Goal: Task Accomplishment & Management: Manage account settings

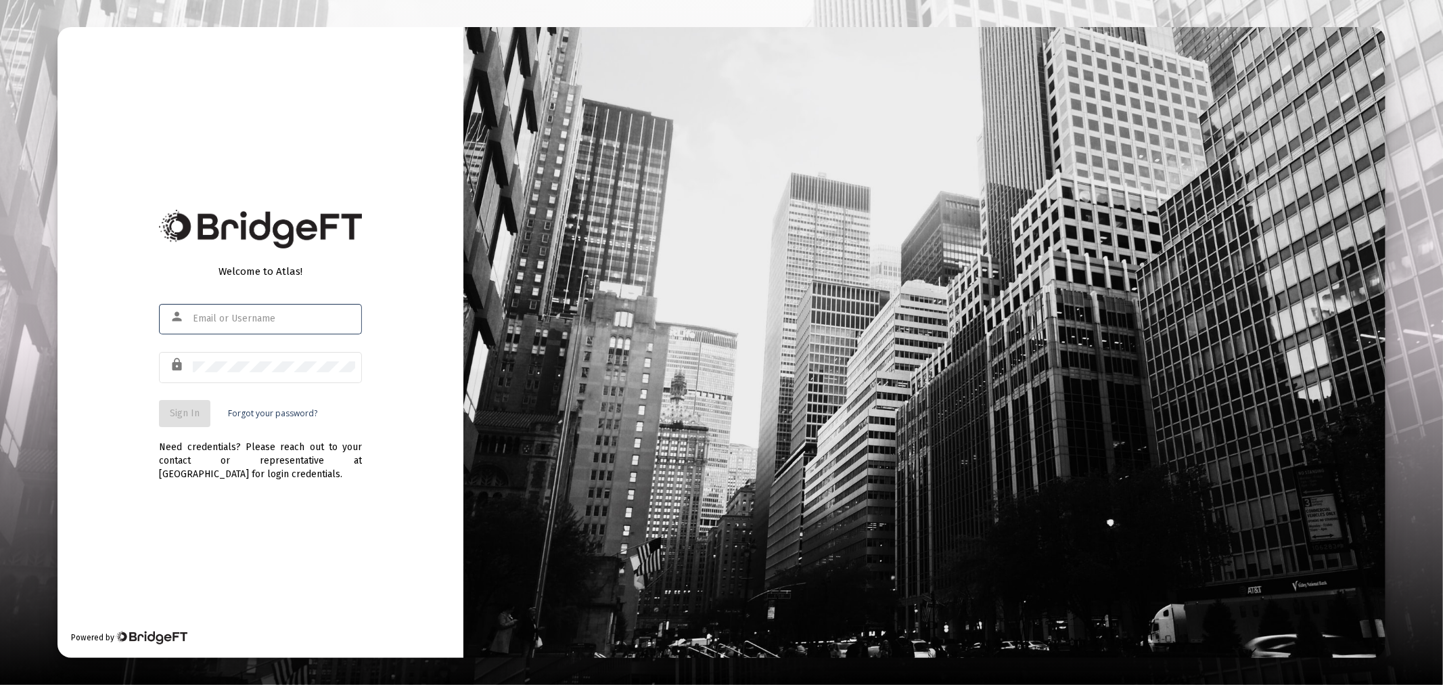
type input "[PERSON_NAME][EMAIL_ADDRESS][DOMAIN_NAME]"
click at [188, 409] on span "Sign In" at bounding box center [185, 413] width 30 height 12
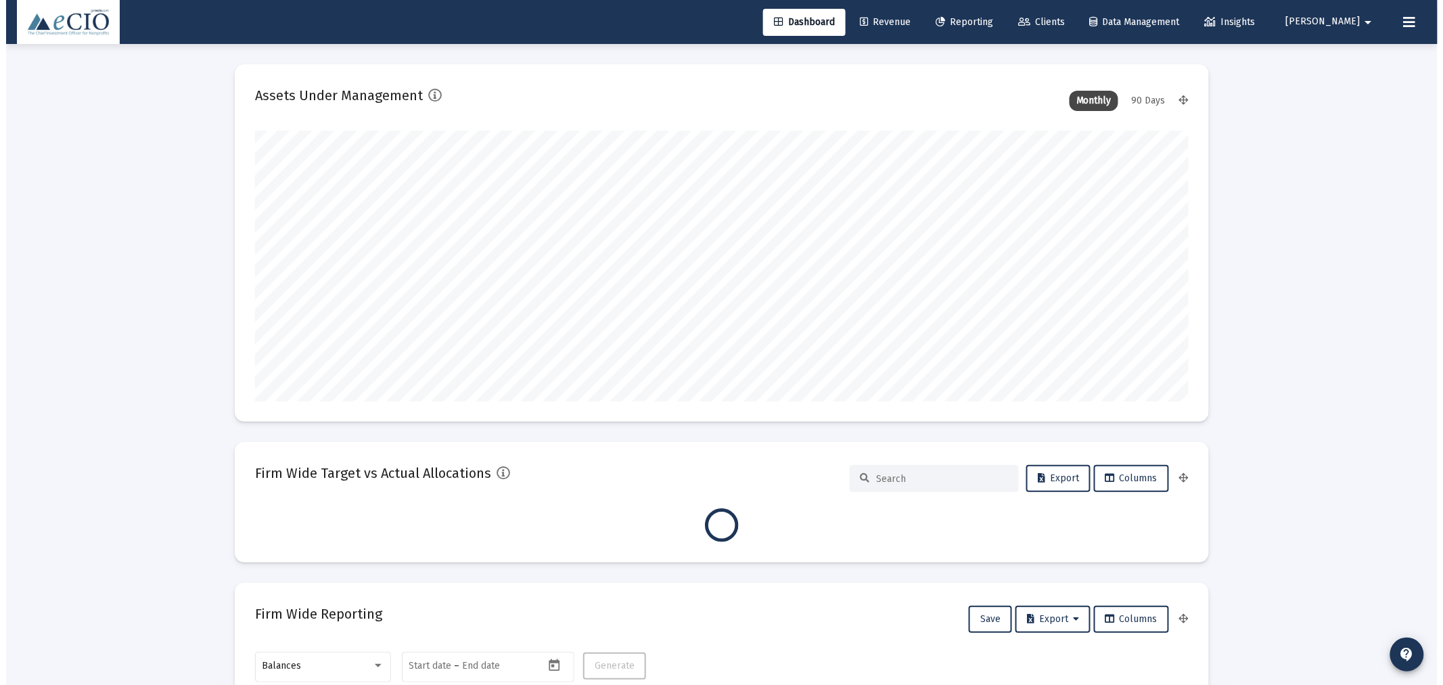
scroll to position [271, 934]
click at [1070, 12] on link "Clients" at bounding box center [1035, 22] width 68 height 27
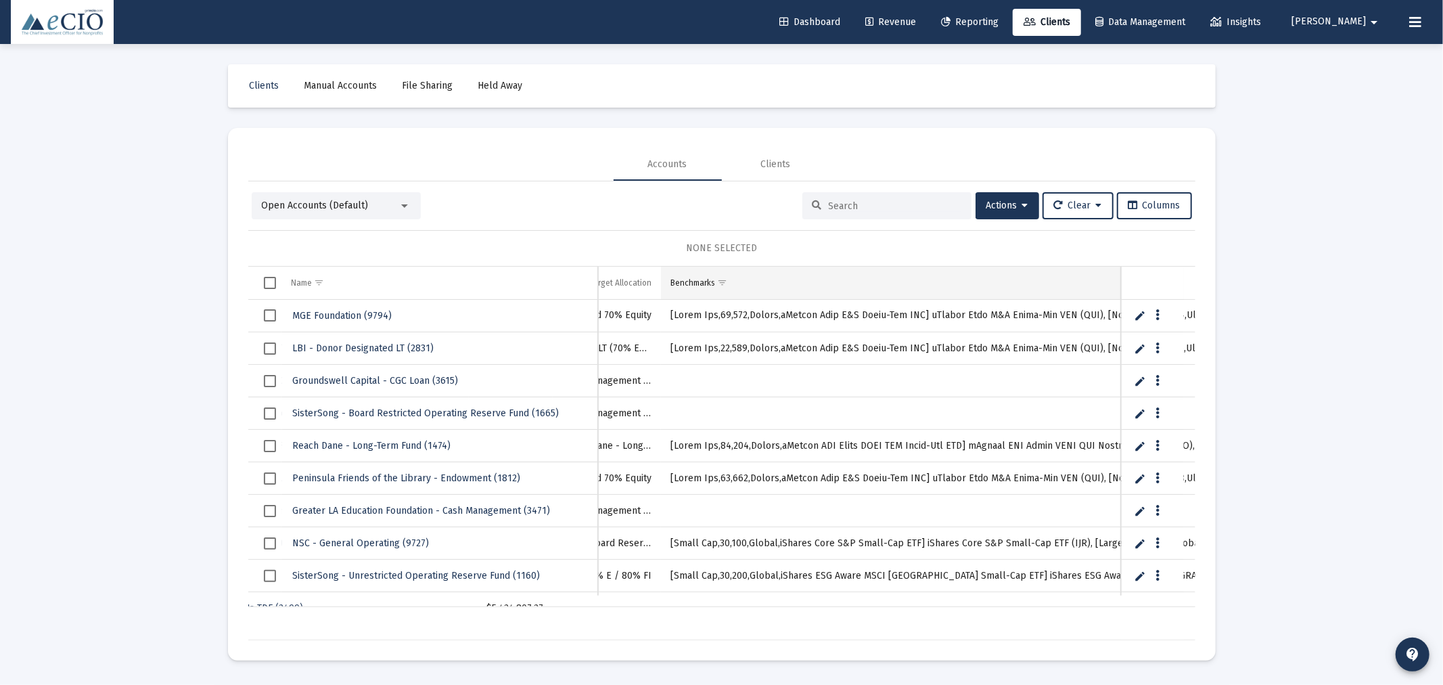
click at [723, 283] on span "Show filter options for column 'Benchmarks'" at bounding box center [722, 282] width 10 height 10
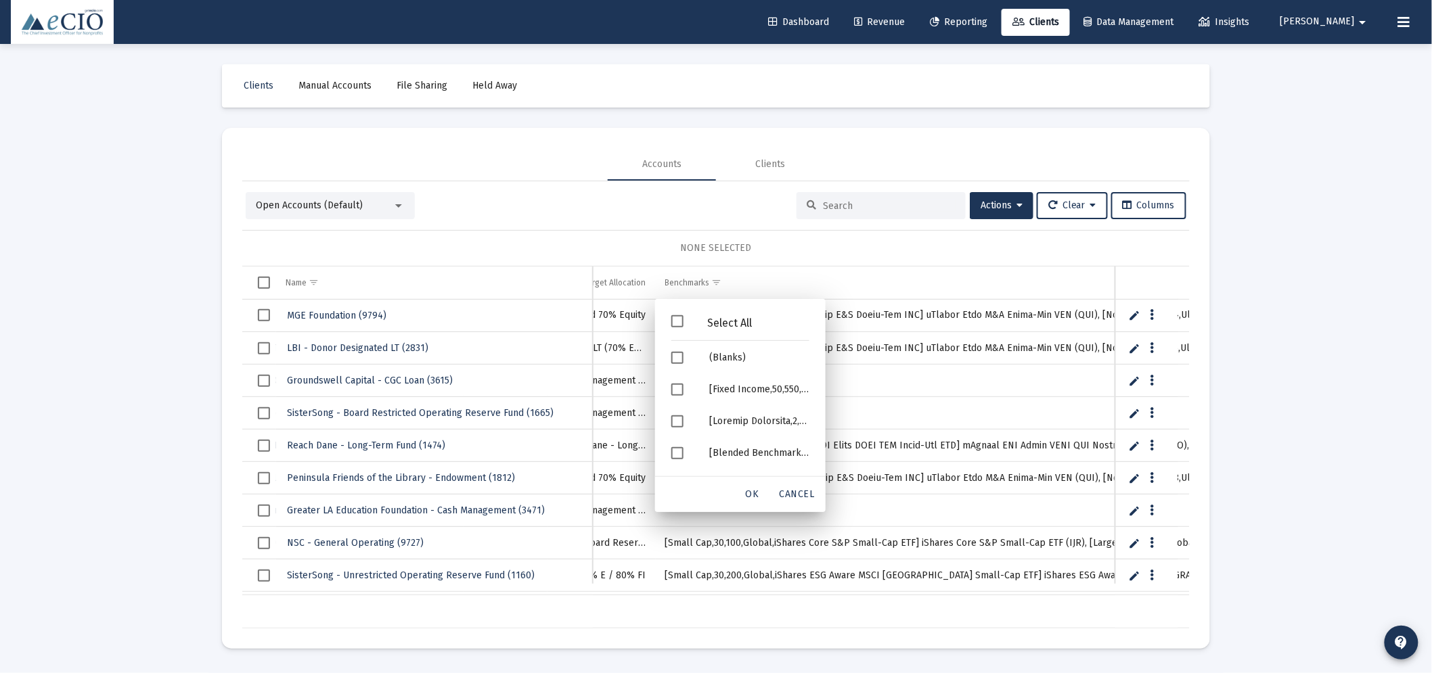
click at [733, 208] on div "Open Accounts (Default) Actions Clear Columns" at bounding box center [716, 205] width 940 height 27
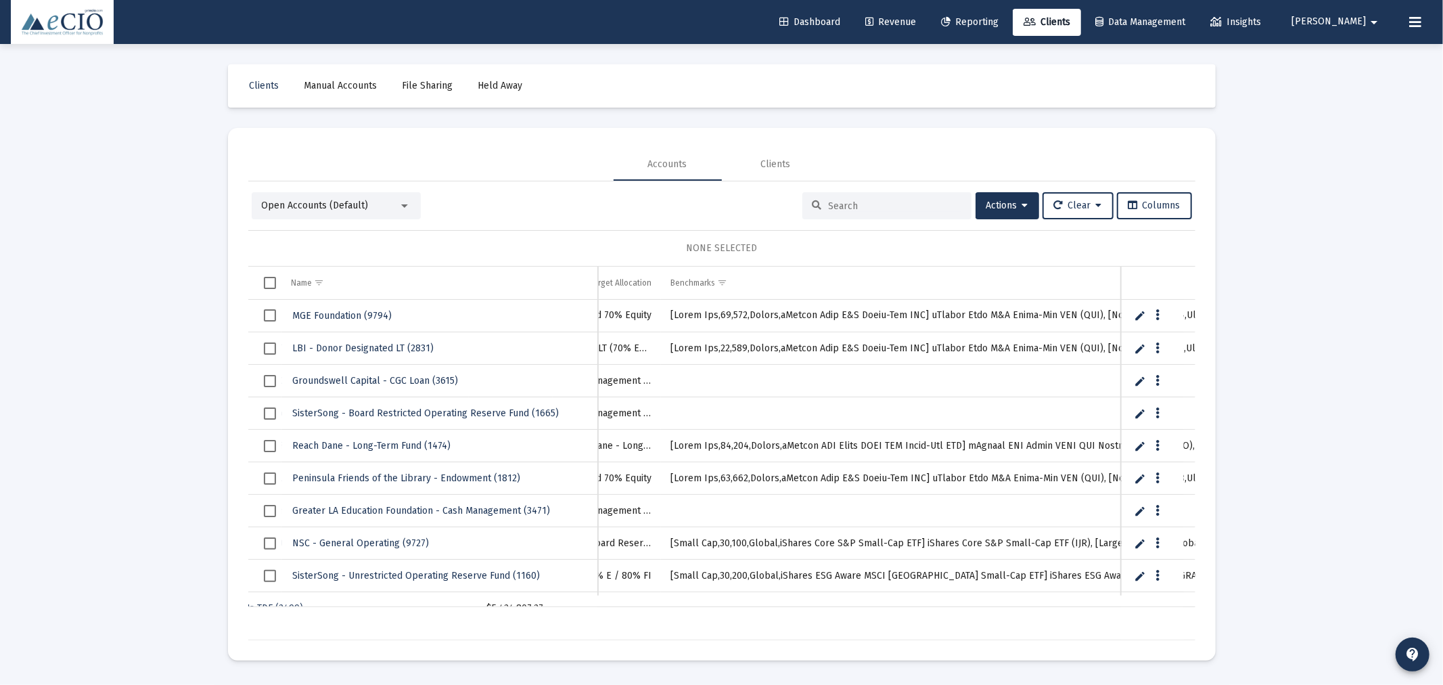
drag, startPoint x: 1076, startPoint y: 347, endPoint x: 776, endPoint y: 350, distance: 299.7
drag, startPoint x: 1073, startPoint y: 348, endPoint x: 664, endPoint y: 363, distance: 409.6
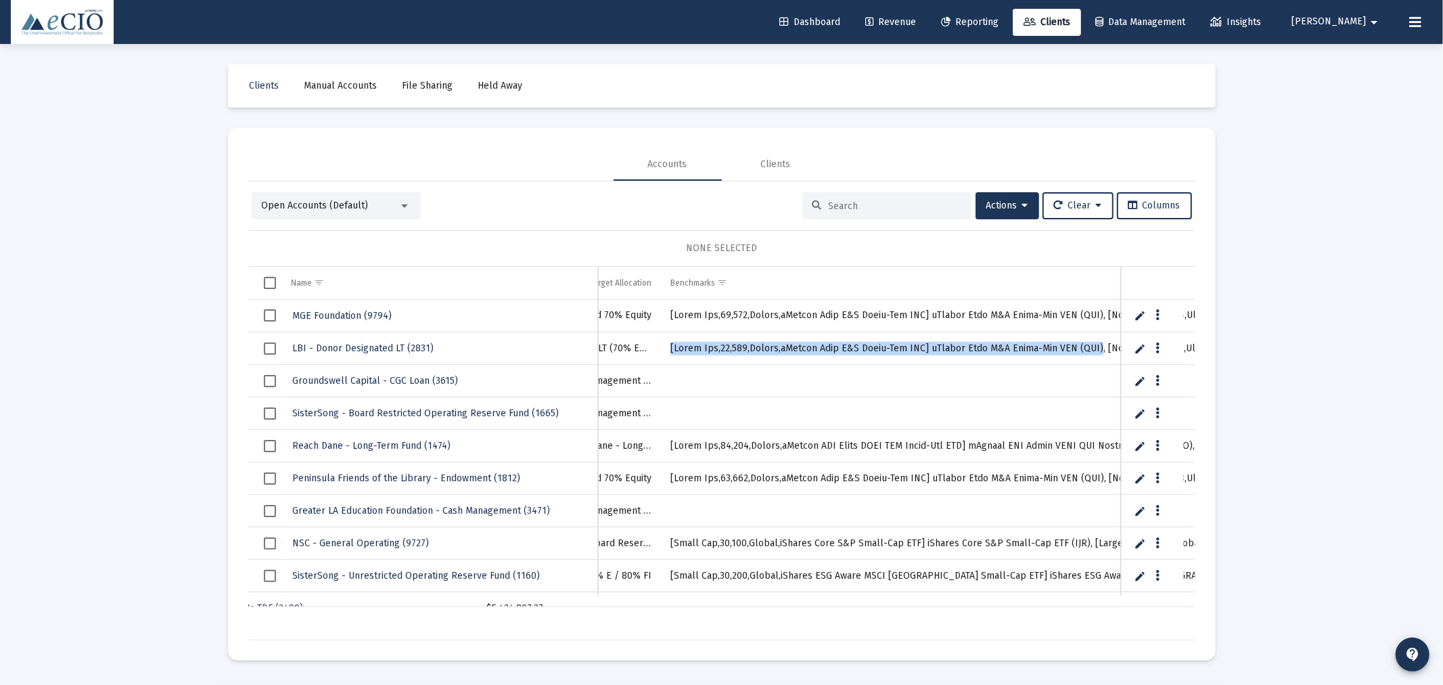
click at [725, 277] on span "Show filter options for column 'Benchmarks'" at bounding box center [722, 282] width 10 height 10
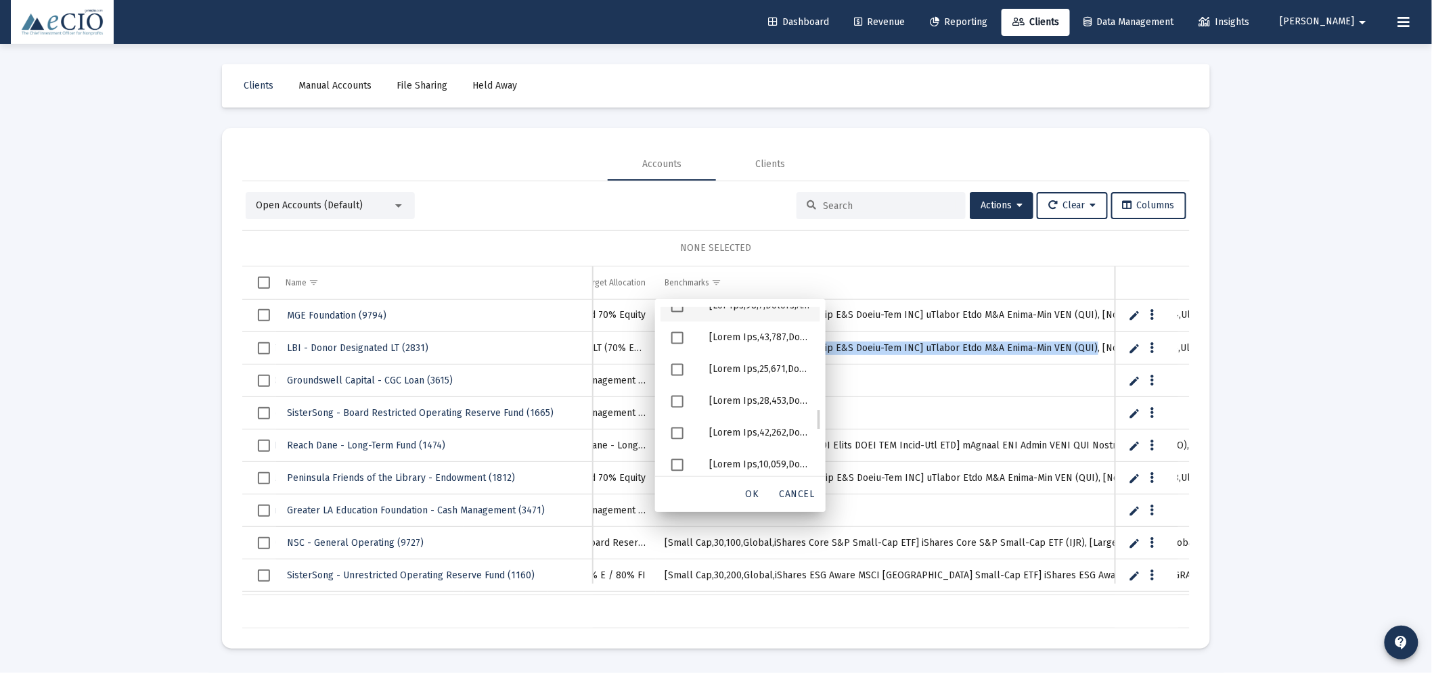
scroll to position [787, 0]
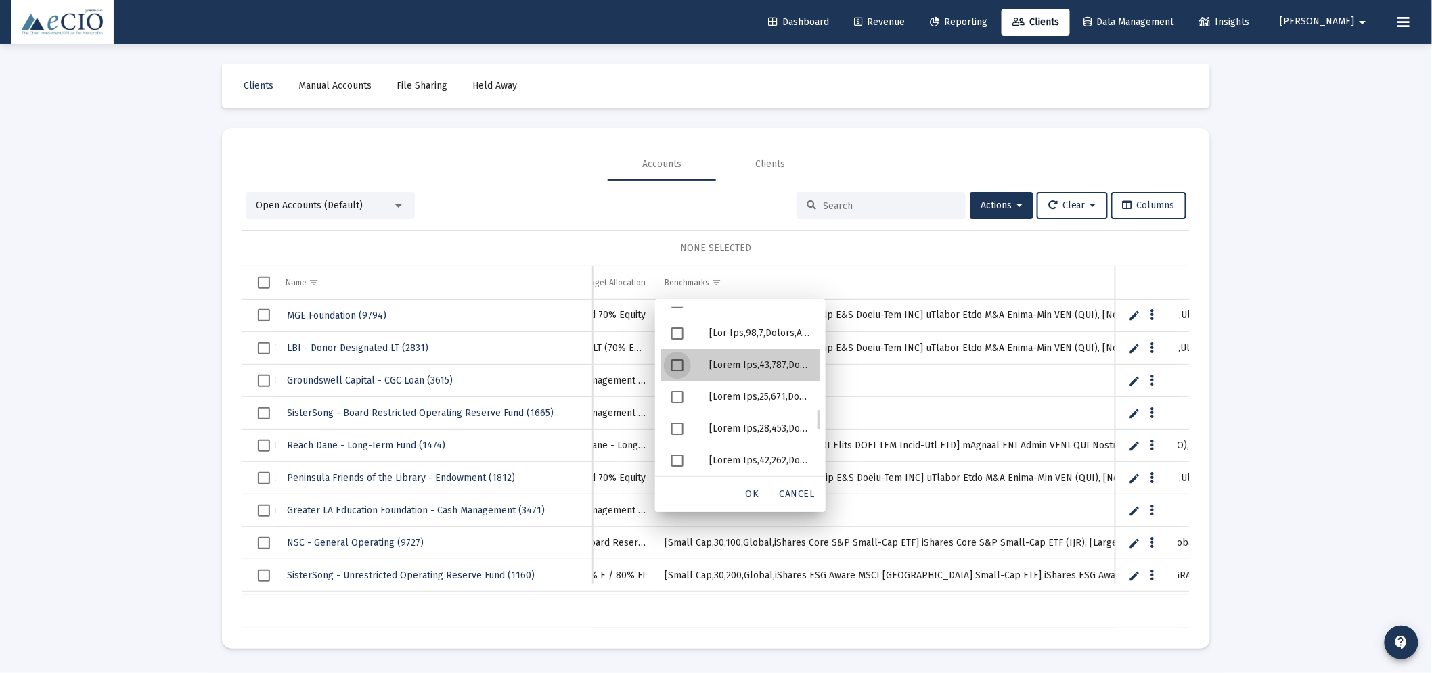
click at [754, 362] on div "Filter options" at bounding box center [759, 365] width 122 height 32
click at [753, 499] on div "OK" at bounding box center [752, 494] width 43 height 24
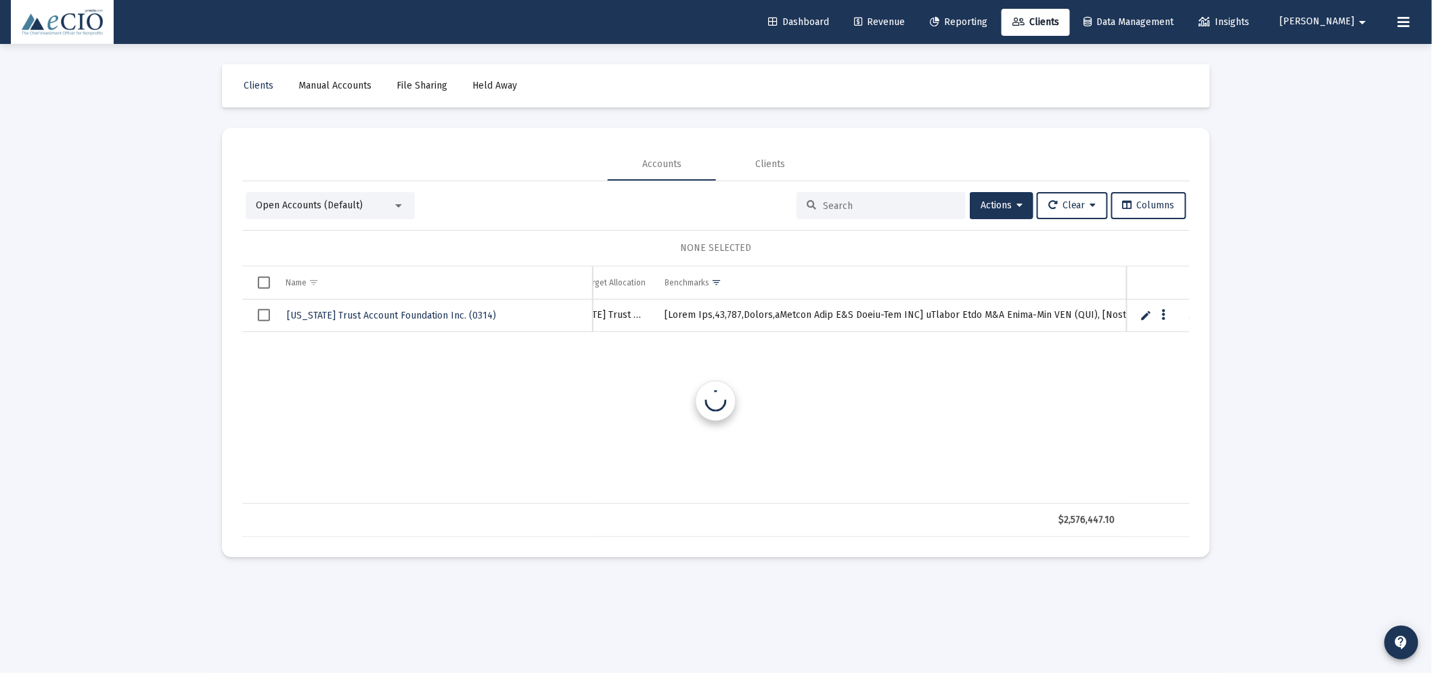
scroll to position [0, 577]
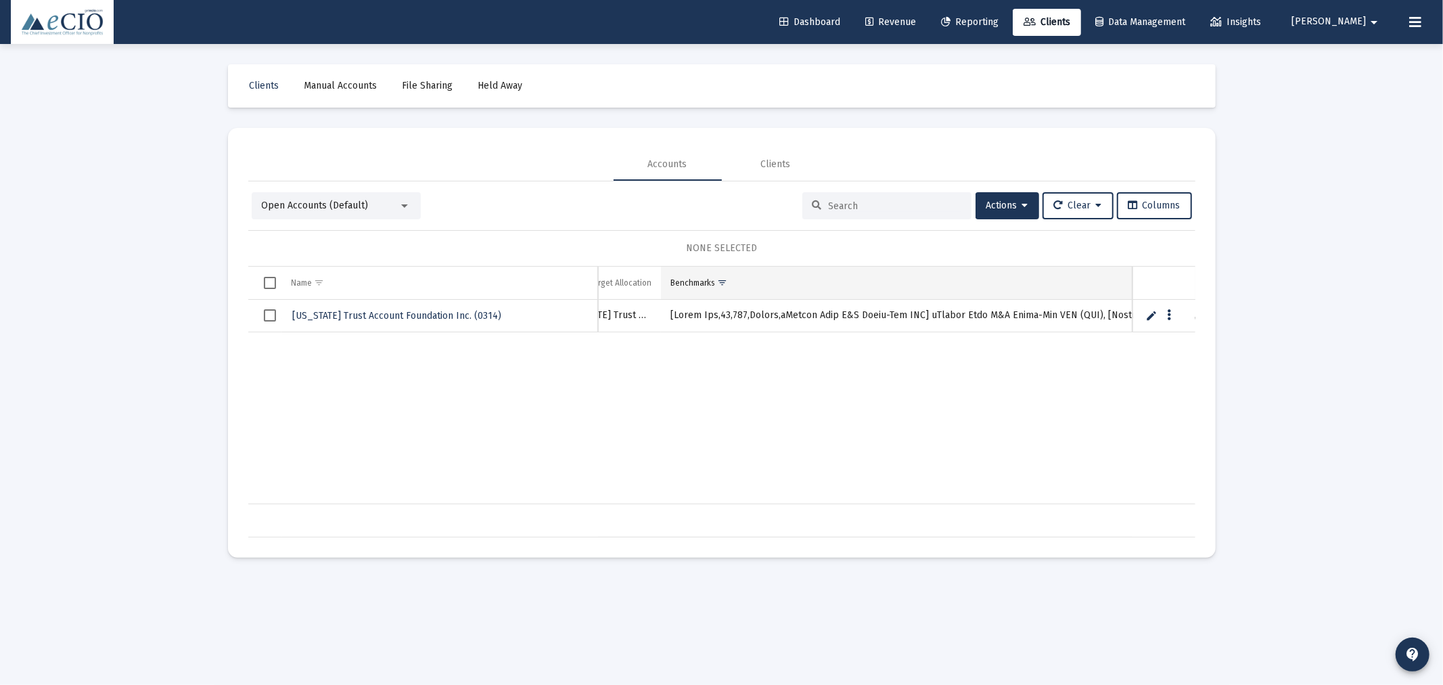
click at [717, 285] on span "Show filter options for column 'Benchmarks'" at bounding box center [722, 282] width 10 height 10
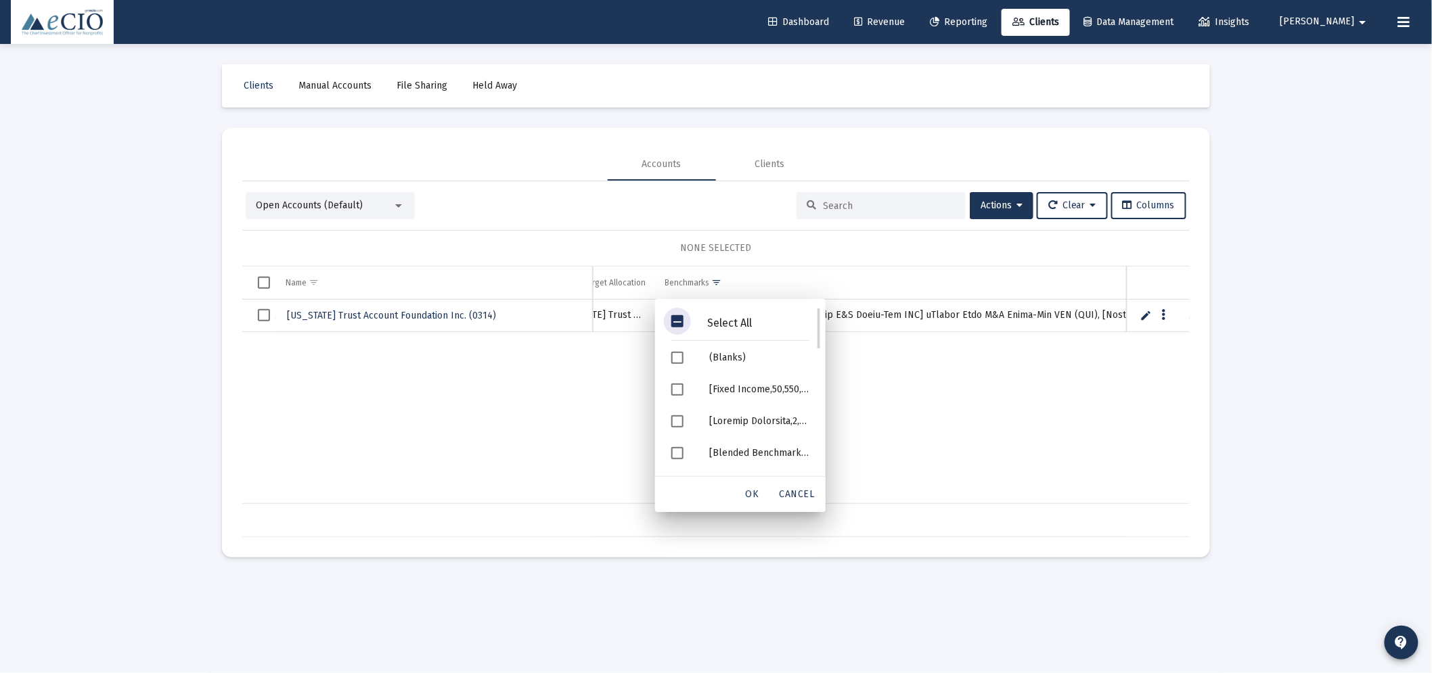
click at [677, 323] on span "Filter options" at bounding box center [677, 321] width 12 height 12
click at [748, 488] on span "OK" at bounding box center [753, 494] width 14 height 12
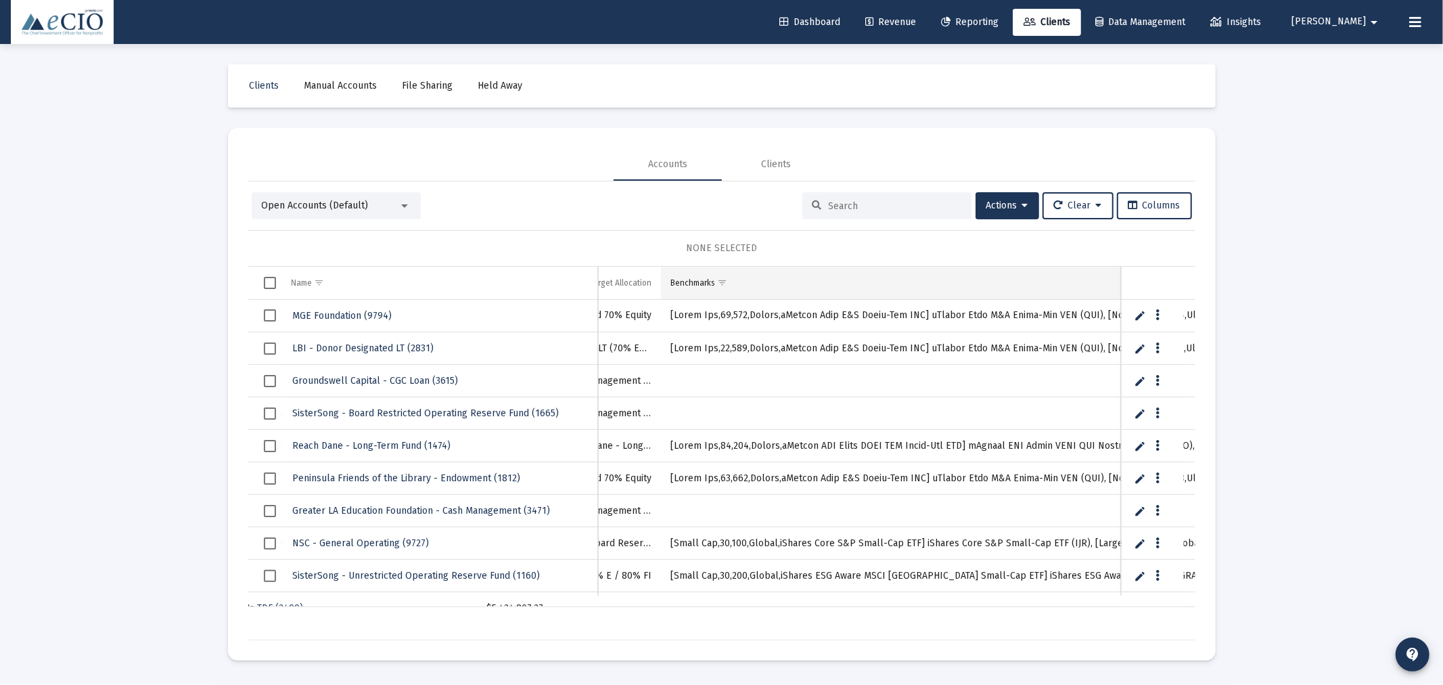
click at [727, 277] on span "Show filter options for column 'Benchmarks'" at bounding box center [722, 282] width 10 height 10
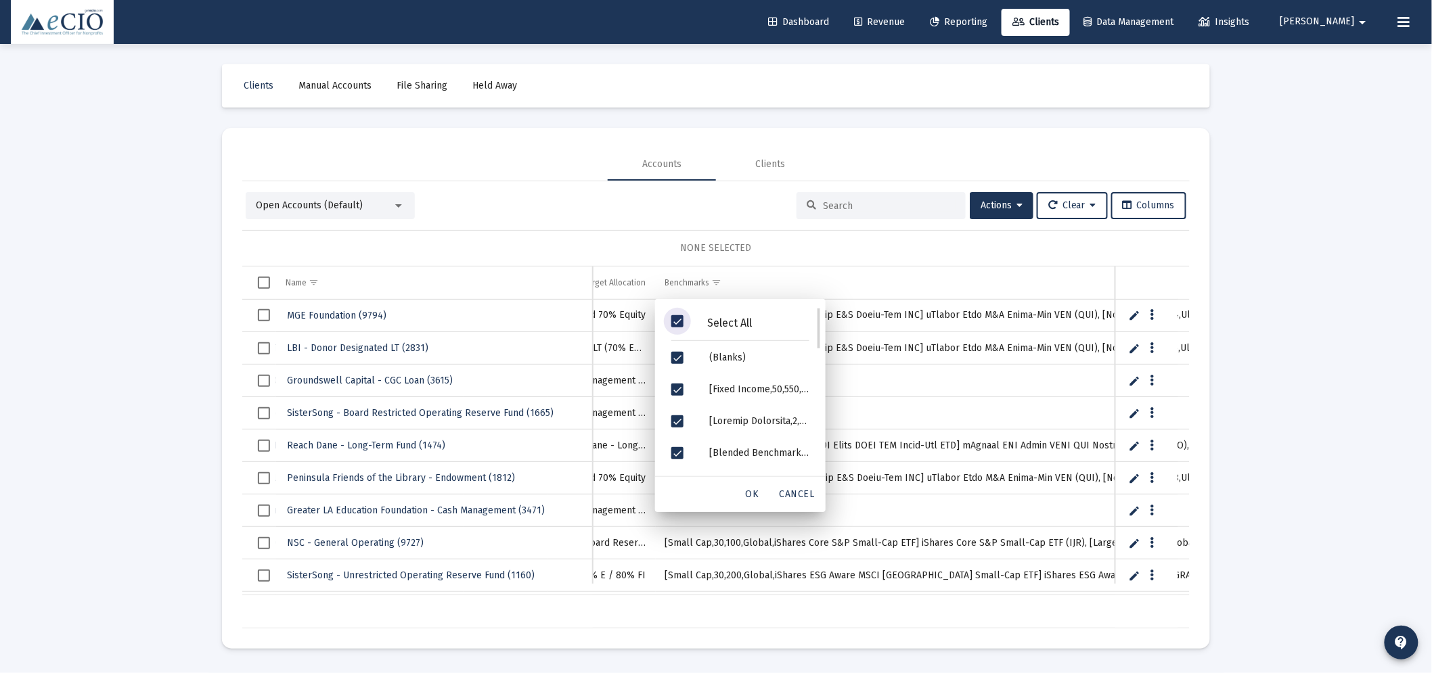
click at [680, 323] on span "Filter options" at bounding box center [677, 321] width 12 height 12
click at [760, 497] on div "OK" at bounding box center [752, 494] width 43 height 24
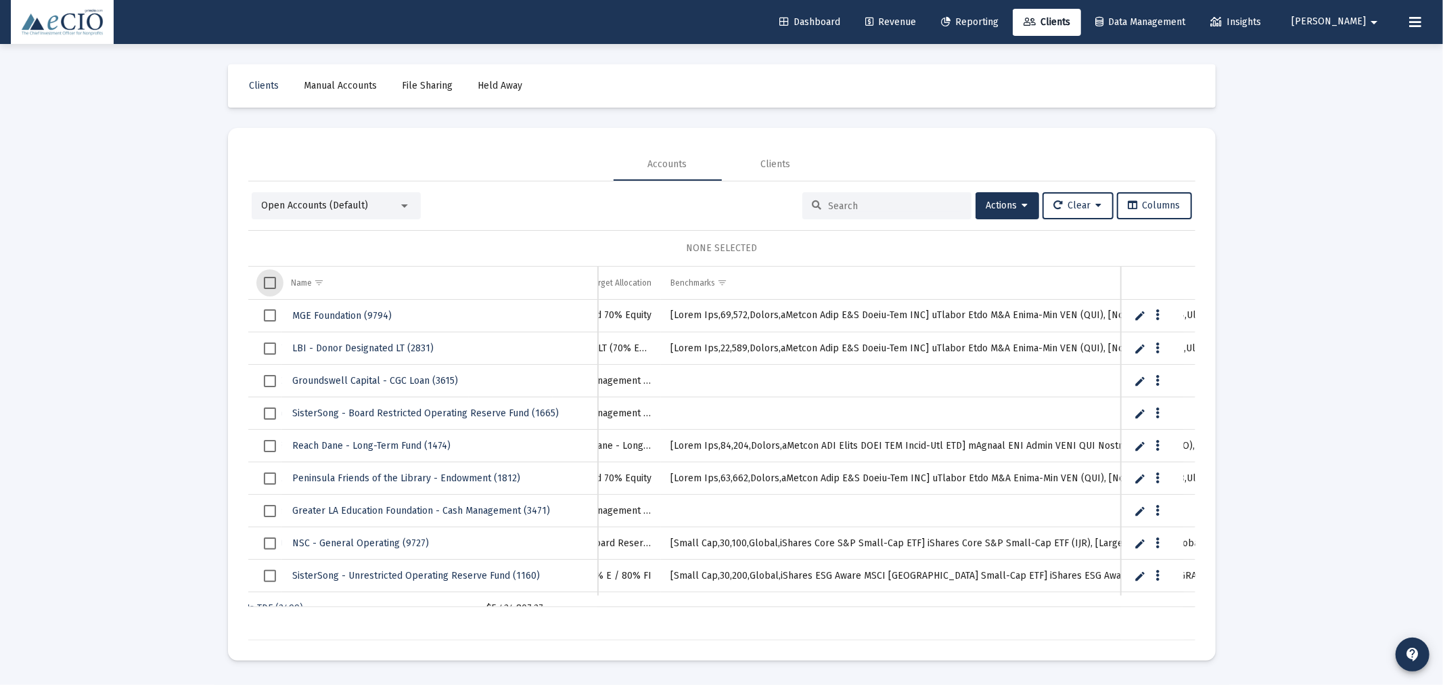
click at [269, 280] on span "Select all" at bounding box center [270, 283] width 12 height 12
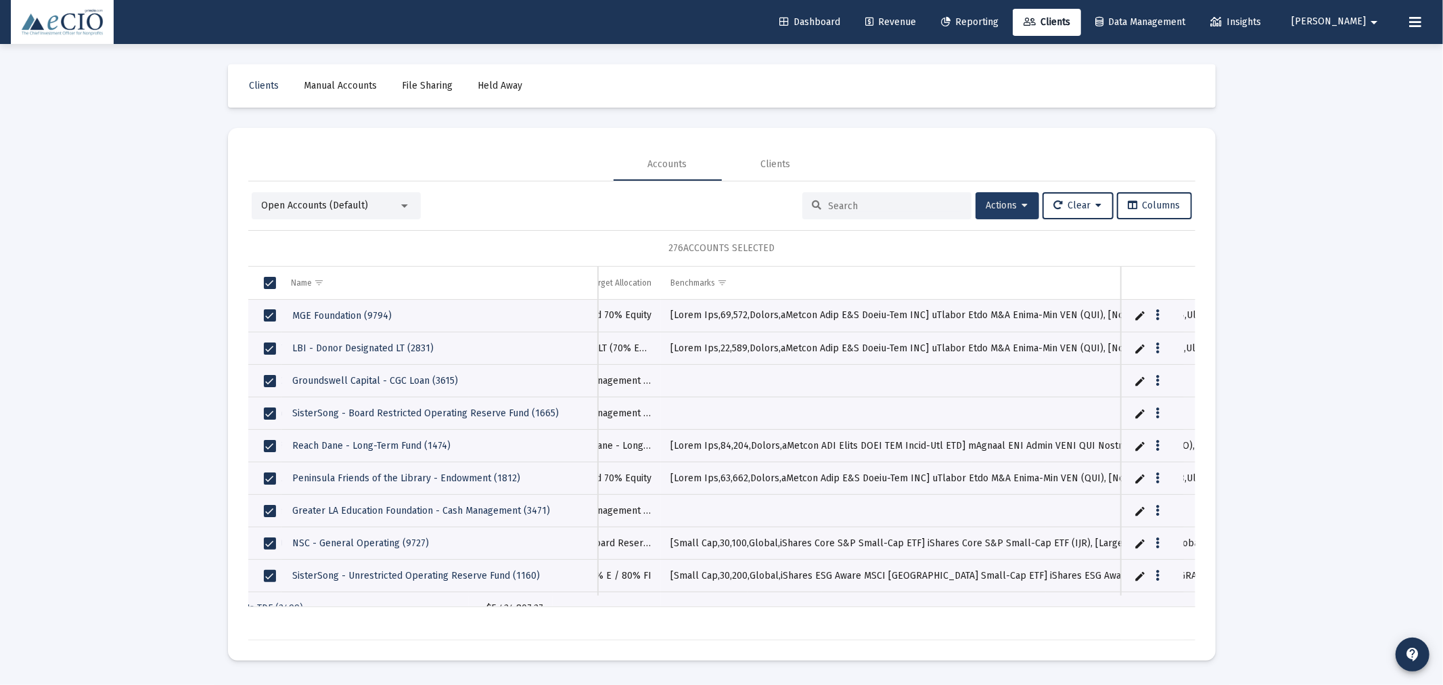
click at [1017, 196] on button "Actions" at bounding box center [1008, 205] width 64 height 27
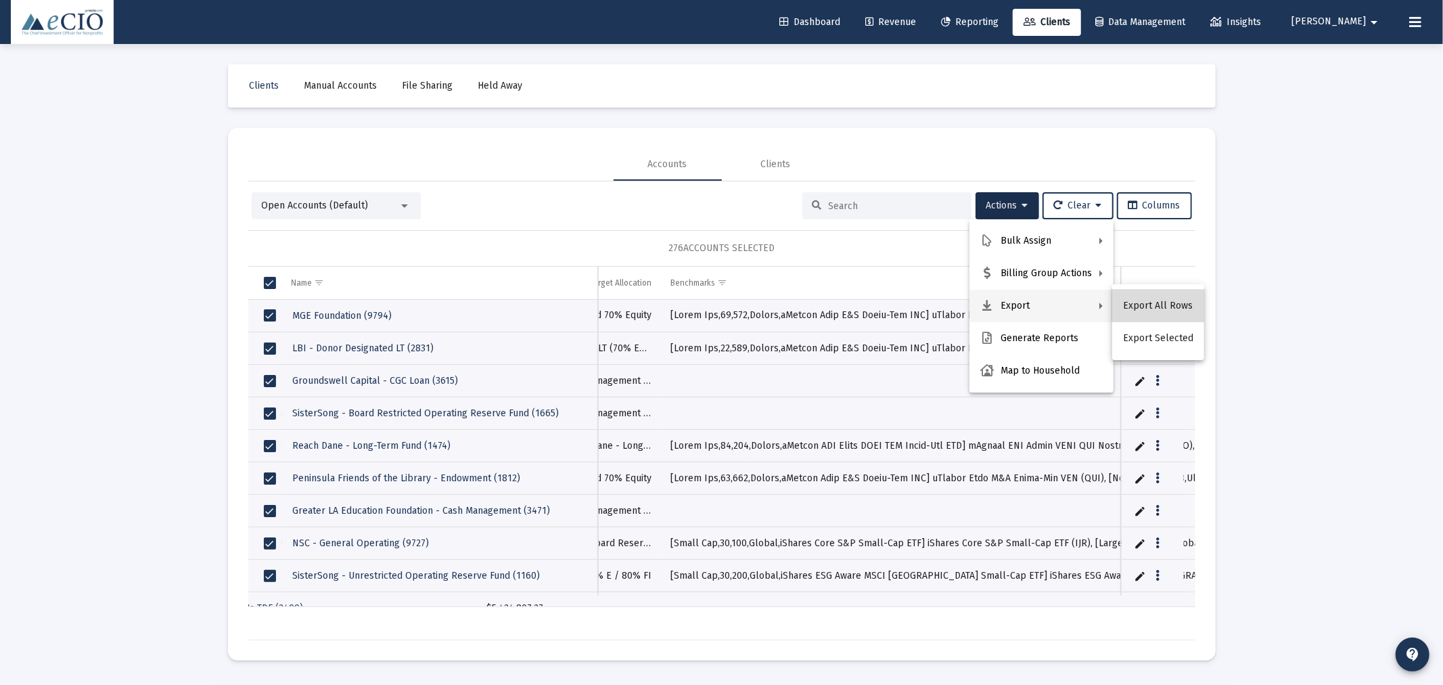
click at [1164, 300] on button "Export All Rows" at bounding box center [1158, 306] width 92 height 32
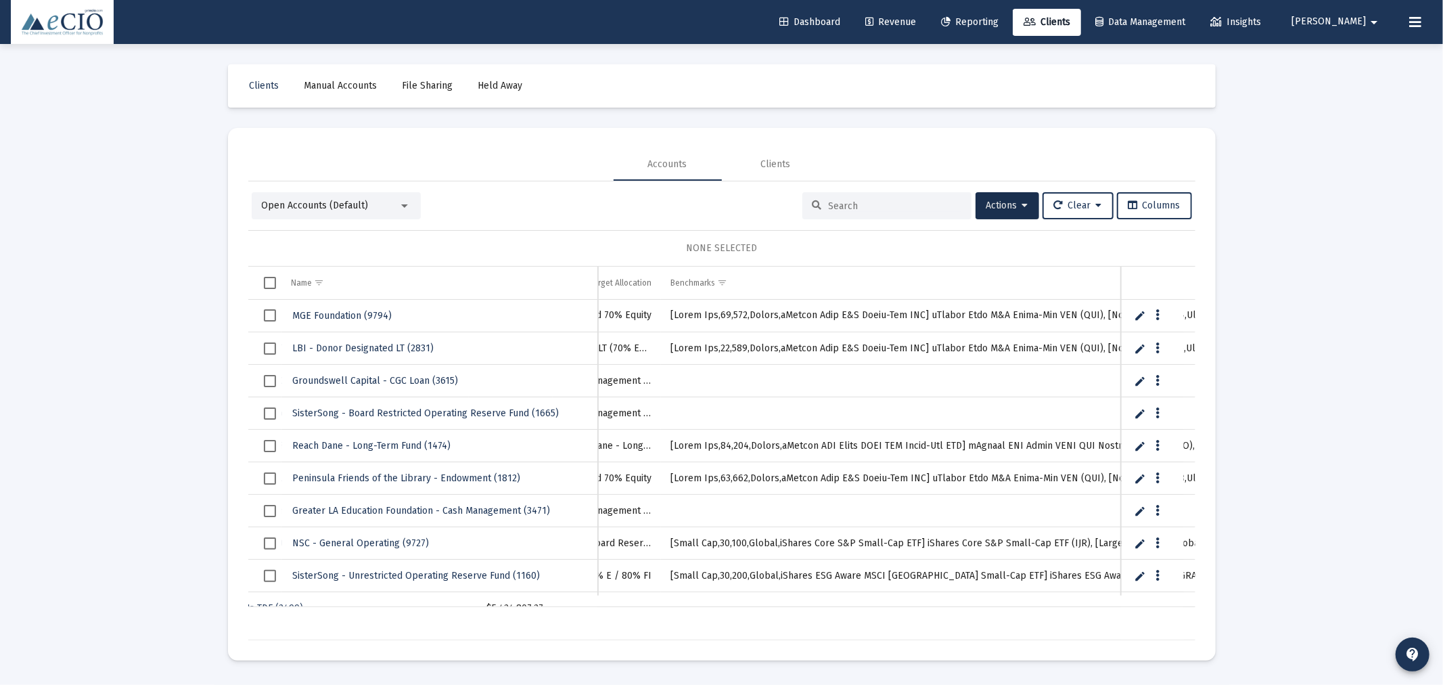
click at [1139, 312] on link "Edit" at bounding box center [1140, 315] width 12 height 12
click at [1151, 317] on link "Save" at bounding box center [1150, 316] width 12 height 12
click at [1172, 314] on button "Data grid" at bounding box center [1169, 315] width 12 height 12
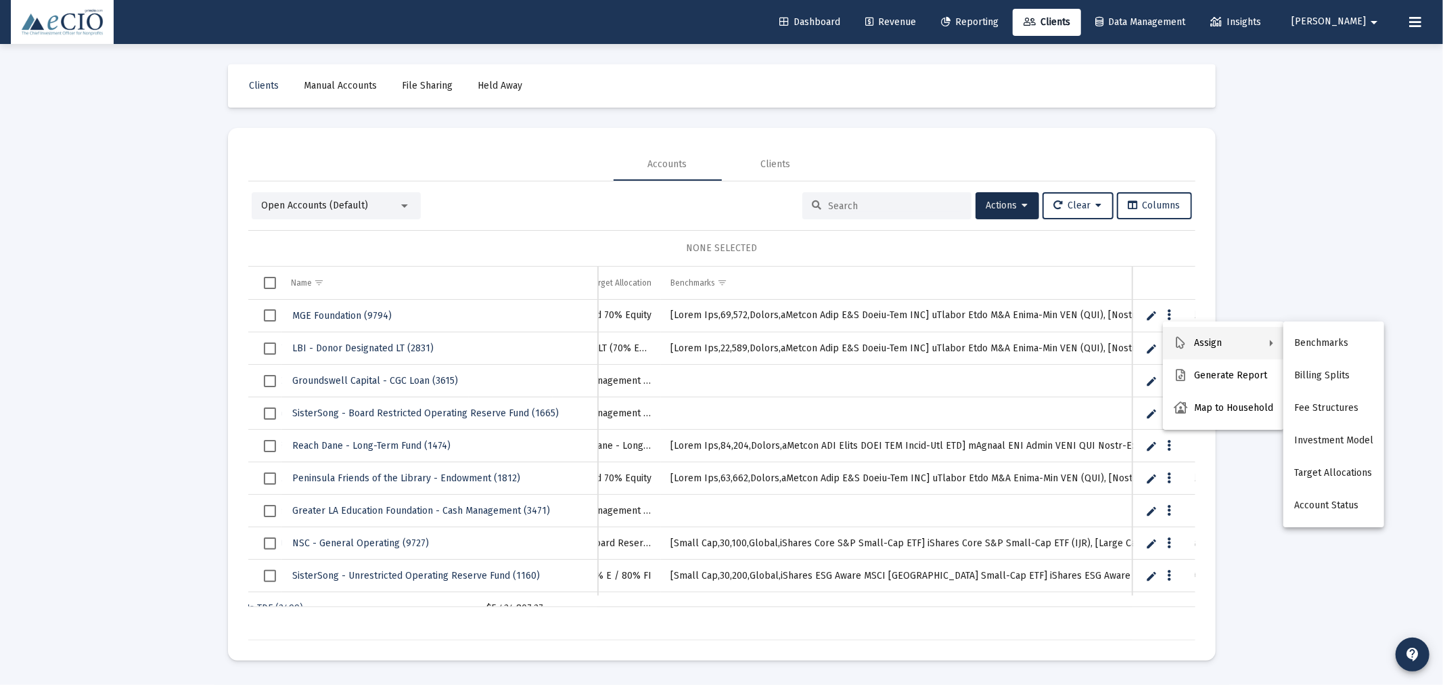
click at [612, 205] on div at bounding box center [721, 342] width 1443 height 685
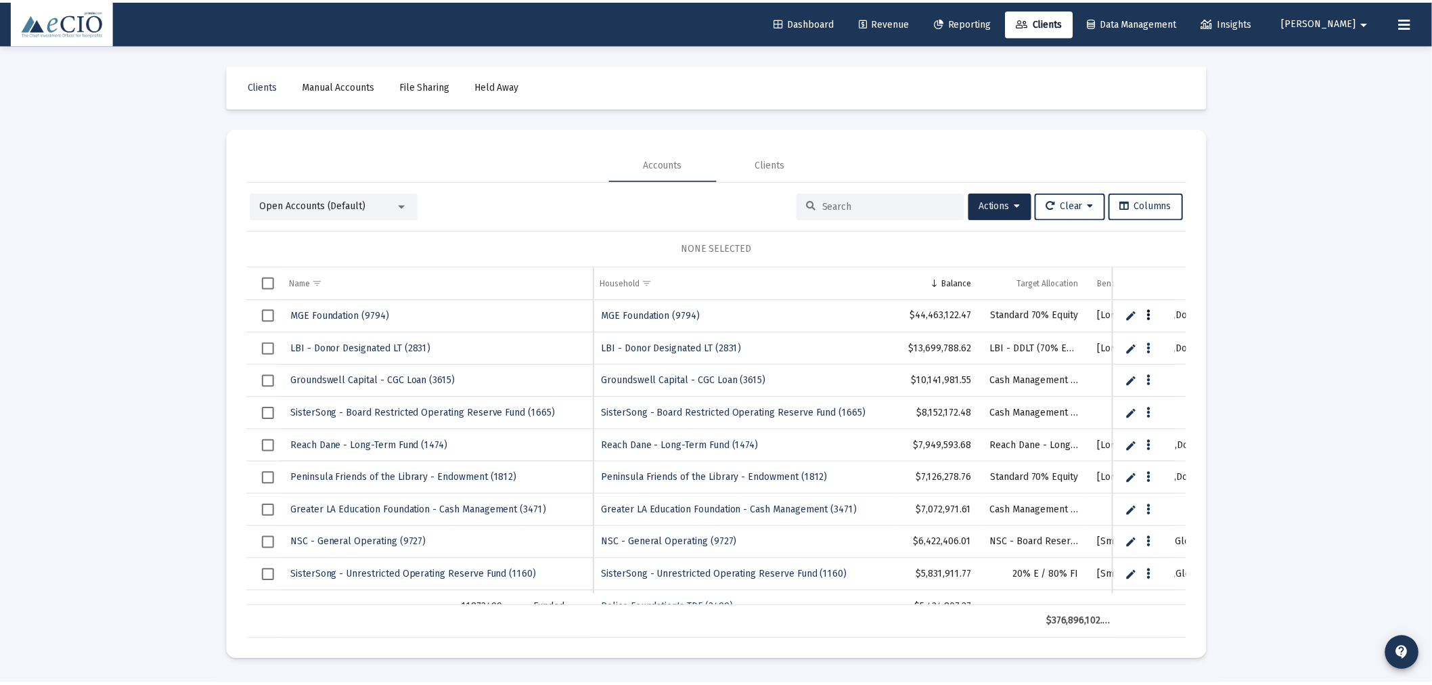
scroll to position [0, 0]
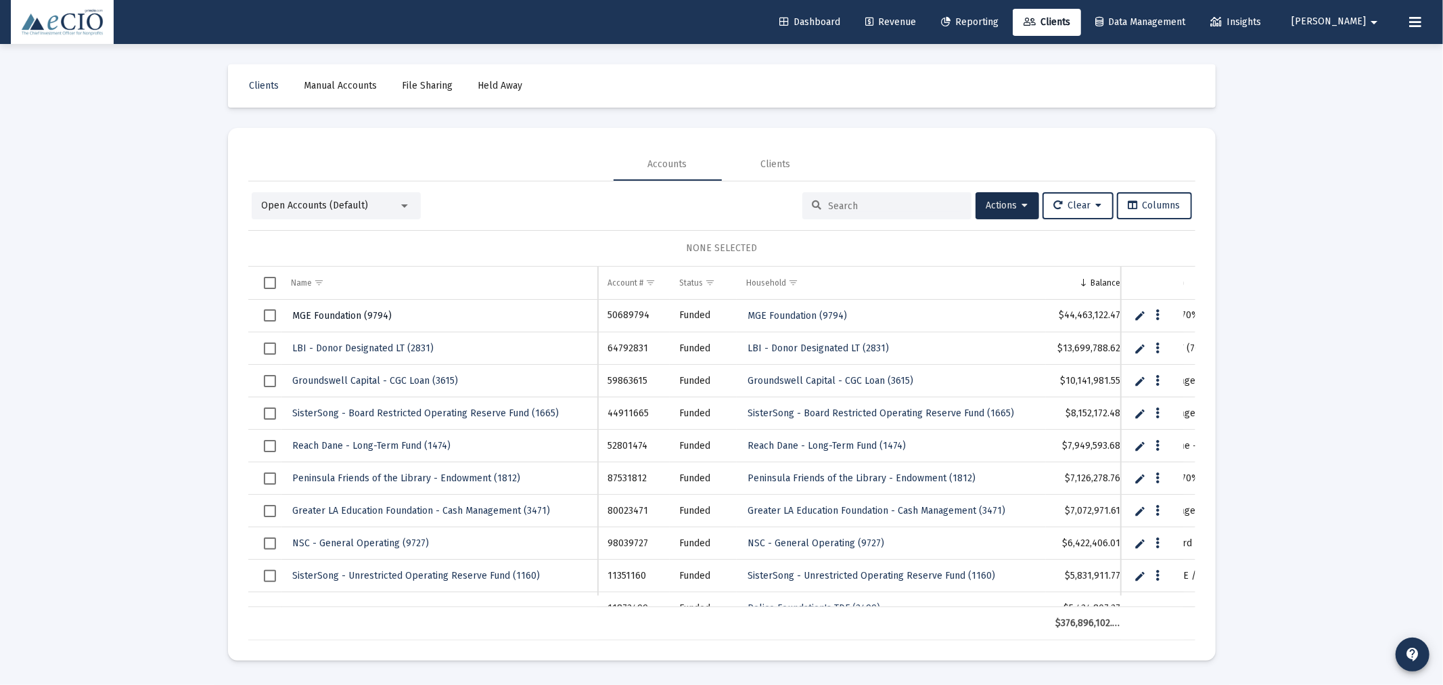
click at [373, 315] on span "MGE Foundation (9794)" at bounding box center [342, 316] width 99 height 12
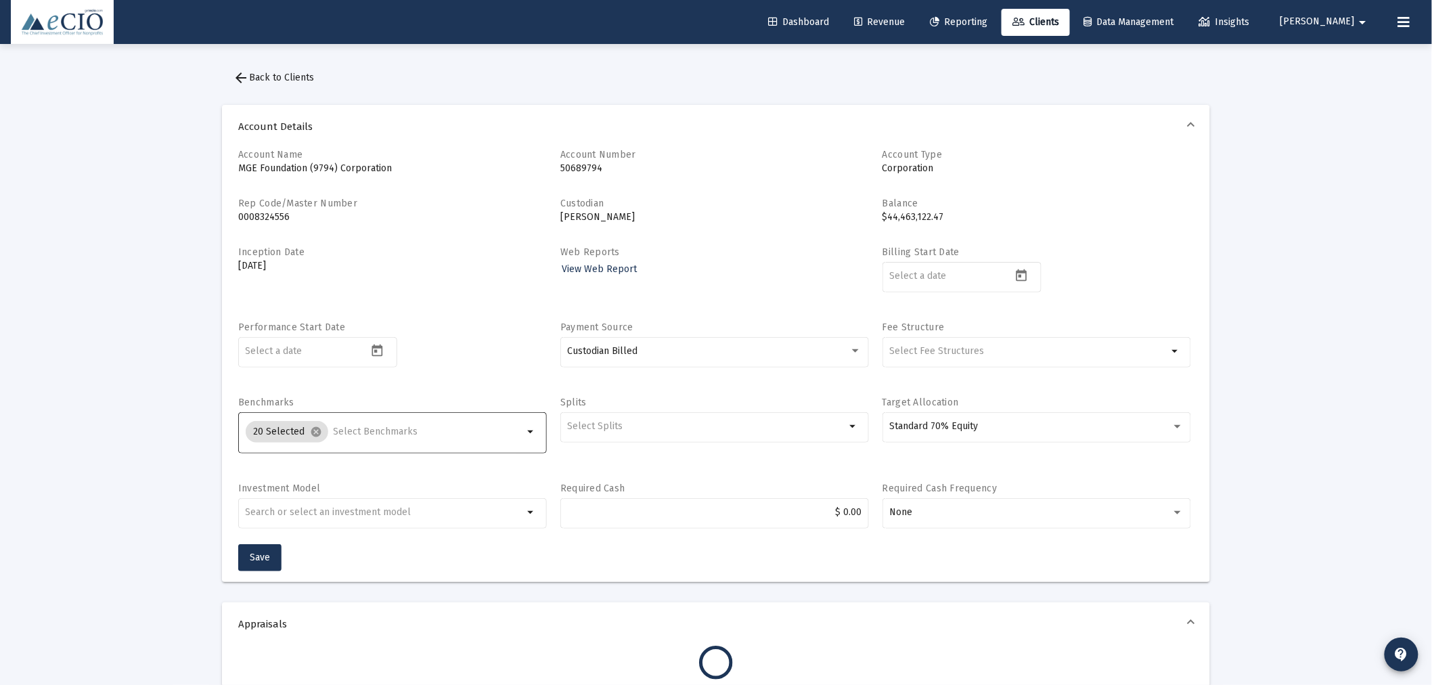
click at [346, 428] on input "Selection" at bounding box center [429, 431] width 190 height 11
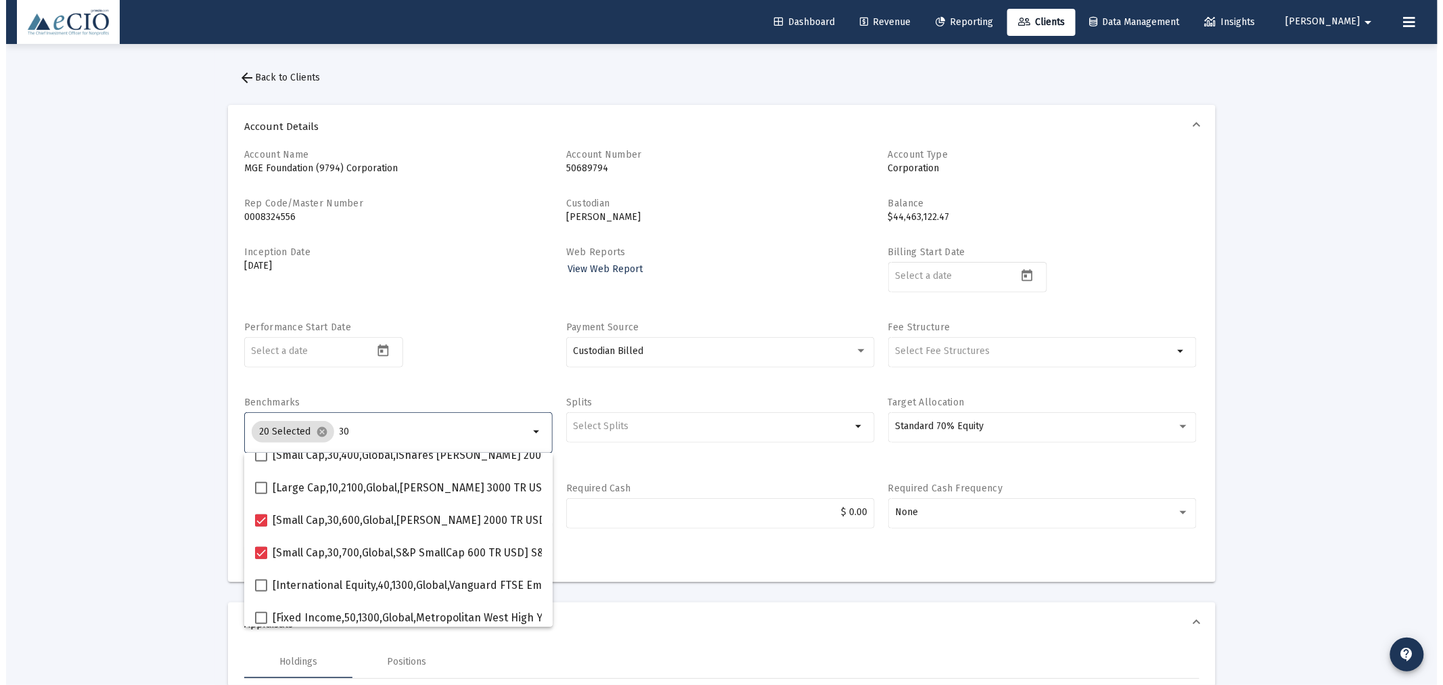
scroll to position [275, 0]
click at [451, 267] on p "Jan 2, 2025" at bounding box center [392, 266] width 309 height 14
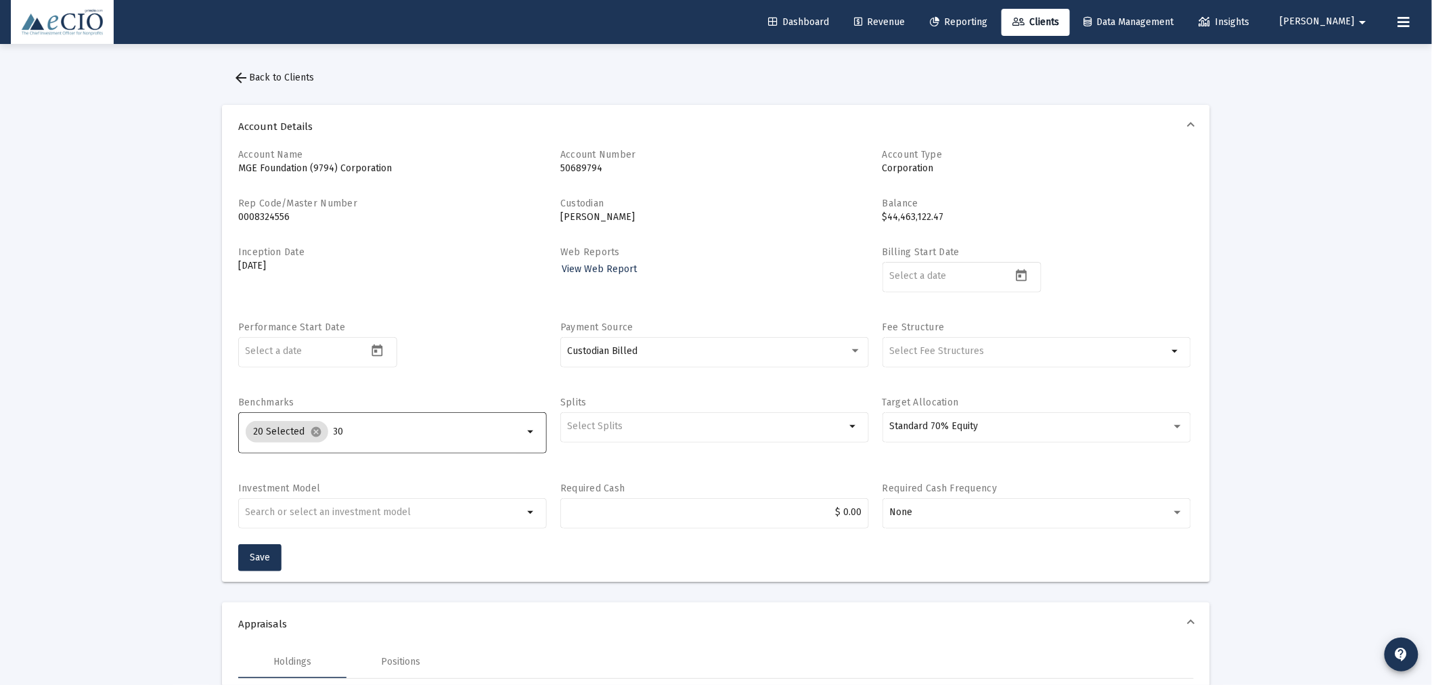
click at [360, 432] on input "30" at bounding box center [429, 431] width 190 height 11
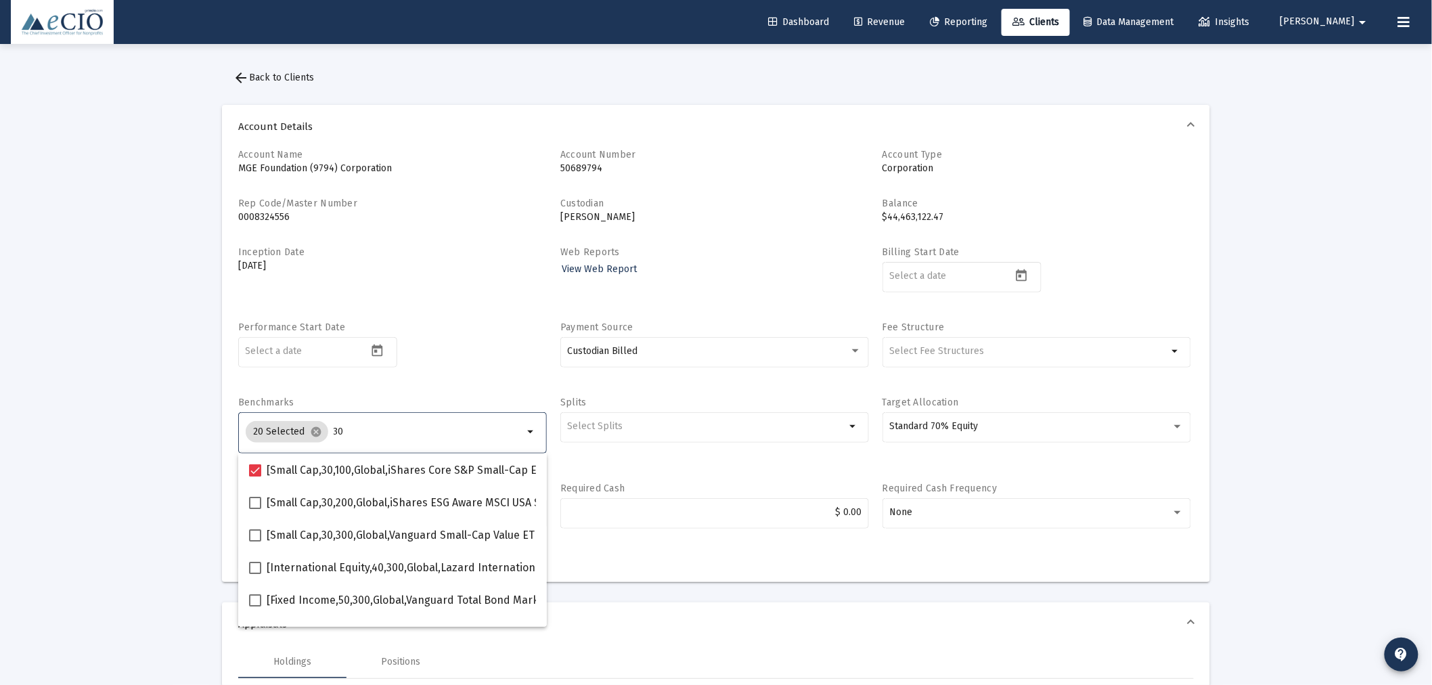
type input "3"
click at [448, 375] on div "Performance Start Date" at bounding box center [392, 352] width 309 height 62
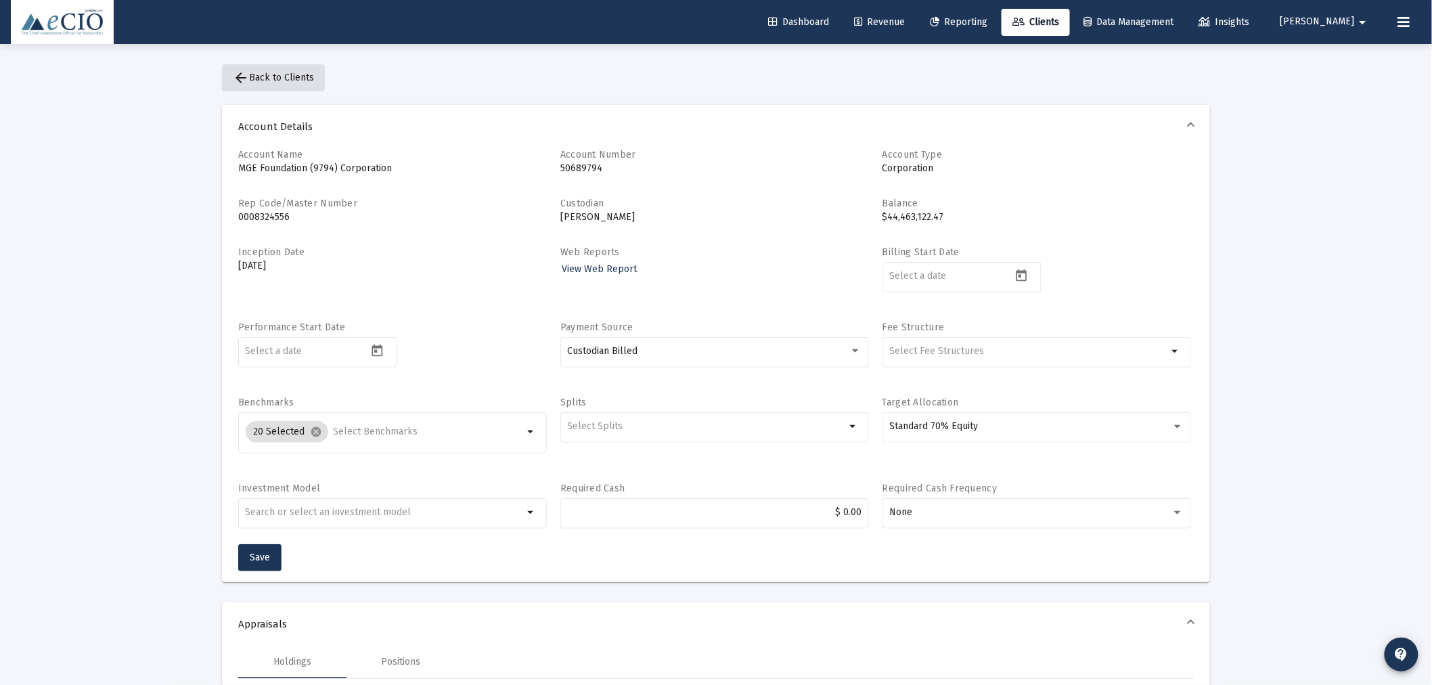
click at [278, 74] on span "arrow_back Back to Clients" at bounding box center [273, 78] width 81 height 12
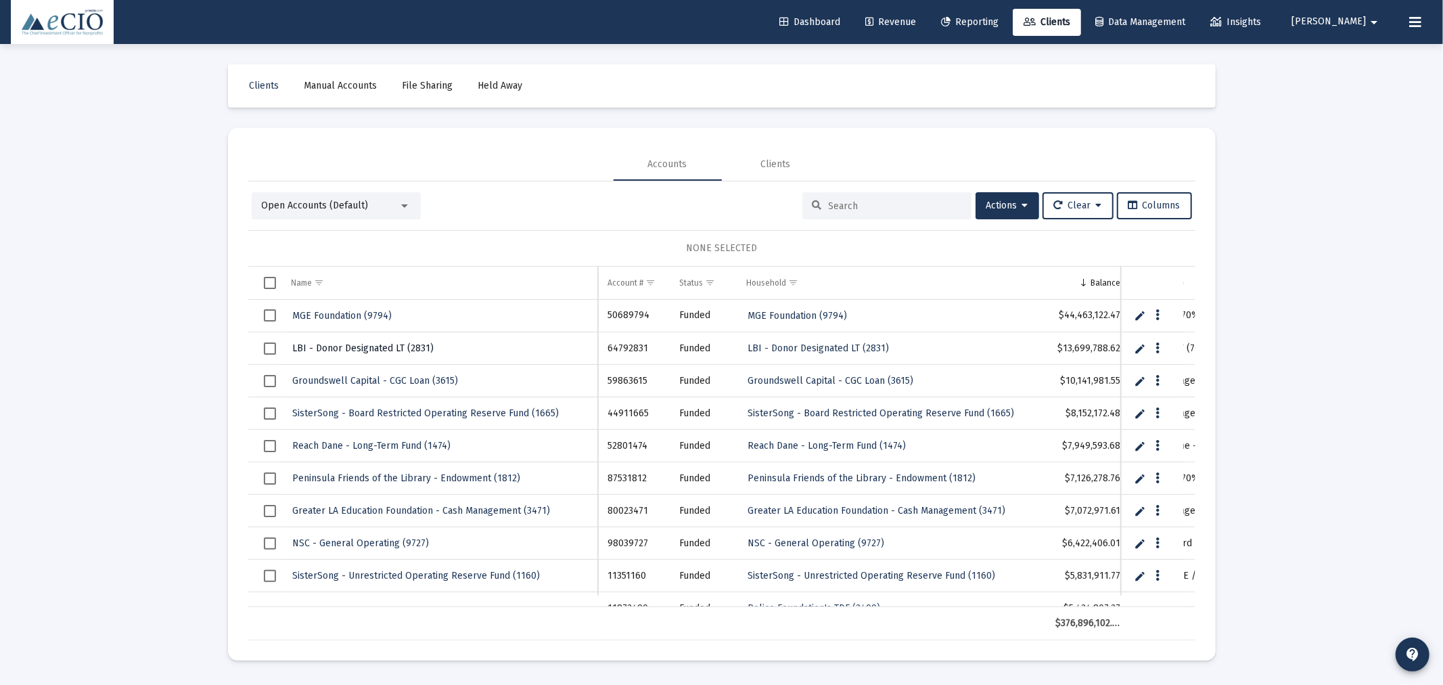
click at [377, 344] on span "LBI - Donor Designated LT (2831)" at bounding box center [363, 348] width 141 height 12
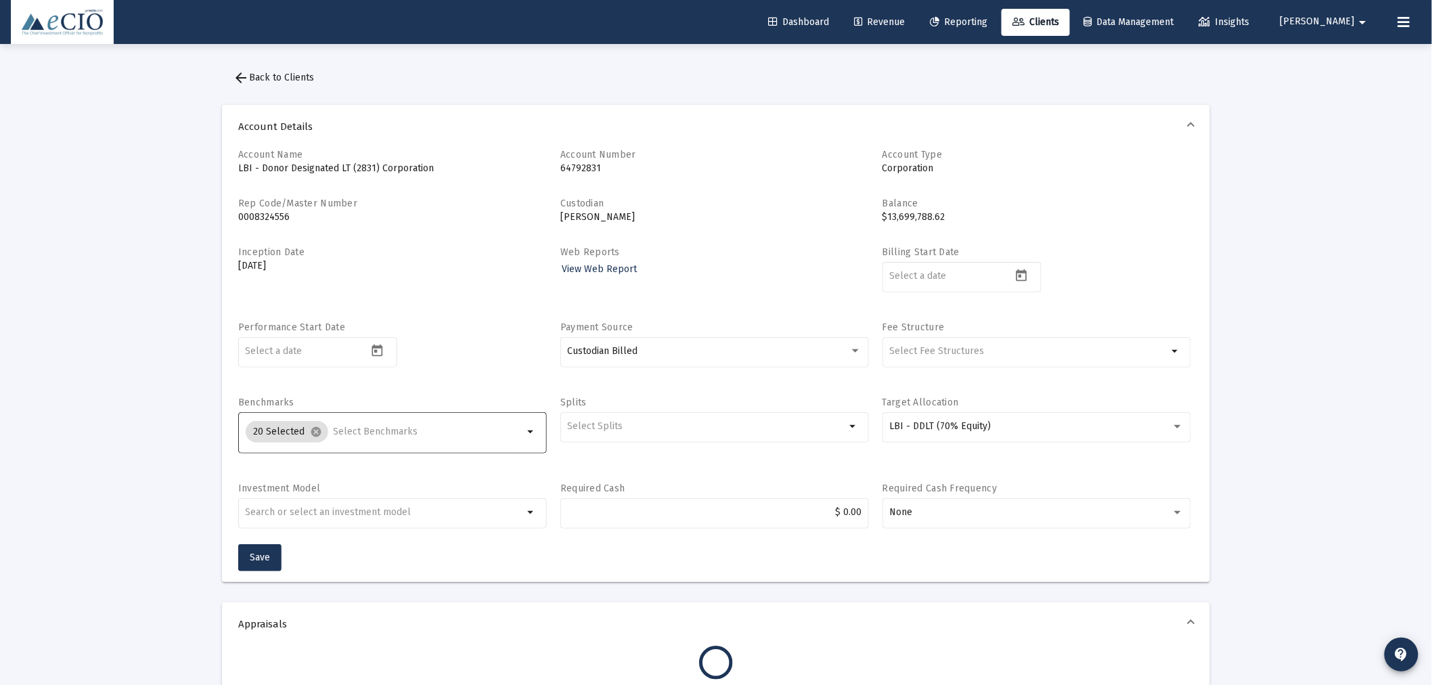
click at [349, 434] on input "Selection" at bounding box center [429, 431] width 190 height 11
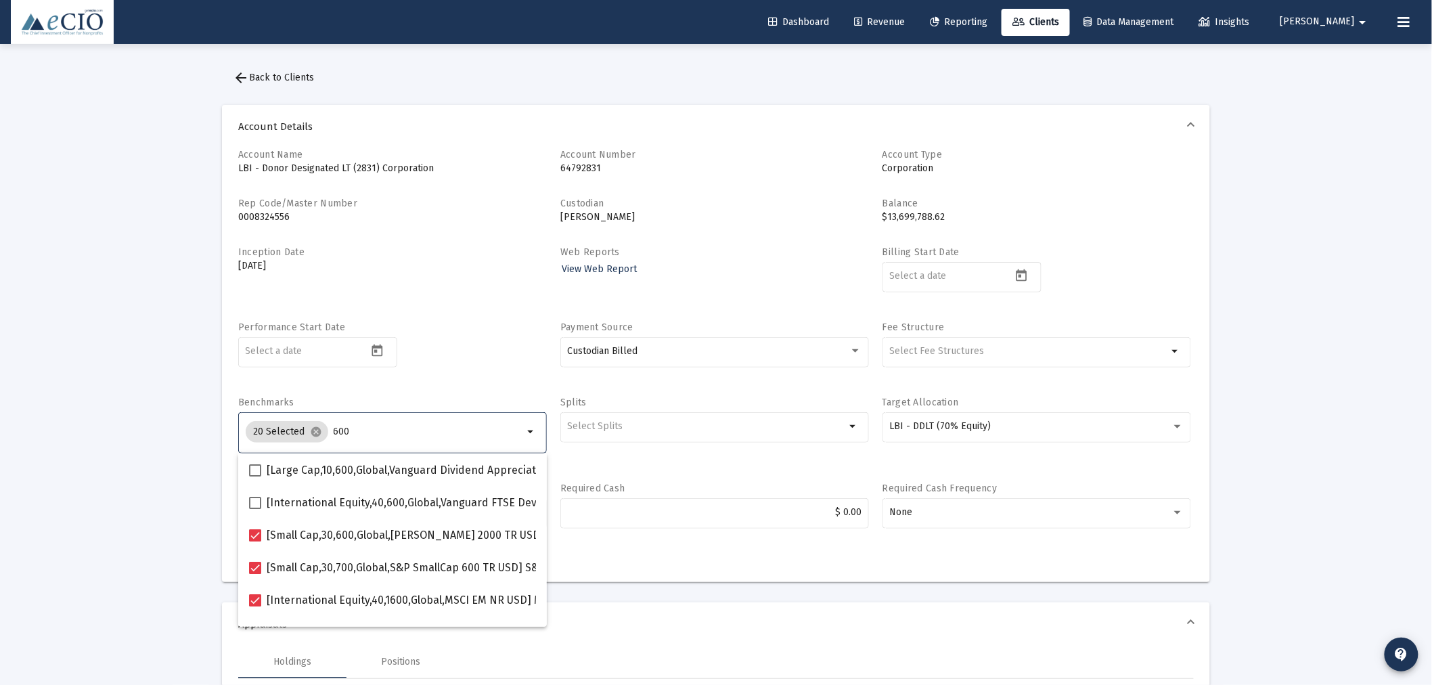
click at [379, 426] on input "600" at bounding box center [429, 431] width 190 height 11
type input "6"
click at [451, 377] on div "Performance Start Date" at bounding box center [392, 352] width 309 height 62
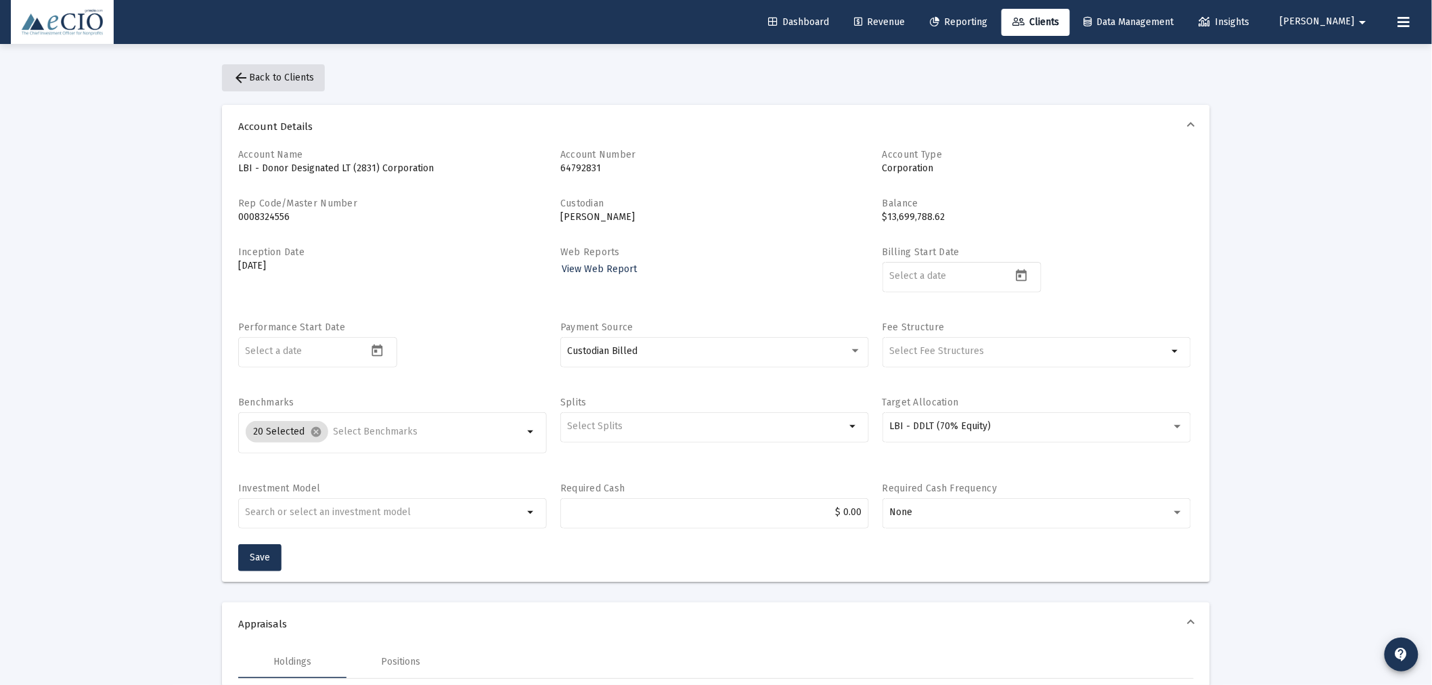
click at [296, 64] on button "arrow_back Back to Clients" at bounding box center [273, 77] width 103 height 27
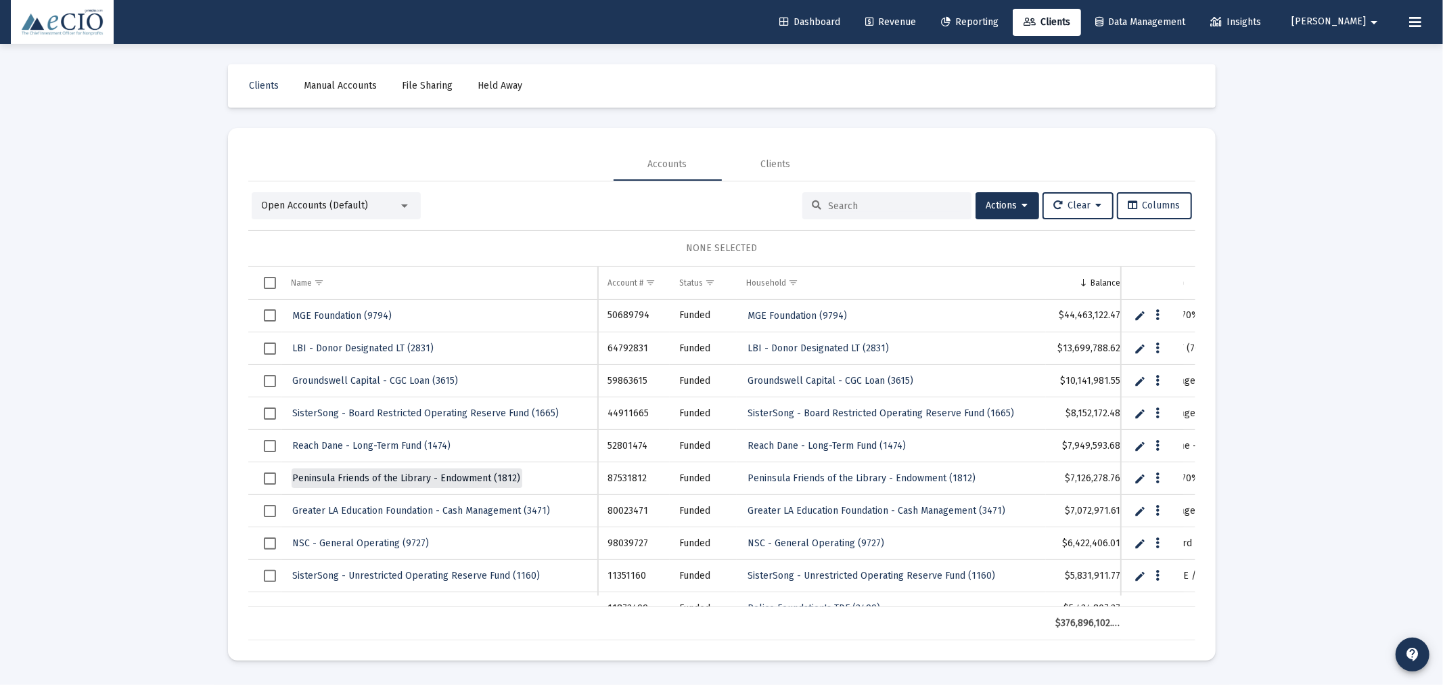
click at [468, 472] on span "Peninsula Friends of the Library - Endowment (1812)" at bounding box center [407, 478] width 228 height 12
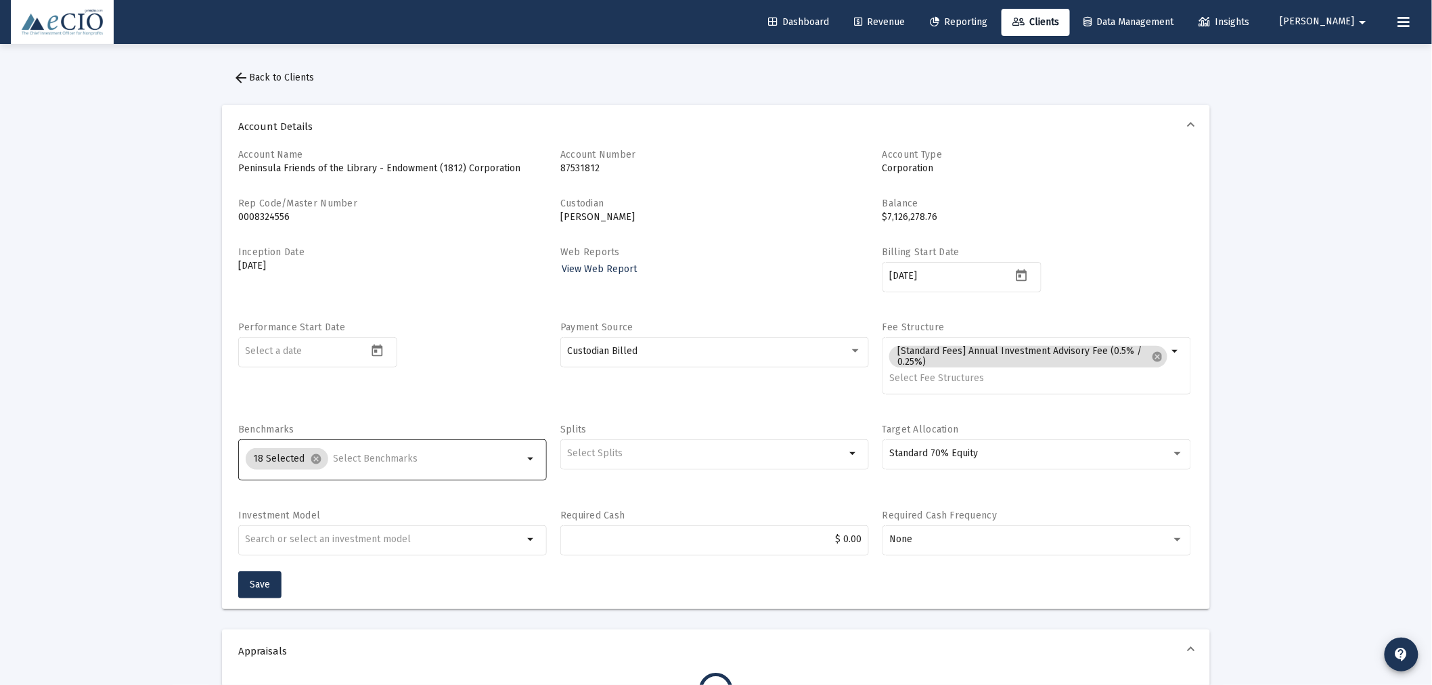
click at [366, 459] on input "Selection" at bounding box center [429, 458] width 190 height 11
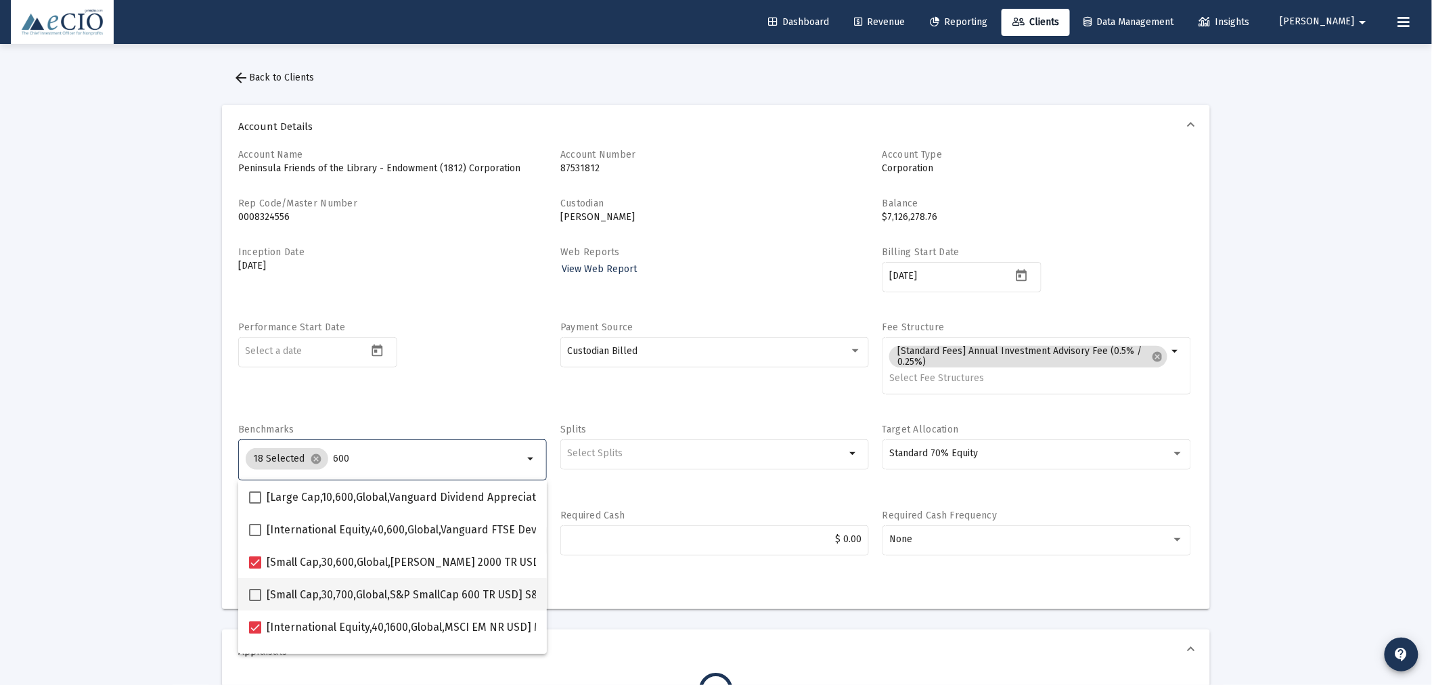
type input "600"
click at [254, 593] on span at bounding box center [255, 595] width 12 height 12
click at [254, 601] on input "[Small Cap,30,700,Global,S&P SmallCap 600 TR USD] S&P SmallCap 600 Index" at bounding box center [254, 601] width 1 height 1
checkbox input "true"
click at [411, 306] on div "Inception Date Jun 1, 2023" at bounding box center [392, 277] width 309 height 62
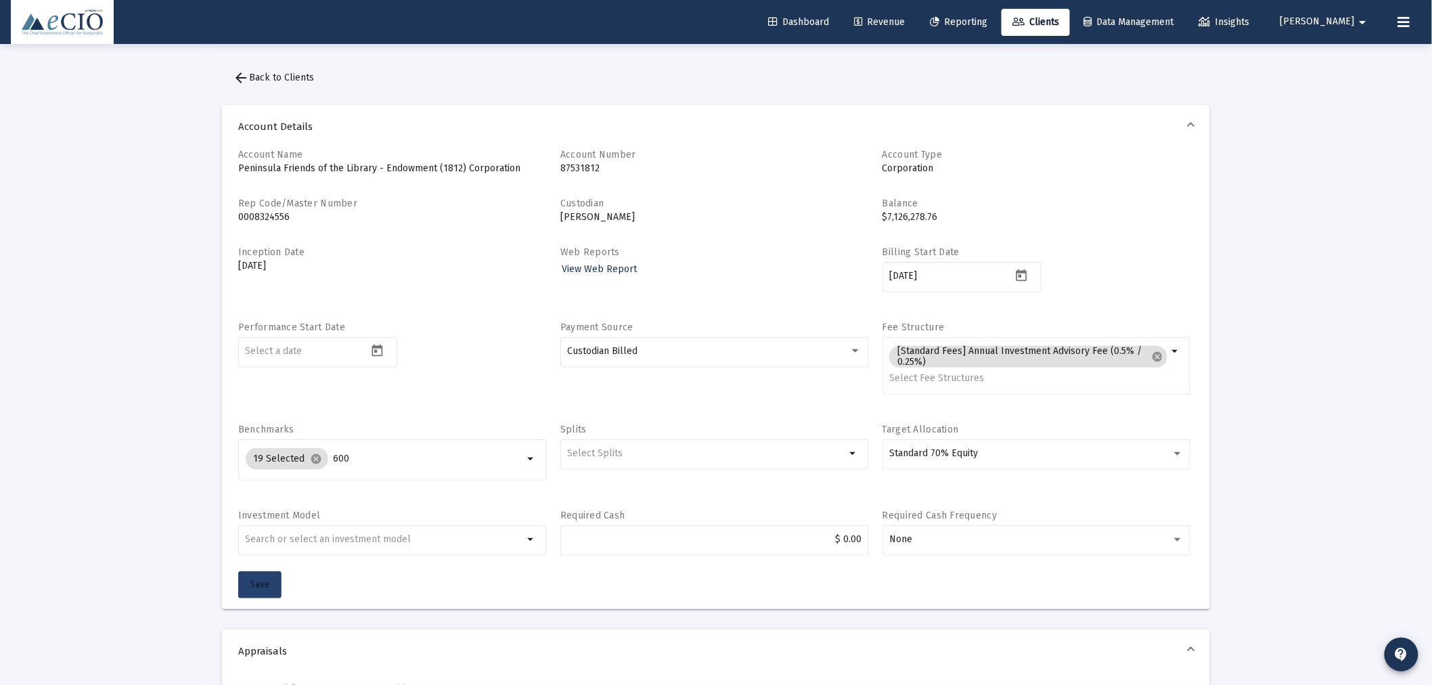
click at [269, 574] on button "Save" at bounding box center [259, 584] width 43 height 27
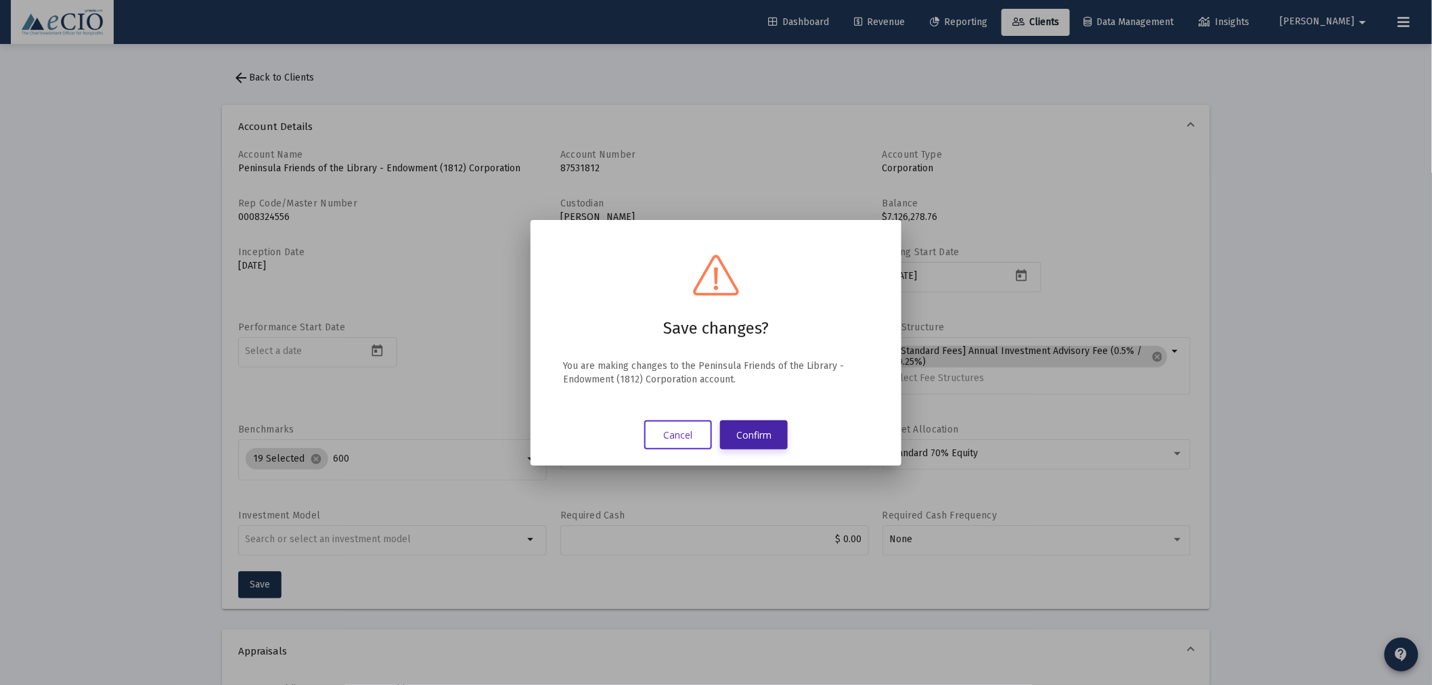
click at [750, 435] on button "Confirm" at bounding box center [754, 434] width 68 height 29
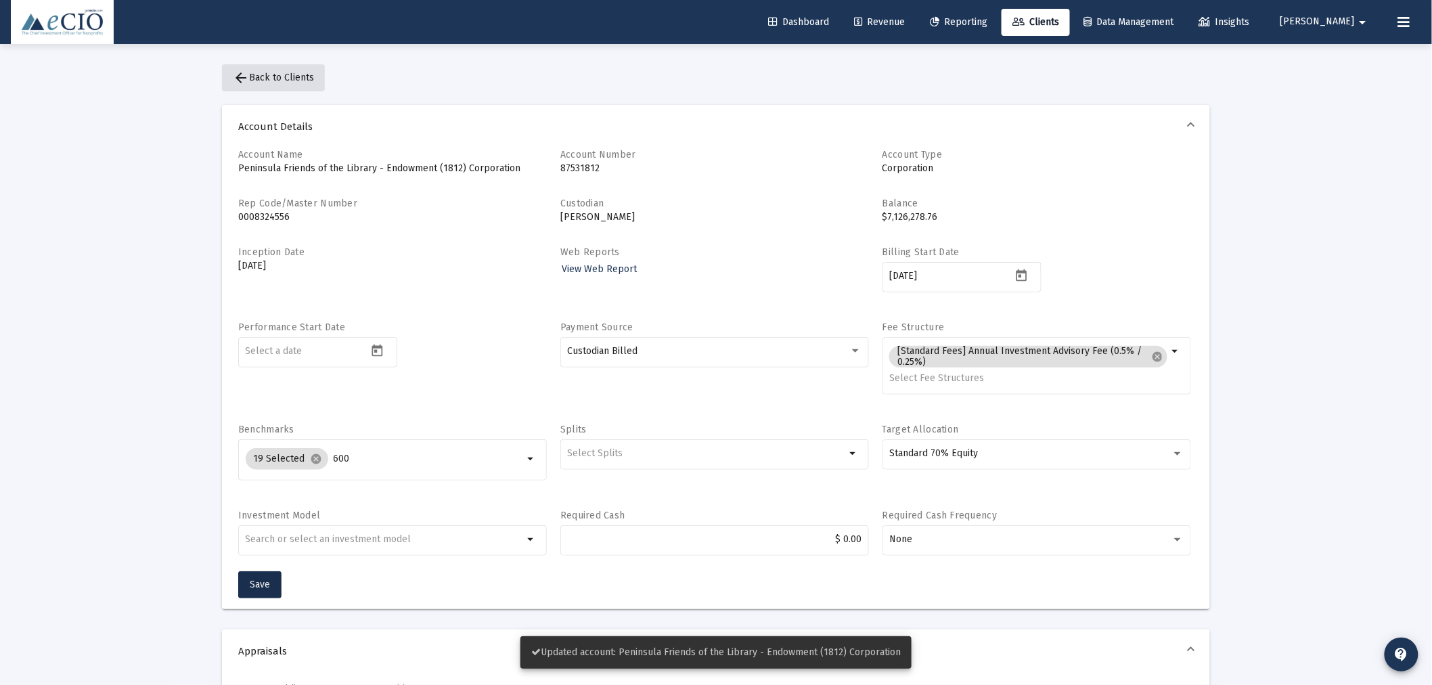
click at [273, 78] on span "arrow_back Back to Clients" at bounding box center [273, 78] width 81 height 12
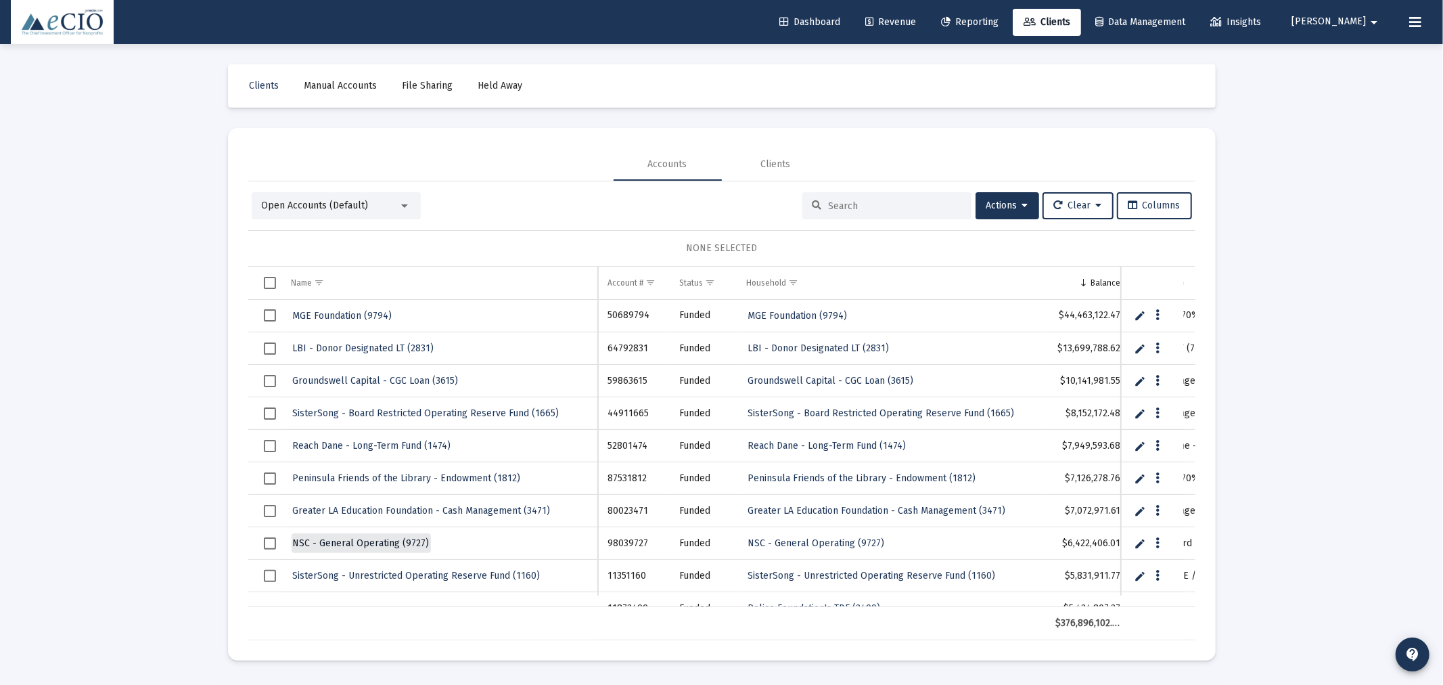
click at [405, 539] on span "NSC - General Operating (9727)" at bounding box center [361, 543] width 137 height 12
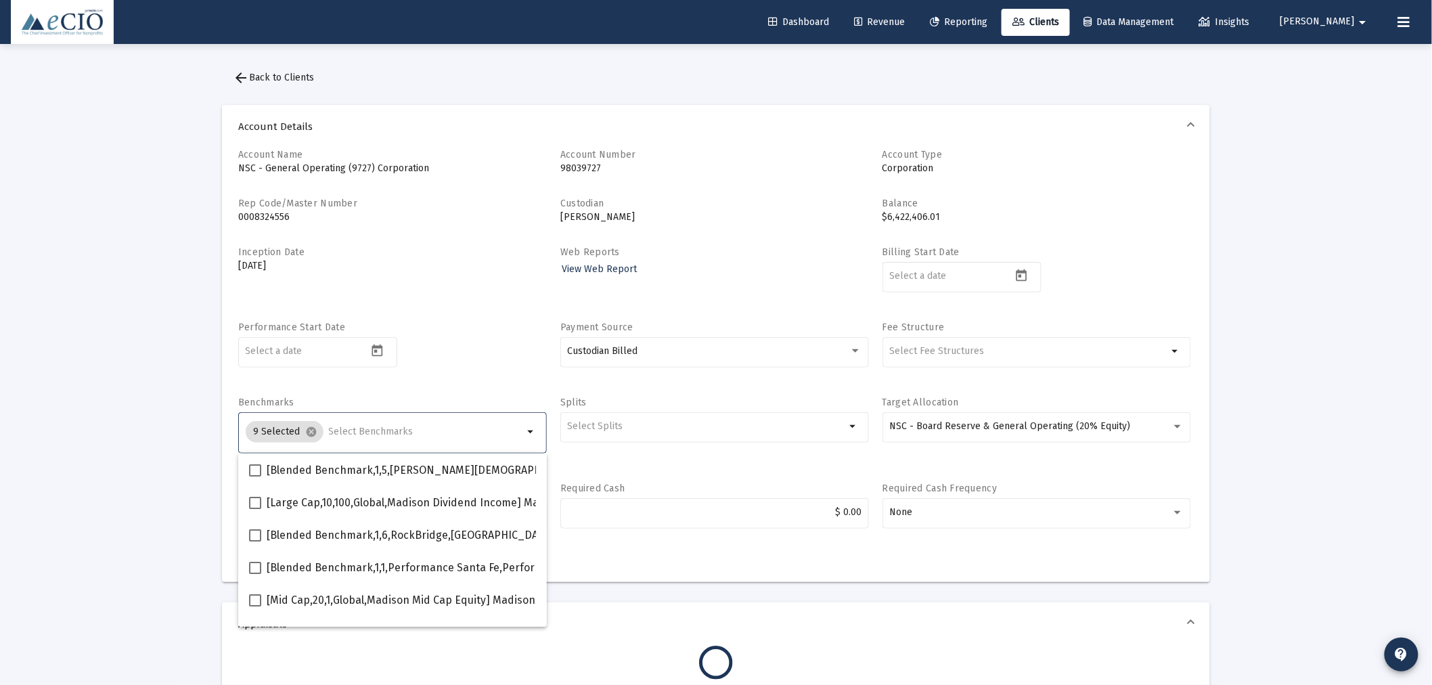
click at [382, 433] on input "Selection" at bounding box center [426, 431] width 195 height 11
type input "600"
click at [341, 562] on span "[Small Cap,30,700,Global,S&P SmallCap 600 TR USD] S&P SmallCap 600 Index" at bounding box center [457, 568] width 380 height 16
click at [255, 574] on input "[Small Cap,30,700,Global,S&P SmallCap 600 TR USD] S&P SmallCap 600 Index" at bounding box center [254, 574] width 1 height 1
checkbox input "true"
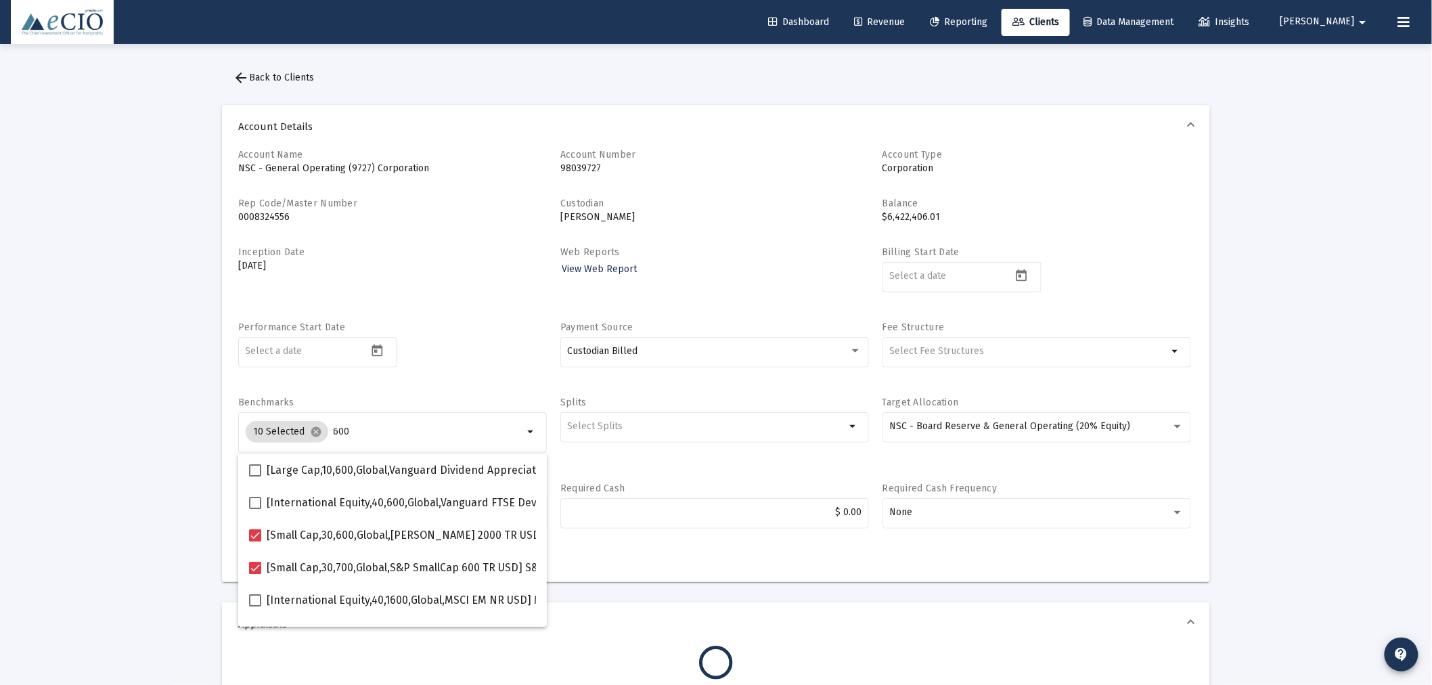
click at [455, 381] on div "Performance Start Date" at bounding box center [392, 352] width 309 height 62
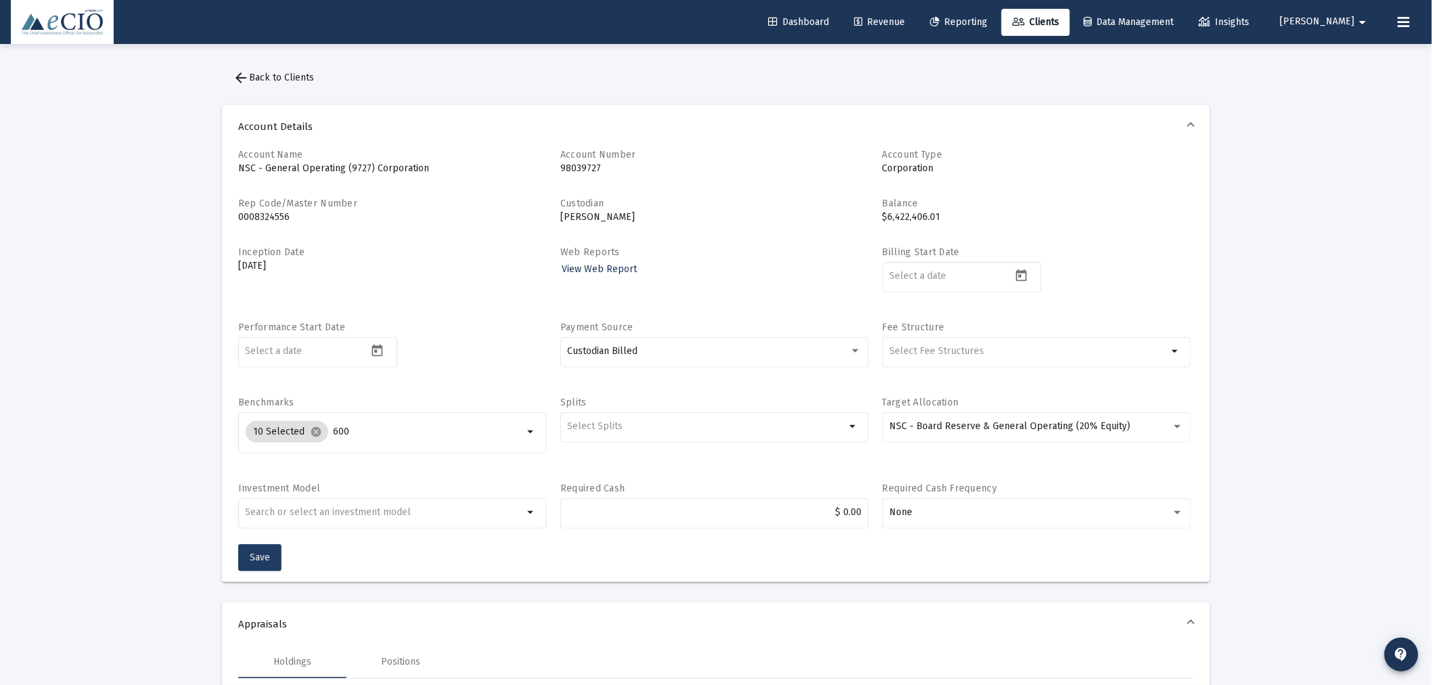
click at [265, 549] on button "Save" at bounding box center [259, 557] width 43 height 27
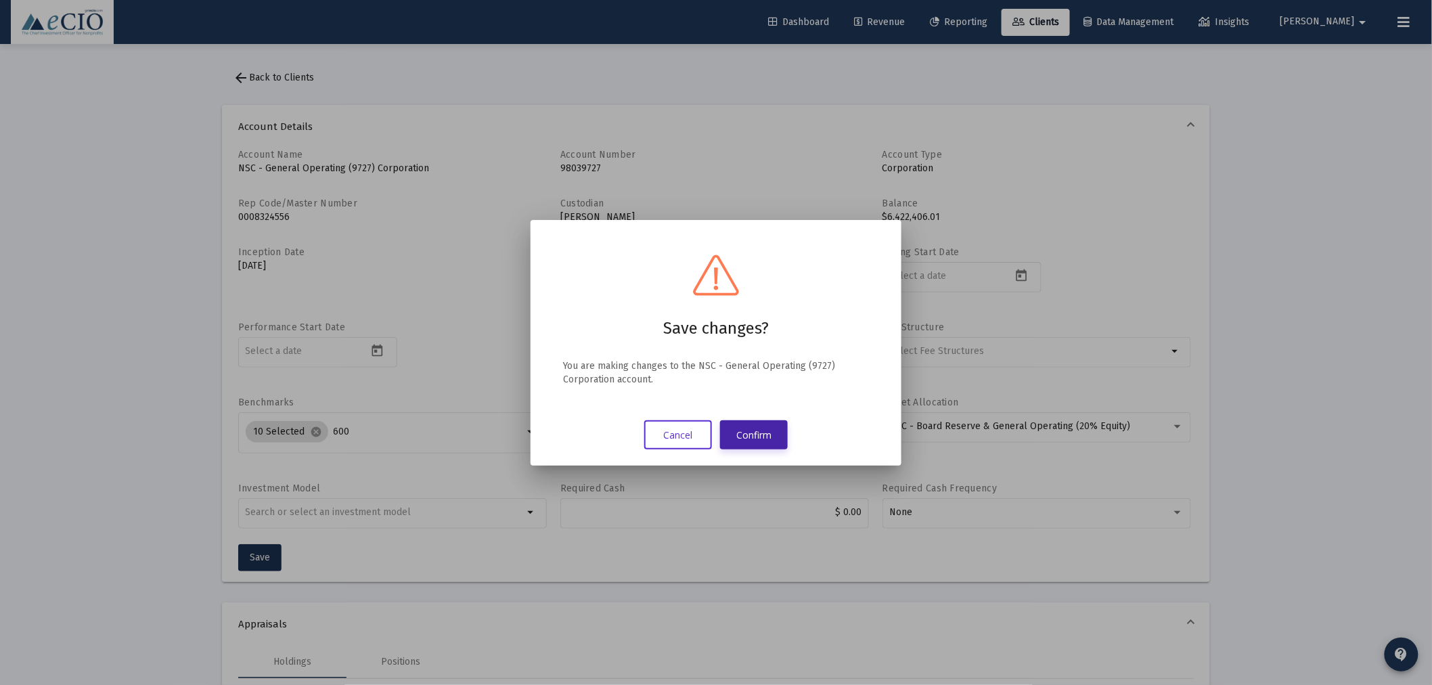
click at [765, 427] on button "Confirm" at bounding box center [754, 434] width 68 height 29
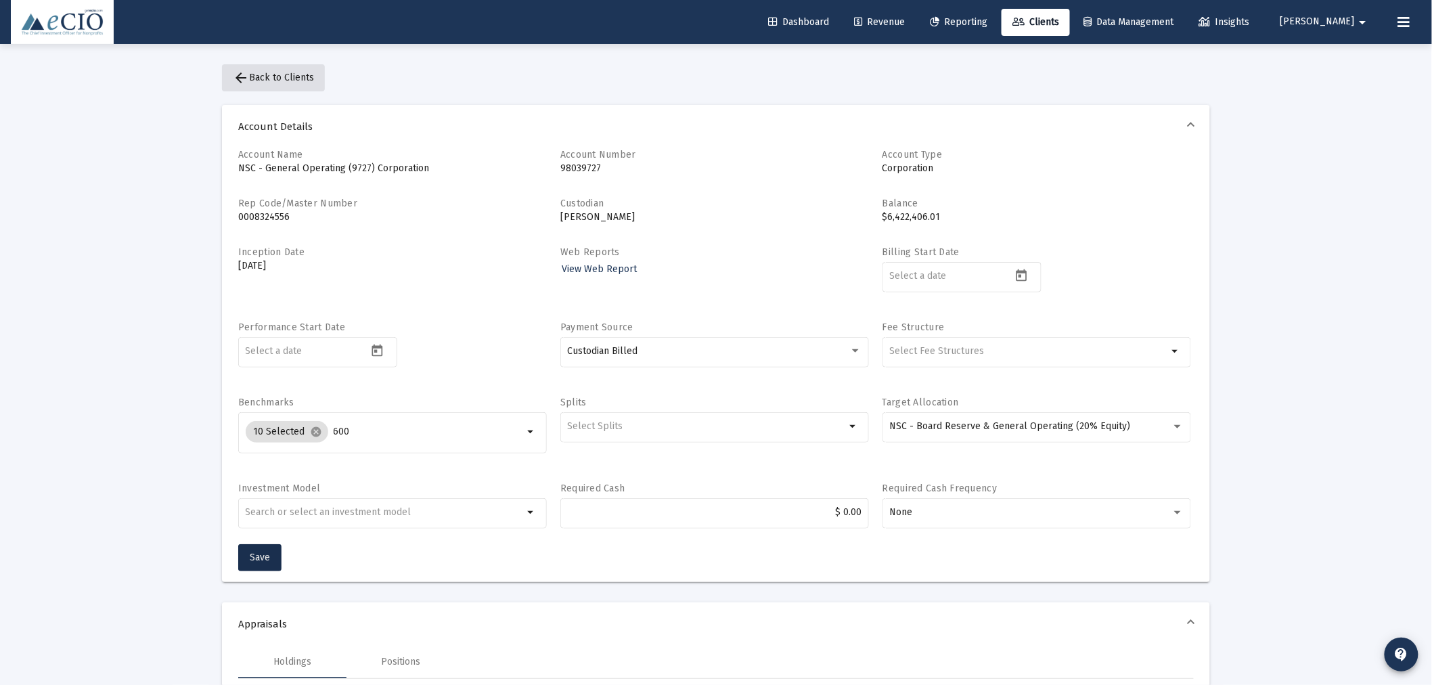
click at [260, 70] on button "arrow_back Back to Clients" at bounding box center [273, 77] width 103 height 27
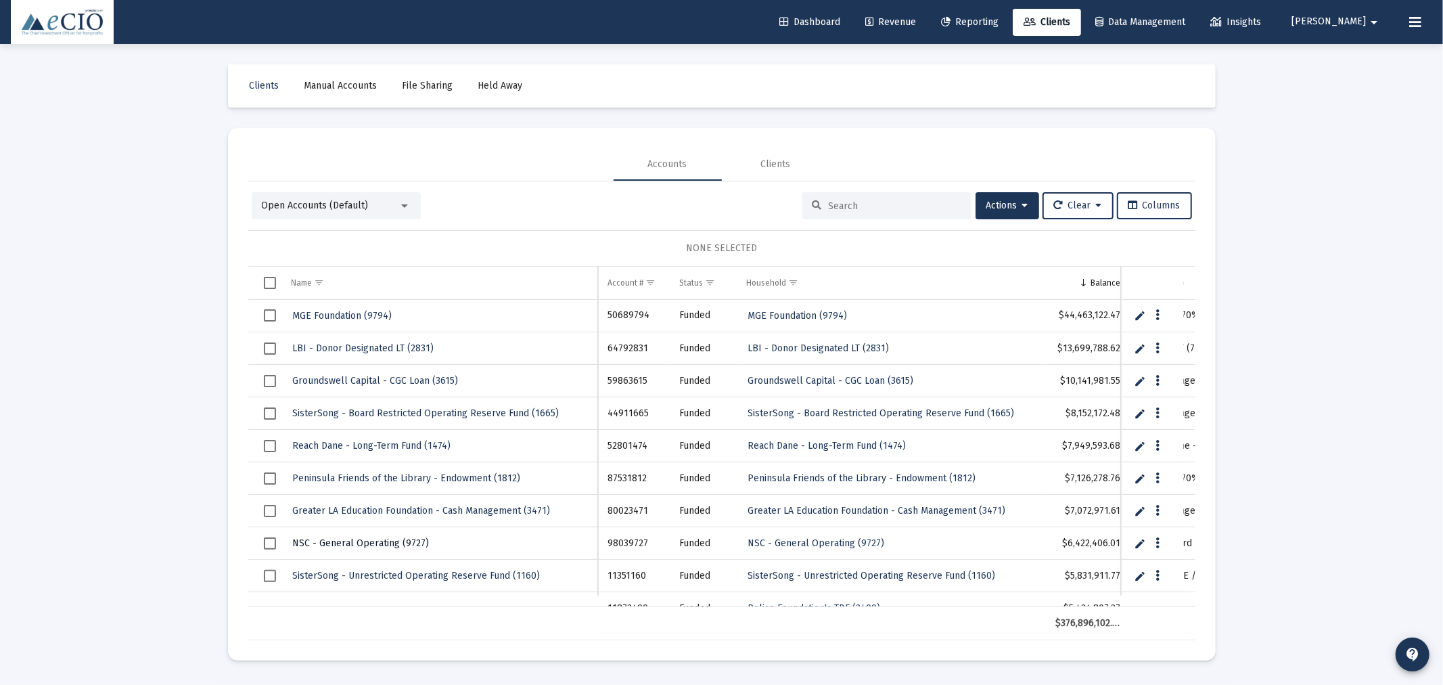
click at [405, 547] on span "NSC - General Operating (9727)" at bounding box center [361, 543] width 137 height 12
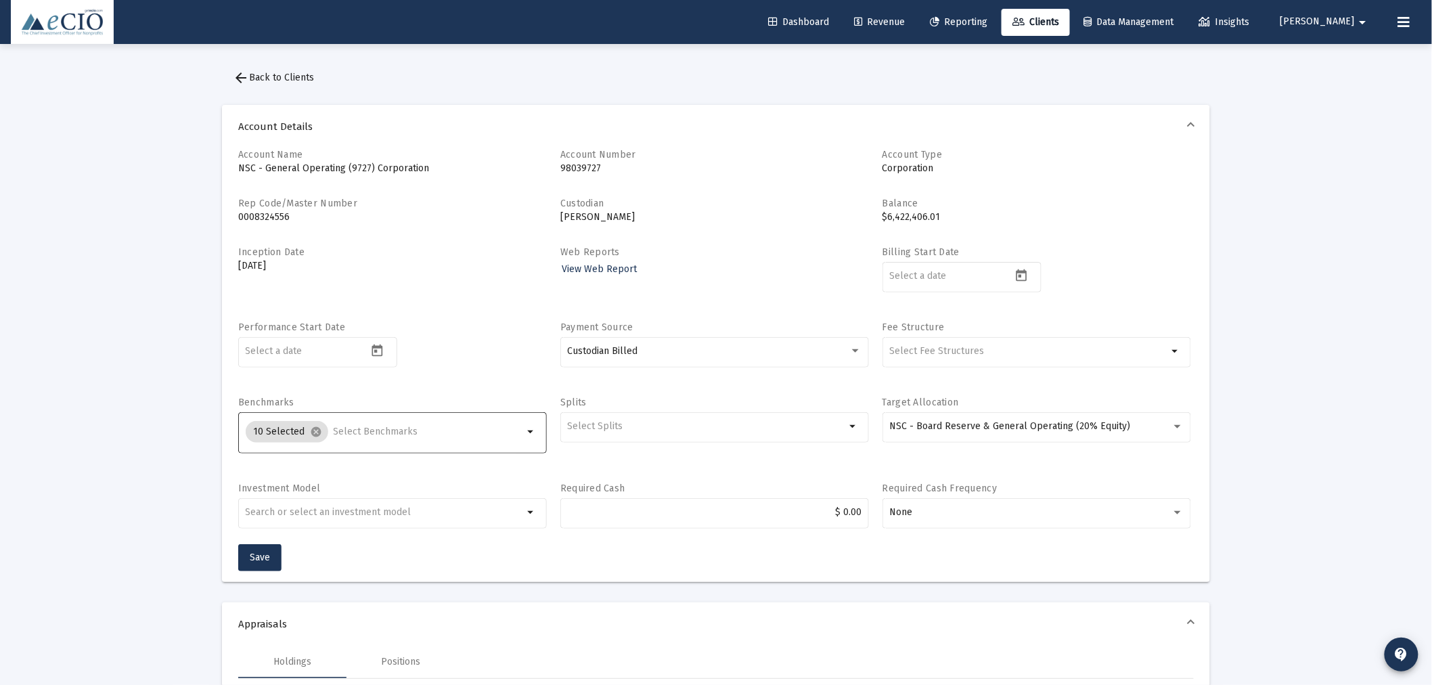
click at [355, 434] on input "Selection" at bounding box center [429, 431] width 190 height 11
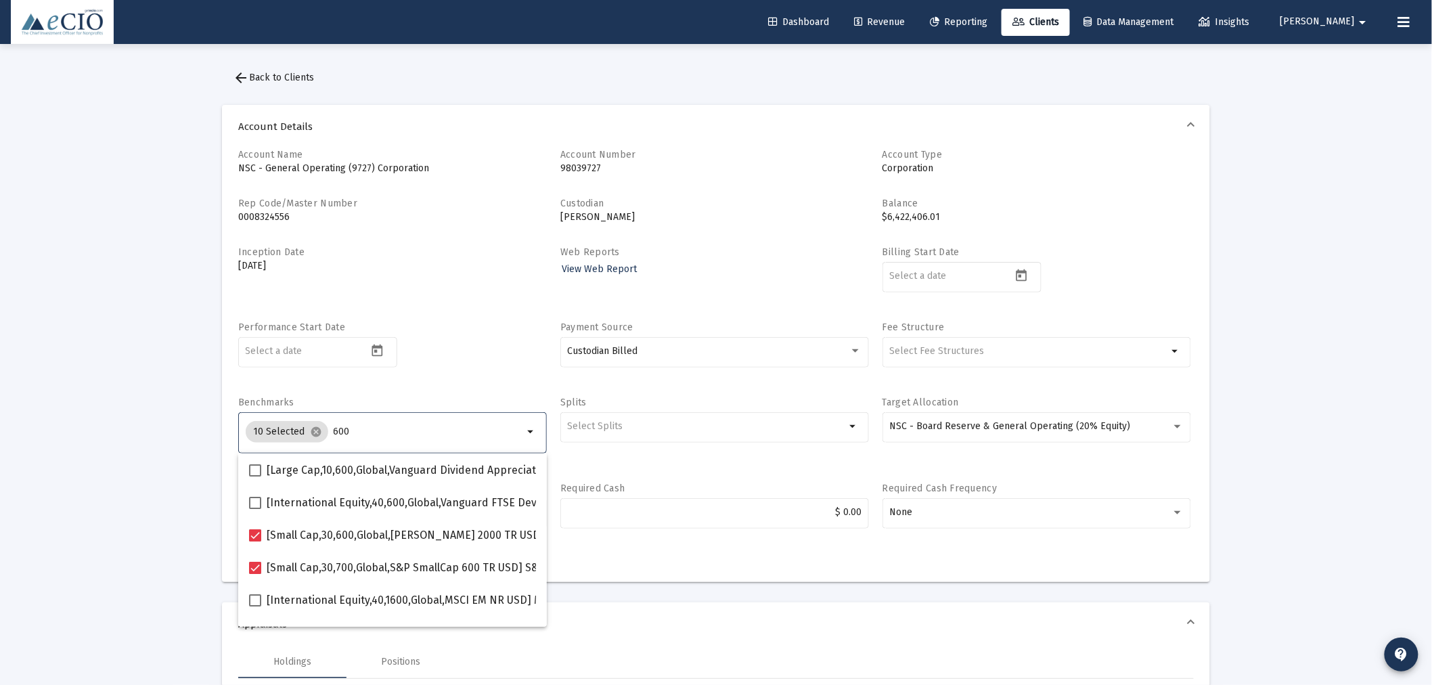
type input "600"
click at [441, 336] on div "Performance Start Date" at bounding box center [392, 352] width 309 height 62
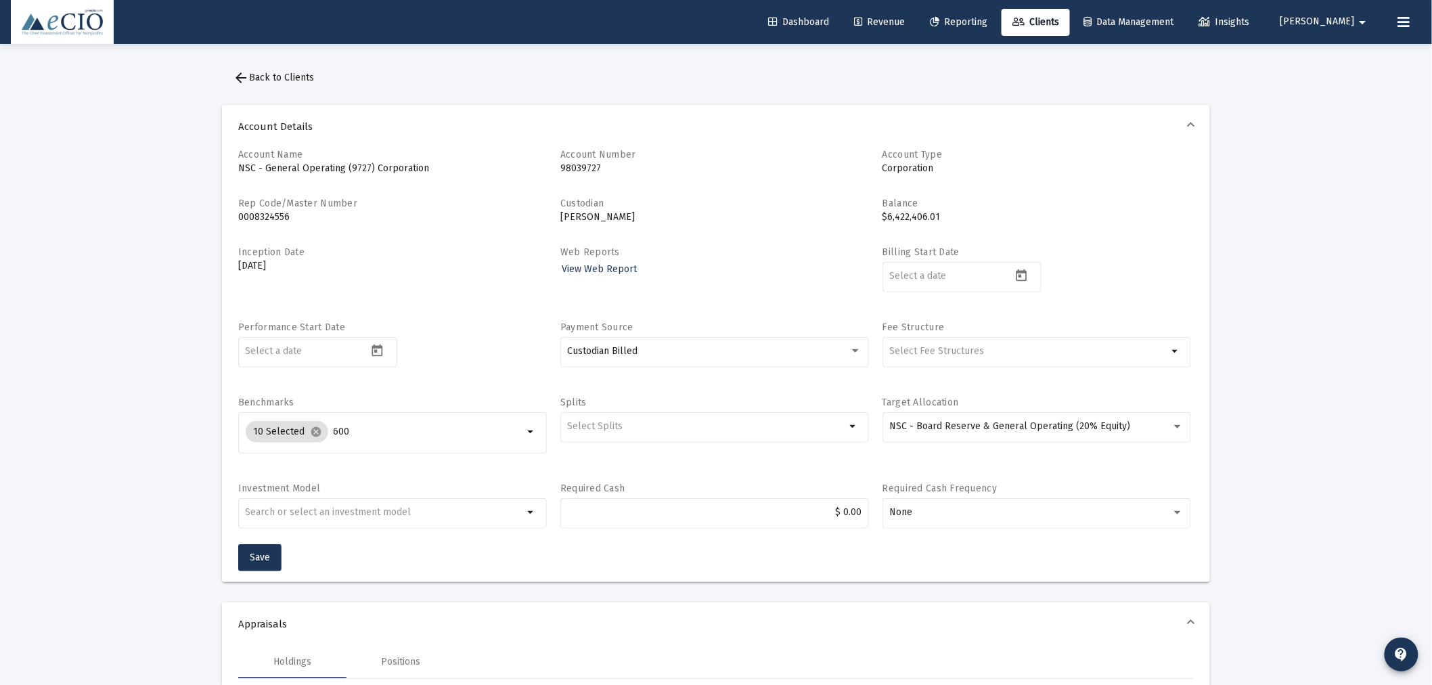
click at [296, 68] on button "arrow_back Back to Clients" at bounding box center [273, 77] width 103 height 27
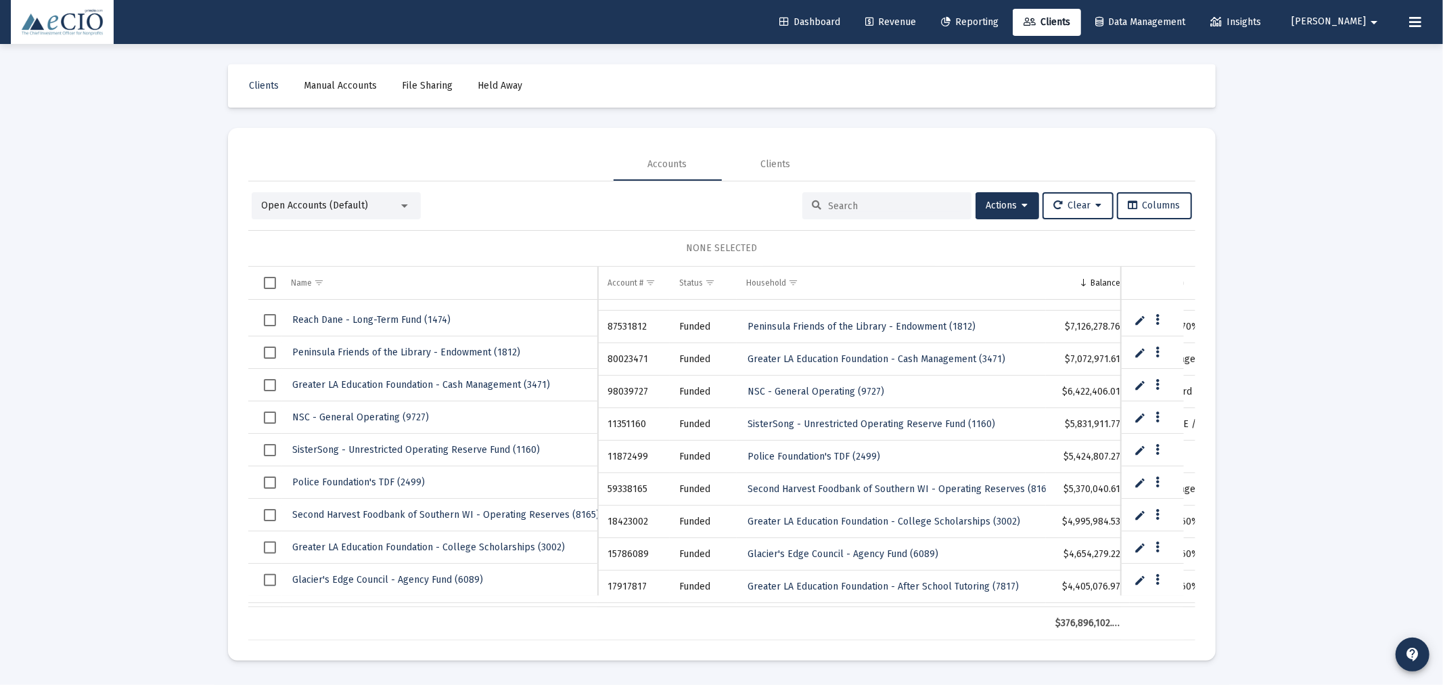
scroll to position [151, 0]
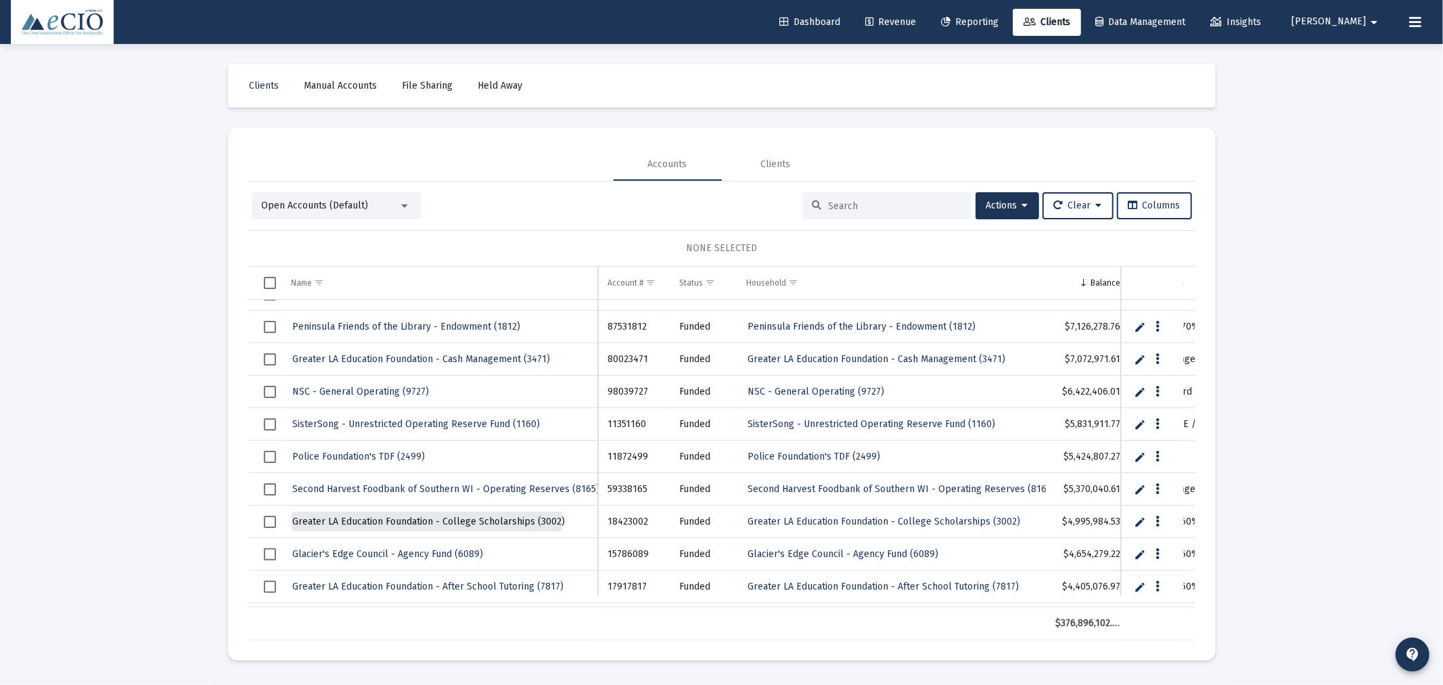
click at [414, 514] on link "Greater LA Education Foundation - College Scholarships (3002)" at bounding box center [429, 521] width 275 height 20
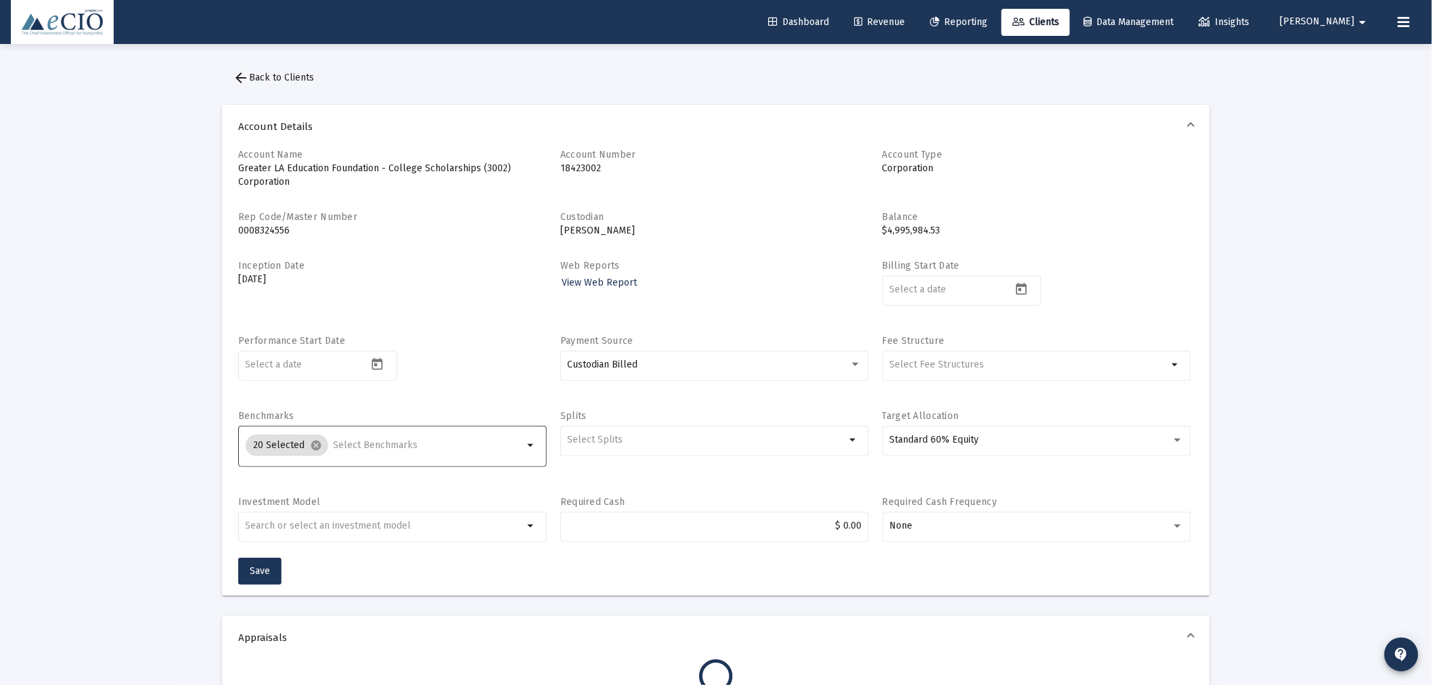
click at [370, 445] on input "Selection" at bounding box center [429, 445] width 190 height 11
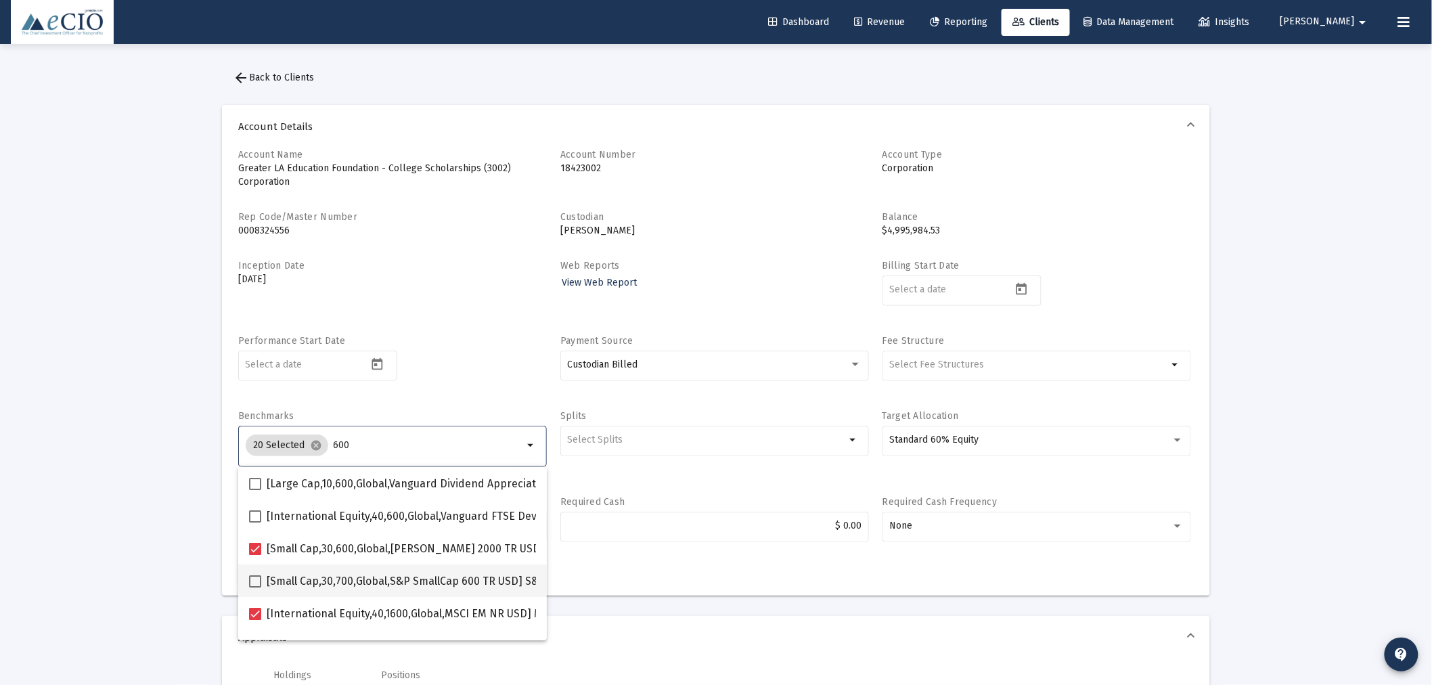
type input "600"
click at [254, 580] on span at bounding box center [255, 581] width 12 height 12
click at [254, 587] on input "[Small Cap,30,700,Global,S&P SmallCap 600 TR USD] S&P SmallCap 600 Index" at bounding box center [254, 587] width 1 height 1
checkbox input "true"
click at [467, 383] on div "Performance Start Date" at bounding box center [392, 365] width 309 height 62
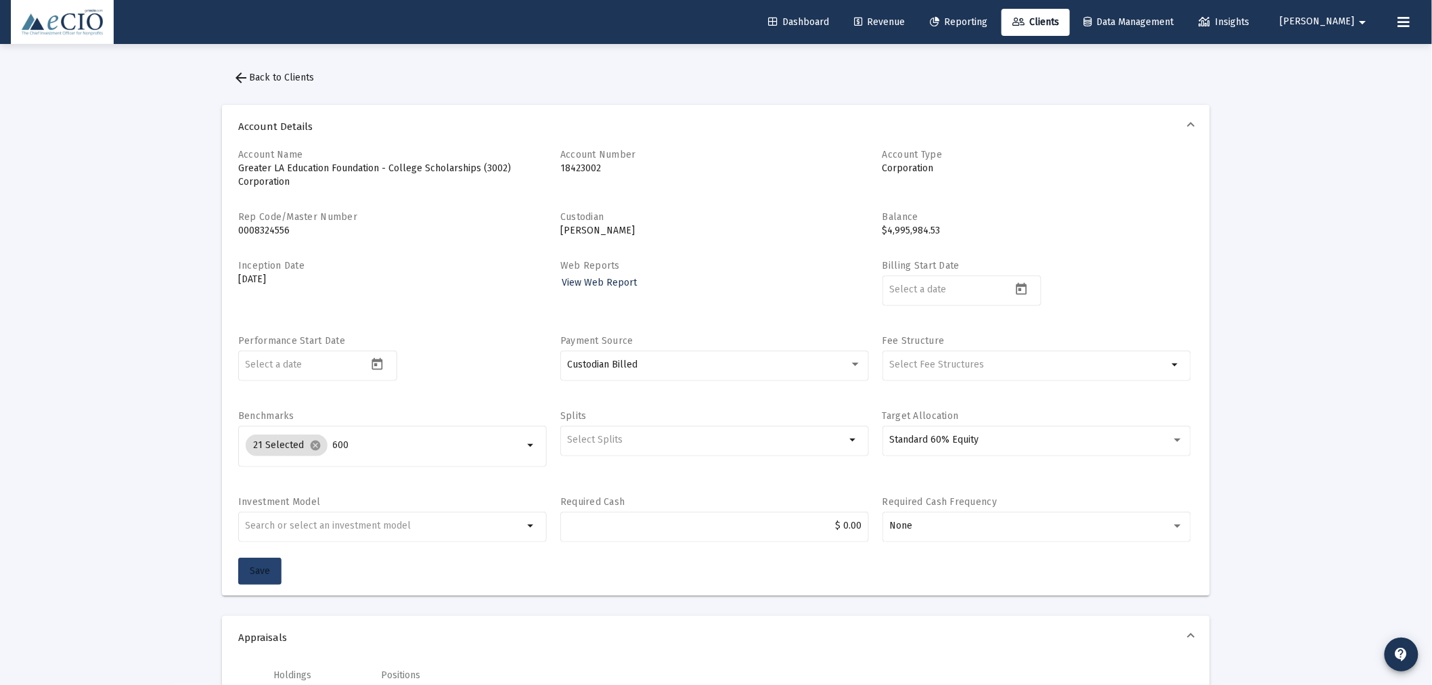
click at [276, 563] on button "Save" at bounding box center [259, 570] width 43 height 27
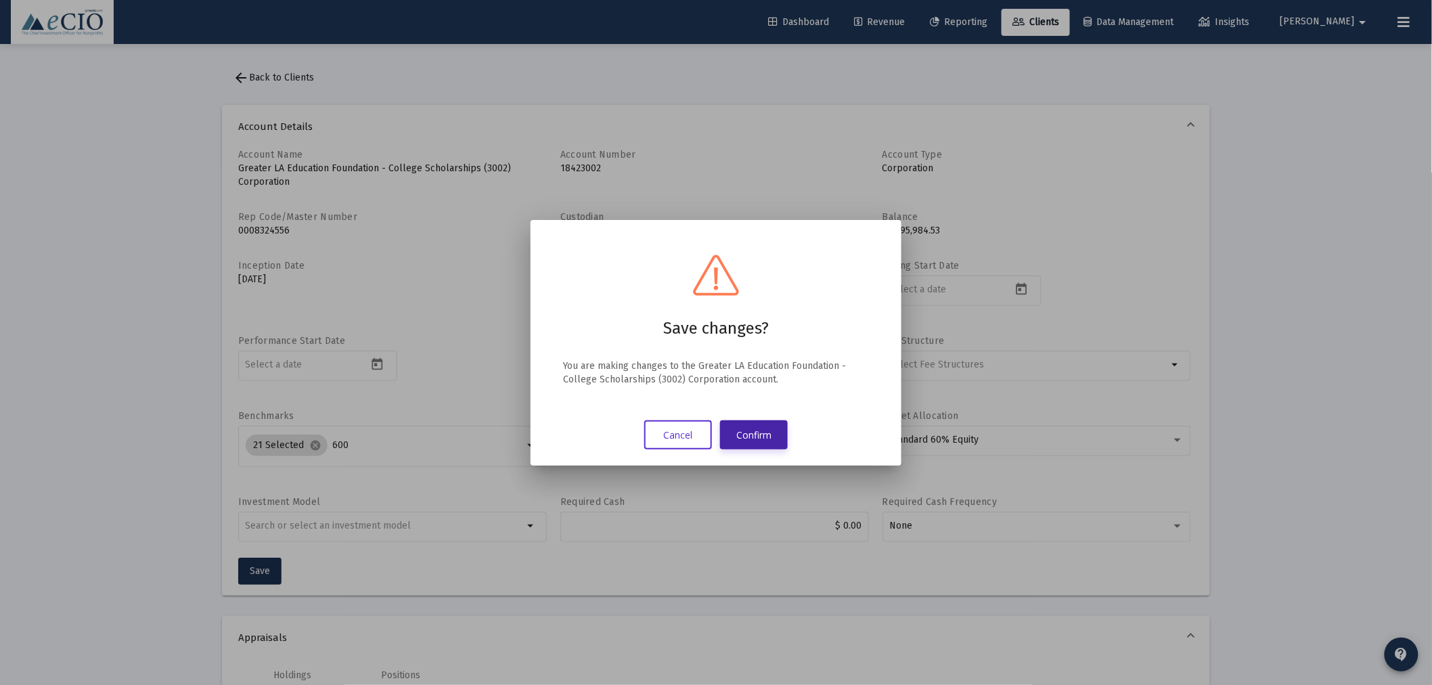
click at [758, 435] on button "Confirm" at bounding box center [754, 434] width 68 height 29
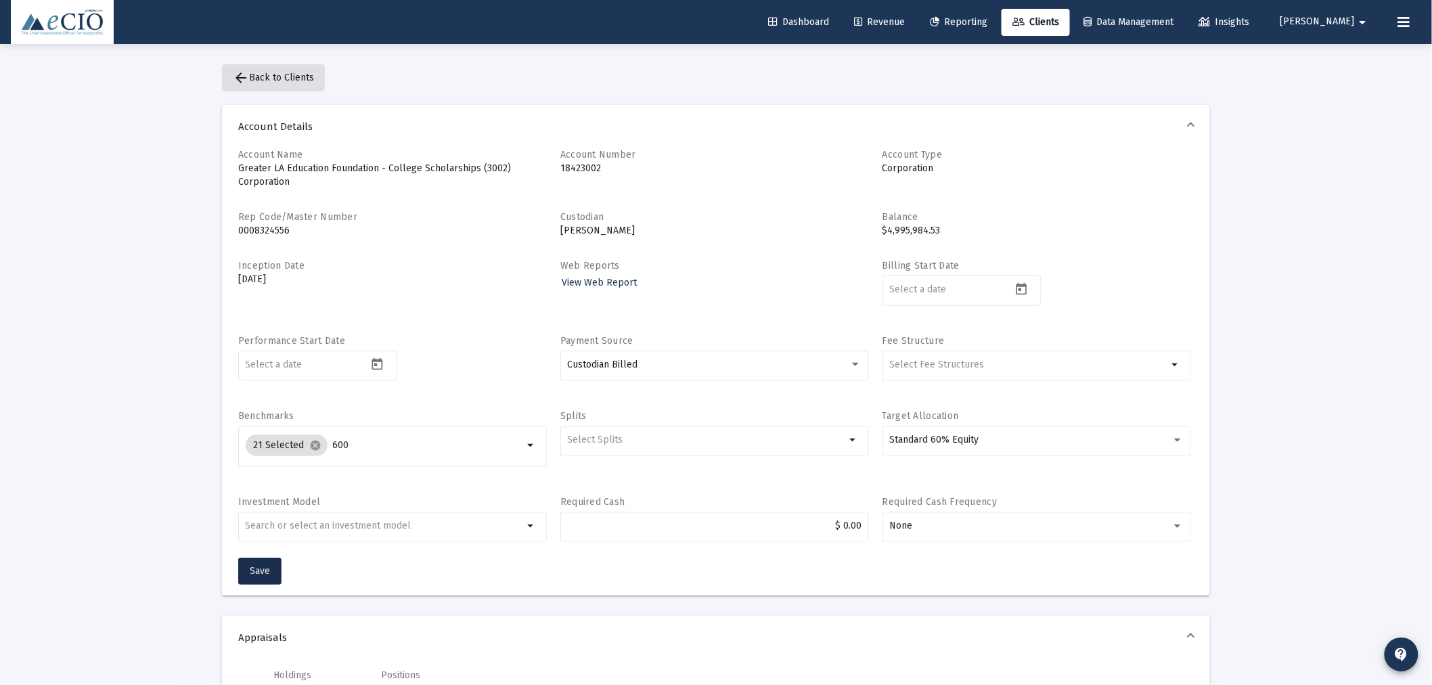
click at [269, 78] on span "arrow_back Back to Clients" at bounding box center [273, 78] width 81 height 12
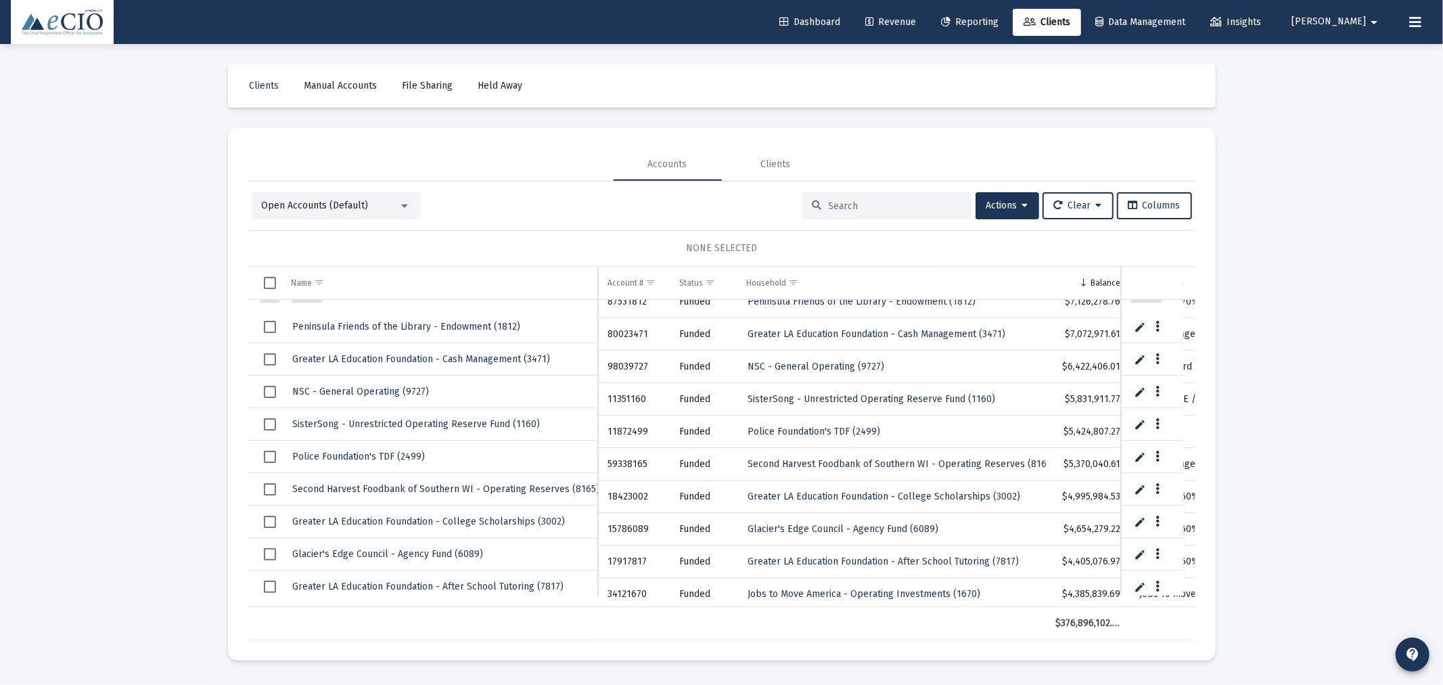
scroll to position [176, 0]
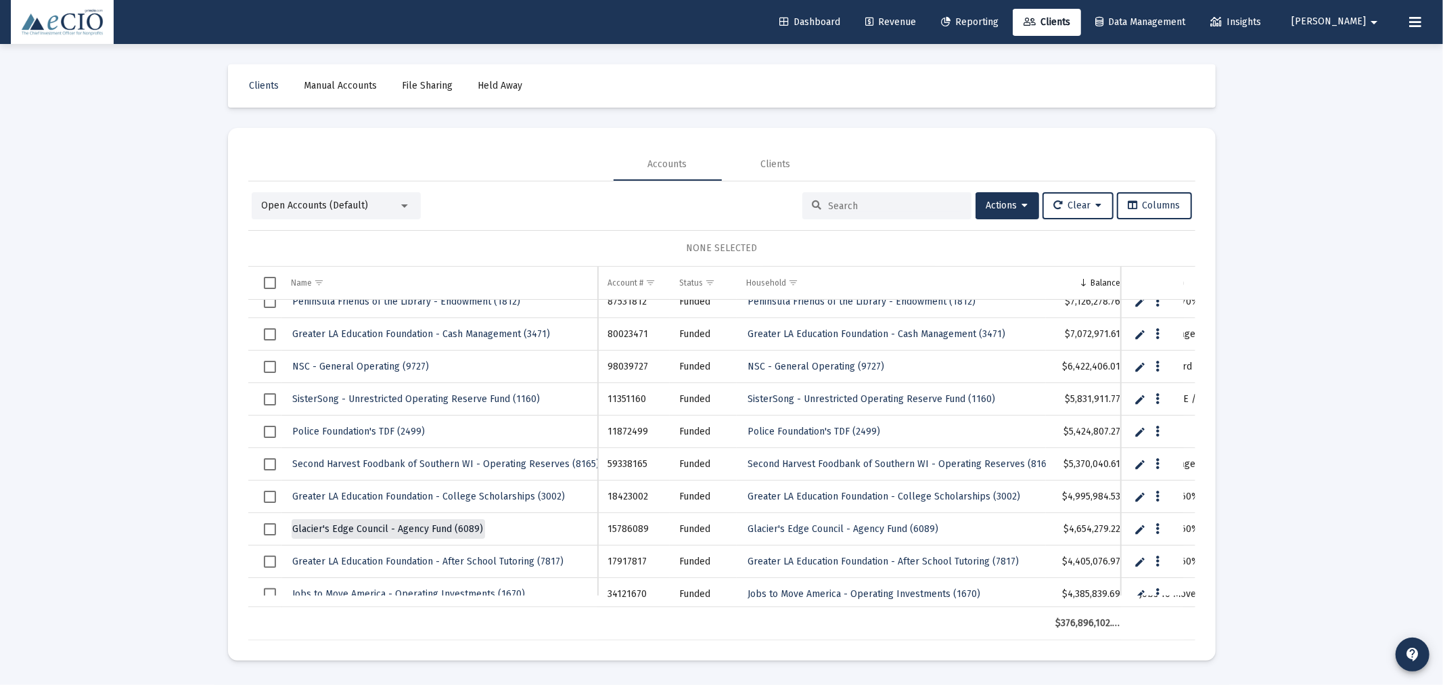
click at [463, 524] on span "Glacier's Edge Council - Agency Fund (6089)" at bounding box center [388, 529] width 191 height 12
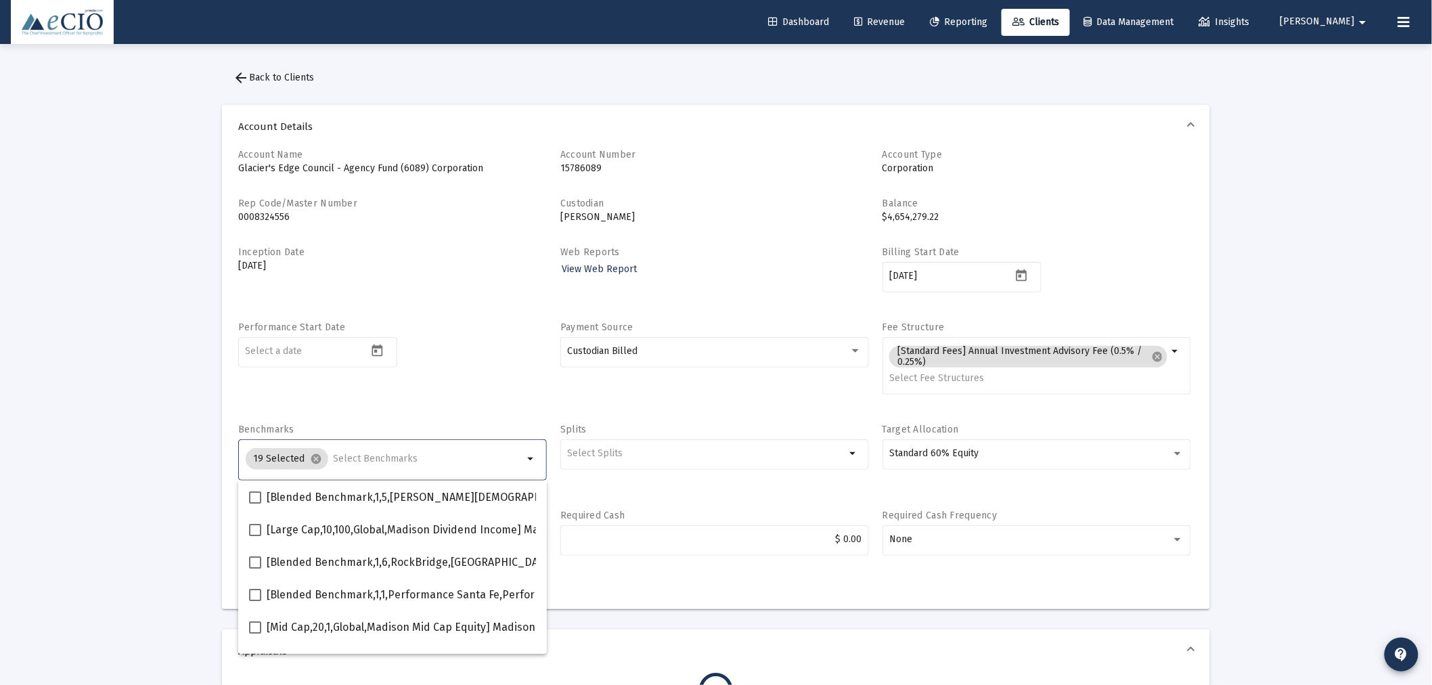
click at [346, 455] on input "Selection" at bounding box center [429, 458] width 190 height 11
type input "600"
click at [285, 68] on button "arrow_back Back to Clients" at bounding box center [273, 77] width 103 height 27
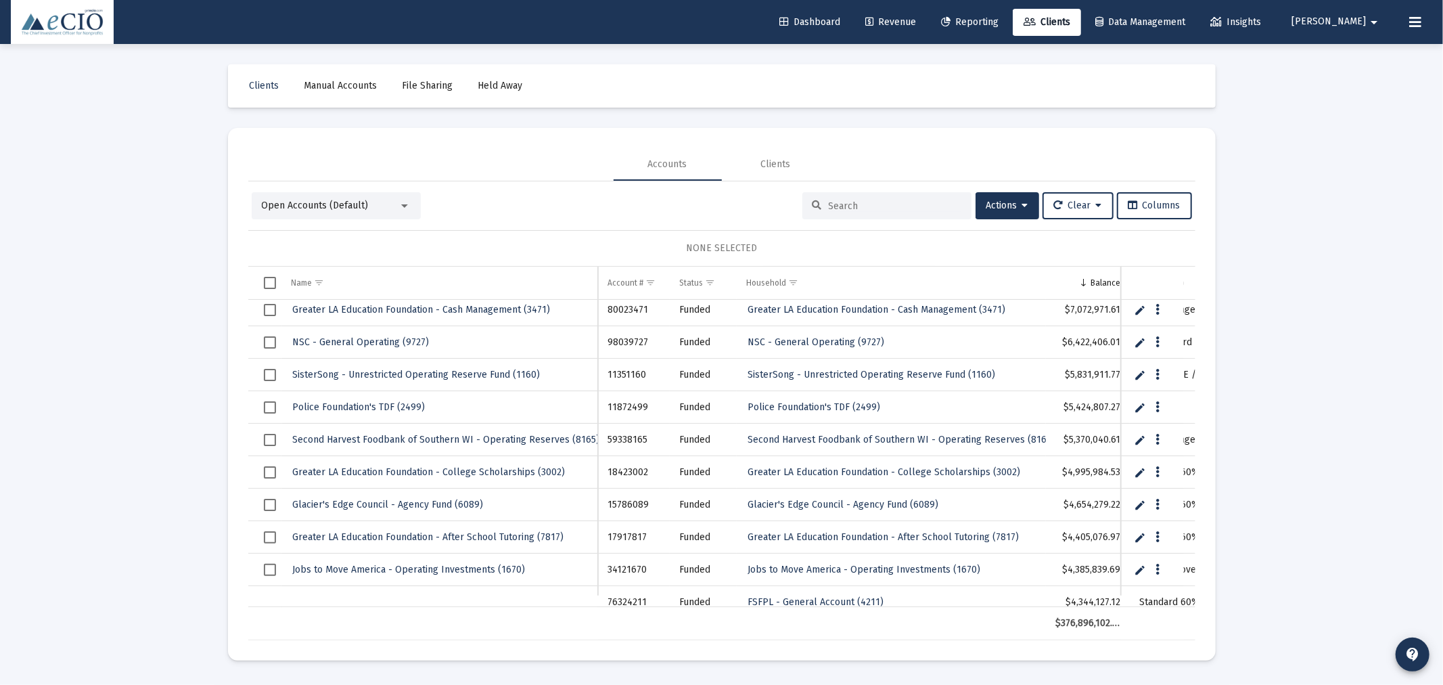
scroll to position [226, 0]
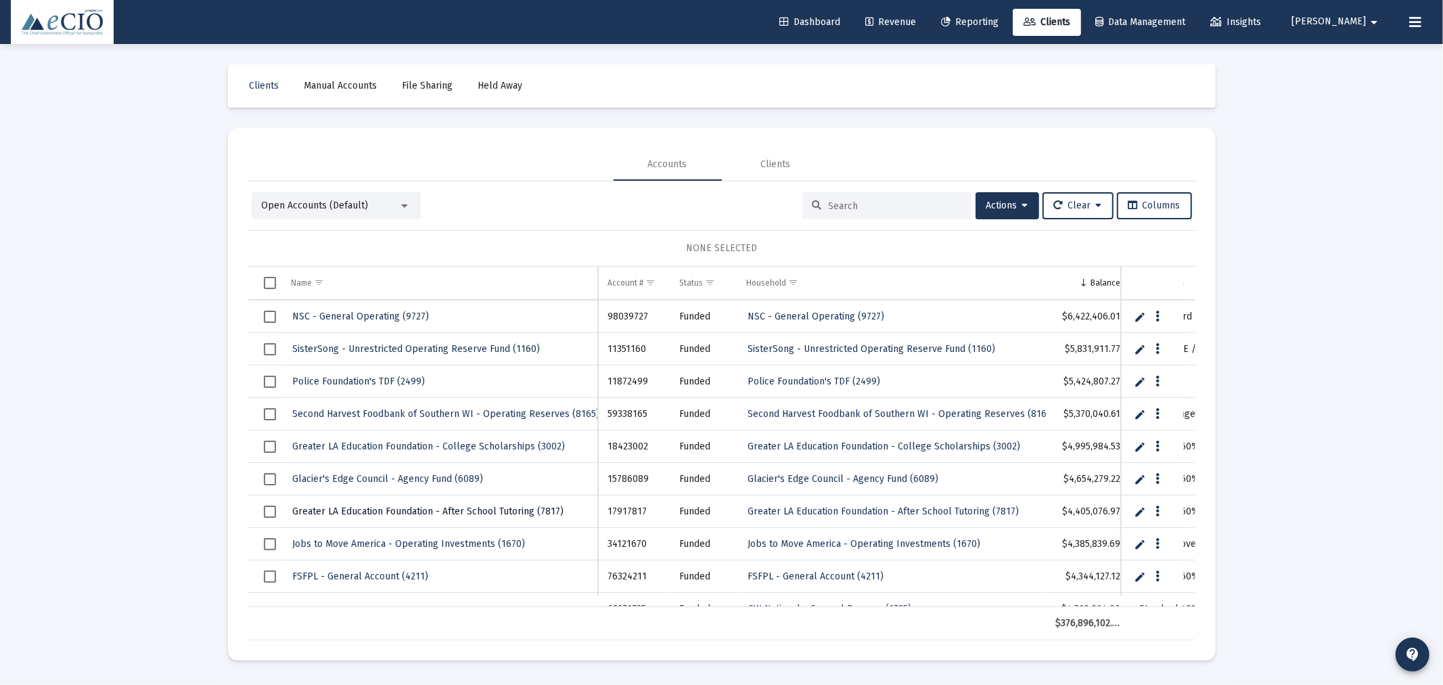
click at [461, 507] on span "Greater LA Education Foundation - After School Tutoring (7817)" at bounding box center [428, 511] width 271 height 12
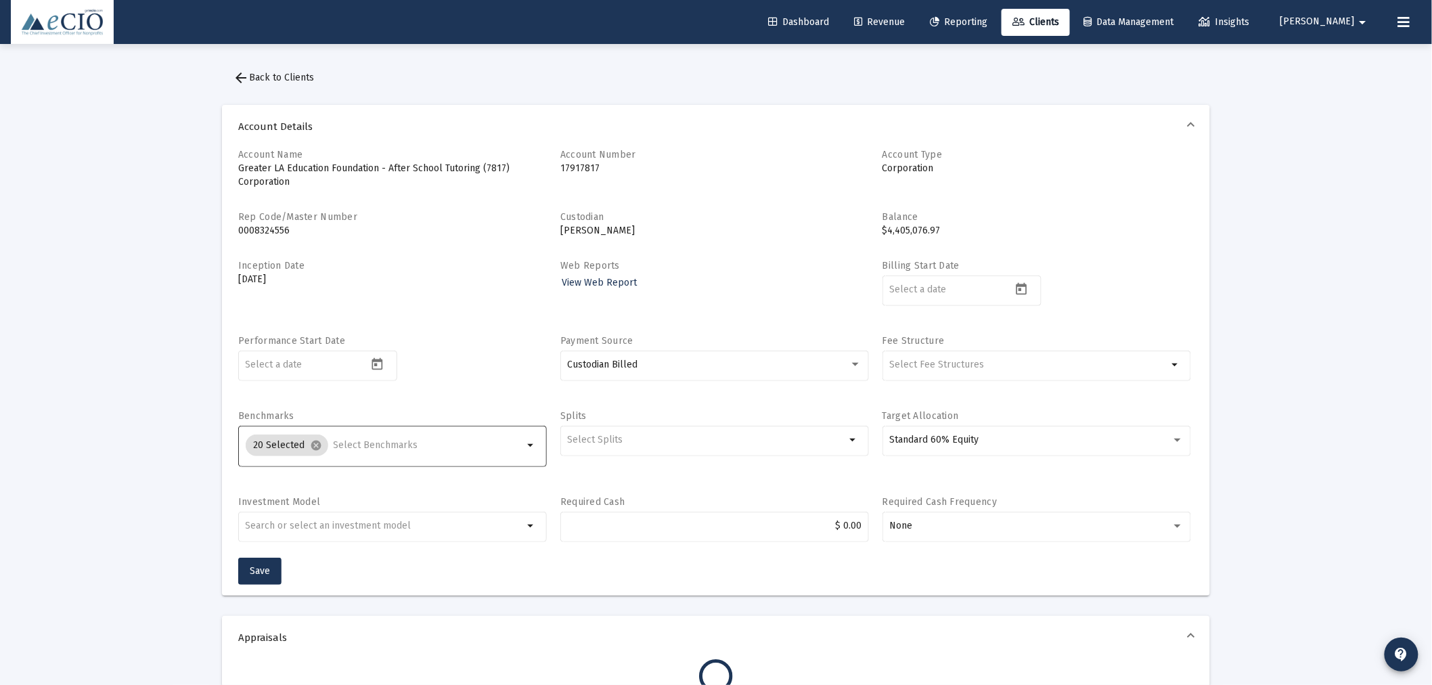
click at [357, 441] on input "Selection" at bounding box center [429, 445] width 190 height 11
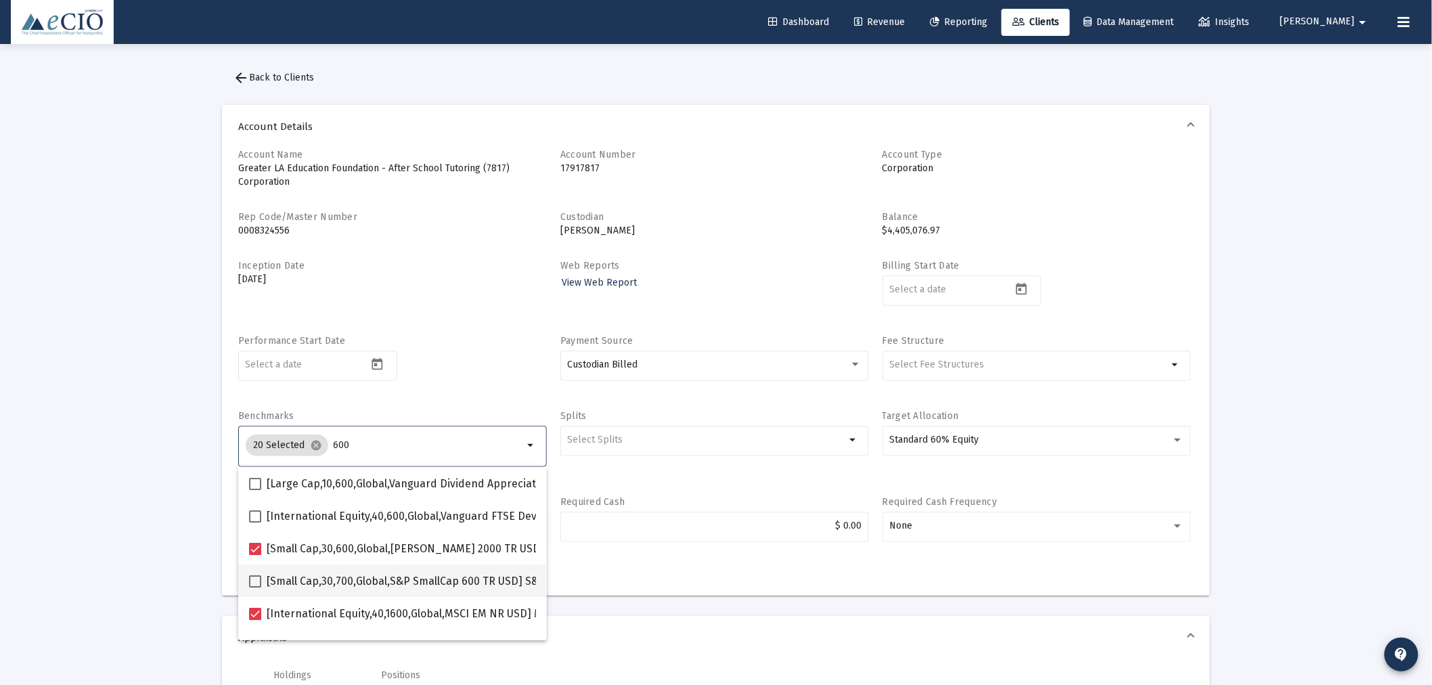
type input "600"
click at [254, 583] on span at bounding box center [255, 581] width 12 height 12
click at [254, 587] on input "[Small Cap,30,700,Global,S&P SmallCap 600 TR USD] S&P SmallCap 600 Index" at bounding box center [254, 587] width 1 height 1
checkbox input "true"
click at [480, 366] on div "Performance Start Date" at bounding box center [392, 365] width 309 height 62
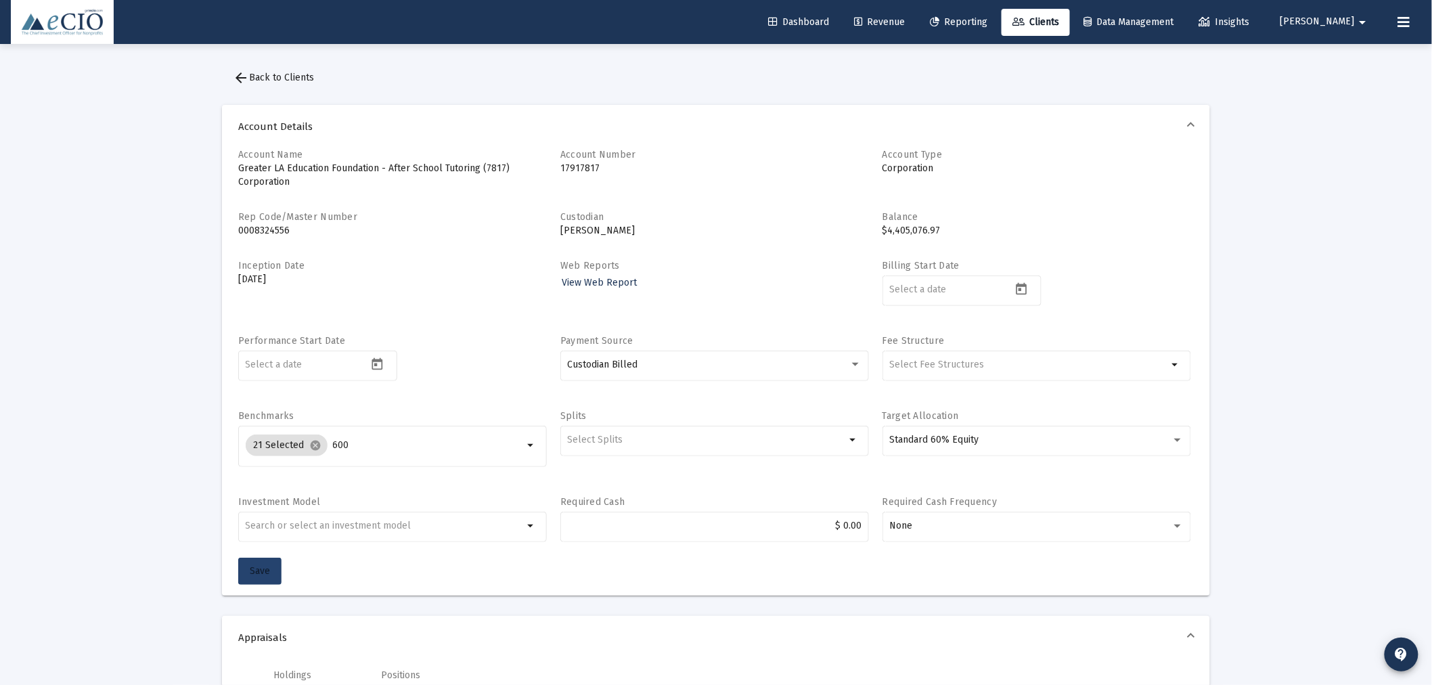
click at [261, 569] on span "Save" at bounding box center [260, 571] width 20 height 12
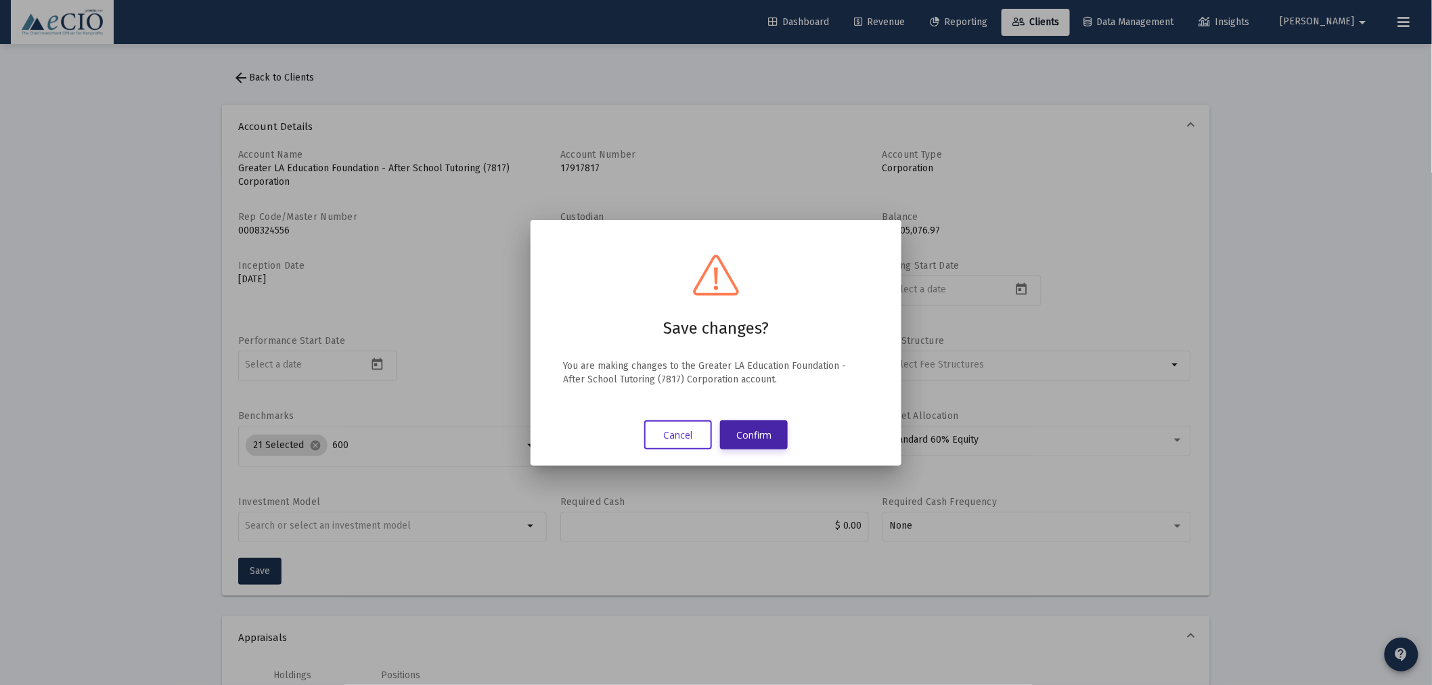
click at [767, 434] on button "Confirm" at bounding box center [754, 434] width 68 height 29
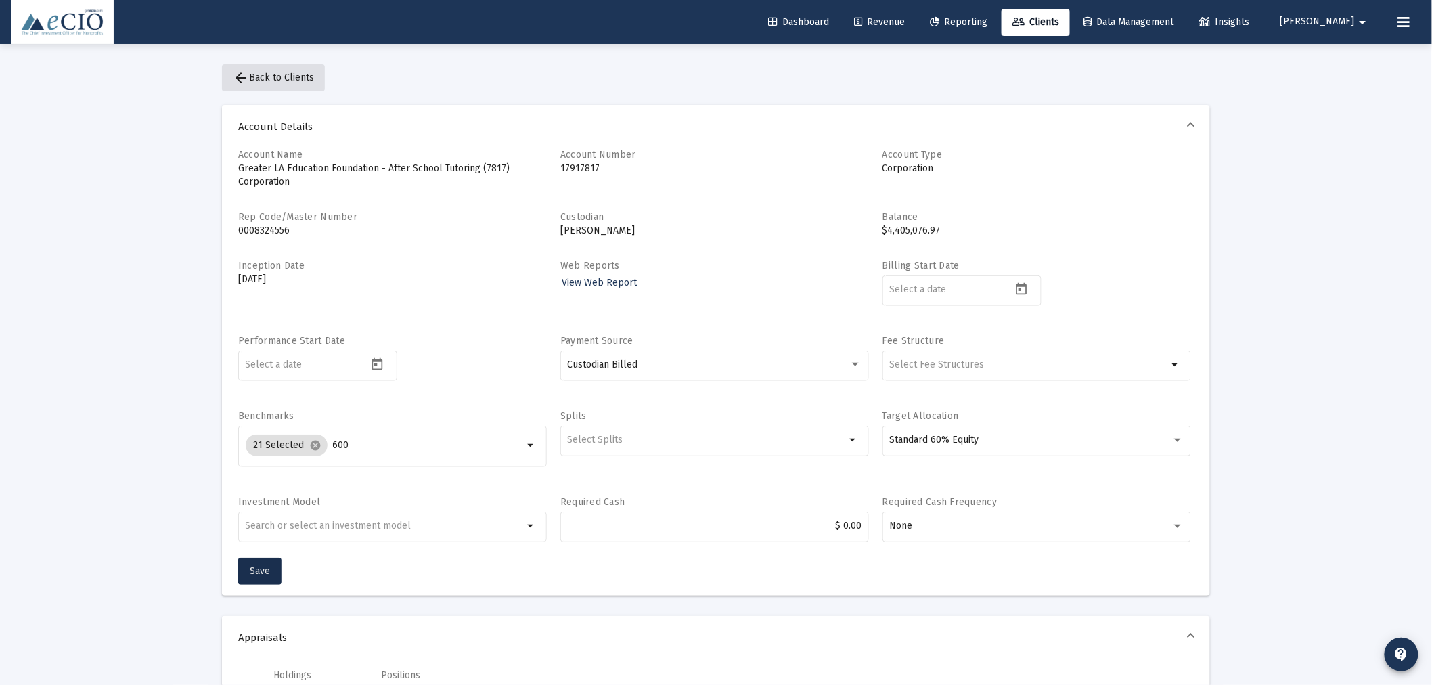
click at [288, 80] on span "arrow_back Back to Clients" at bounding box center [273, 78] width 81 height 12
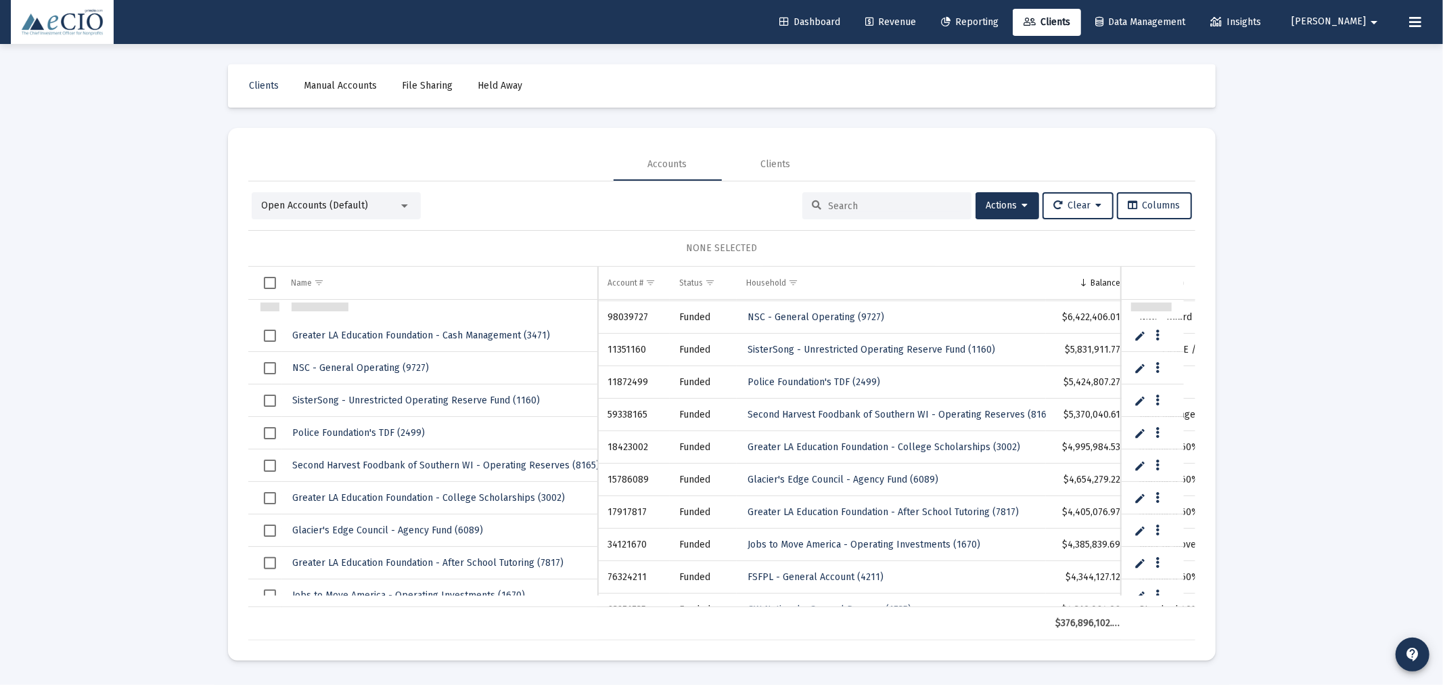
scroll to position [225, 0]
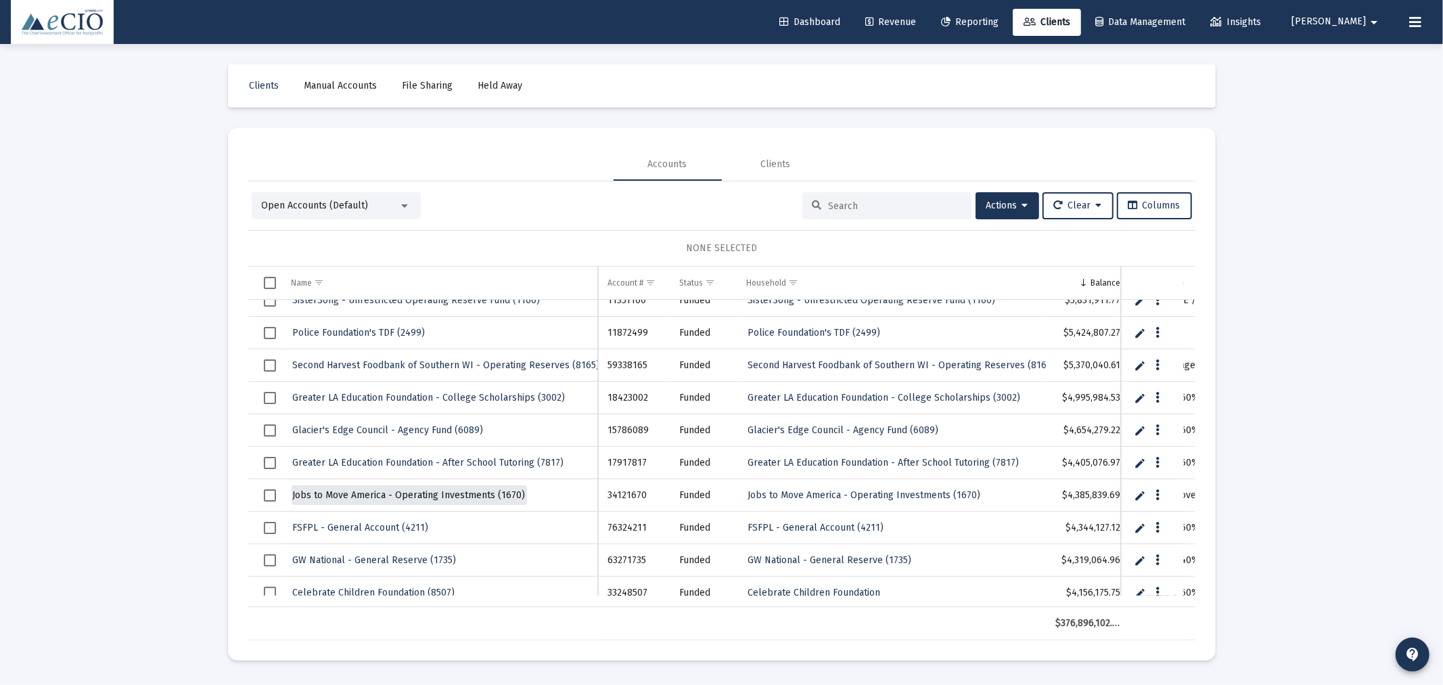
click at [457, 495] on span "Jobs to Move America - Operating Investments (1670)" at bounding box center [409, 495] width 233 height 12
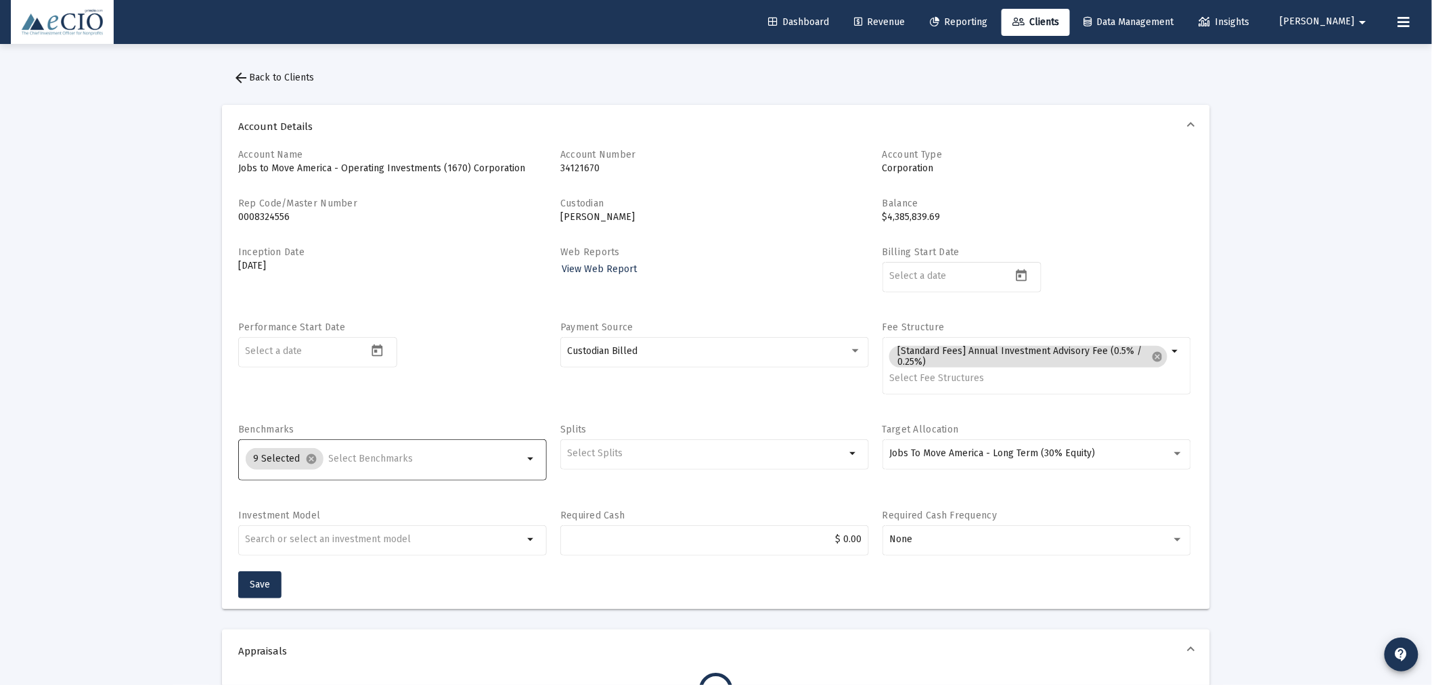
click at [394, 463] on input "Selection" at bounding box center [426, 458] width 195 height 11
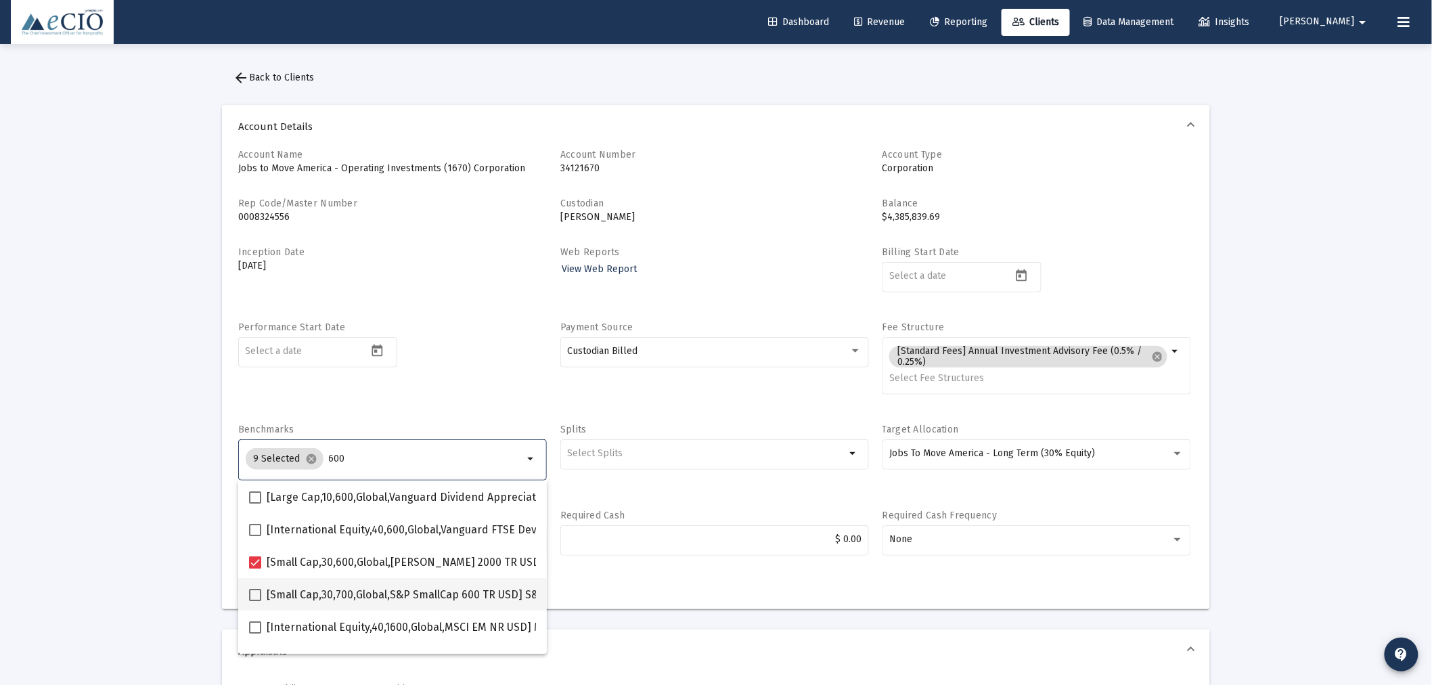
type input "600"
click at [252, 595] on span at bounding box center [255, 595] width 12 height 12
click at [254, 601] on input "[Small Cap,30,700,Global,S&P SmallCap 600 TR USD] S&P SmallCap 600 Index" at bounding box center [254, 601] width 1 height 1
checkbox input "true"
click at [411, 386] on div "Performance Start Date" at bounding box center [392, 365] width 309 height 89
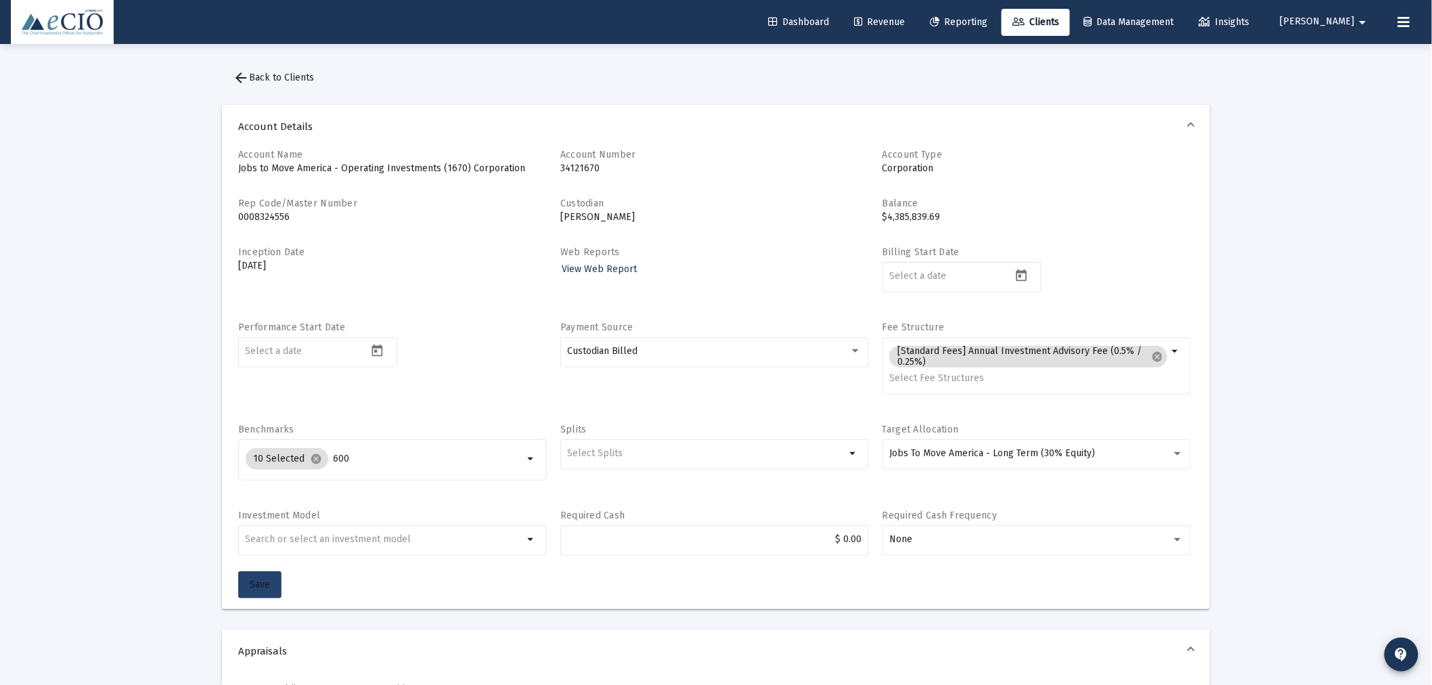
click at [260, 585] on span "Save" at bounding box center [260, 584] width 20 height 12
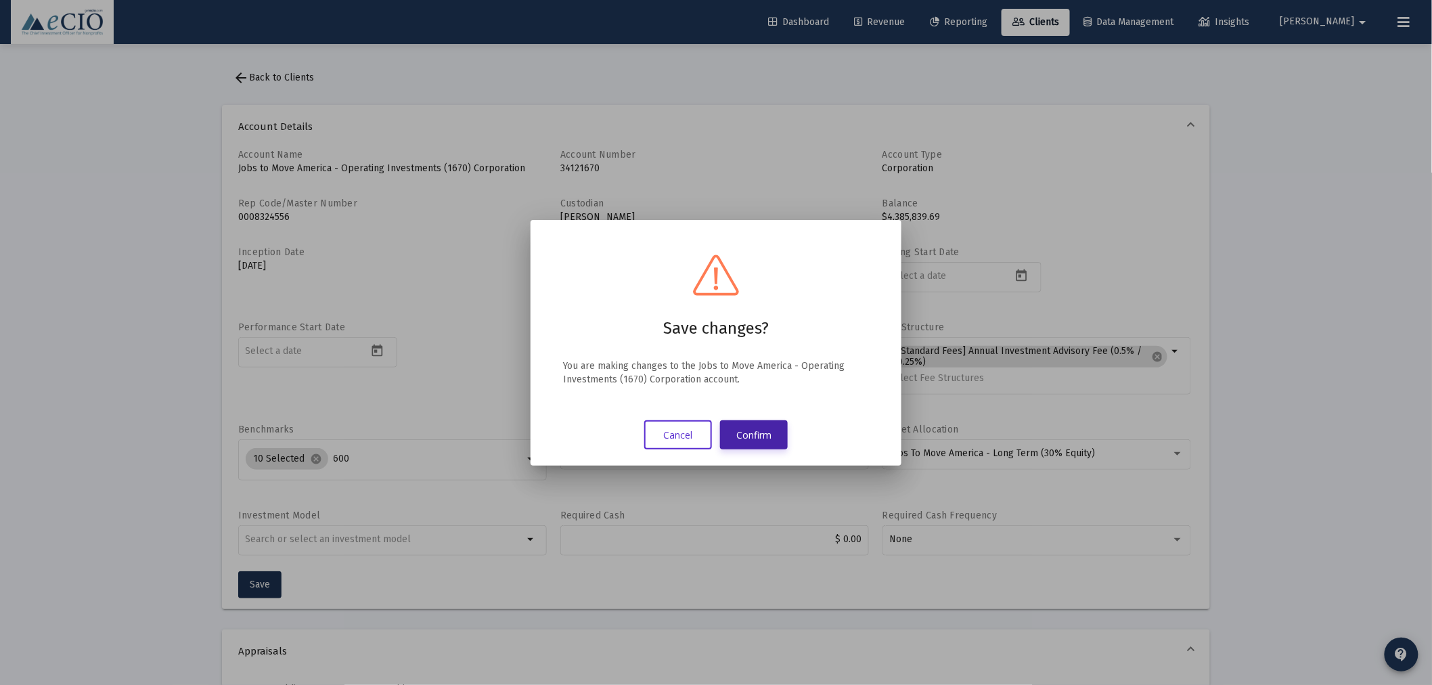
click at [759, 426] on button "Confirm" at bounding box center [754, 434] width 68 height 29
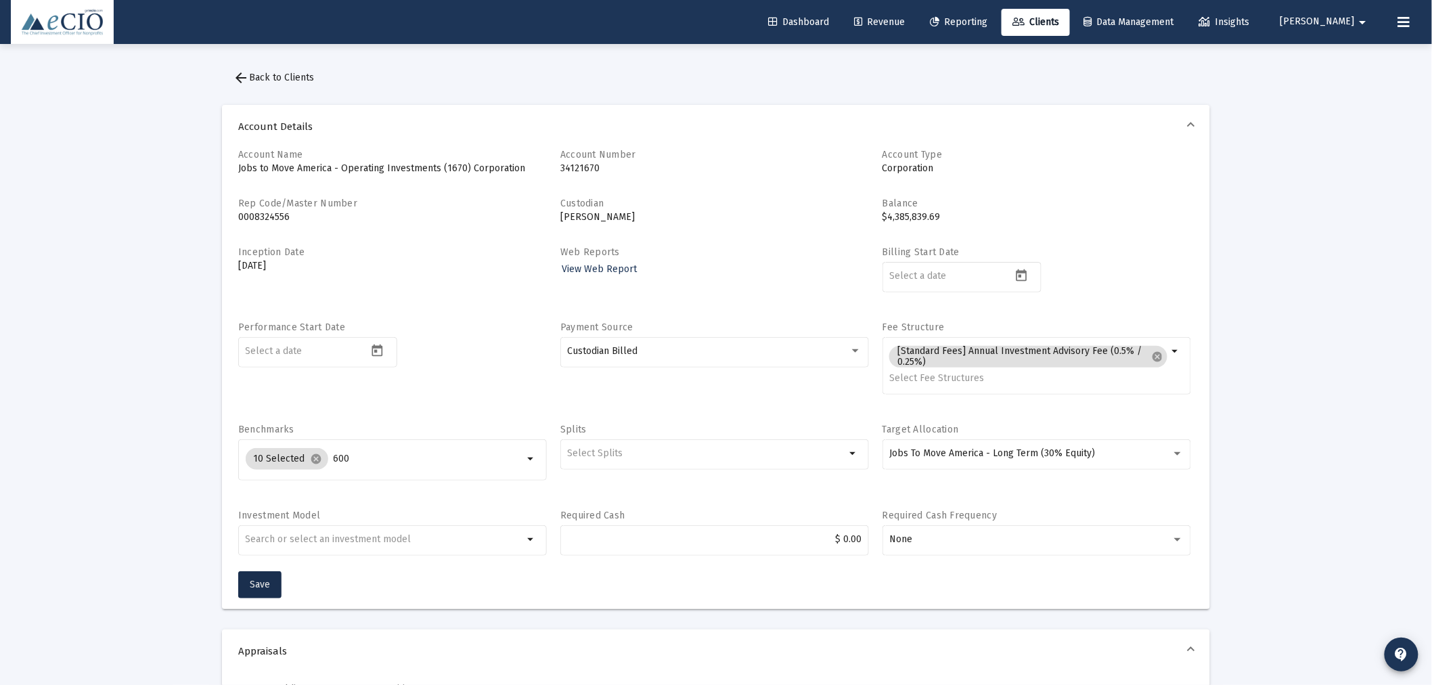
drag, startPoint x: 282, startPoint y: 73, endPoint x: 279, endPoint y: 125, distance: 52.2
click at [282, 73] on span "arrow_back Back to Clients" at bounding box center [273, 78] width 81 height 12
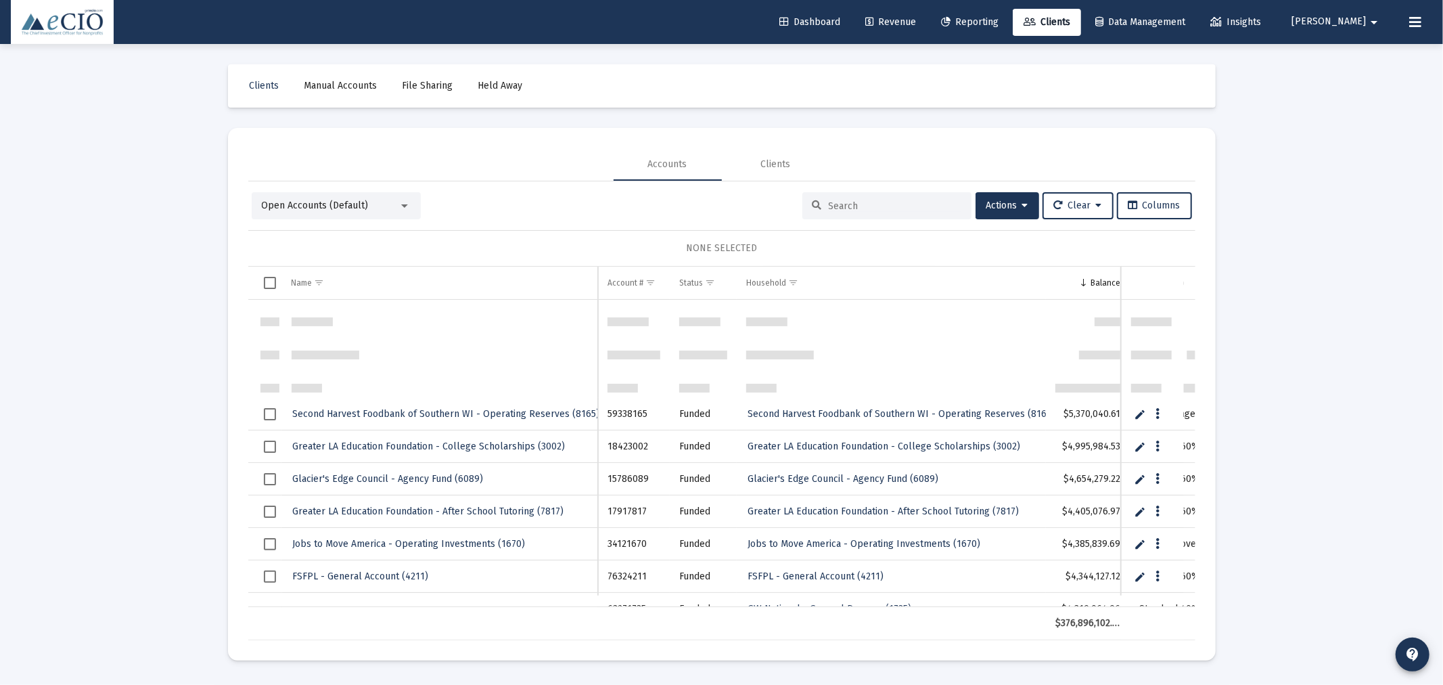
scroll to position [327, 0]
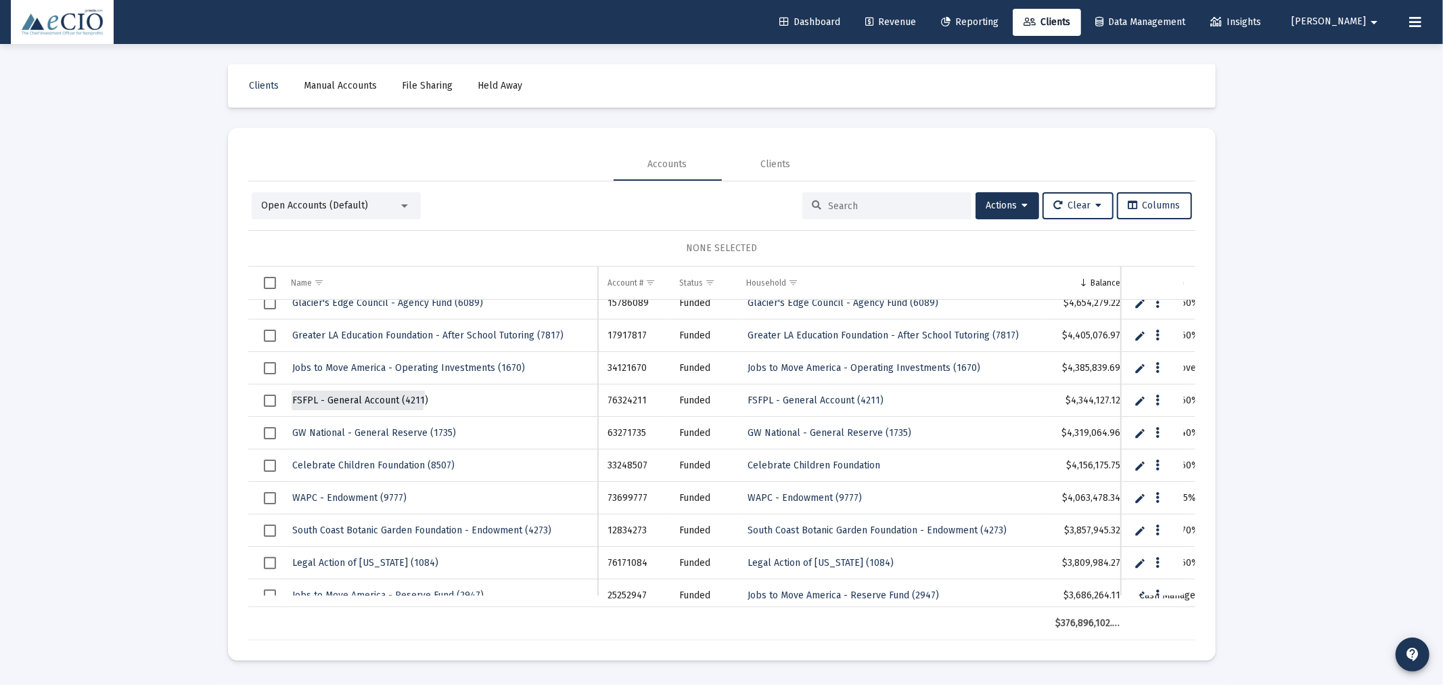
click at [347, 393] on link "FSFPL - General Account (4211)" at bounding box center [361, 400] width 139 height 20
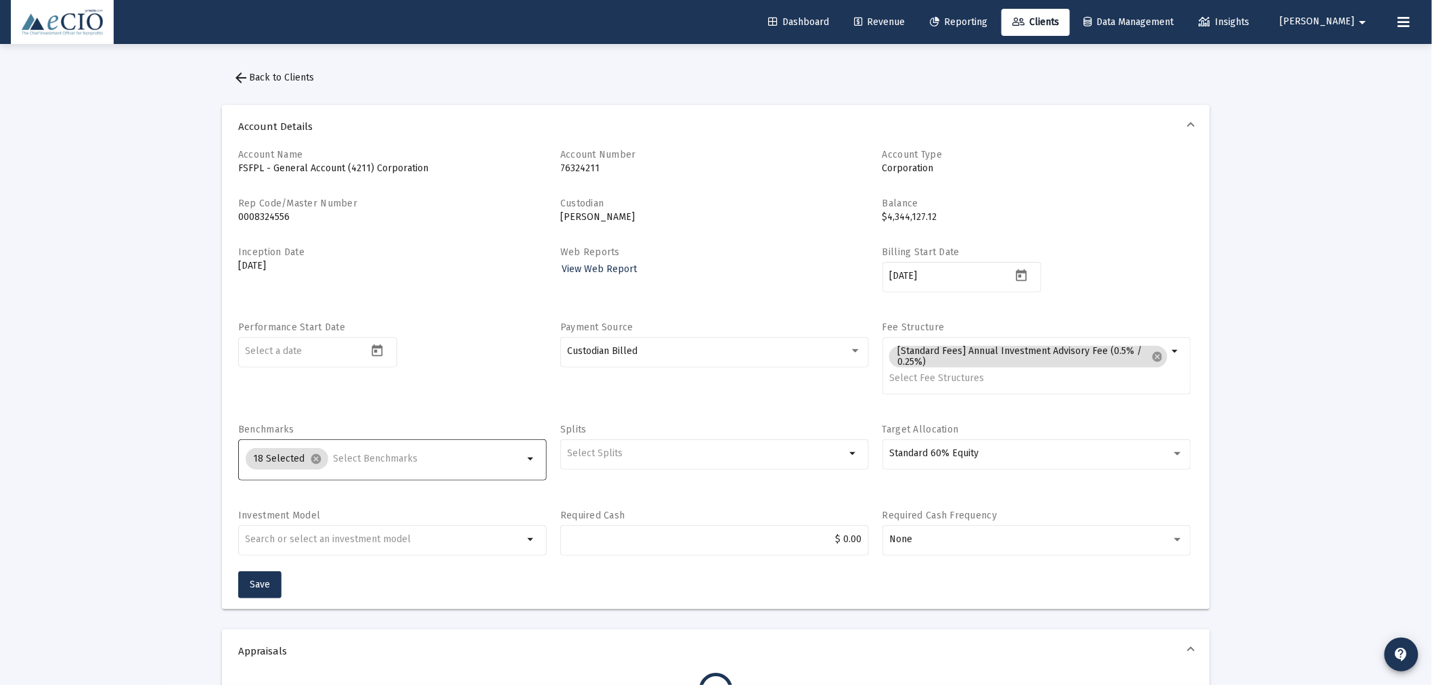
click at [359, 459] on input "Selection" at bounding box center [429, 458] width 190 height 11
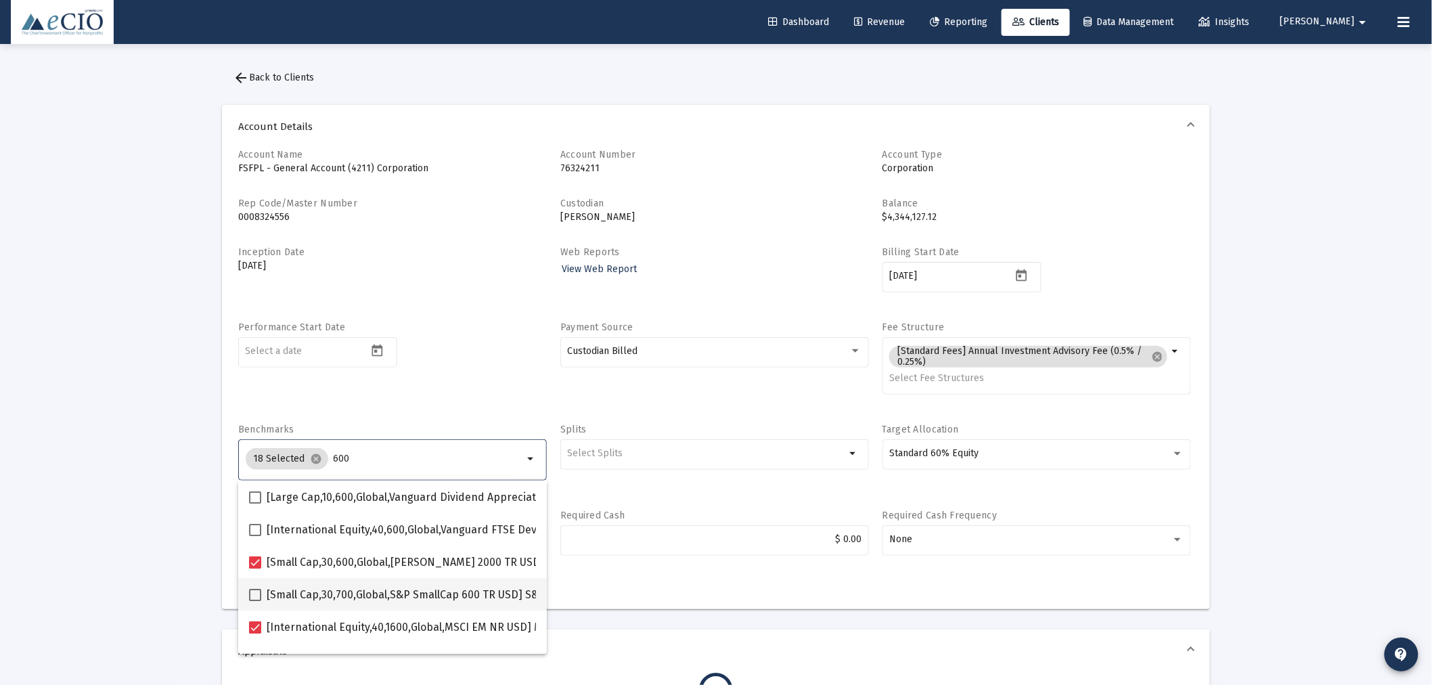
type input "600"
click at [258, 593] on span at bounding box center [255, 595] width 12 height 12
click at [255, 601] on input "[Small Cap,30,700,Global,S&P SmallCap 600 TR USD] S&P SmallCap 600 Index" at bounding box center [254, 601] width 1 height 1
checkbox input "true"
click at [469, 379] on div "Performance Start Date" at bounding box center [392, 365] width 309 height 89
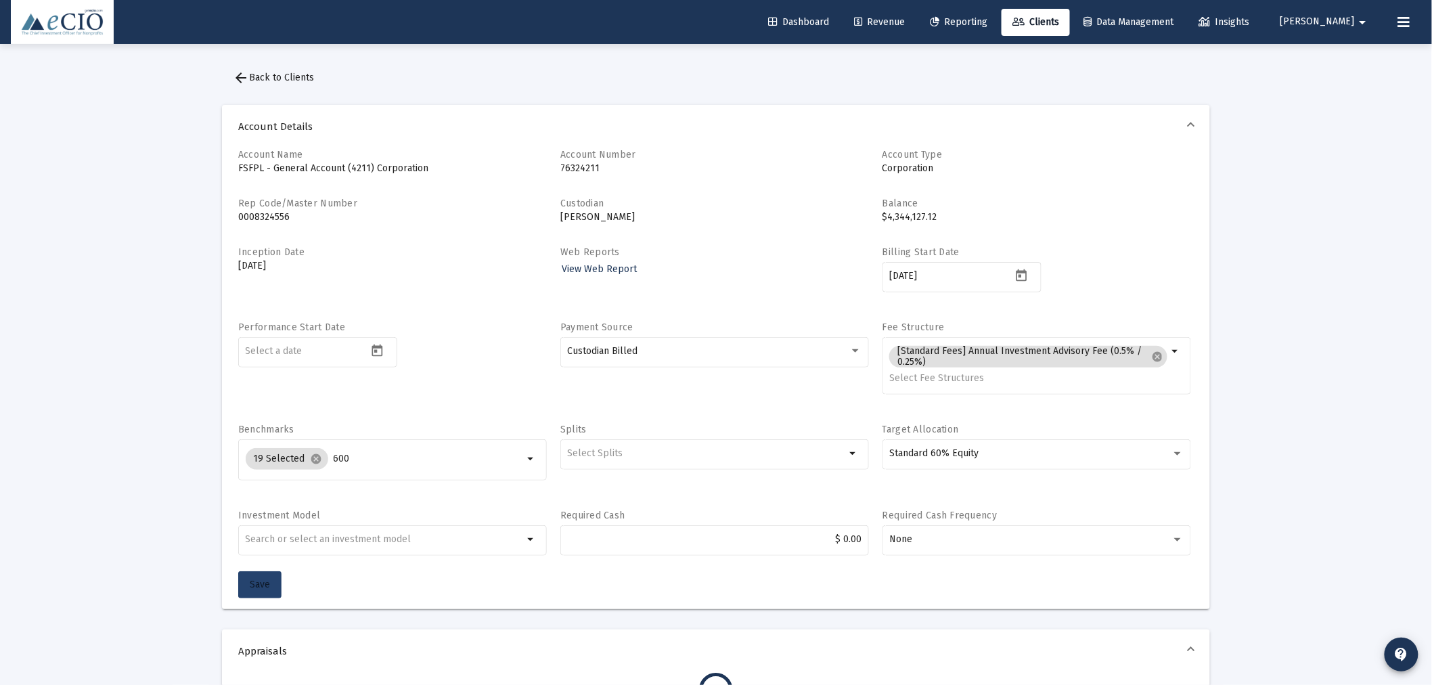
click at [260, 585] on span "Save" at bounding box center [260, 584] width 20 height 12
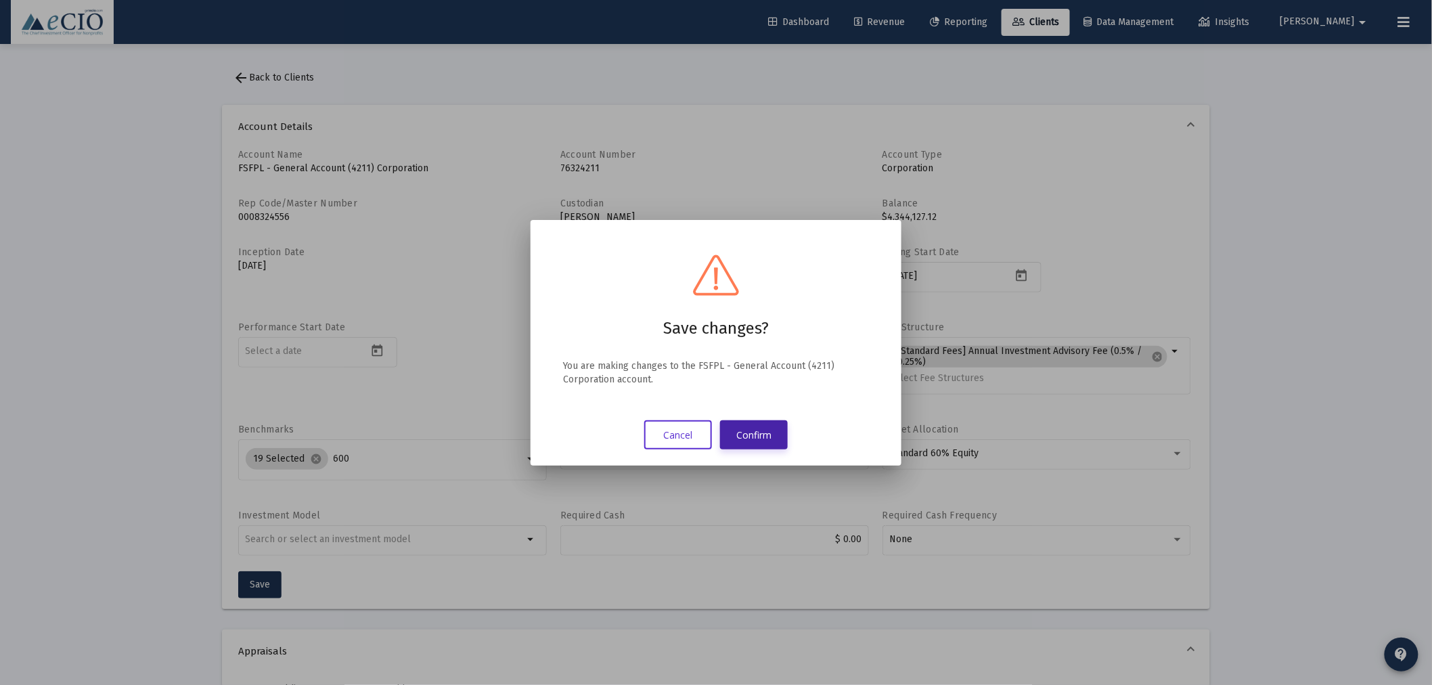
click at [775, 435] on button "Confirm" at bounding box center [754, 434] width 68 height 29
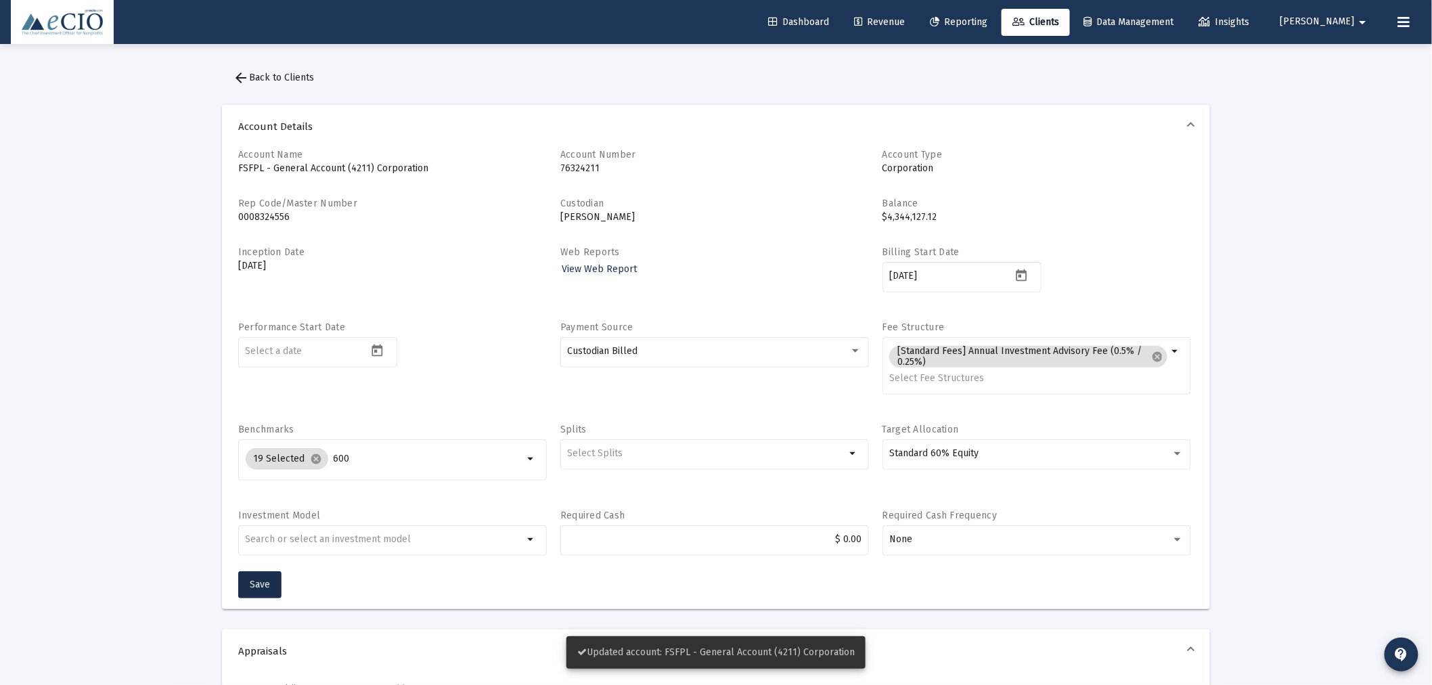
click at [267, 68] on button "arrow_back Back to Clients" at bounding box center [273, 77] width 103 height 27
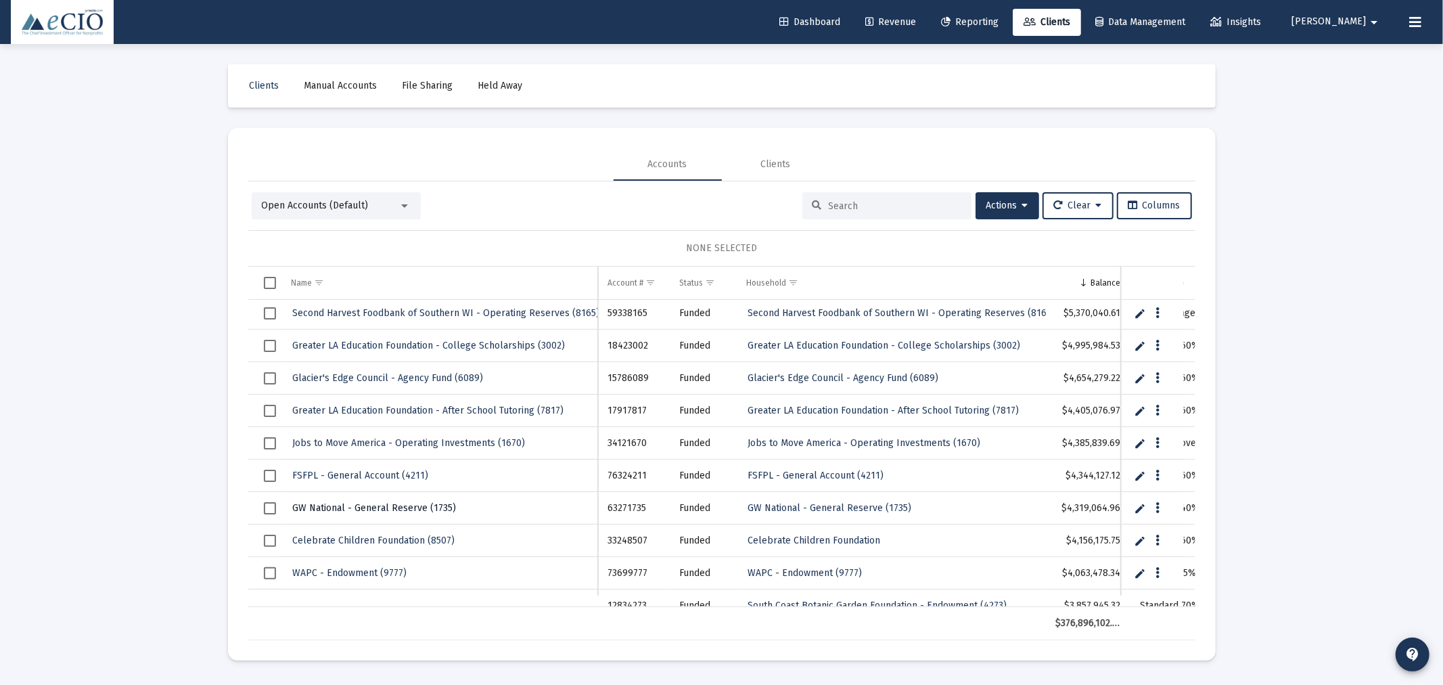
click at [448, 502] on span "GW National - General Reserve (1735)" at bounding box center [375, 508] width 164 height 12
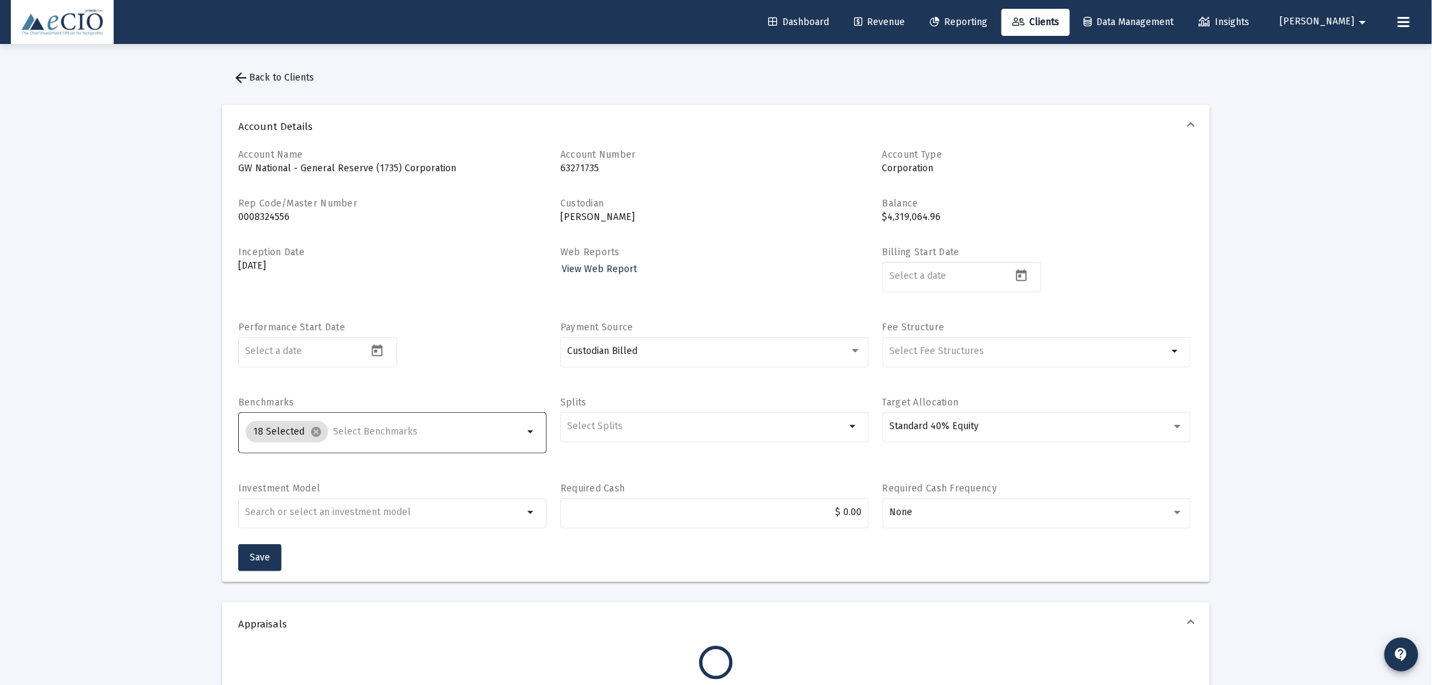
click at [366, 430] on input "Selection" at bounding box center [429, 431] width 190 height 11
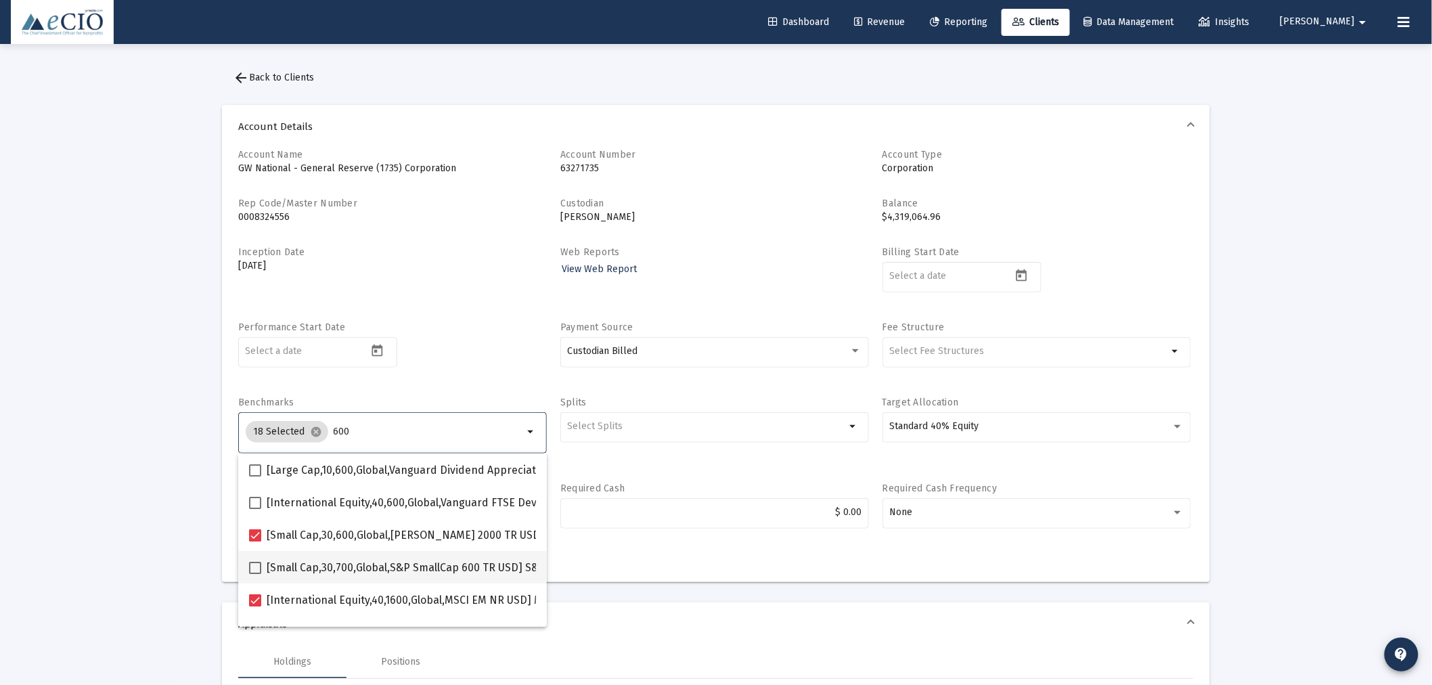
type input "600"
click at [326, 564] on span "[Small Cap,30,700,Global,S&P SmallCap 600 TR USD] S&P SmallCap 600 Index" at bounding box center [457, 568] width 380 height 16
click at [255, 574] on input "[Small Cap,30,700,Global,S&P SmallCap 600 TR USD] S&P SmallCap 600 Index" at bounding box center [254, 574] width 1 height 1
checkbox input "true"
click at [470, 373] on div "Performance Start Date" at bounding box center [392, 352] width 309 height 62
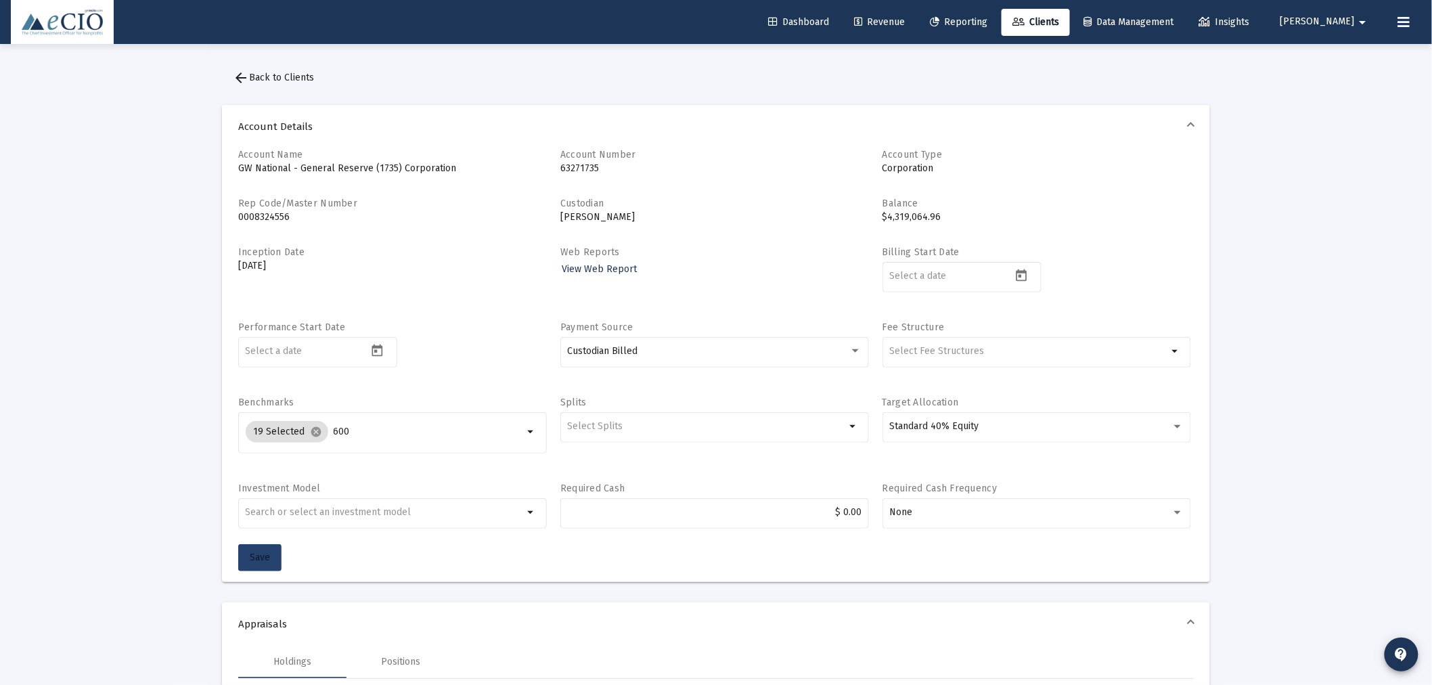
click at [256, 557] on span "Save" at bounding box center [260, 557] width 20 height 12
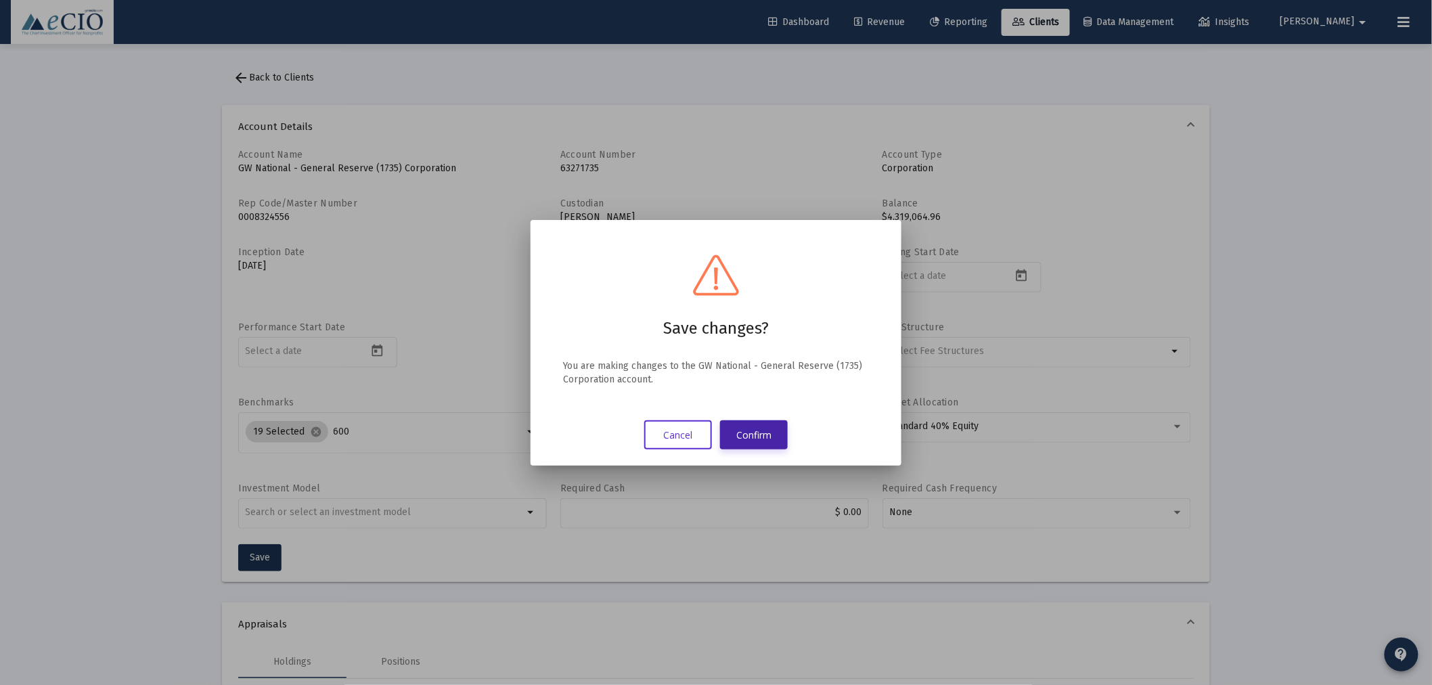
click at [754, 435] on button "Confirm" at bounding box center [754, 434] width 68 height 29
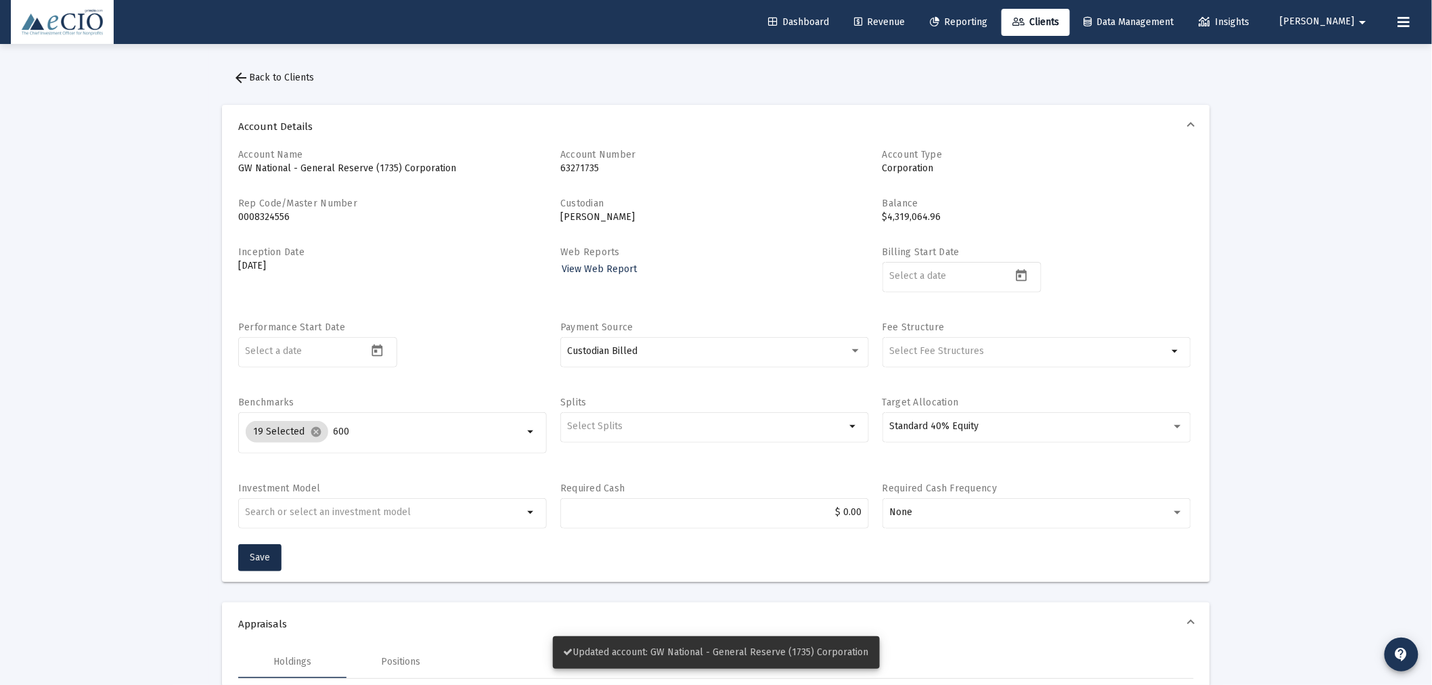
click at [290, 76] on span "arrow_back Back to Clients" at bounding box center [273, 78] width 81 height 12
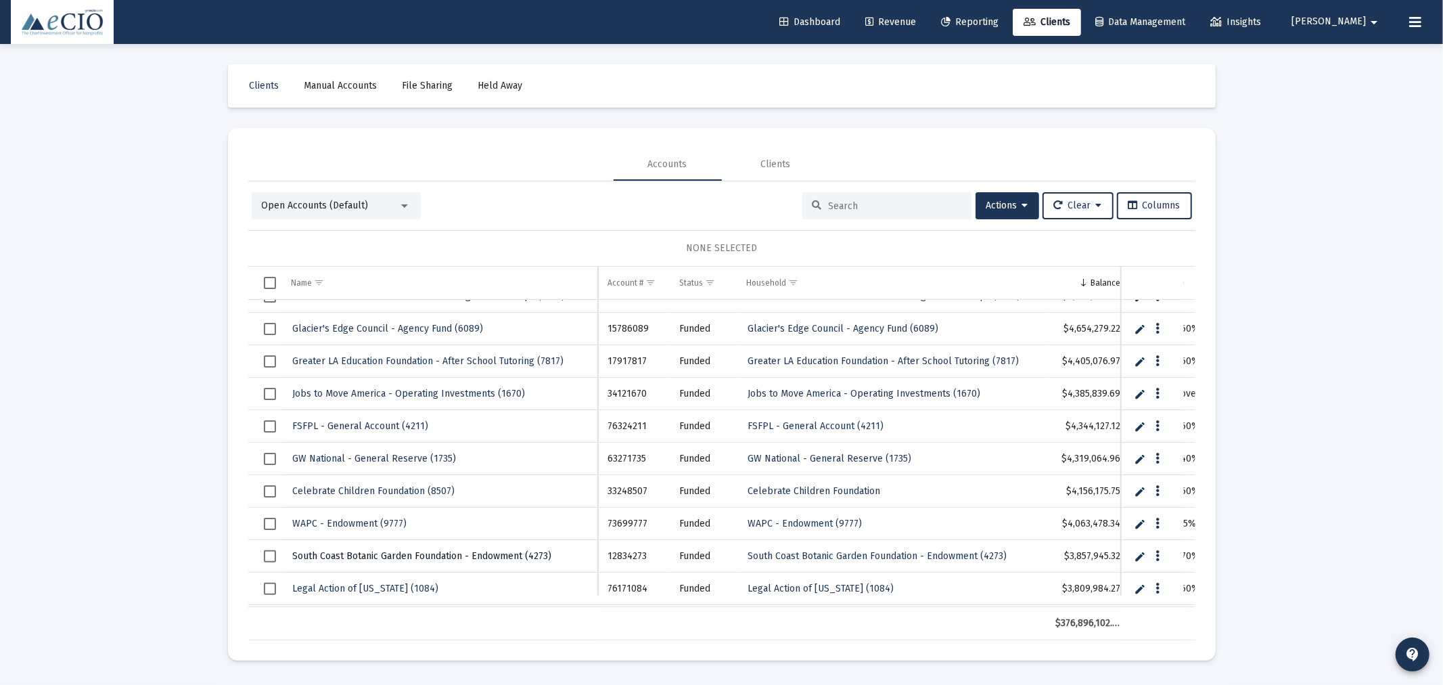
click at [491, 552] on span "South Coast Botanic Garden Foundation - Endowment (4273)" at bounding box center [422, 556] width 259 height 12
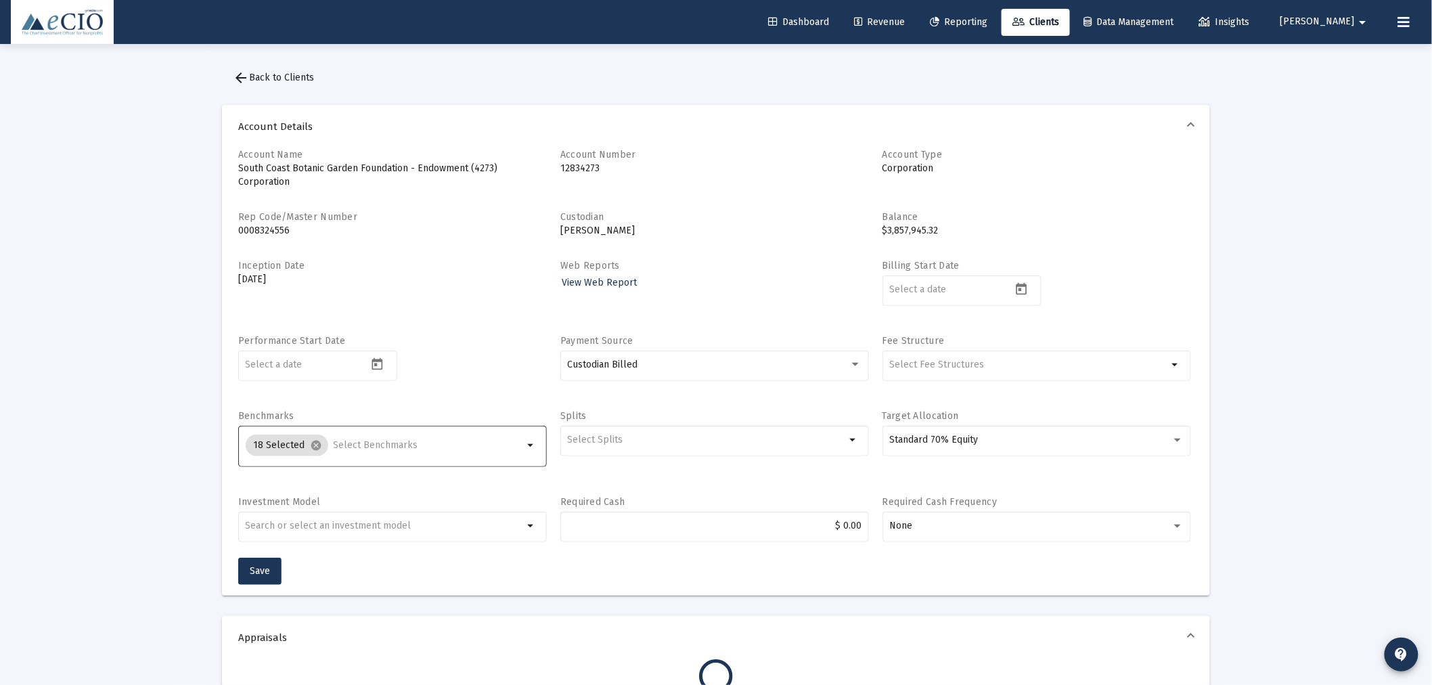
click at [418, 447] on input "Selection" at bounding box center [429, 445] width 190 height 11
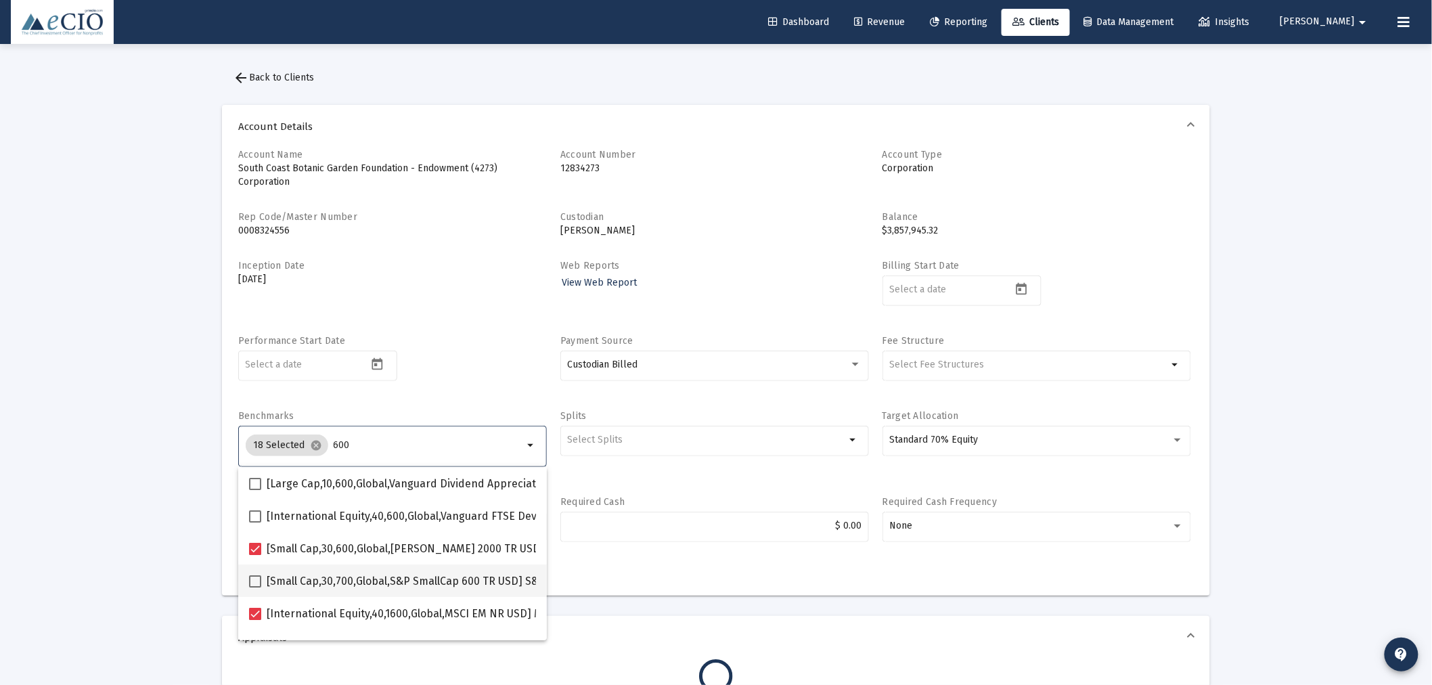
type input "600"
click at [254, 583] on span at bounding box center [255, 581] width 12 height 12
click at [254, 587] on input "[Small Cap,30,700,Global,S&P SmallCap 600 TR USD] S&P SmallCap 600 Index" at bounding box center [254, 587] width 1 height 1
checkbox input "true"
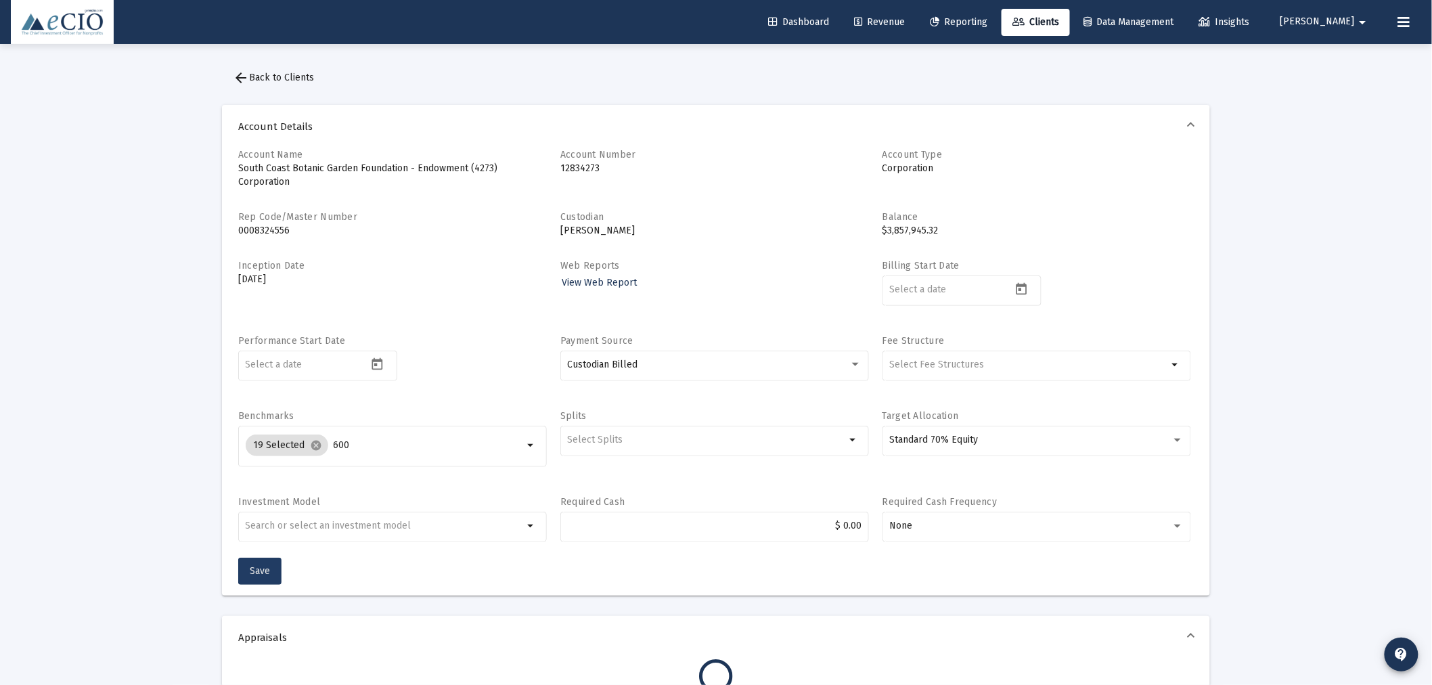
click at [261, 562] on button "Save" at bounding box center [259, 570] width 43 height 27
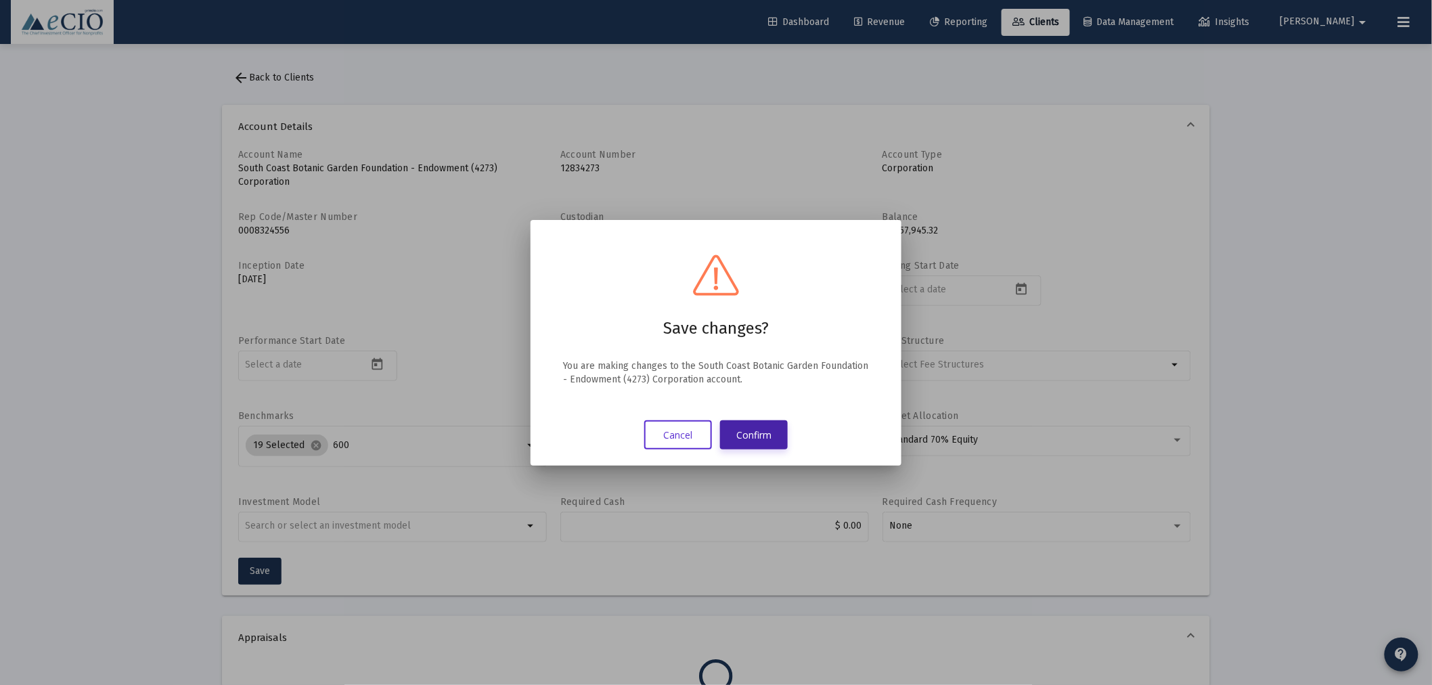
click at [752, 430] on button "Confirm" at bounding box center [754, 434] width 68 height 29
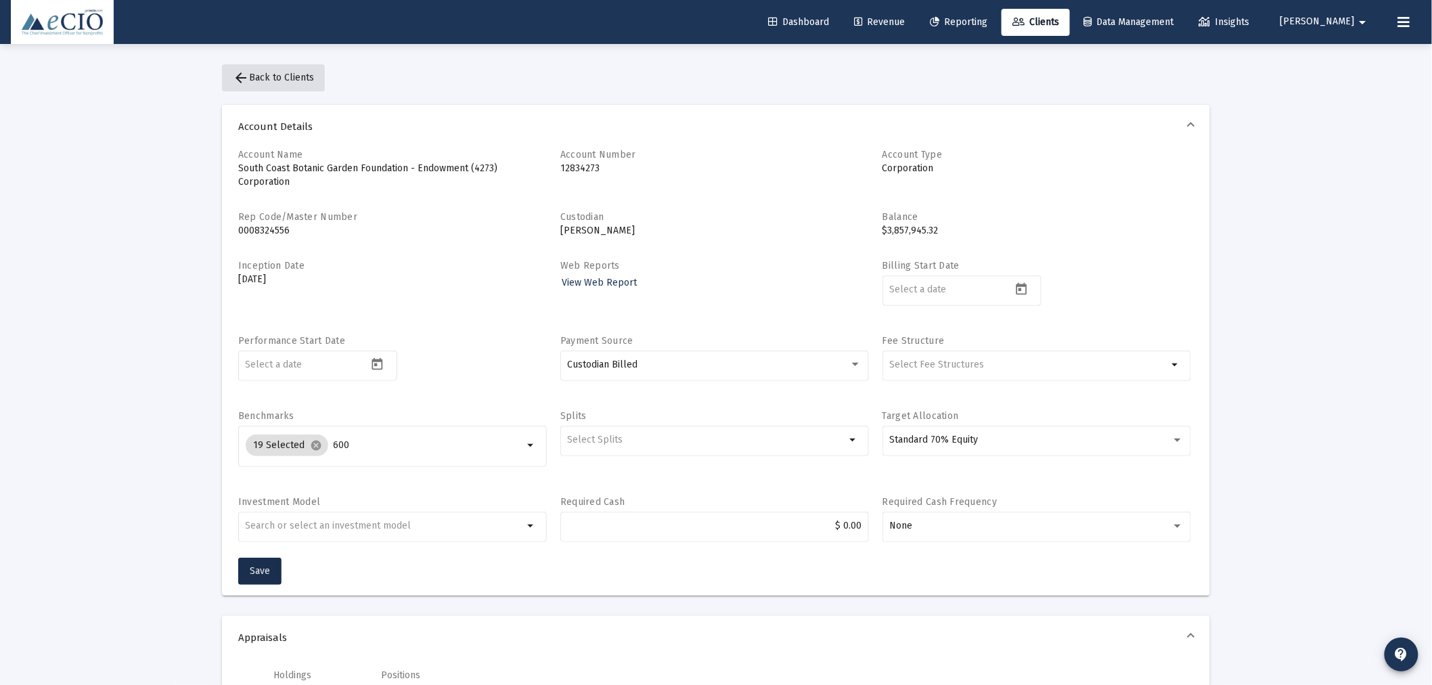
click at [288, 74] on span "arrow_back Back to Clients" at bounding box center [273, 78] width 81 height 12
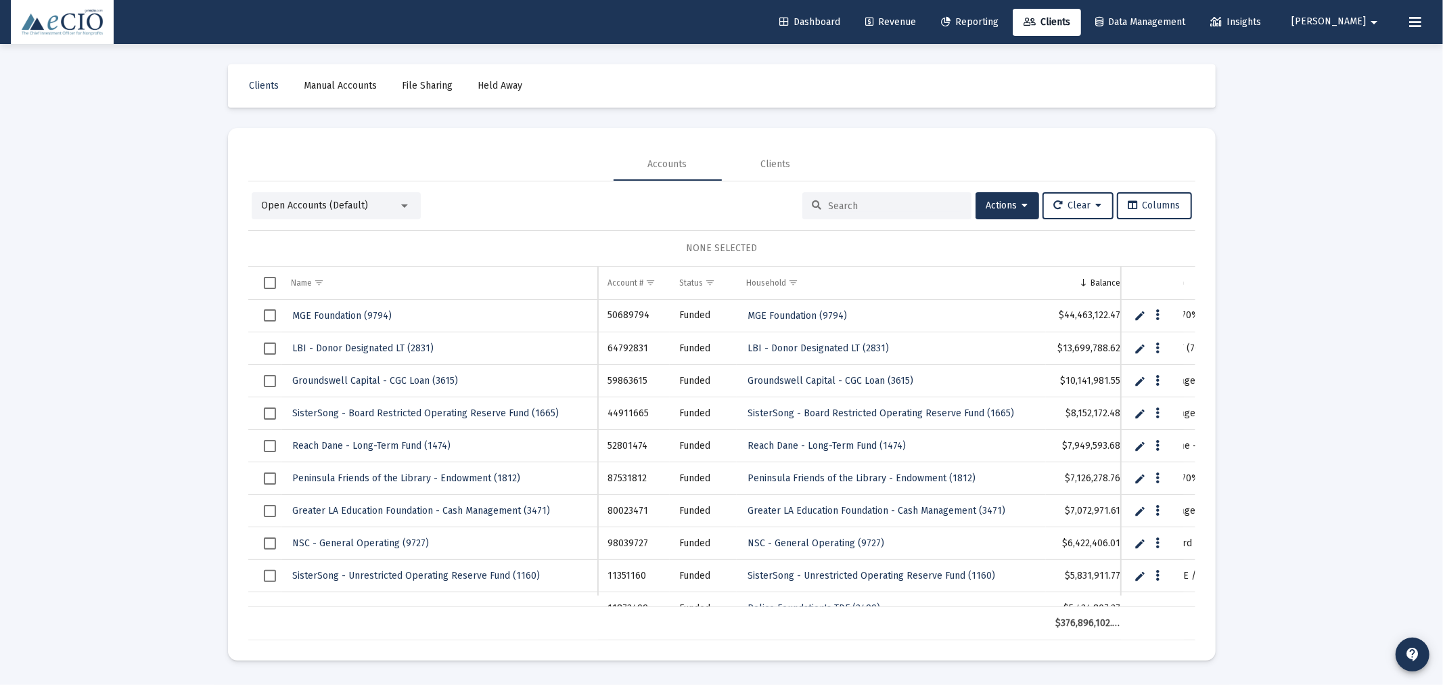
click at [883, 197] on div at bounding box center [886, 205] width 169 height 27
click at [881, 205] on input at bounding box center [895, 206] width 133 height 12
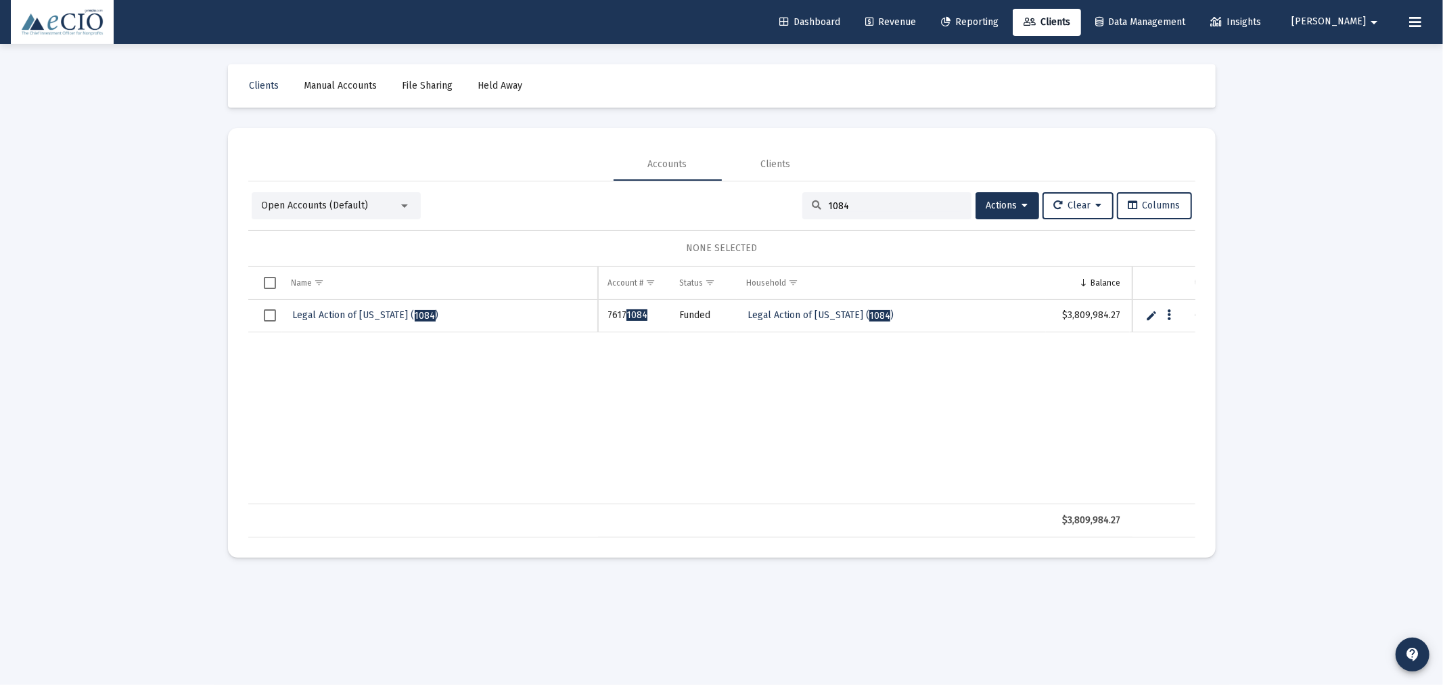
type input "1084"
click at [326, 309] on link "Legal Action of Wisconsin ( 1084 )" at bounding box center [366, 315] width 149 height 20
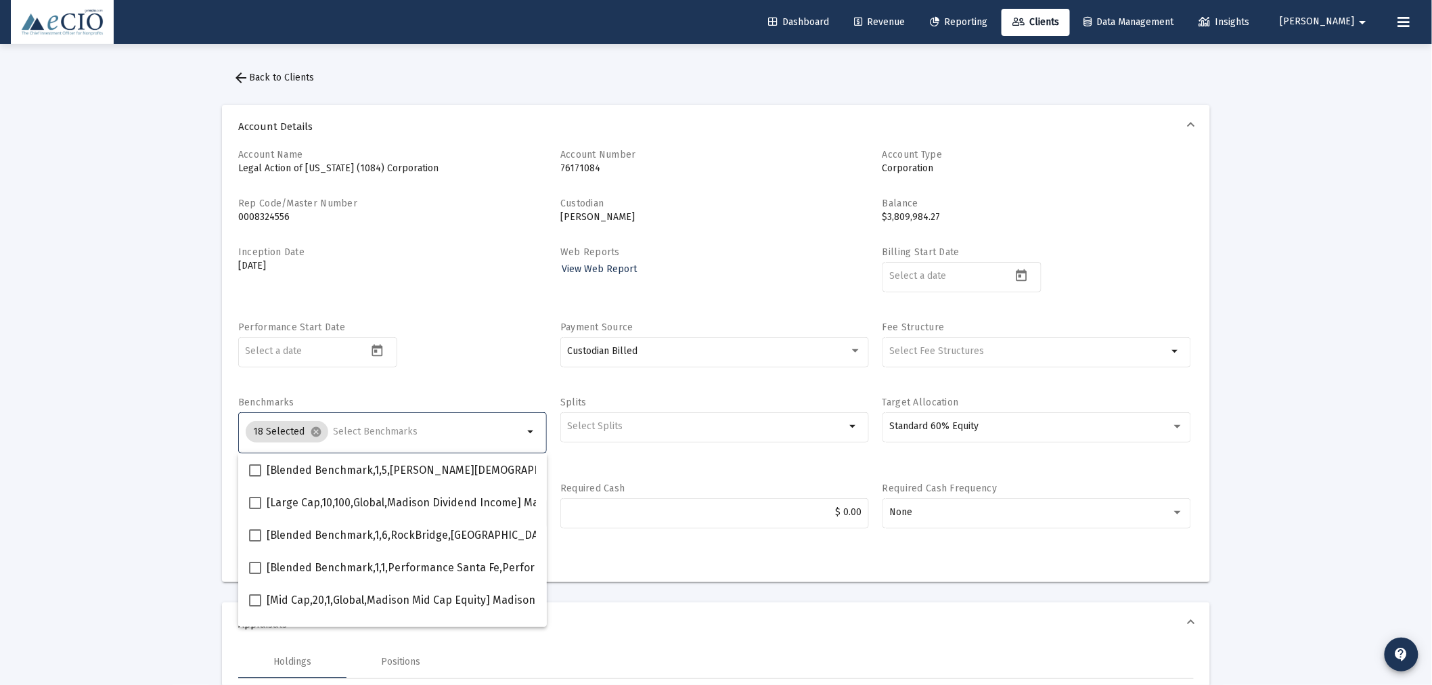
click at [375, 427] on input "Selection" at bounding box center [429, 431] width 190 height 11
type input "600"
click at [255, 564] on span at bounding box center [255, 568] width 12 height 12
click at [255, 574] on input "[Small Cap,30,700,Global,S&P SmallCap 600 TR USD] S&P SmallCap 600 Index" at bounding box center [254, 574] width 1 height 1
checkbox input "true"
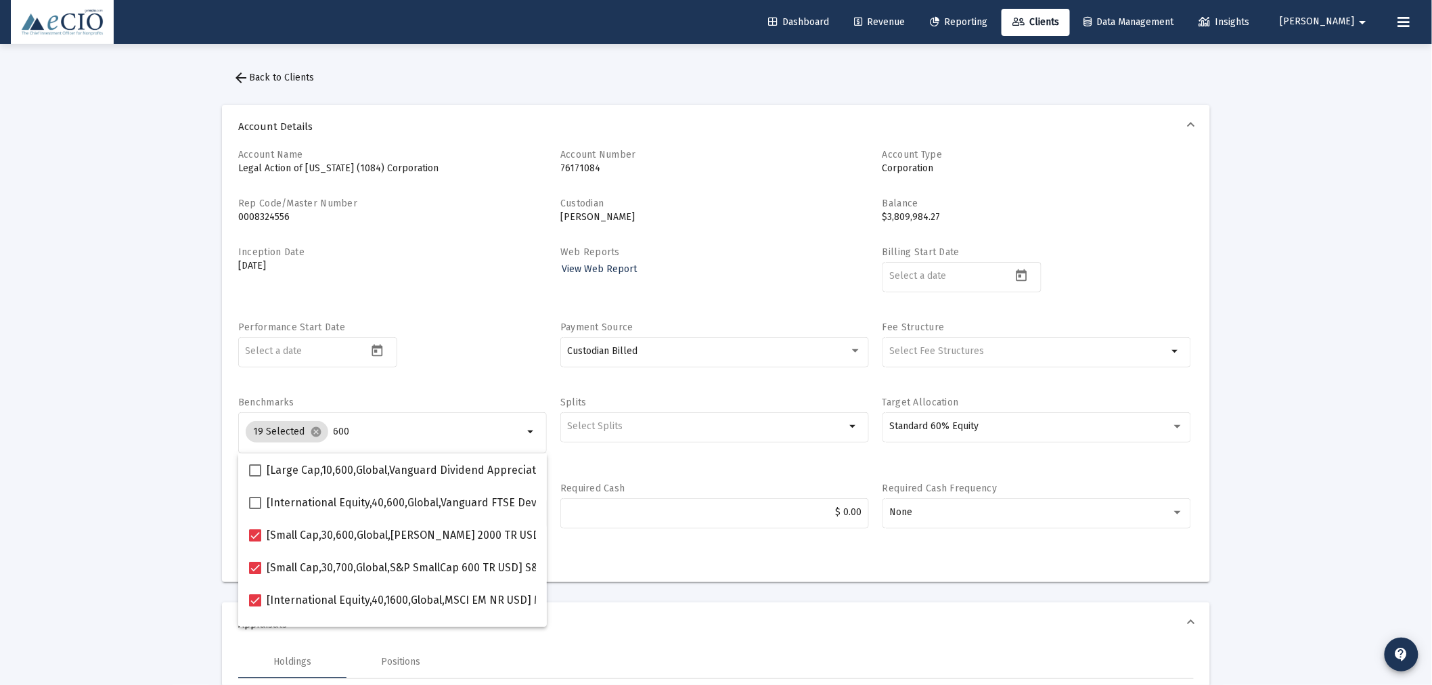
click at [443, 370] on div "Performance Start Date" at bounding box center [392, 352] width 309 height 62
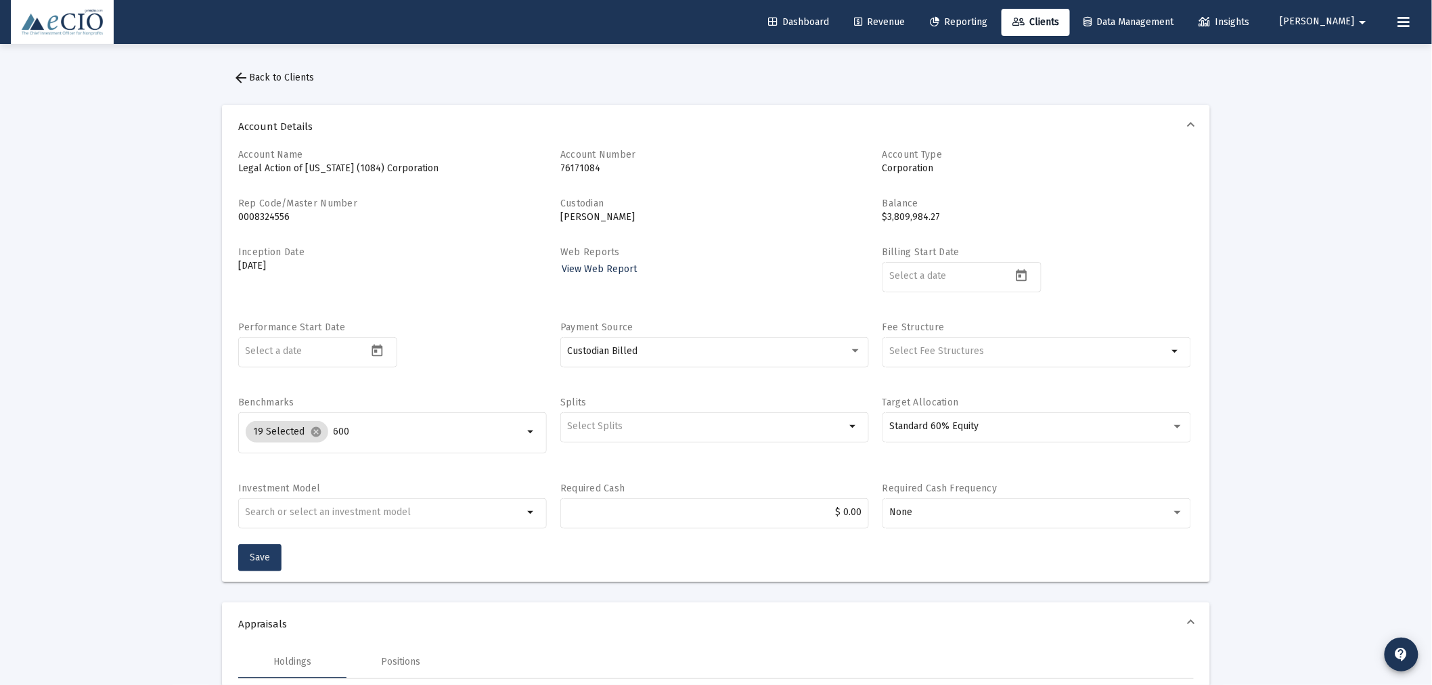
click at [250, 560] on span "Save" at bounding box center [260, 557] width 20 height 12
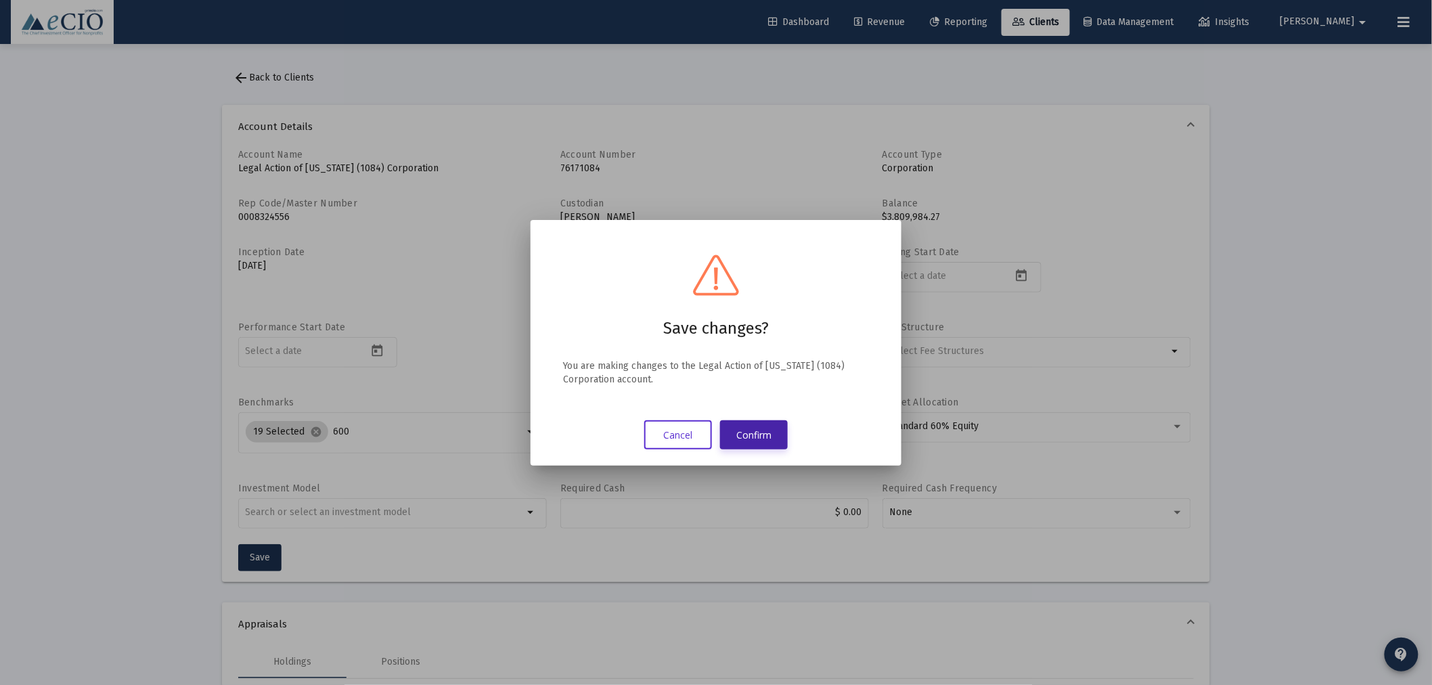
click at [735, 437] on button "Confirm" at bounding box center [754, 434] width 68 height 29
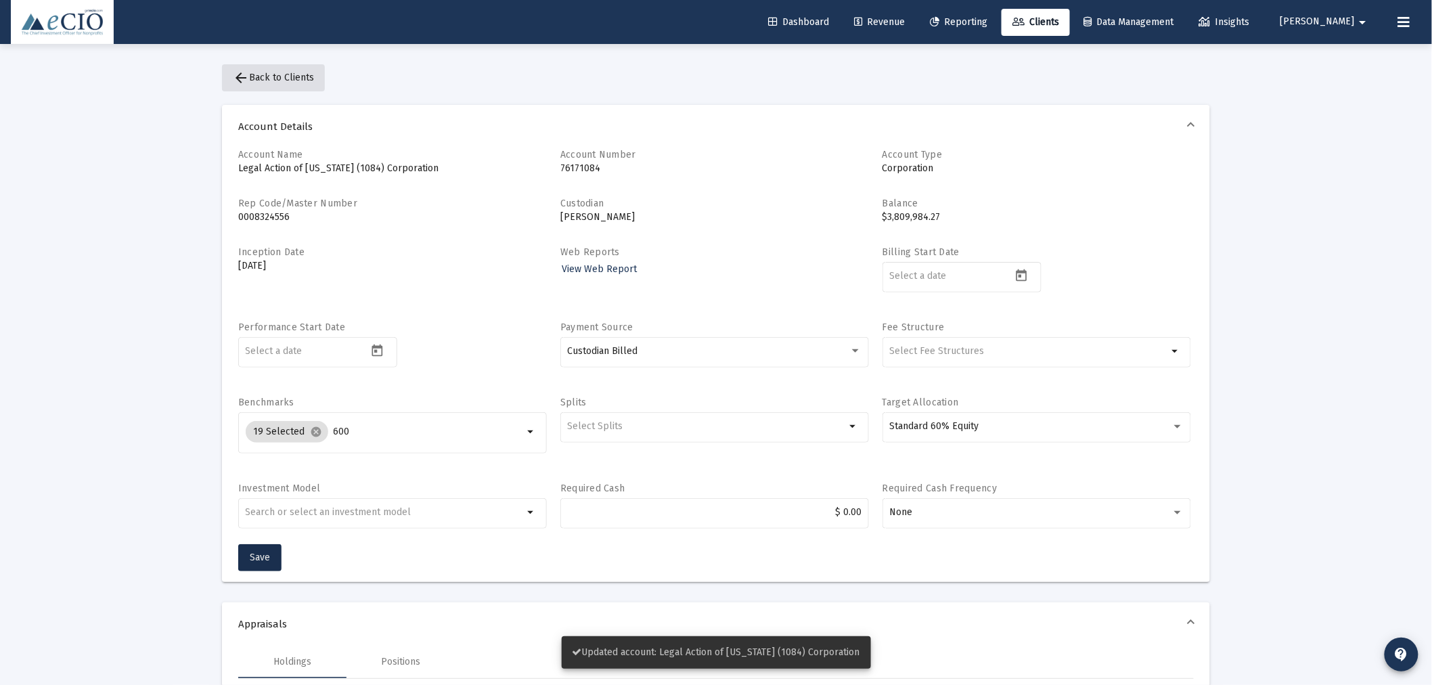
click at [289, 76] on span "arrow_back Back to Clients" at bounding box center [273, 78] width 81 height 12
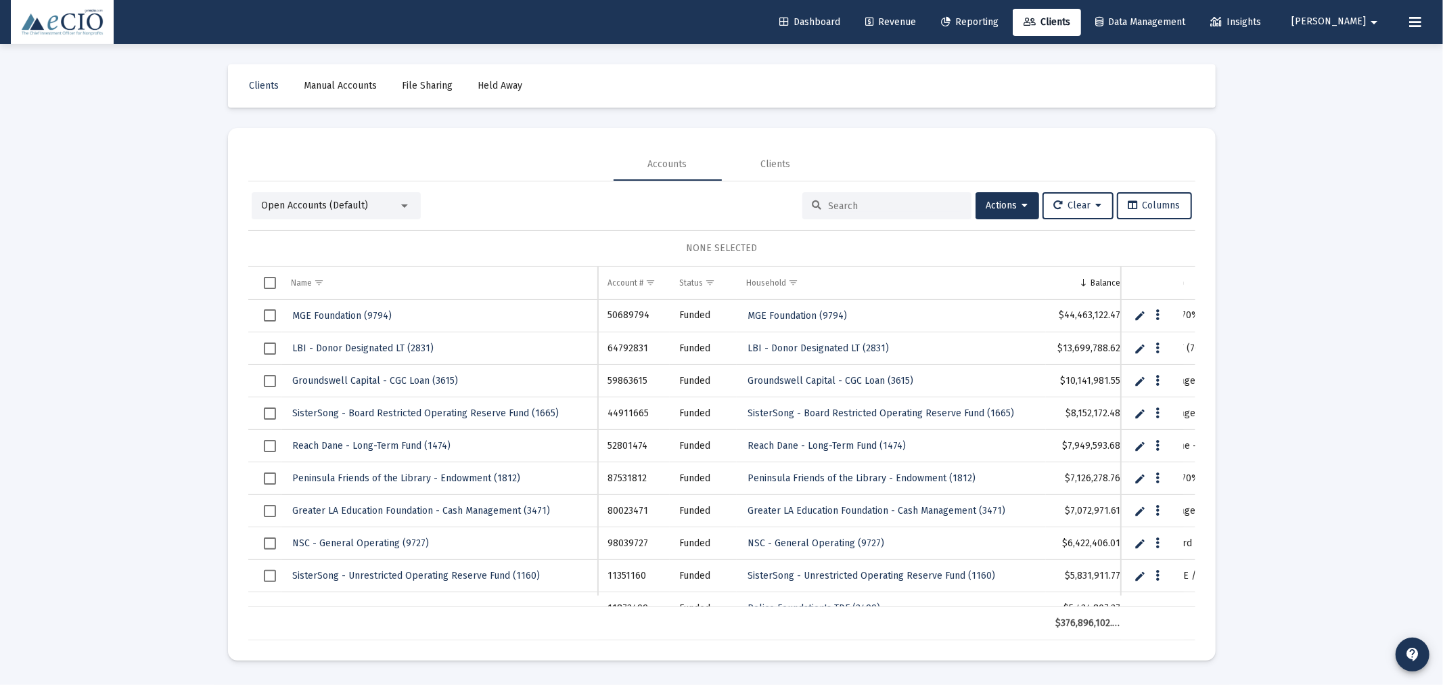
click at [861, 205] on input at bounding box center [895, 206] width 133 height 12
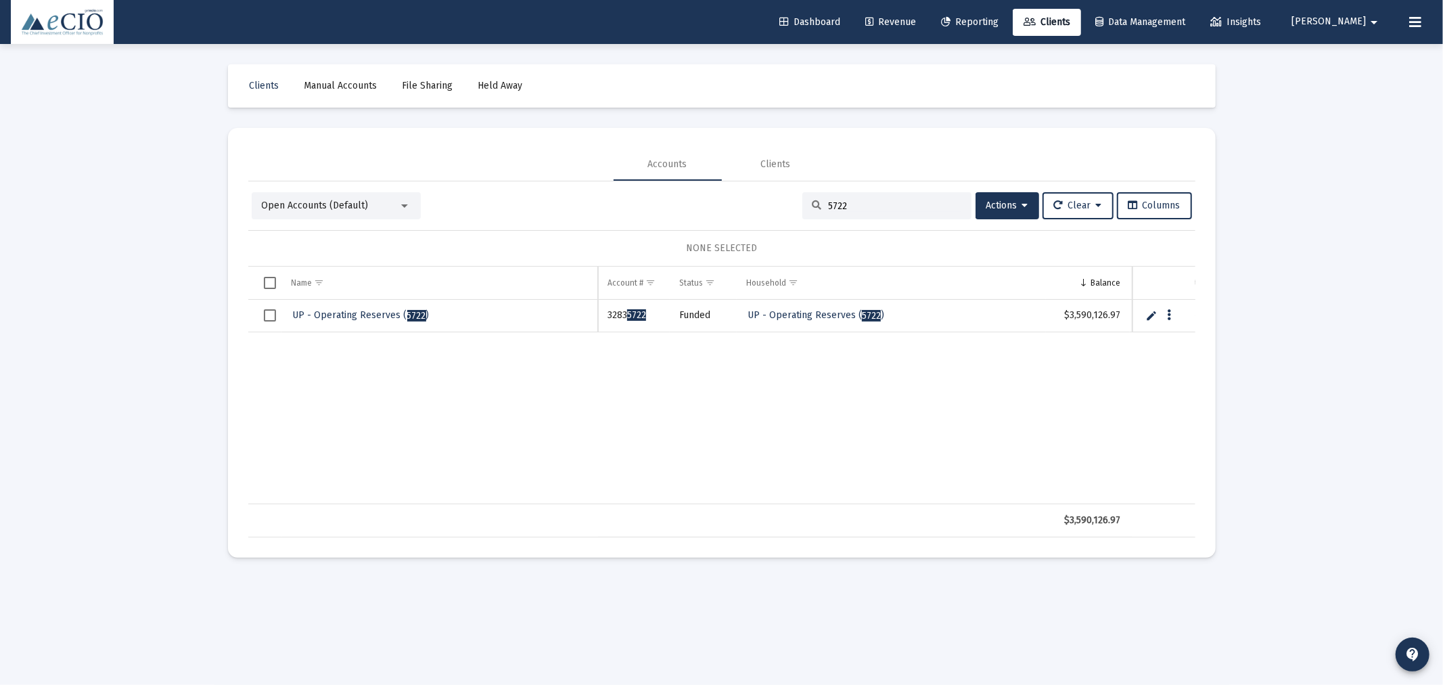
type input "5722"
click at [344, 309] on span "UP - Operating Reserves ( 5722 )" at bounding box center [361, 315] width 137 height 12
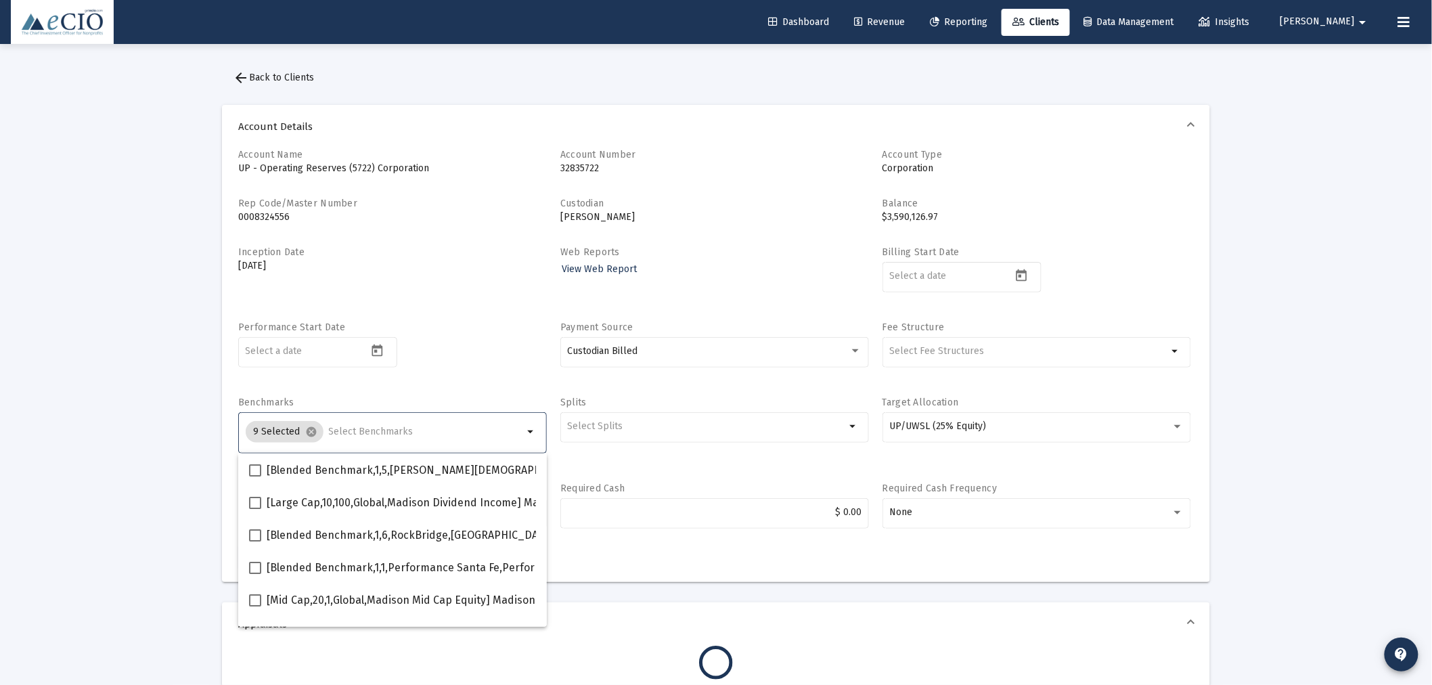
click at [369, 429] on input "Selection" at bounding box center [426, 431] width 195 height 11
type input "600"
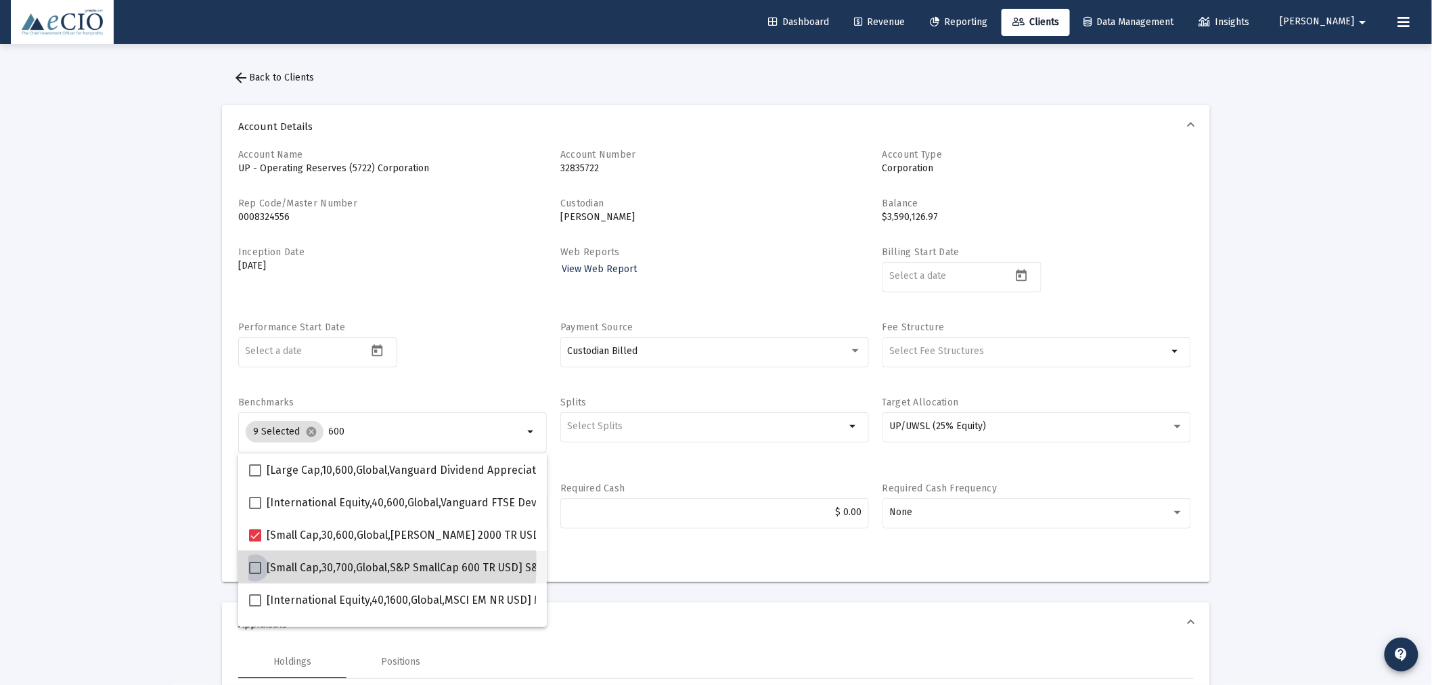
click at [334, 563] on span "[Small Cap,30,700,Global,S&P SmallCap 600 TR USD] S&P SmallCap 600 Index" at bounding box center [457, 568] width 380 height 16
click at [255, 574] on input "[Small Cap,30,700,Global,S&P SmallCap 600 TR USD] S&P SmallCap 600 Index" at bounding box center [254, 574] width 1 height 1
checkbox input "true"
click at [451, 357] on div "Performance Start Date" at bounding box center [392, 352] width 309 height 62
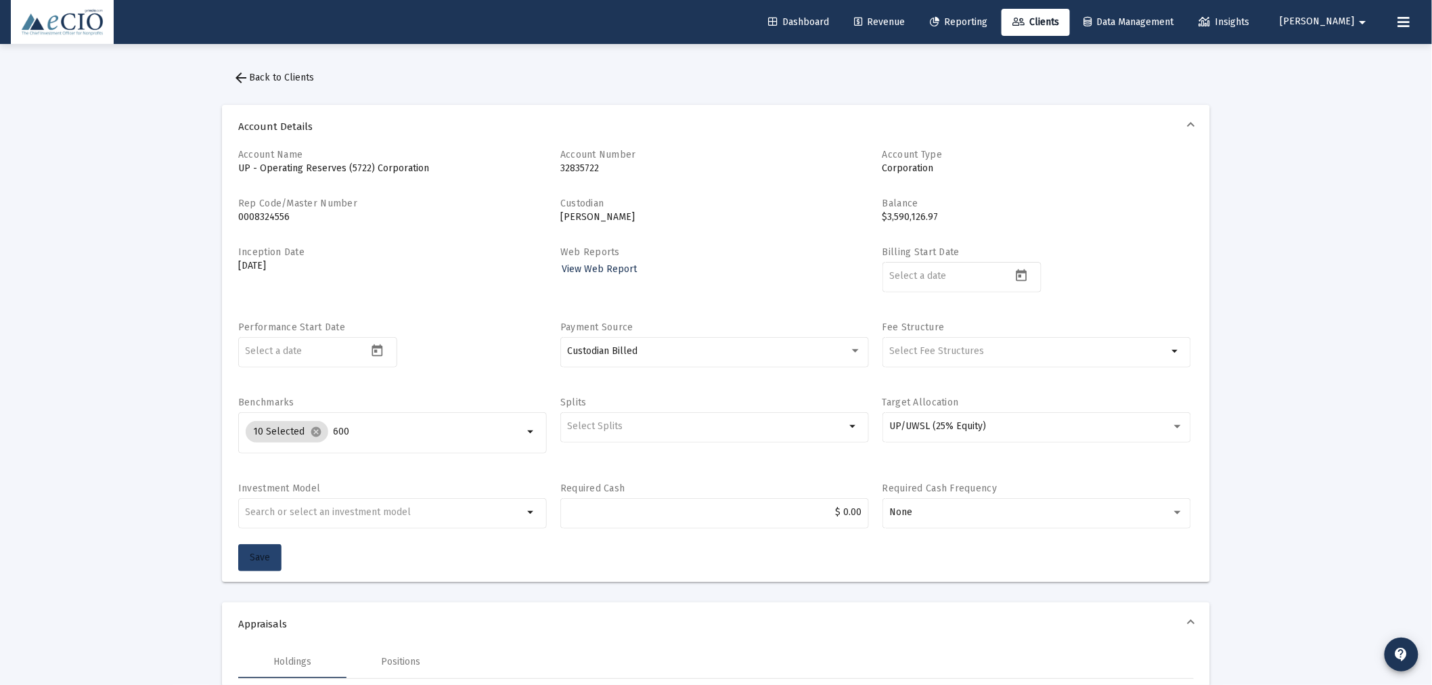
click at [269, 553] on span "Save" at bounding box center [260, 557] width 20 height 12
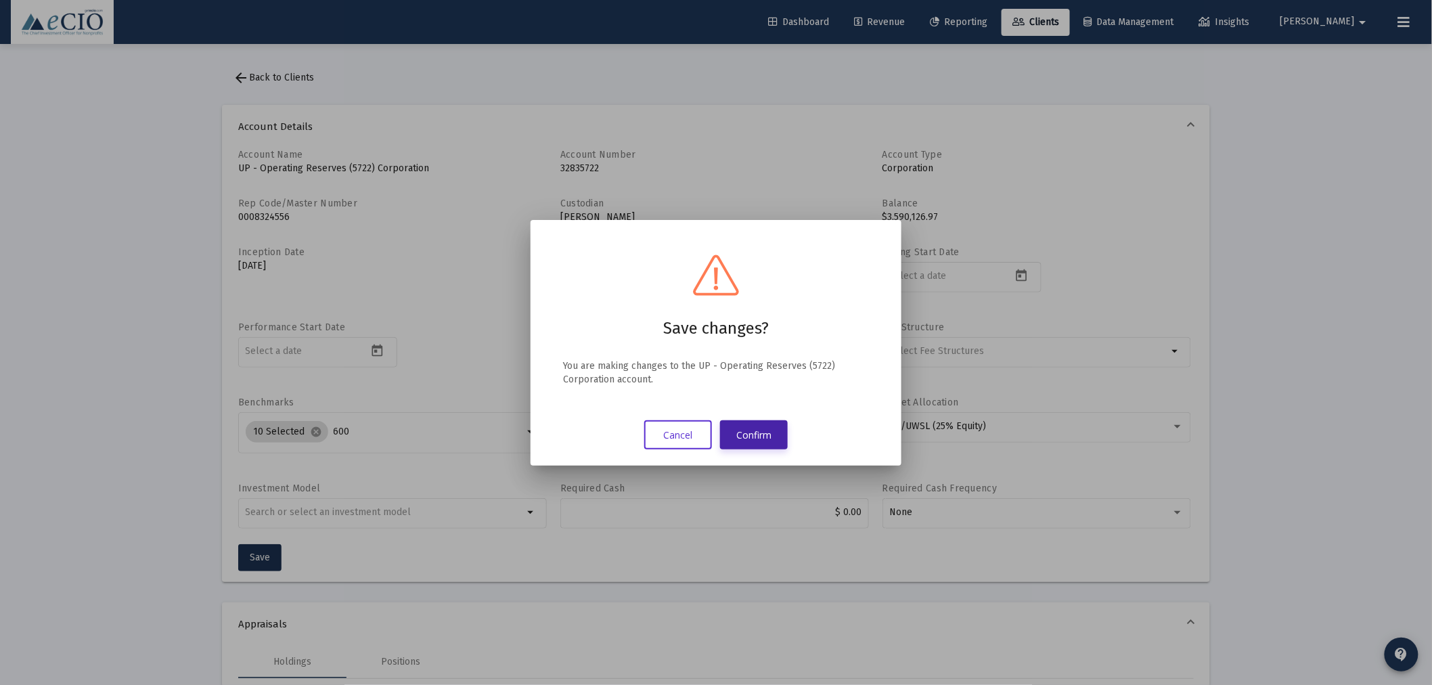
click at [758, 434] on button "Confirm" at bounding box center [754, 434] width 68 height 29
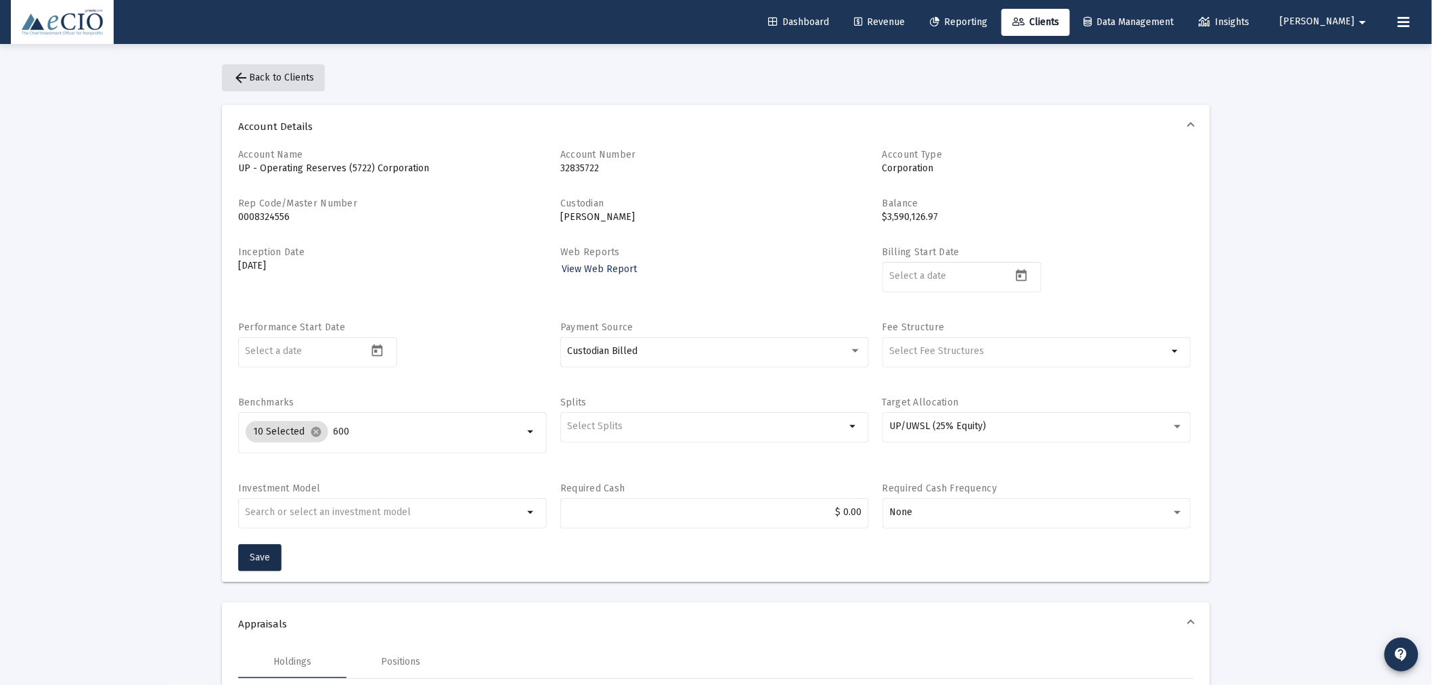
click at [275, 81] on span "arrow_back Back to Clients" at bounding box center [273, 78] width 81 height 12
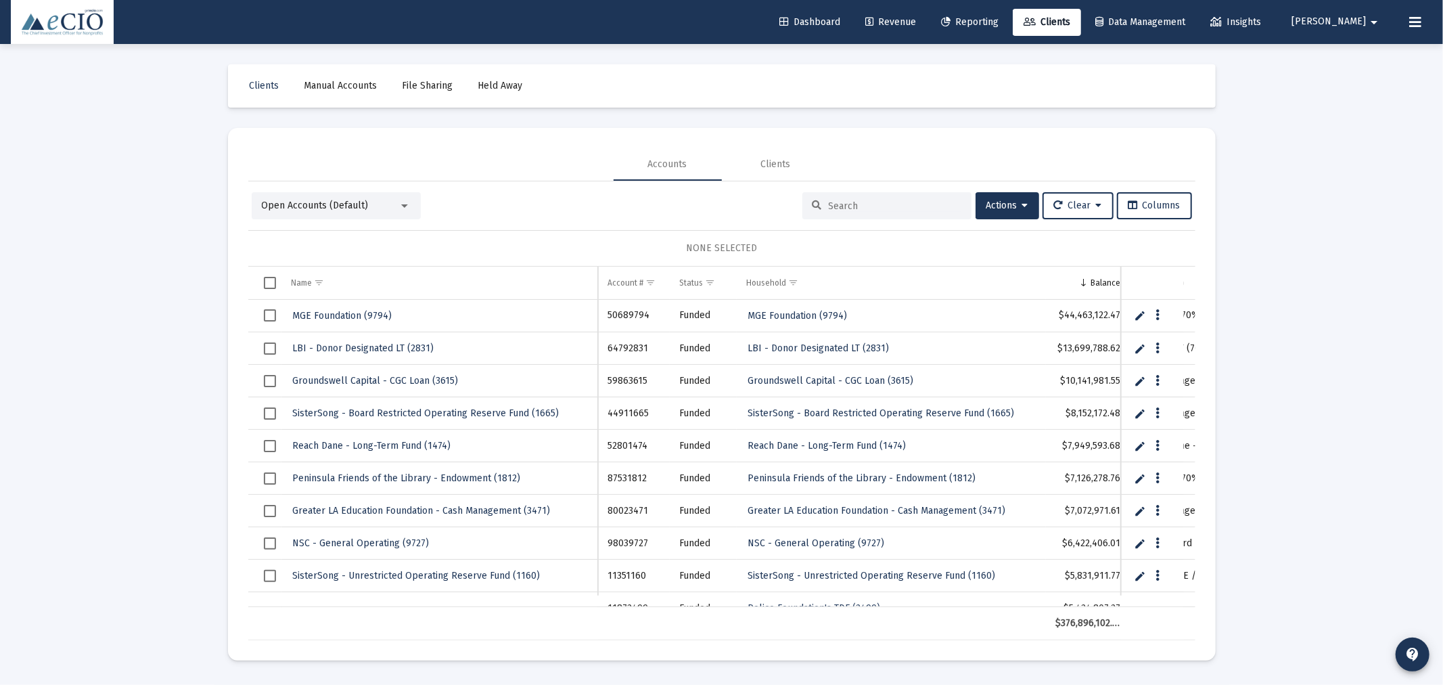
click at [894, 200] on input at bounding box center [895, 206] width 133 height 12
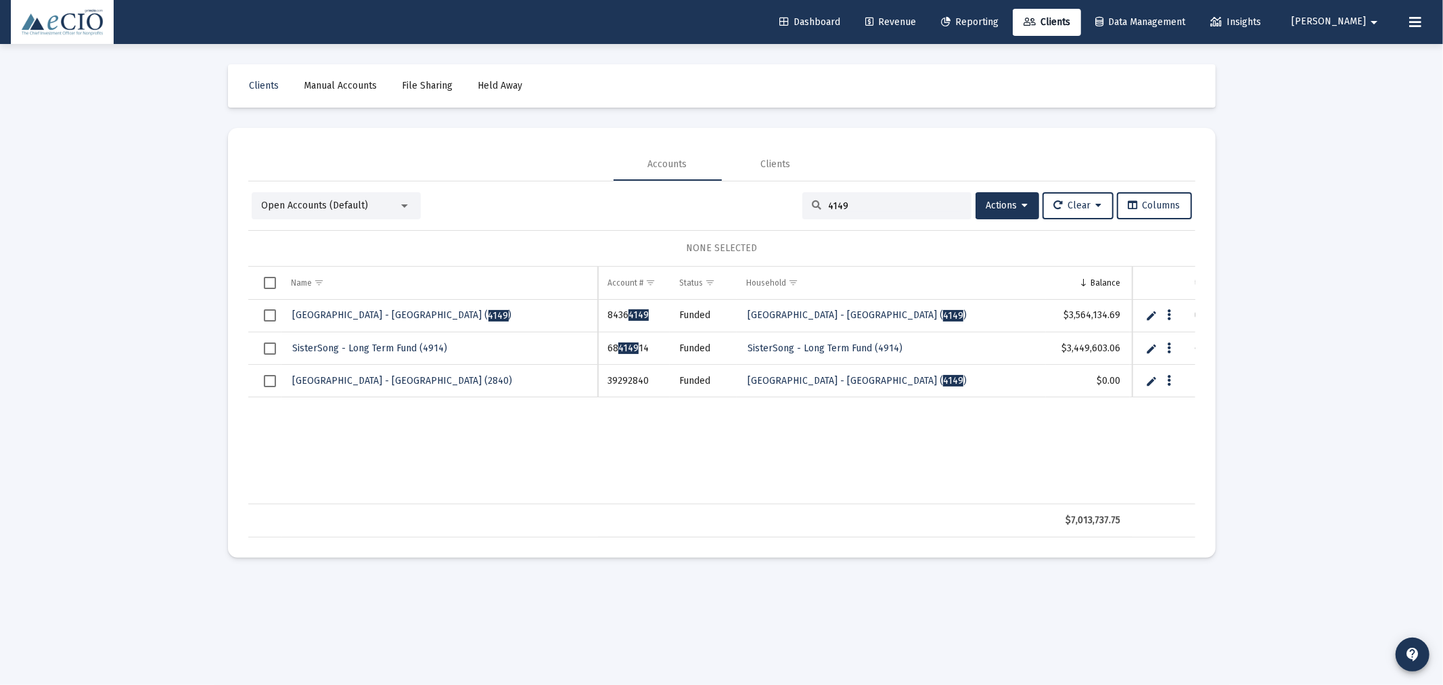
type input "4149"
click at [339, 314] on span "Plains Art Museum - General Endowment ( 4149 )" at bounding box center [402, 315] width 219 height 12
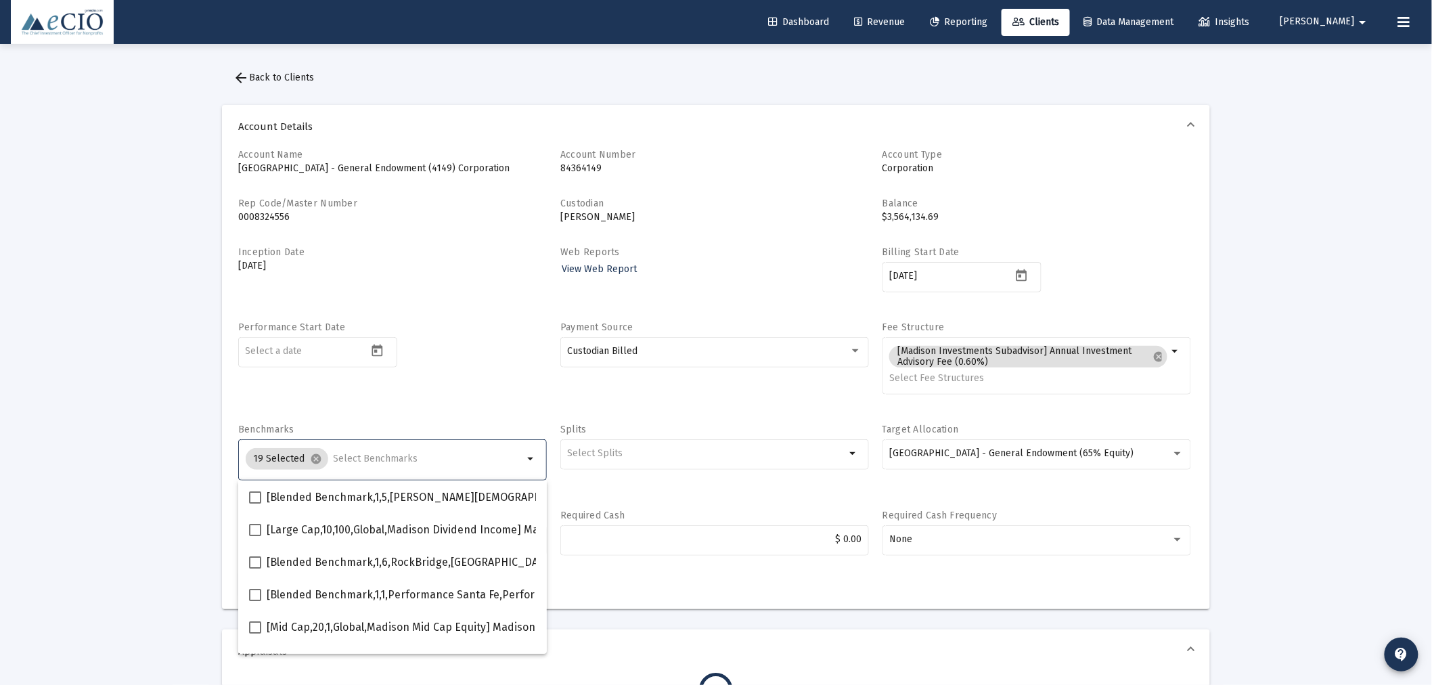
click at [354, 455] on input "Selection" at bounding box center [429, 458] width 190 height 11
type input "600"
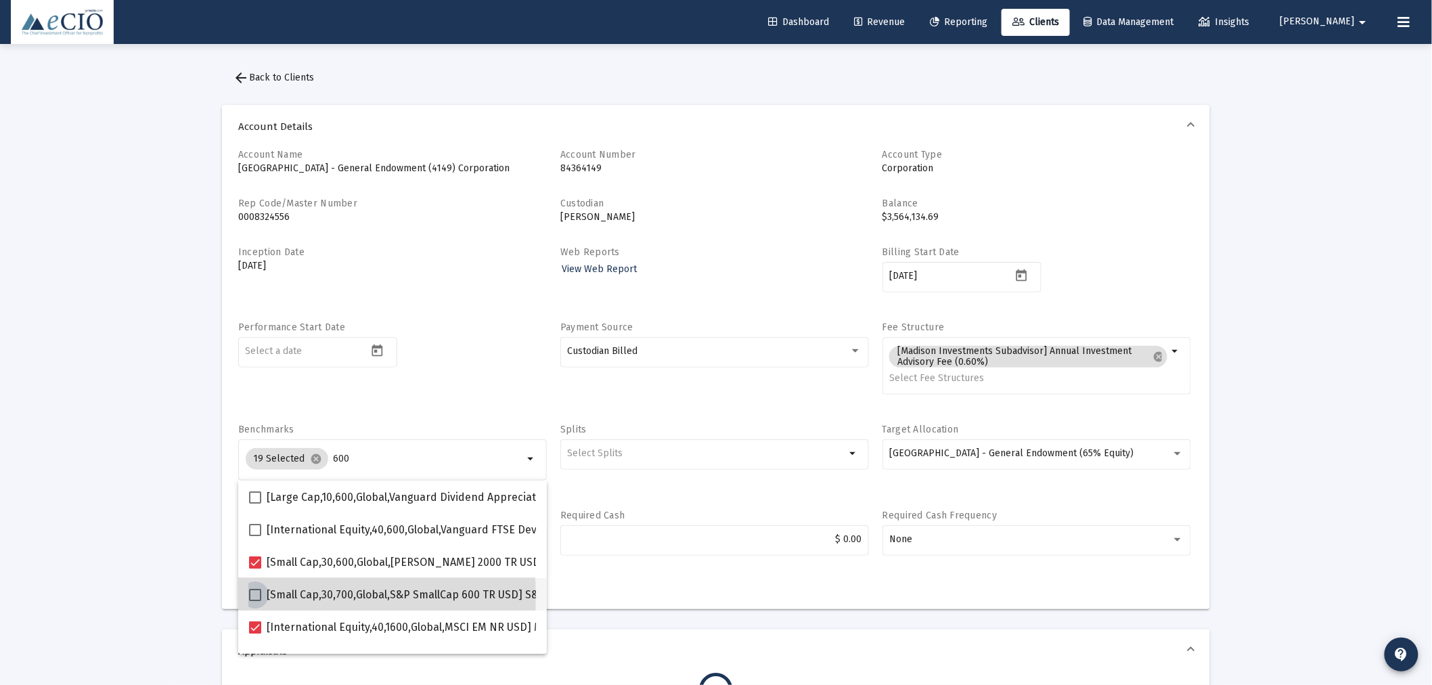
click at [253, 596] on span at bounding box center [255, 595] width 12 height 12
click at [254, 601] on input "[Small Cap,30,700,Global,S&P SmallCap 600 TR USD] S&P SmallCap 600 Index" at bounding box center [254, 601] width 1 height 1
checkbox input "true"
click at [451, 398] on div "Performance Start Date" at bounding box center [392, 365] width 309 height 89
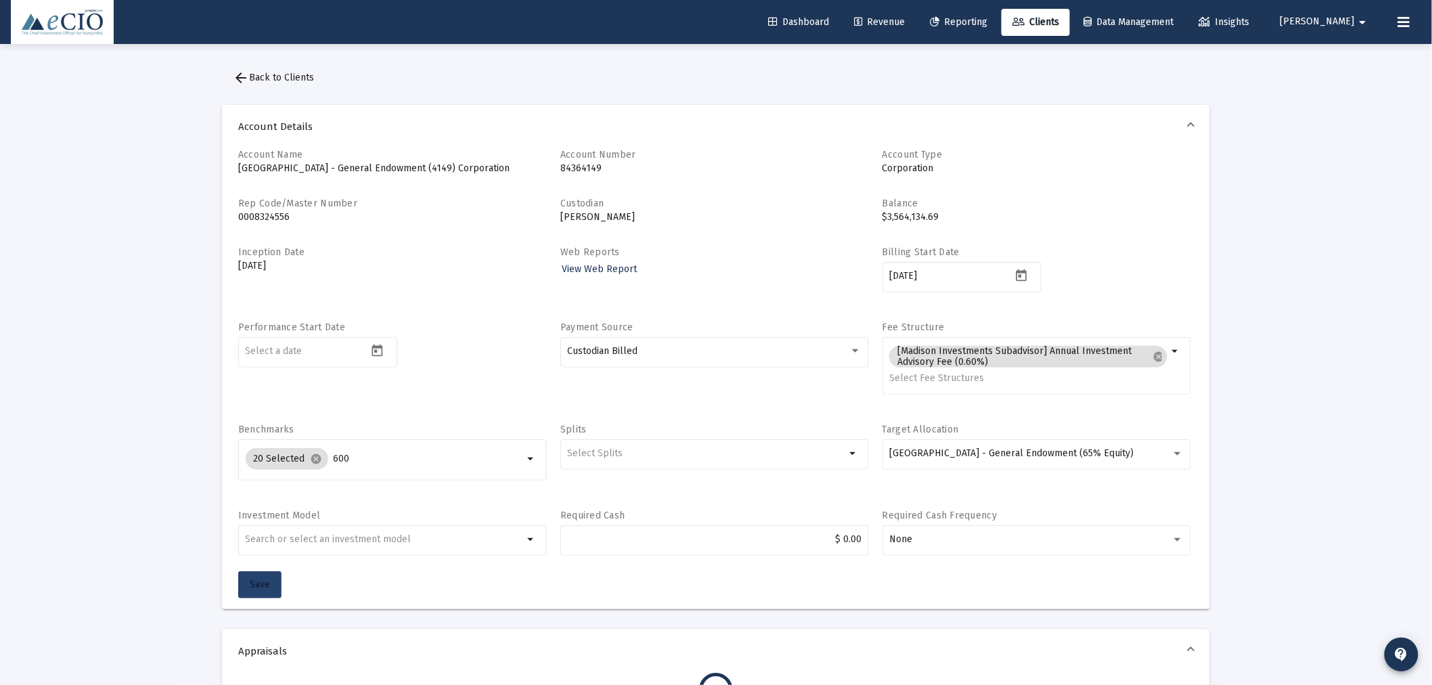
click at [269, 576] on button "Save" at bounding box center [259, 584] width 43 height 27
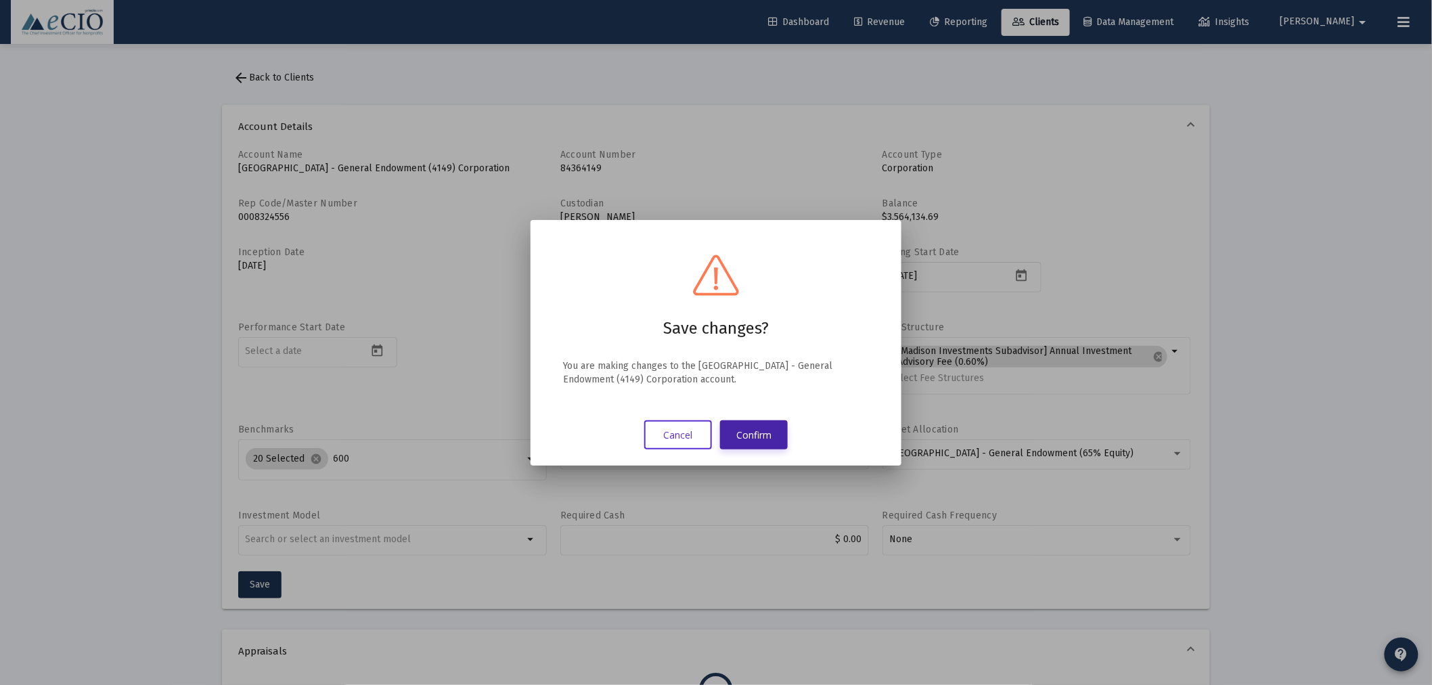
click at [756, 432] on button "Confirm" at bounding box center [754, 434] width 68 height 29
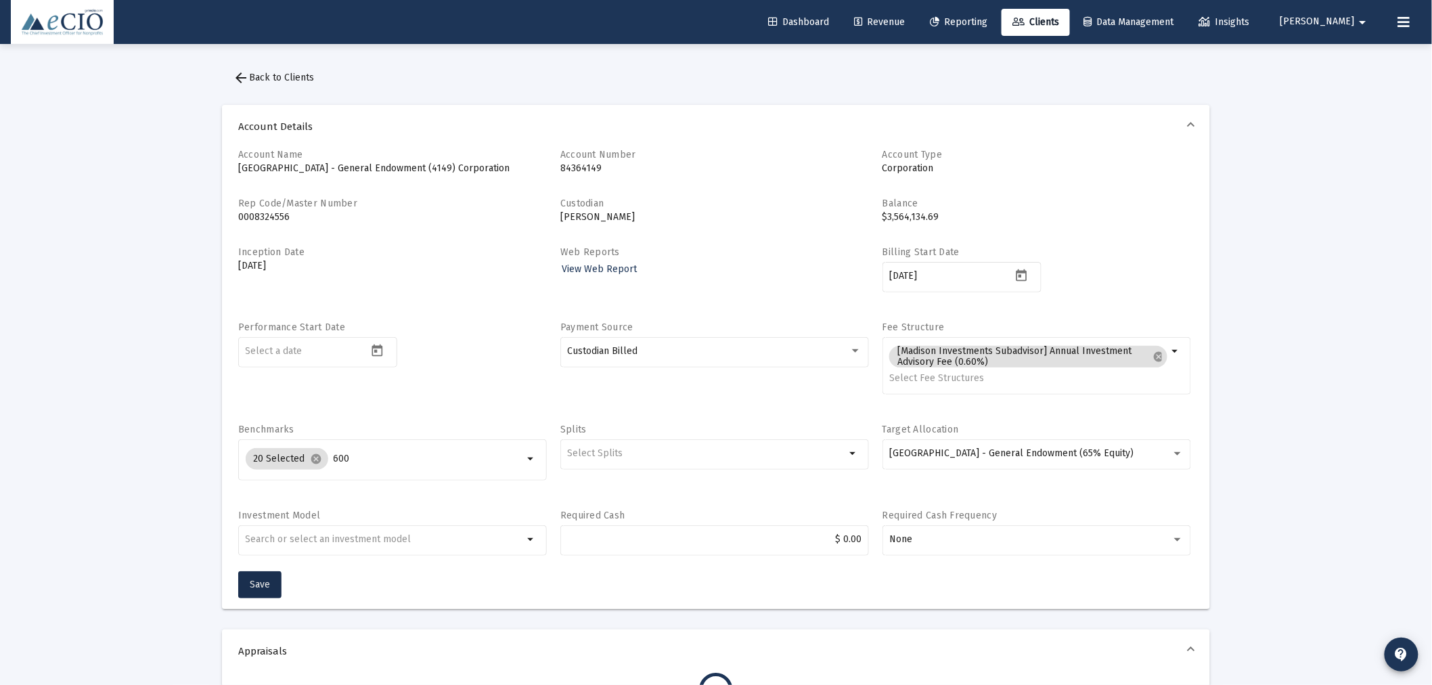
click at [292, 75] on span "arrow_back Back to Clients" at bounding box center [273, 78] width 81 height 12
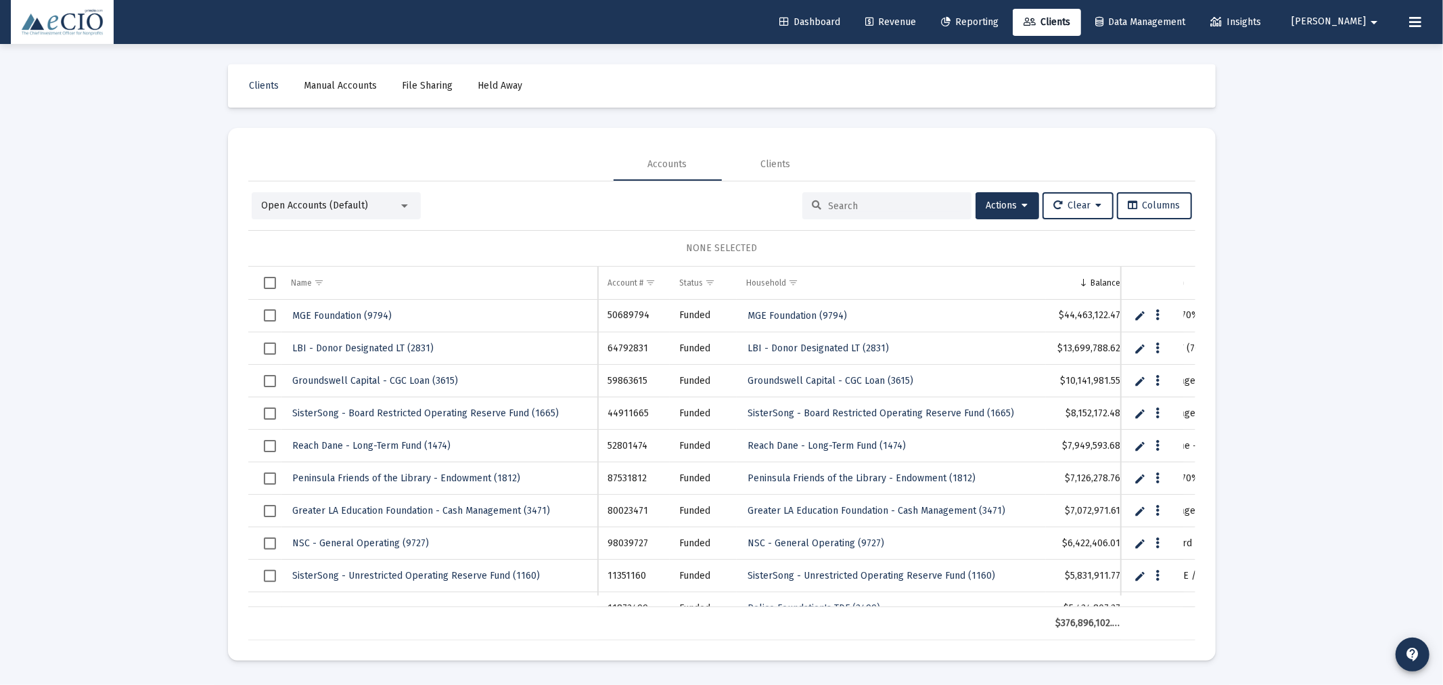
click at [909, 200] on input at bounding box center [895, 206] width 133 height 12
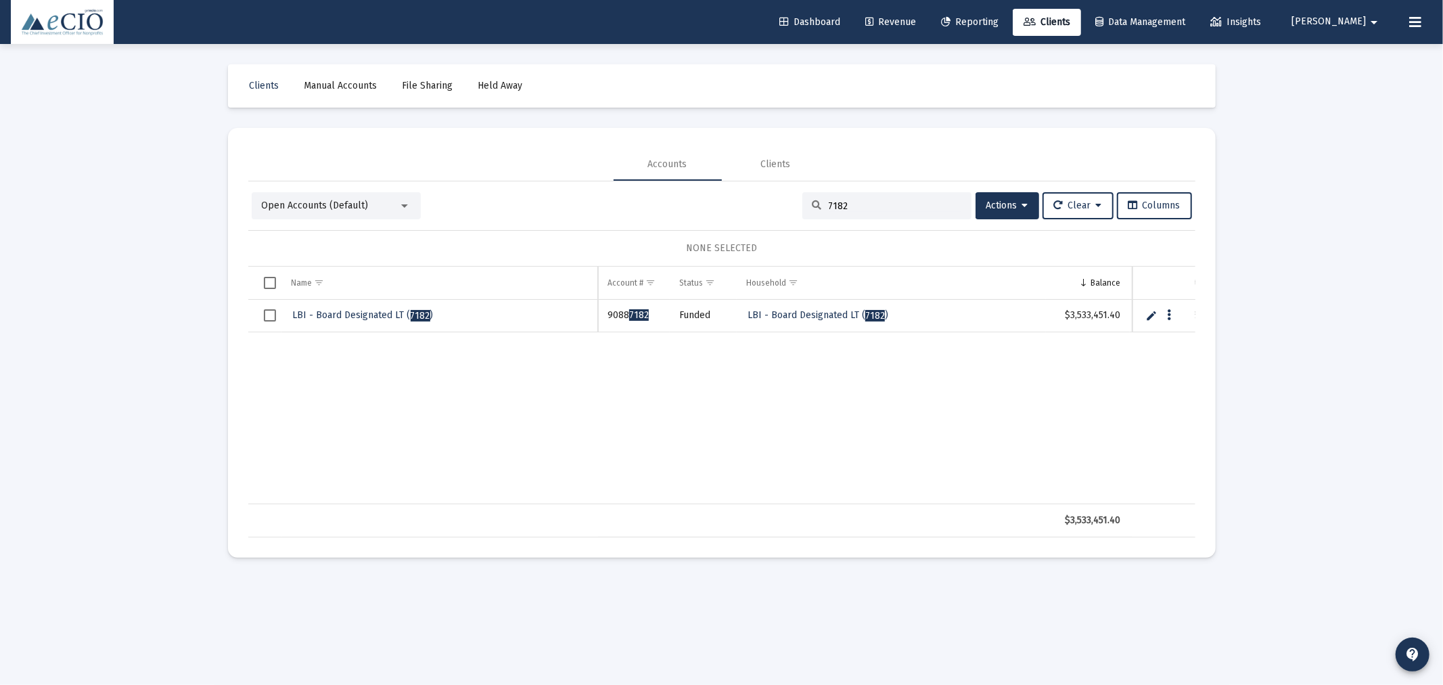
type input "7182"
click at [367, 311] on span "LBI - Board Designated LT ( 7182 )" at bounding box center [363, 315] width 141 height 12
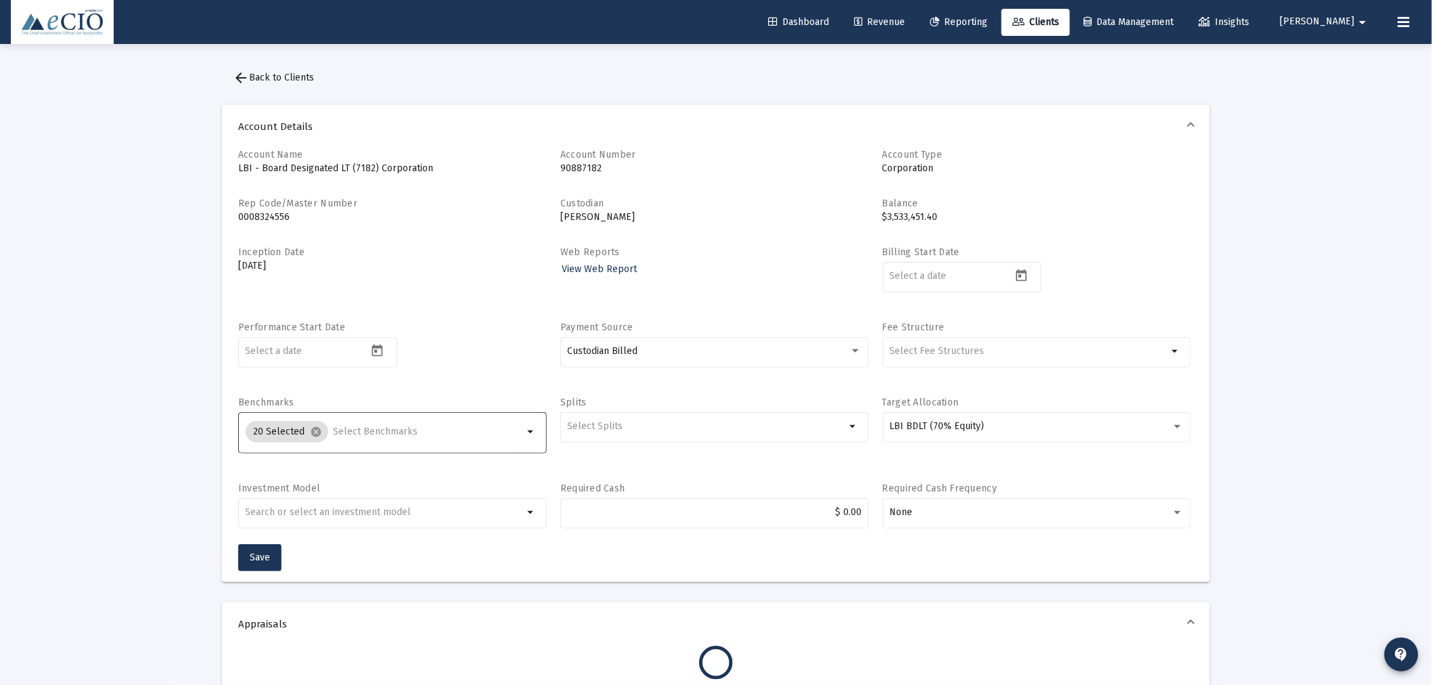
click at [374, 436] on input "Selection" at bounding box center [429, 431] width 190 height 11
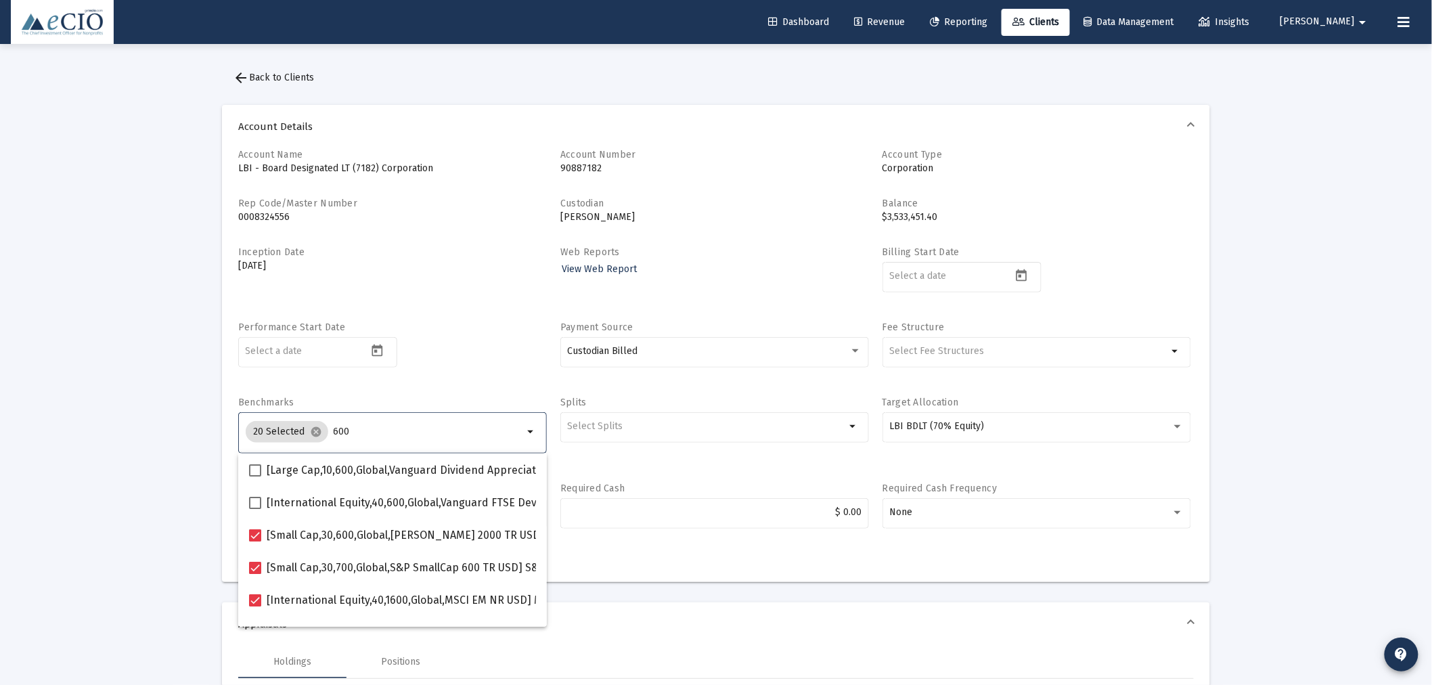
type input "600"
click at [471, 335] on div "Performance Start Date" at bounding box center [392, 352] width 309 height 62
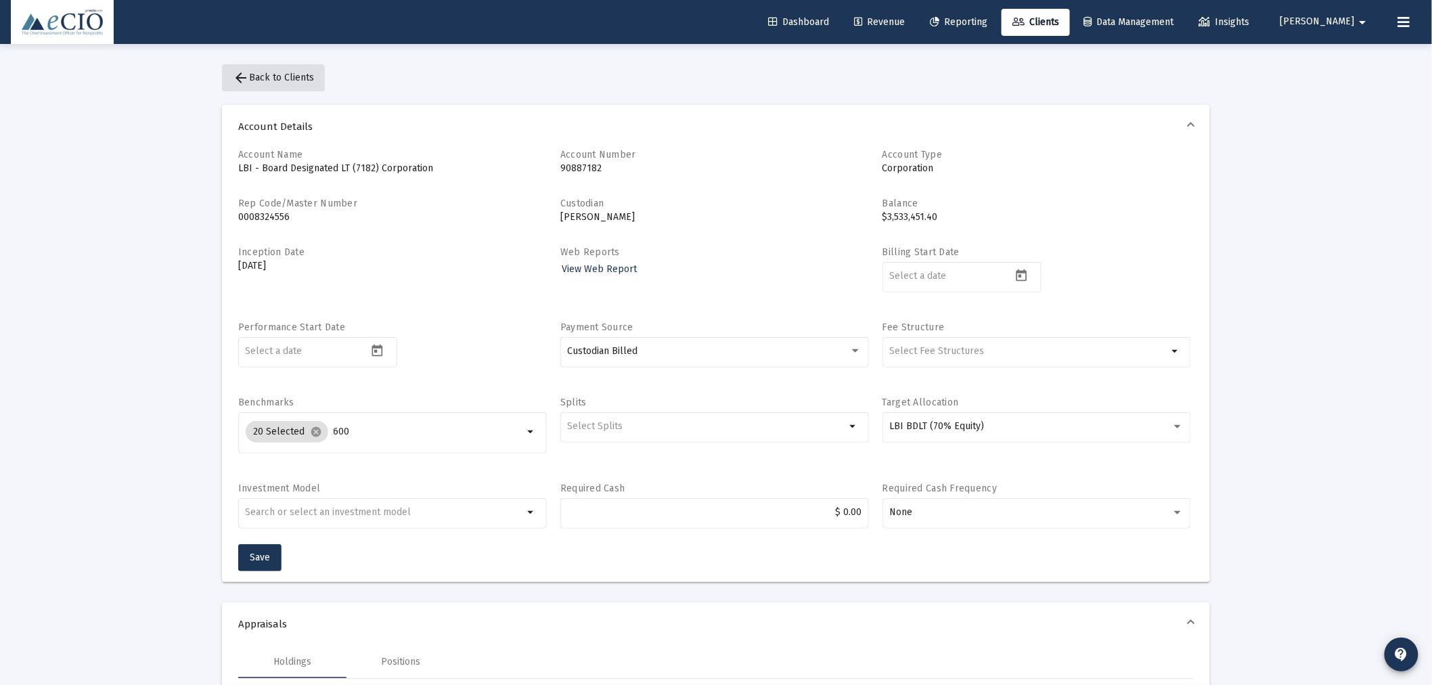
click at [287, 72] on span "arrow_back Back to Clients" at bounding box center [273, 78] width 81 height 12
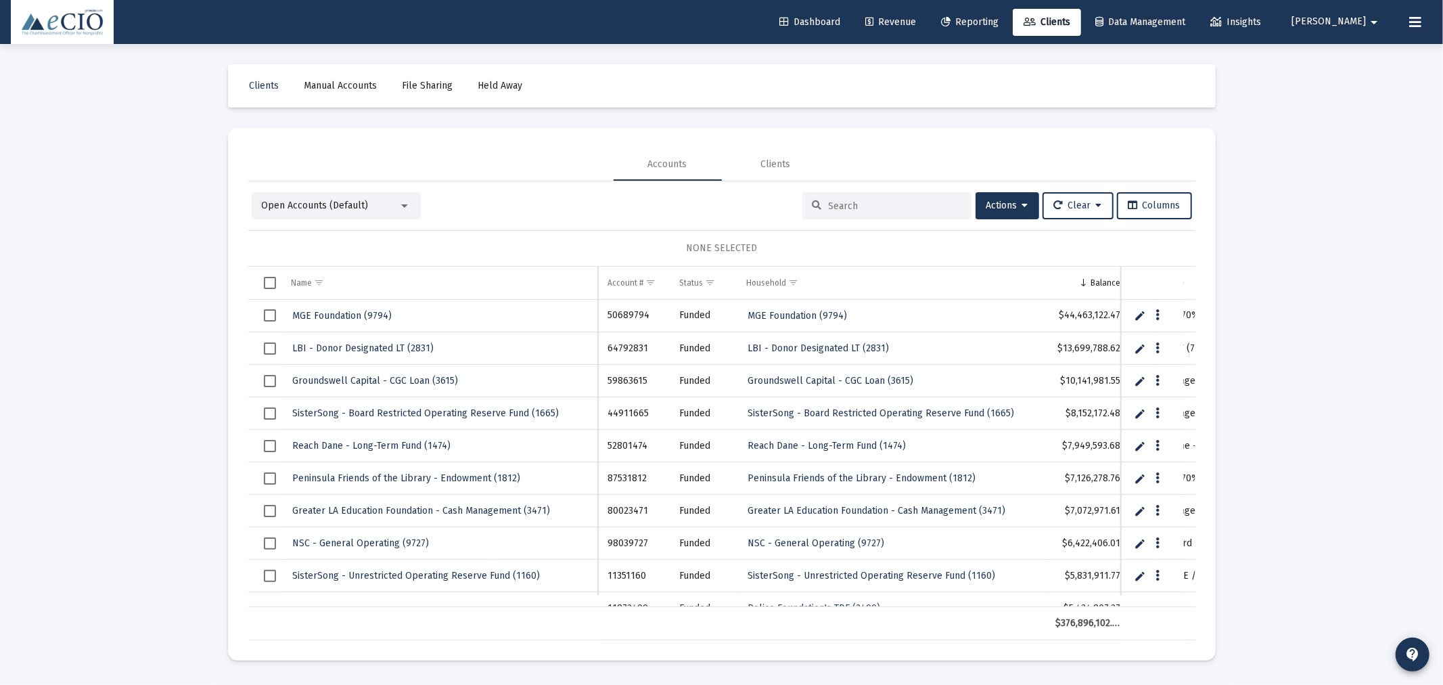
click at [904, 210] on input at bounding box center [895, 206] width 133 height 12
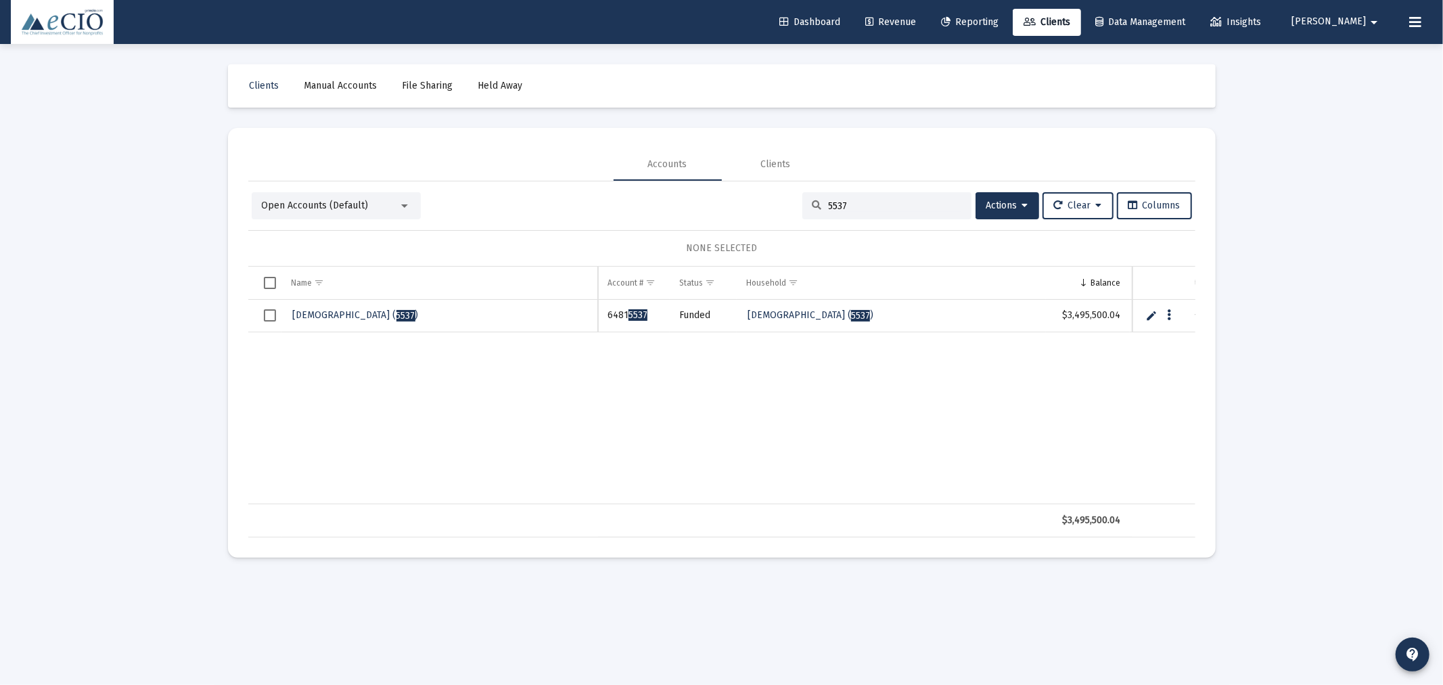
type input "5537"
click at [344, 318] on span "Judea Reform Congregation ( 5537 )" at bounding box center [356, 315] width 126 height 12
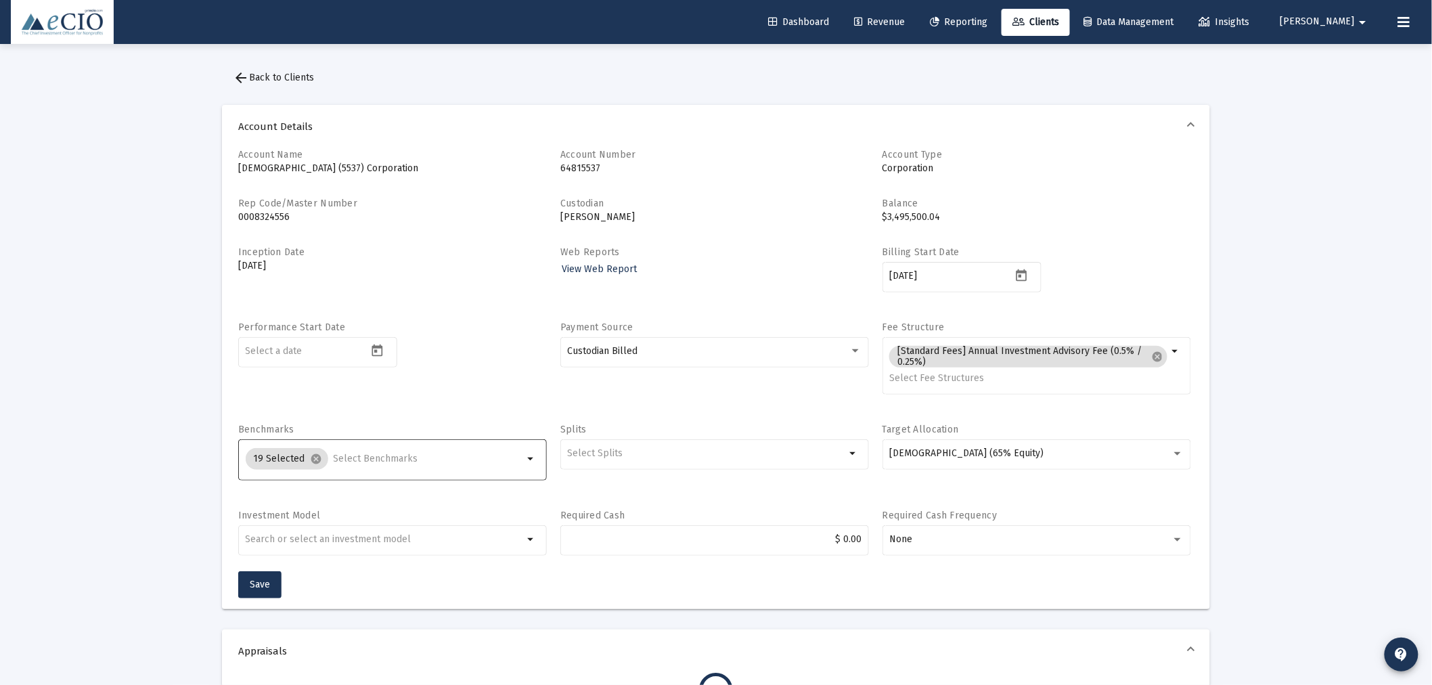
click at [390, 462] on input "Selection" at bounding box center [429, 458] width 190 height 11
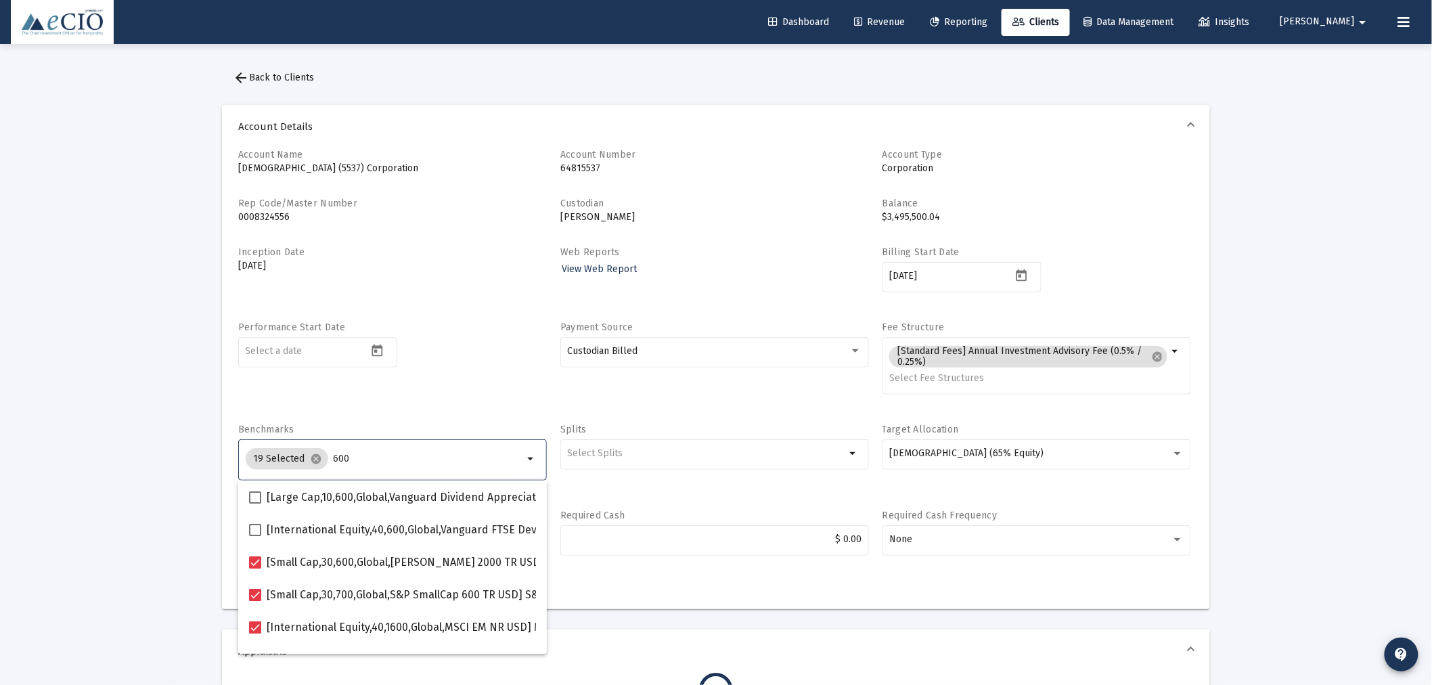
type input "600"
click at [428, 366] on div "Performance Start Date" at bounding box center [392, 365] width 309 height 89
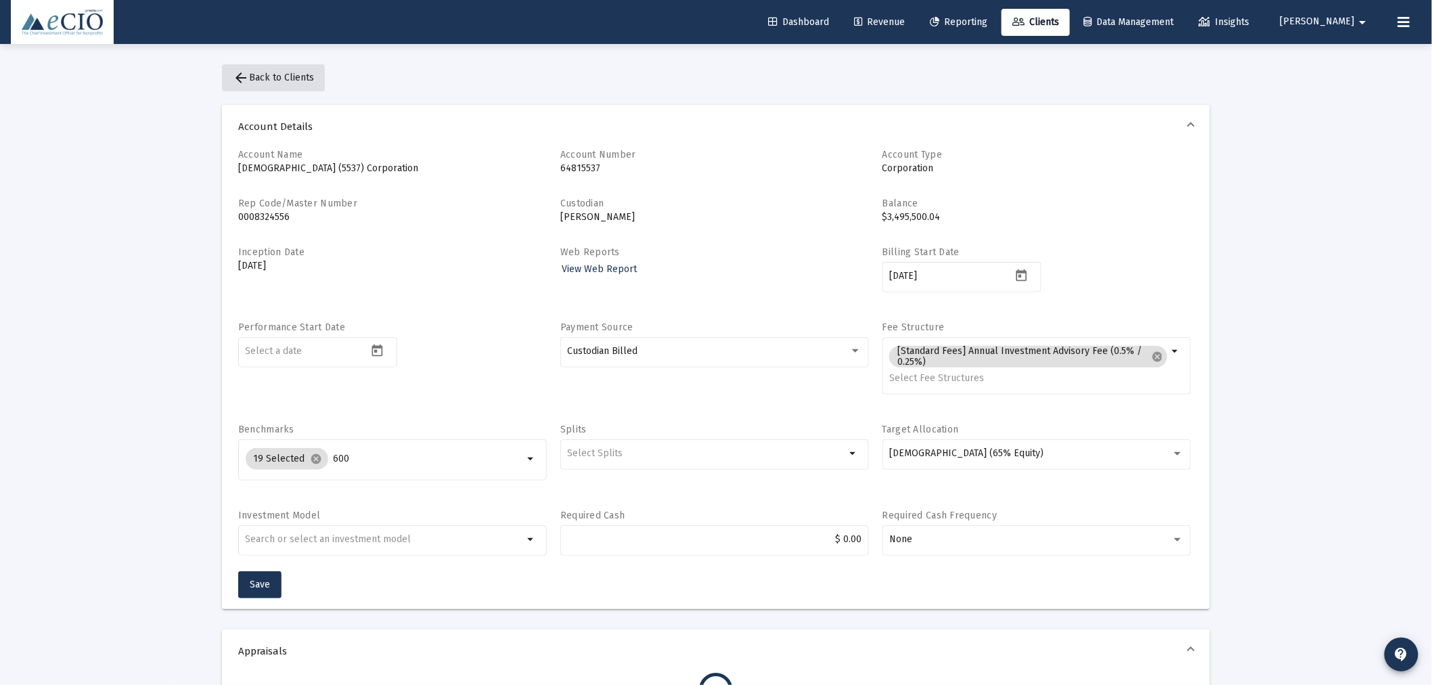
click at [310, 76] on span "arrow_back Back to Clients" at bounding box center [273, 78] width 81 height 12
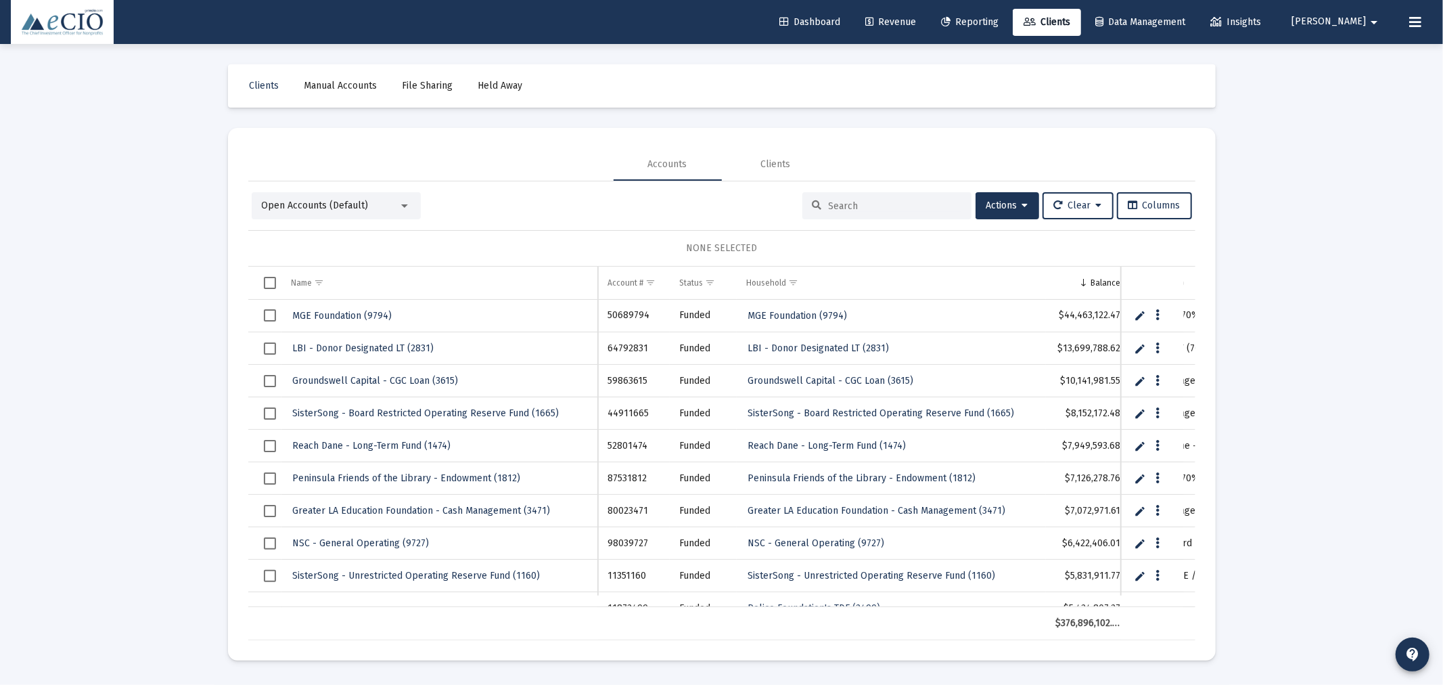
drag, startPoint x: 834, startPoint y: 201, endPoint x: 839, endPoint y: 211, distance: 11.5
click at [834, 201] on input at bounding box center [895, 206] width 133 height 12
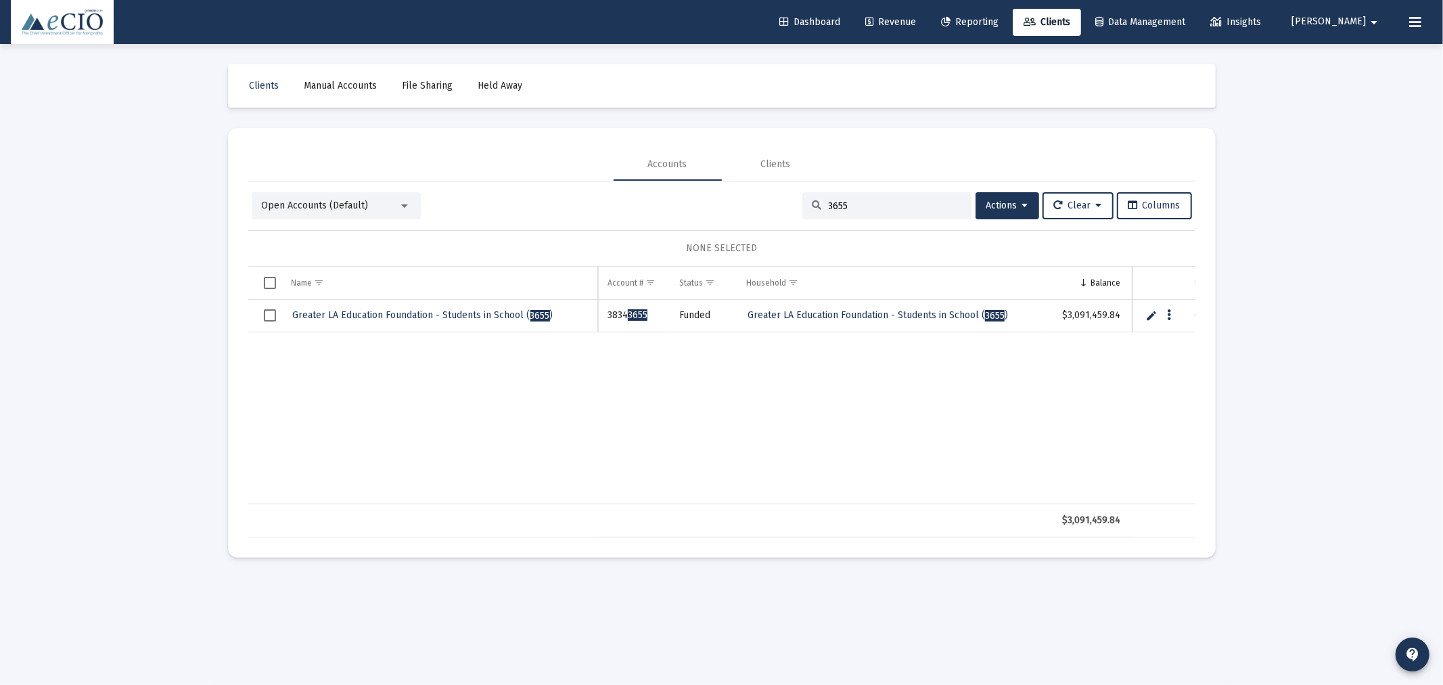
type input "3655"
click at [465, 310] on span "Greater LA Education Foundation - Students in School ( 3655 )" at bounding box center [423, 315] width 260 height 12
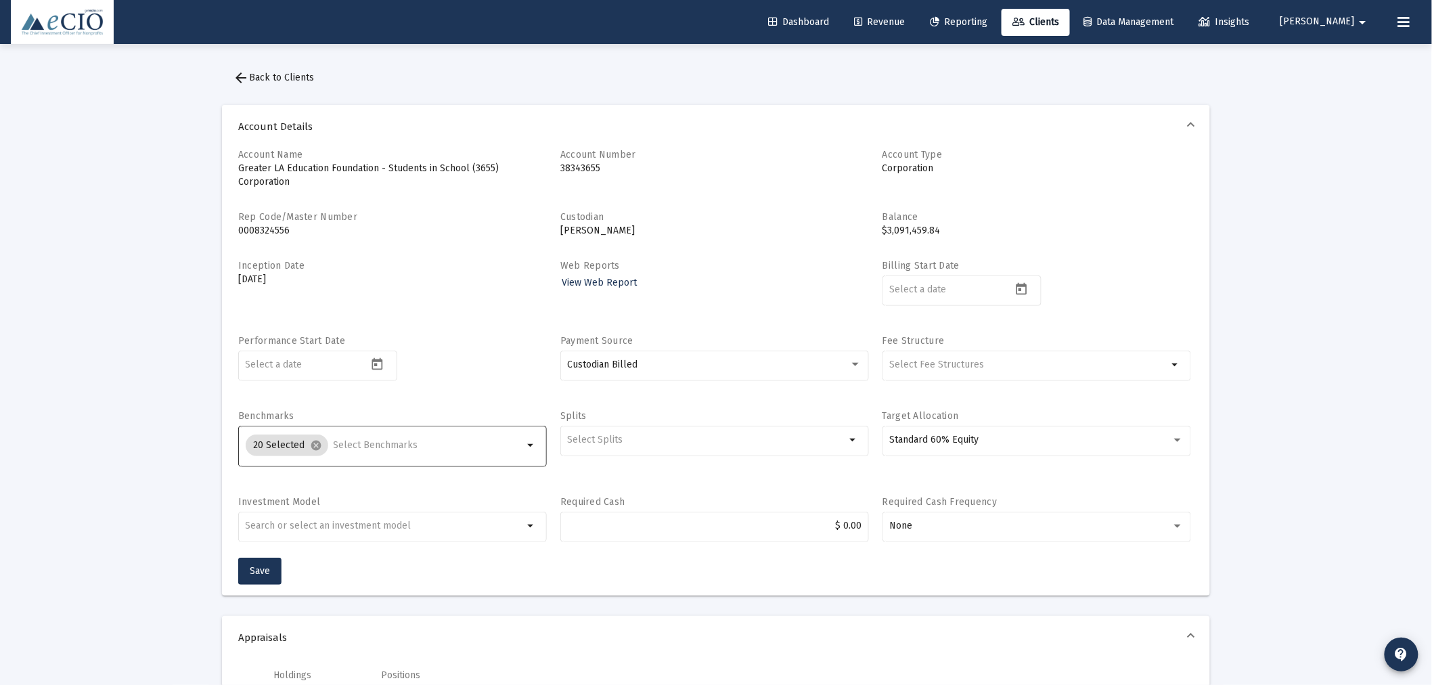
click at [407, 445] on input "Selection" at bounding box center [429, 445] width 190 height 11
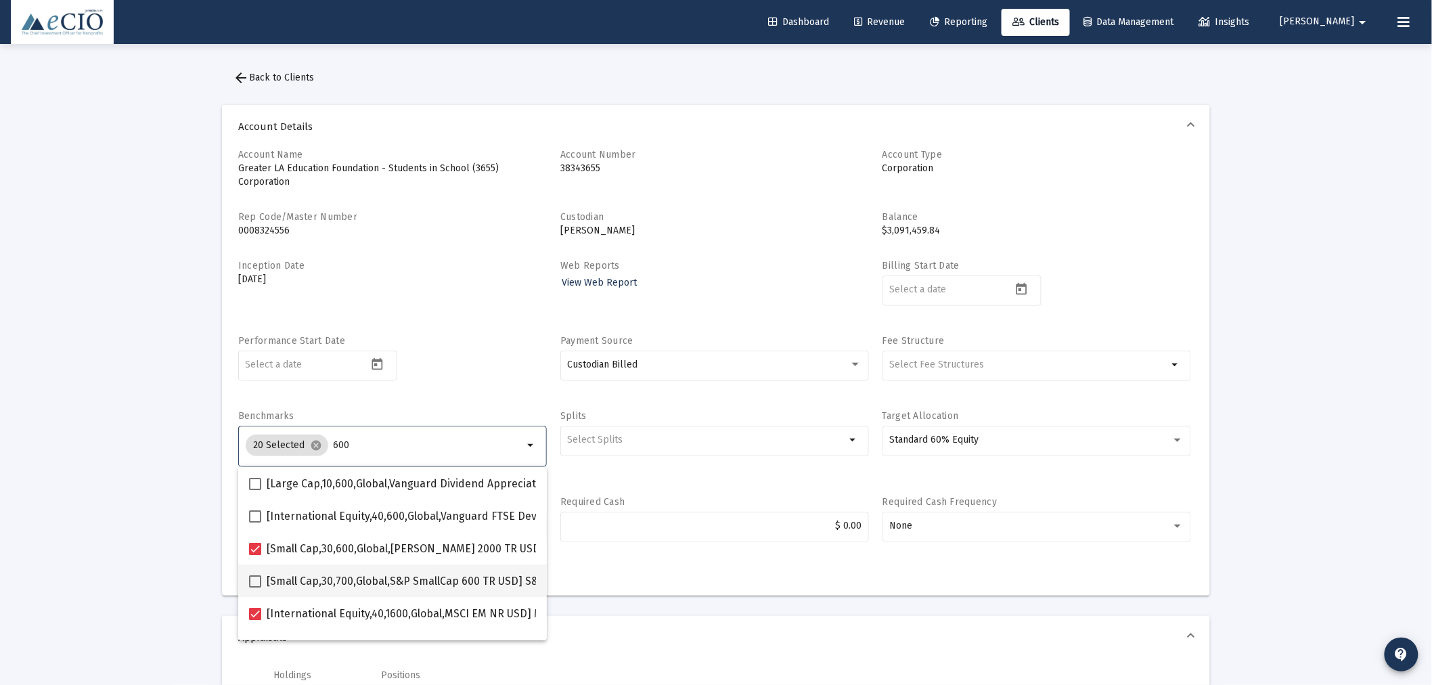
type input "600"
click at [258, 580] on span at bounding box center [255, 581] width 12 height 12
click at [255, 587] on input "[Small Cap,30,700,Global,S&P SmallCap 600 TR USD] S&P SmallCap 600 Index" at bounding box center [254, 587] width 1 height 1
checkbox input "true"
click at [455, 353] on div "Performance Start Date" at bounding box center [392, 365] width 309 height 62
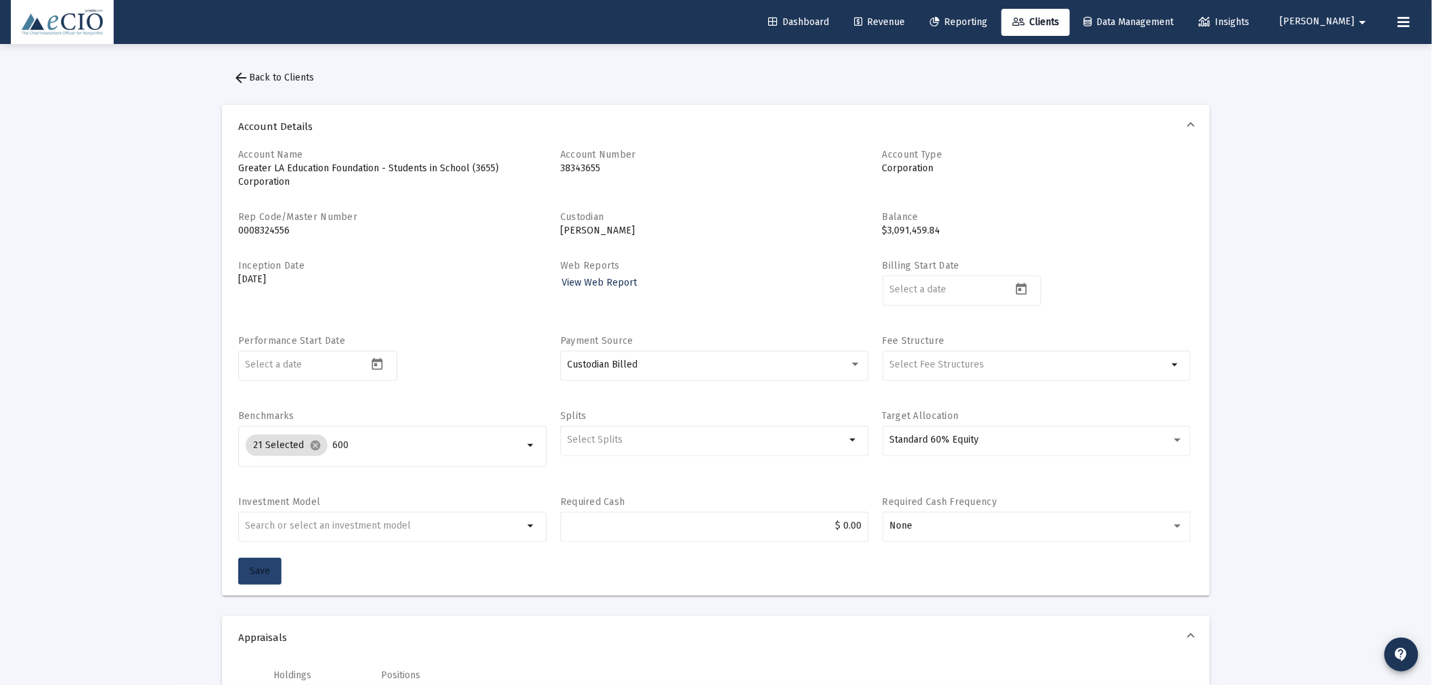
click at [262, 562] on button "Save" at bounding box center [259, 570] width 43 height 27
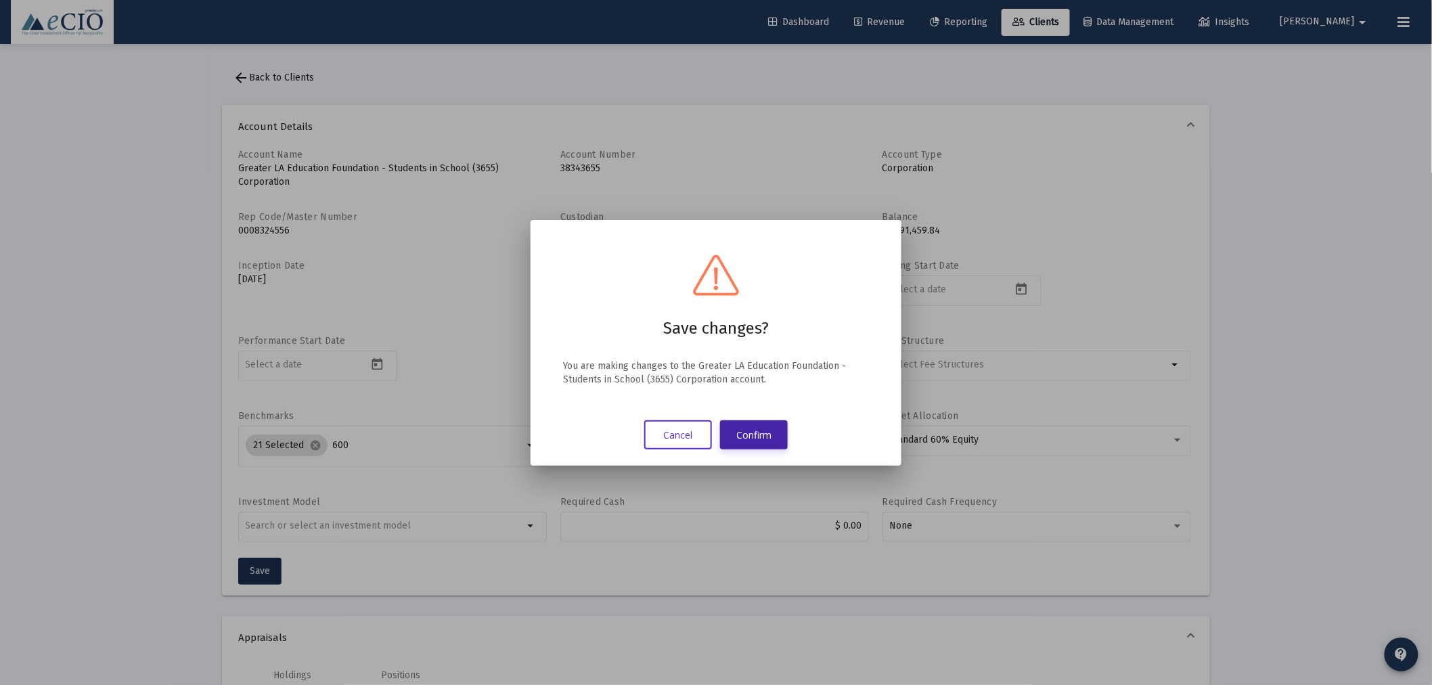
click at [746, 430] on button "Confirm" at bounding box center [754, 434] width 68 height 29
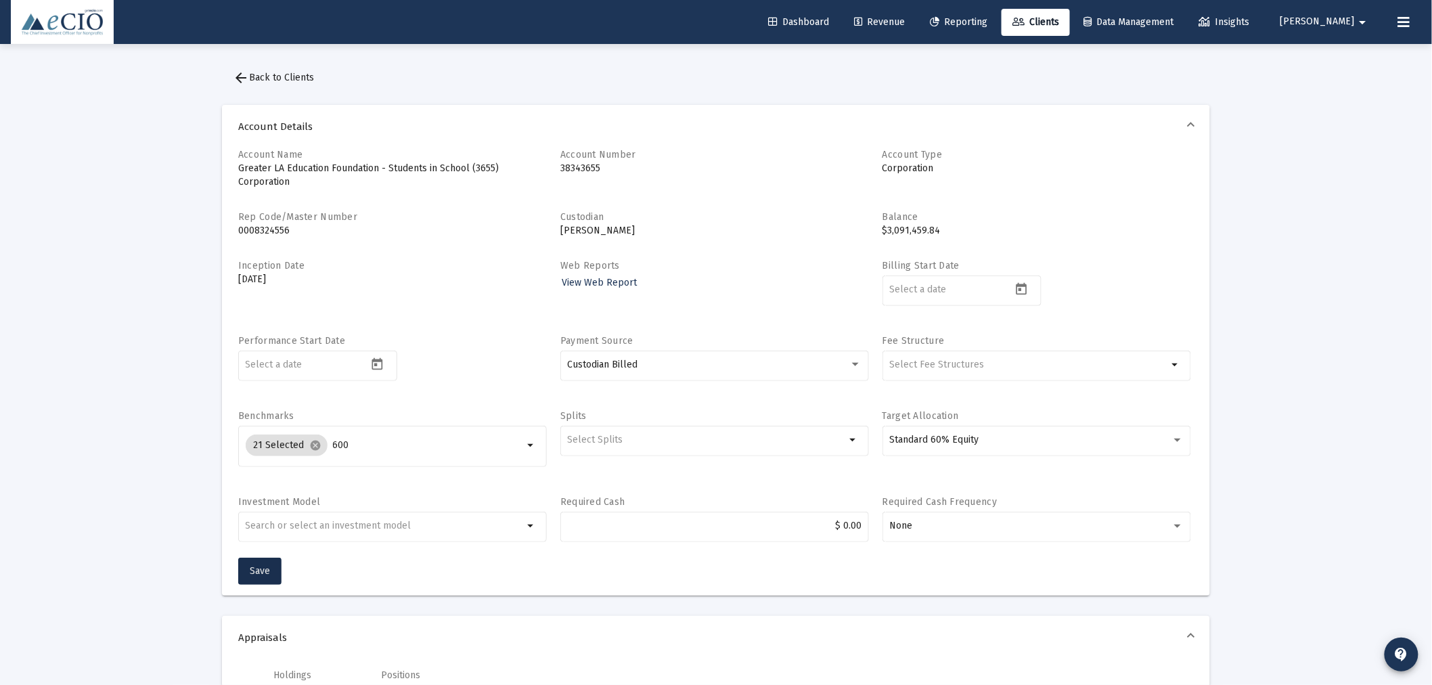
click at [257, 81] on span "arrow_back Back to Clients" at bounding box center [273, 78] width 81 height 12
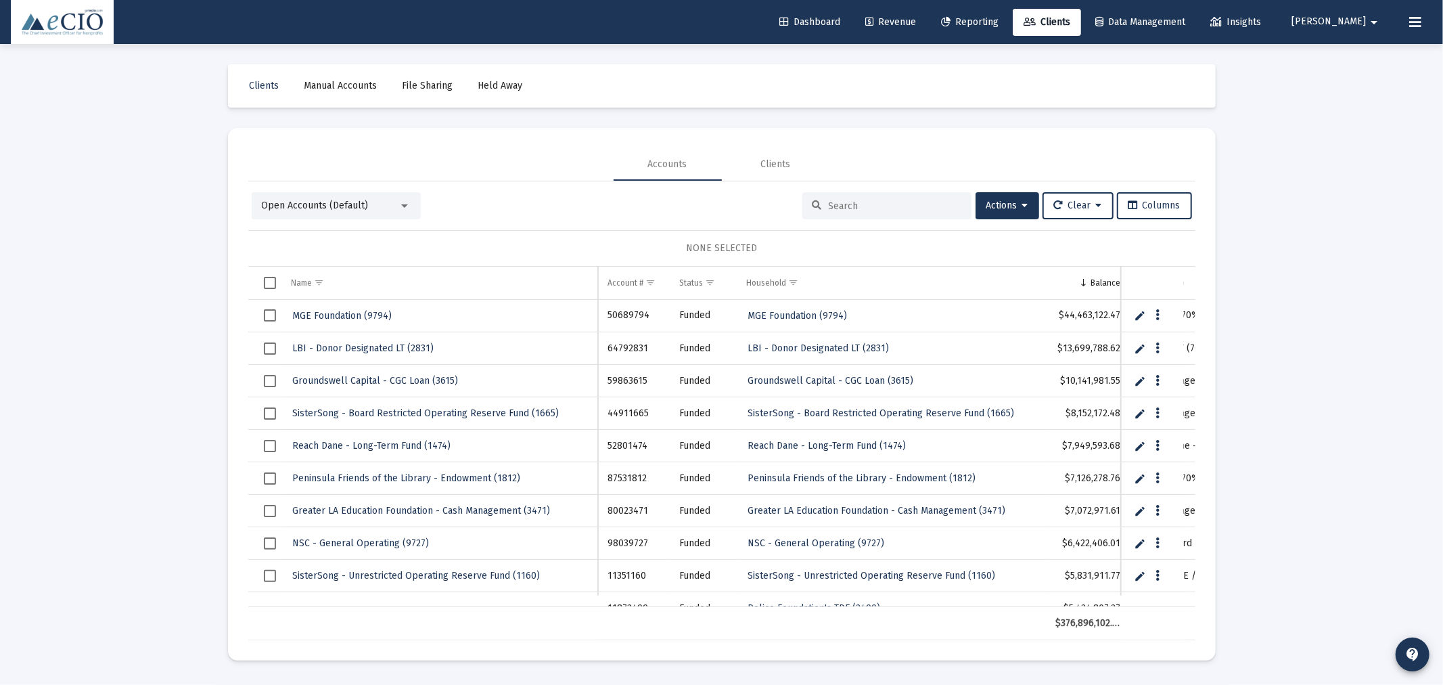
click at [844, 201] on input at bounding box center [895, 206] width 133 height 12
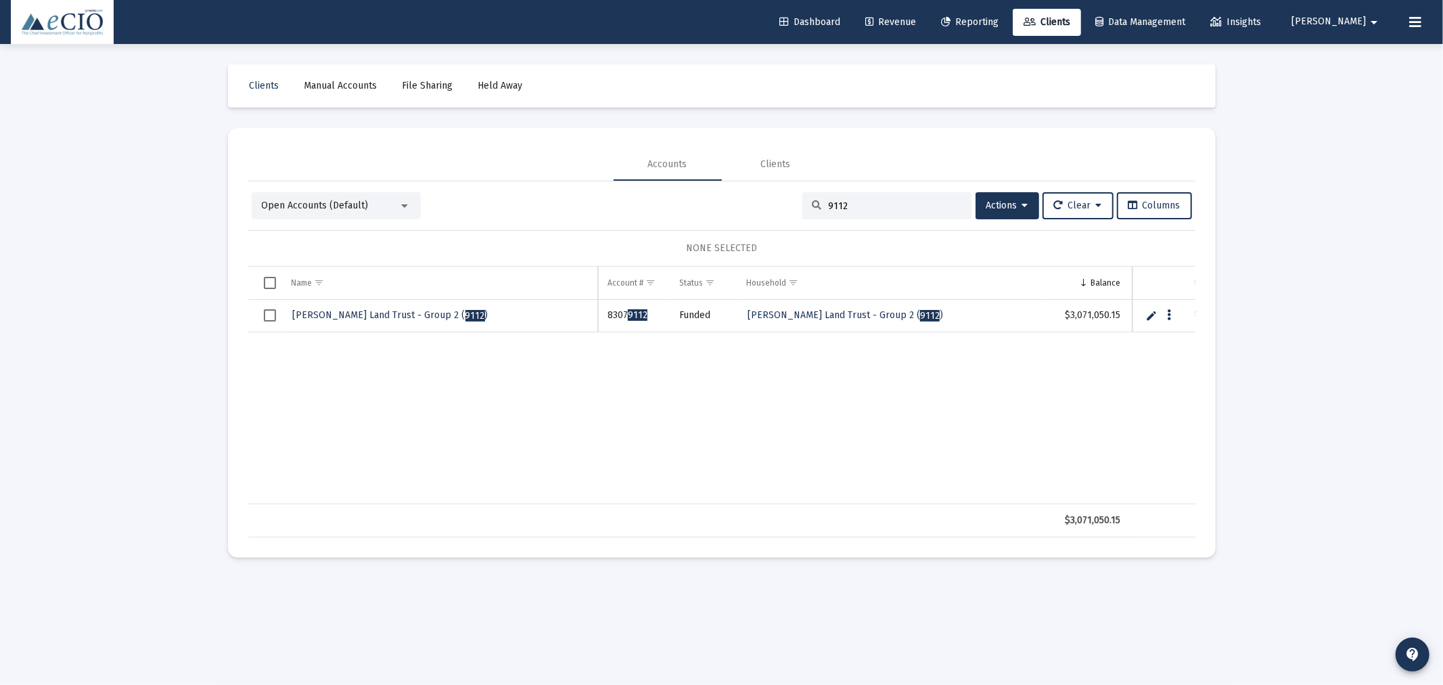
type input "9112"
click at [374, 318] on span "Stowe Land Trust - Group 2 ( 9112 )" at bounding box center [391, 315] width 196 height 12
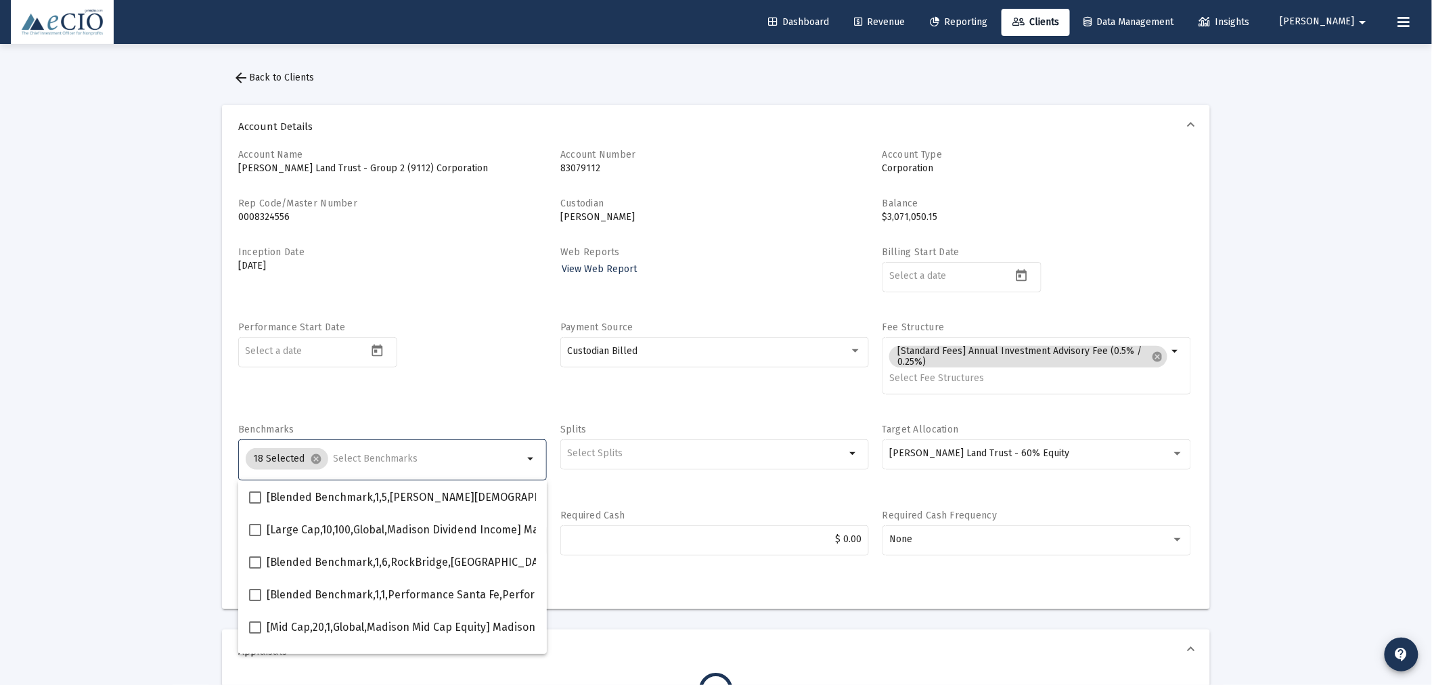
click at [364, 459] on input "Selection" at bounding box center [429, 458] width 190 height 11
type input "600"
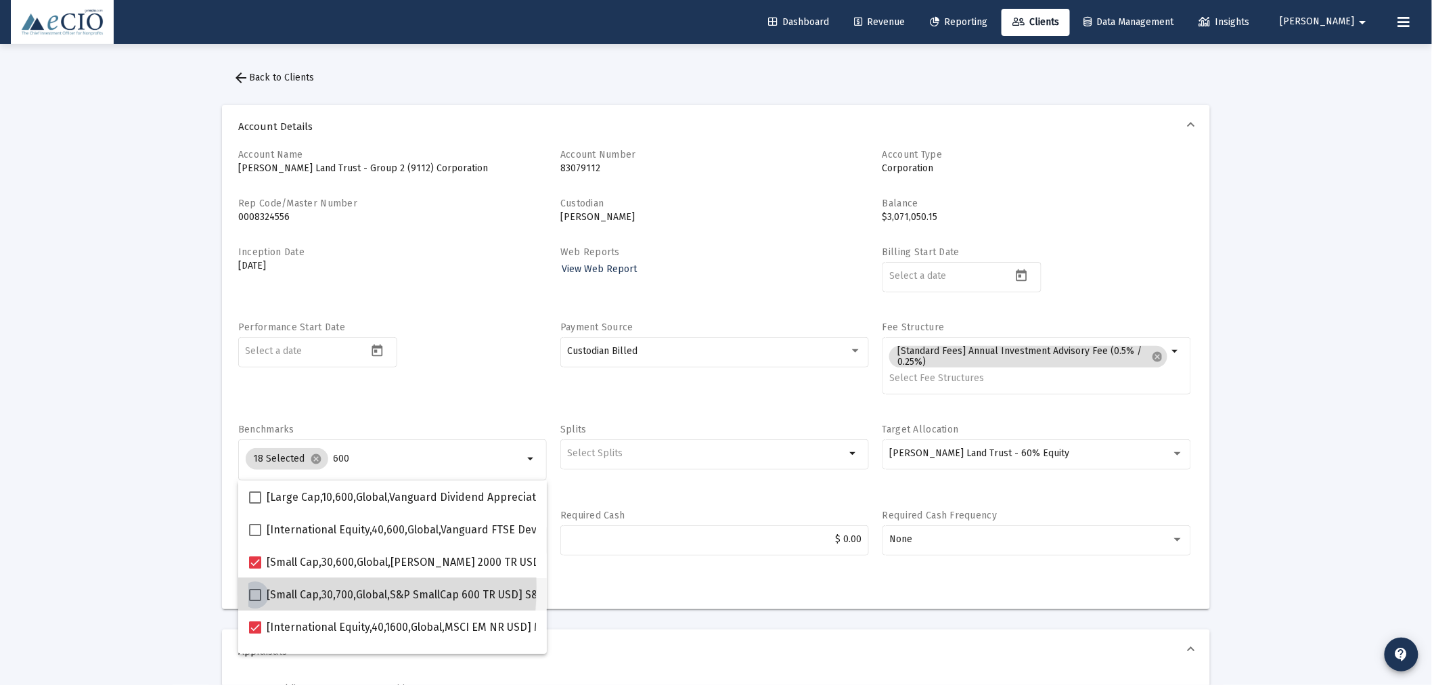
click at [253, 587] on label "[Small Cap,30,700,Global,S&P SmallCap 600 TR USD] S&P SmallCap 600 Index" at bounding box center [447, 595] width 397 height 16
click at [254, 601] on input "[Small Cap,30,700,Global,S&P SmallCap 600 TR USD] S&P SmallCap 600 Index" at bounding box center [254, 601] width 1 height 1
checkbox input "true"
click at [492, 402] on div "Performance Start Date" at bounding box center [392, 365] width 309 height 89
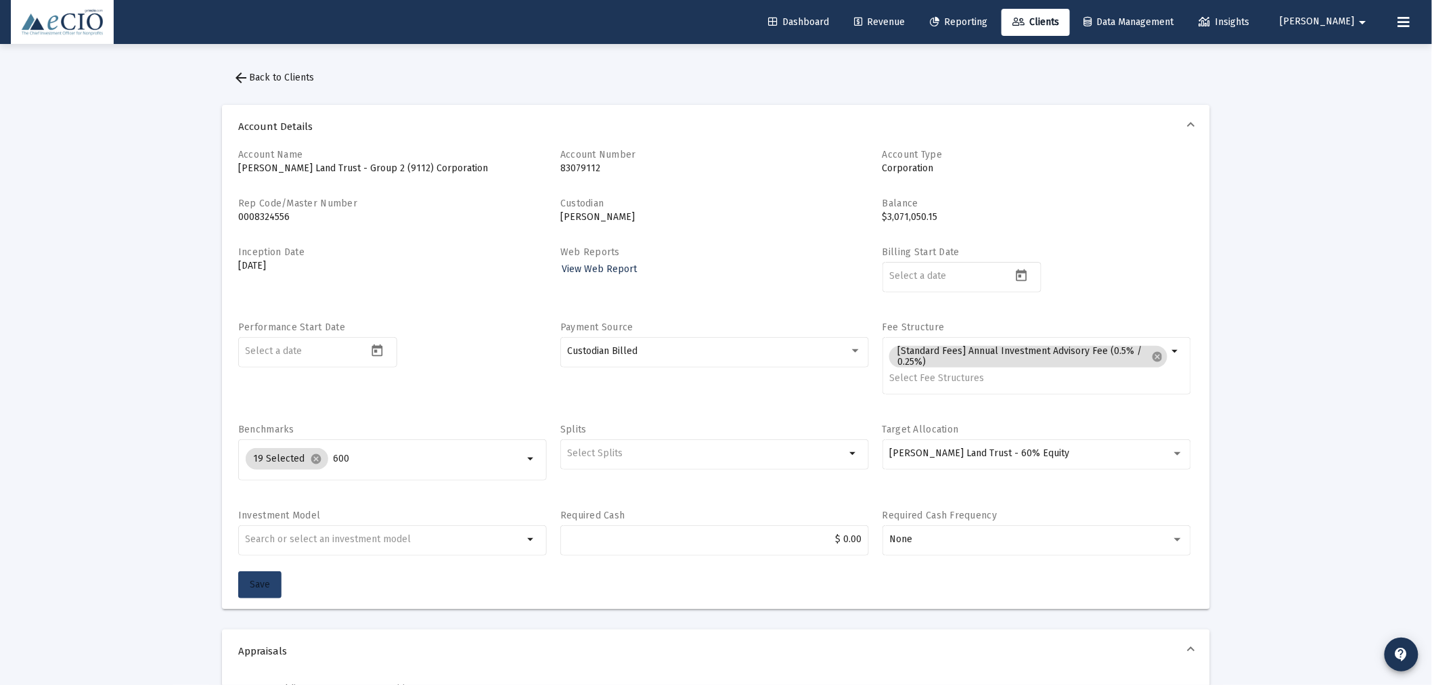
click at [262, 584] on span "Save" at bounding box center [260, 584] width 20 height 12
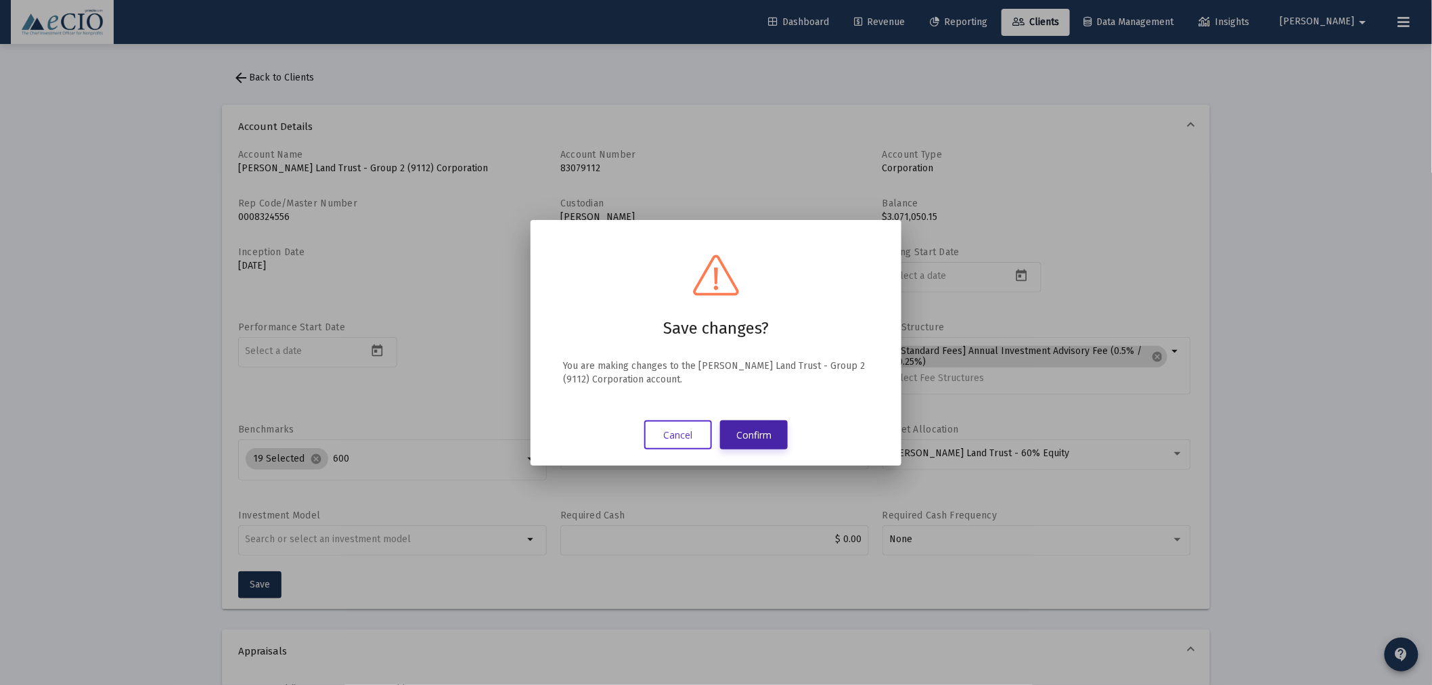
click at [760, 433] on button "Confirm" at bounding box center [754, 434] width 68 height 29
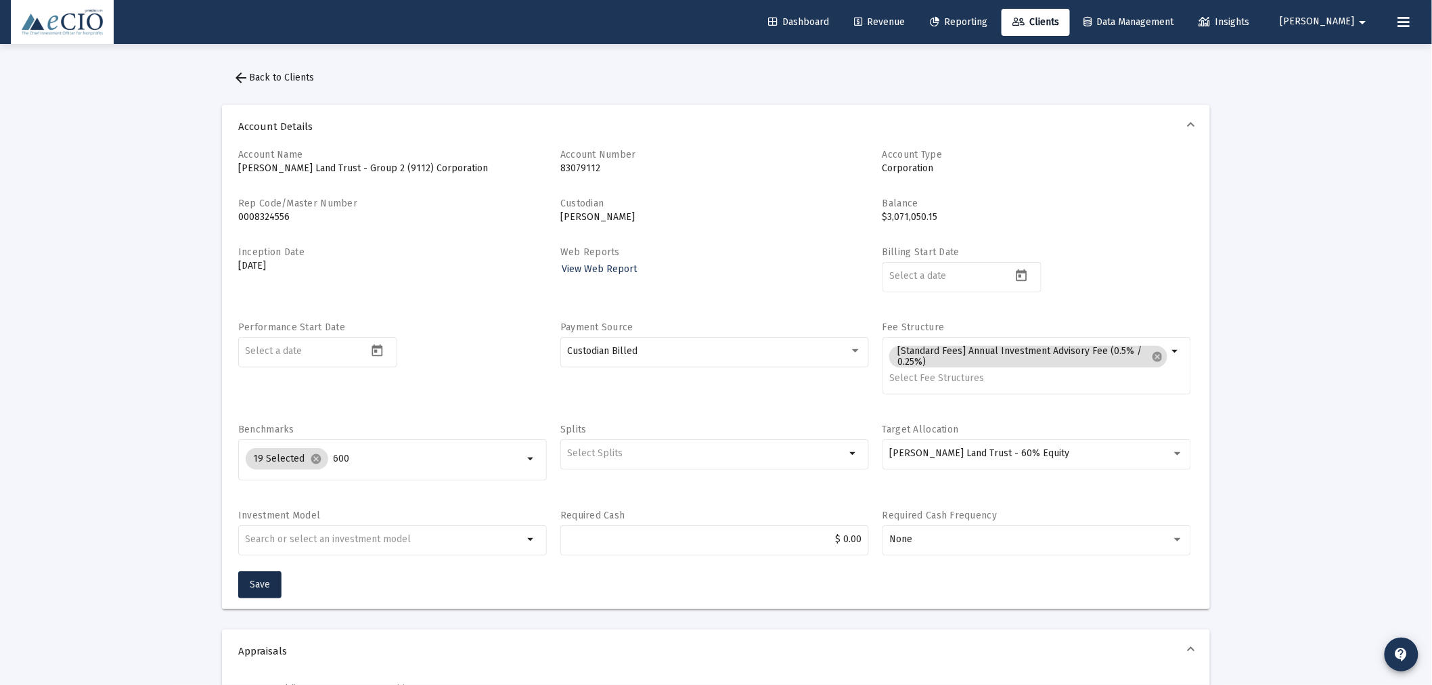
click at [286, 73] on span "arrow_back Back to Clients" at bounding box center [273, 78] width 81 height 12
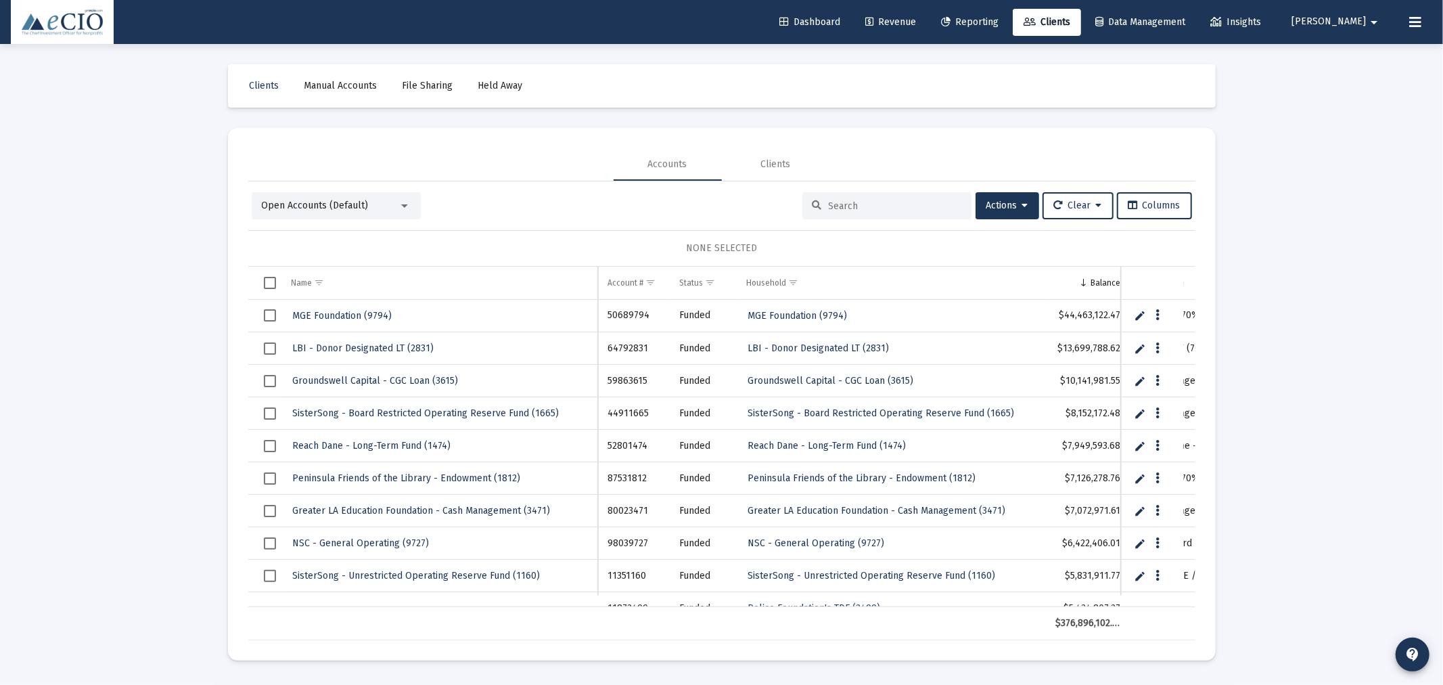
click at [917, 210] on input at bounding box center [895, 206] width 133 height 12
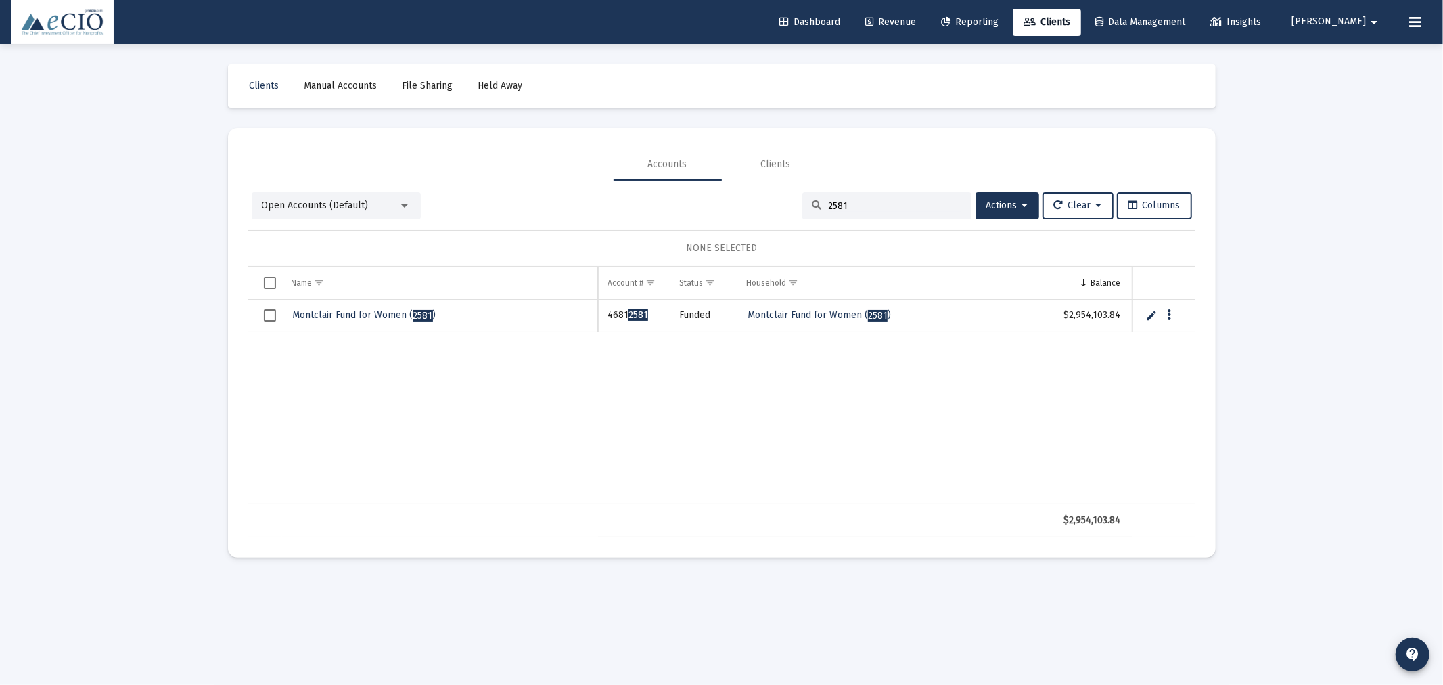
type input "2581"
click at [361, 313] on span "Montclair Fund for Women ( 2581 )" at bounding box center [364, 315] width 143 height 12
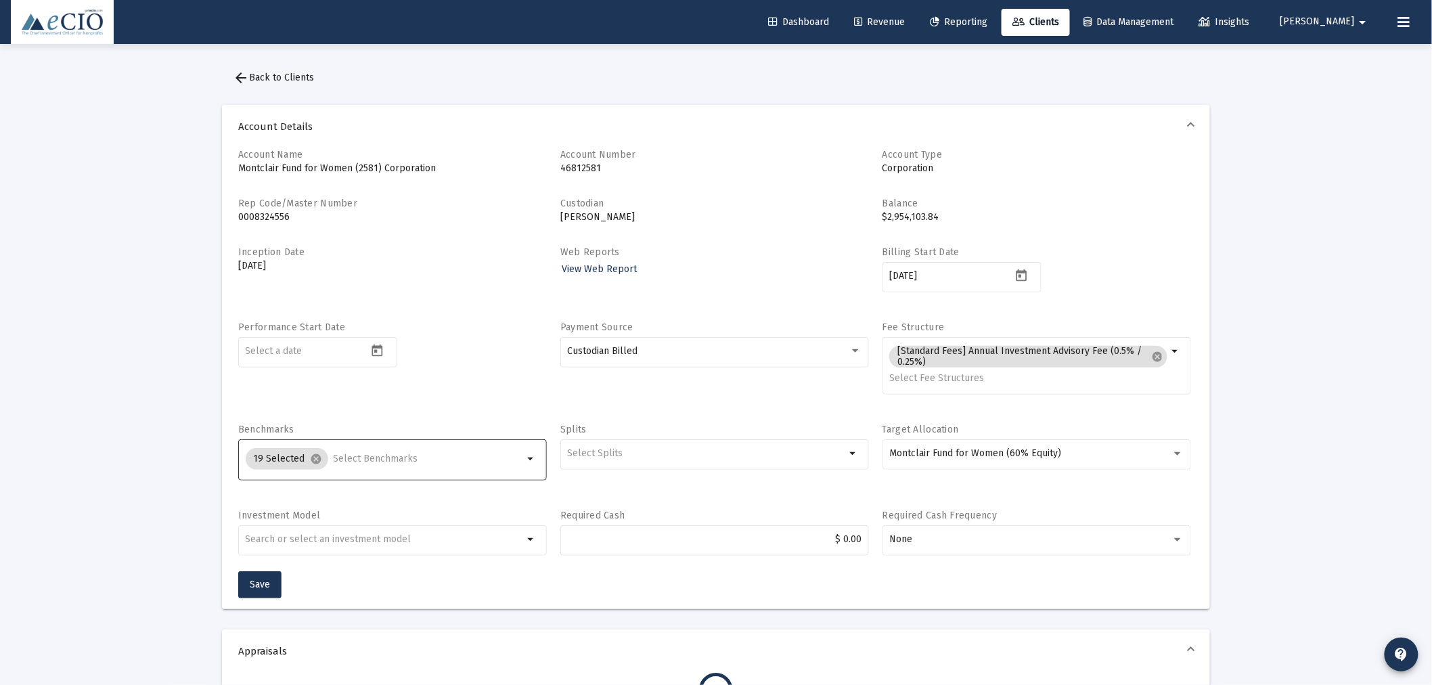
click at [410, 459] on input "Selection" at bounding box center [429, 458] width 190 height 11
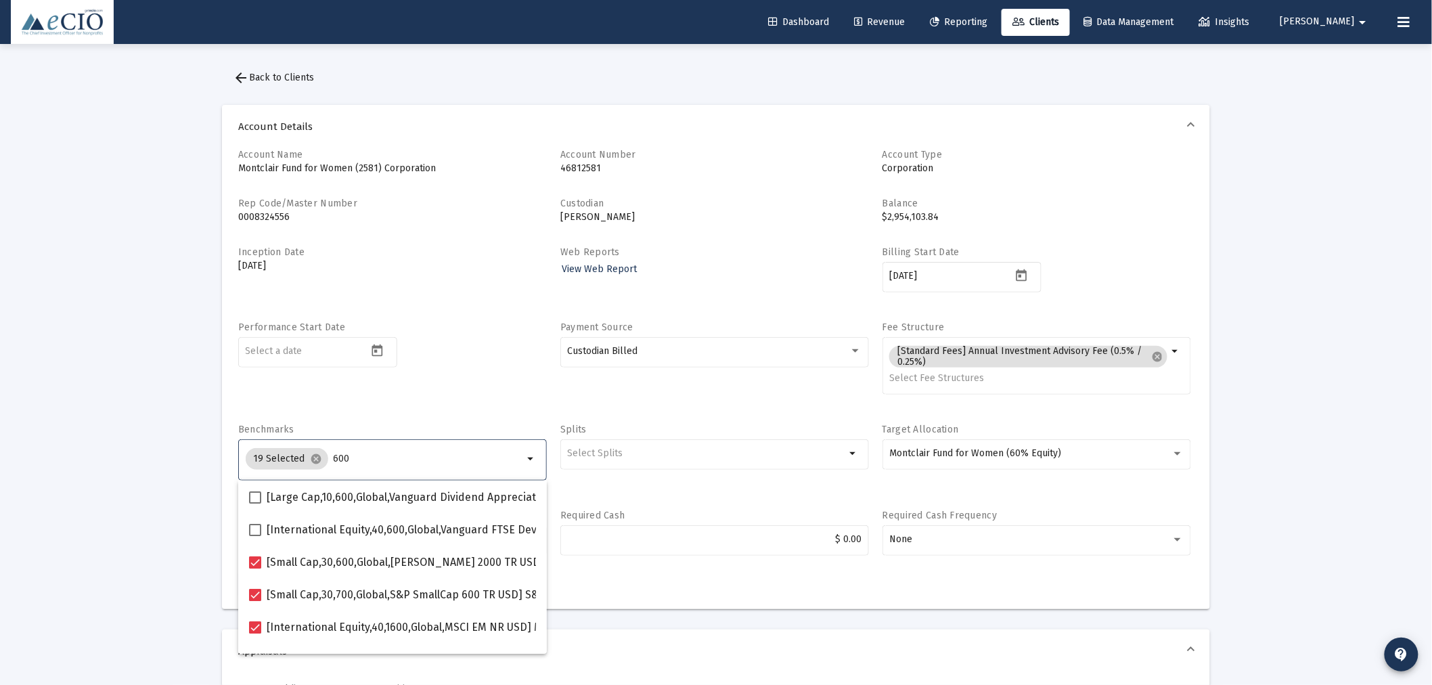
type input "600"
click at [282, 70] on button "arrow_back Back to Clients" at bounding box center [273, 77] width 103 height 27
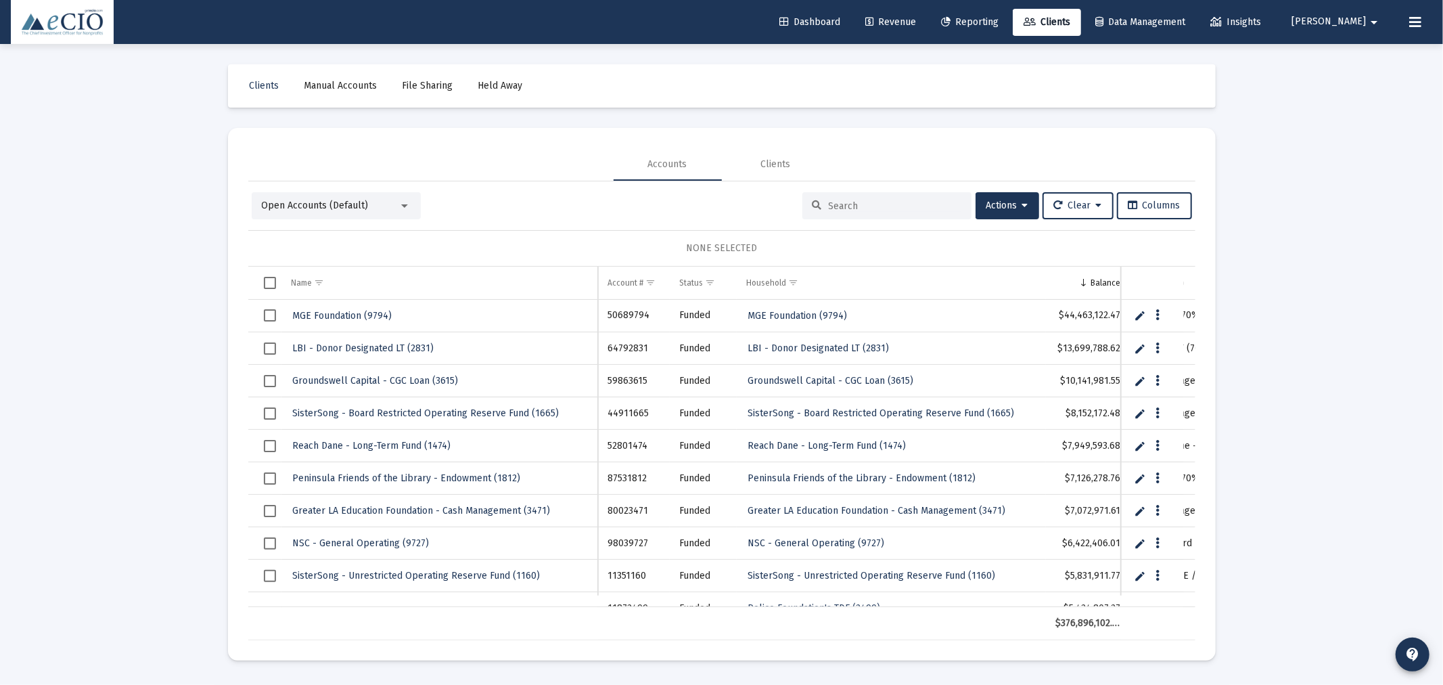
click at [869, 210] on input at bounding box center [895, 206] width 133 height 12
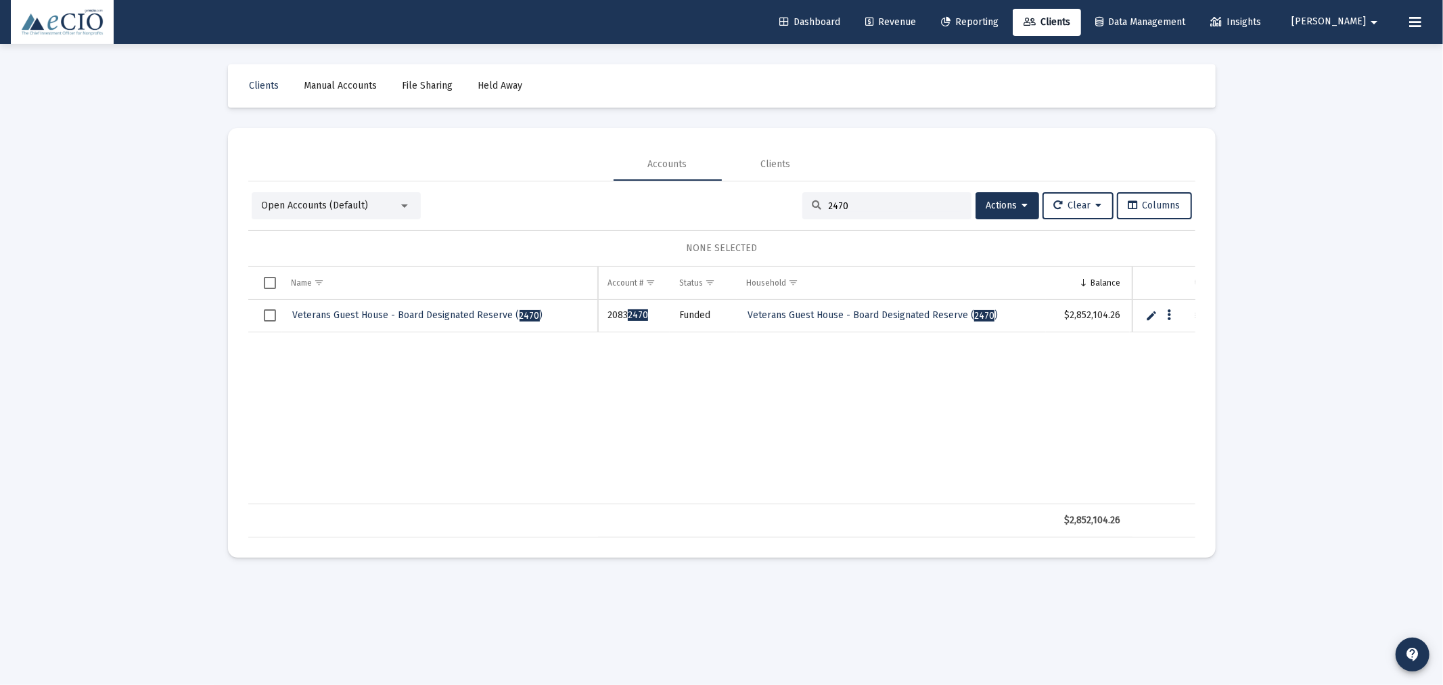
type input "2470"
click at [320, 317] on span "Veterans Guest House - Board Designated Reserve ( 2470 )" at bounding box center [418, 315] width 250 height 12
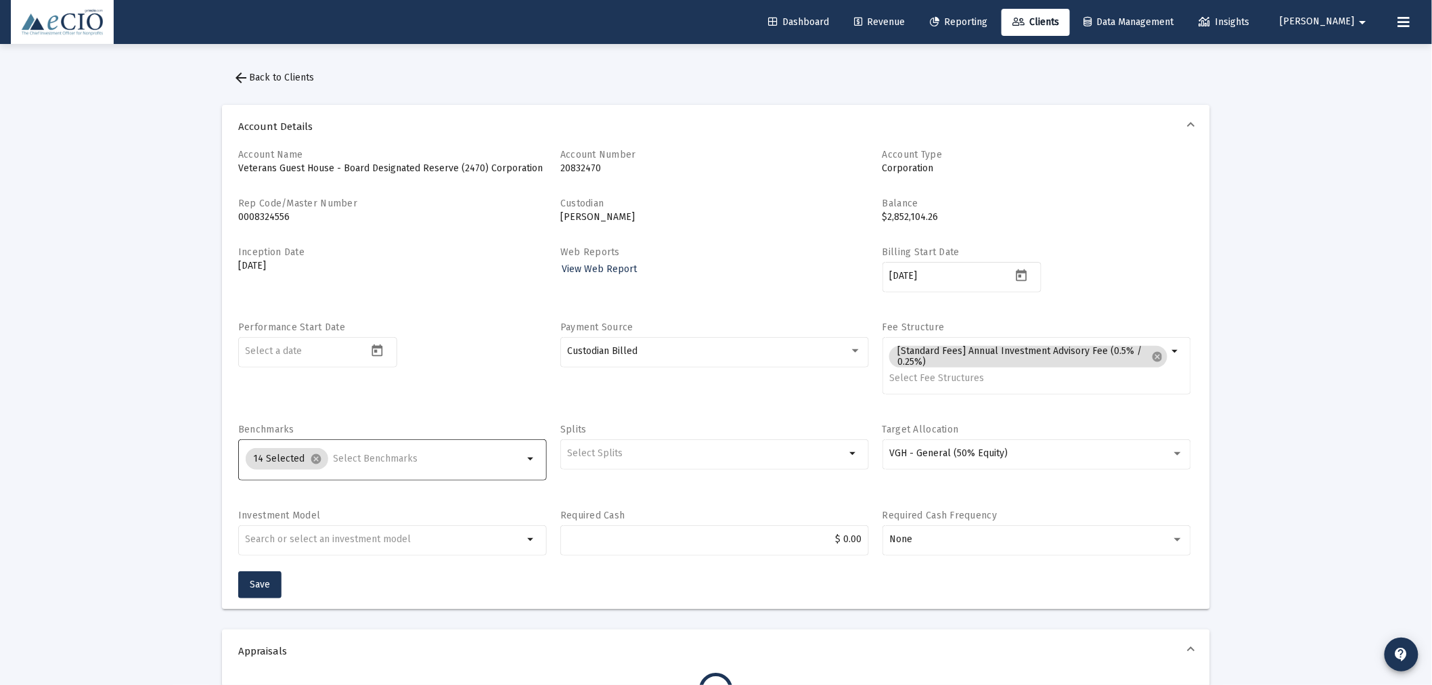
click at [406, 459] on input "Selection" at bounding box center [429, 458] width 190 height 11
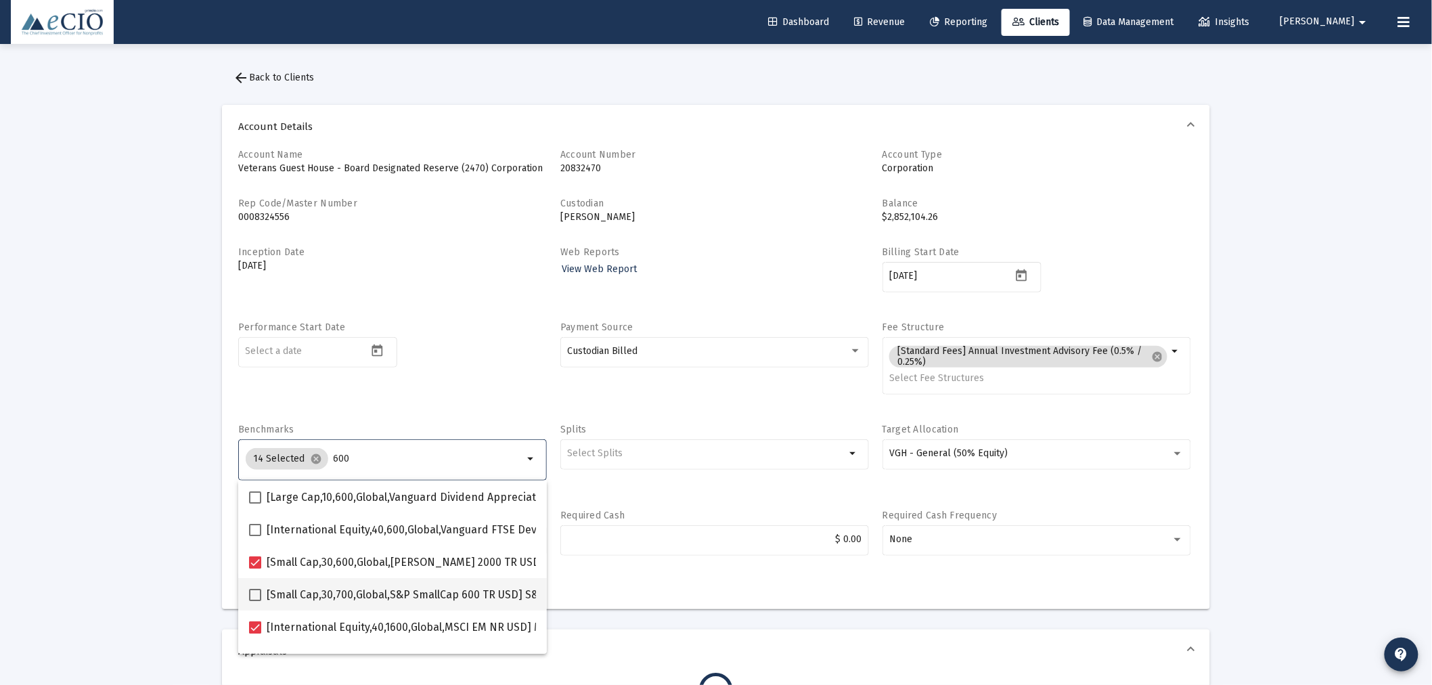
type input "600"
click at [253, 595] on span at bounding box center [255, 595] width 12 height 12
click at [254, 601] on input "[Small Cap,30,700,Global,S&P SmallCap 600 TR USD] S&P SmallCap 600 Index" at bounding box center [254, 601] width 1 height 1
checkbox input "true"
click at [395, 415] on div "Account Name Veterans Guest House - Board Designated Reserve (2470) Corporation…" at bounding box center [715, 359] width 955 height 423
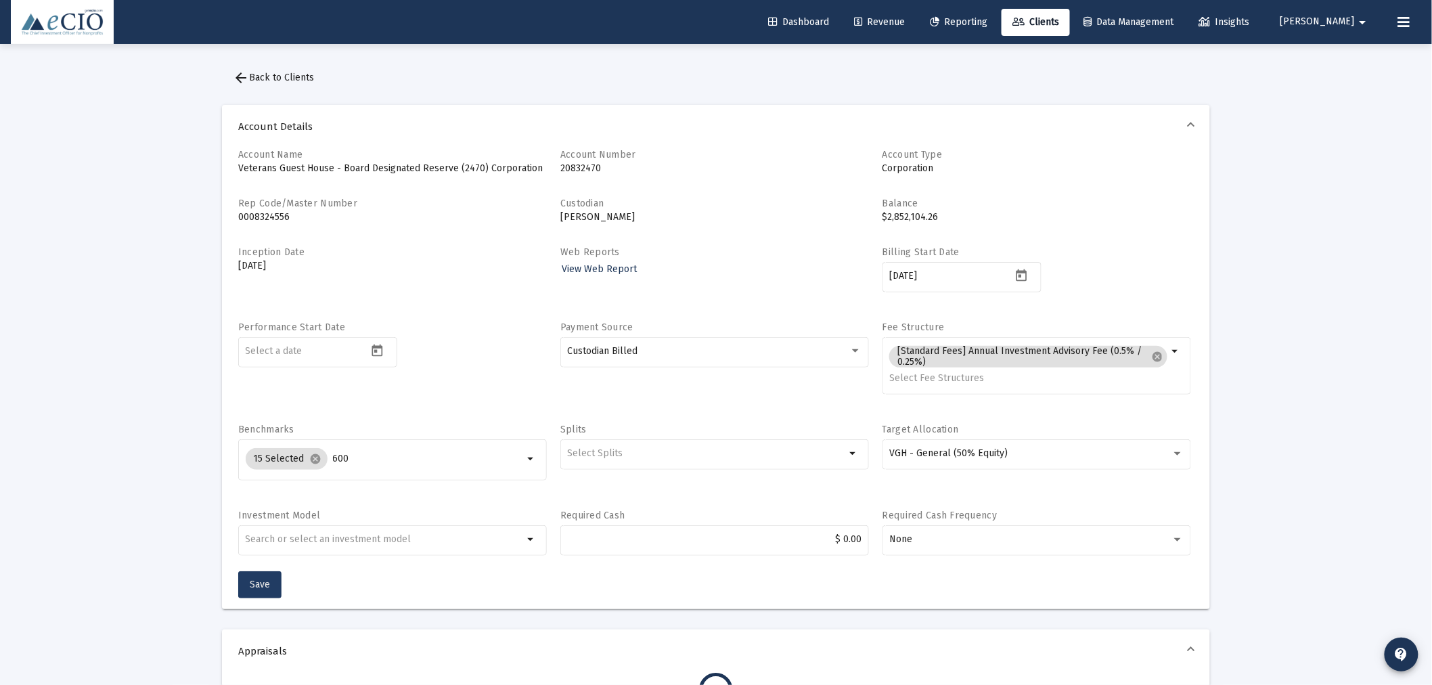
click at [267, 578] on span "Save" at bounding box center [260, 584] width 20 height 12
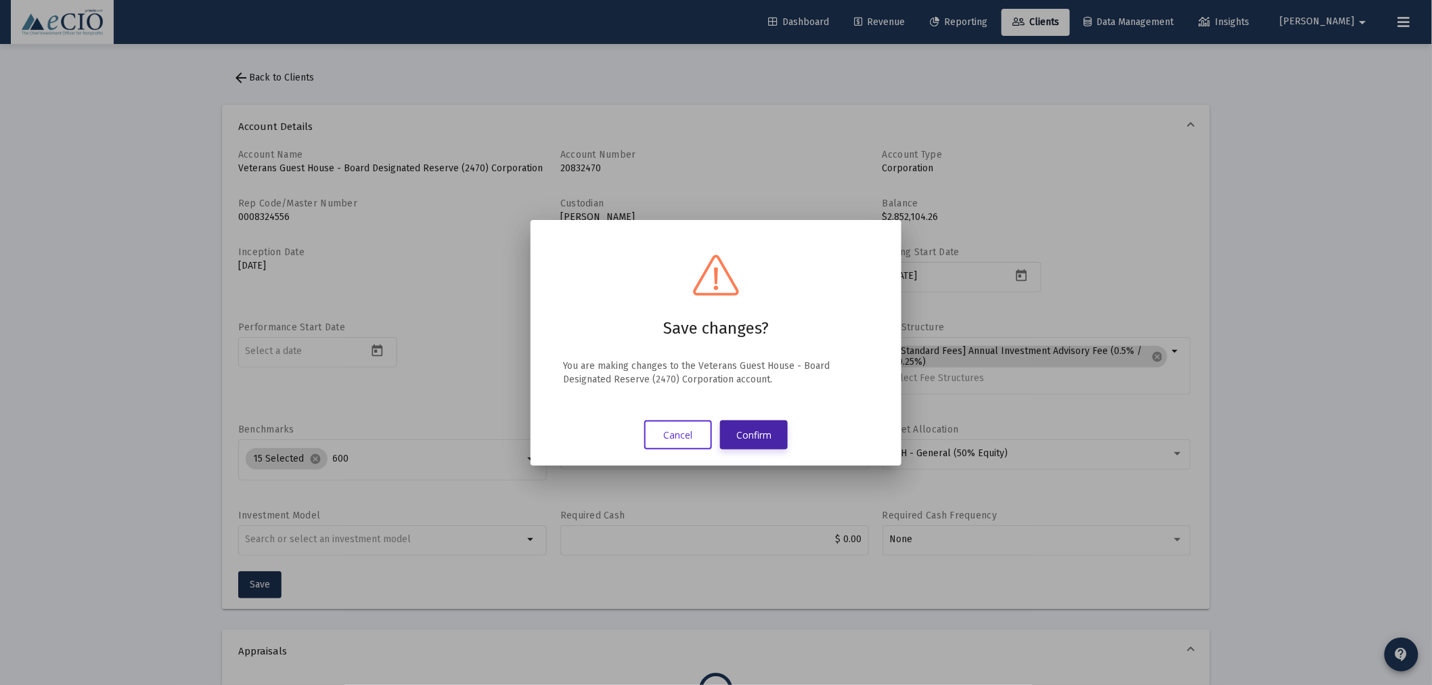
click at [756, 432] on button "Confirm" at bounding box center [754, 434] width 68 height 29
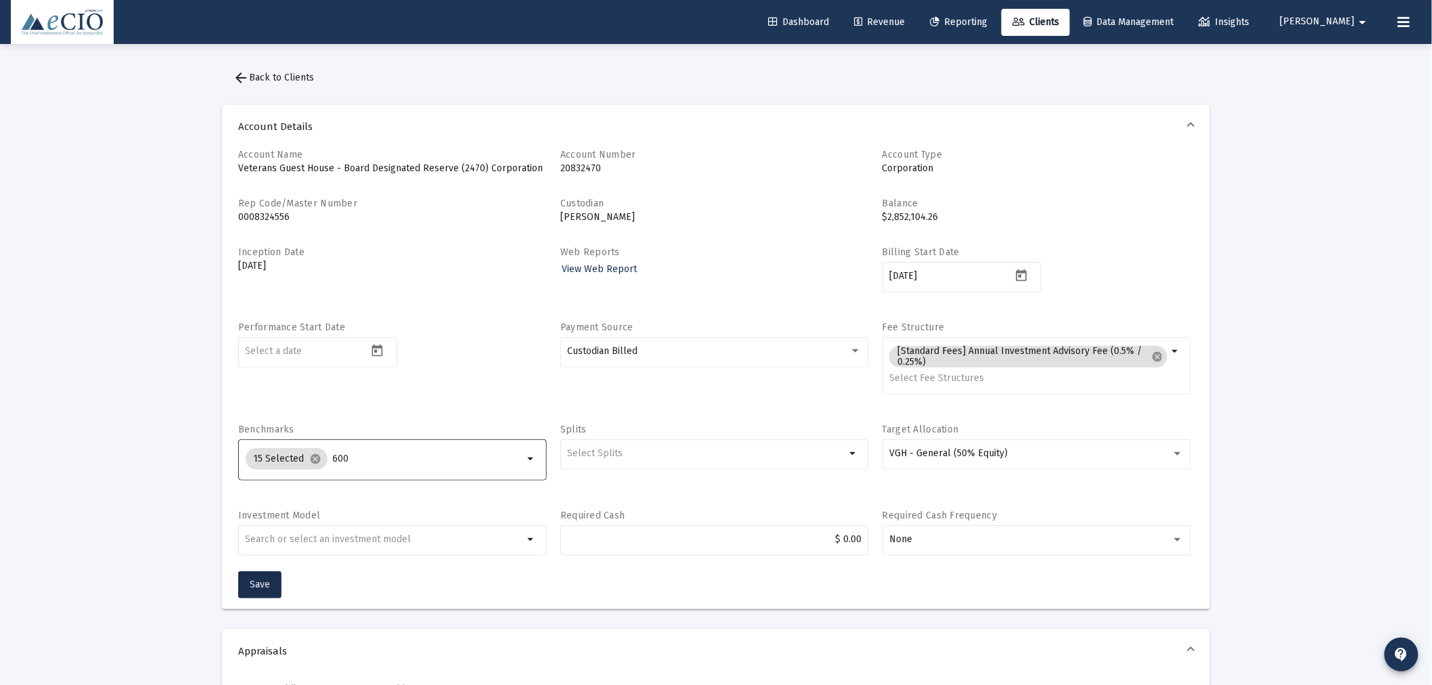
click at [416, 461] on input "600" at bounding box center [428, 458] width 191 height 11
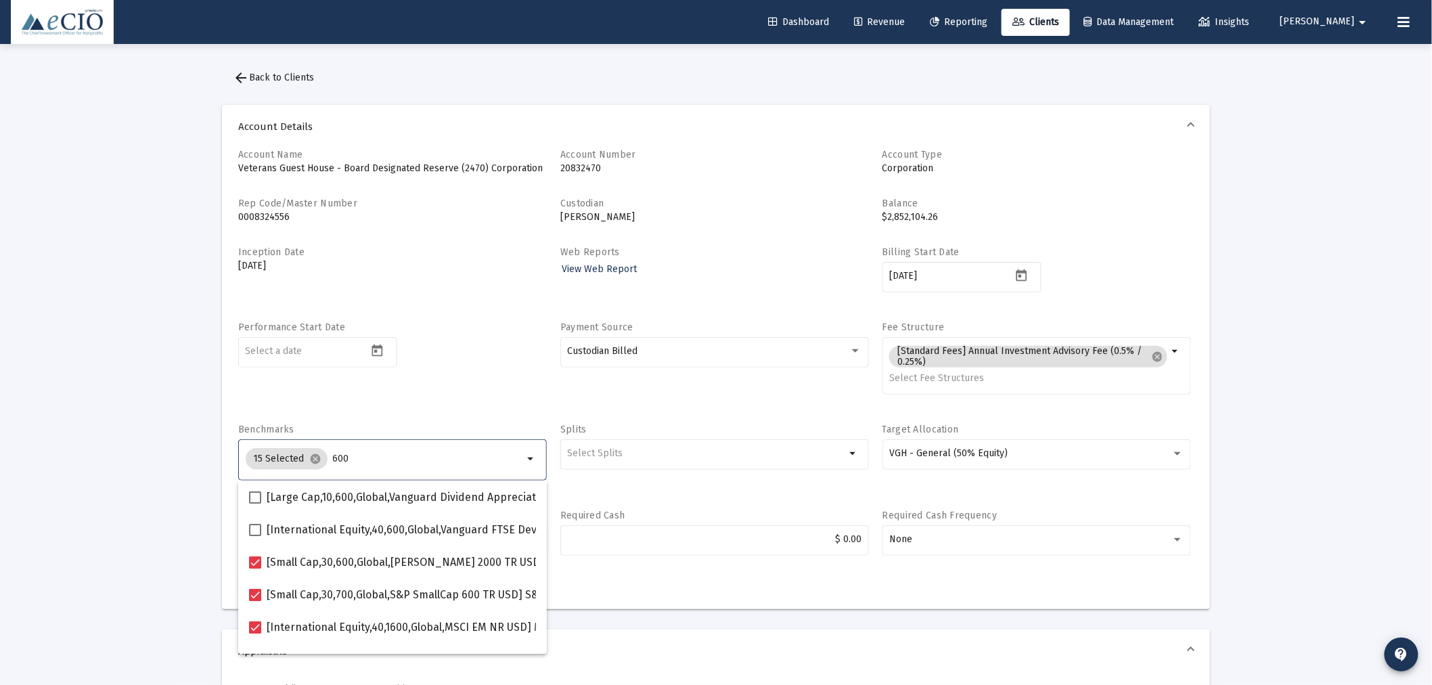
click at [415, 391] on div "Performance Start Date" at bounding box center [392, 365] width 309 height 89
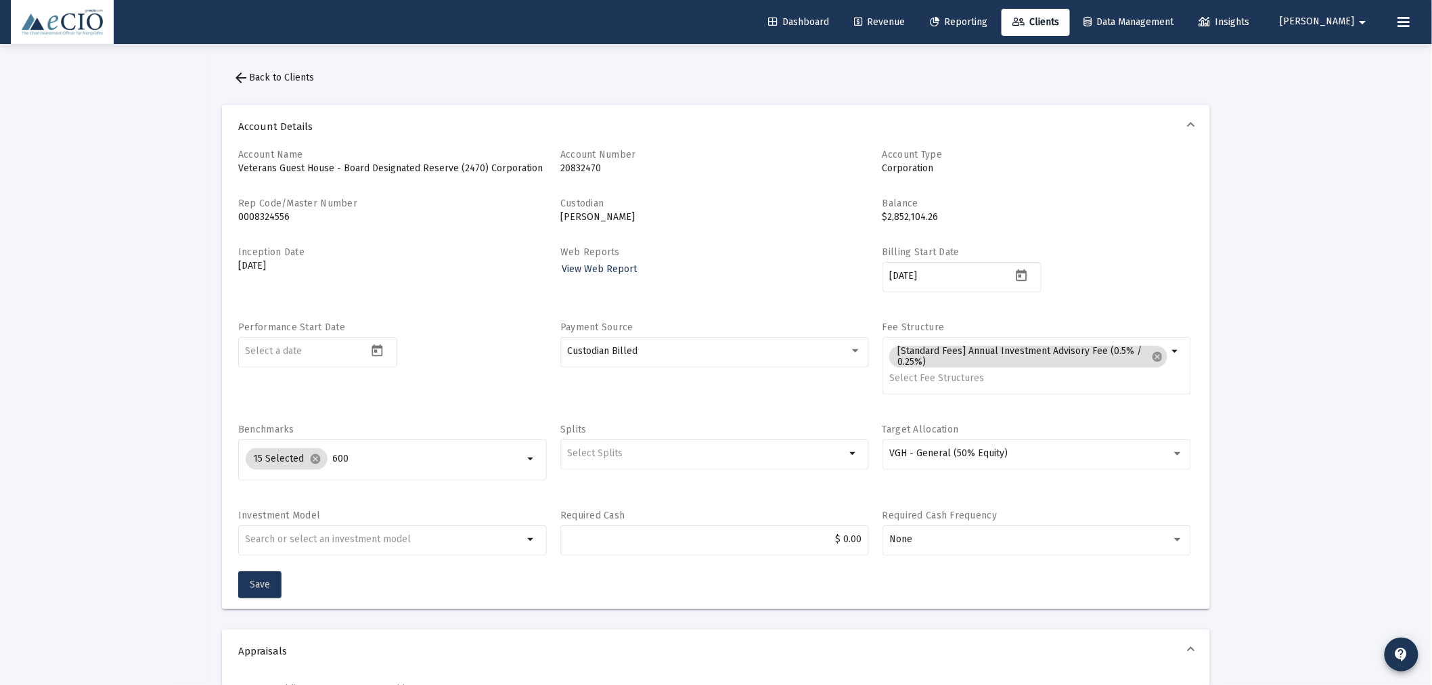
click at [262, 587] on span "Save" at bounding box center [260, 584] width 20 height 12
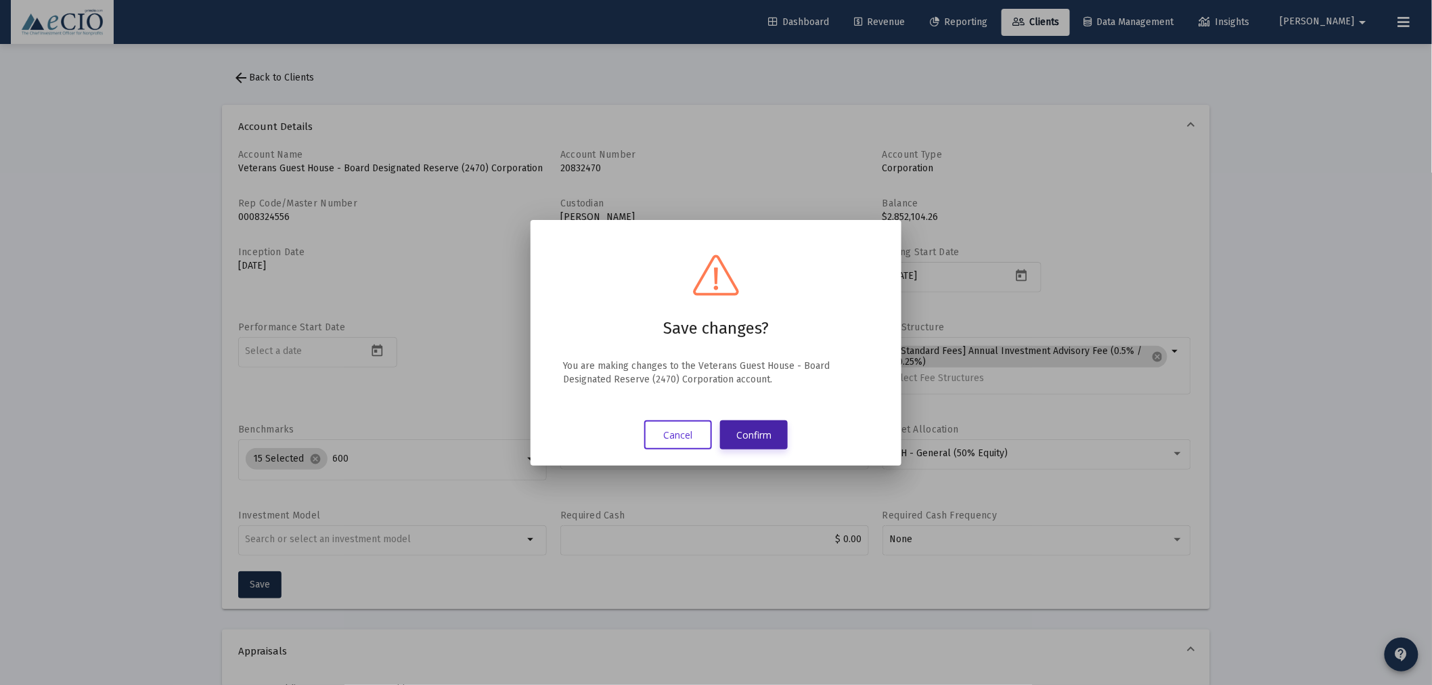
click at [760, 436] on button "Confirm" at bounding box center [754, 434] width 68 height 29
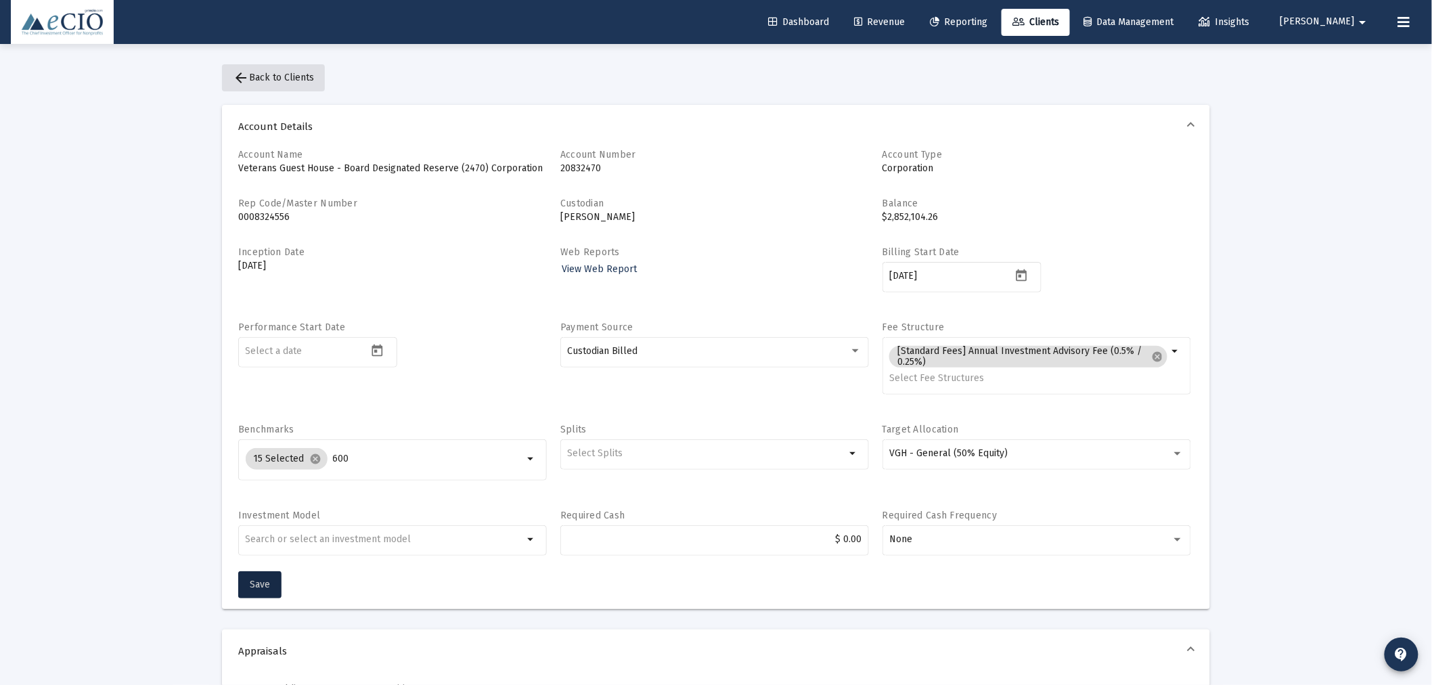
click at [290, 76] on span "arrow_back Back to Clients" at bounding box center [273, 78] width 81 height 12
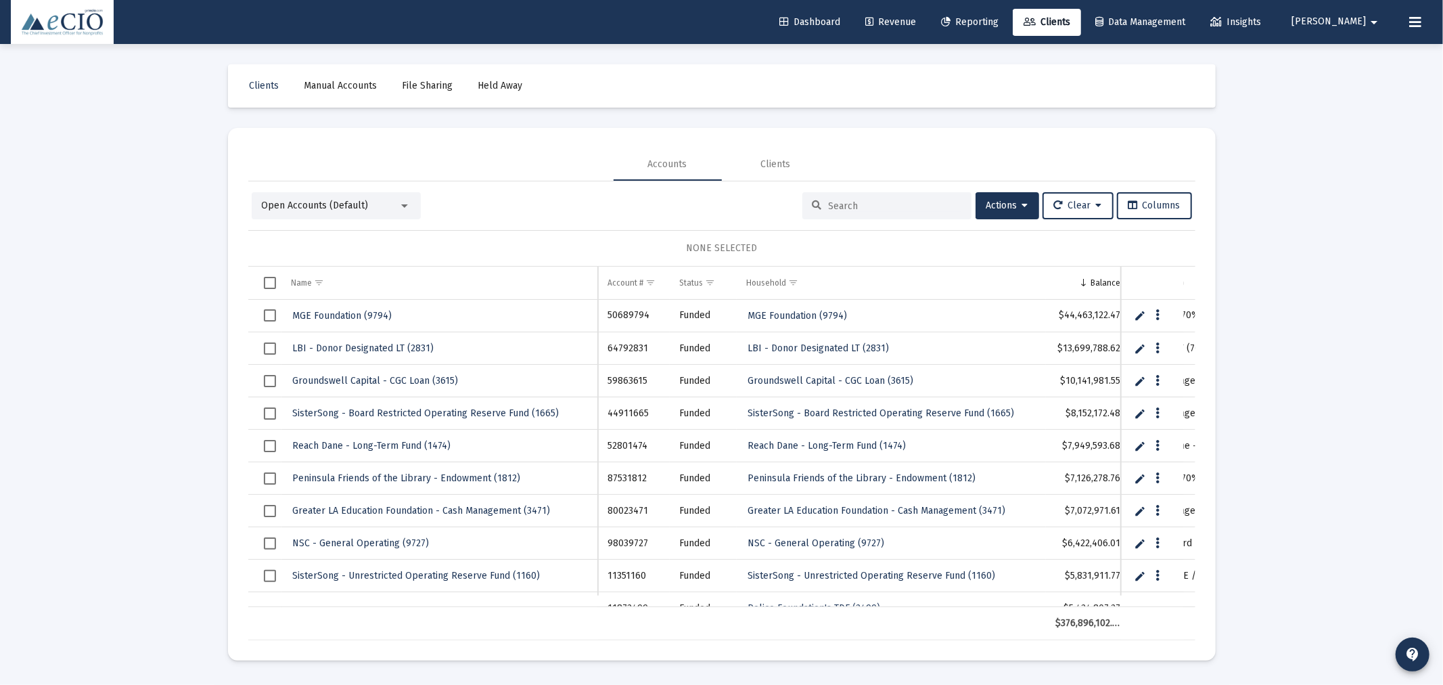
click at [901, 206] on input at bounding box center [895, 206] width 133 height 12
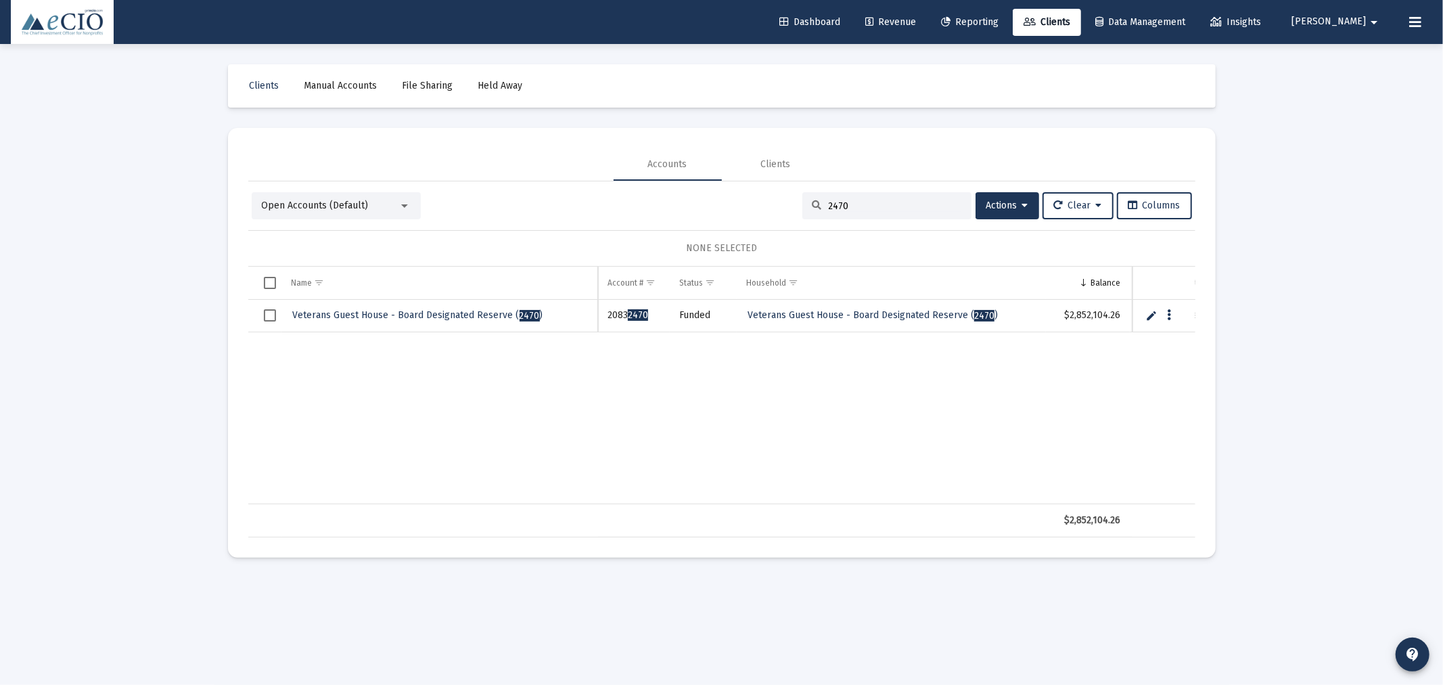
drag, startPoint x: 900, startPoint y: 200, endPoint x: 894, endPoint y: 206, distance: 8.6
click at [900, 200] on input "2470" at bounding box center [895, 206] width 133 height 12
drag, startPoint x: 885, startPoint y: 211, endPoint x: 801, endPoint y: 214, distance: 83.9
click at [802, 214] on div "2470" at bounding box center [886, 205] width 169 height 27
type input "6609"
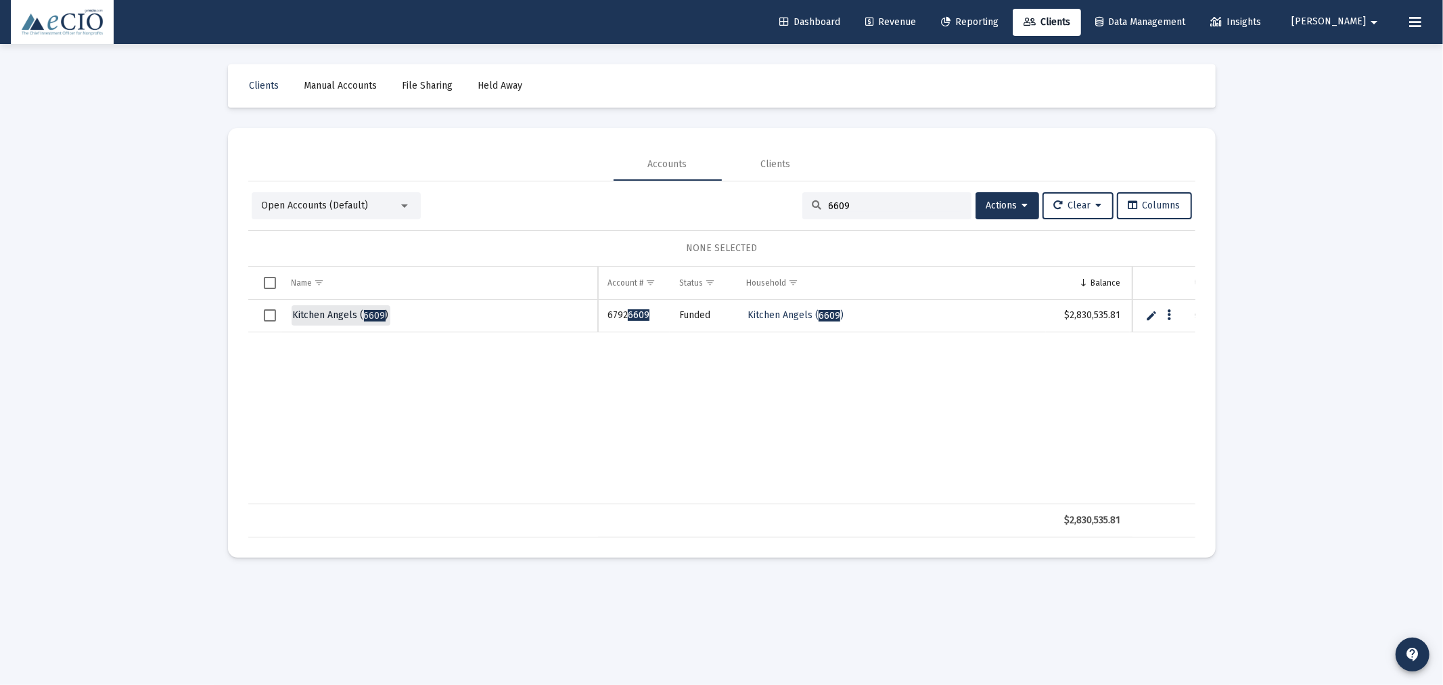
click at [364, 315] on span "6609" at bounding box center [375, 316] width 22 height 12
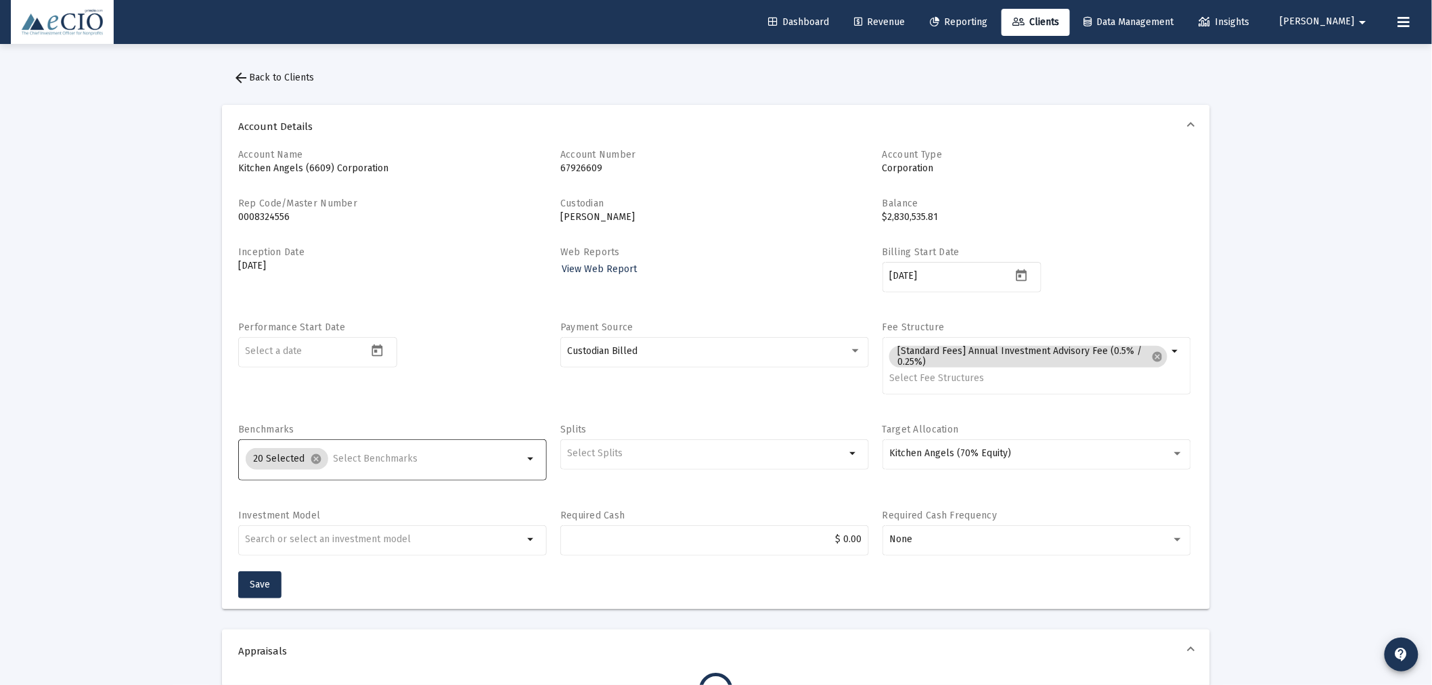
click at [347, 460] on input "Selection" at bounding box center [429, 458] width 190 height 11
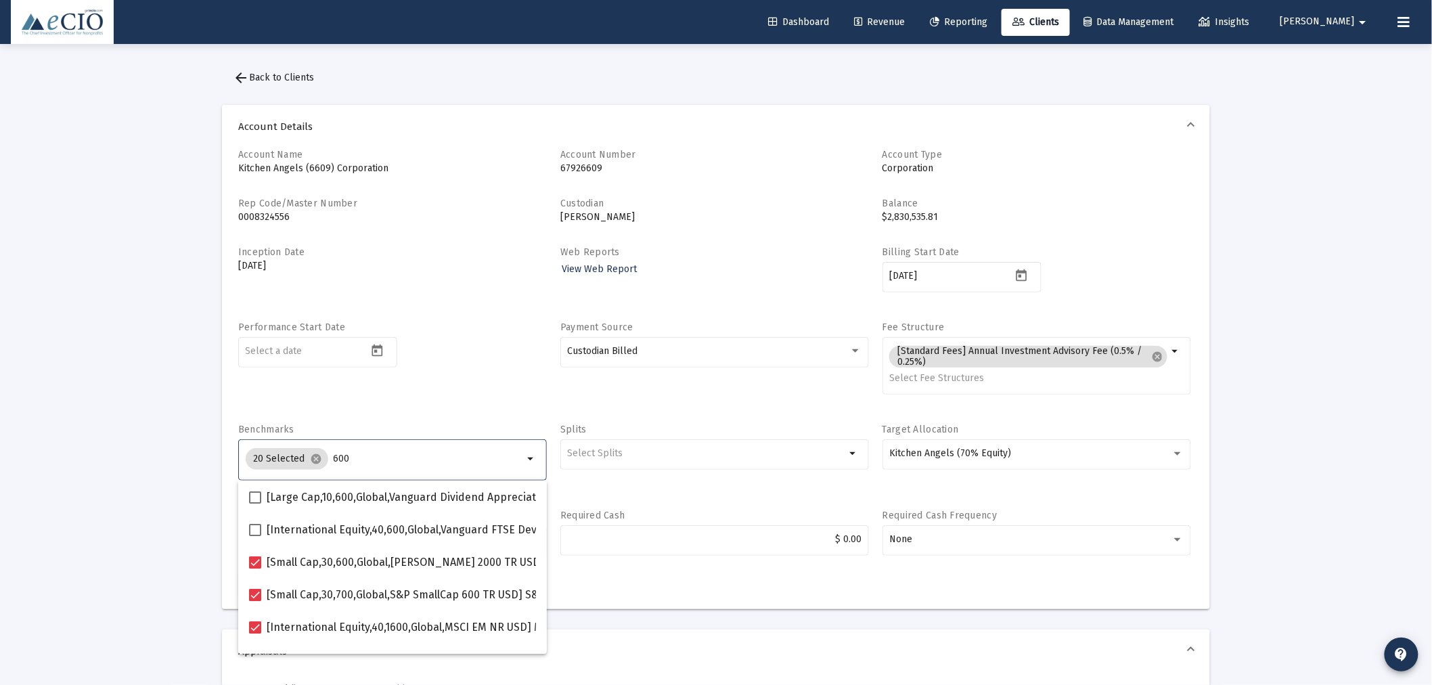
type input "600"
click at [429, 332] on div "Performance Start Date" at bounding box center [392, 365] width 309 height 89
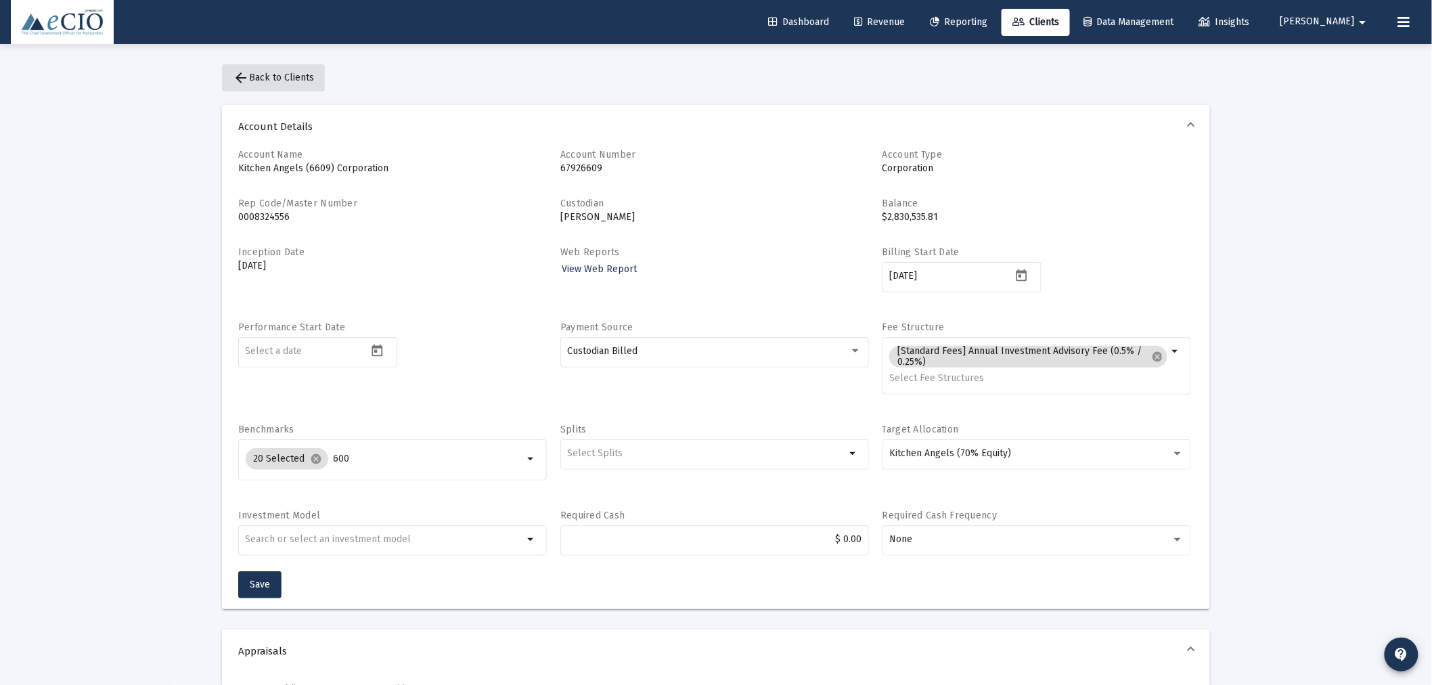
click at [281, 80] on span "arrow_back Back to Clients" at bounding box center [273, 78] width 81 height 12
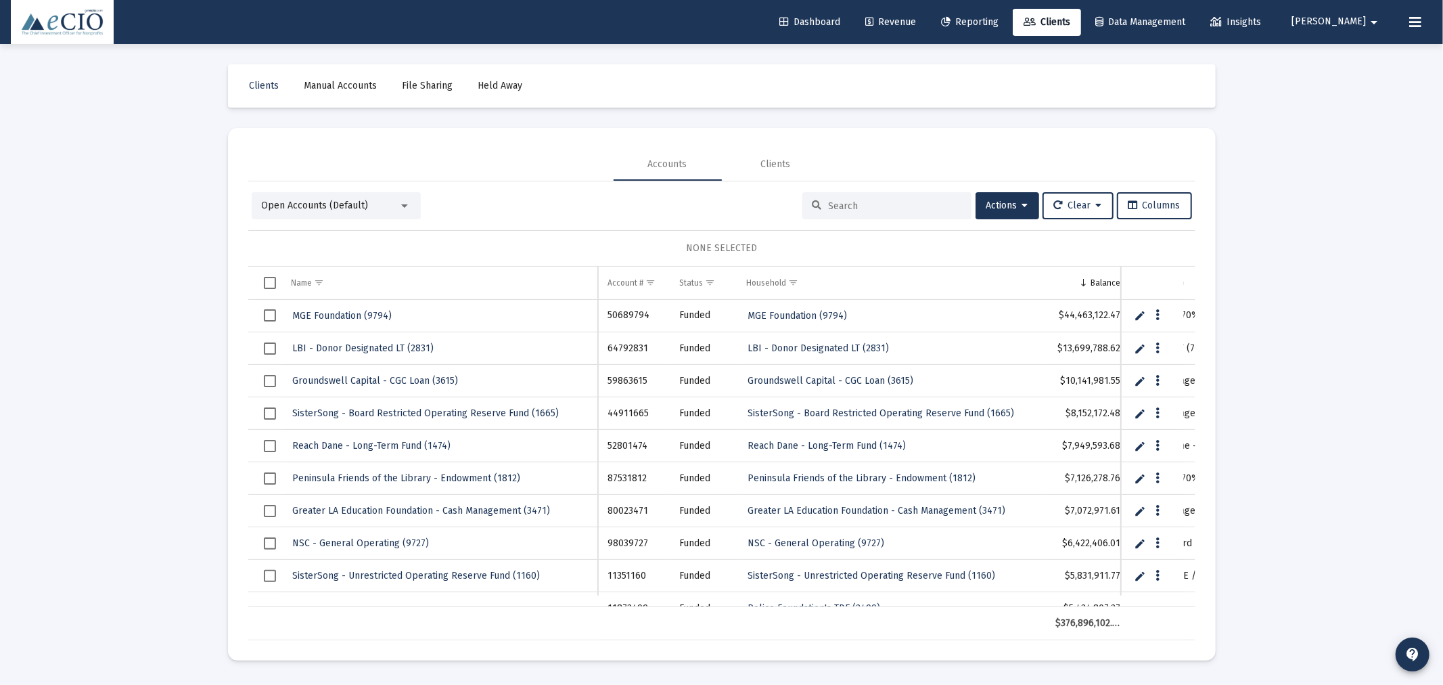
click at [909, 204] on input at bounding box center [895, 206] width 133 height 12
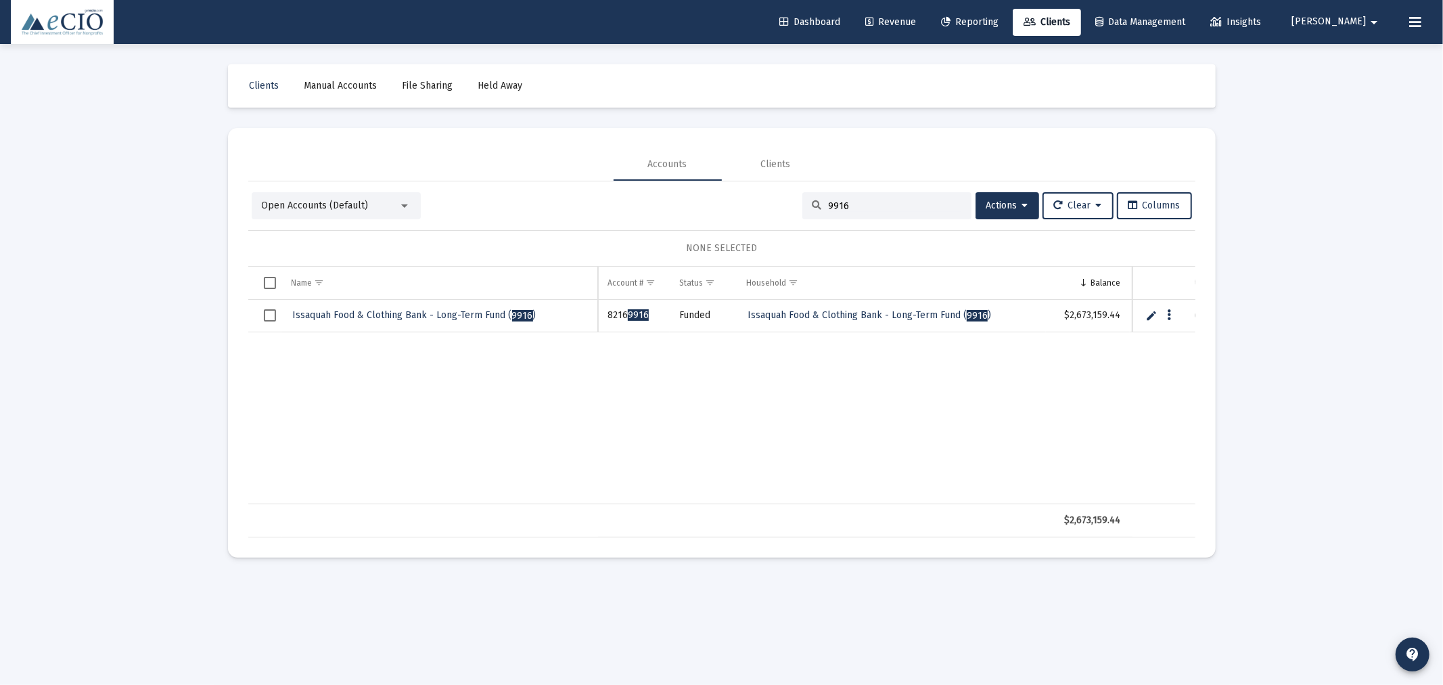
type input "9916"
click at [344, 313] on span "Issaquah Food & Clothing Bank - Long-Term Fund ( 9916 )" at bounding box center [415, 315] width 244 height 12
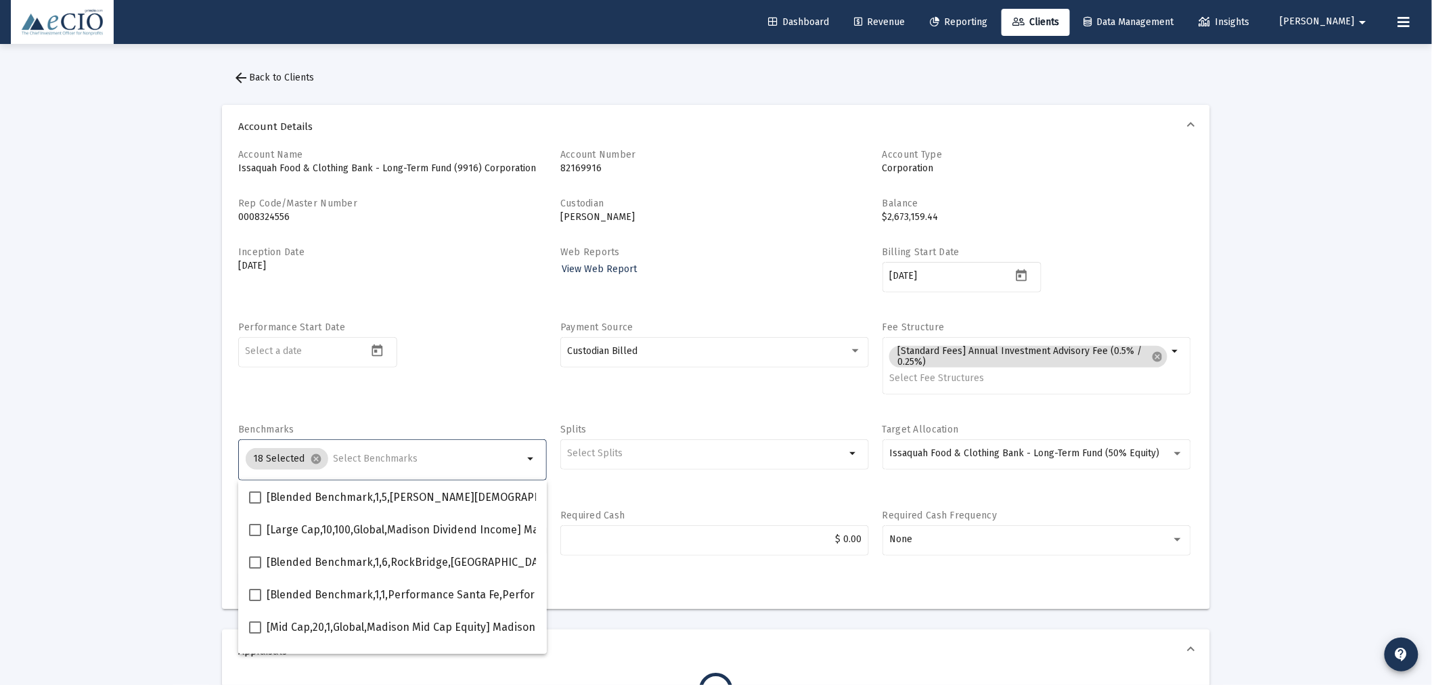
click at [392, 456] on input "Selection" at bounding box center [429, 458] width 190 height 11
type input "600"
click at [251, 591] on span at bounding box center [255, 595] width 12 height 12
click at [254, 601] on input "[Small Cap,30,700,Global,S&P SmallCap 600 TR USD] S&P SmallCap 600 Index" at bounding box center [254, 601] width 1 height 1
checkbox input "true"
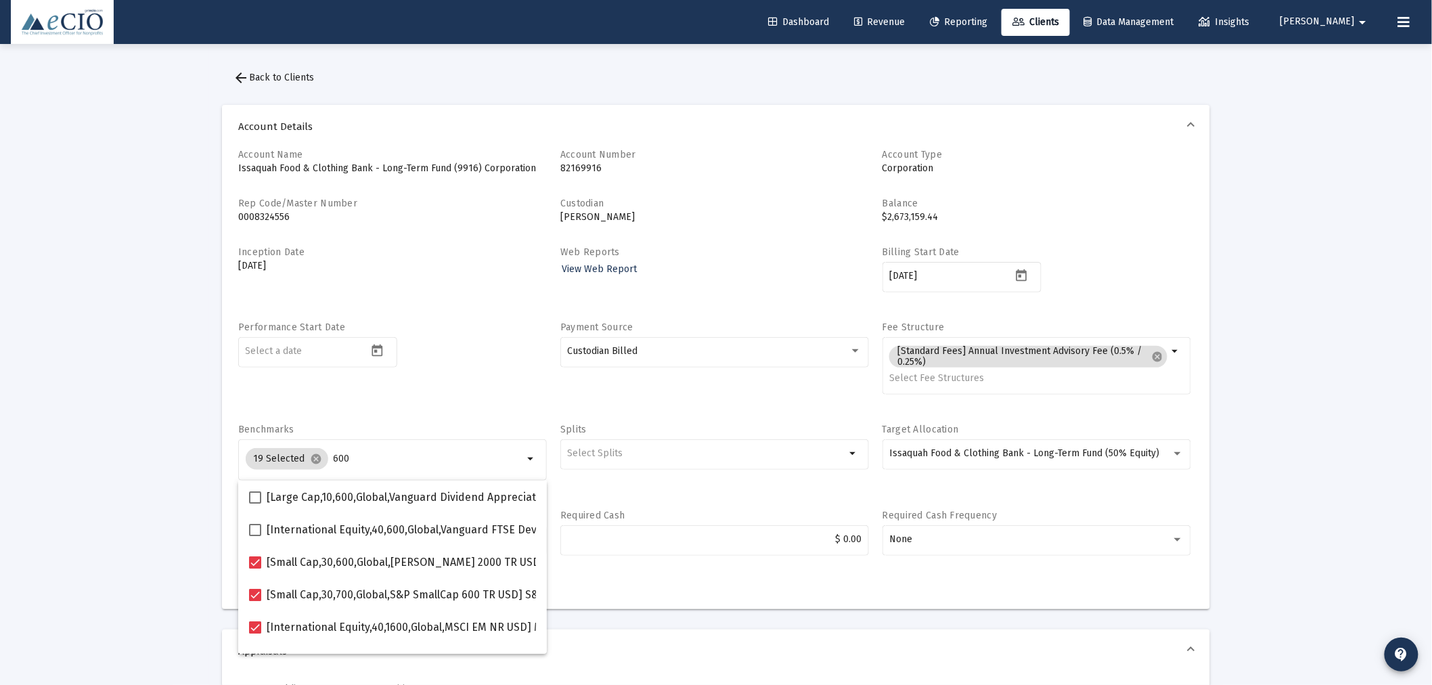
click at [382, 409] on div "Account Name Issaquah Food & Clothing Bank - Long-Term Fund (9916) Corporation …" at bounding box center [715, 359] width 955 height 423
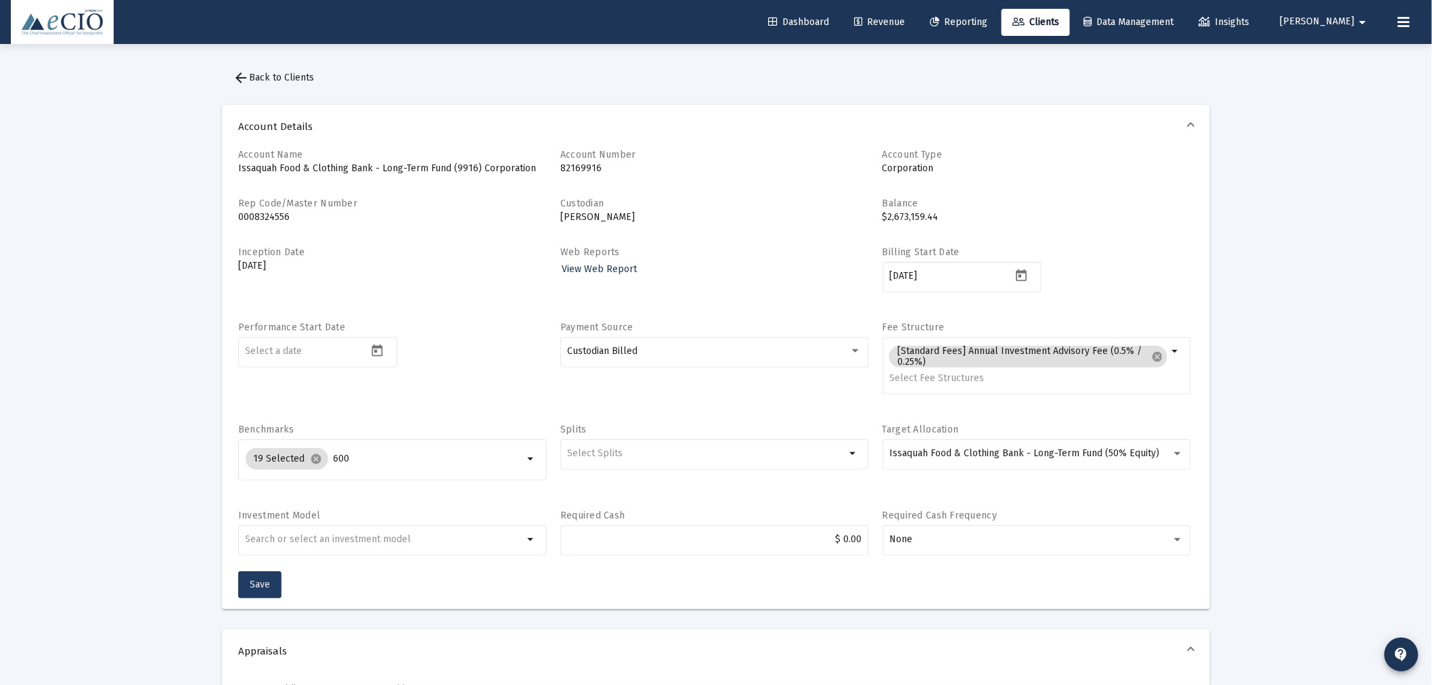
click at [257, 587] on span "Save" at bounding box center [260, 584] width 20 height 12
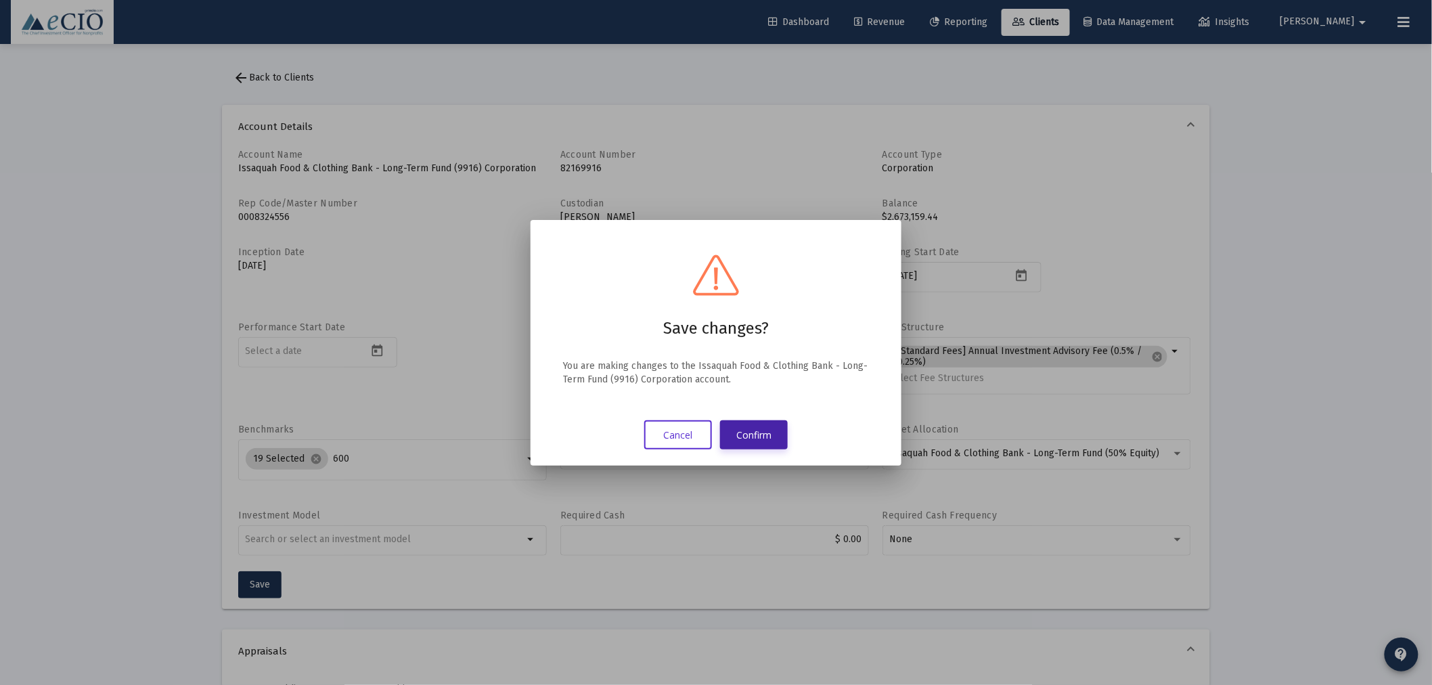
click at [746, 432] on button "Confirm" at bounding box center [754, 434] width 68 height 29
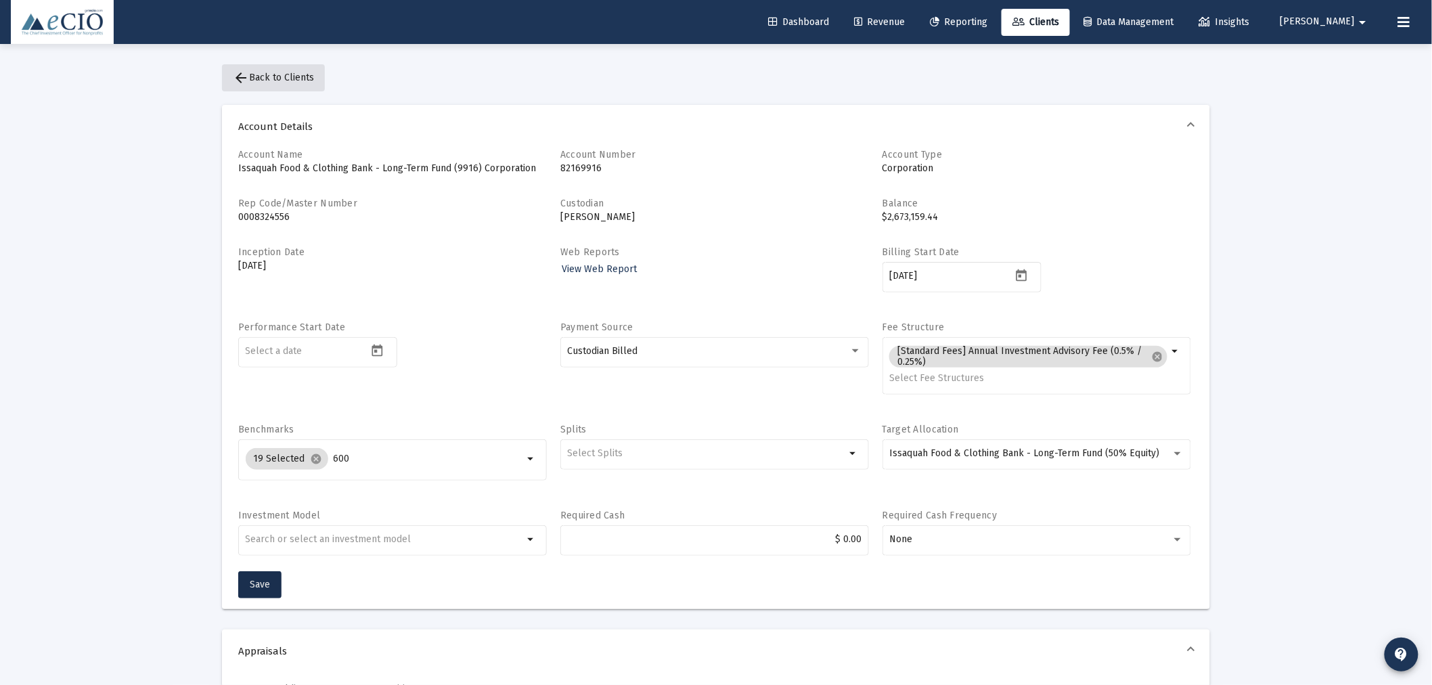
click at [271, 68] on button "arrow_back Back to Clients" at bounding box center [273, 77] width 103 height 27
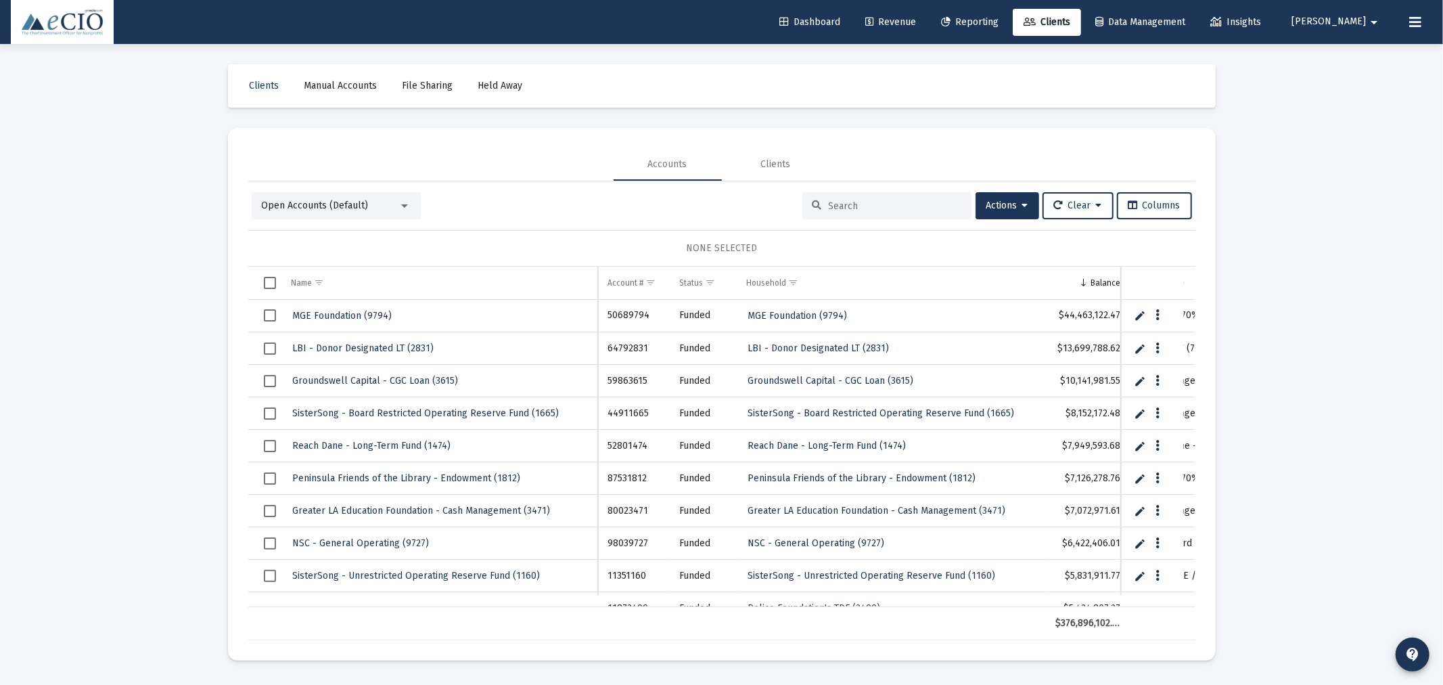
click at [847, 200] on input at bounding box center [895, 206] width 133 height 12
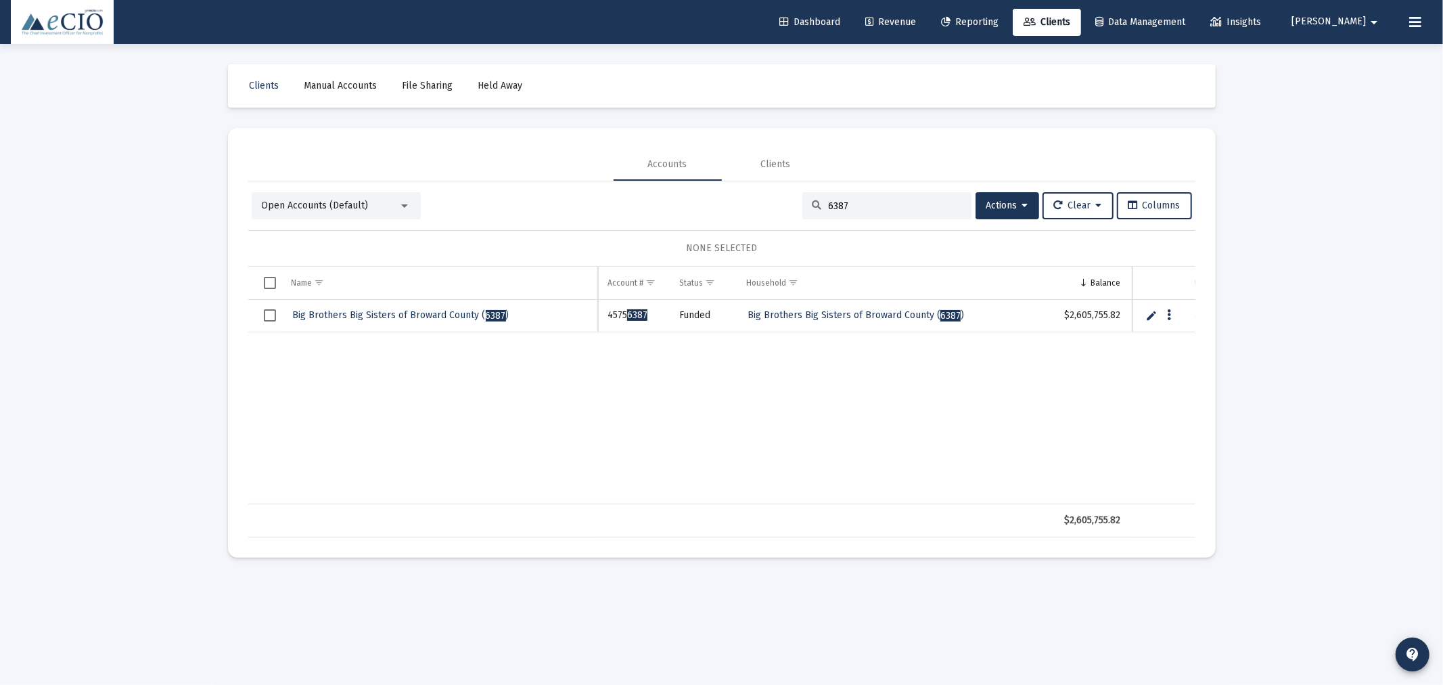
type input "6387"
click at [379, 310] on span "Big Brothers Big Sisters of Broward County ( 6387 )" at bounding box center [401, 315] width 217 height 12
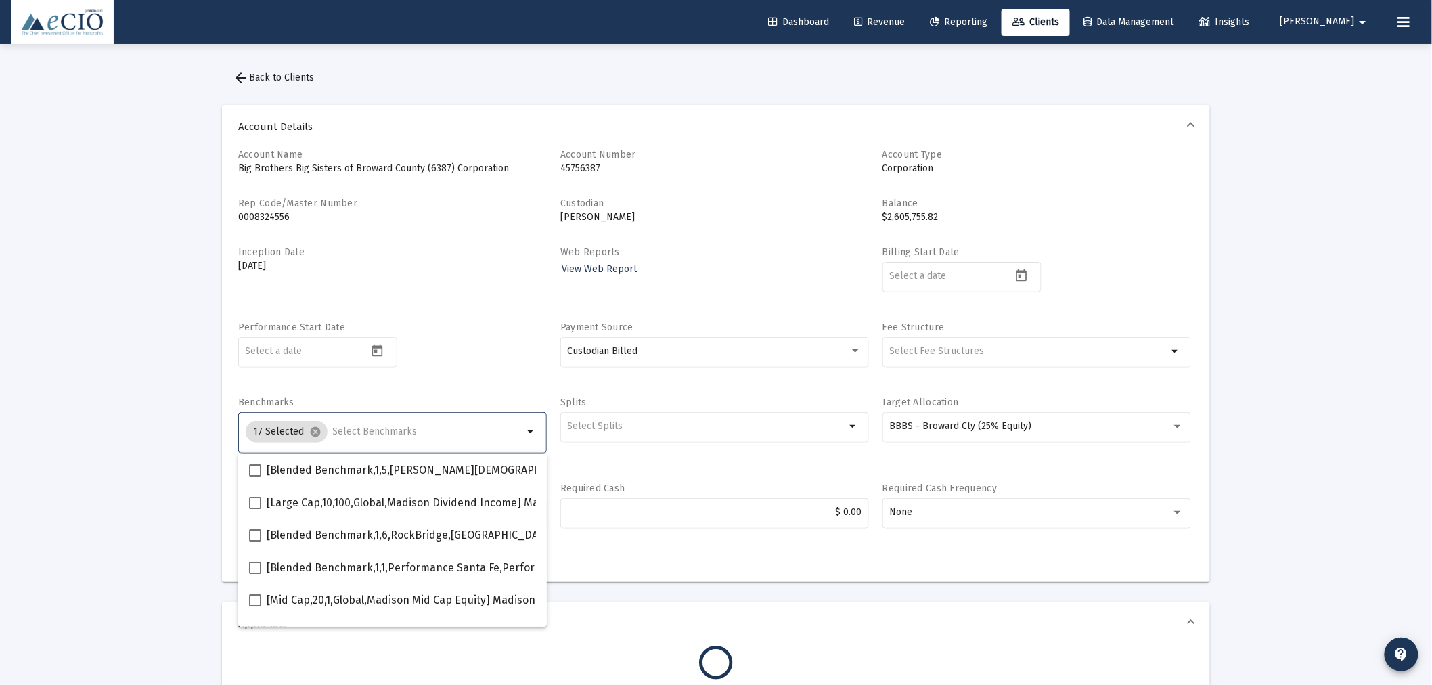
click at [369, 432] on input "Selection" at bounding box center [428, 431] width 191 height 11
type input "600"
click at [444, 352] on div "Performance Start Date" at bounding box center [392, 352] width 309 height 62
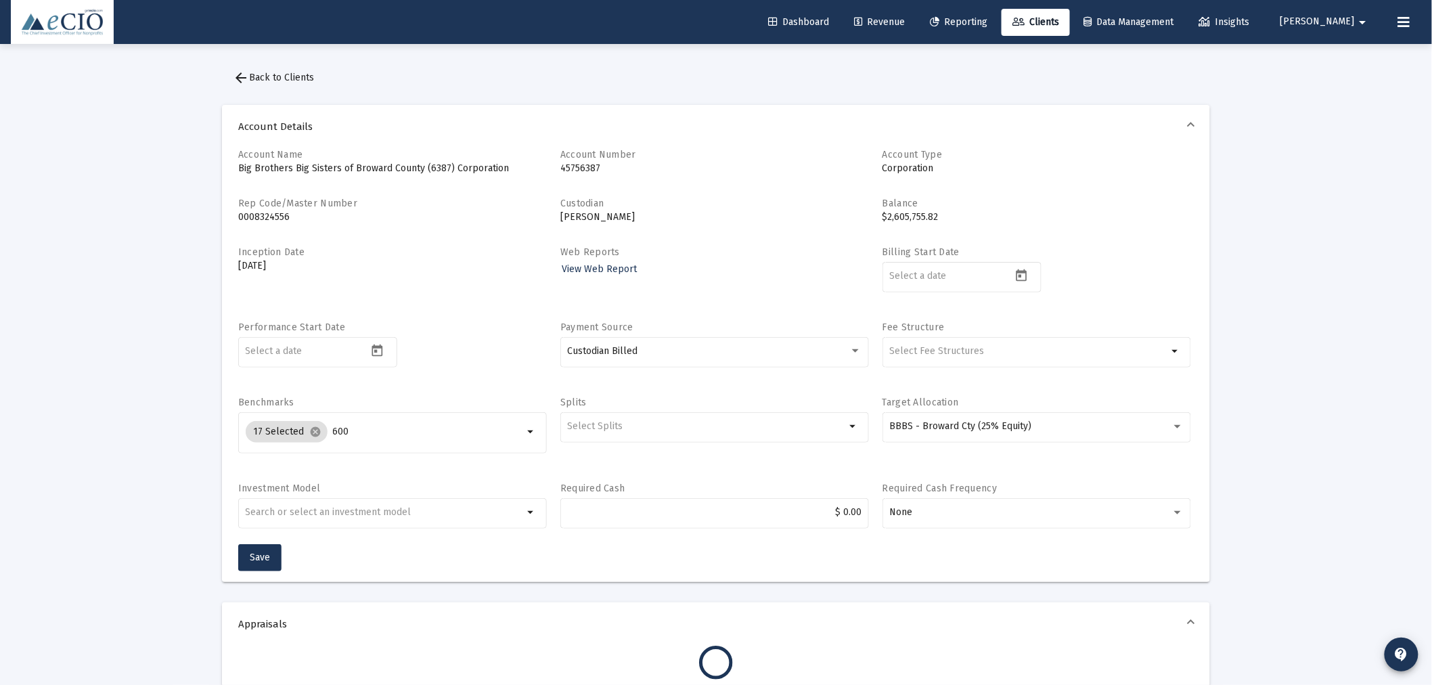
click at [285, 78] on span "arrow_back Back to Clients" at bounding box center [273, 78] width 81 height 12
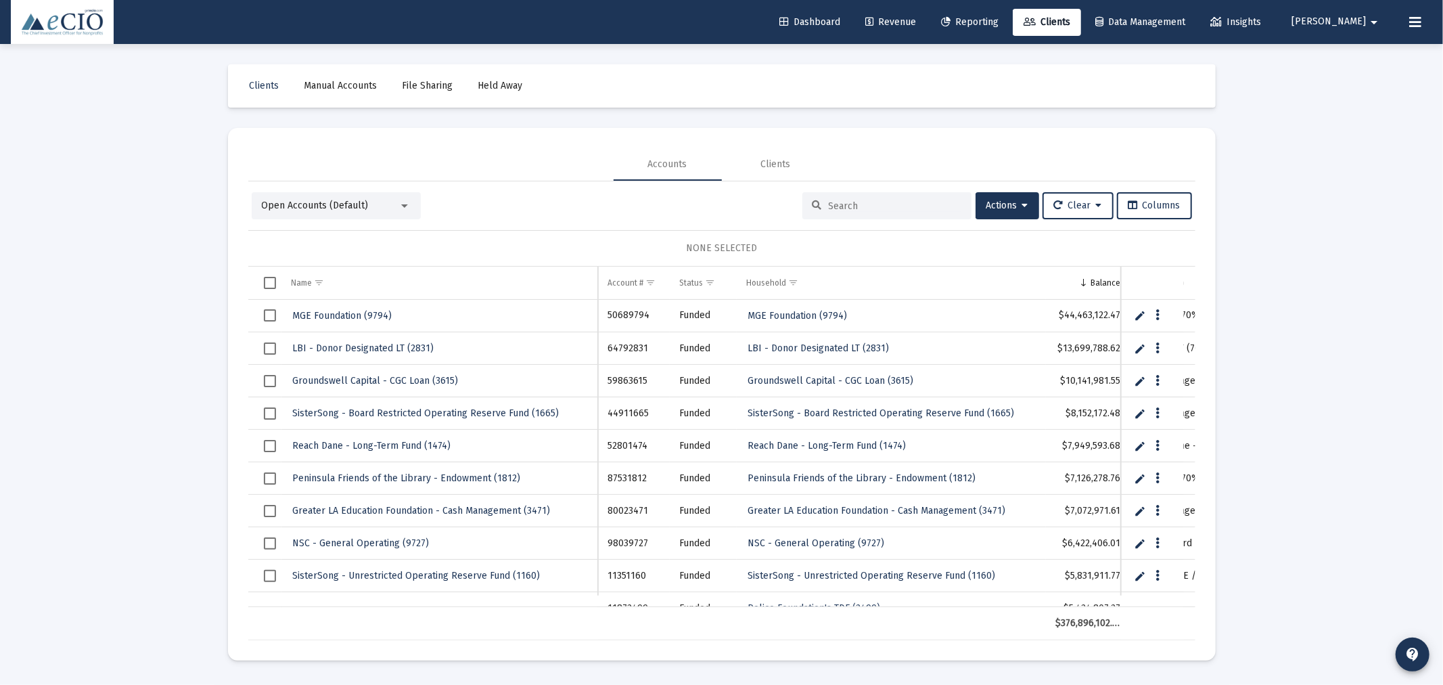
click at [842, 203] on input at bounding box center [895, 206] width 133 height 12
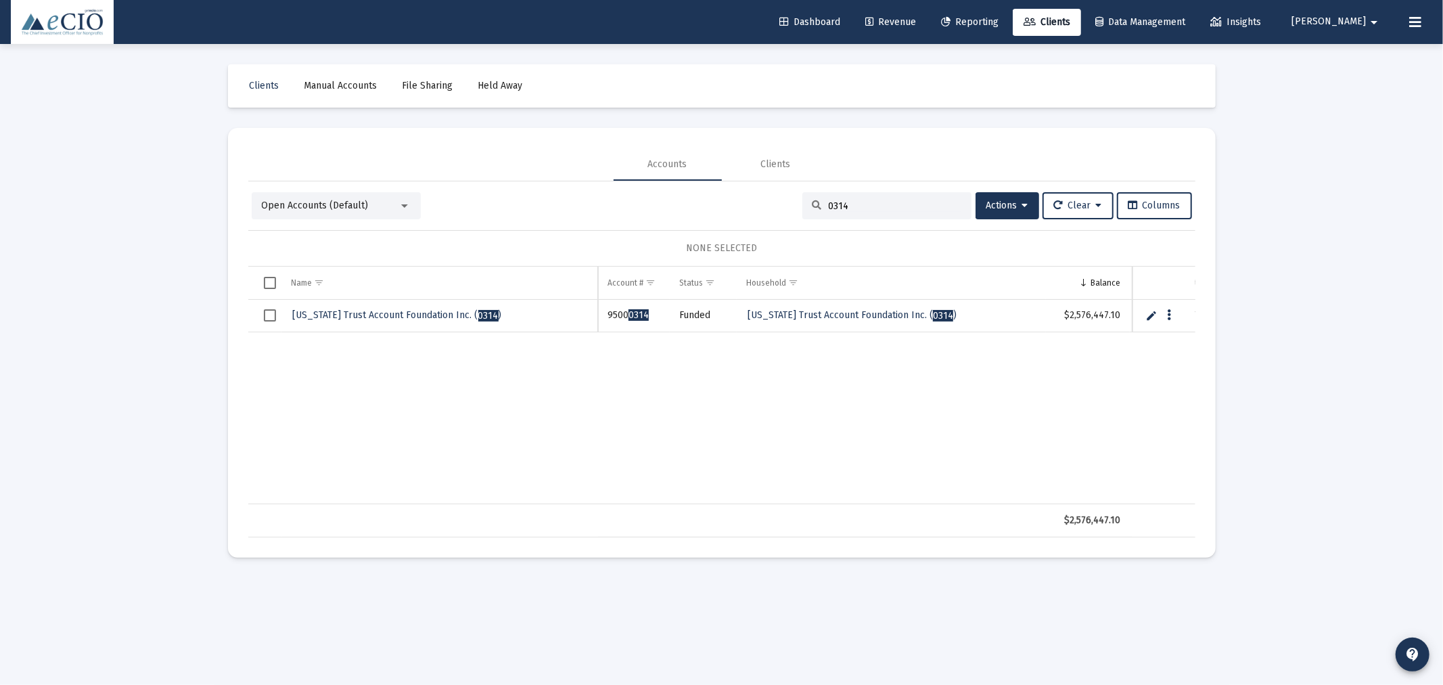
type input "0314"
click at [371, 319] on span "Wisconsin Trust Account Foundation Inc. ( 0314 )" at bounding box center [397, 315] width 209 height 12
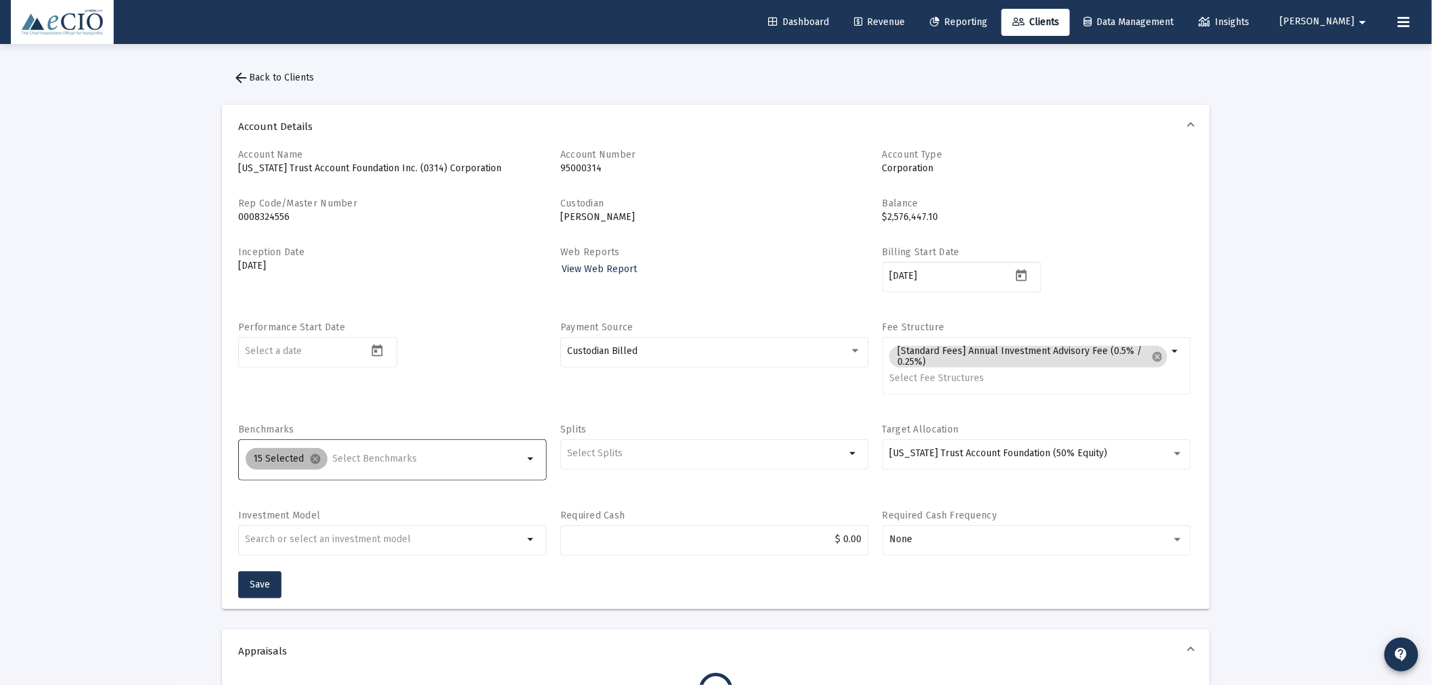
click at [361, 472] on div "15 Selected cancel" at bounding box center [384, 458] width 283 height 27
click at [361, 460] on input "Selection" at bounding box center [428, 458] width 191 height 11
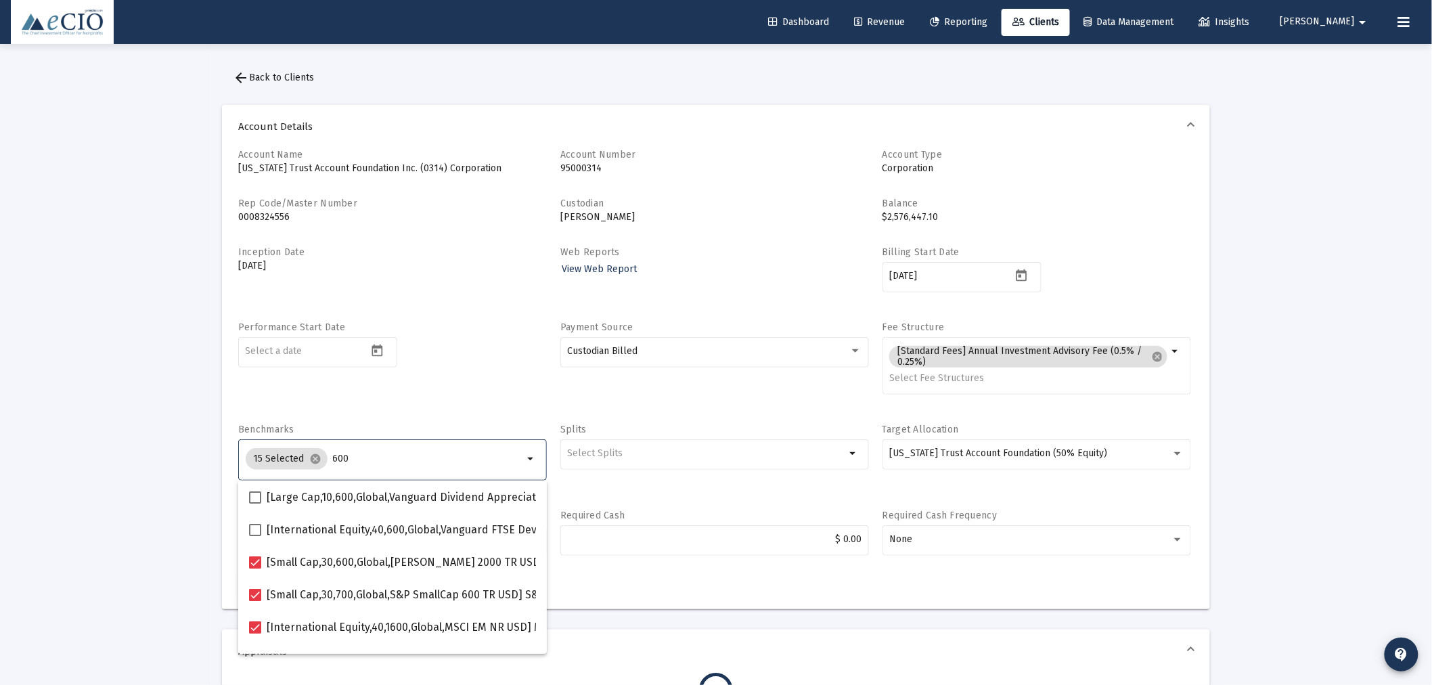
type input "600"
click at [277, 79] on span "arrow_back Back to Clients" at bounding box center [273, 78] width 81 height 12
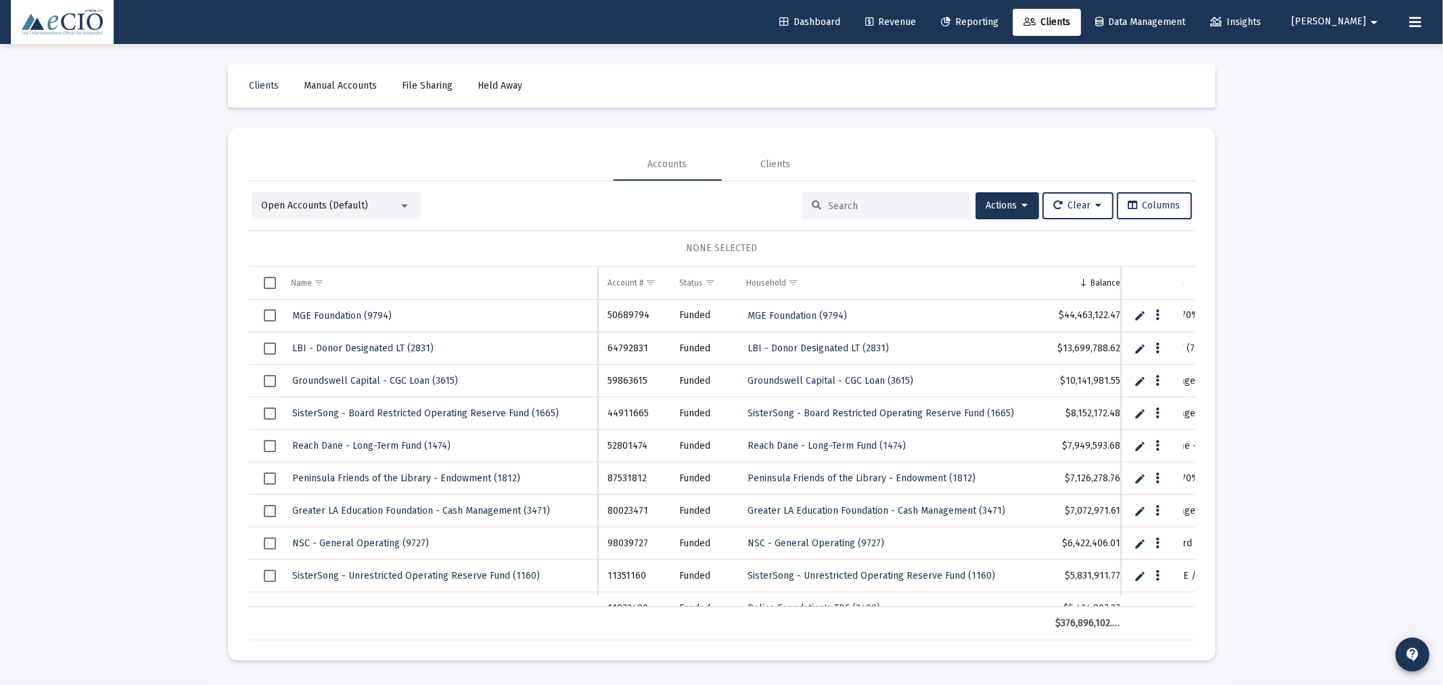
click at [829, 203] on input at bounding box center [895, 206] width 133 height 12
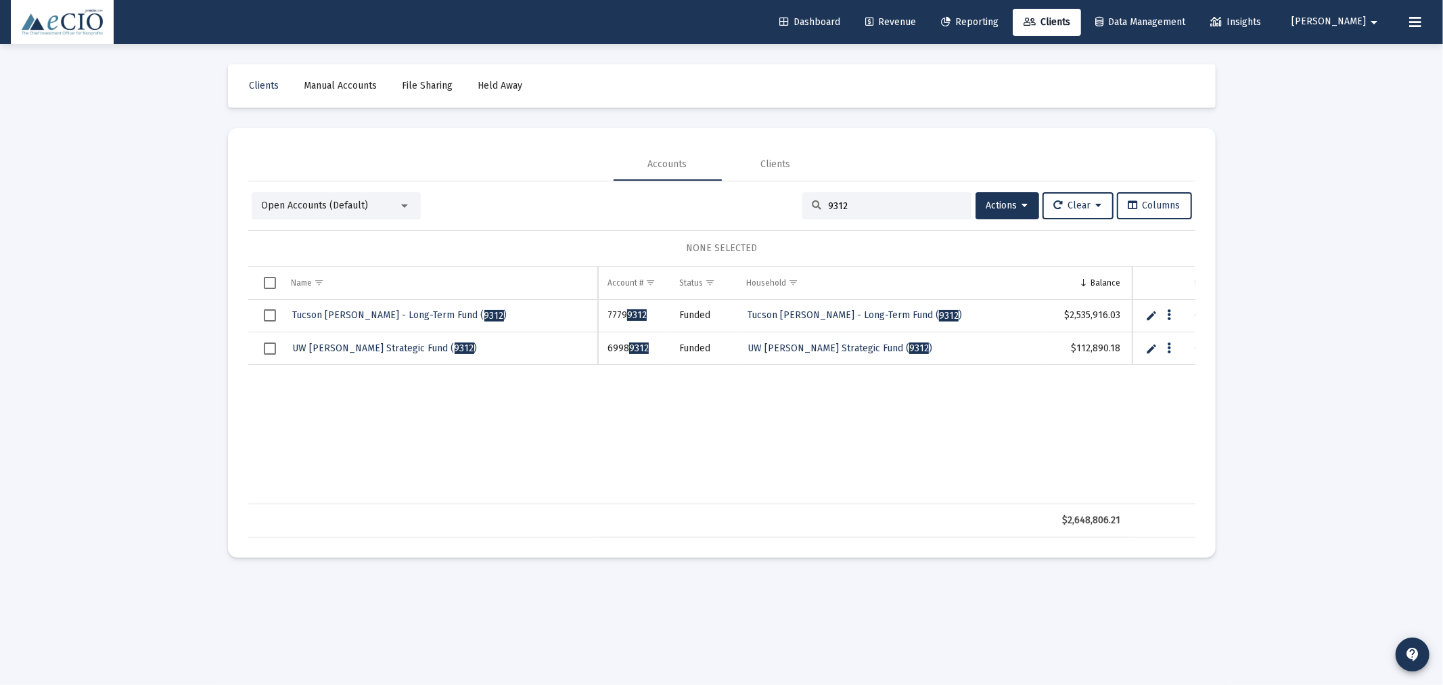
type input "9312"
click at [348, 314] on span "Tucson IDA - Long-Term Fund ( 9312 )" at bounding box center [400, 315] width 214 height 12
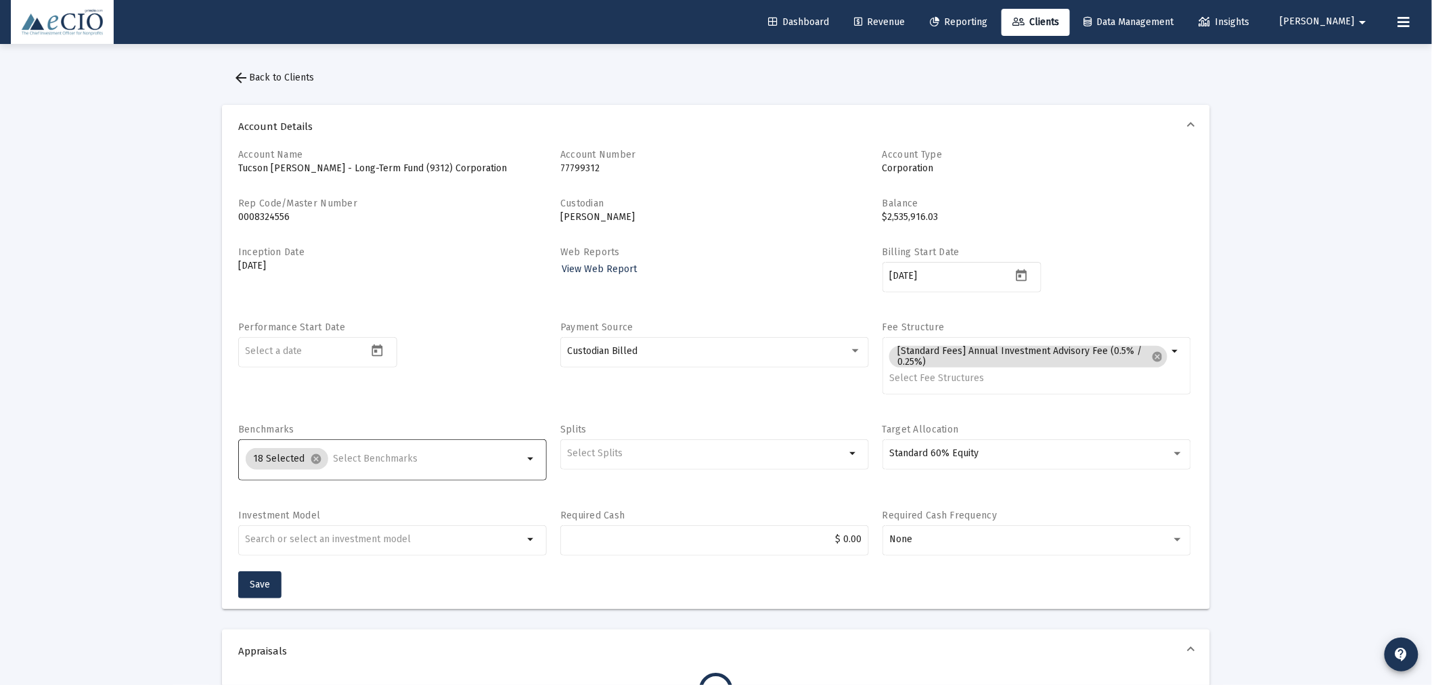
click at [334, 461] on input "Selection" at bounding box center [429, 458] width 190 height 11
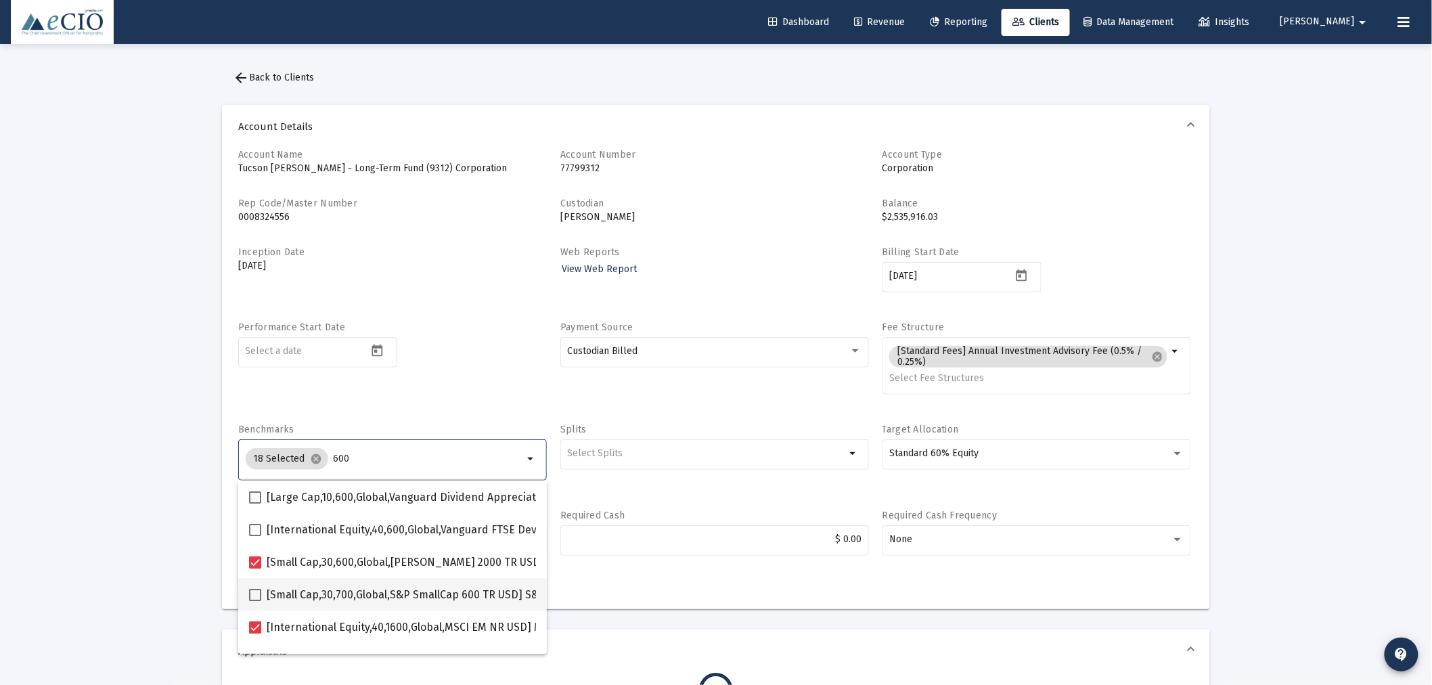
type input "600"
click at [254, 593] on span at bounding box center [255, 595] width 12 height 12
click at [254, 601] on input "[Small Cap,30,700,Global,S&P SmallCap 600 TR USD] S&P SmallCap 600 Index" at bounding box center [254, 601] width 1 height 1
checkbox input "true"
click at [455, 413] on div "Account Name Tucson IDA - Long-Term Fund (9312) Corporation Account Number 7779…" at bounding box center [715, 359] width 955 height 423
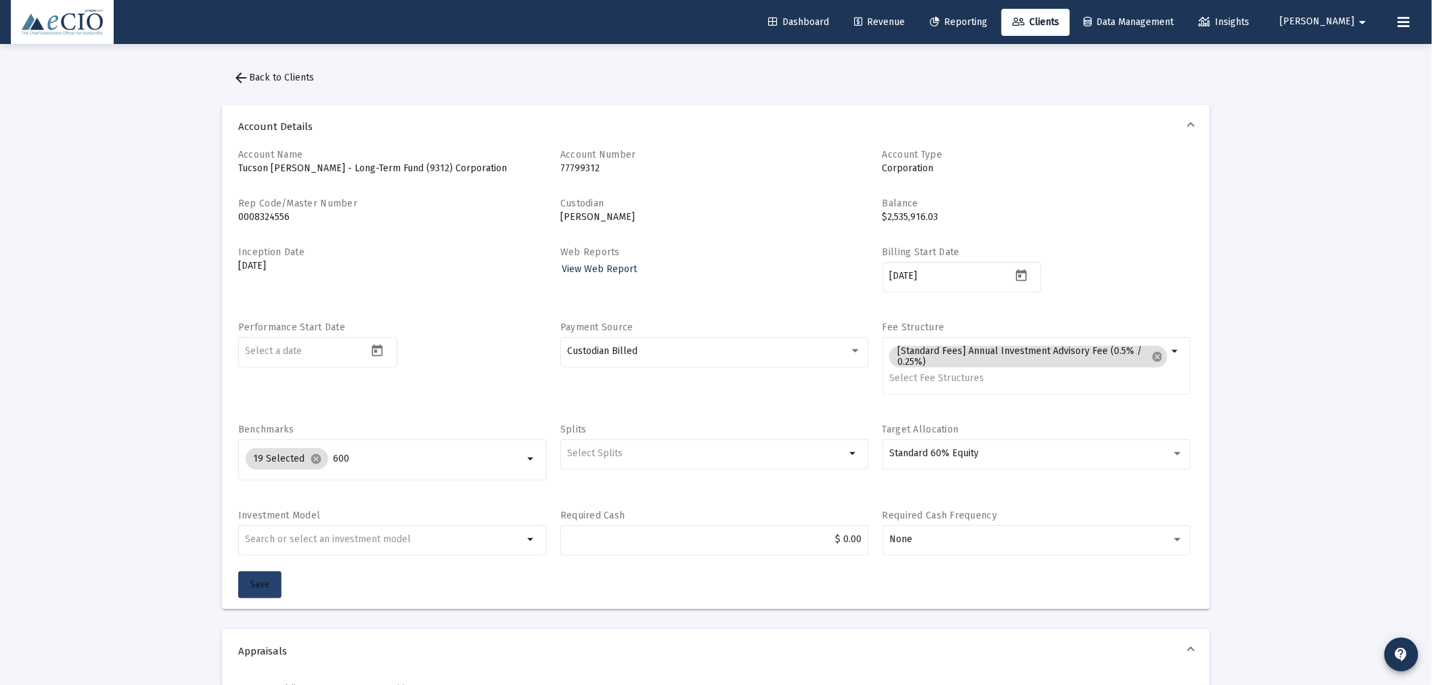
click at [269, 584] on span "Save" at bounding box center [260, 584] width 20 height 12
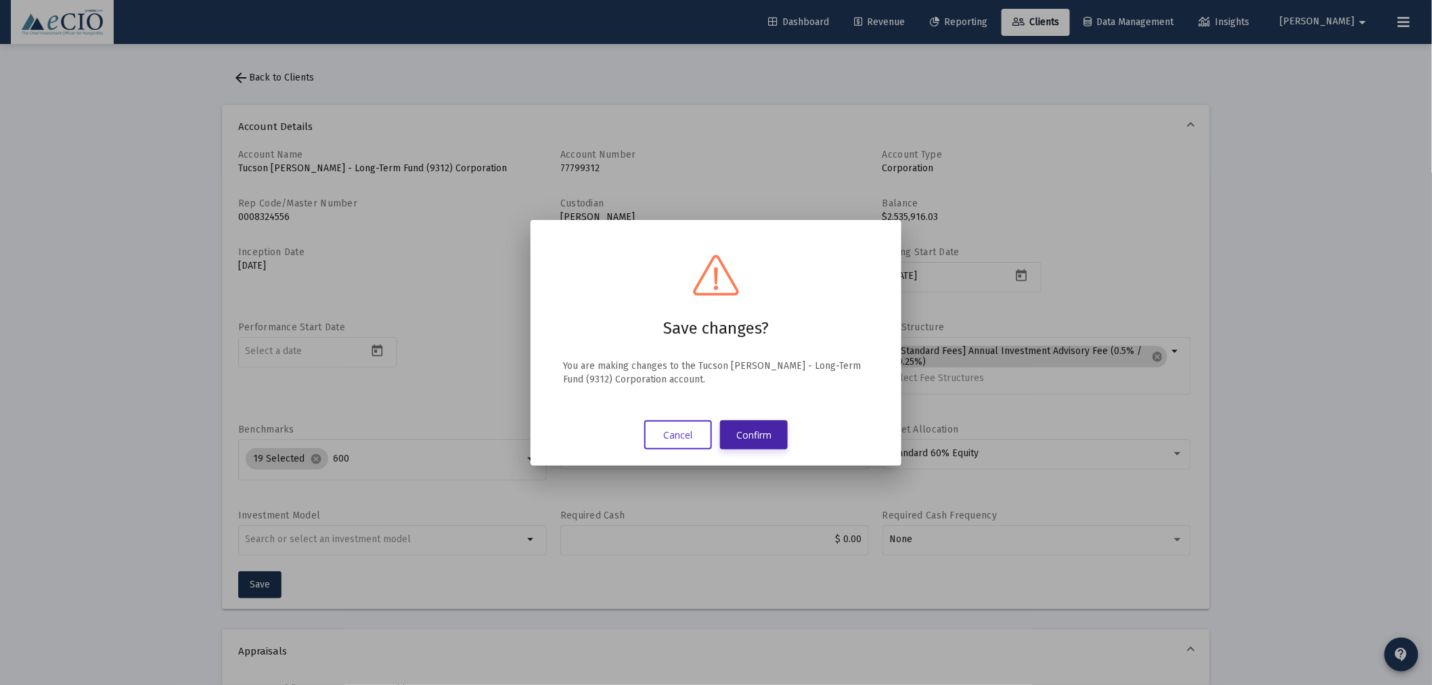
click at [770, 430] on button "Confirm" at bounding box center [754, 434] width 68 height 29
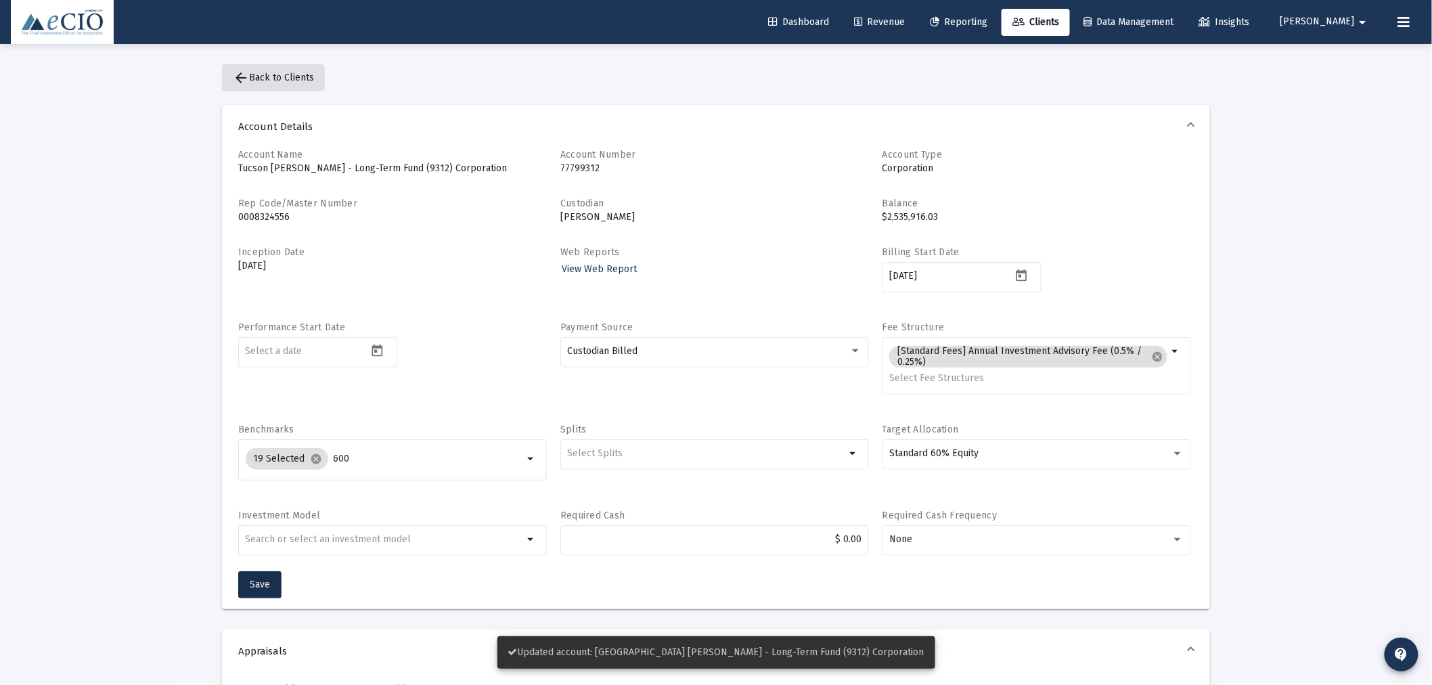
click at [300, 78] on span "arrow_back Back to Clients" at bounding box center [273, 78] width 81 height 12
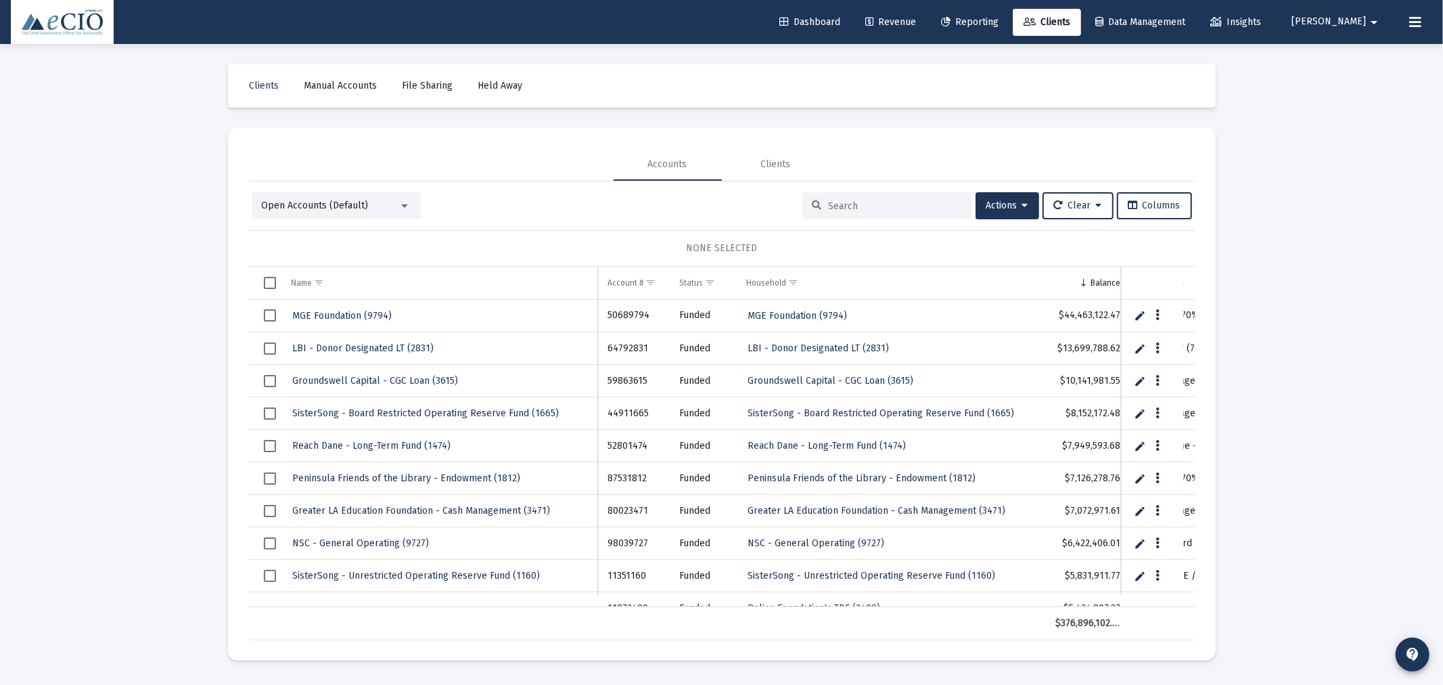
click at [880, 208] on input at bounding box center [895, 206] width 133 height 12
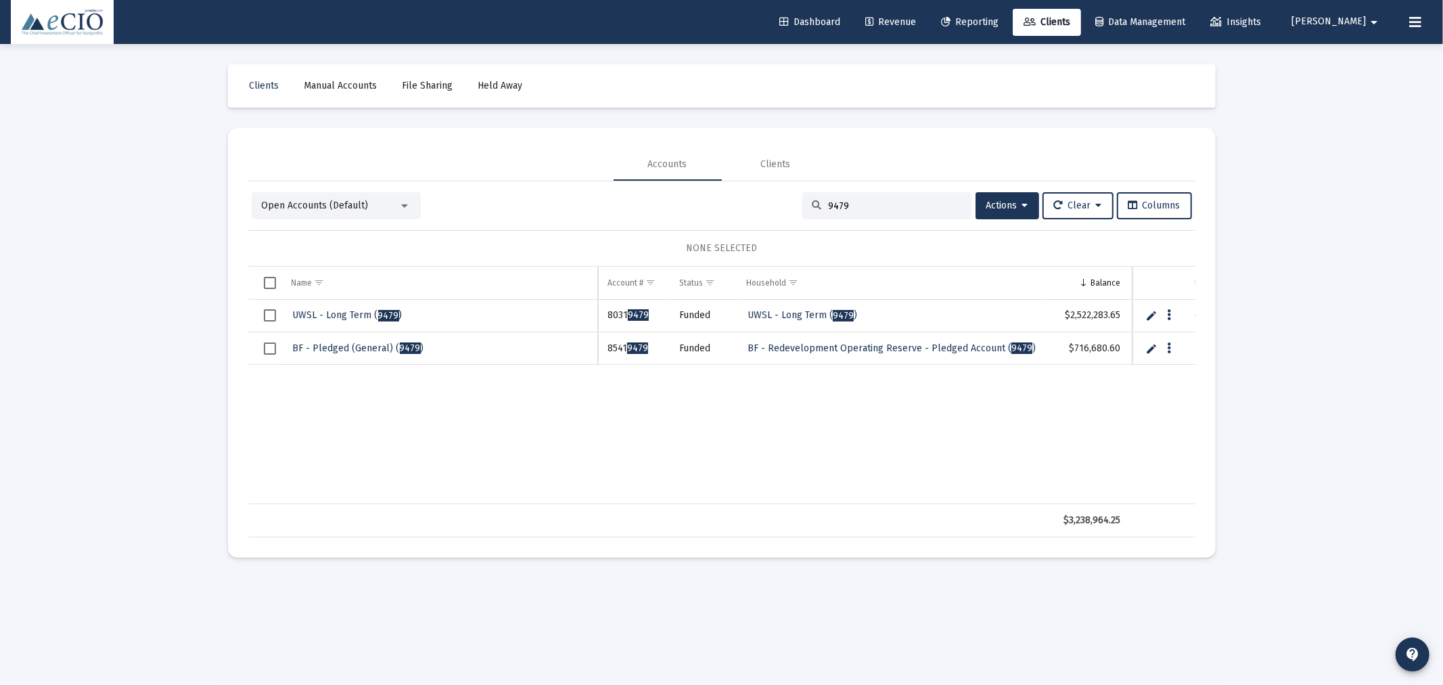
type input "9479"
click at [320, 312] on span "UWSL - Long Term ( 9479 )" at bounding box center [348, 315] width 110 height 12
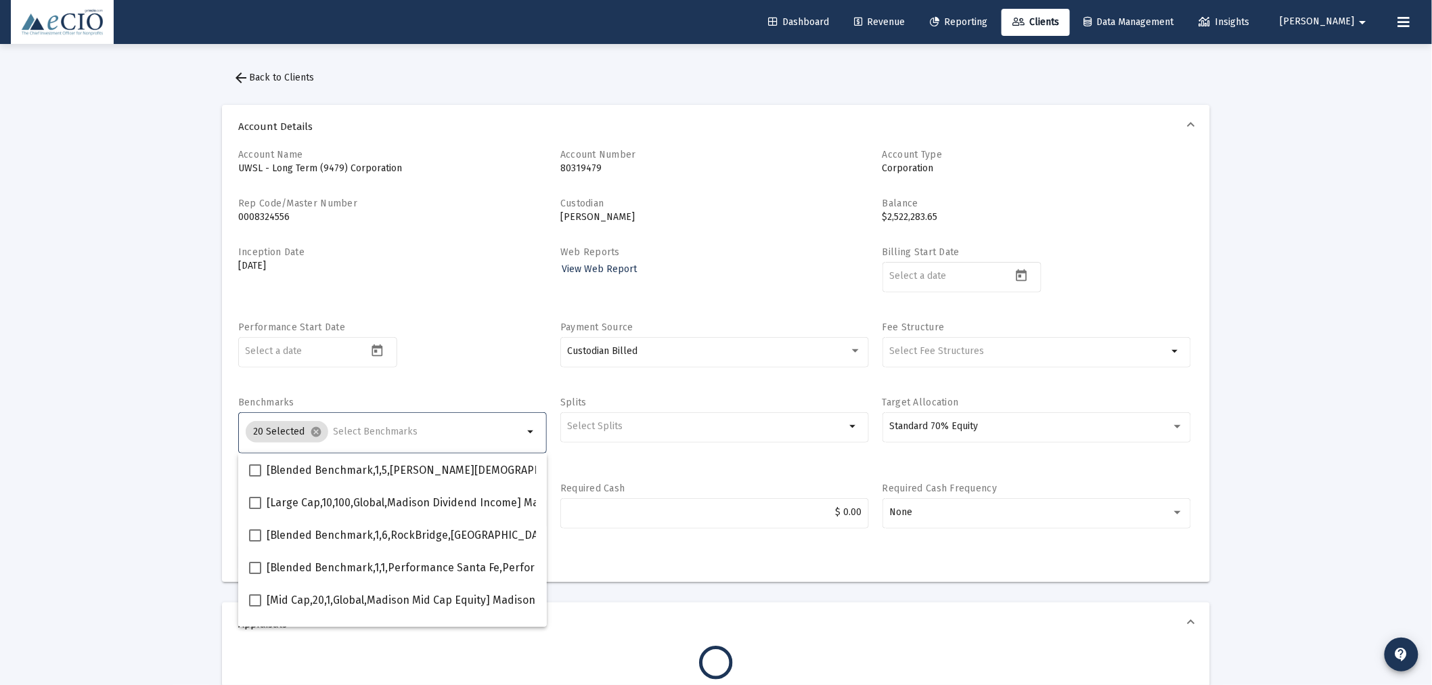
click at [384, 428] on input "Selection" at bounding box center [429, 431] width 190 height 11
type input "600"
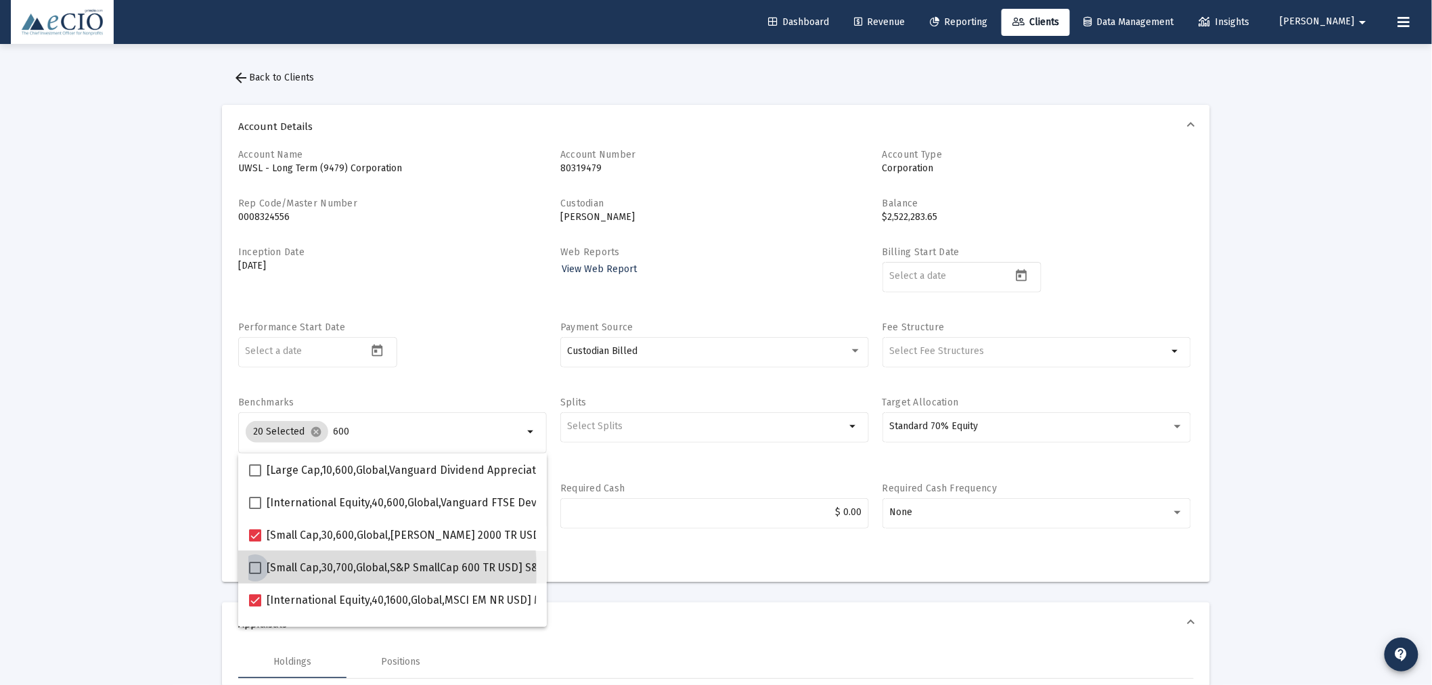
click at [252, 571] on span at bounding box center [255, 568] width 12 height 12
click at [254, 574] on input "[Small Cap,30,700,Global,S&P SmallCap 600 TR USD] S&P SmallCap 600 Index" at bounding box center [254, 574] width 1 height 1
checkbox input "true"
click at [482, 339] on div "Performance Start Date" at bounding box center [392, 352] width 309 height 62
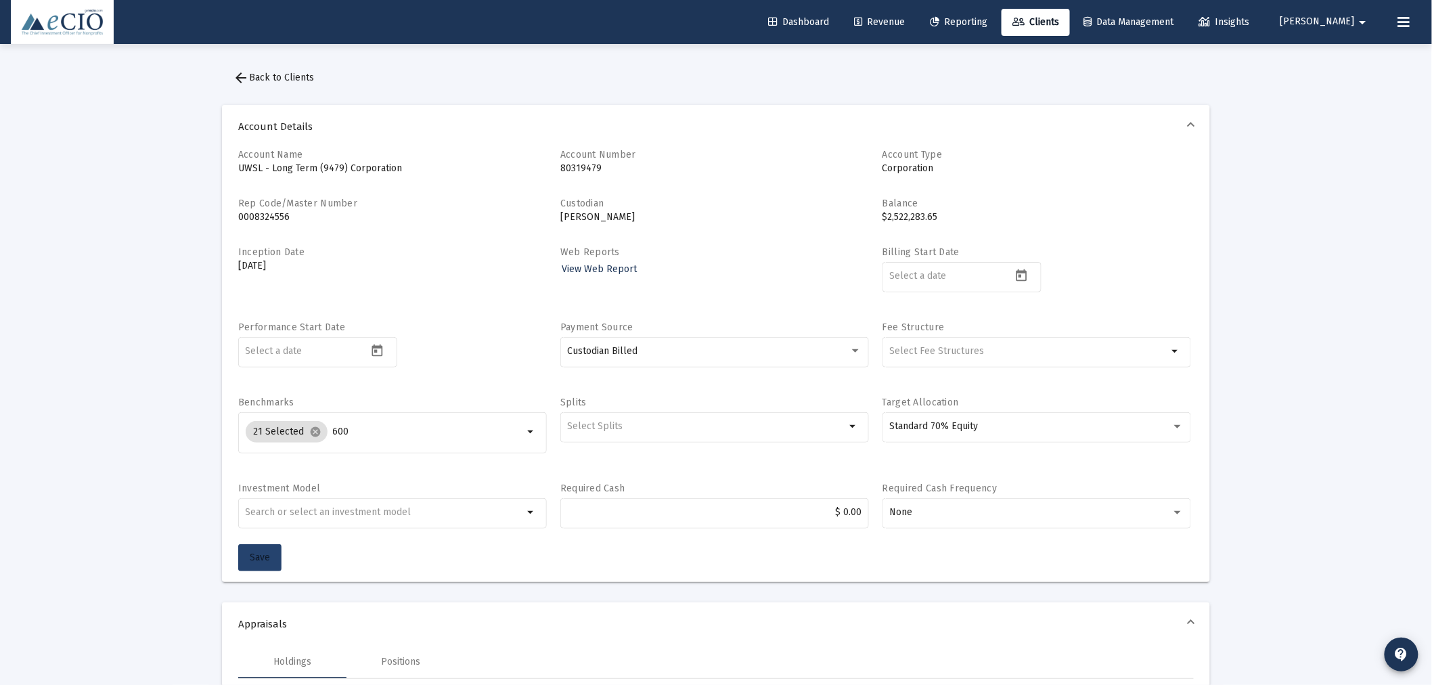
click at [264, 549] on button "Save" at bounding box center [259, 557] width 43 height 27
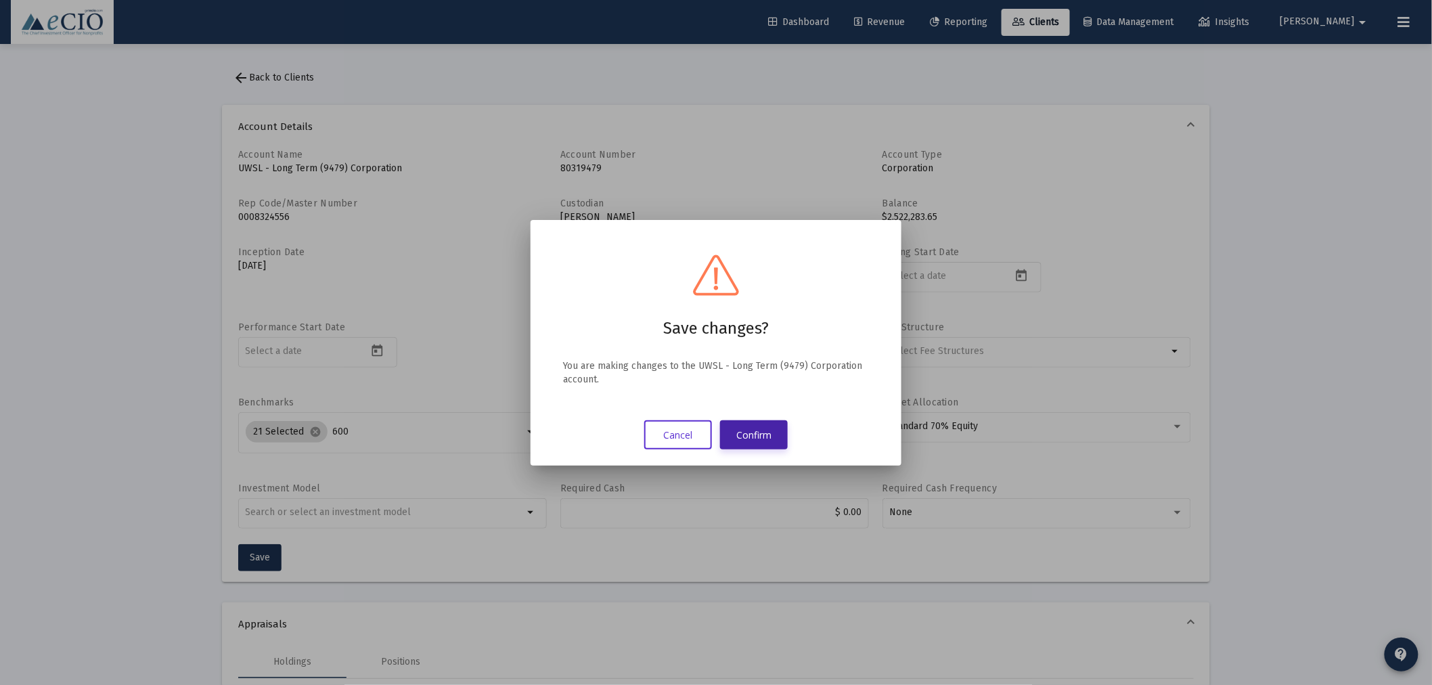
click at [756, 430] on button "Confirm" at bounding box center [754, 434] width 68 height 29
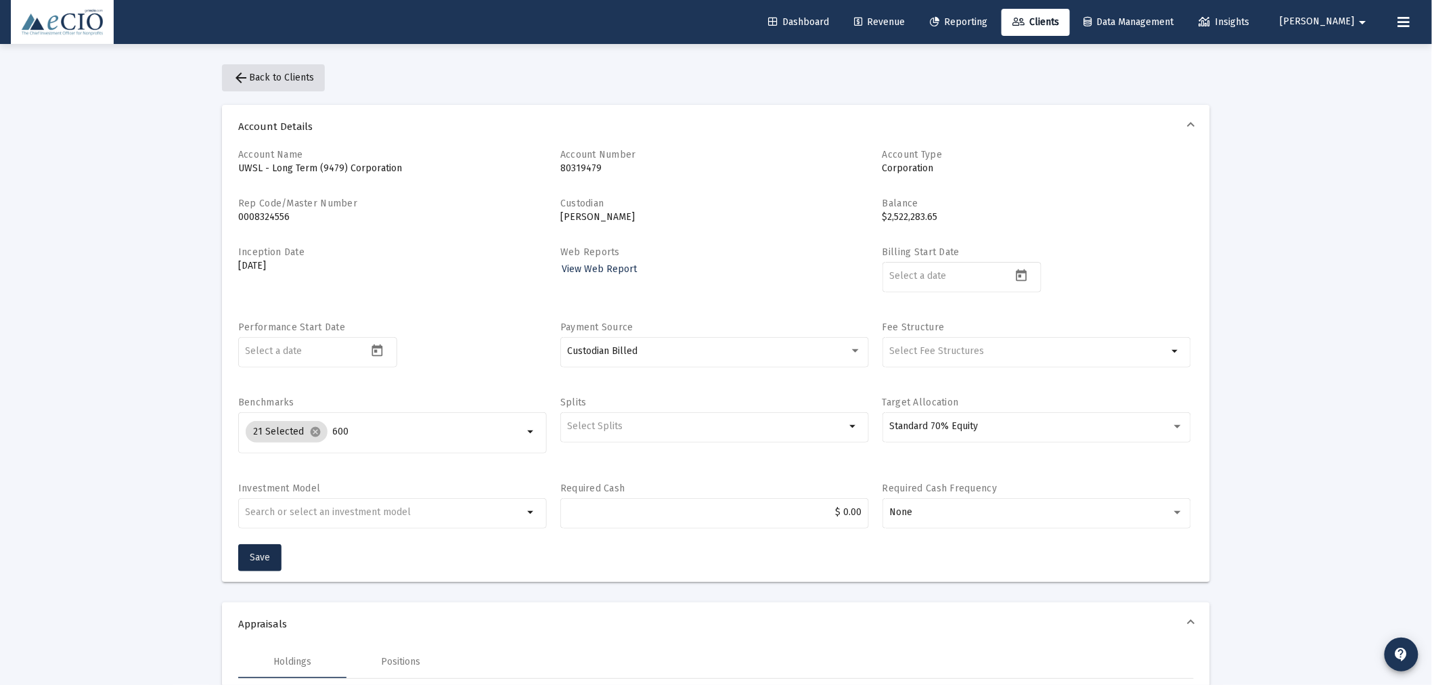
click at [303, 75] on span "arrow_back Back to Clients" at bounding box center [273, 78] width 81 height 12
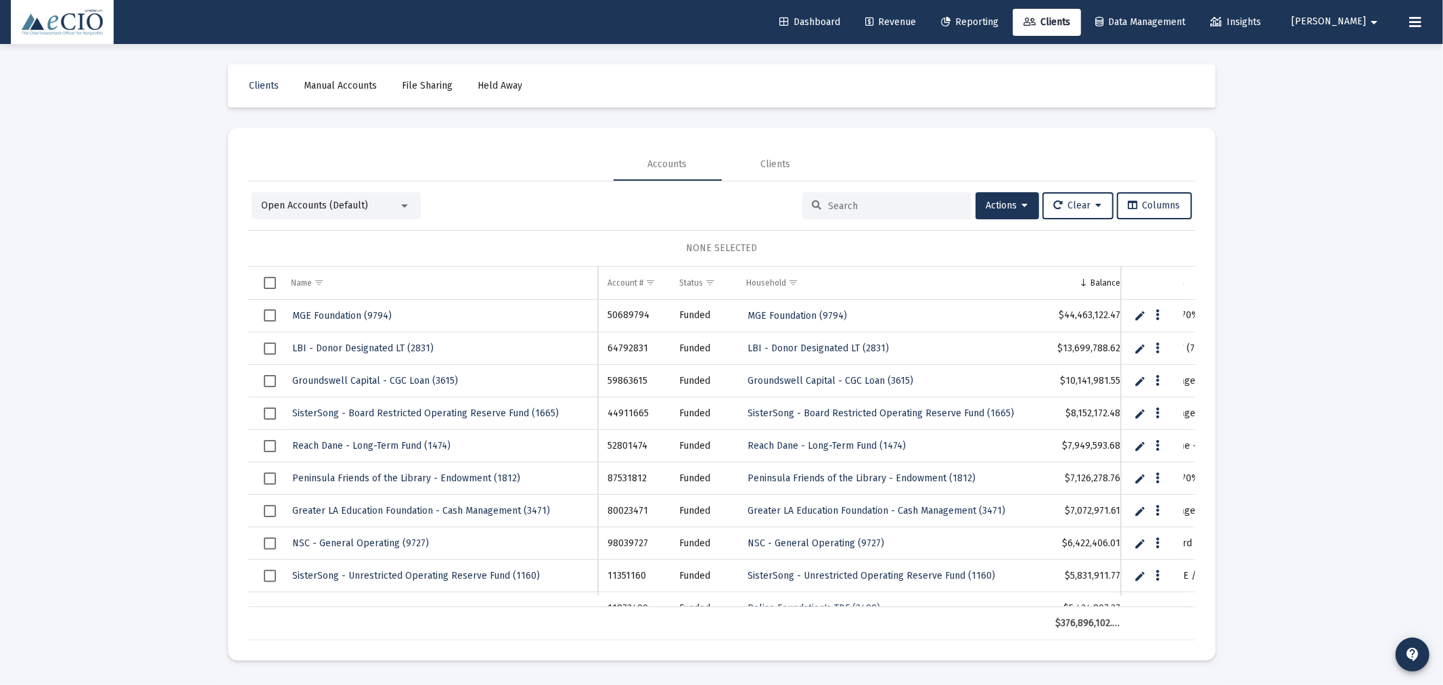
click at [905, 202] on input at bounding box center [895, 206] width 133 height 12
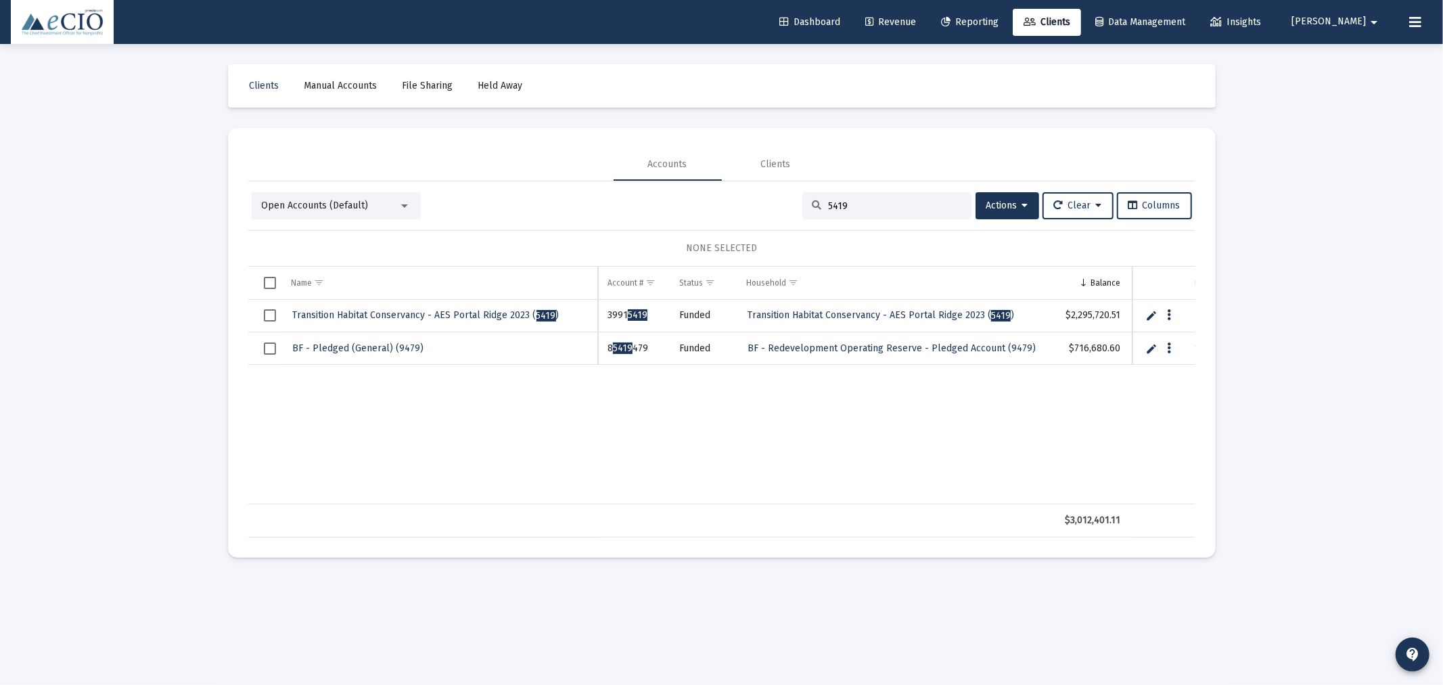
type input "5419"
click at [354, 313] on span "Transition Habitat Conservancy - AES Portal Ridge 2023 ( 5419 )" at bounding box center [426, 315] width 267 height 12
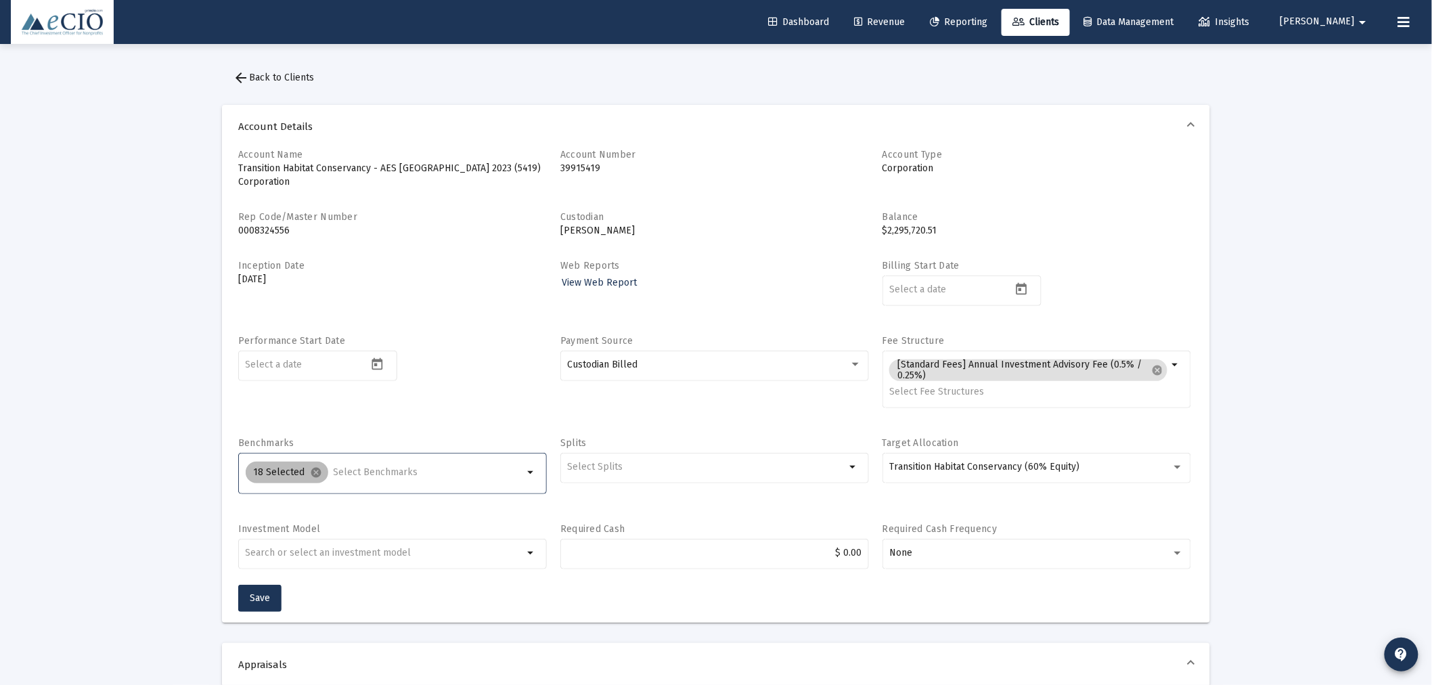
click at [349, 461] on div "18 Selected cancel" at bounding box center [384, 472] width 283 height 27
click at [352, 470] on input "Selection" at bounding box center [429, 472] width 190 height 11
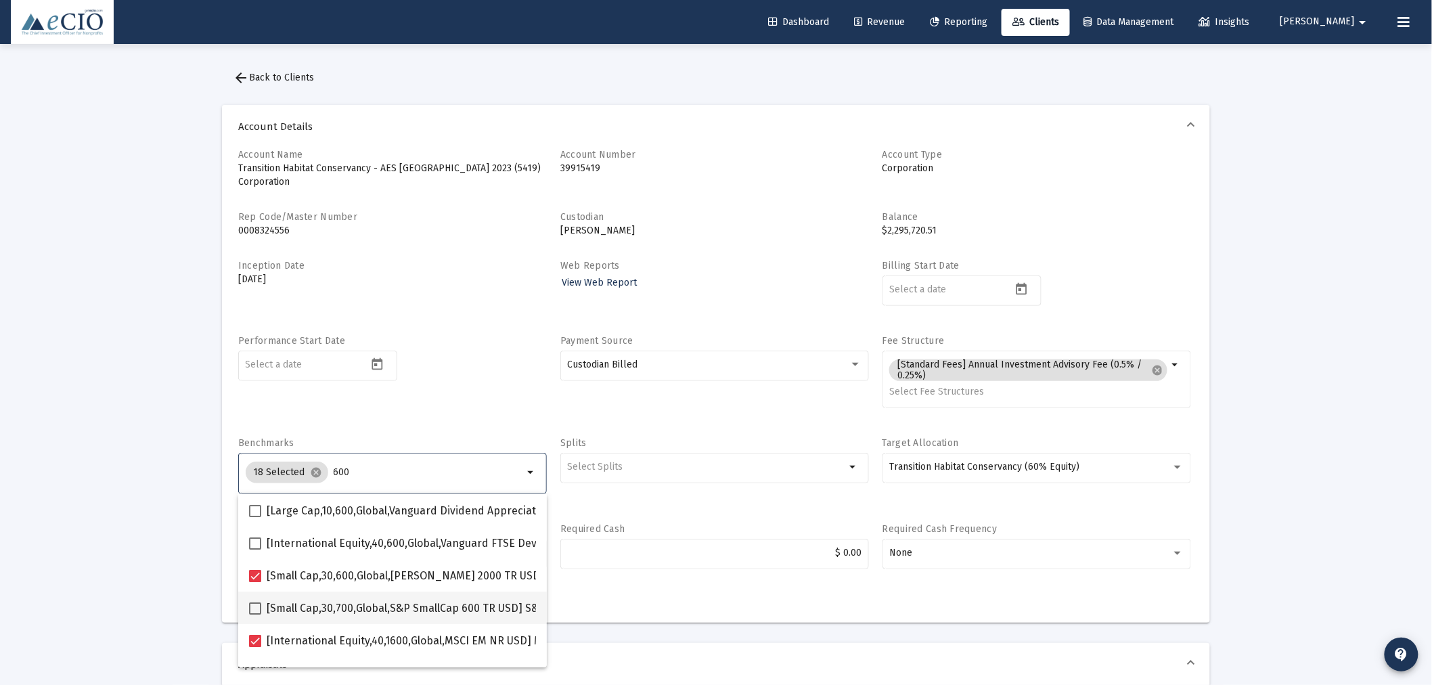
type input "600"
click at [258, 603] on span at bounding box center [255, 608] width 12 height 12
click at [255, 614] on input "[Small Cap,30,700,Global,S&P SmallCap 600 TR USD] S&P SmallCap 600 Index" at bounding box center [254, 614] width 1 height 1
checkbox input "true"
click at [430, 408] on div "Performance Start Date" at bounding box center [392, 378] width 309 height 89
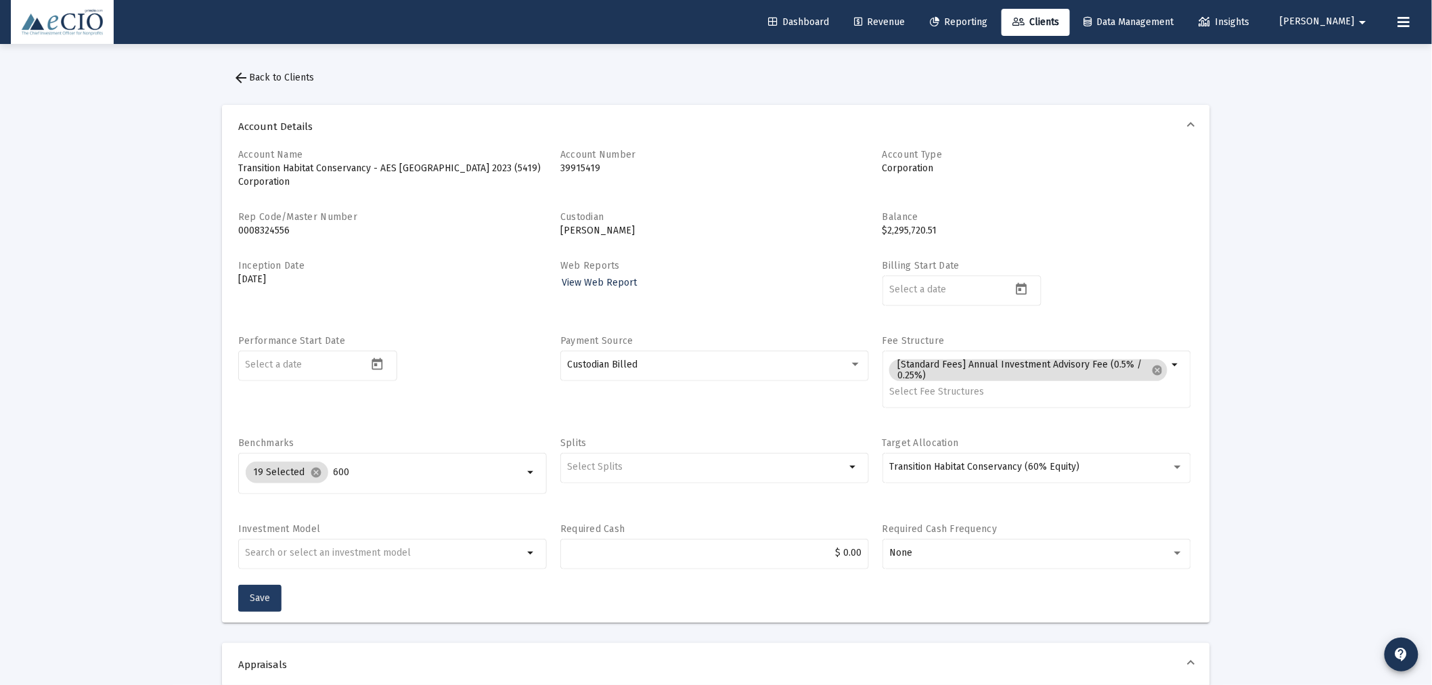
click at [264, 595] on span "Save" at bounding box center [260, 598] width 20 height 12
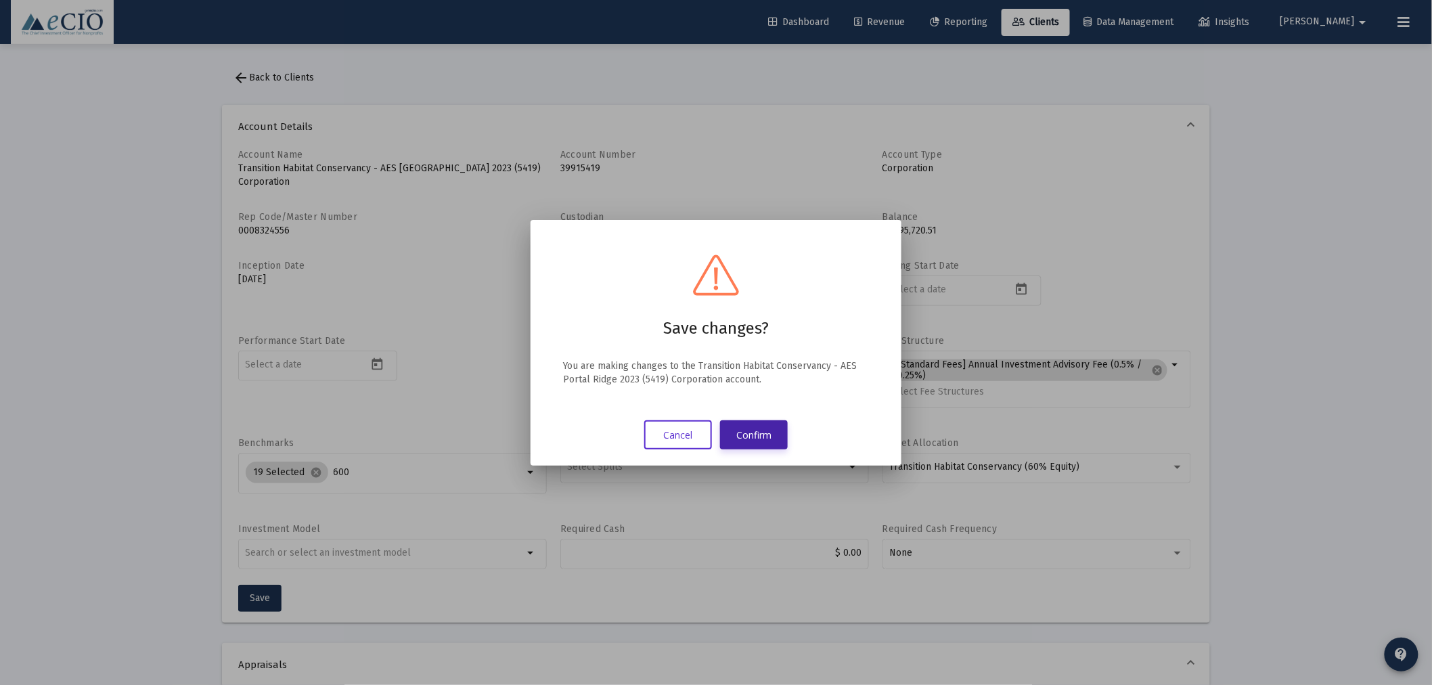
click at [763, 433] on button "Confirm" at bounding box center [754, 434] width 68 height 29
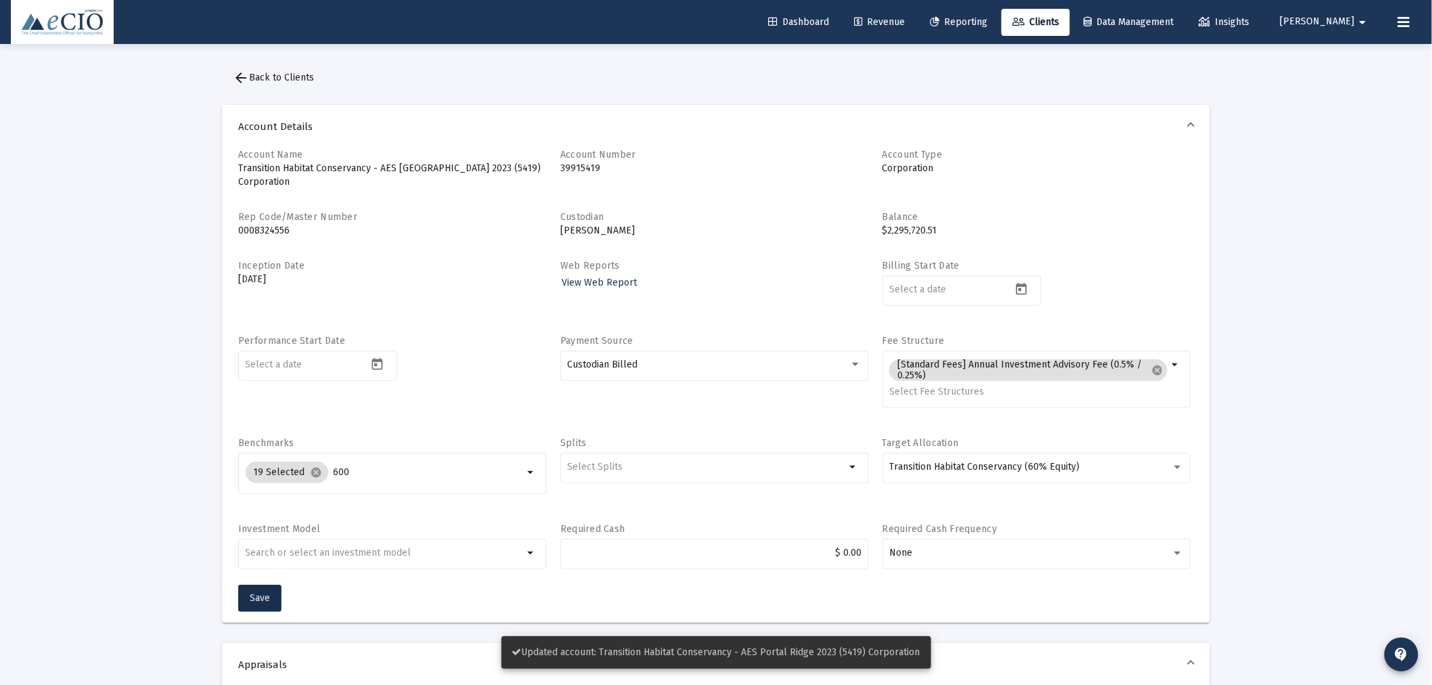
click at [271, 76] on span "arrow_back Back to Clients" at bounding box center [273, 78] width 81 height 12
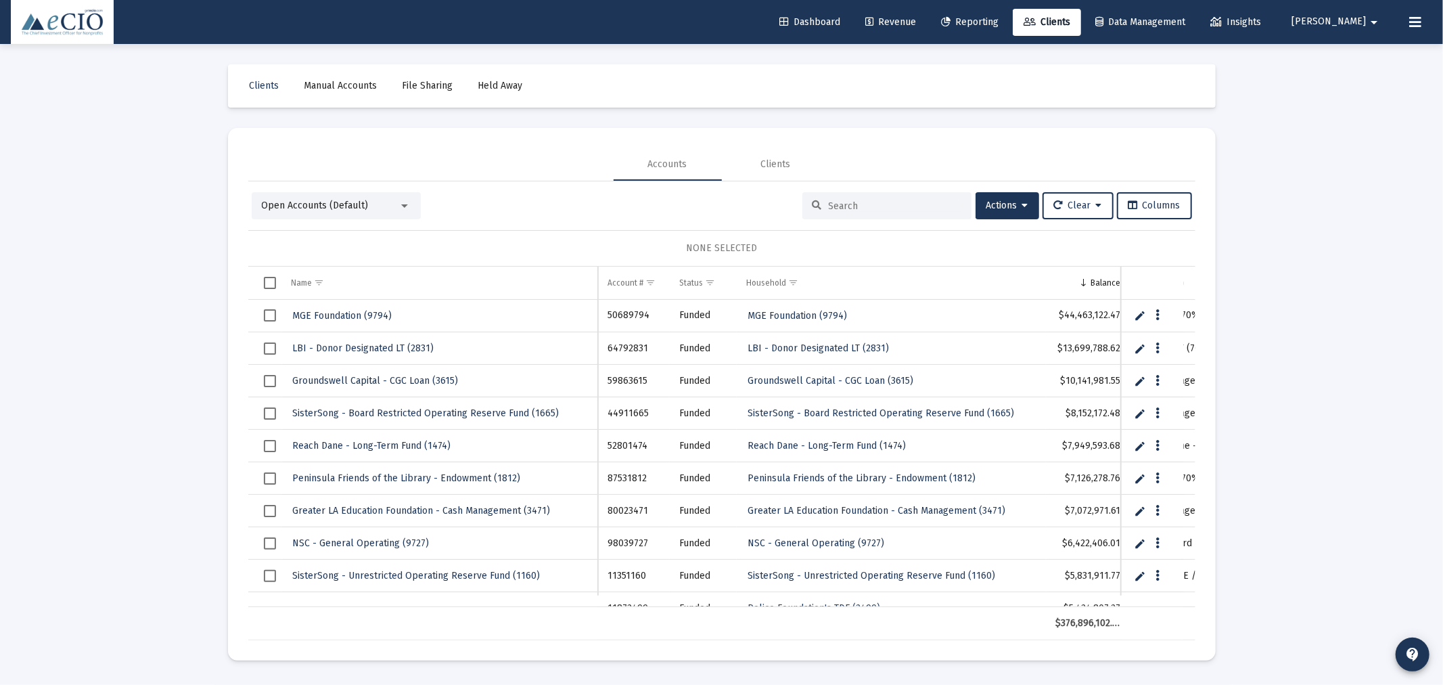
click at [883, 201] on input at bounding box center [895, 206] width 133 height 12
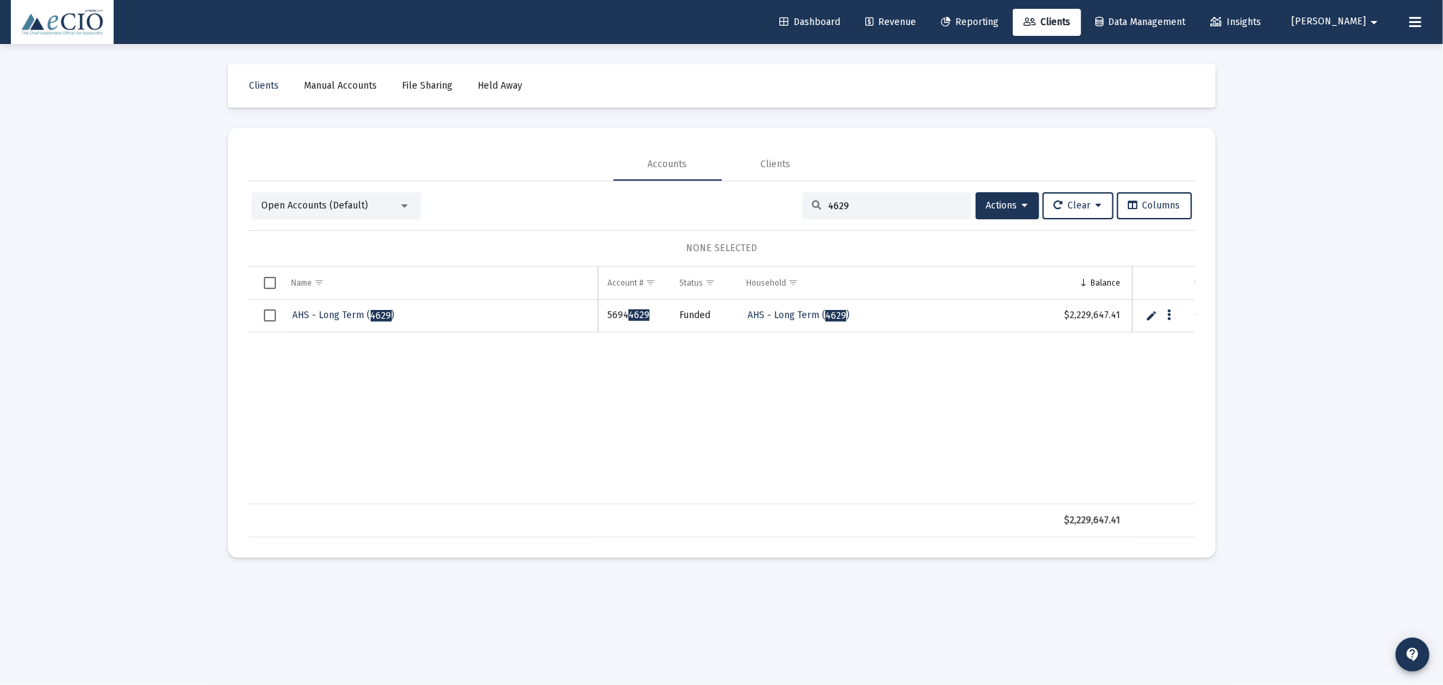
type input "4629"
click at [343, 315] on span "AHS - Long Term ( 4629 )" at bounding box center [344, 315] width 102 height 12
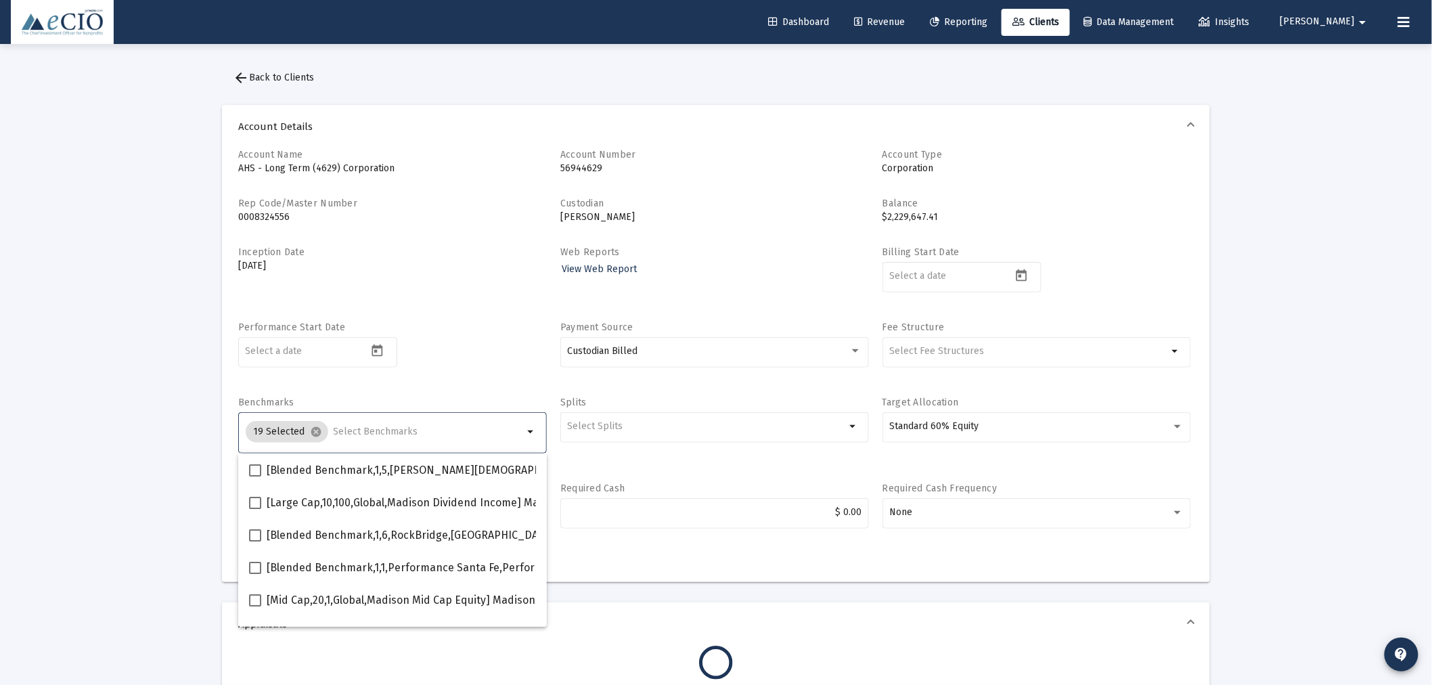
click at [343, 426] on input "Selection" at bounding box center [429, 431] width 190 height 11
type input "600"
click at [254, 566] on span at bounding box center [255, 568] width 12 height 12
click at [254, 574] on input "[Small Cap,30,700,Global,S&P SmallCap 600 TR USD] S&P SmallCap 600 Index" at bounding box center [254, 574] width 1 height 1
checkbox input "true"
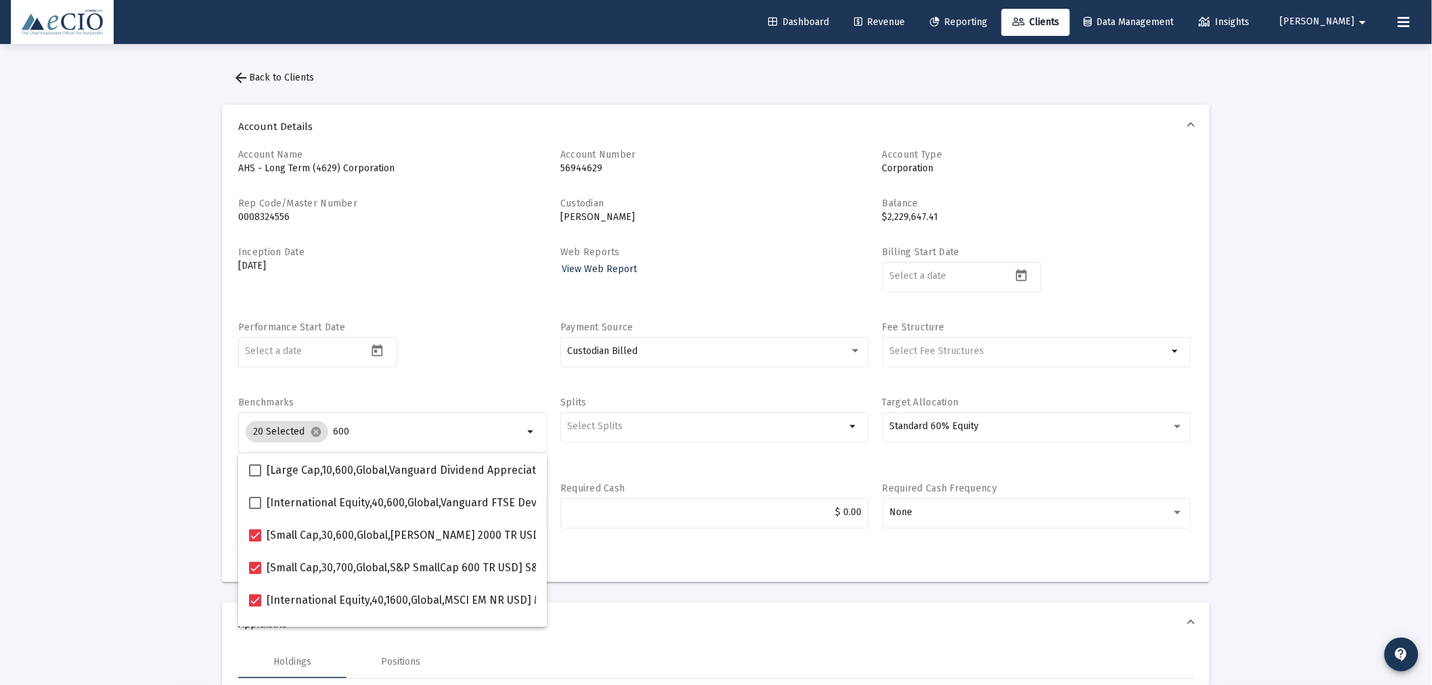
click at [461, 380] on div "Performance Start Date" at bounding box center [392, 352] width 309 height 62
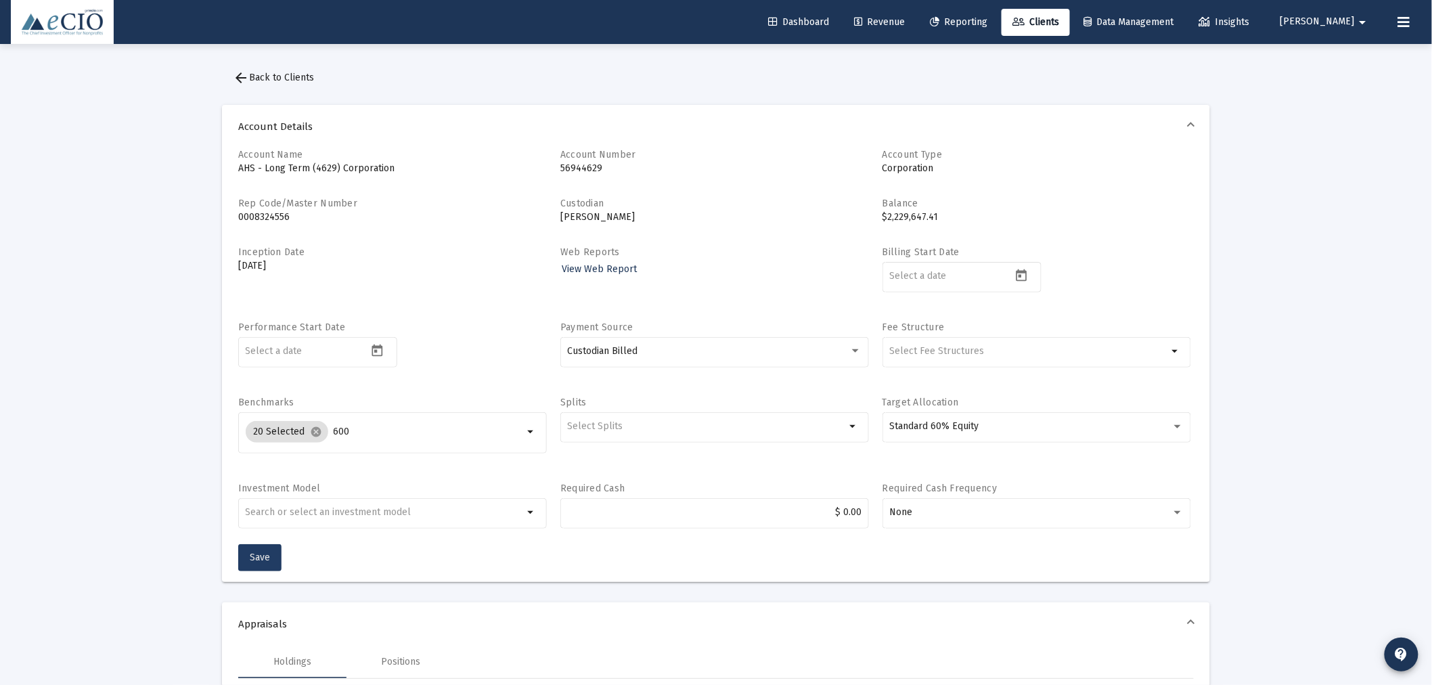
click at [255, 556] on span "Save" at bounding box center [260, 557] width 20 height 12
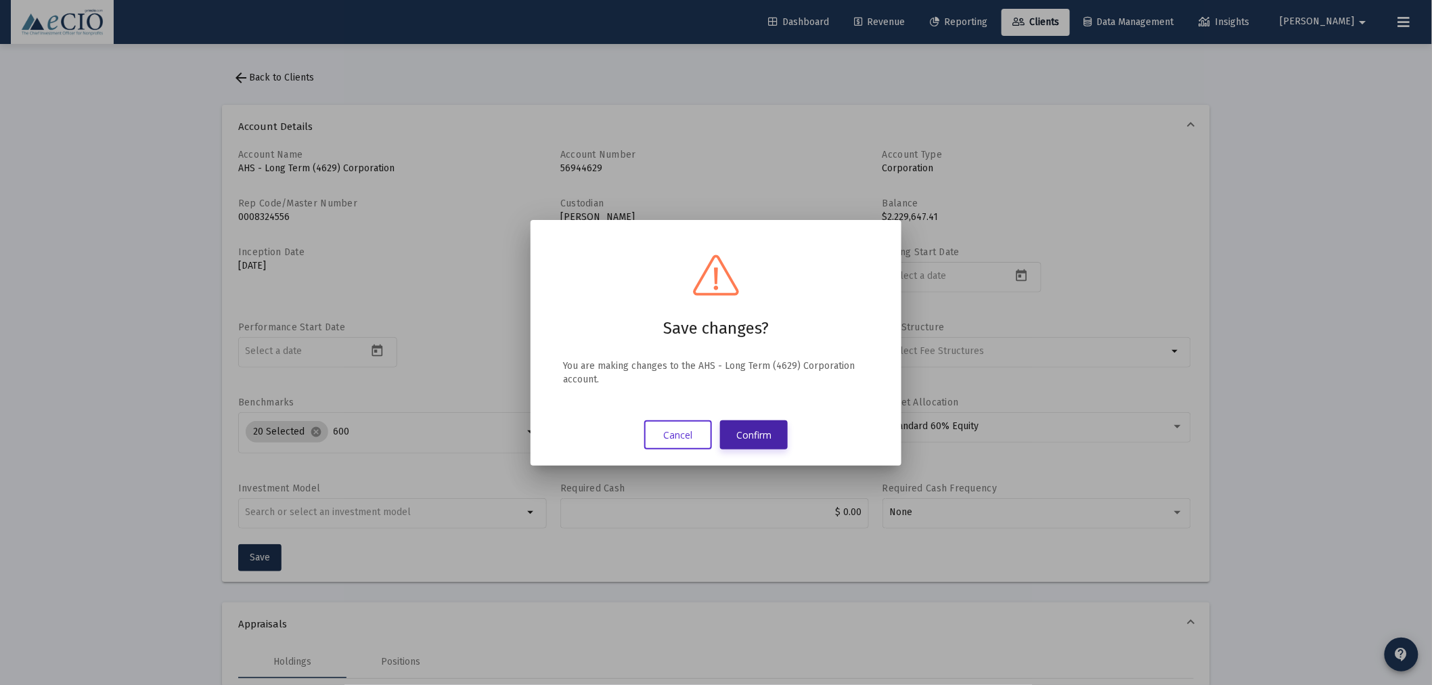
click at [755, 428] on button "Confirm" at bounding box center [754, 434] width 68 height 29
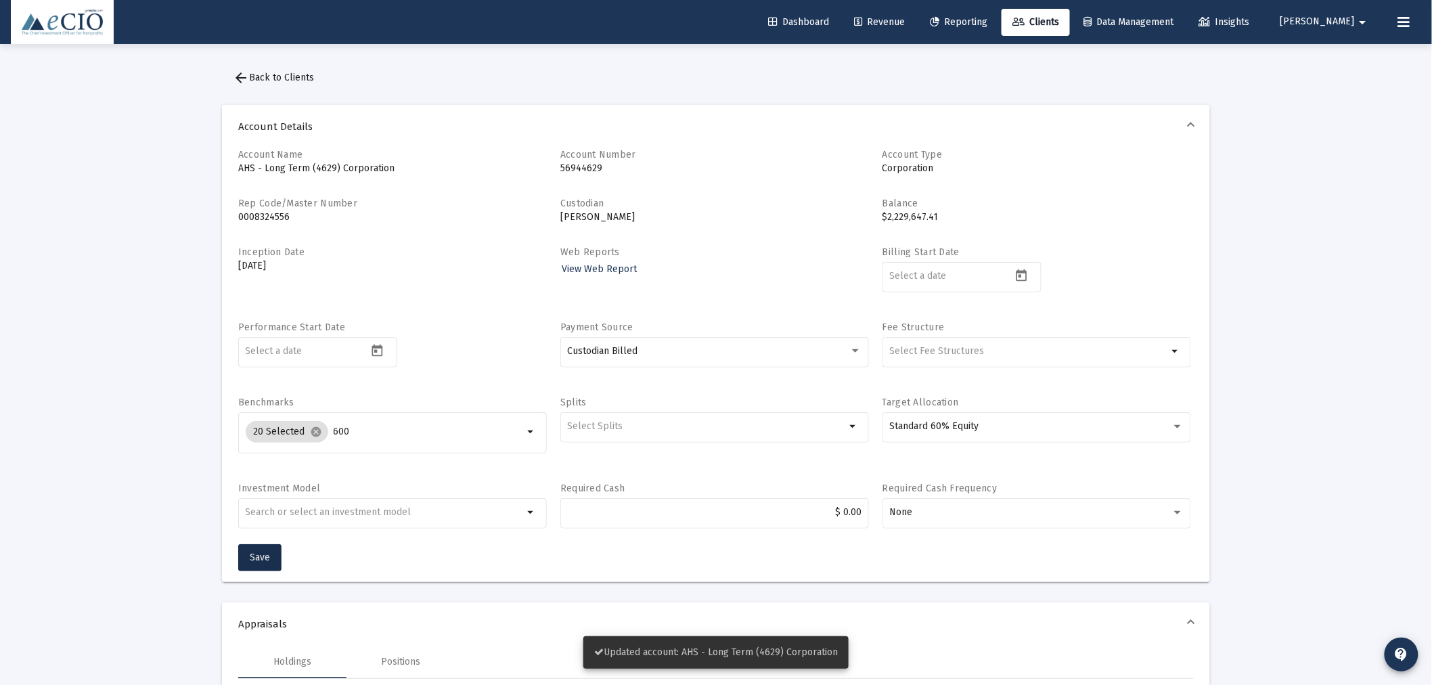
click at [273, 69] on button "arrow_back Back to Clients" at bounding box center [273, 77] width 103 height 27
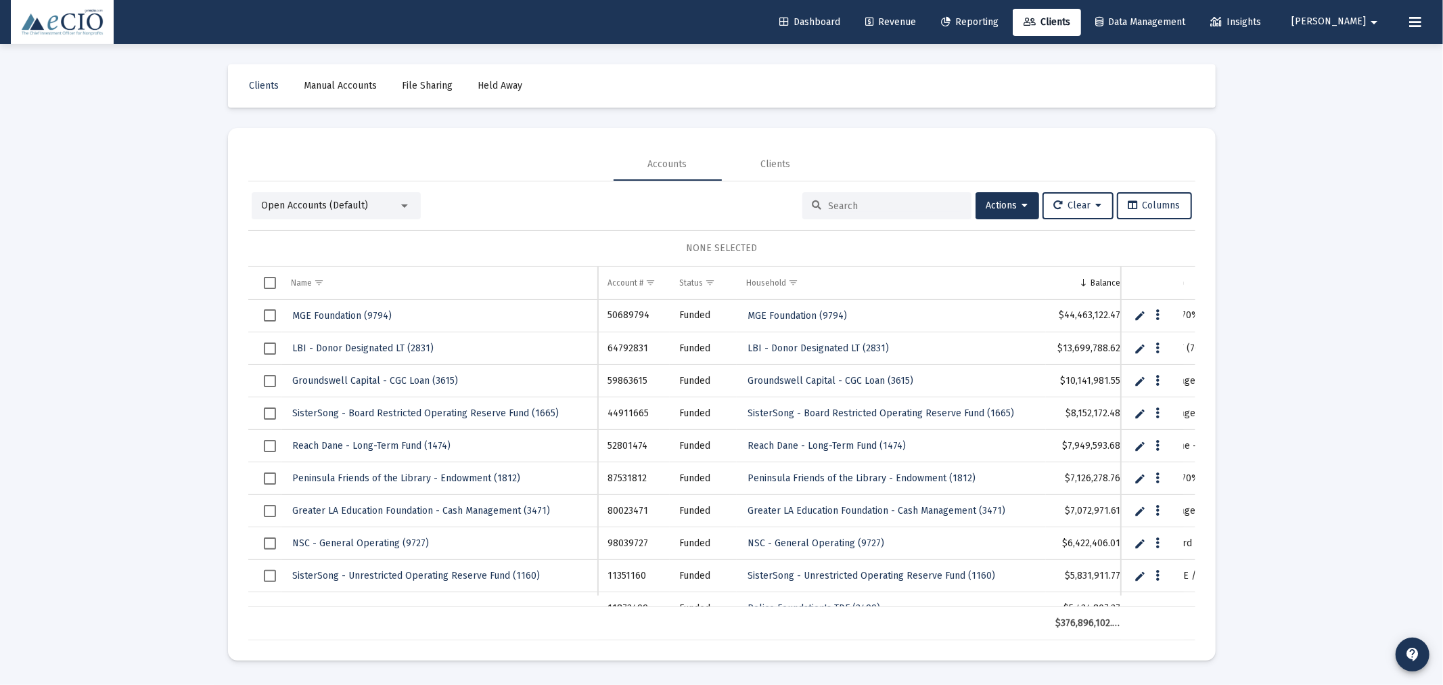
click at [901, 203] on input at bounding box center [895, 206] width 133 height 12
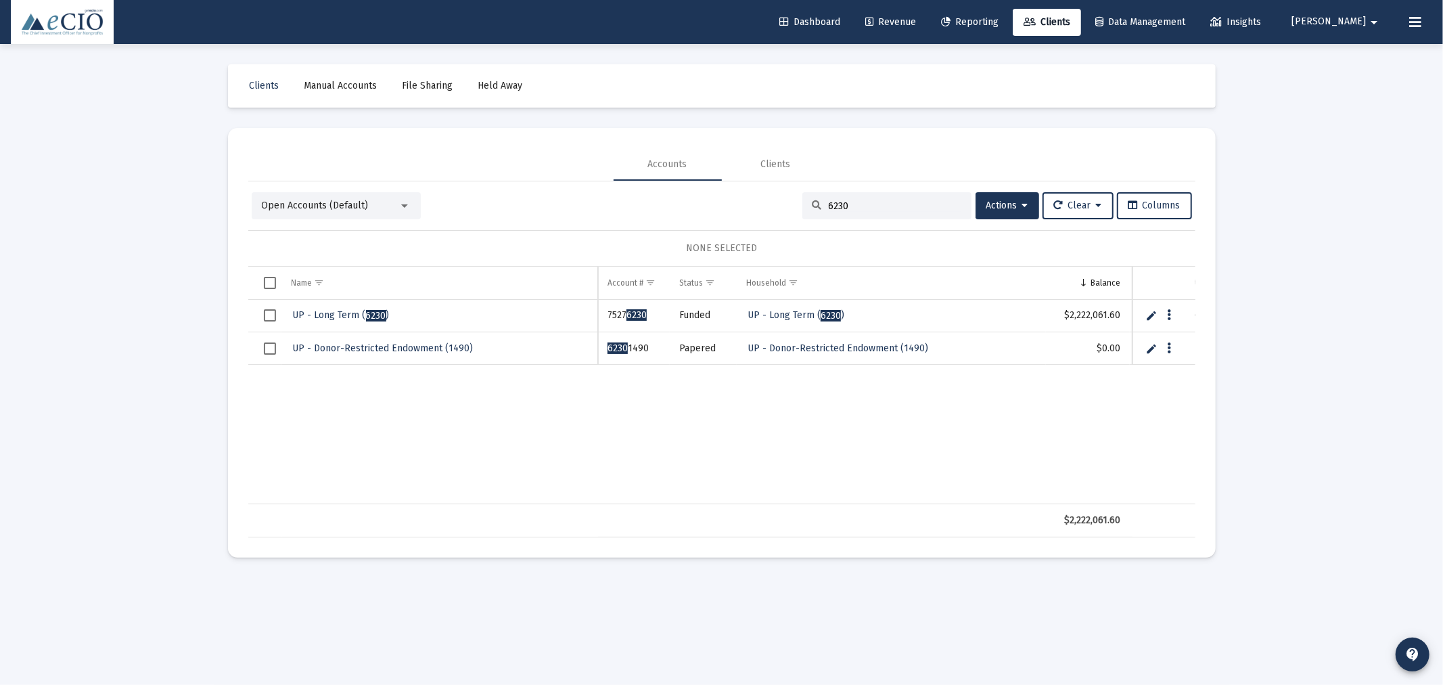
type input "6230"
click at [336, 318] on span "UP - Long Term ( 6230 )" at bounding box center [341, 315] width 97 height 12
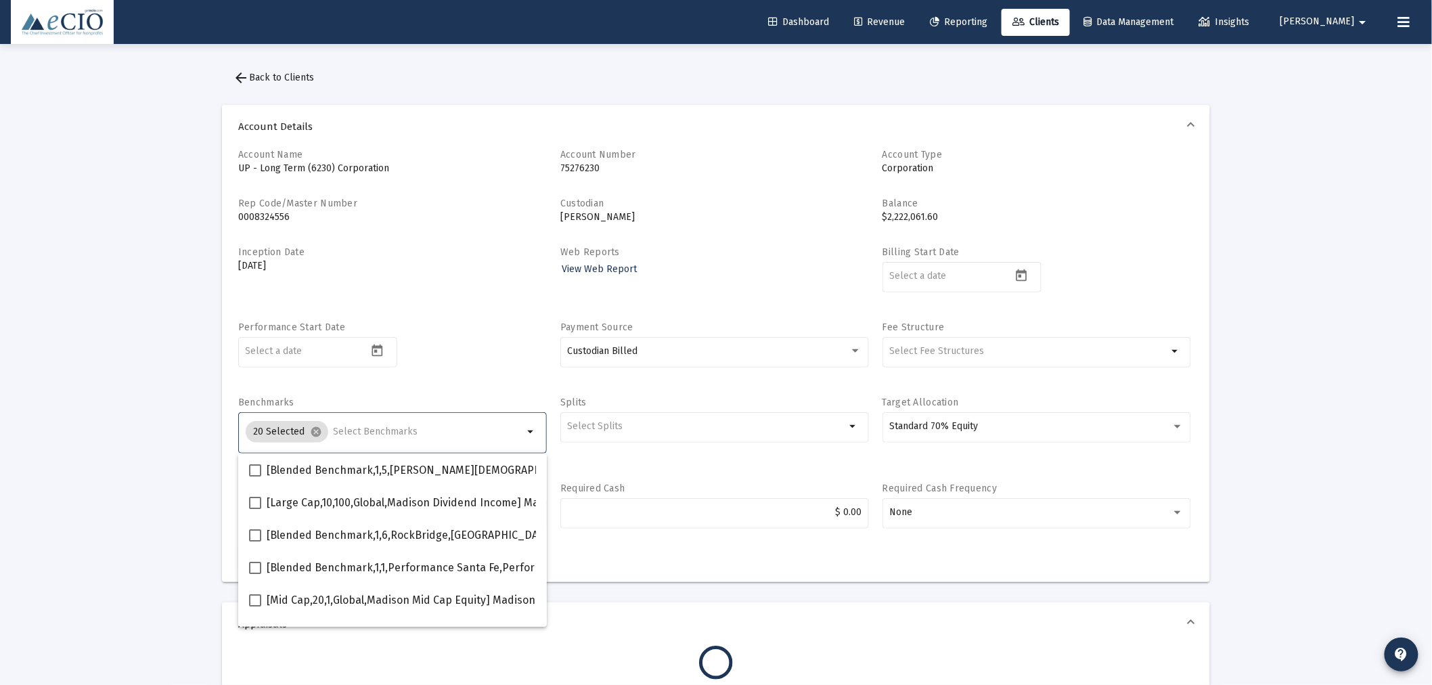
click at [363, 434] on input "Selection" at bounding box center [429, 431] width 190 height 11
type input "600"
click at [256, 564] on span at bounding box center [255, 568] width 12 height 12
click at [255, 574] on input "[Small Cap,30,700,Global,S&P SmallCap 600 TR USD] S&P SmallCap 600 Index" at bounding box center [254, 574] width 1 height 1
checkbox input "true"
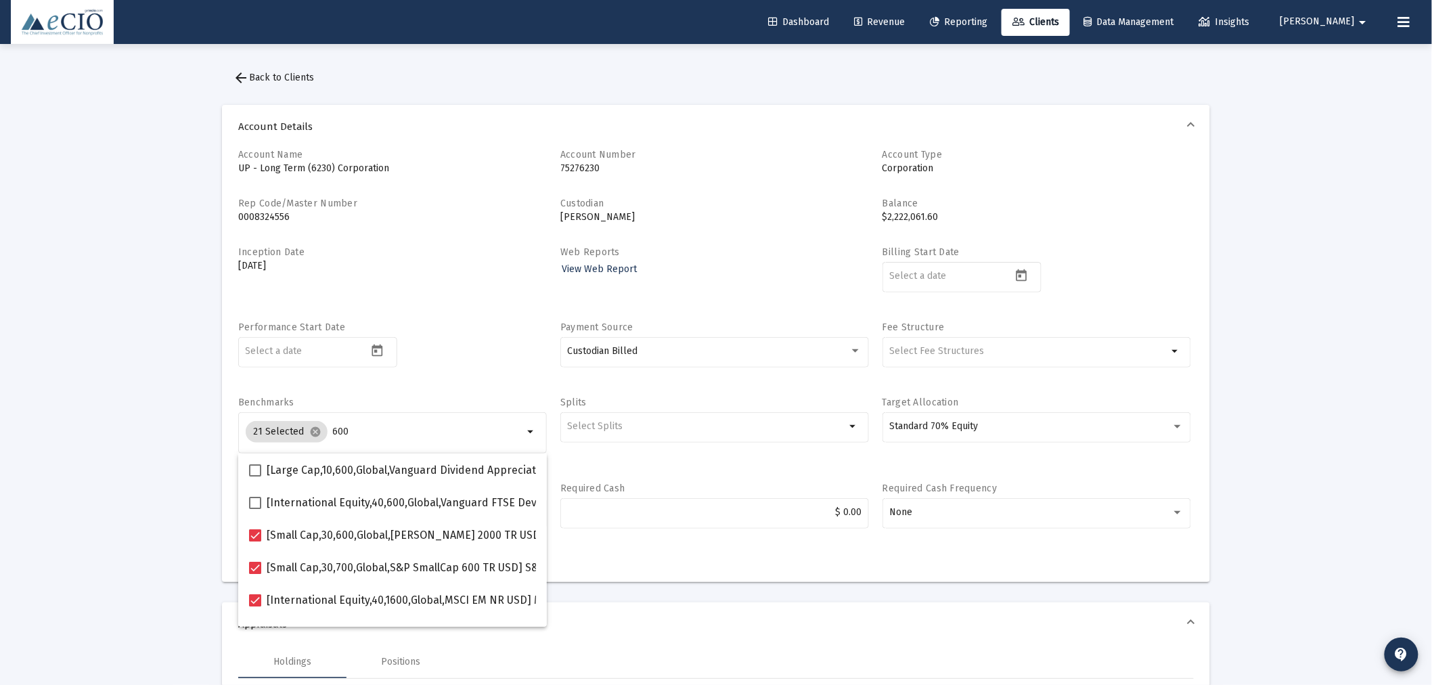
click at [461, 328] on div "Performance Start Date" at bounding box center [392, 352] width 309 height 62
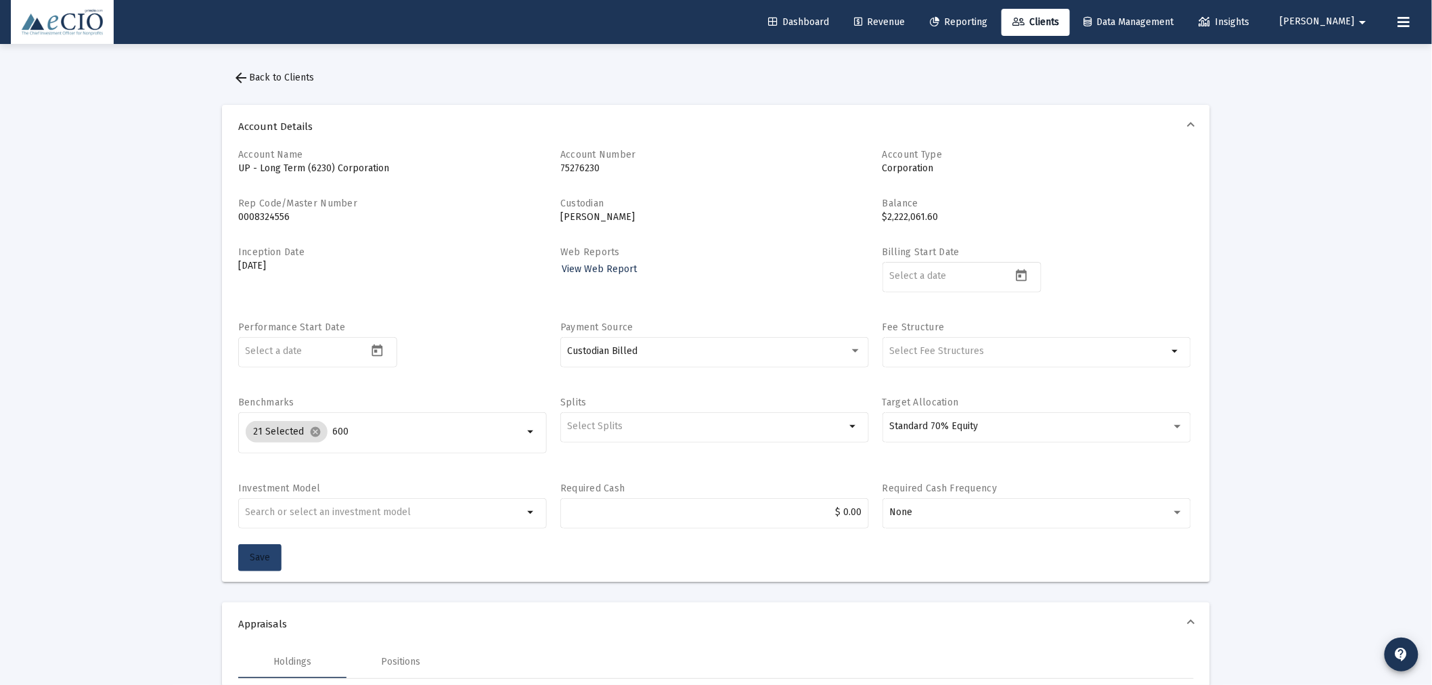
click at [260, 555] on span "Save" at bounding box center [260, 557] width 20 height 12
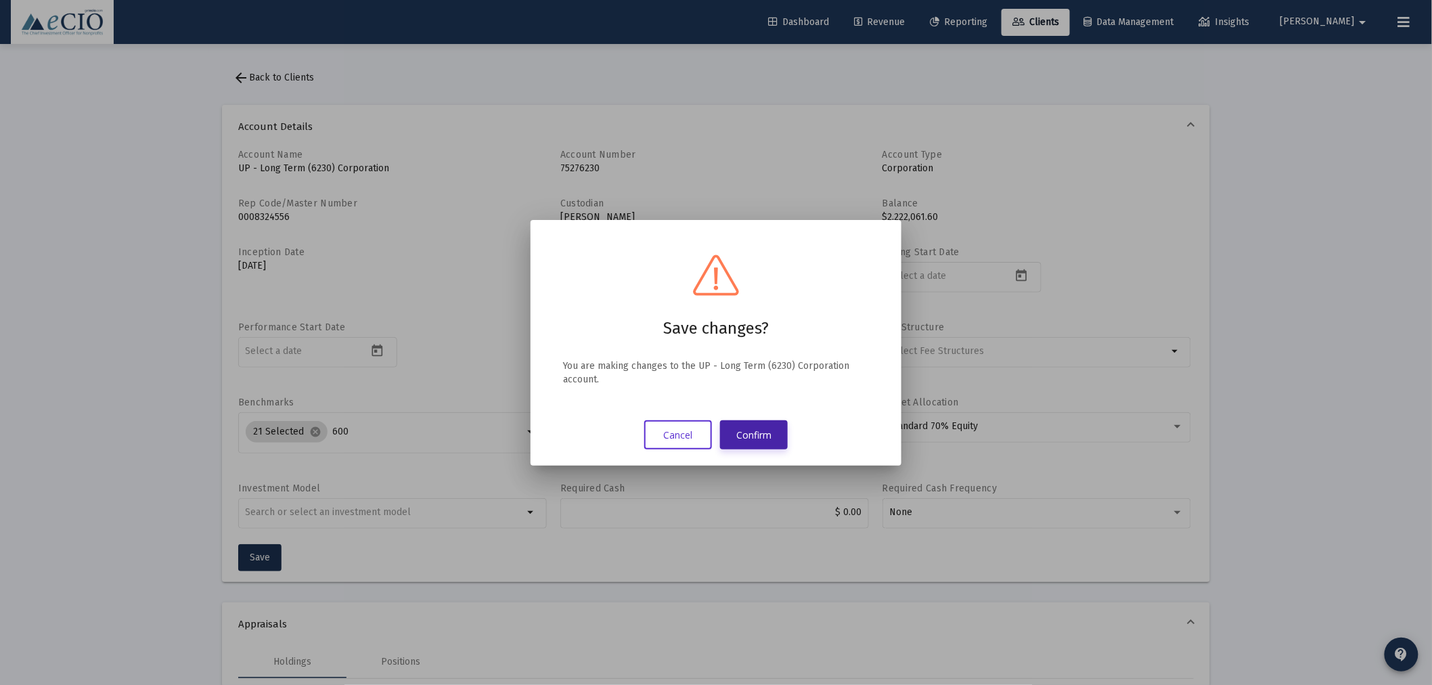
click at [763, 434] on button "Confirm" at bounding box center [754, 434] width 68 height 29
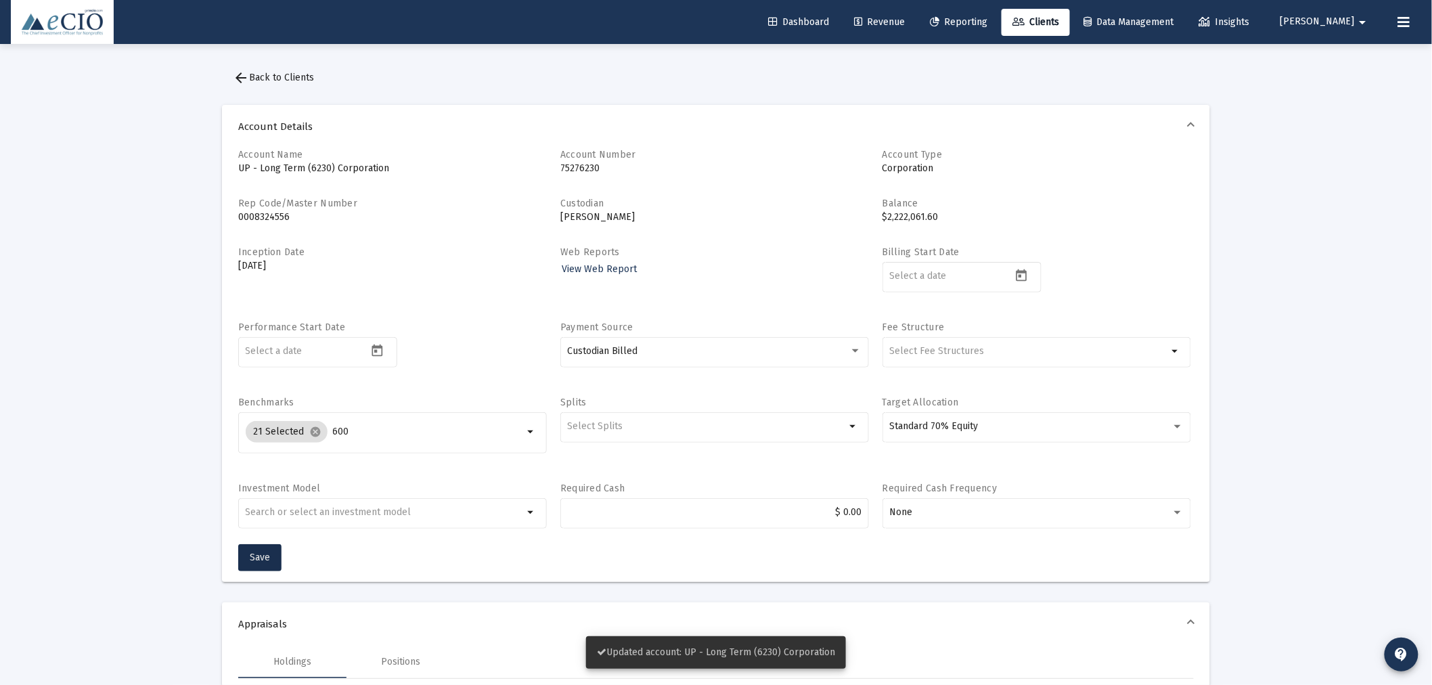
click at [293, 72] on span "arrow_back Back to Clients" at bounding box center [273, 78] width 81 height 12
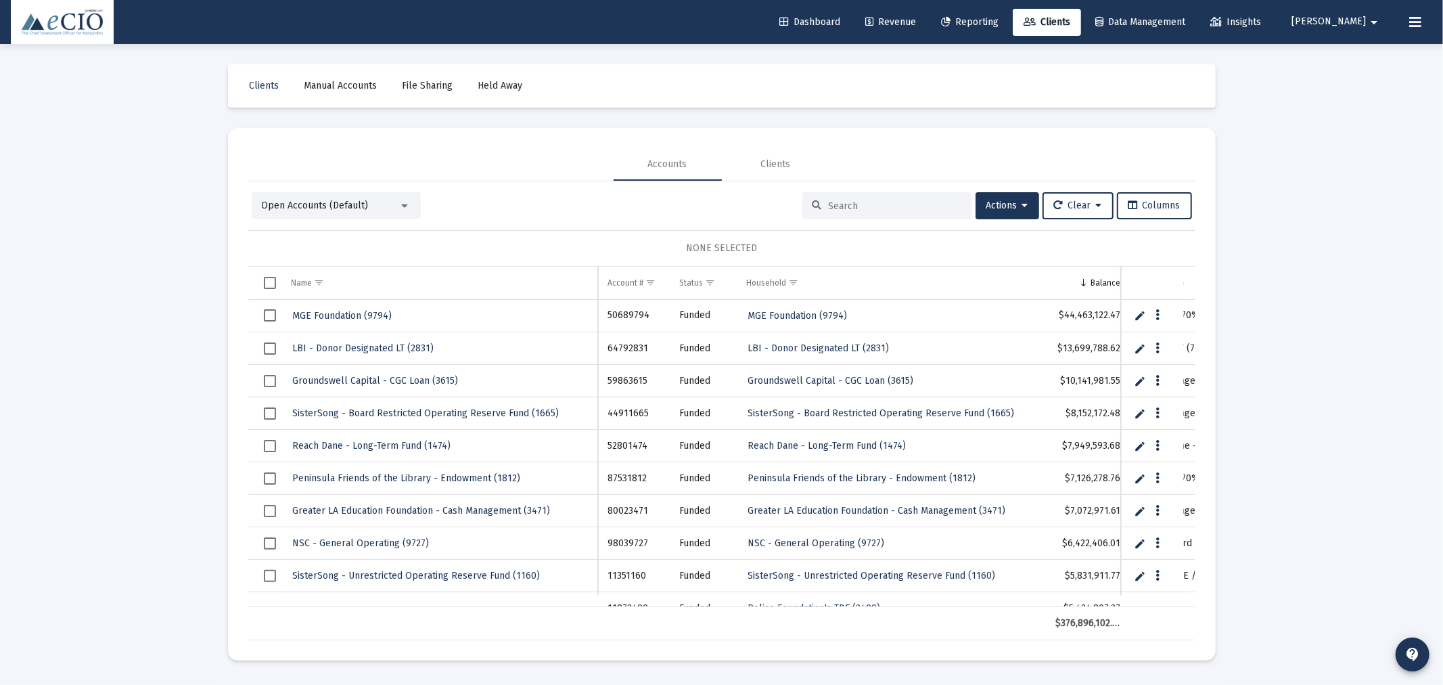
drag, startPoint x: 634, startPoint y: 139, endPoint x: 451, endPoint y: 178, distance: 187.4
click at [634, 139] on mat-card "Accounts Clients Open Accounts (Default) Actions Clear Columns NONE SELECTED Na…" at bounding box center [722, 394] width 988 height 532
click at [854, 204] on input at bounding box center [895, 206] width 133 height 12
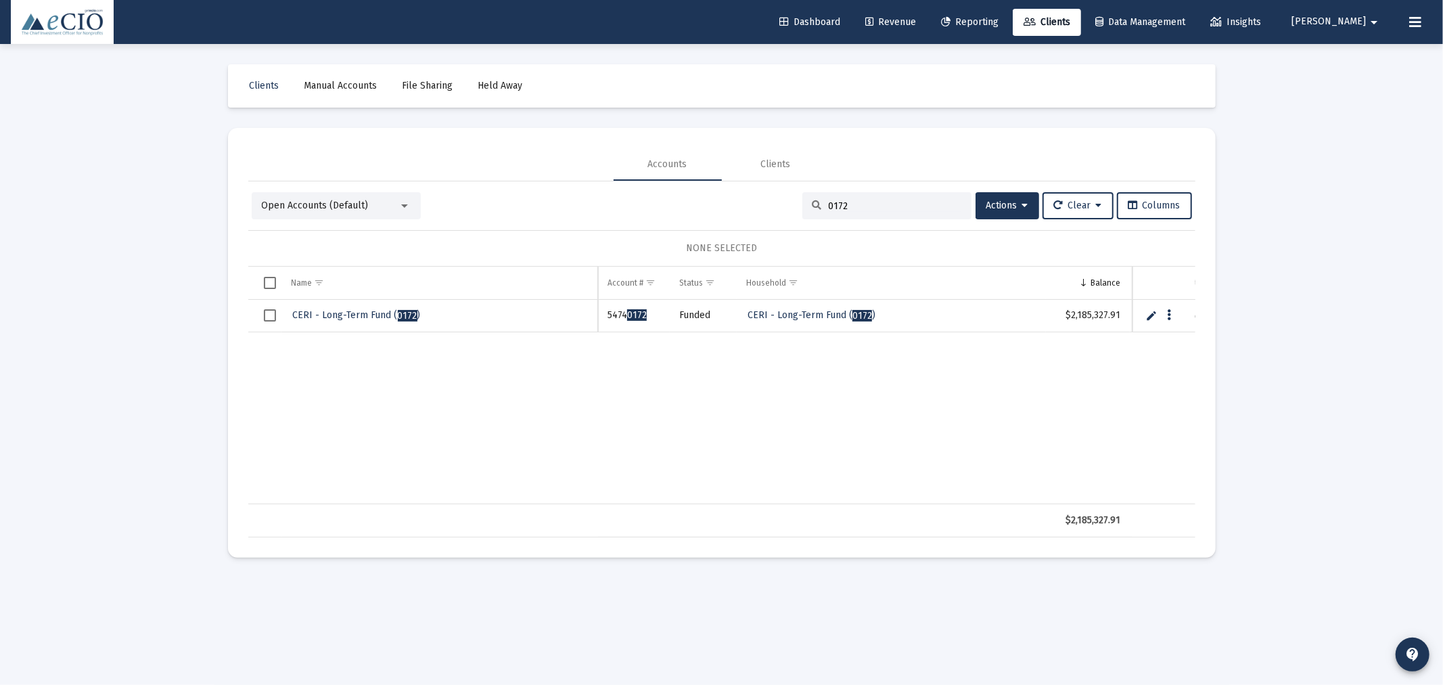
type input "0172"
click at [340, 314] on span "CERI - Long-Term Fund ( 0172 )" at bounding box center [357, 315] width 128 height 12
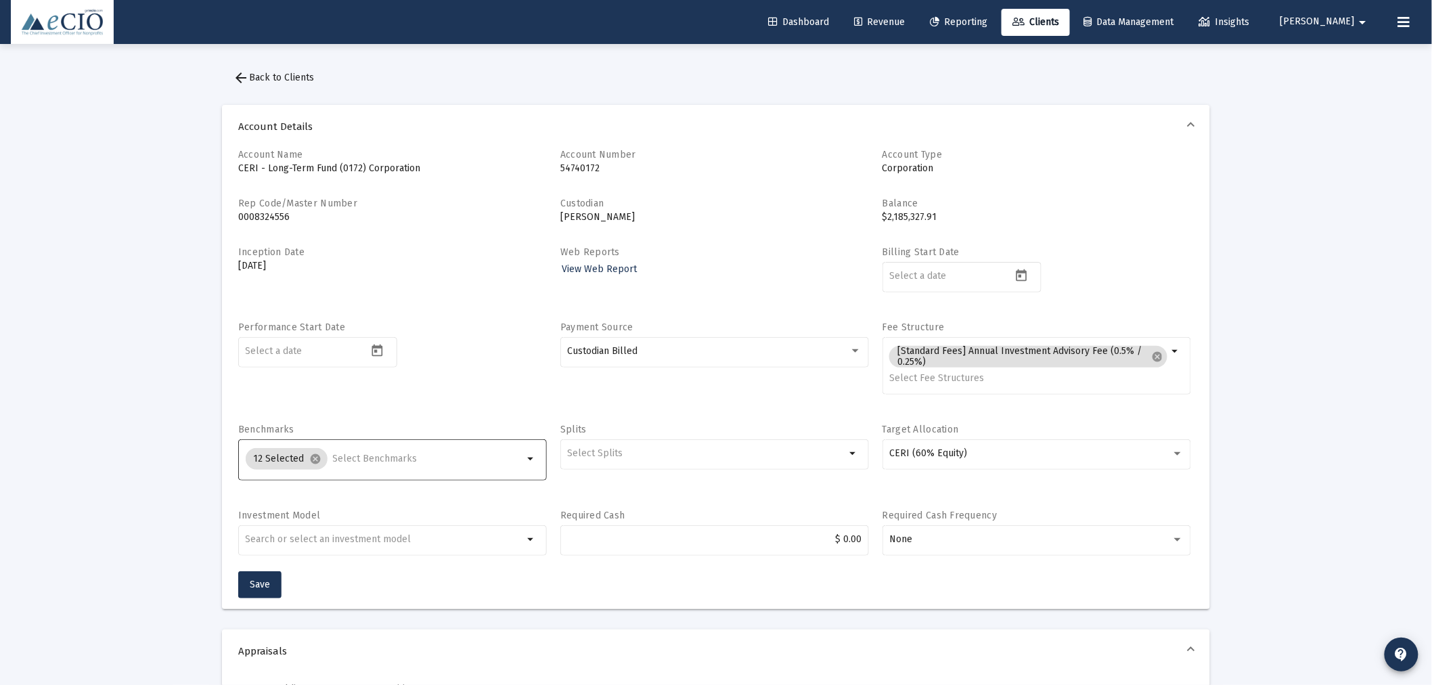
click at [368, 456] on input "Selection" at bounding box center [428, 458] width 191 height 11
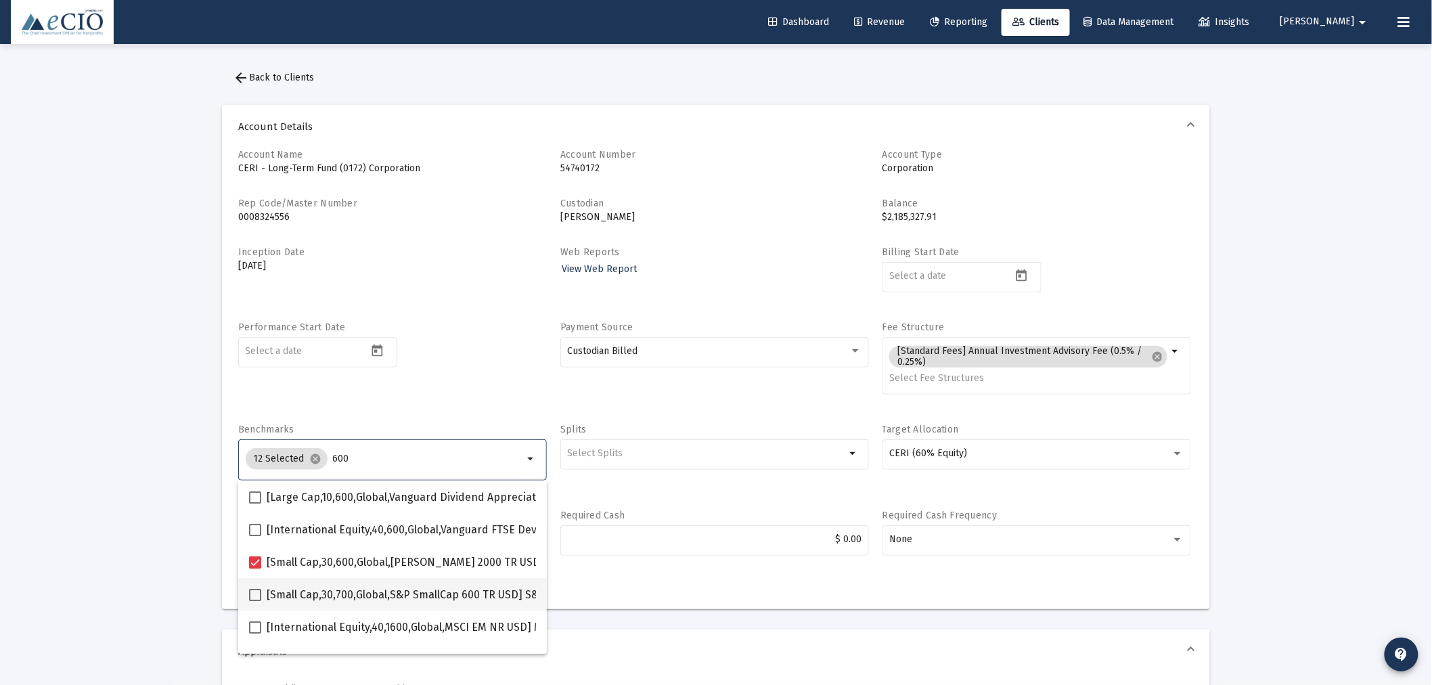
type input "600"
click at [252, 592] on span at bounding box center [255, 595] width 12 height 12
click at [254, 601] on input "[Small Cap,30,700,Global,S&P SmallCap 600 TR USD] S&P SmallCap 600 Index" at bounding box center [254, 601] width 1 height 1
checkbox input "true"
click at [472, 408] on div "Performance Start Date" at bounding box center [392, 365] width 309 height 89
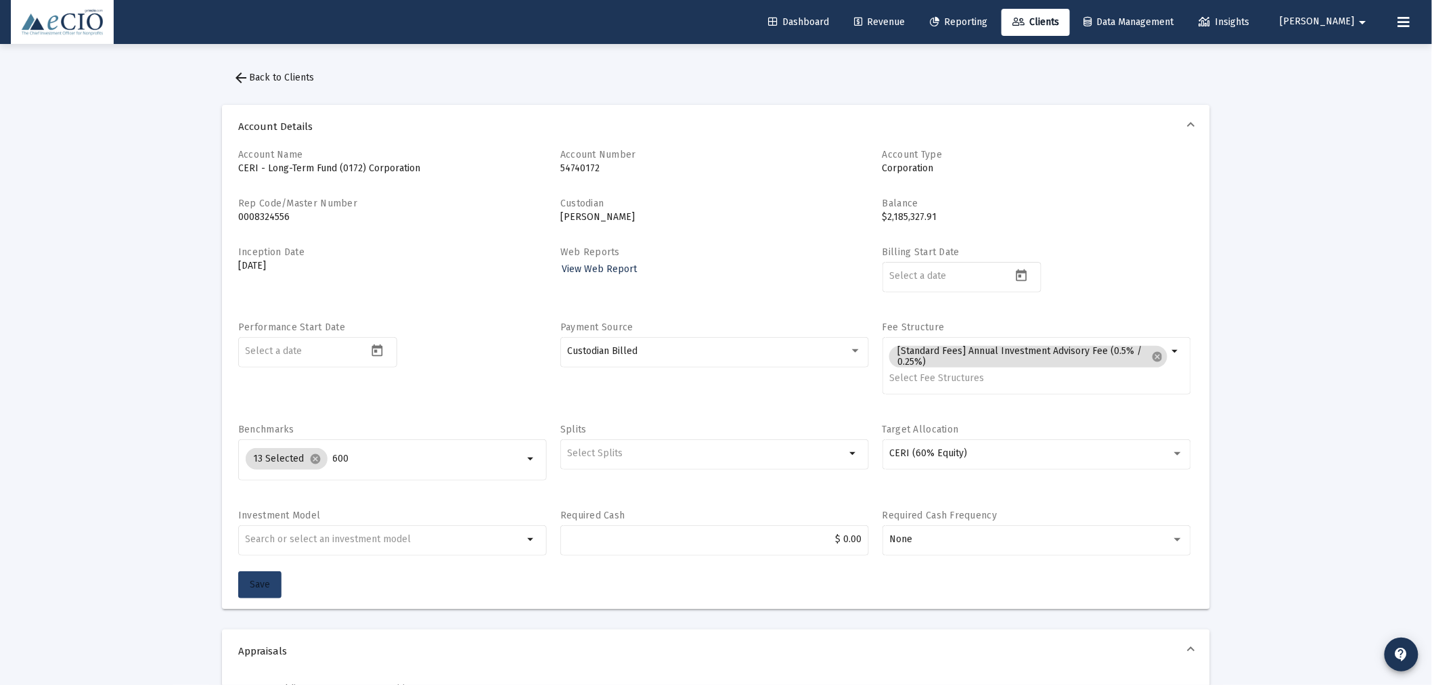
click at [265, 579] on span "Save" at bounding box center [260, 584] width 20 height 12
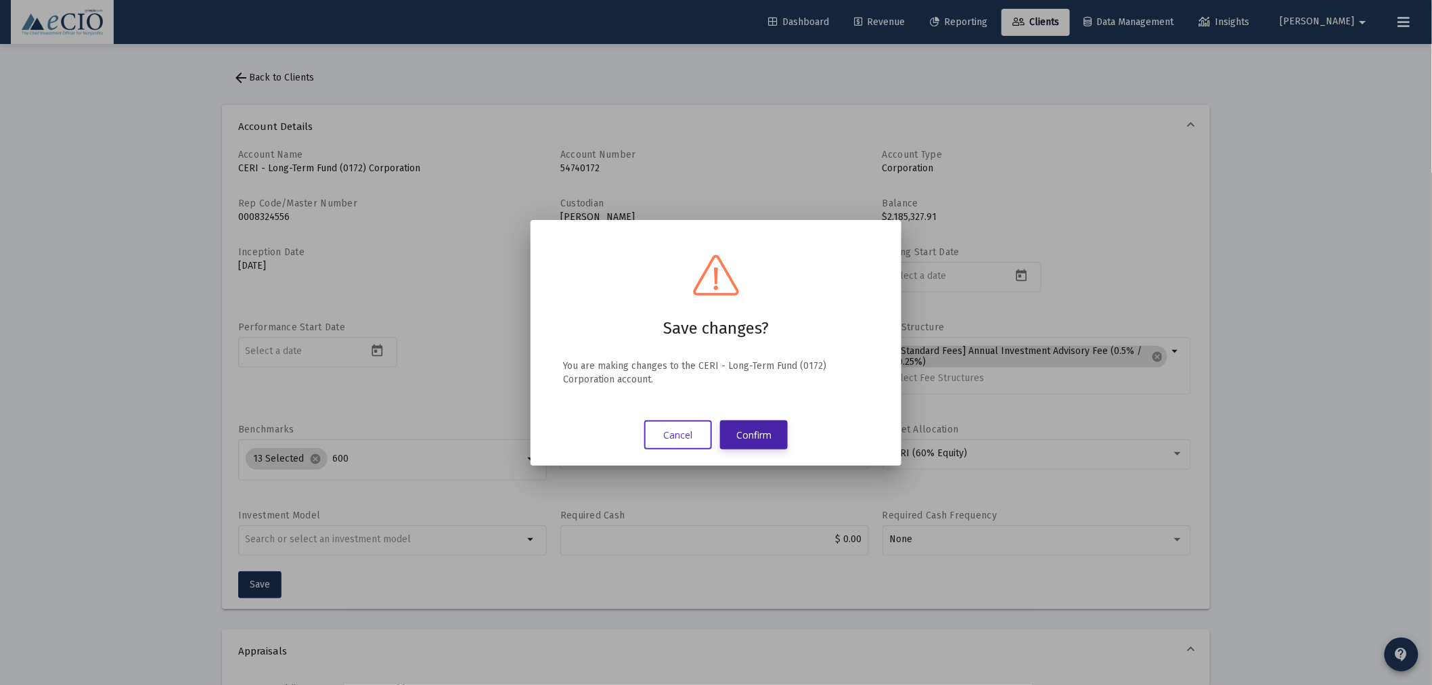
click at [748, 430] on button "Confirm" at bounding box center [754, 434] width 68 height 29
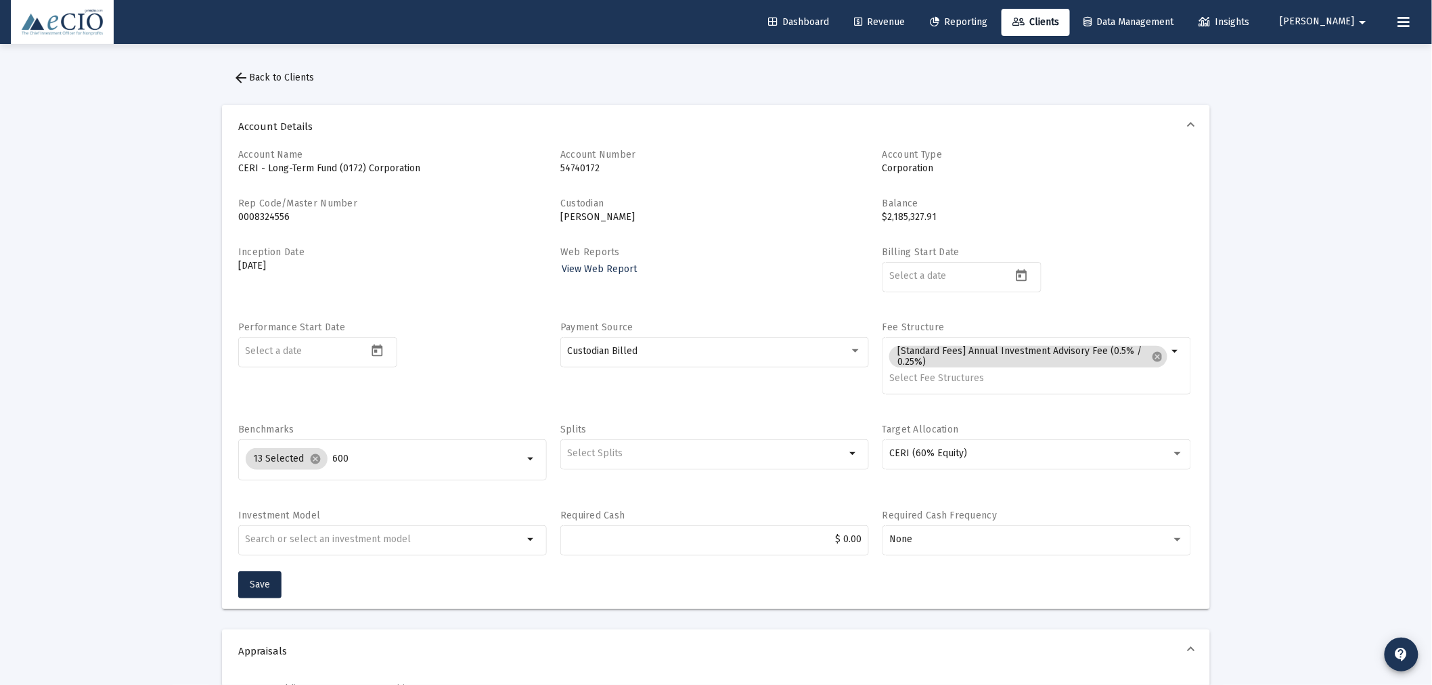
click at [266, 76] on span "arrow_back Back to Clients" at bounding box center [273, 78] width 81 height 12
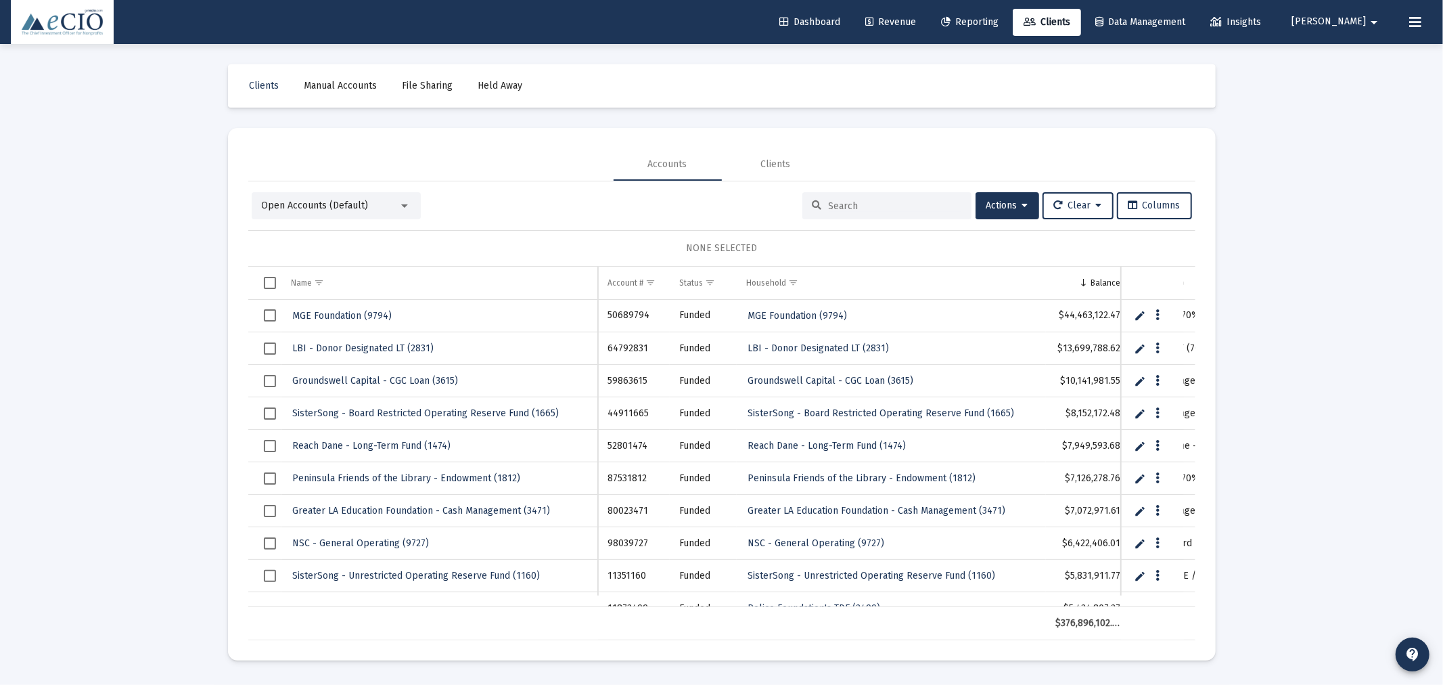
click at [850, 206] on input at bounding box center [895, 206] width 133 height 12
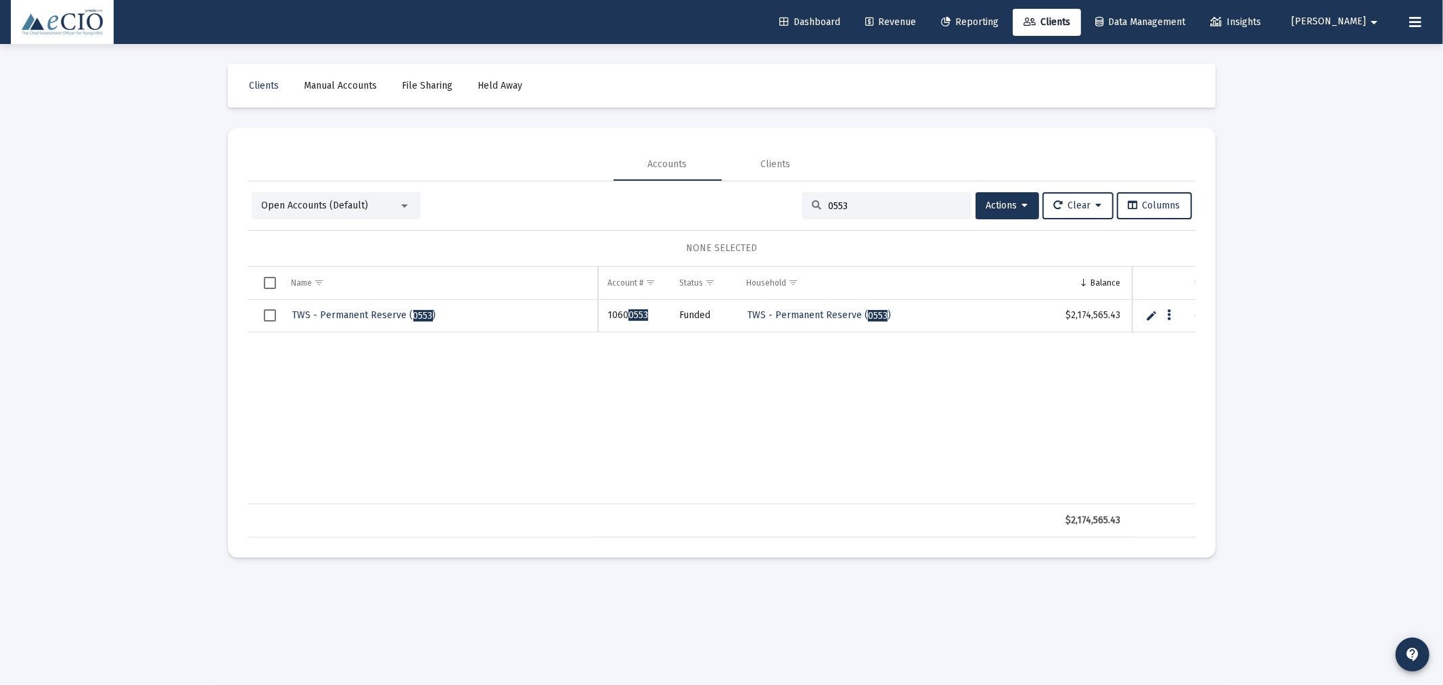
type input "0553"
click at [352, 314] on span "TWS - Permanent Reserve ( 0553 )" at bounding box center [364, 315] width 143 height 12
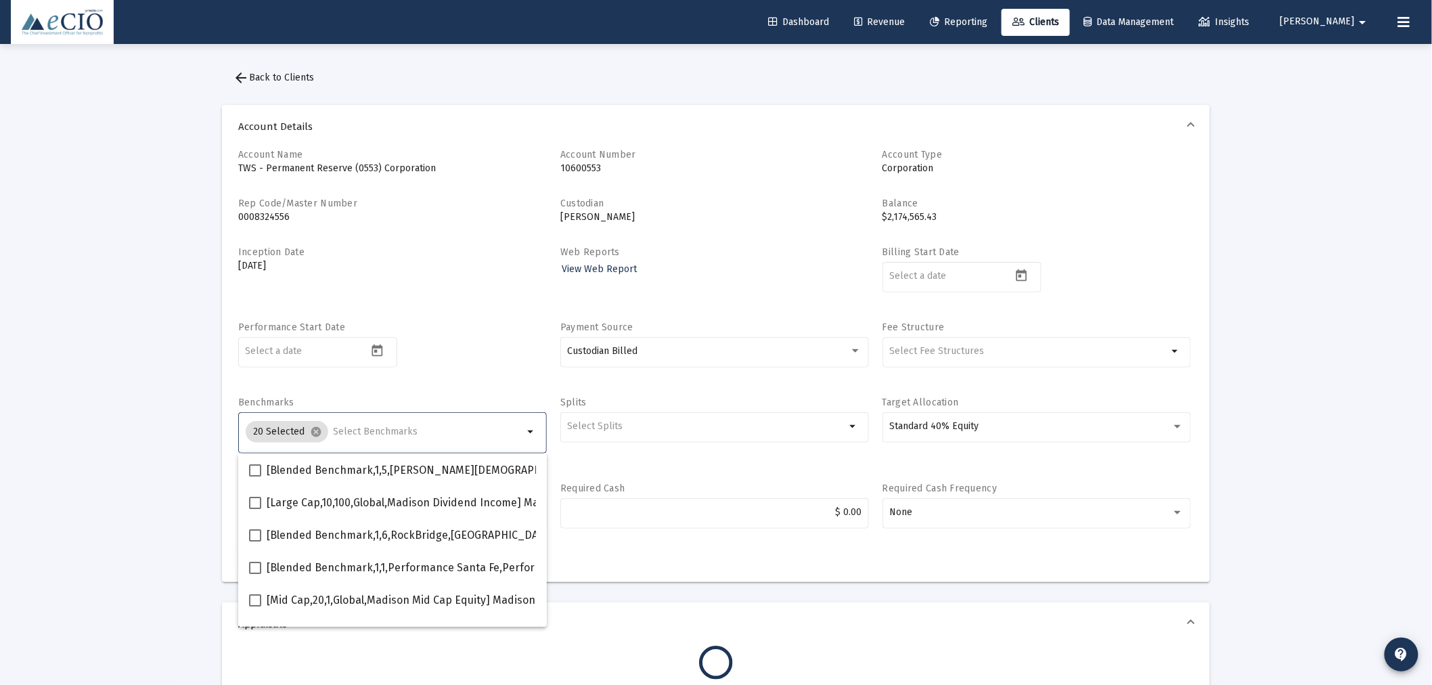
click at [352, 430] on input "Selection" at bounding box center [429, 431] width 190 height 11
type input "600"
click at [254, 567] on span at bounding box center [255, 568] width 12 height 12
click at [254, 574] on input "[Small Cap,30,700,Global,S&P SmallCap 600 TR USD] S&P SmallCap 600 Index" at bounding box center [254, 574] width 1 height 1
checkbox input "true"
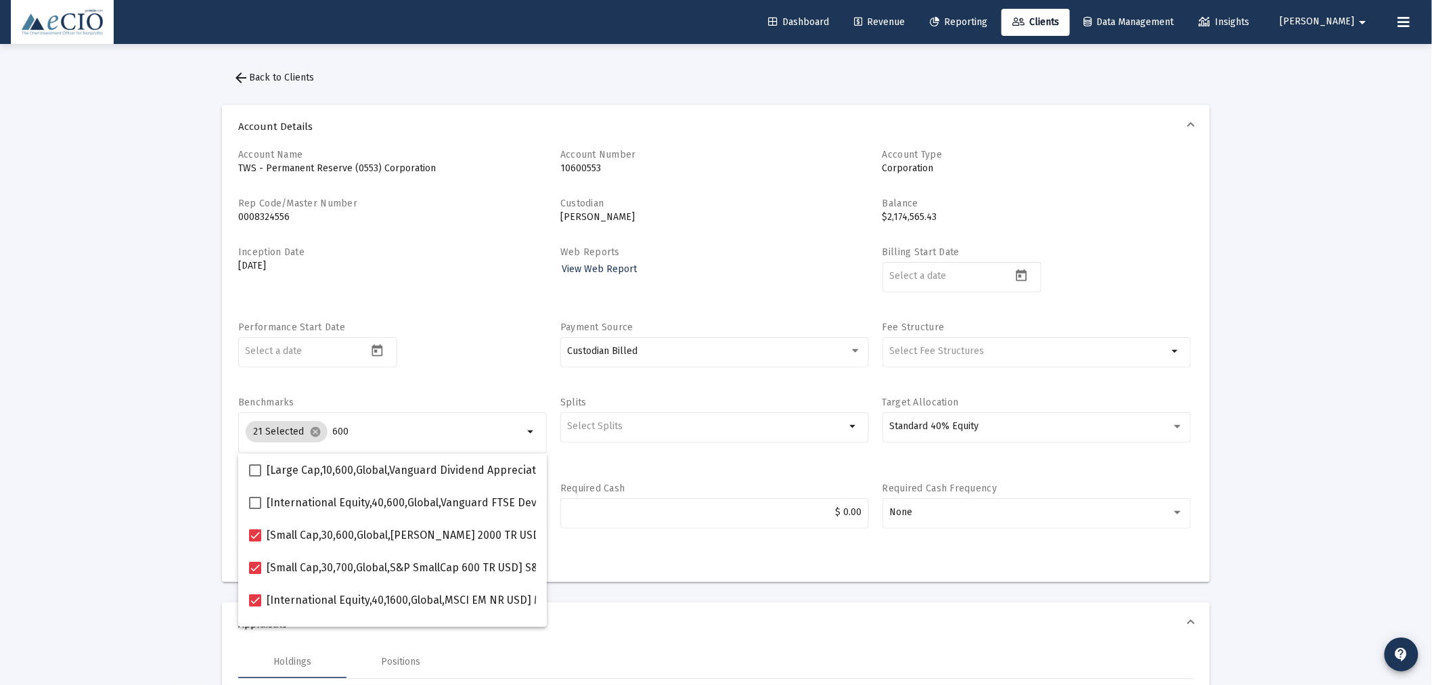
click at [468, 363] on div "Performance Start Date" at bounding box center [392, 352] width 309 height 62
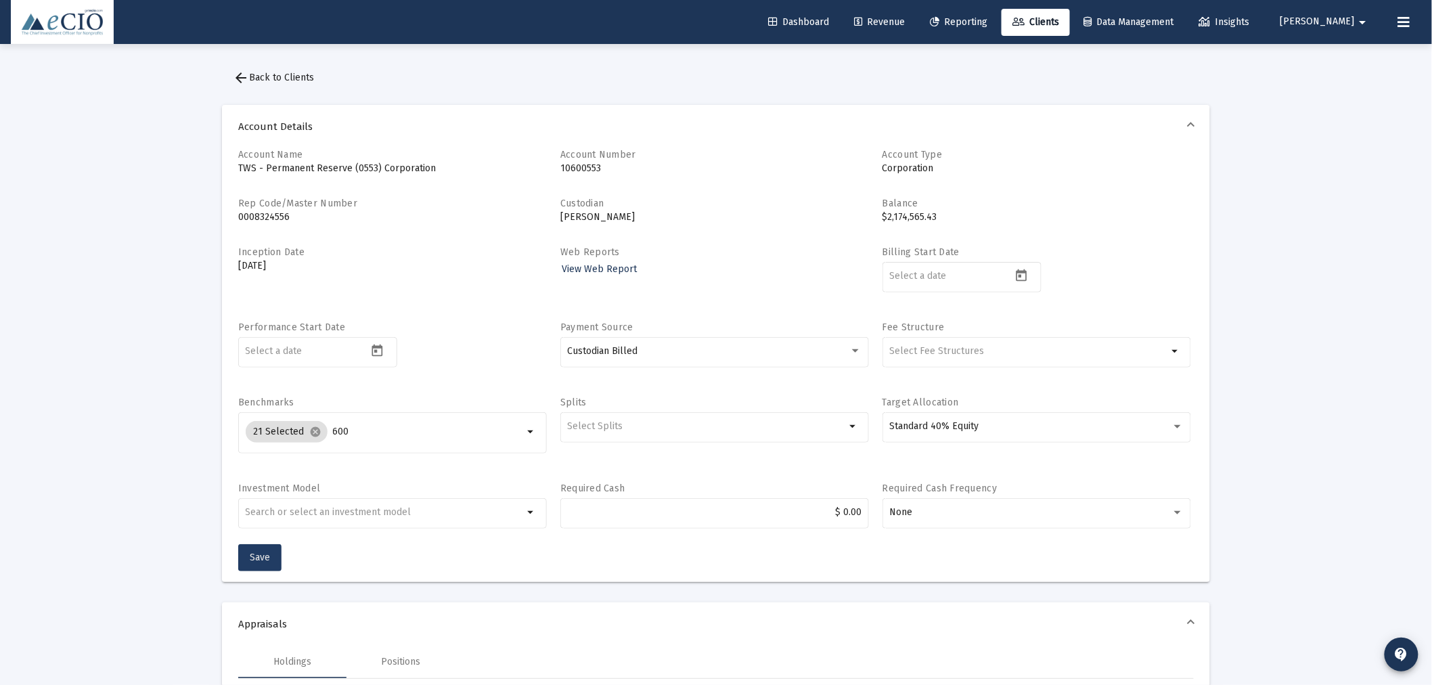
click at [260, 555] on span "Save" at bounding box center [260, 557] width 20 height 12
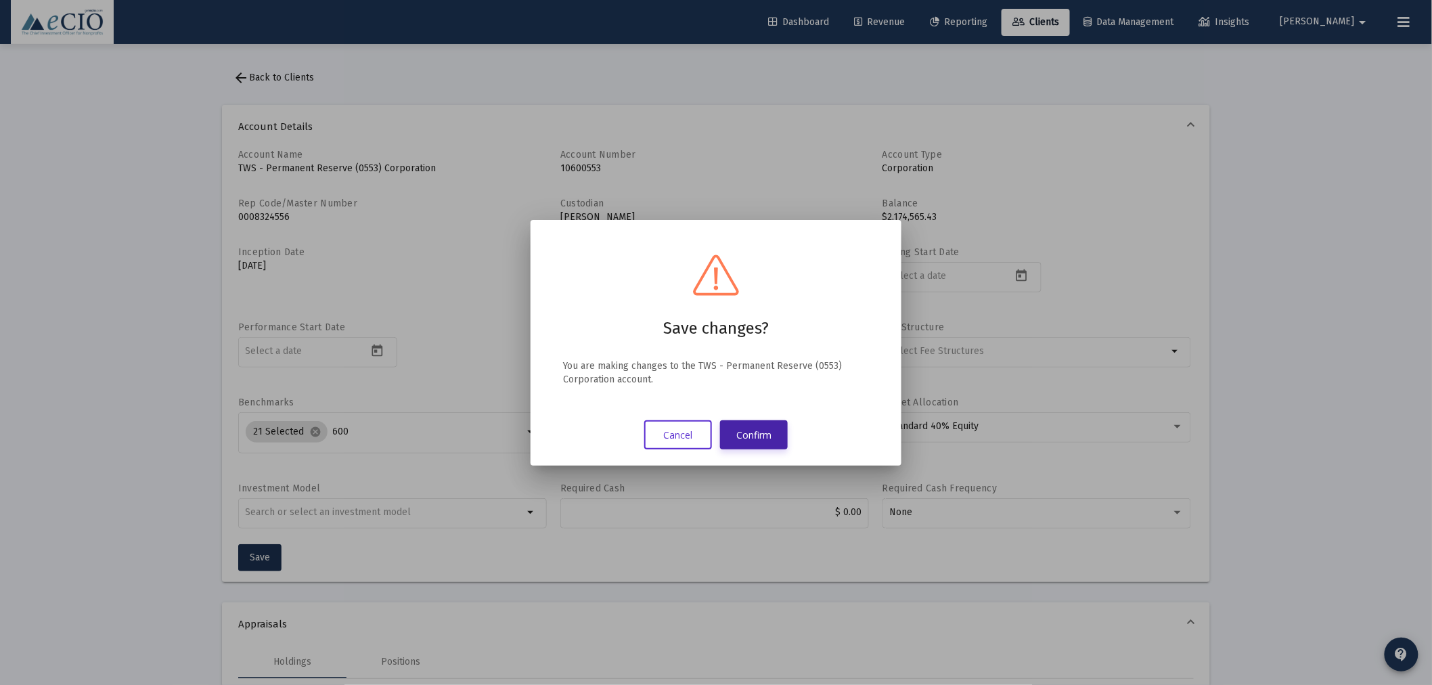
click at [768, 422] on button "Confirm" at bounding box center [754, 434] width 68 height 29
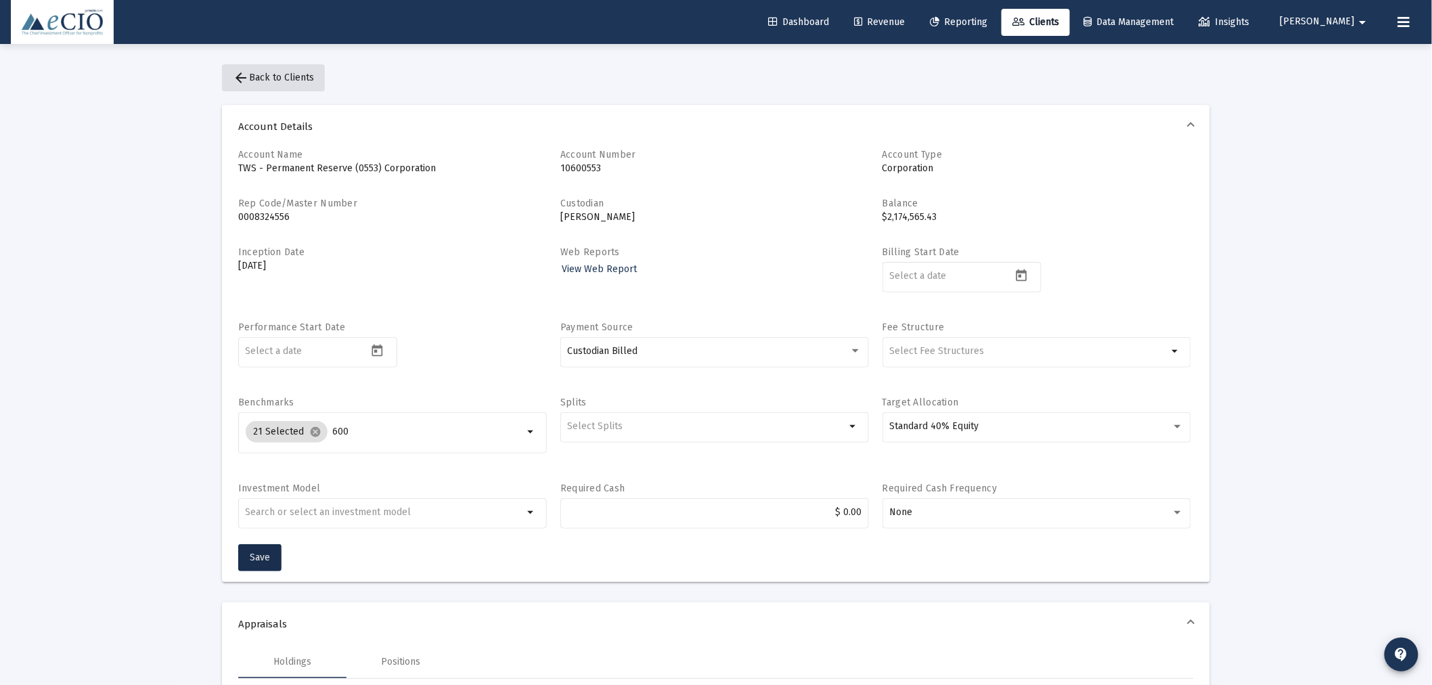
click at [307, 76] on span "arrow_back Back to Clients" at bounding box center [273, 78] width 81 height 12
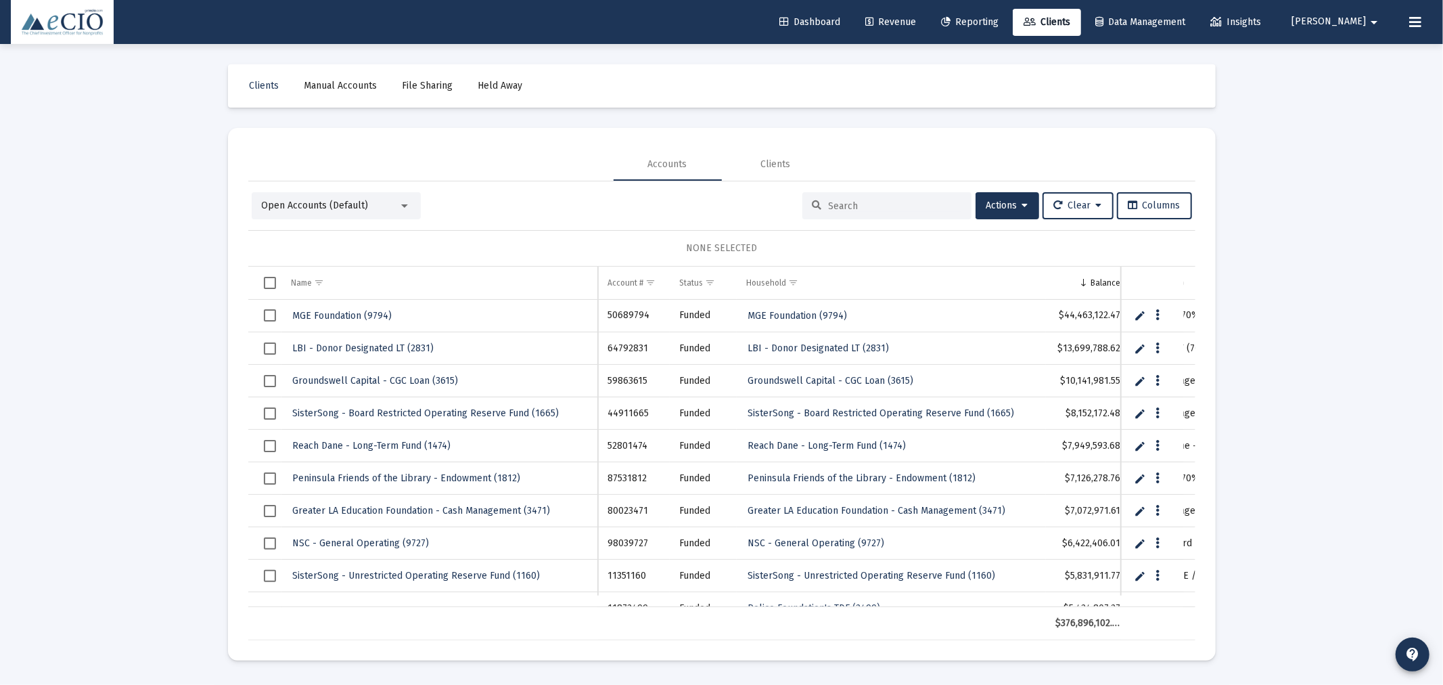
click at [863, 204] on input at bounding box center [895, 206] width 133 height 12
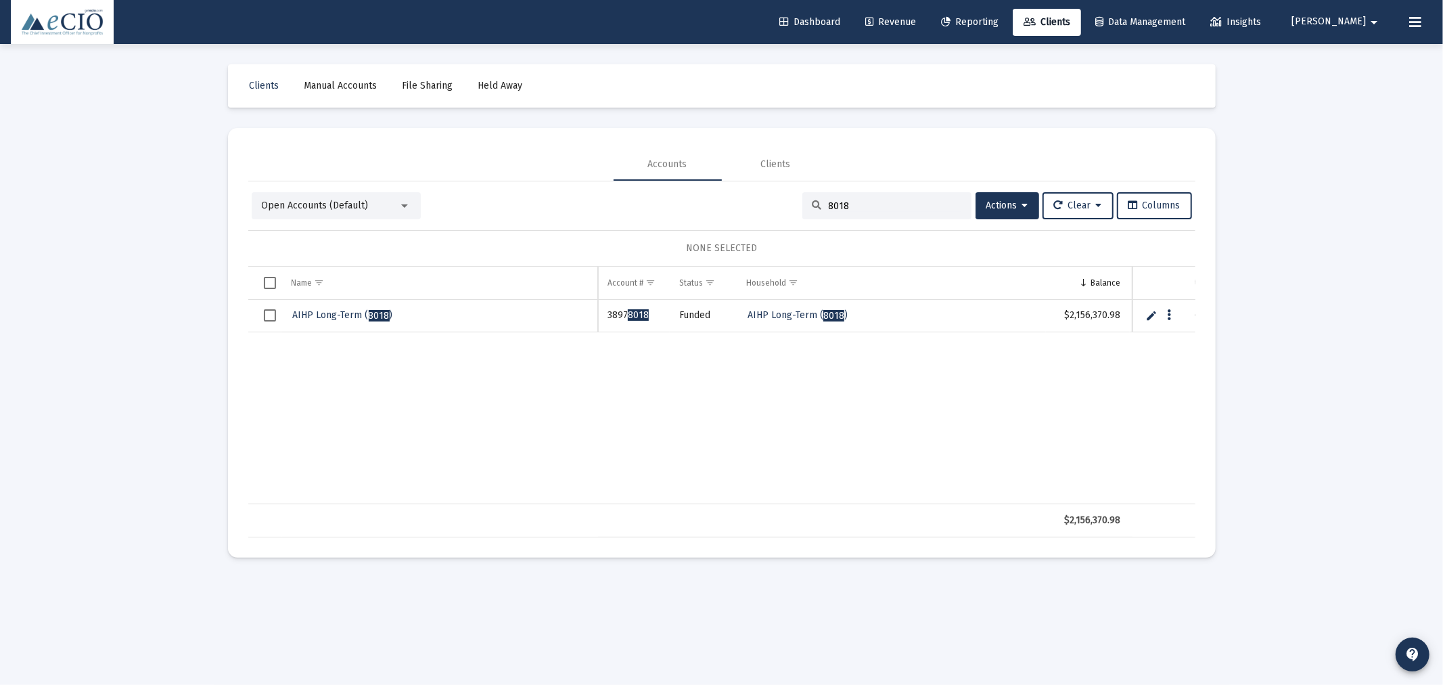
type input "8018"
click at [346, 314] on span "AIHP Long-Term ( 8018 )" at bounding box center [343, 315] width 100 height 12
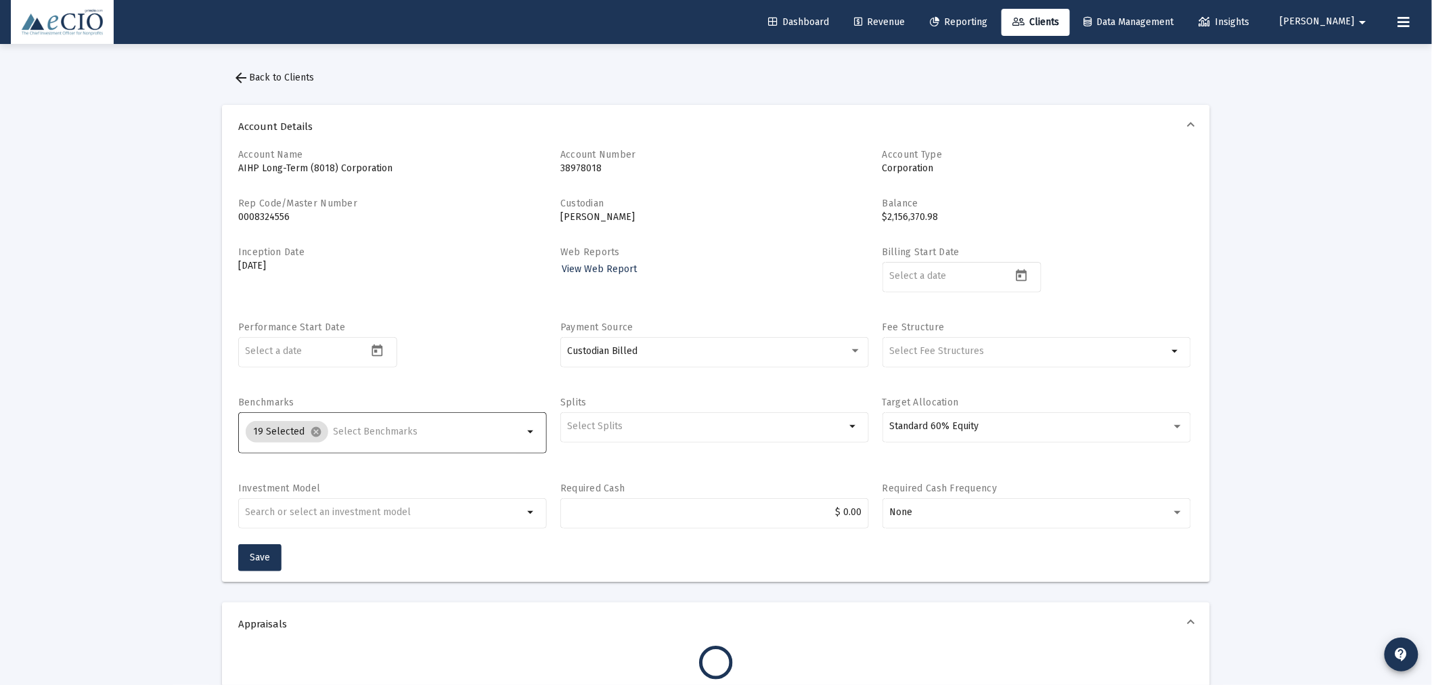
click at [375, 428] on input "Selection" at bounding box center [429, 431] width 190 height 11
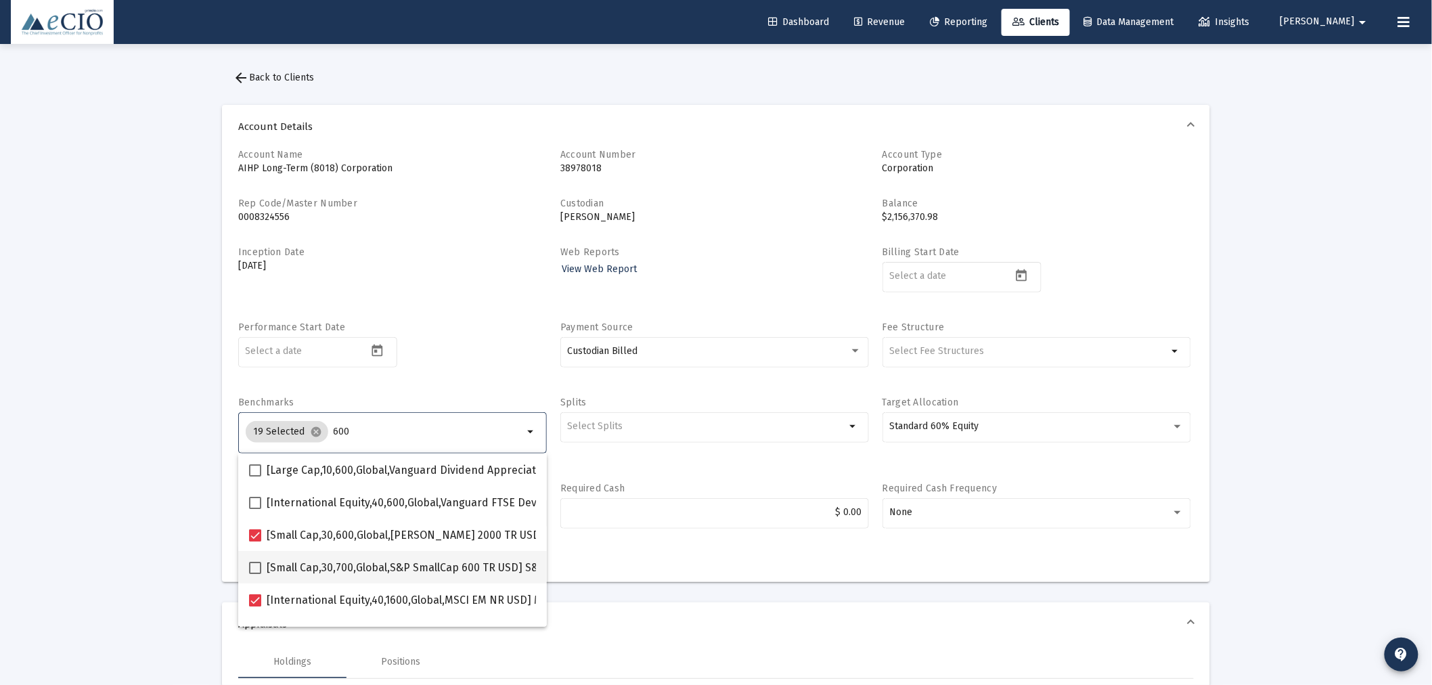
type input "600"
click at [254, 563] on span at bounding box center [255, 568] width 12 height 12
click at [254, 574] on input "[Small Cap,30,700,Global,S&P SmallCap 600 TR USD] S&P SmallCap 600 Index" at bounding box center [254, 574] width 1 height 1
checkbox input "true"
click at [483, 325] on div "Performance Start Date" at bounding box center [392, 352] width 309 height 62
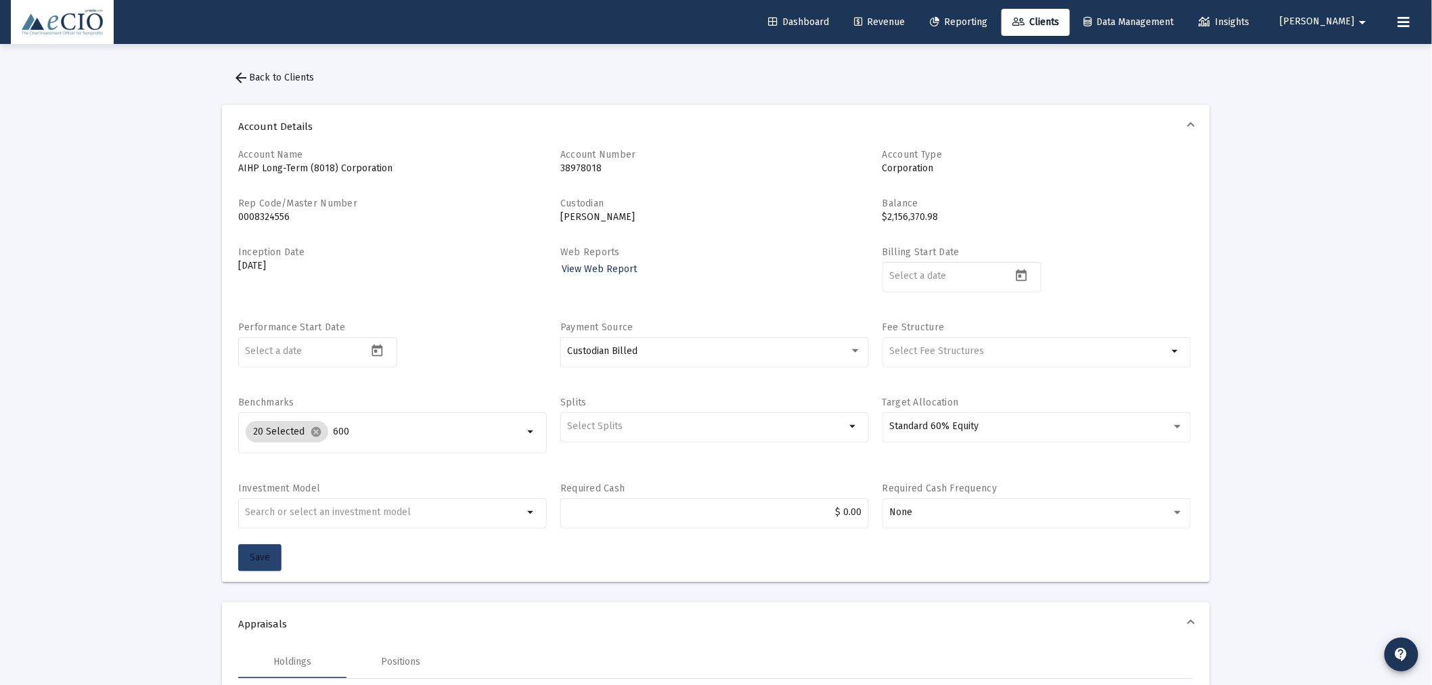
click at [250, 551] on span "Save" at bounding box center [260, 557] width 20 height 12
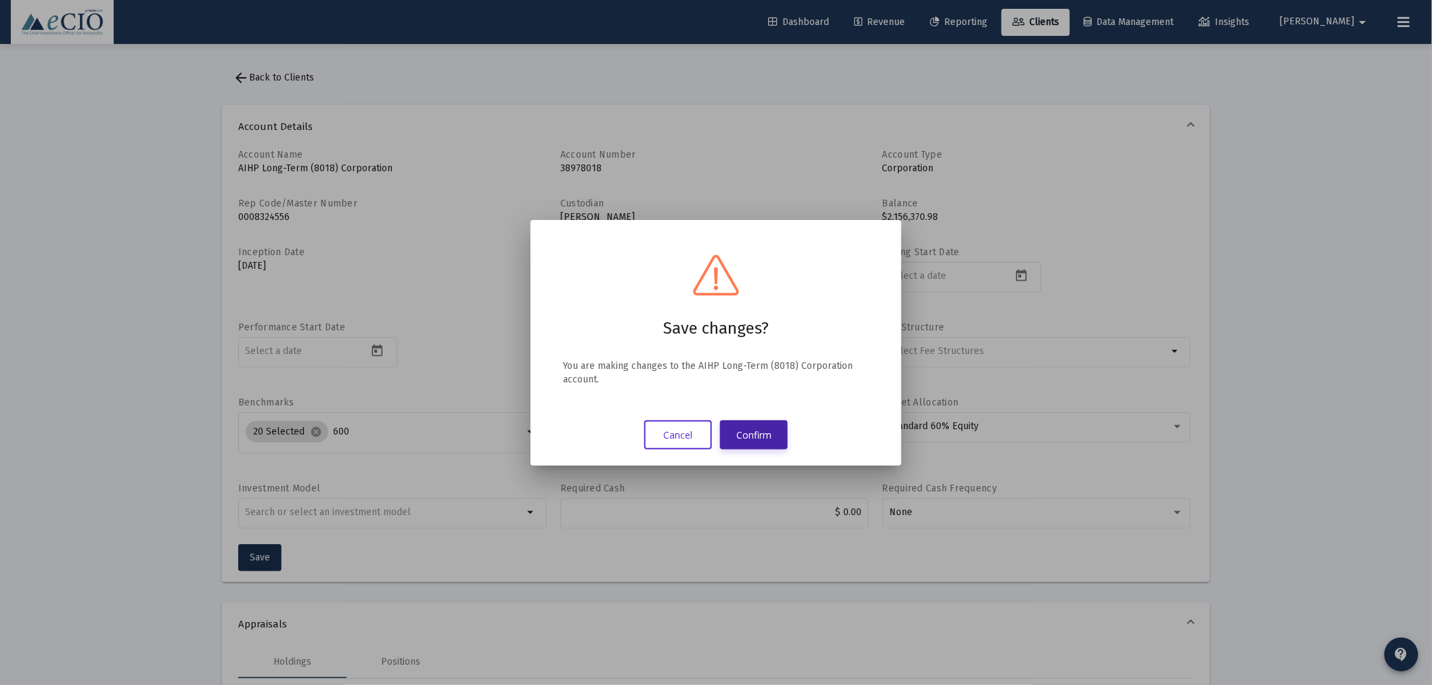
click at [749, 423] on button "Confirm" at bounding box center [754, 434] width 68 height 29
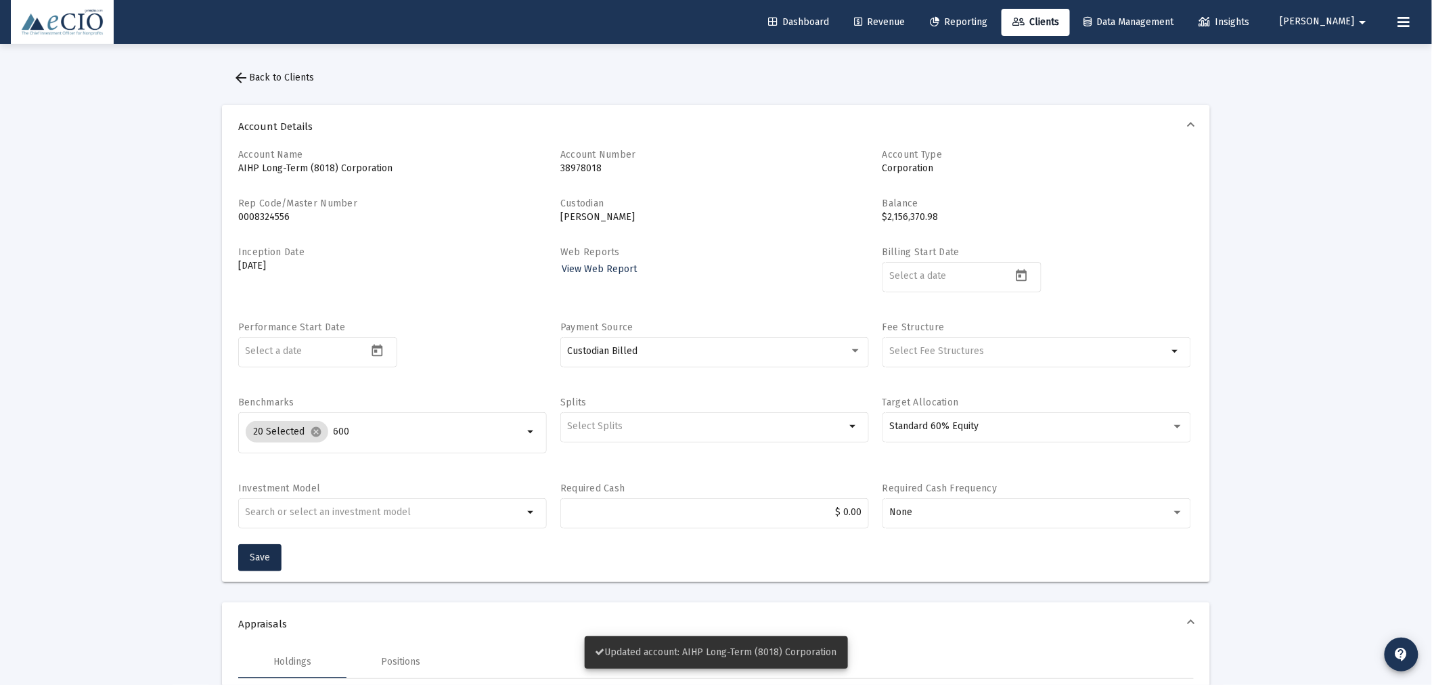
click at [304, 80] on span "arrow_back Back to Clients" at bounding box center [273, 78] width 81 height 12
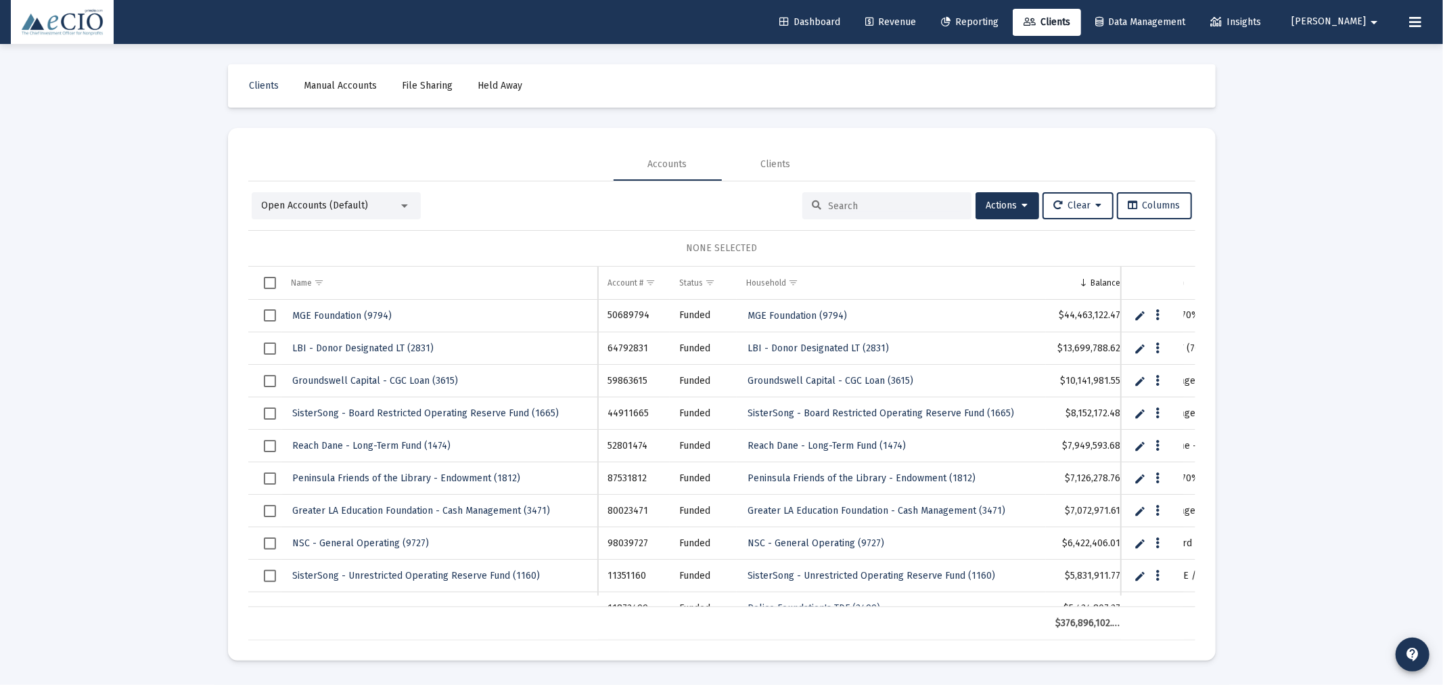
click at [929, 207] on input at bounding box center [895, 206] width 133 height 12
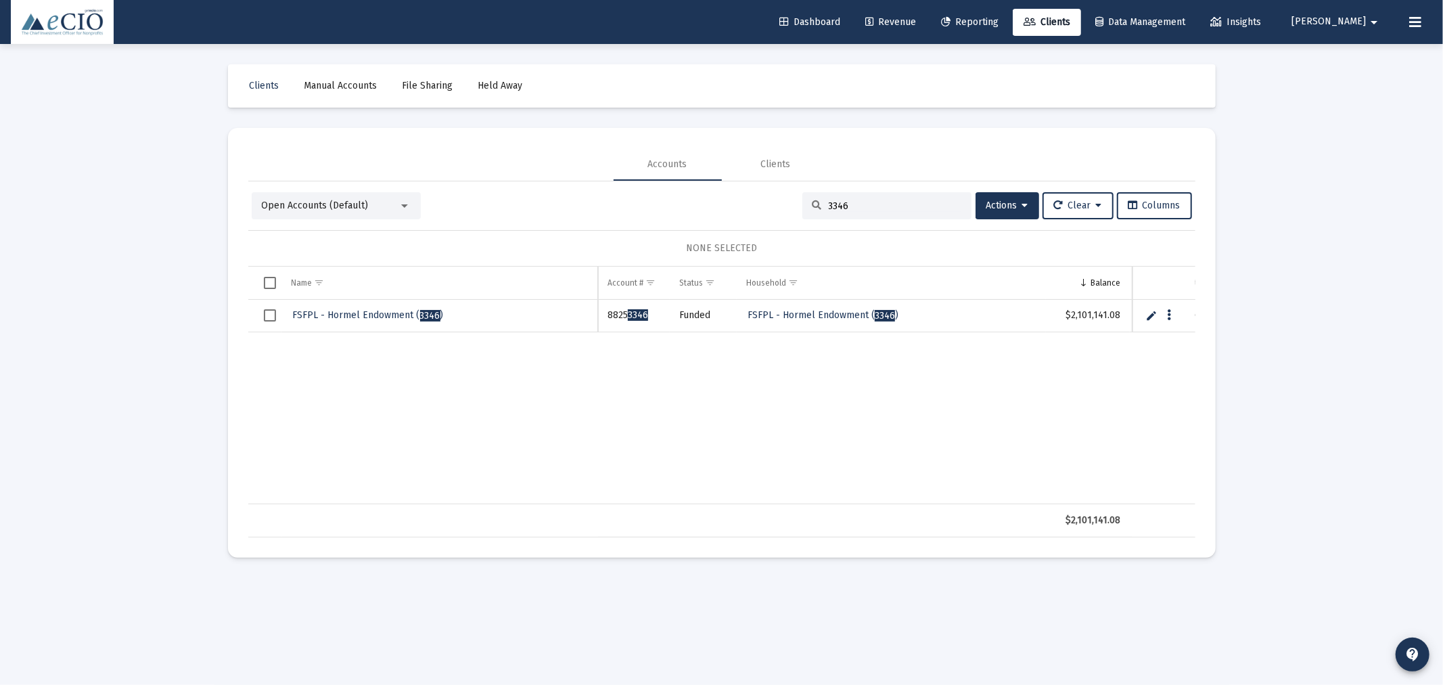
type input "3346"
click at [371, 311] on span "FSFPL - Hormel Endowment ( 3346 )" at bounding box center [368, 315] width 151 height 12
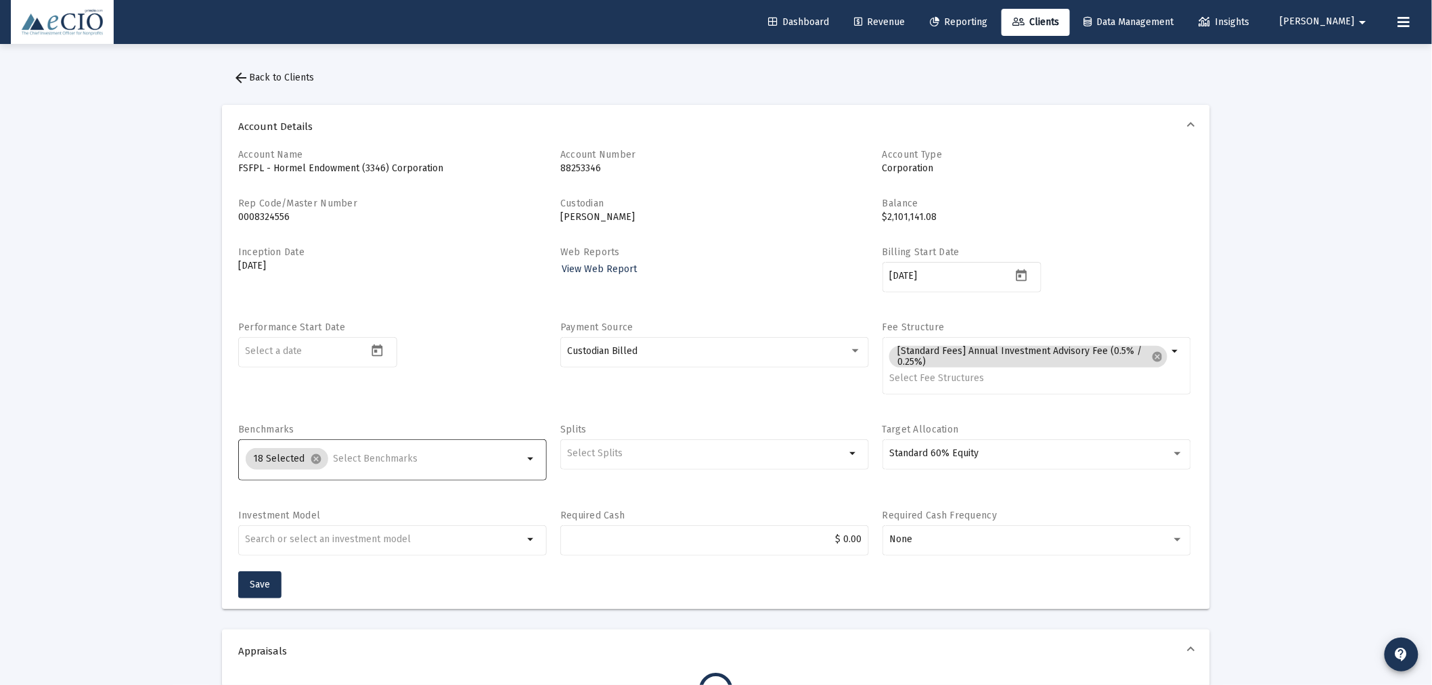
click at [379, 453] on input "Selection" at bounding box center [429, 458] width 190 height 11
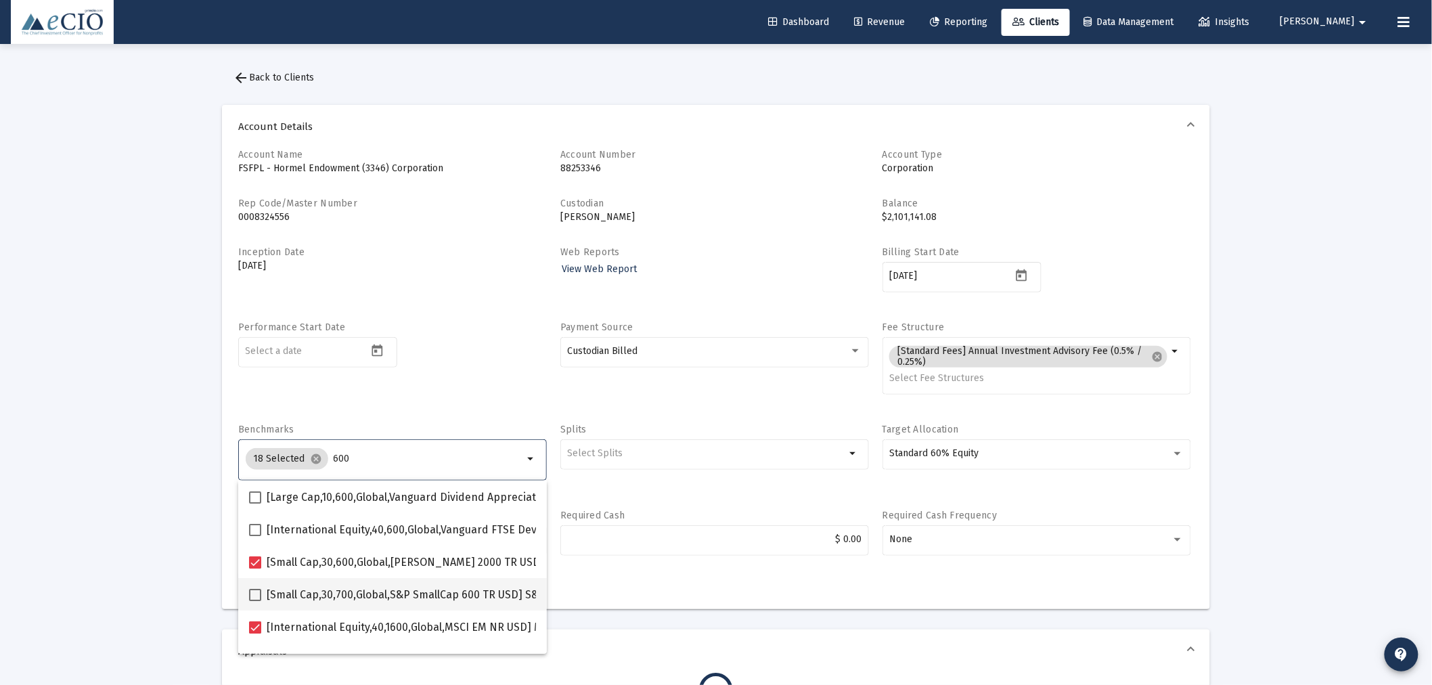
type input "600"
click at [260, 590] on span at bounding box center [255, 595] width 12 height 12
click at [255, 601] on input "[Small Cap,30,700,Global,S&P SmallCap 600 TR USD] S&P SmallCap 600 Index" at bounding box center [254, 601] width 1 height 1
checkbox input "true"
click at [423, 394] on div "Performance Start Date" at bounding box center [392, 365] width 309 height 89
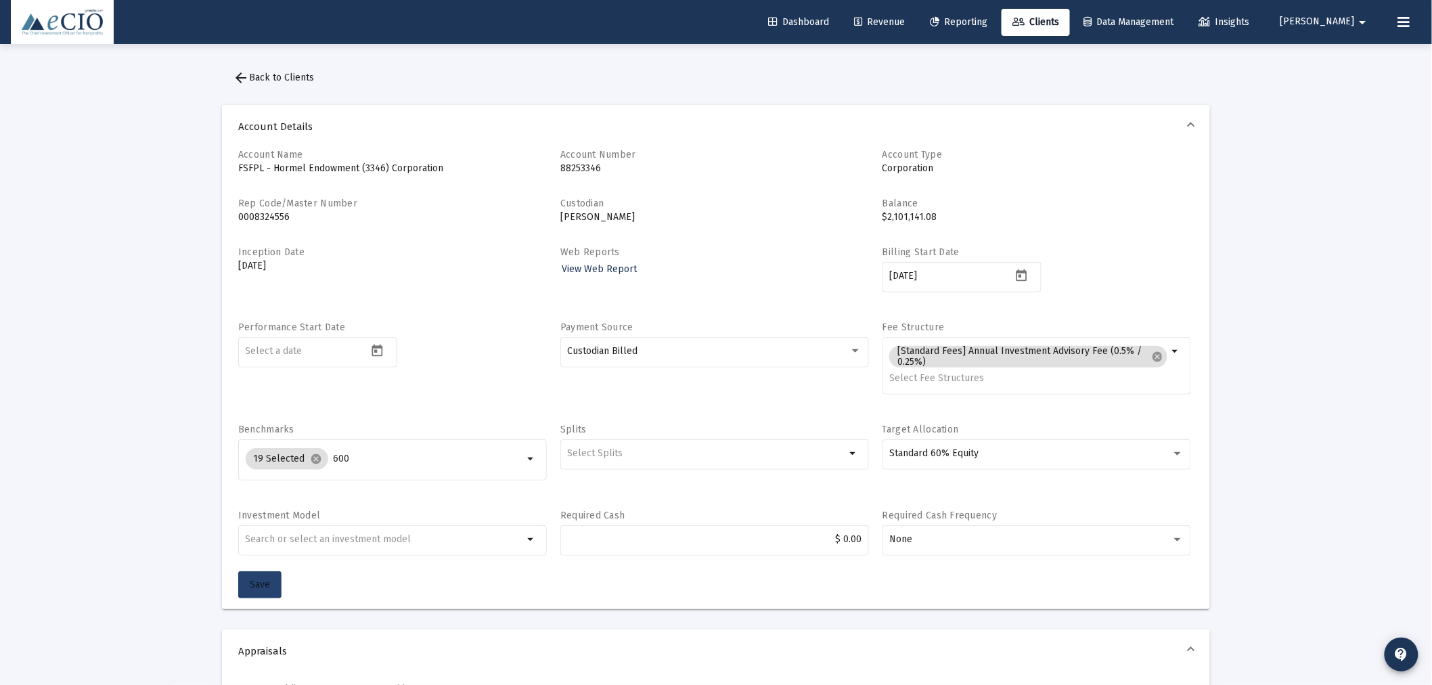
click at [251, 584] on span "Save" at bounding box center [260, 584] width 20 height 12
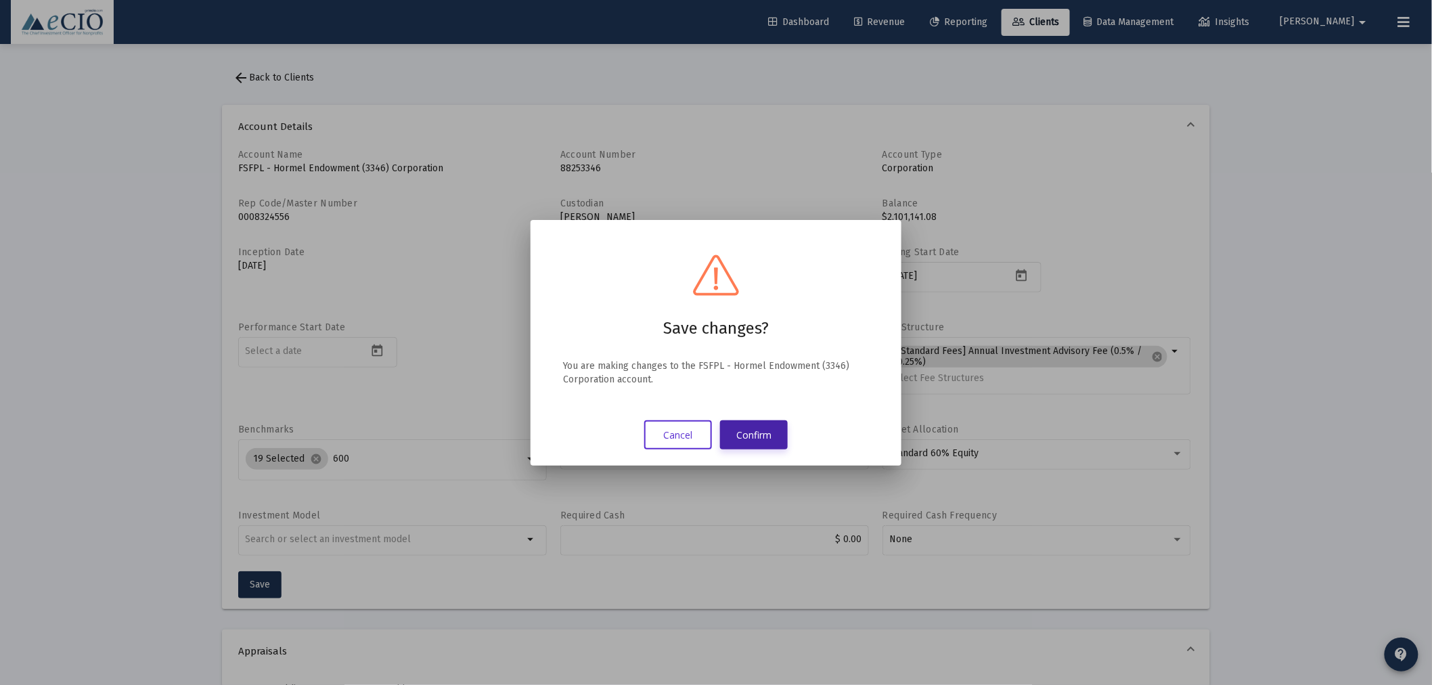
click at [746, 430] on button "Confirm" at bounding box center [754, 434] width 68 height 29
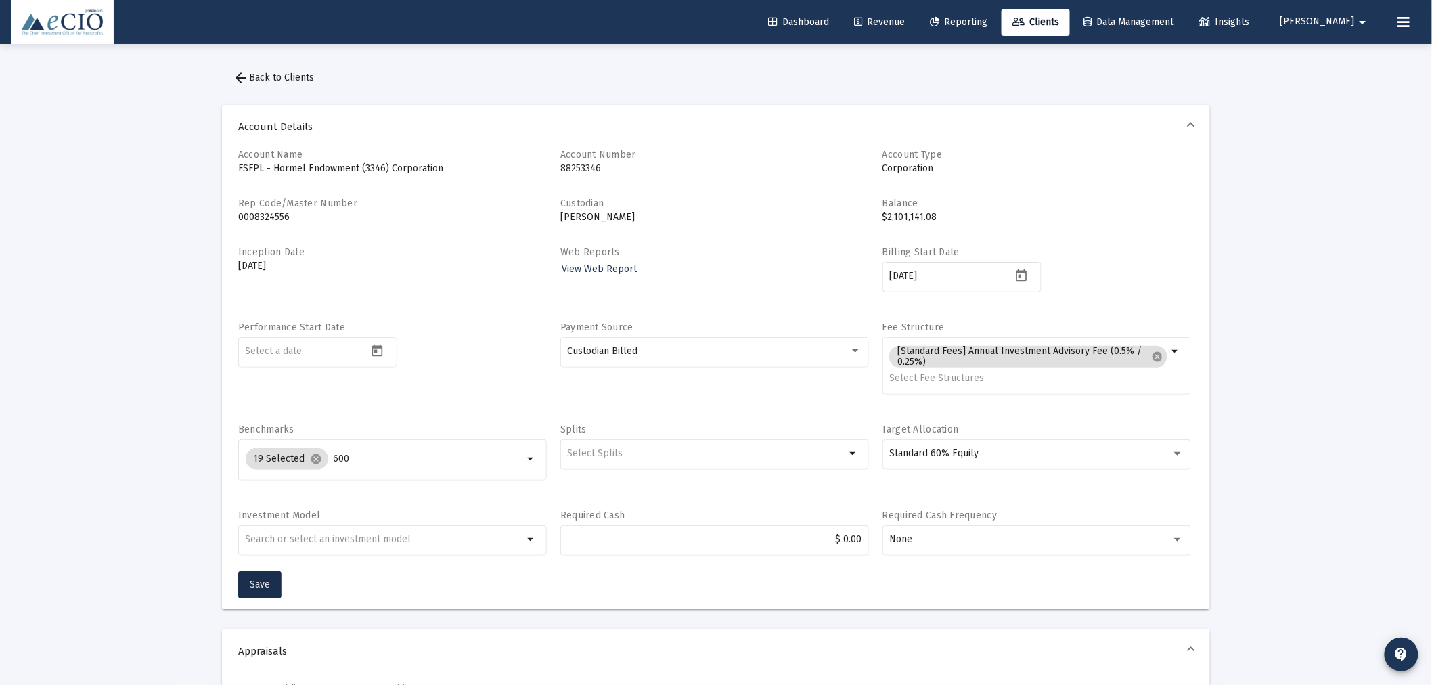
click at [296, 76] on span "arrow_back Back to Clients" at bounding box center [273, 78] width 81 height 12
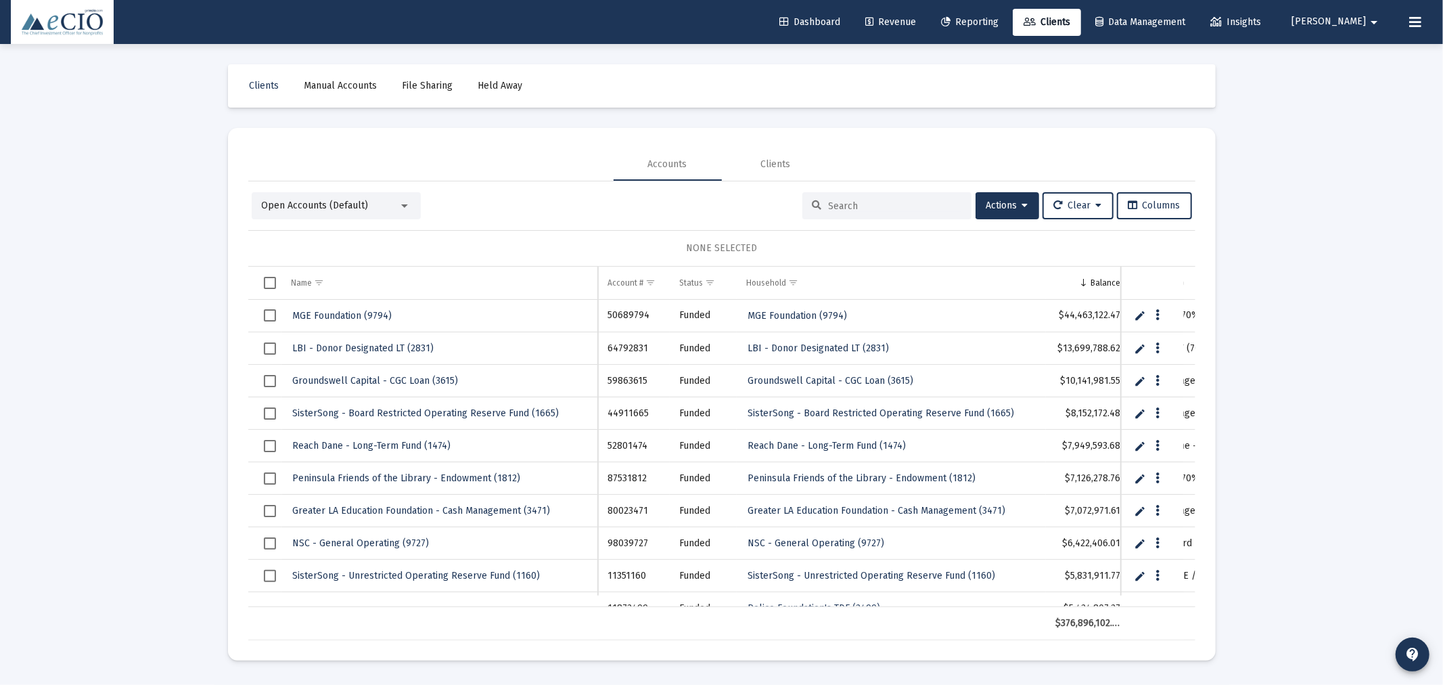
click at [844, 202] on input at bounding box center [895, 206] width 133 height 12
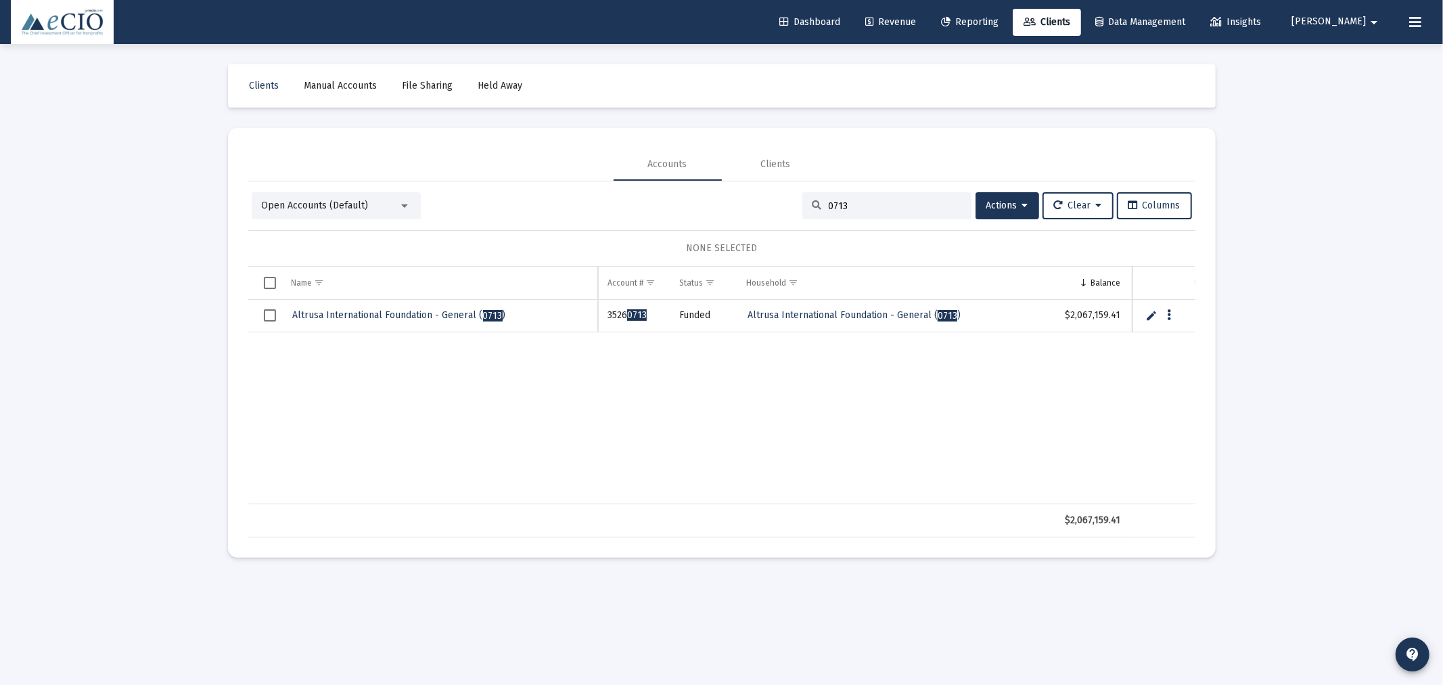
type input "0713"
click at [416, 307] on link "Altrusa International Foundation - General ( 0713 )" at bounding box center [400, 315] width 216 height 20
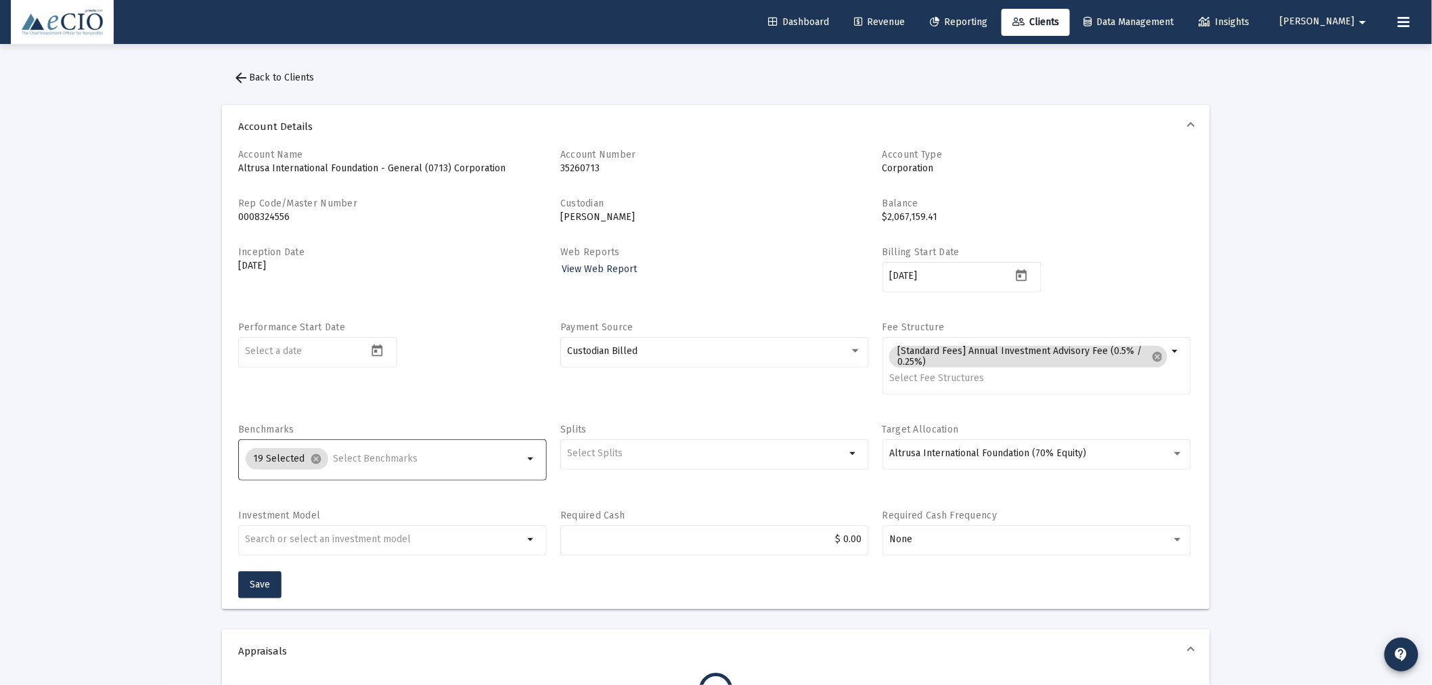
click at [396, 453] on input "Selection" at bounding box center [429, 458] width 190 height 11
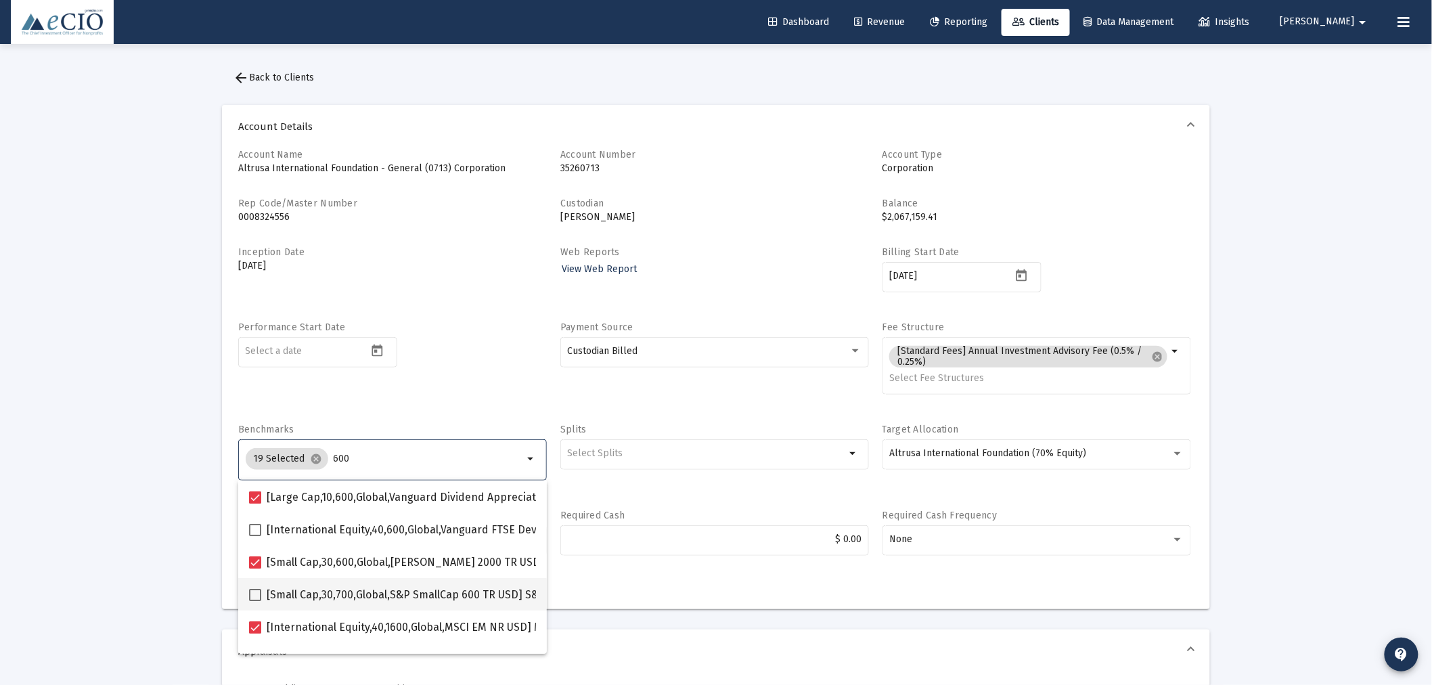
type input "600"
click at [254, 594] on span at bounding box center [255, 595] width 12 height 12
click at [254, 601] on input "[Small Cap,30,700,Global,S&P SmallCap 600 TR USD] S&P SmallCap 600 Index" at bounding box center [254, 601] width 1 height 1
checkbox input "true"
click at [445, 410] on div "Account Name Altrusa International Foundation - General (0713) Corporation Acco…" at bounding box center [715, 359] width 955 height 423
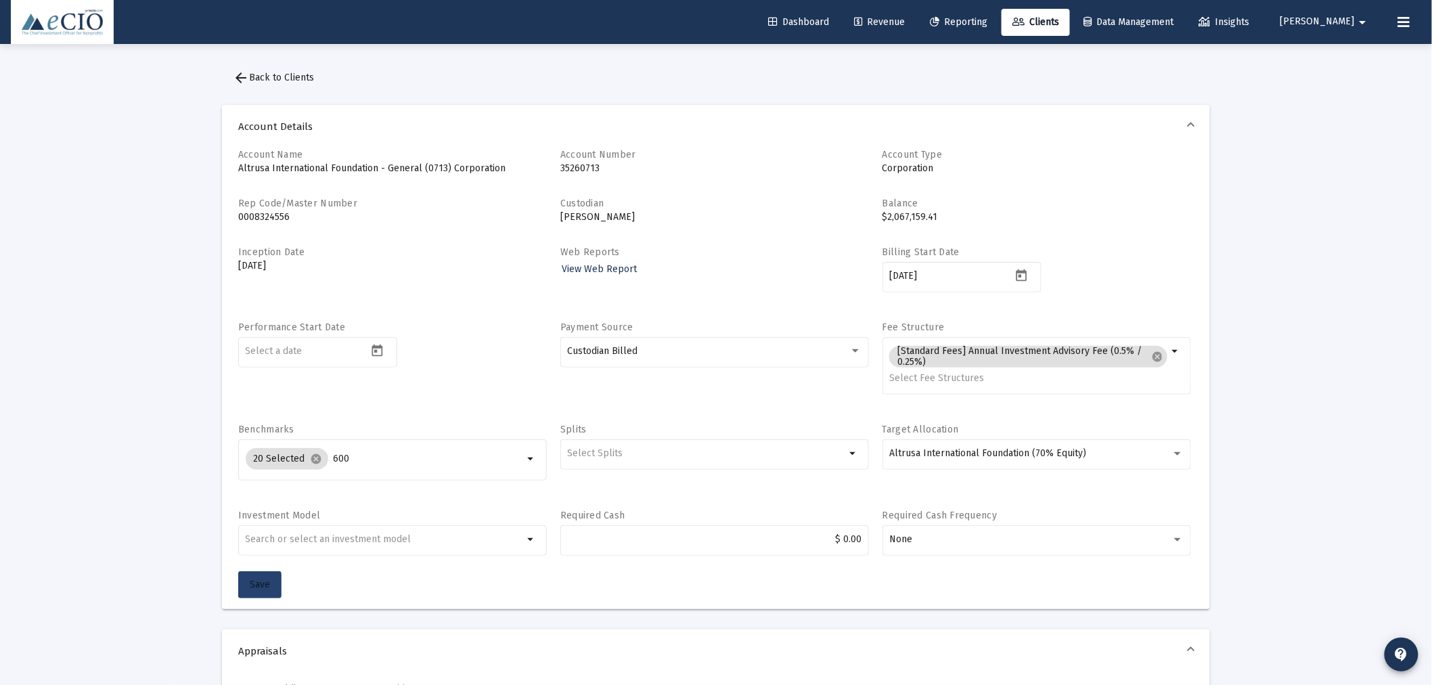
click at [261, 585] on span "Save" at bounding box center [260, 584] width 20 height 12
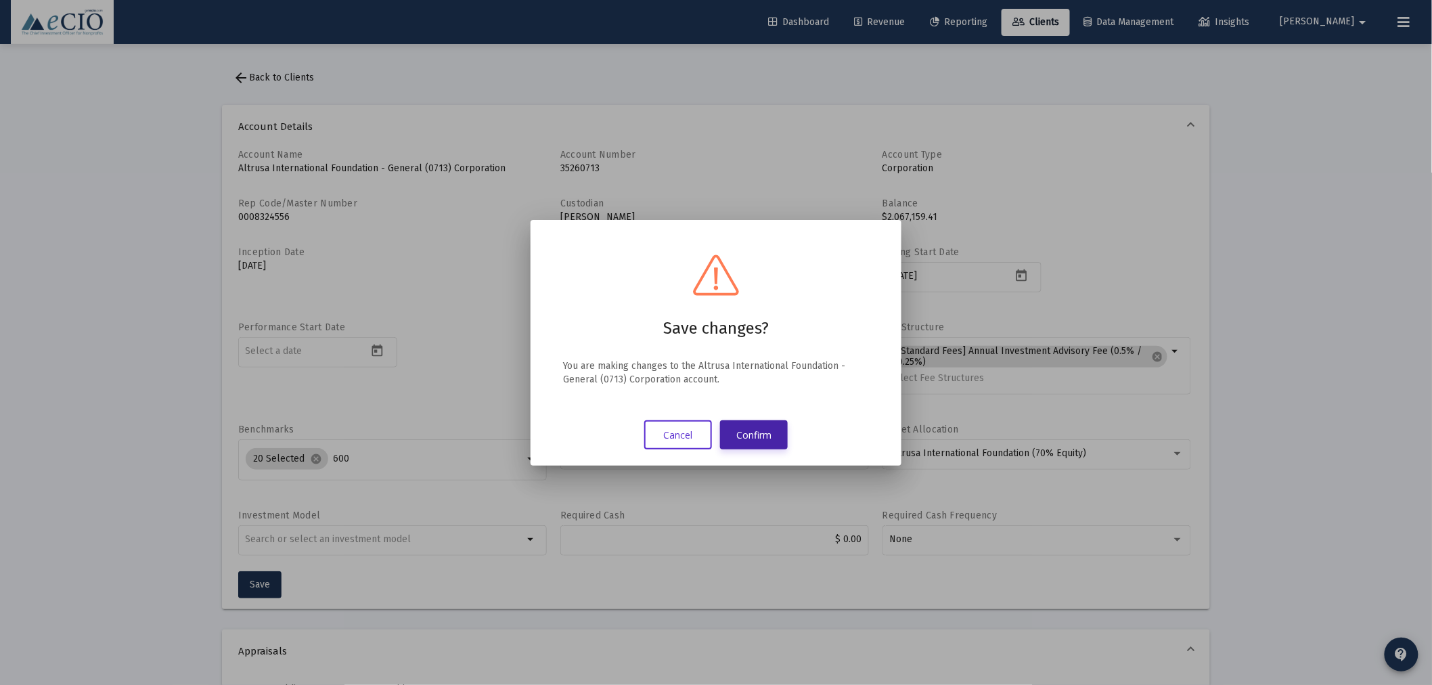
click at [752, 435] on button "Confirm" at bounding box center [754, 434] width 68 height 29
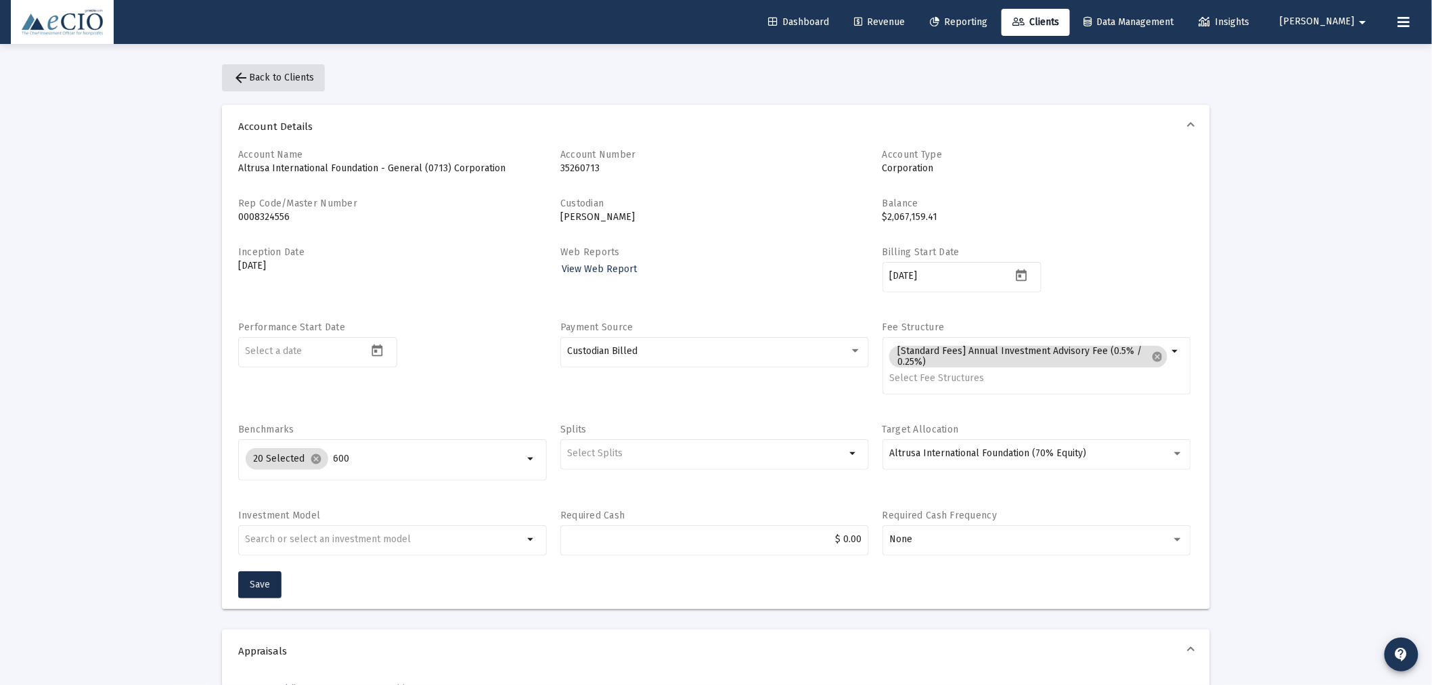
click at [283, 72] on span "arrow_back Back to Clients" at bounding box center [273, 78] width 81 height 12
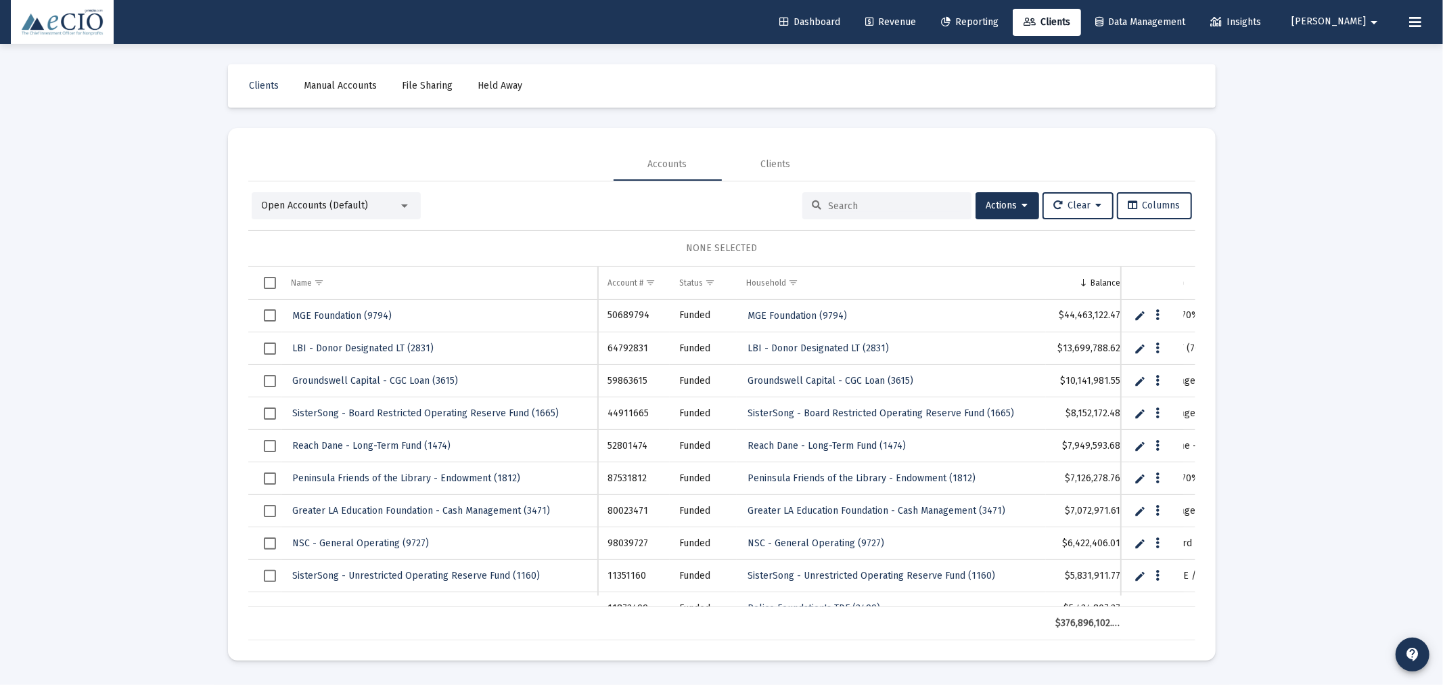
click at [863, 204] on input at bounding box center [895, 206] width 133 height 12
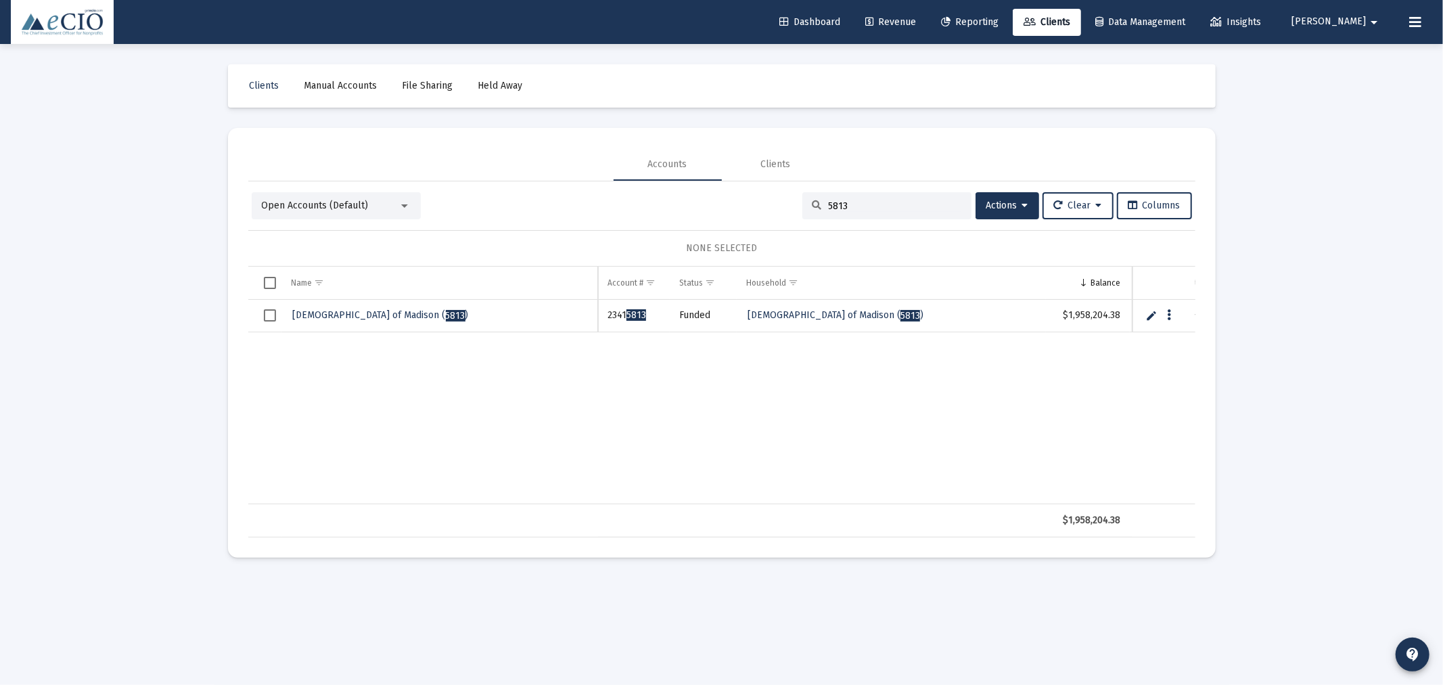
type input "5813"
click at [398, 314] on span "Jewish Federation of Madison ( 5813 )" at bounding box center [381, 315] width 176 height 12
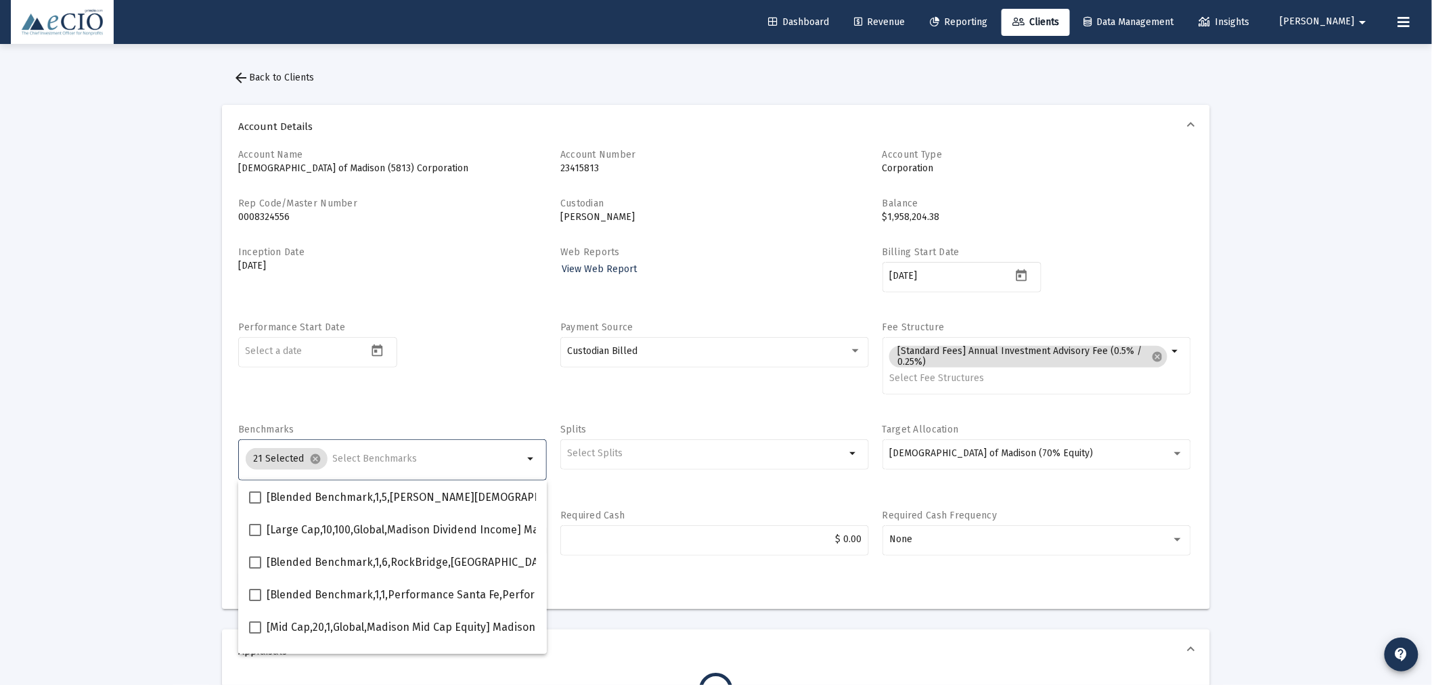
click at [381, 458] on input "Selection" at bounding box center [428, 458] width 191 height 11
type input "600"
click at [269, 76] on span "arrow_back Back to Clients" at bounding box center [273, 78] width 81 height 12
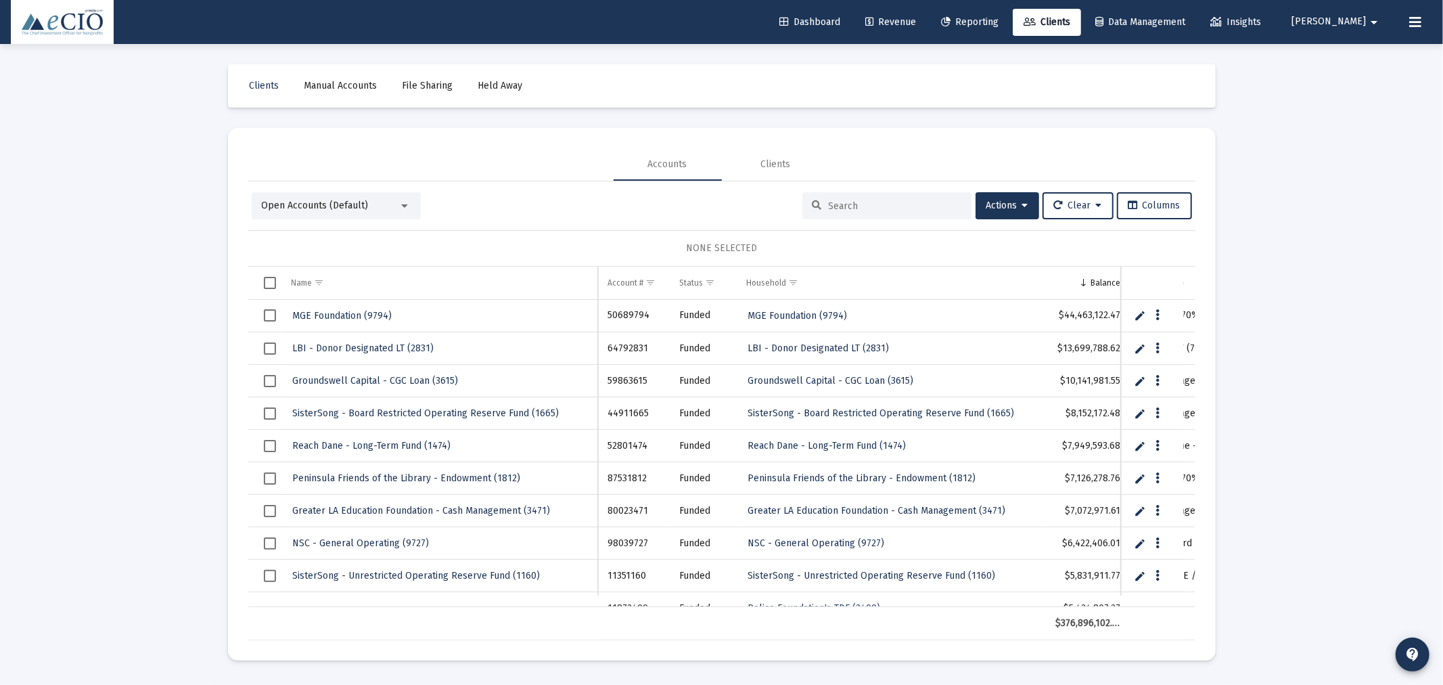
click at [848, 211] on input at bounding box center [895, 206] width 133 height 12
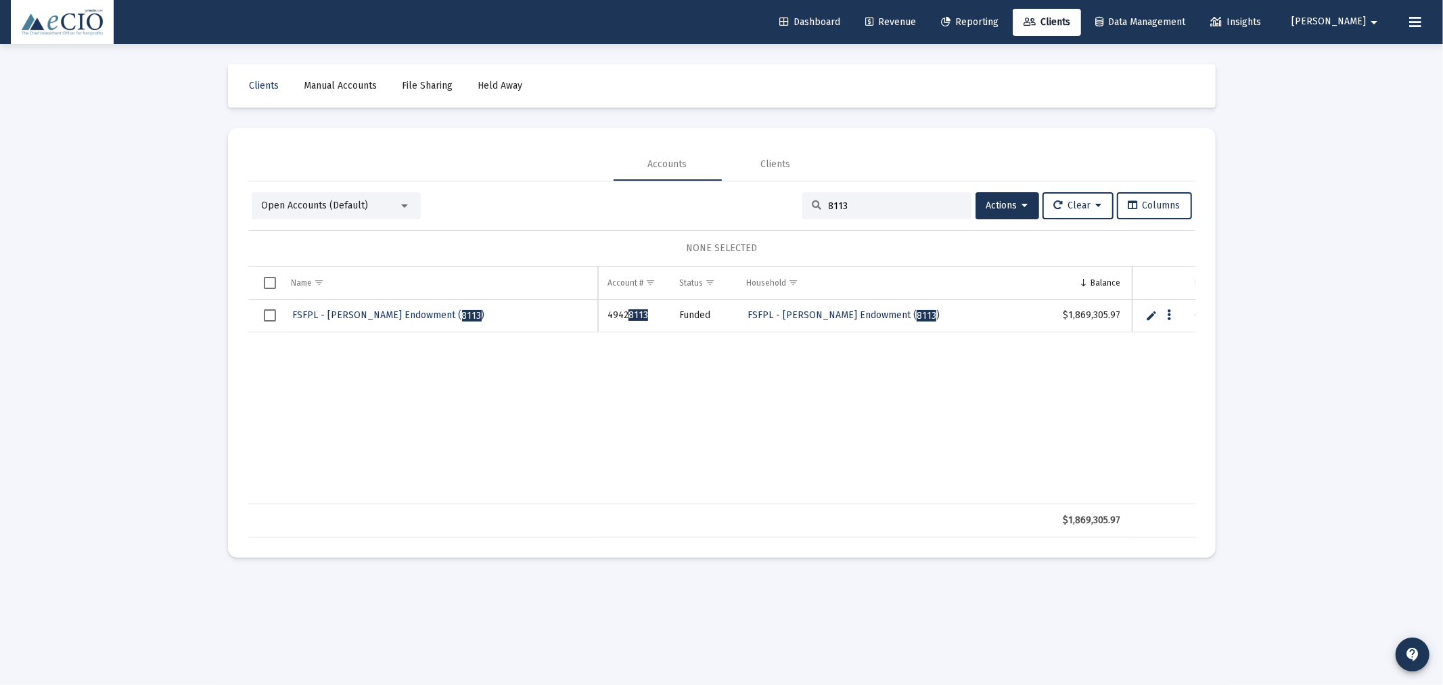
type input "8113"
click at [373, 307] on link "FSFPL - Phillis Wattis Endowment ( 8113 )" at bounding box center [389, 315] width 195 height 20
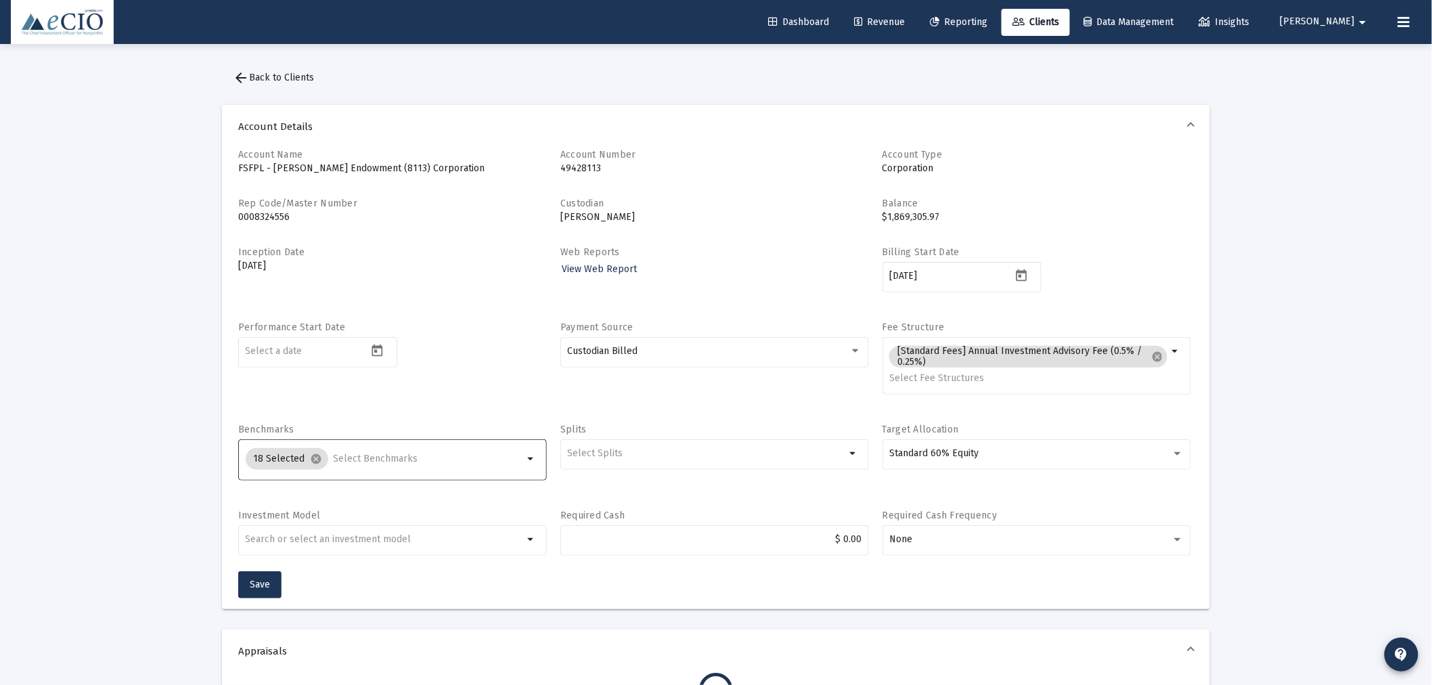
click at [371, 455] on input "Selection" at bounding box center [429, 458] width 190 height 11
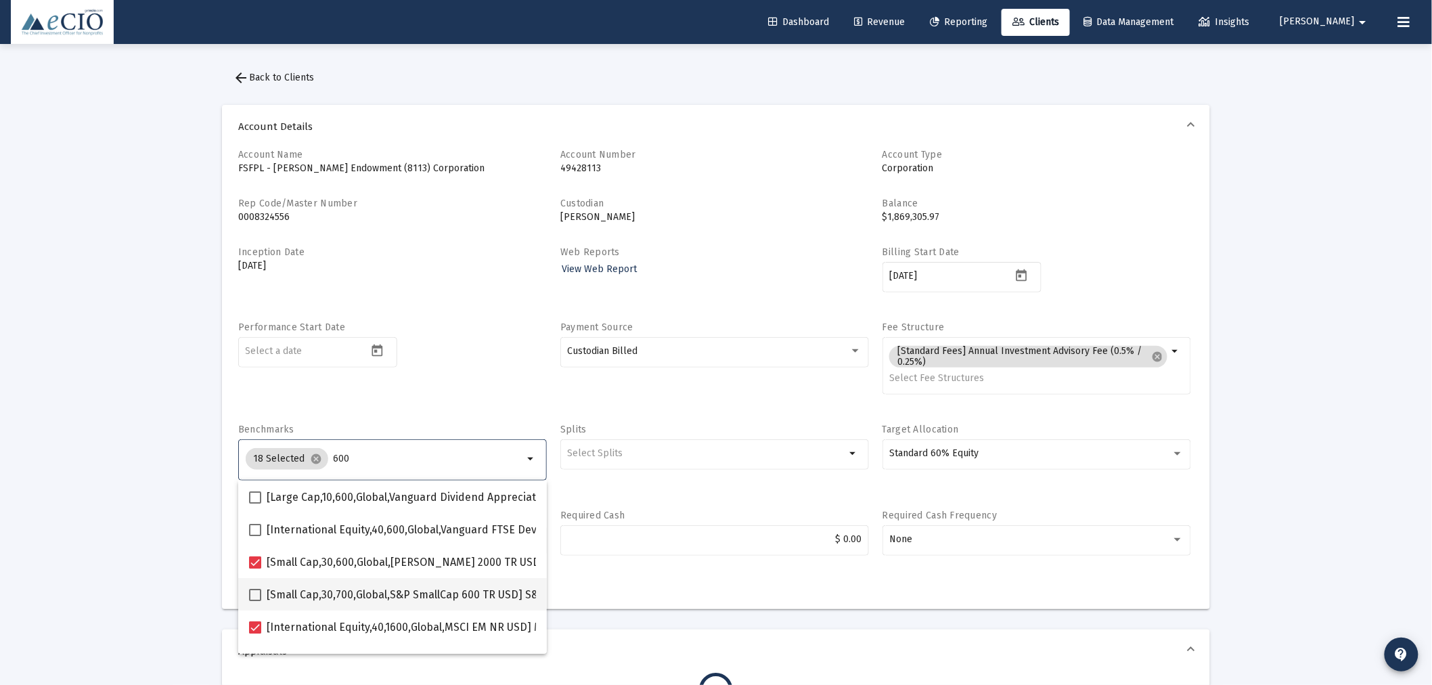
type input "600"
click at [256, 590] on span at bounding box center [255, 595] width 12 height 12
click at [255, 601] on input "[Small Cap,30,700,Global,S&P SmallCap 600 TR USD] S&P SmallCap 600 Index" at bounding box center [254, 601] width 1 height 1
checkbox input "true"
click at [425, 384] on div "Performance Start Date" at bounding box center [392, 365] width 309 height 89
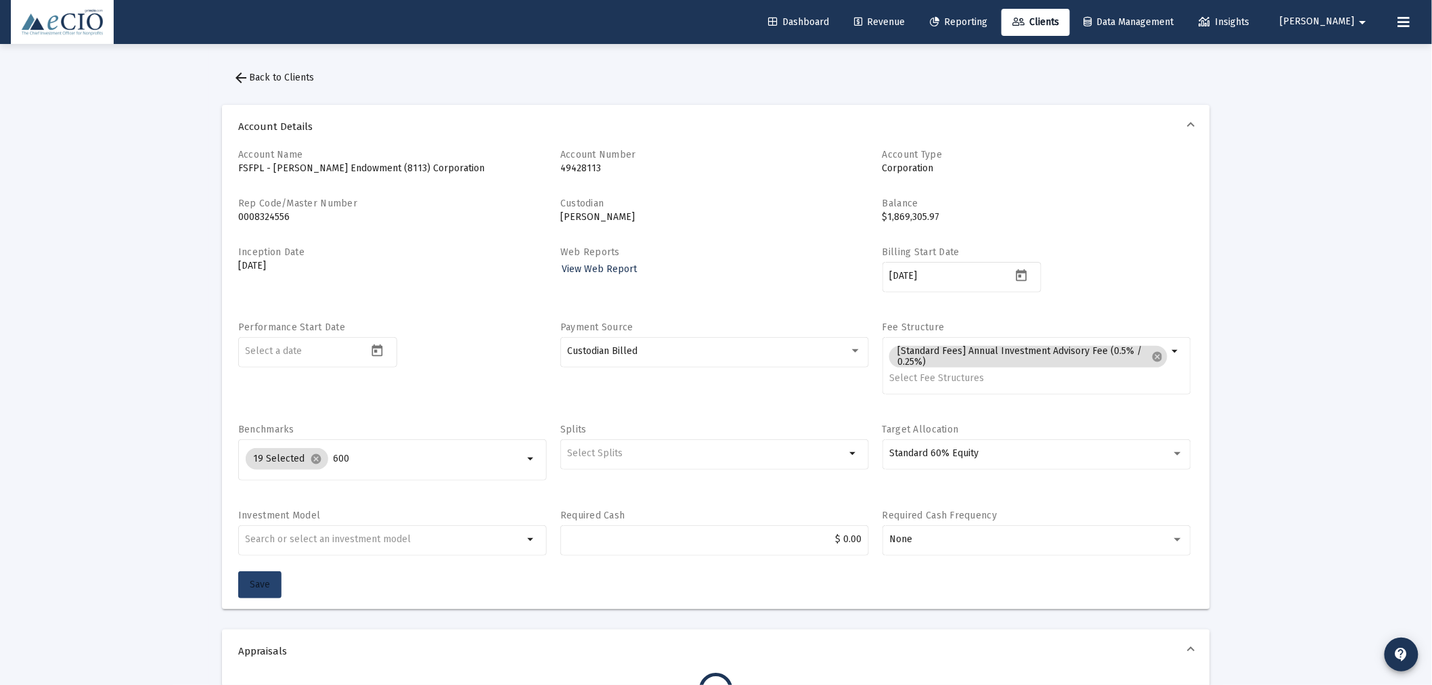
click at [265, 584] on span "Save" at bounding box center [260, 584] width 20 height 12
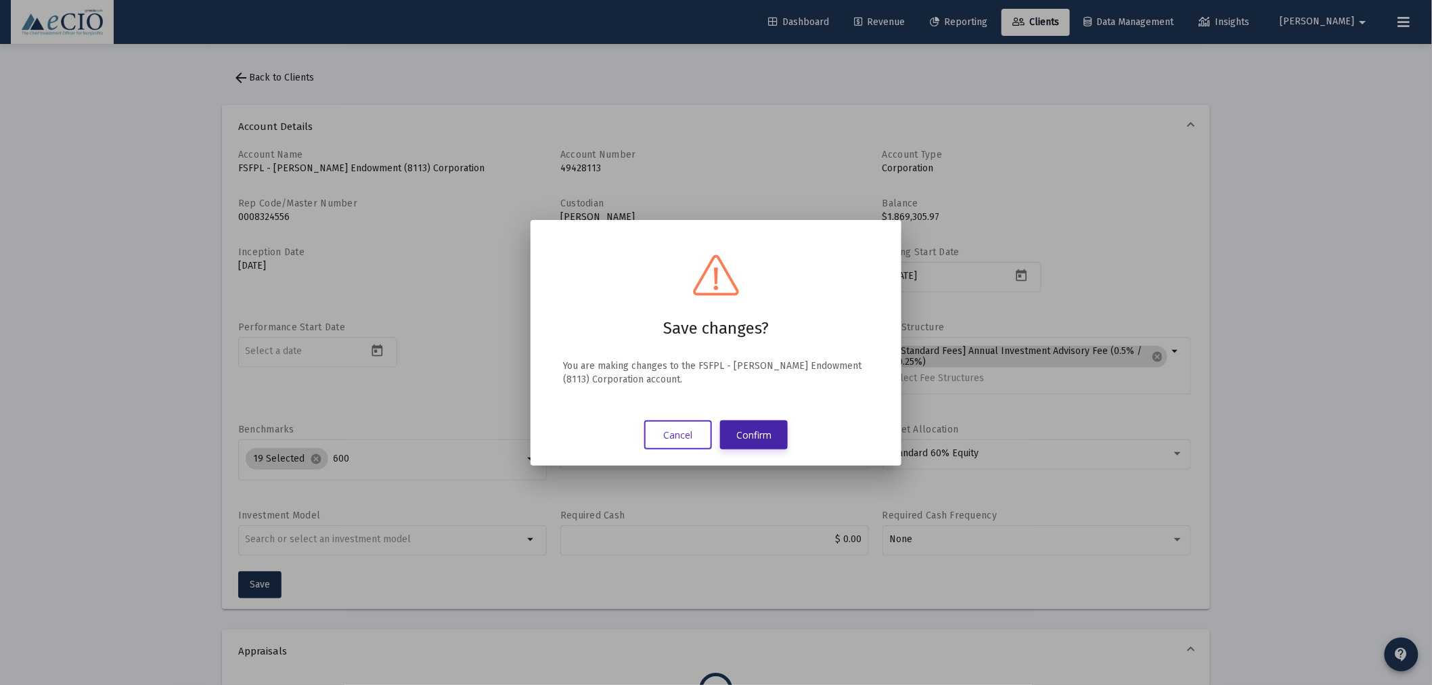
click at [751, 435] on button "Confirm" at bounding box center [754, 434] width 68 height 29
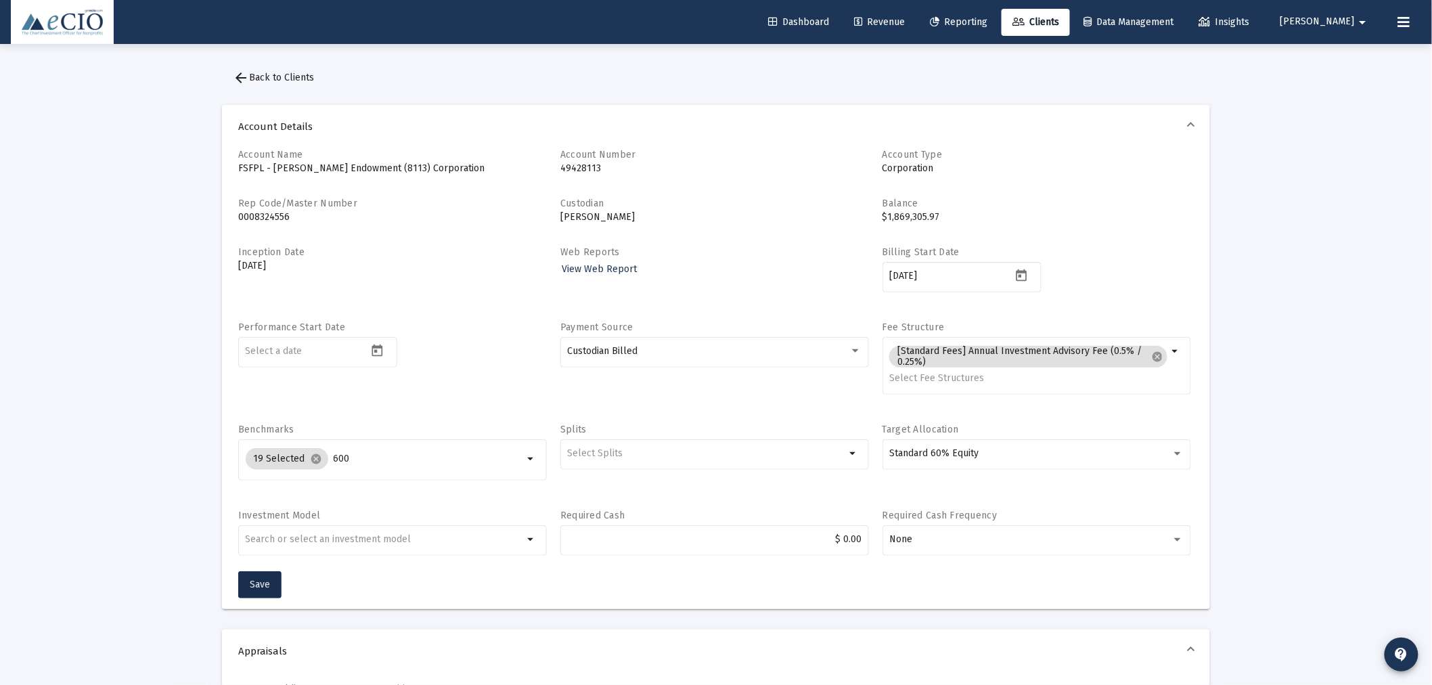
click at [267, 73] on span "arrow_back Back to Clients" at bounding box center [273, 78] width 81 height 12
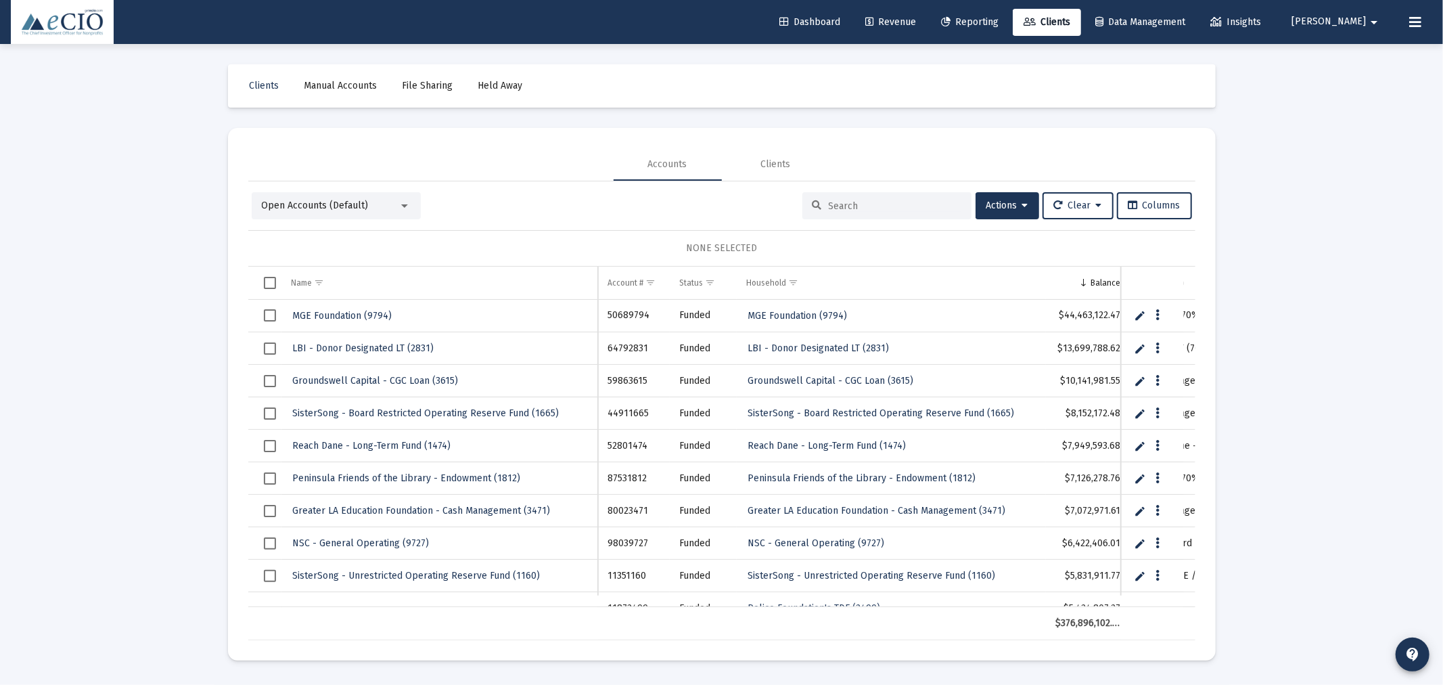
click at [848, 204] on input at bounding box center [895, 206] width 133 height 12
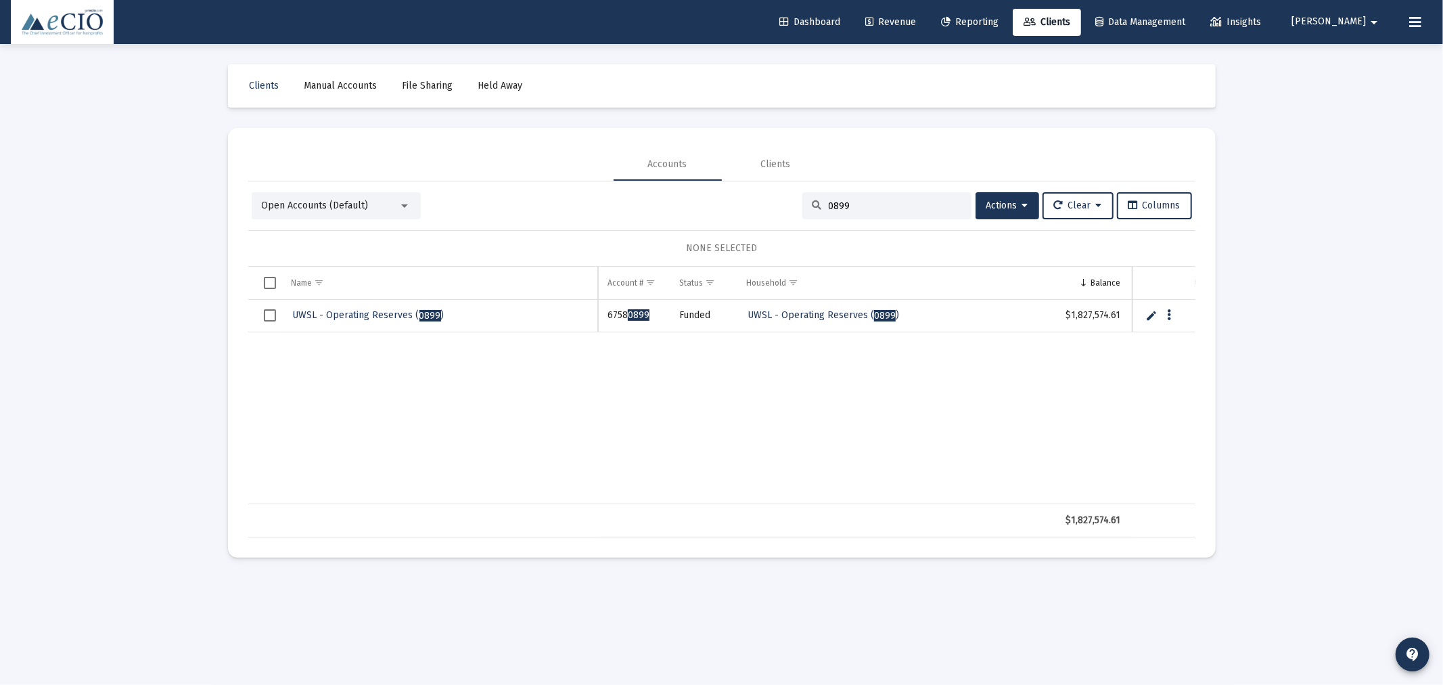
type input "0899"
click at [367, 313] on span "UWSL - Operating Reserves ( 0899 )" at bounding box center [369, 315] width 152 height 12
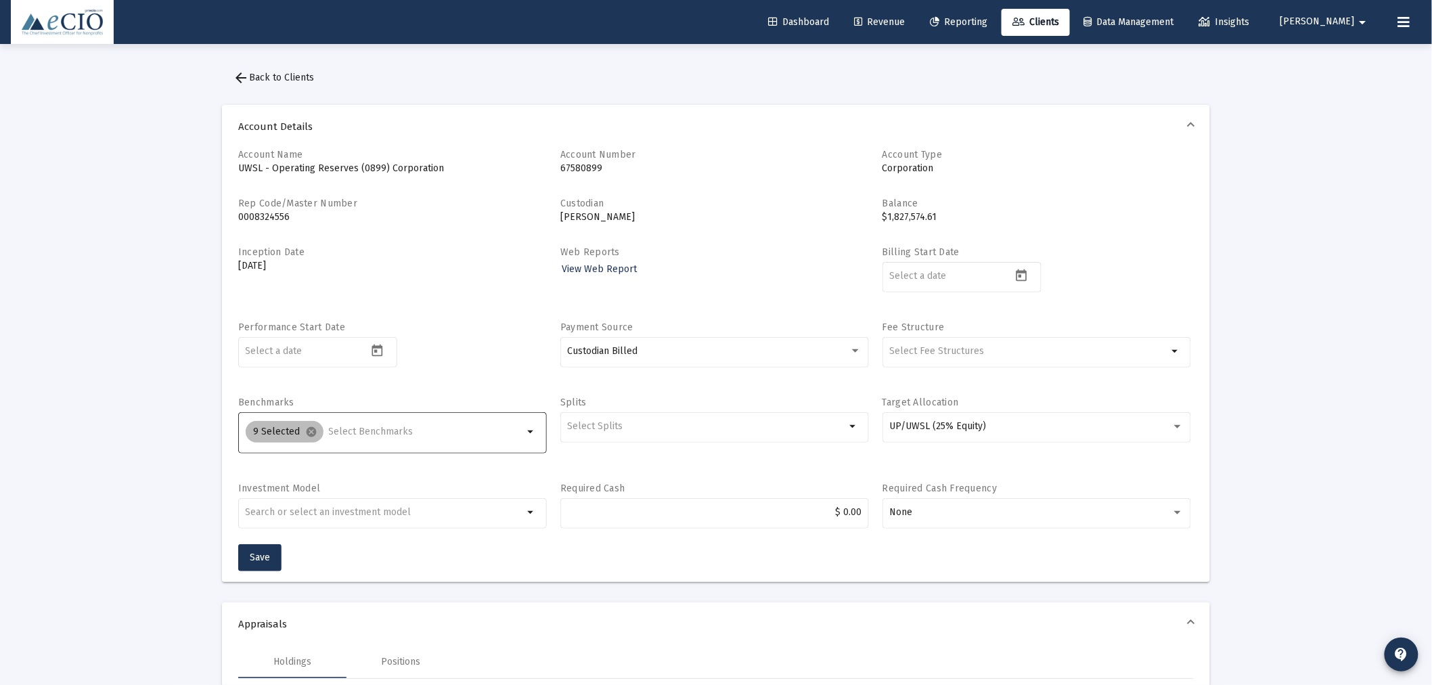
click at [419, 438] on div "9 Selected cancel" at bounding box center [384, 431] width 283 height 27
click at [417, 430] on input "Selection" at bounding box center [426, 431] width 195 height 11
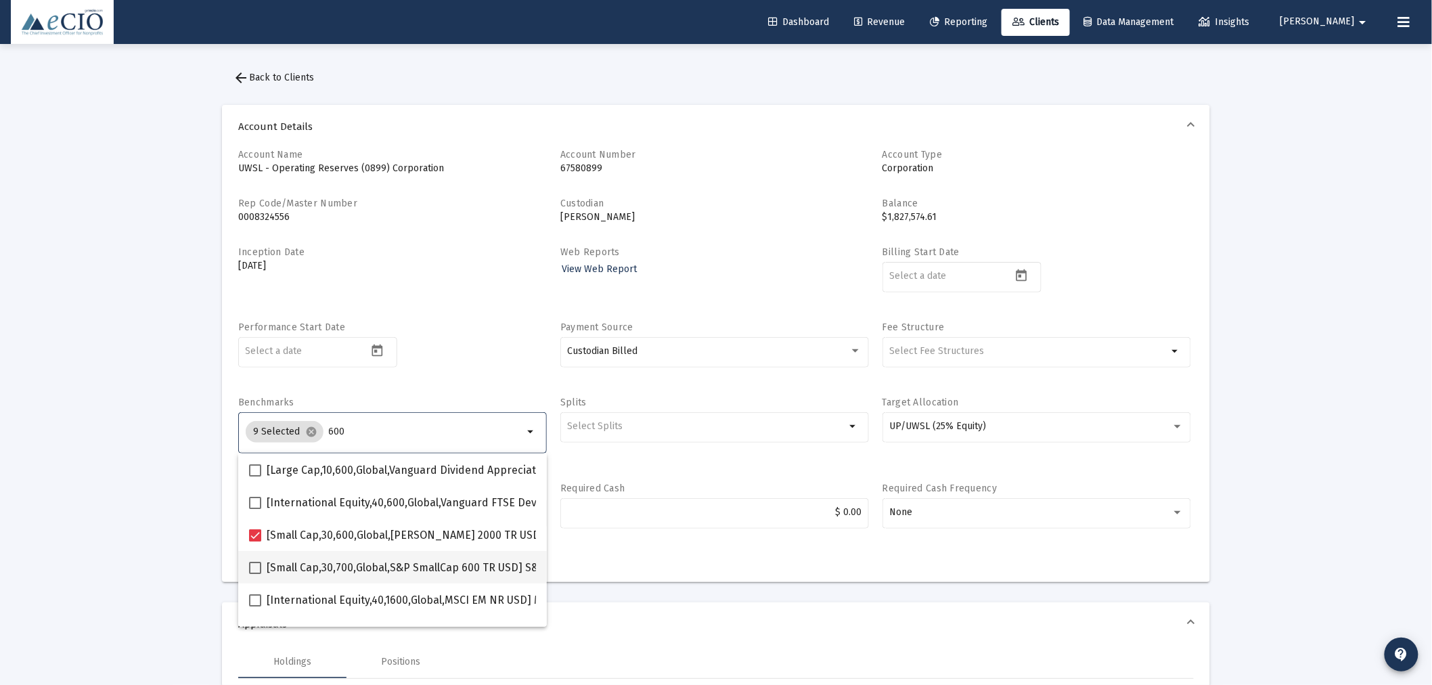
type input "600"
click at [253, 564] on span at bounding box center [255, 568] width 12 height 12
click at [254, 574] on input "[Small Cap,30,700,Global,S&P SmallCap 600 TR USD] S&P SmallCap 600 Index" at bounding box center [254, 574] width 1 height 1
checkbox input "true"
click at [438, 377] on div "Performance Start Date" at bounding box center [392, 352] width 309 height 62
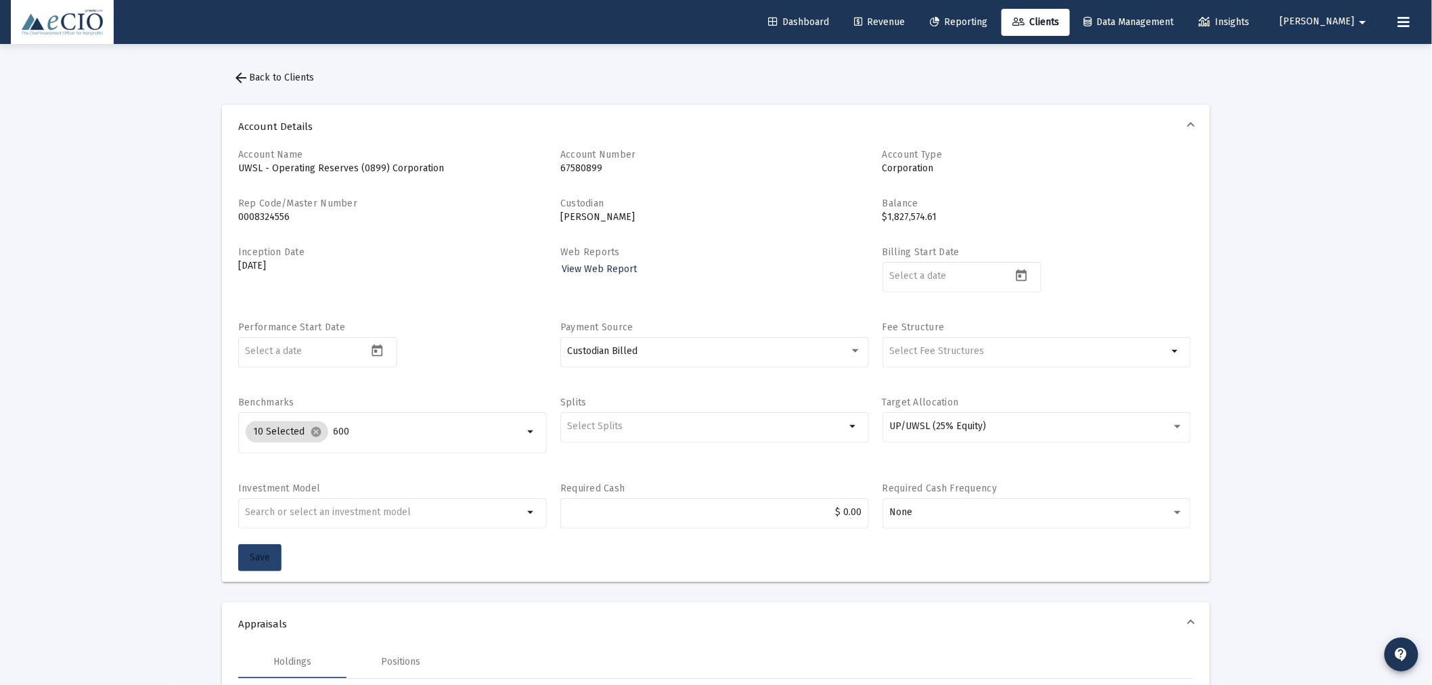
click at [257, 545] on button "Save" at bounding box center [259, 557] width 43 height 27
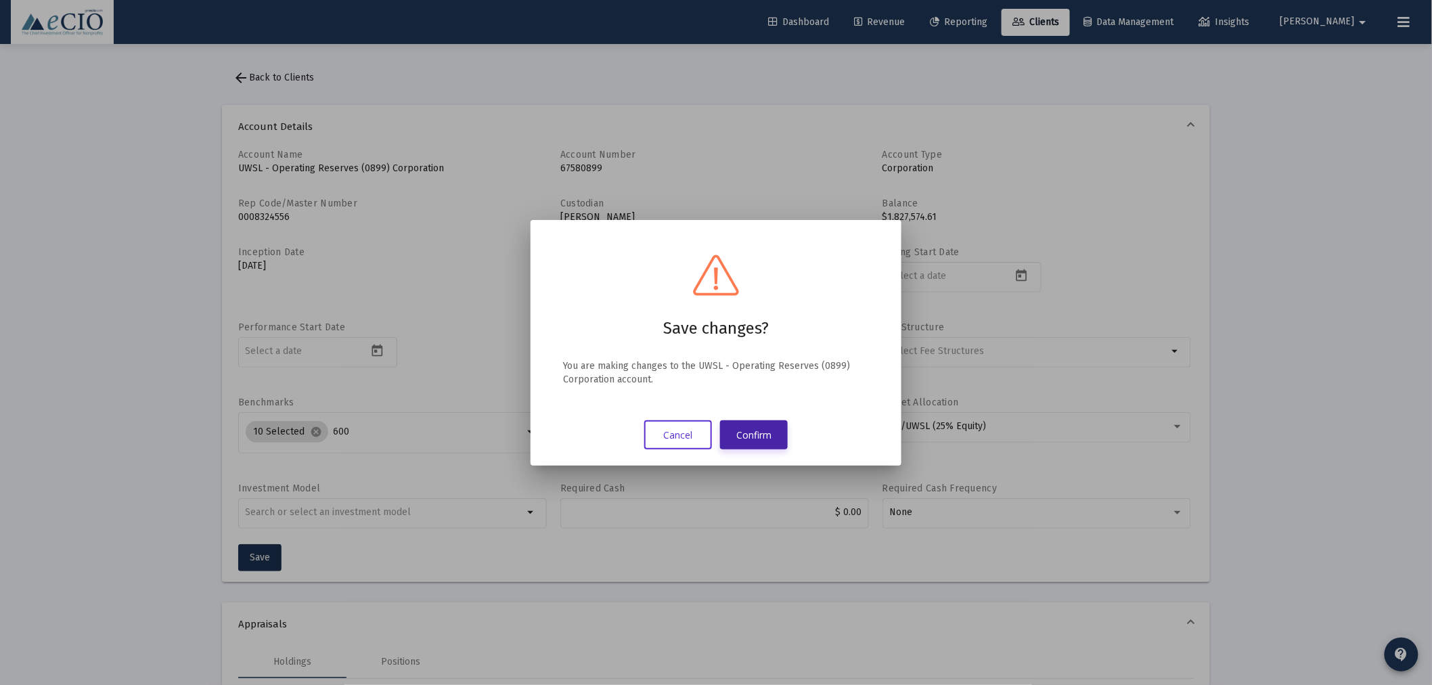
click at [753, 430] on button "Confirm" at bounding box center [754, 434] width 68 height 29
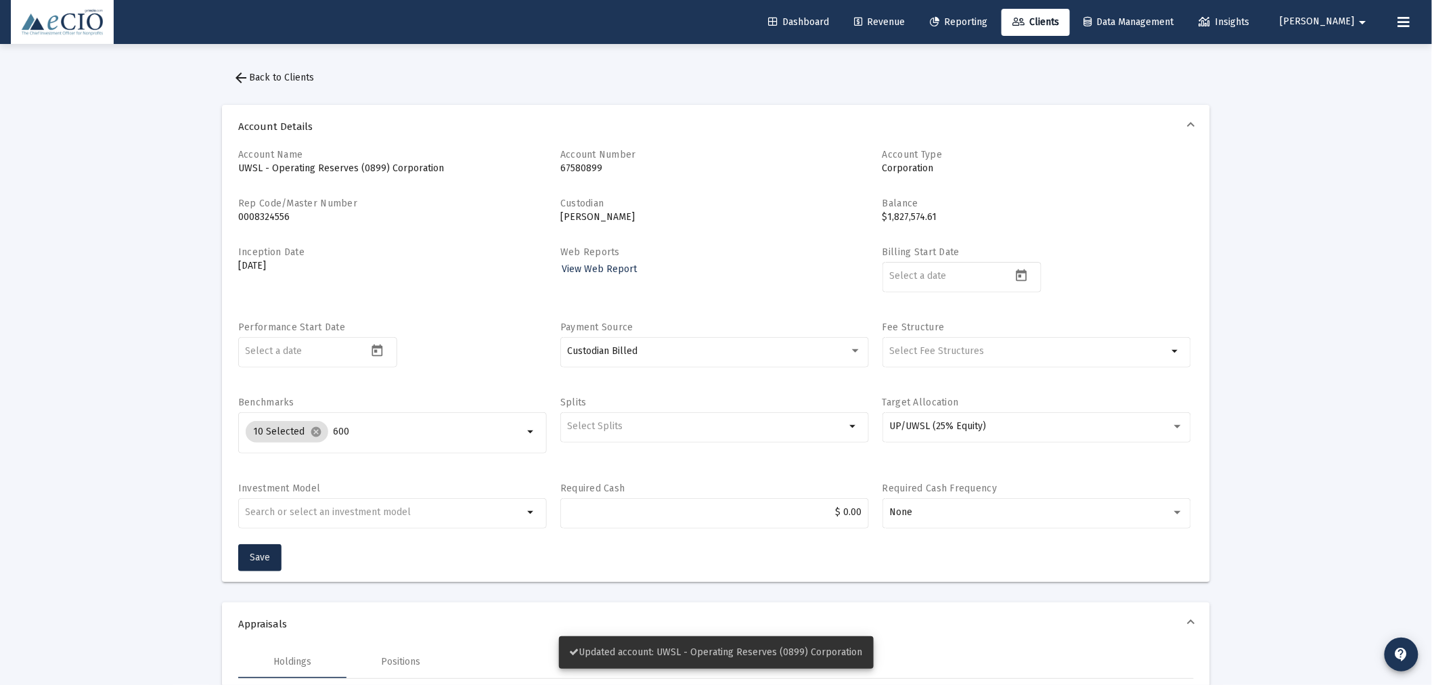
click at [301, 76] on span "arrow_back Back to Clients" at bounding box center [273, 78] width 81 height 12
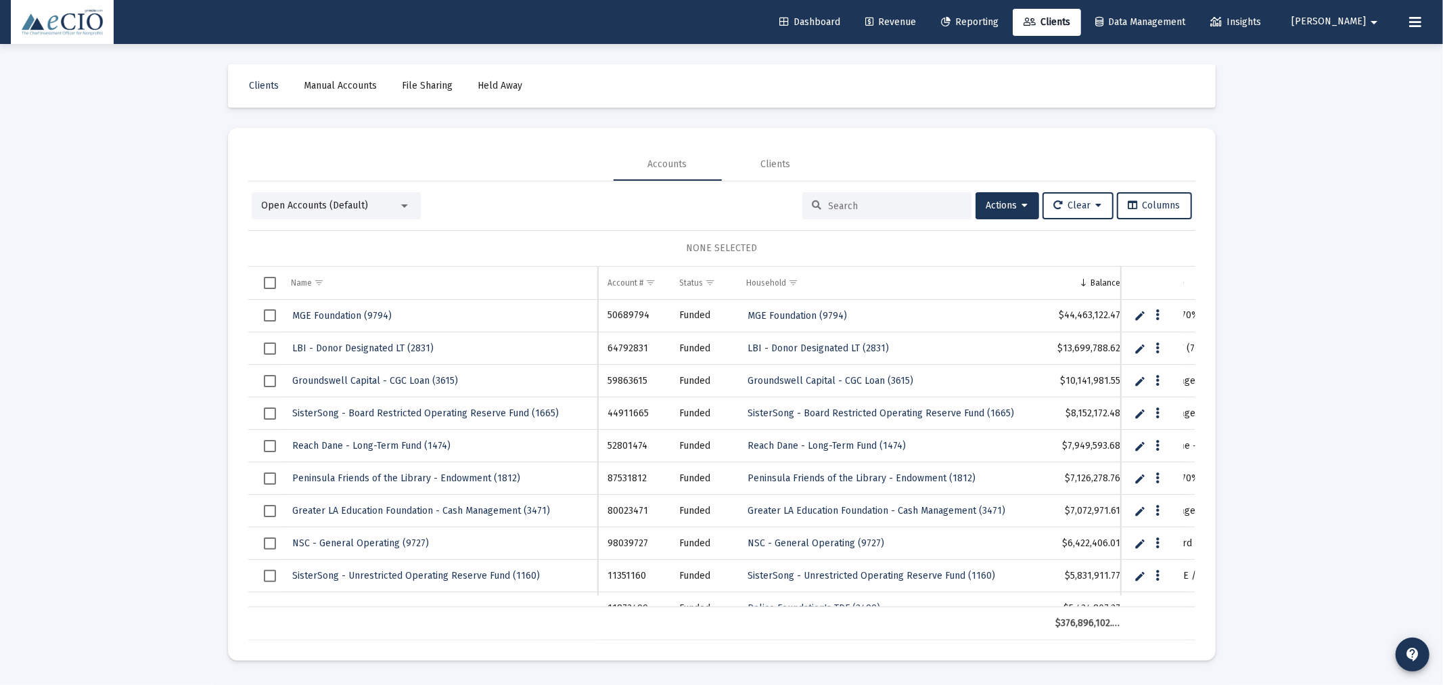
click at [886, 200] on input at bounding box center [895, 206] width 133 height 12
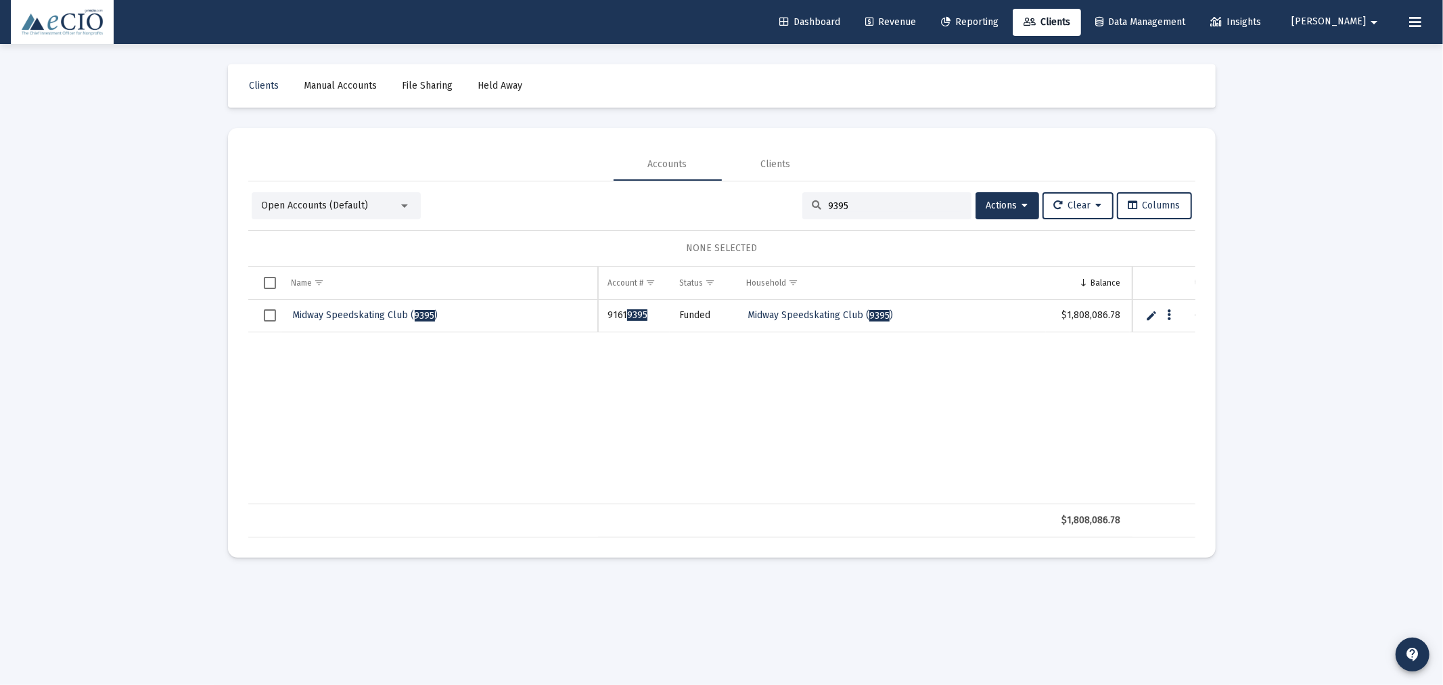
type input "9395"
click at [359, 313] on span "Midway Speedskating Club ( 9395 )" at bounding box center [365, 315] width 145 height 12
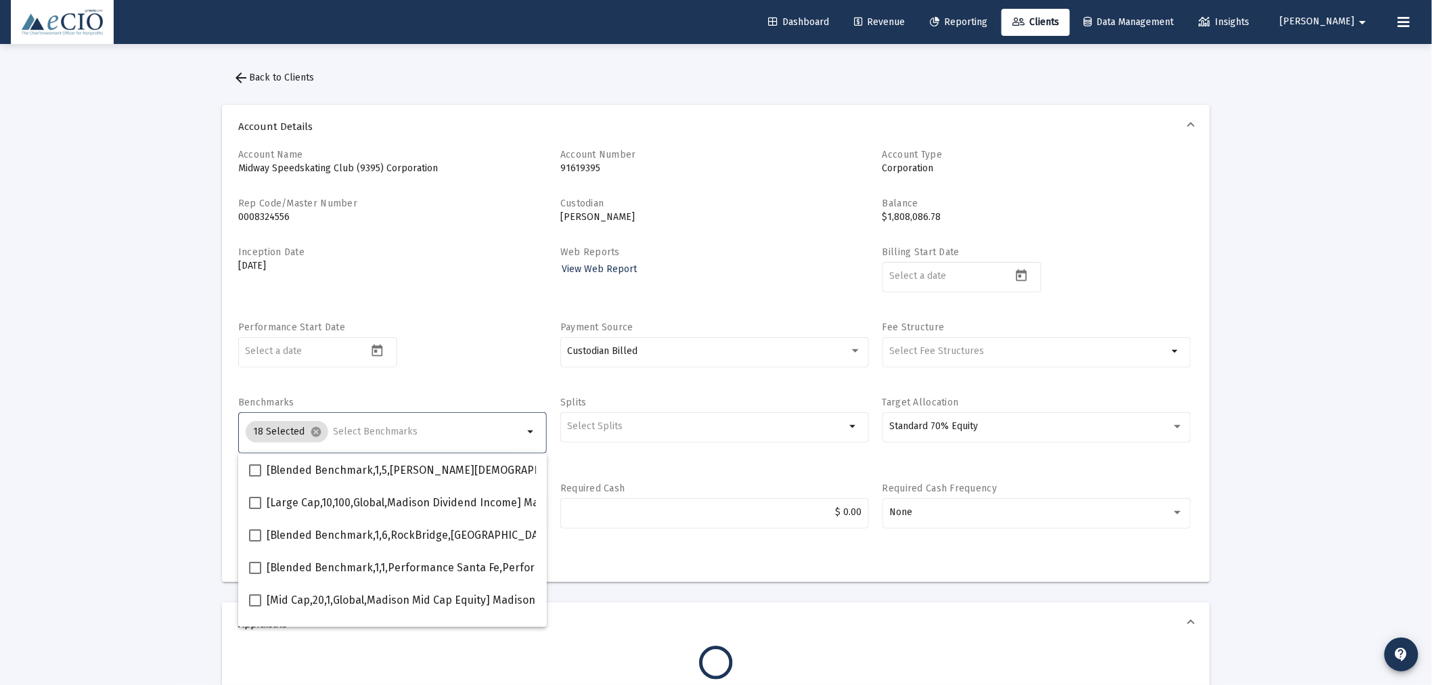
click at [354, 432] on input "Selection" at bounding box center [429, 431] width 190 height 11
type input "600"
click at [255, 564] on span at bounding box center [255, 568] width 12 height 12
click at [255, 574] on input "[Small Cap,30,700,Global,S&P SmallCap 600 TR USD] S&P SmallCap 600 Index" at bounding box center [254, 574] width 1 height 1
checkbox input "true"
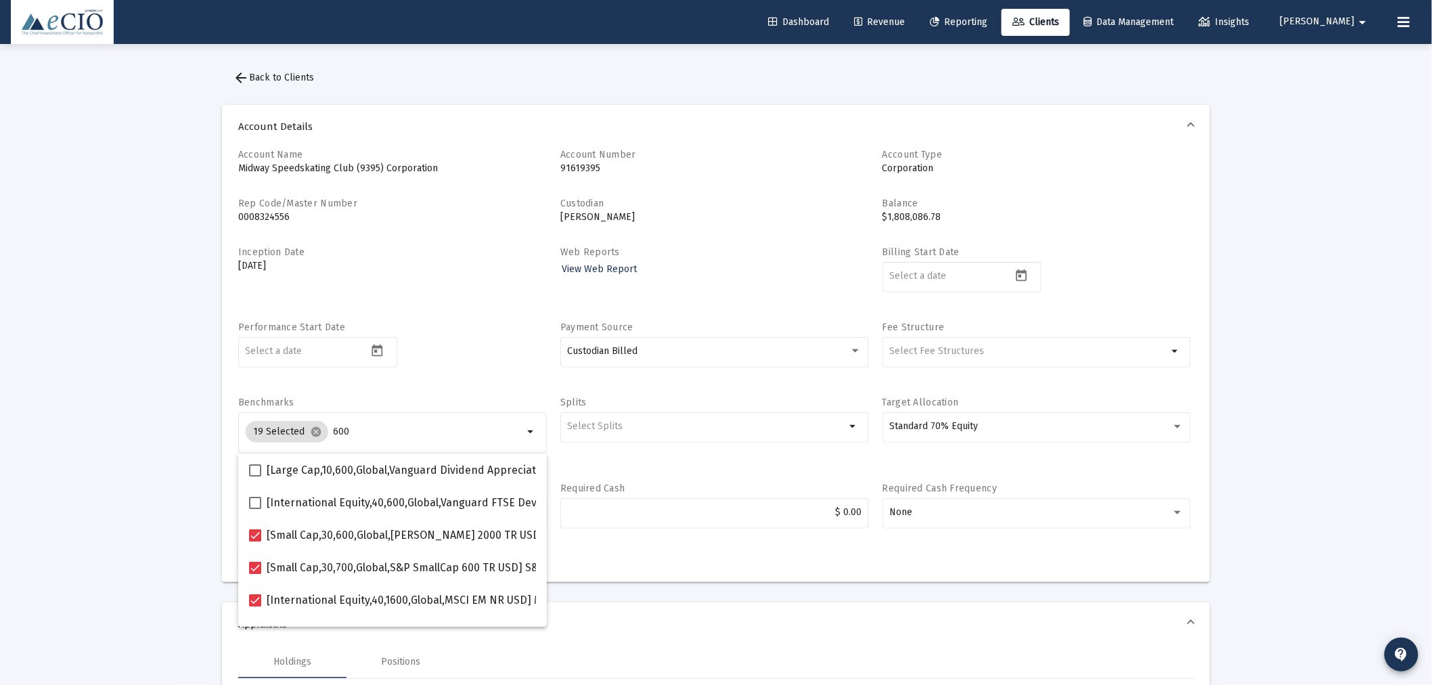
click at [475, 346] on div "Performance Start Date" at bounding box center [392, 352] width 309 height 62
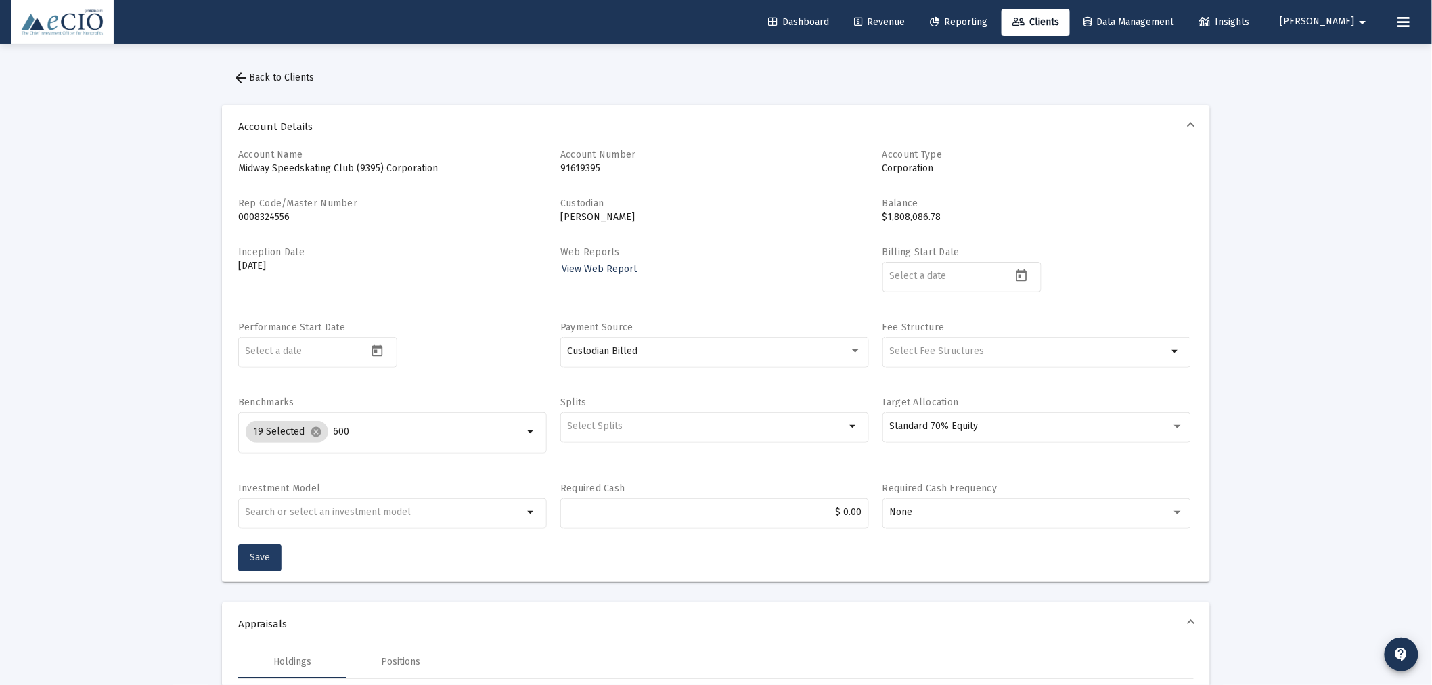
click at [244, 551] on button "Save" at bounding box center [259, 557] width 43 height 27
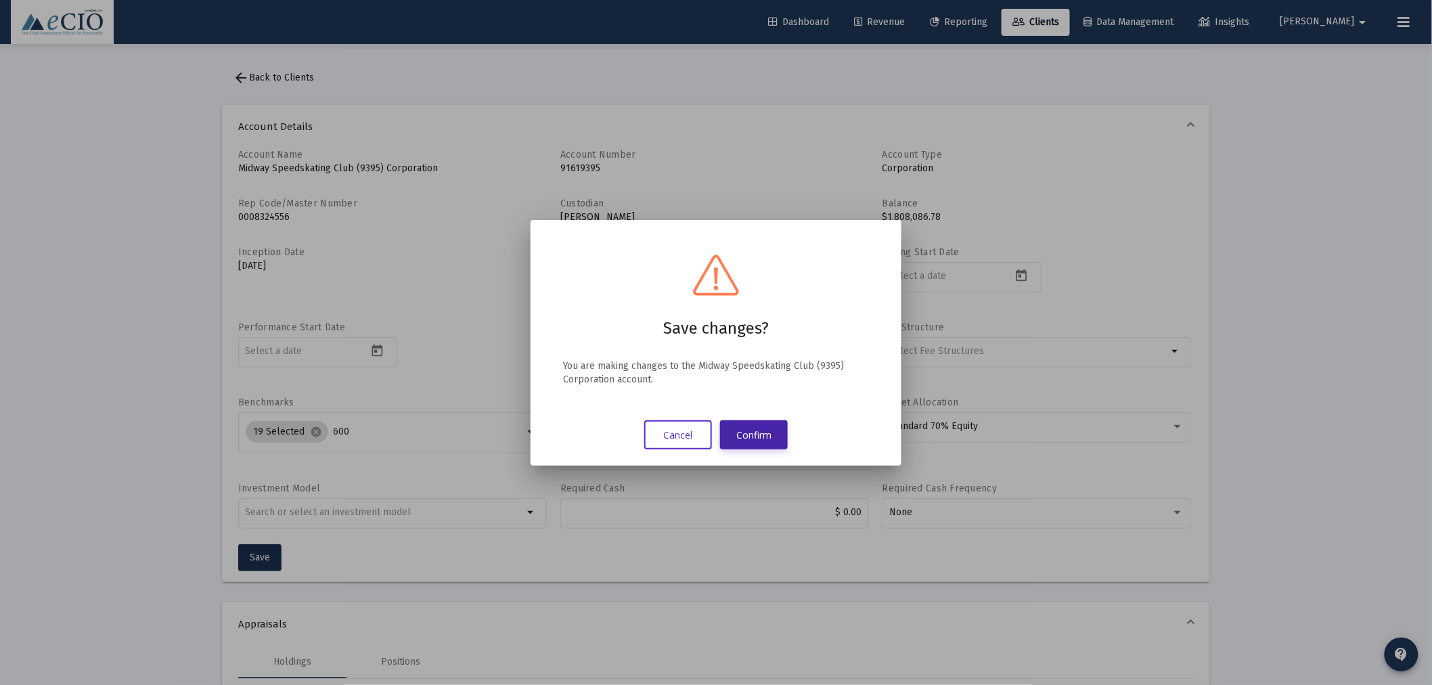
click at [746, 435] on button "Confirm" at bounding box center [754, 434] width 68 height 29
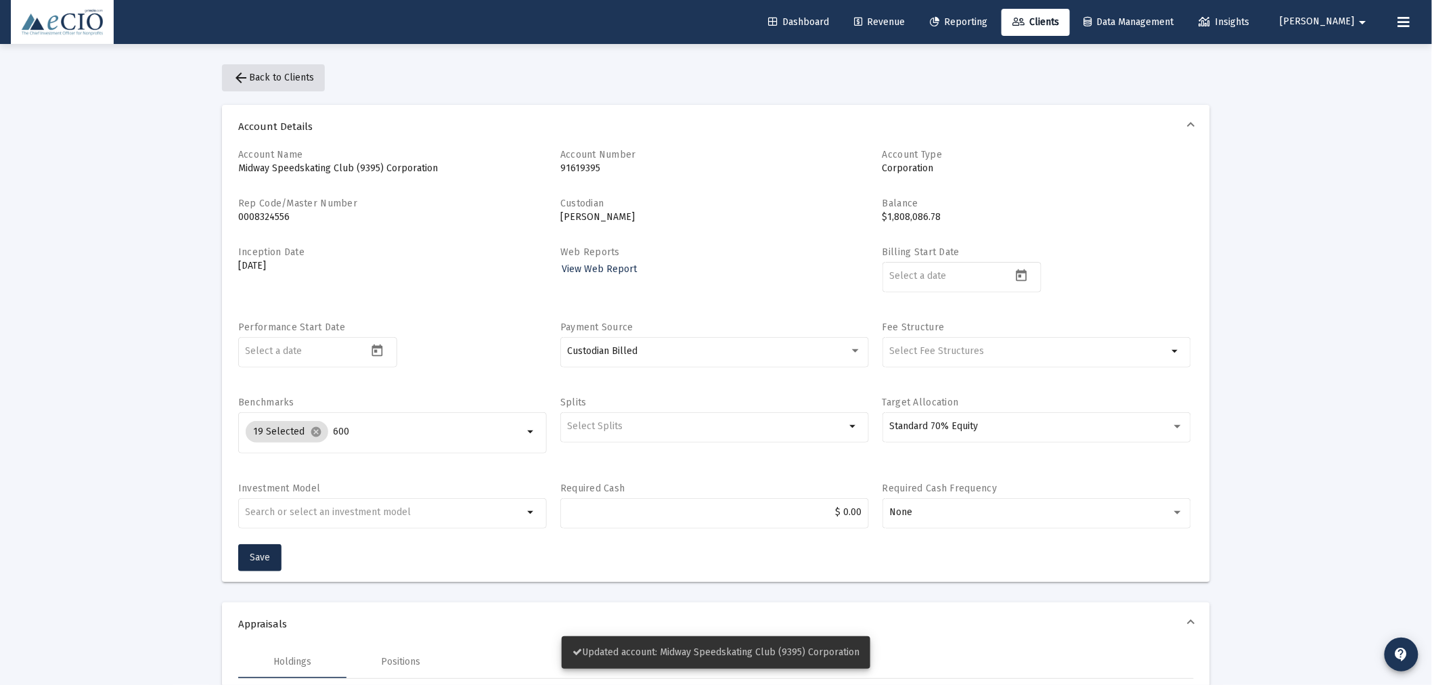
click at [278, 78] on span "arrow_back Back to Clients" at bounding box center [273, 78] width 81 height 12
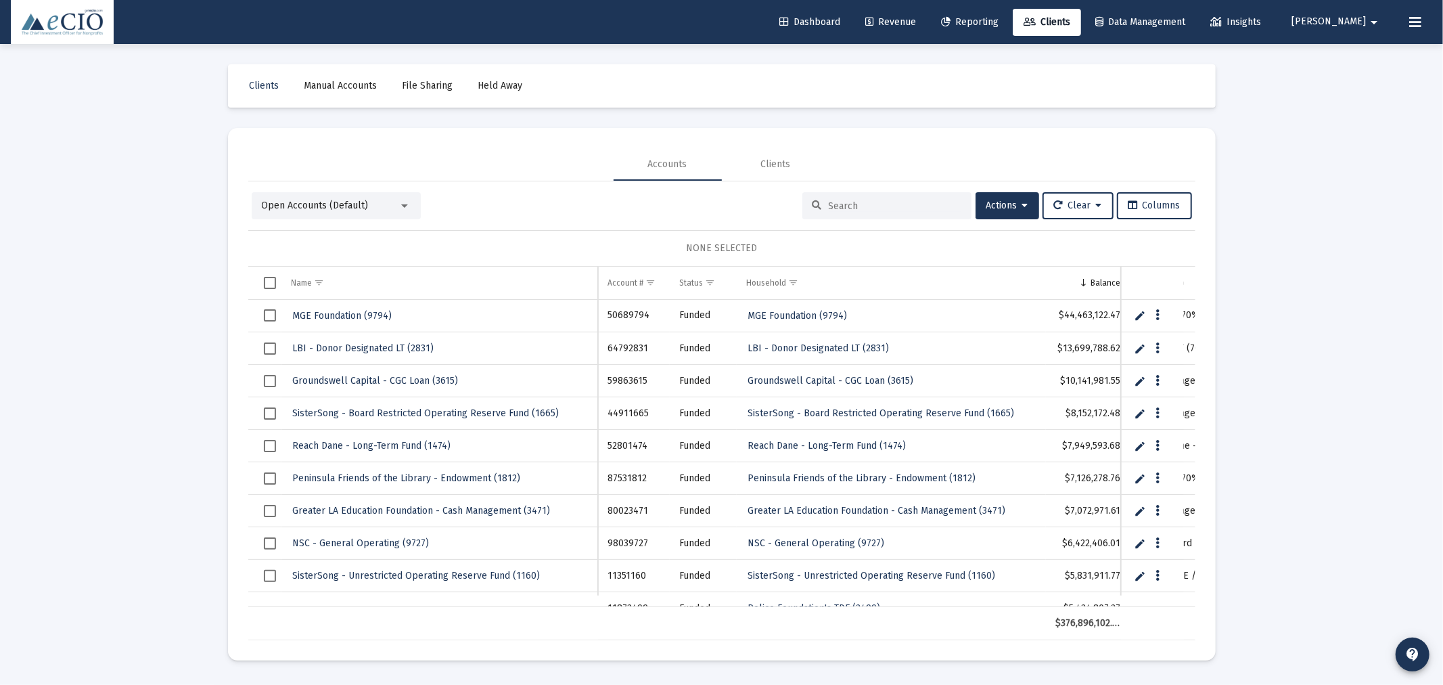
click at [855, 196] on div at bounding box center [886, 205] width 169 height 27
click at [852, 204] on input at bounding box center [895, 206] width 133 height 12
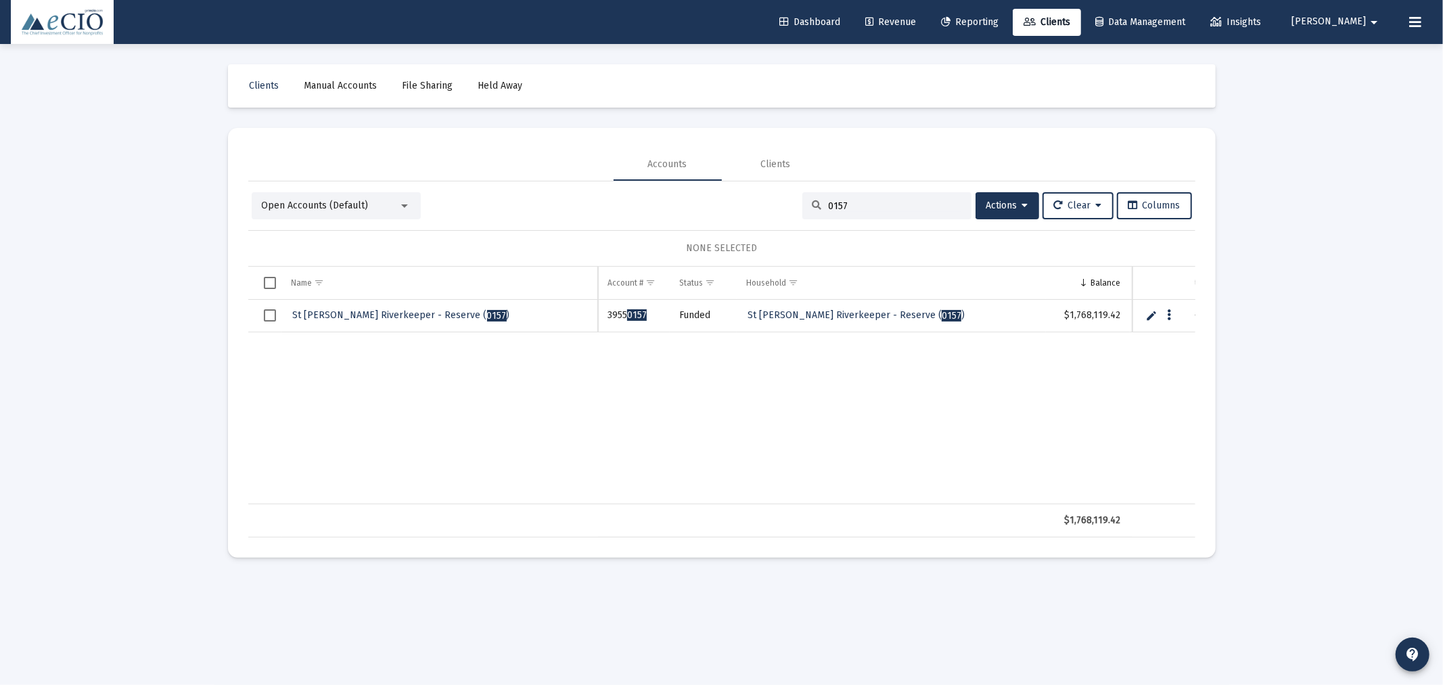
type input "0157"
click at [352, 309] on link "St Johns Riverkeeper - Reserve ( 0157 )" at bounding box center [402, 315] width 220 height 20
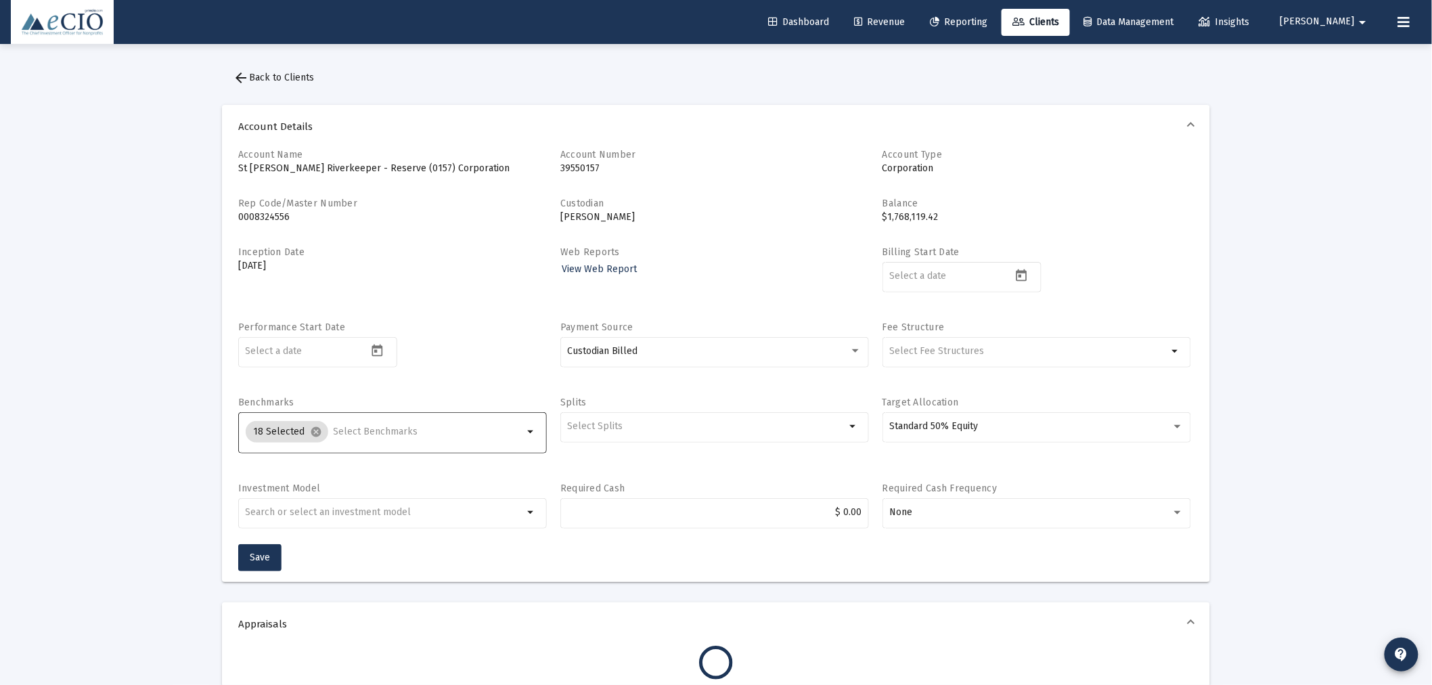
click at [371, 432] on input "Selection" at bounding box center [429, 431] width 190 height 11
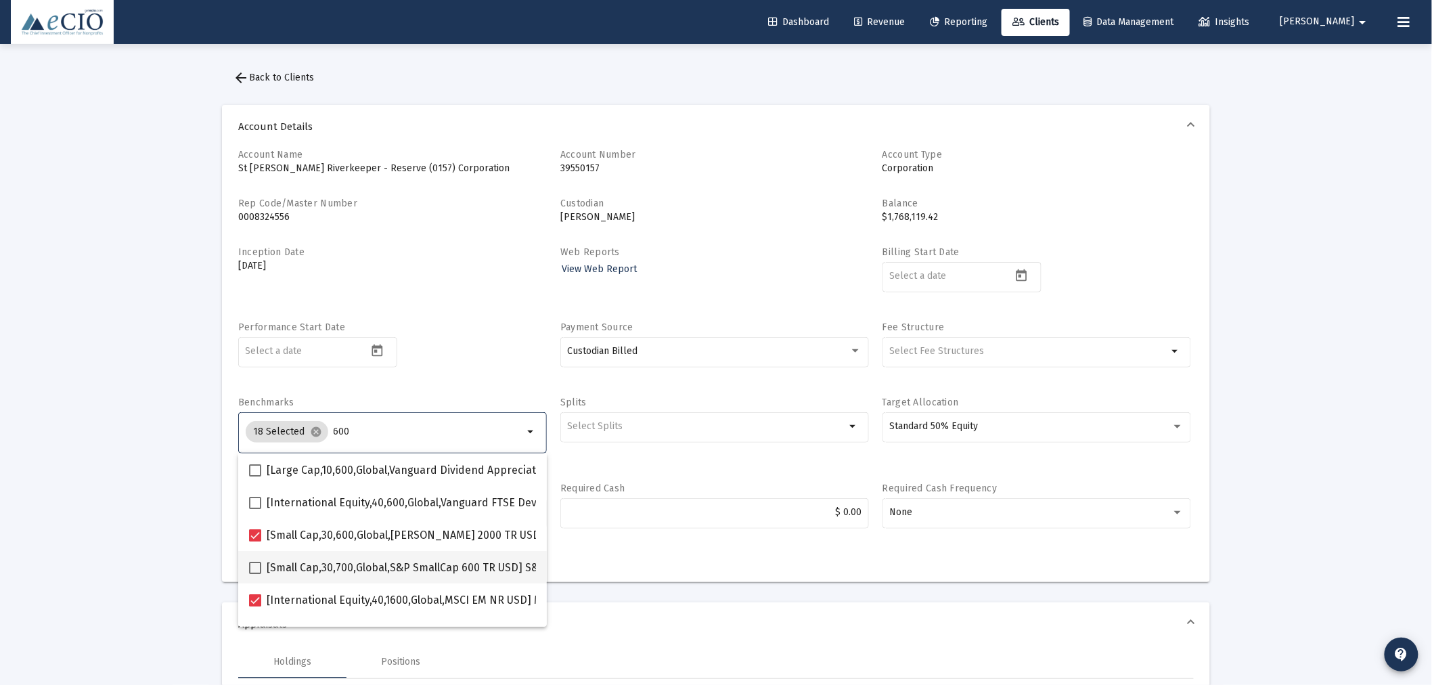
type input "600"
click at [380, 566] on span "[Small Cap,30,700,Global,S&P SmallCap 600 TR USD] S&P SmallCap 600 Index" at bounding box center [457, 568] width 380 height 16
click at [255, 574] on input "[Small Cap,30,700,Global,S&P SmallCap 600 TR USD] S&P SmallCap 600 Index" at bounding box center [254, 574] width 1 height 1
checkbox input "true"
click at [457, 273] on div "Inception Date Mar 3, 2025" at bounding box center [392, 277] width 309 height 62
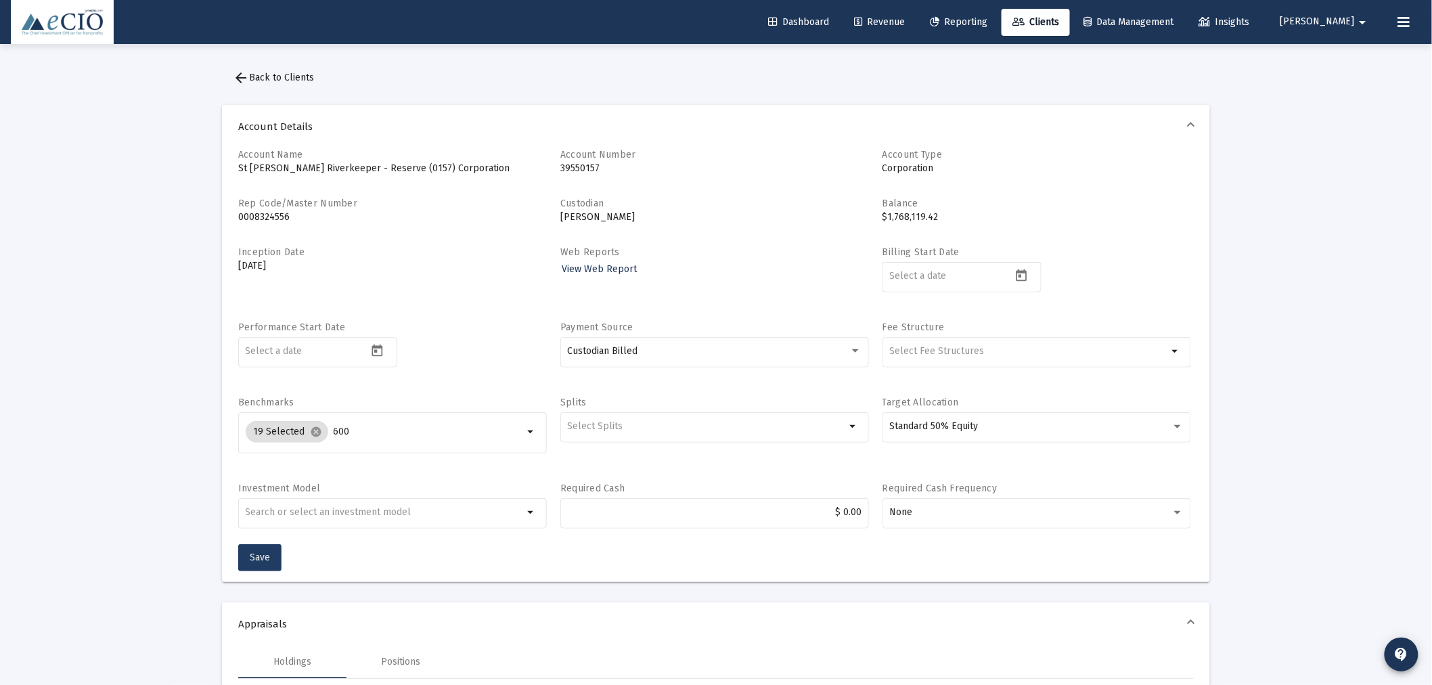
click at [268, 557] on span "Save" at bounding box center [260, 557] width 20 height 12
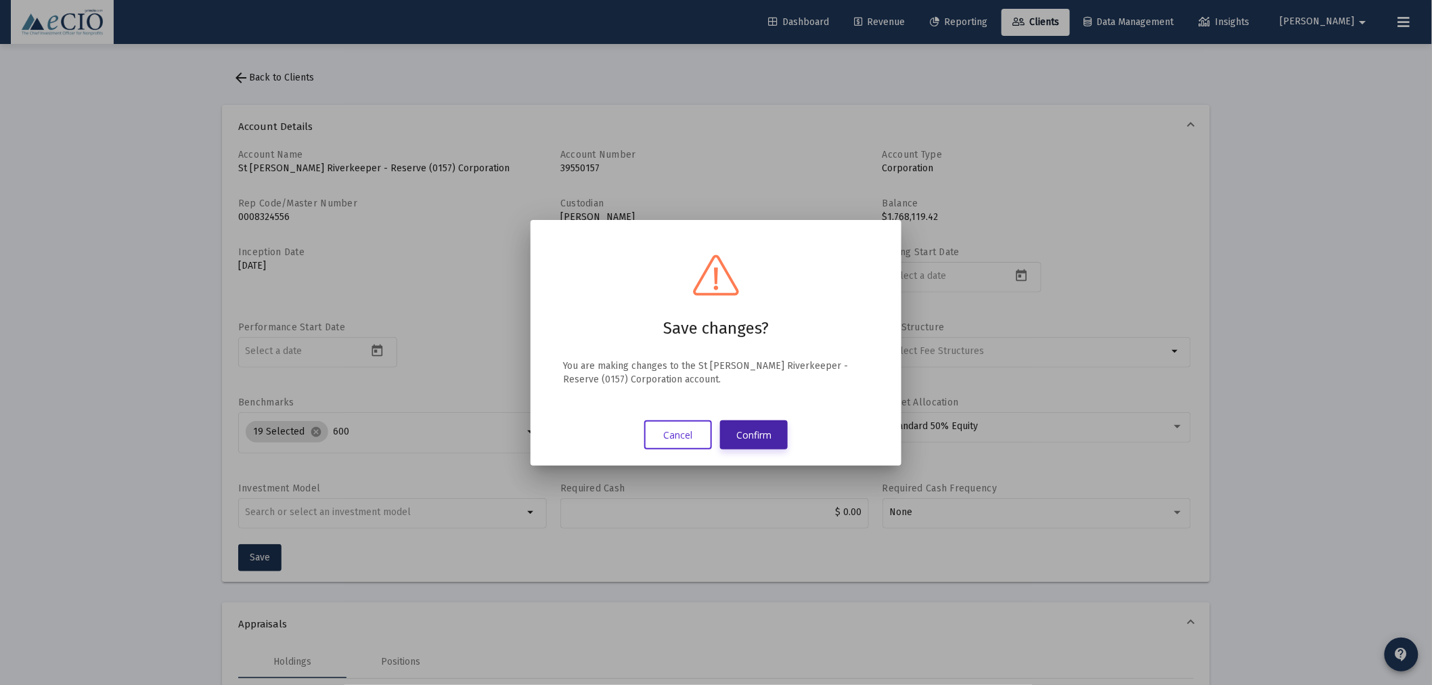
click at [755, 431] on button "Confirm" at bounding box center [754, 434] width 68 height 29
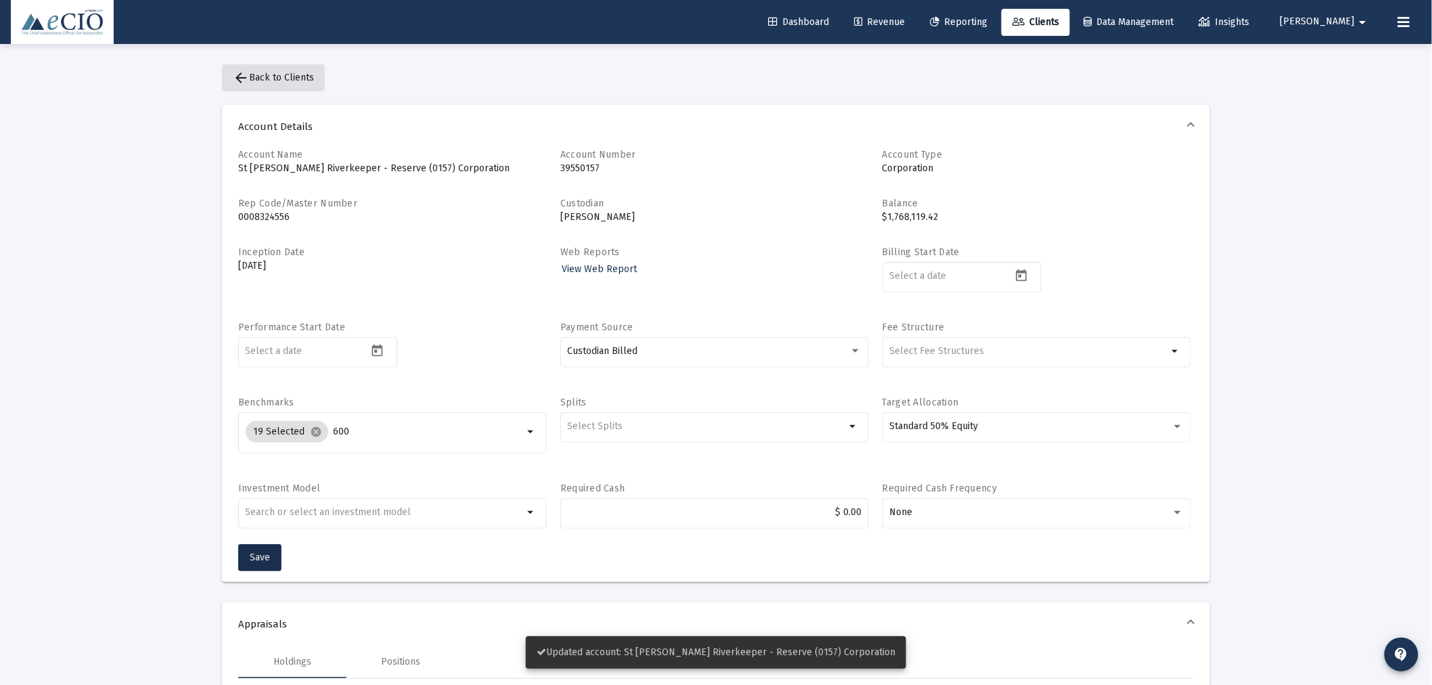
click at [265, 79] on span "arrow_back Back to Clients" at bounding box center [273, 78] width 81 height 12
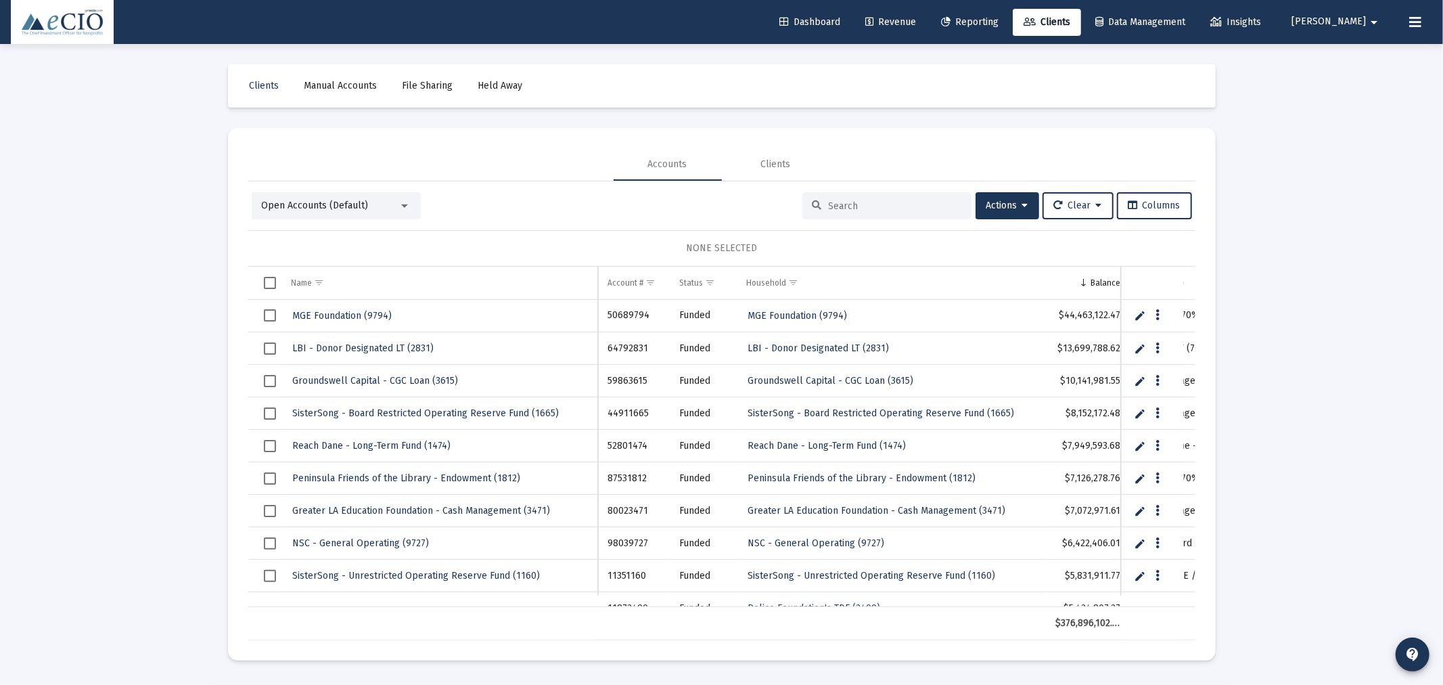
click at [886, 203] on input at bounding box center [895, 206] width 133 height 12
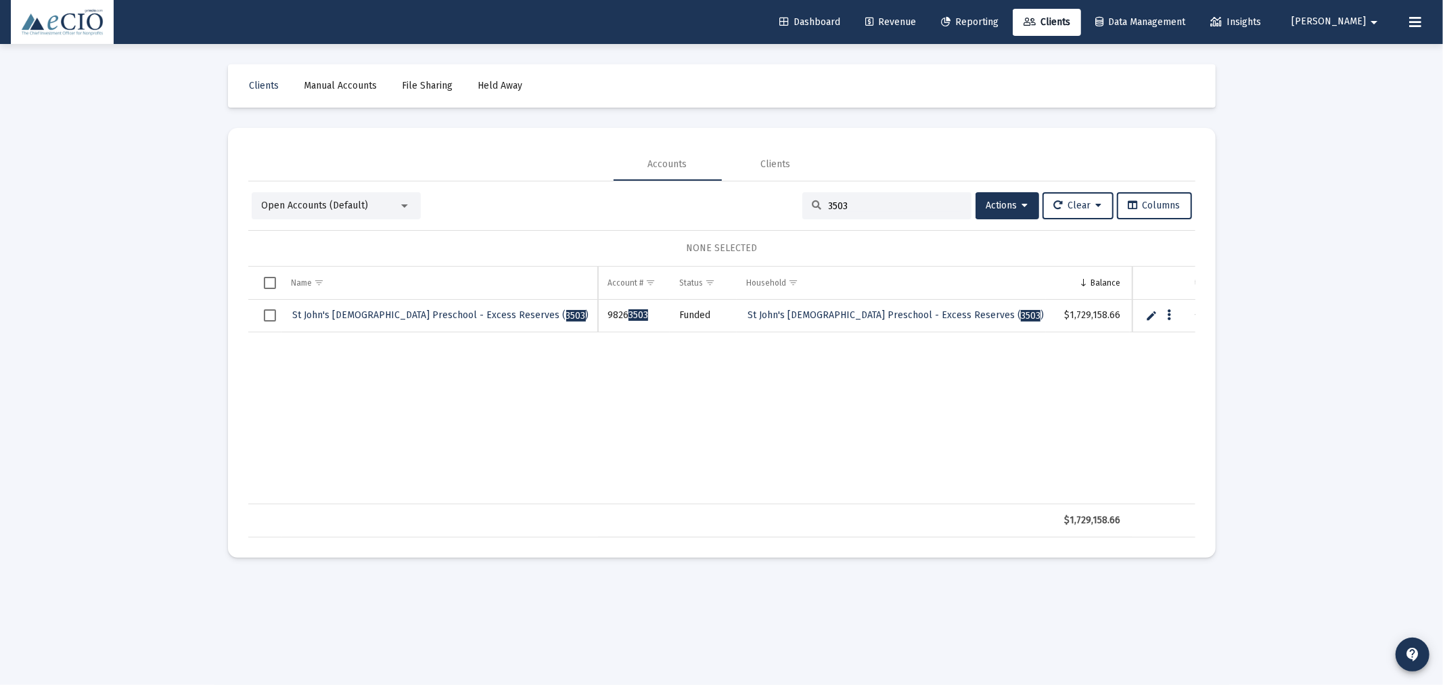
type input "3503"
click at [413, 309] on link "St John's Episcopal Preschool - Excess Reserves ( 3503 )" at bounding box center [441, 315] width 299 height 20
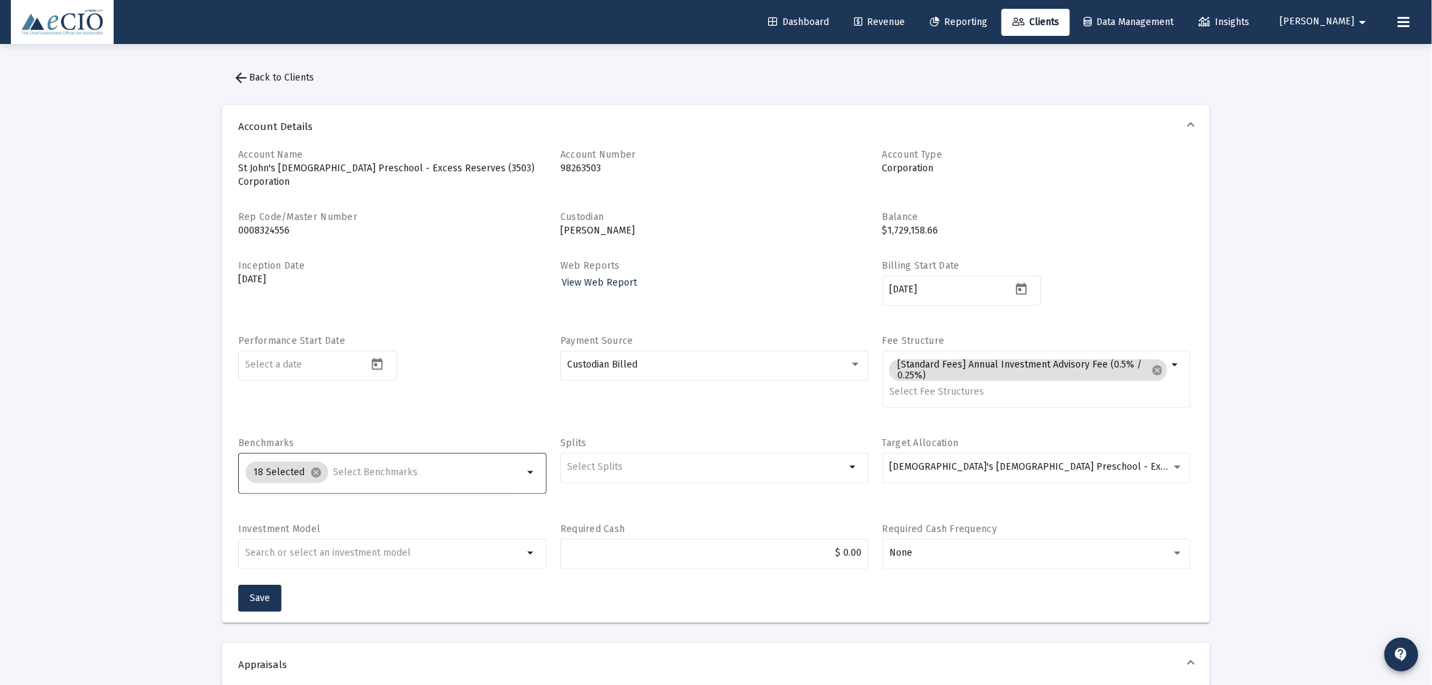
click at [389, 467] on input "Selection" at bounding box center [429, 472] width 190 height 11
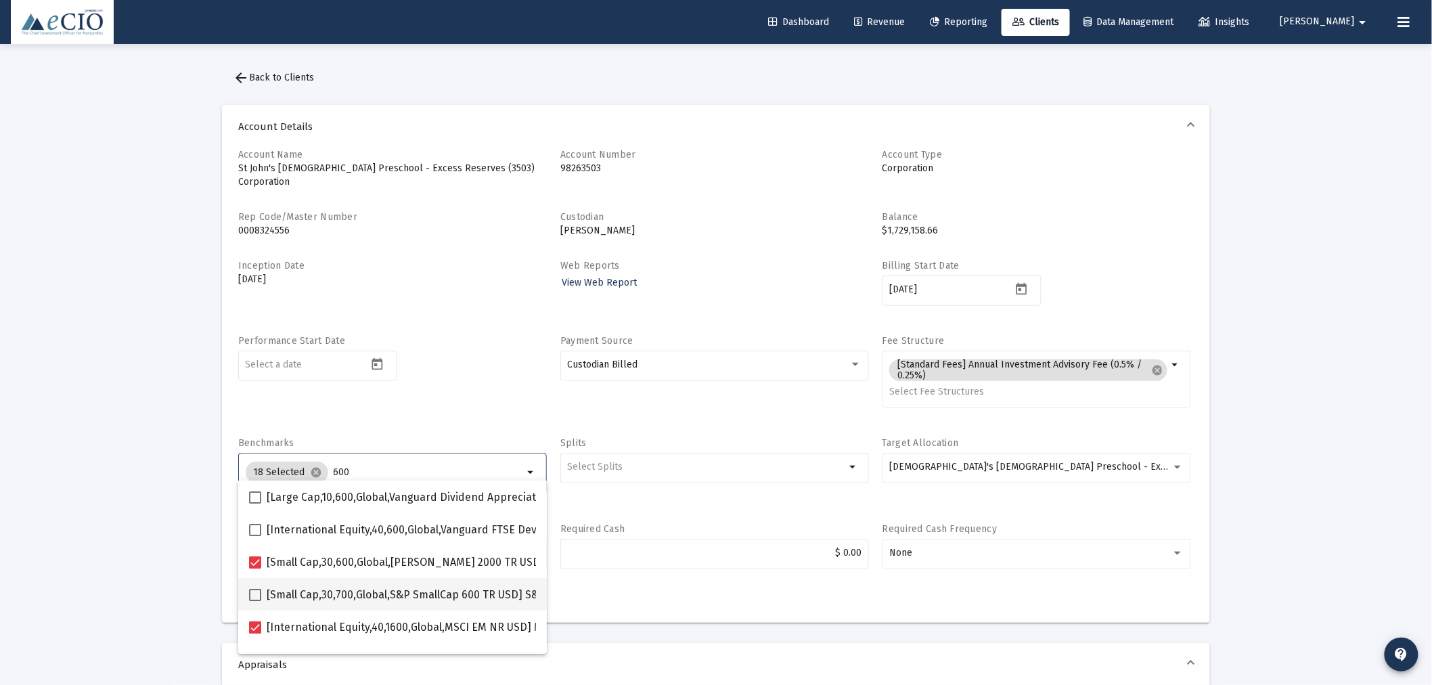
type input "600"
click at [362, 594] on span "[Small Cap,30,700,Global,S&P SmallCap 600 TR USD] S&P SmallCap 600 Index" at bounding box center [457, 595] width 380 height 16
click at [255, 601] on input "[Small Cap,30,700,Global,S&P SmallCap 600 TR USD] S&P SmallCap 600 Index" at bounding box center [254, 601] width 1 height 1
checkbox input "true"
click at [455, 375] on div "Performance Start Date" at bounding box center [392, 378] width 309 height 89
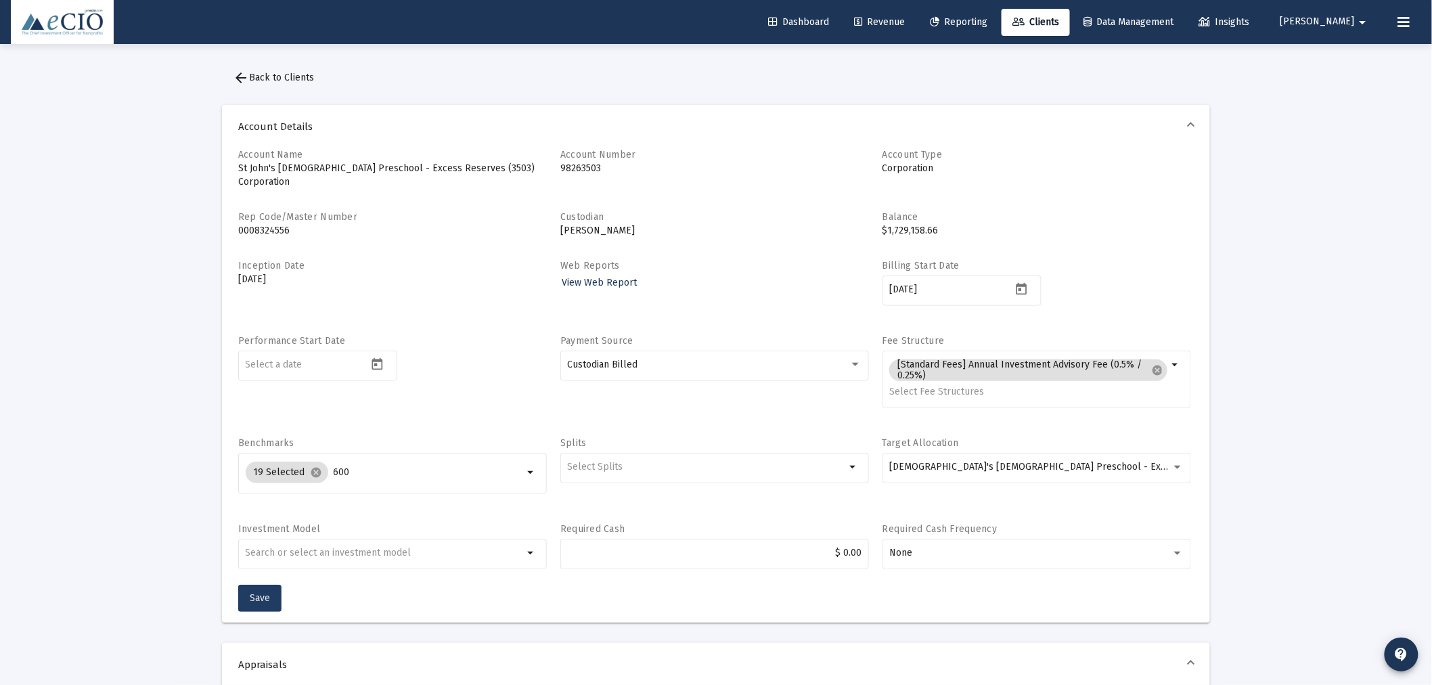
click at [267, 585] on button "Save" at bounding box center [259, 598] width 43 height 27
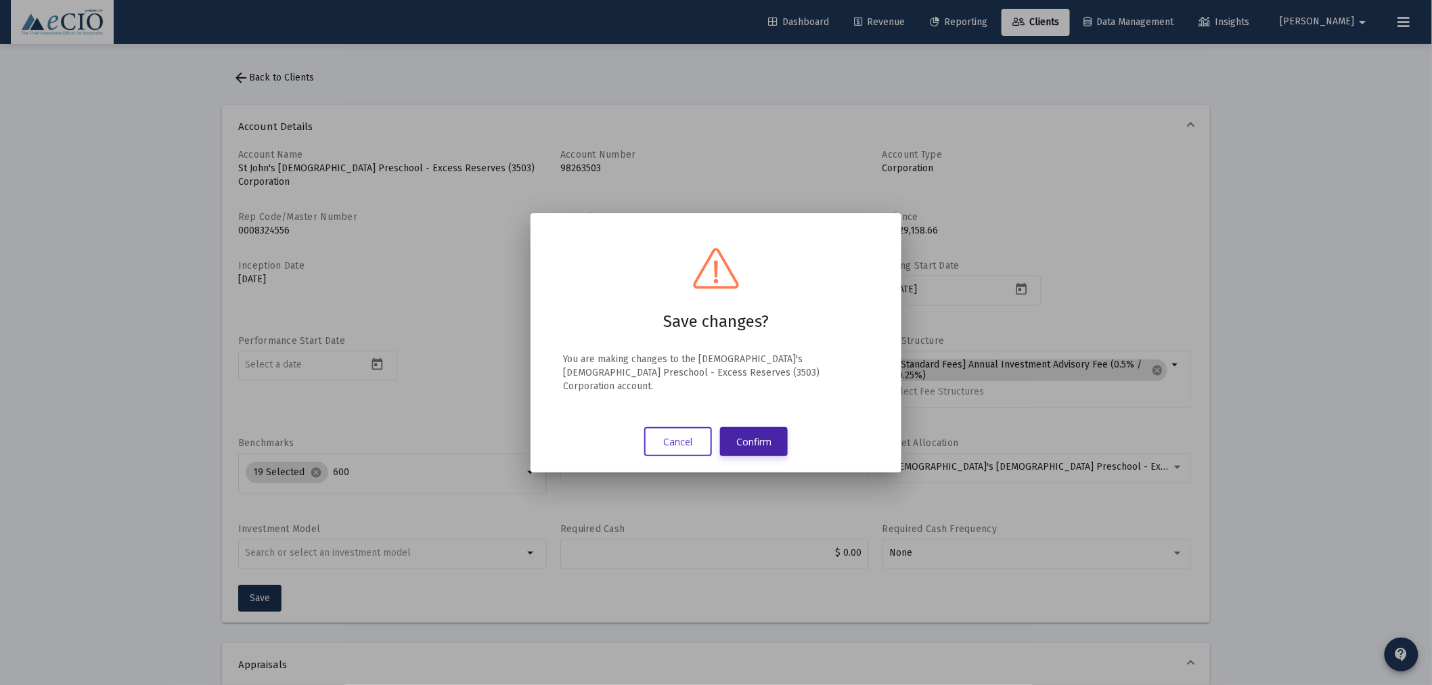
click at [733, 434] on button "Confirm" at bounding box center [754, 441] width 68 height 29
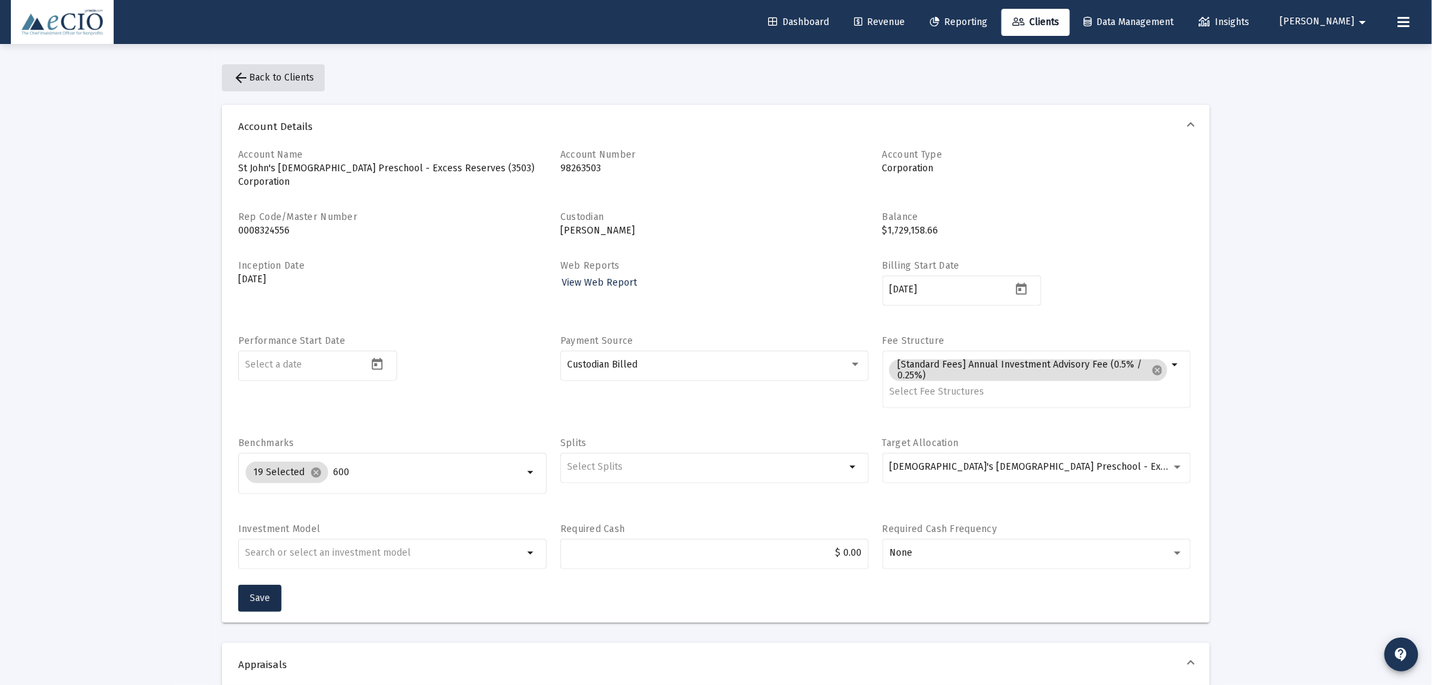
click at [288, 74] on span "arrow_back Back to Clients" at bounding box center [273, 78] width 81 height 12
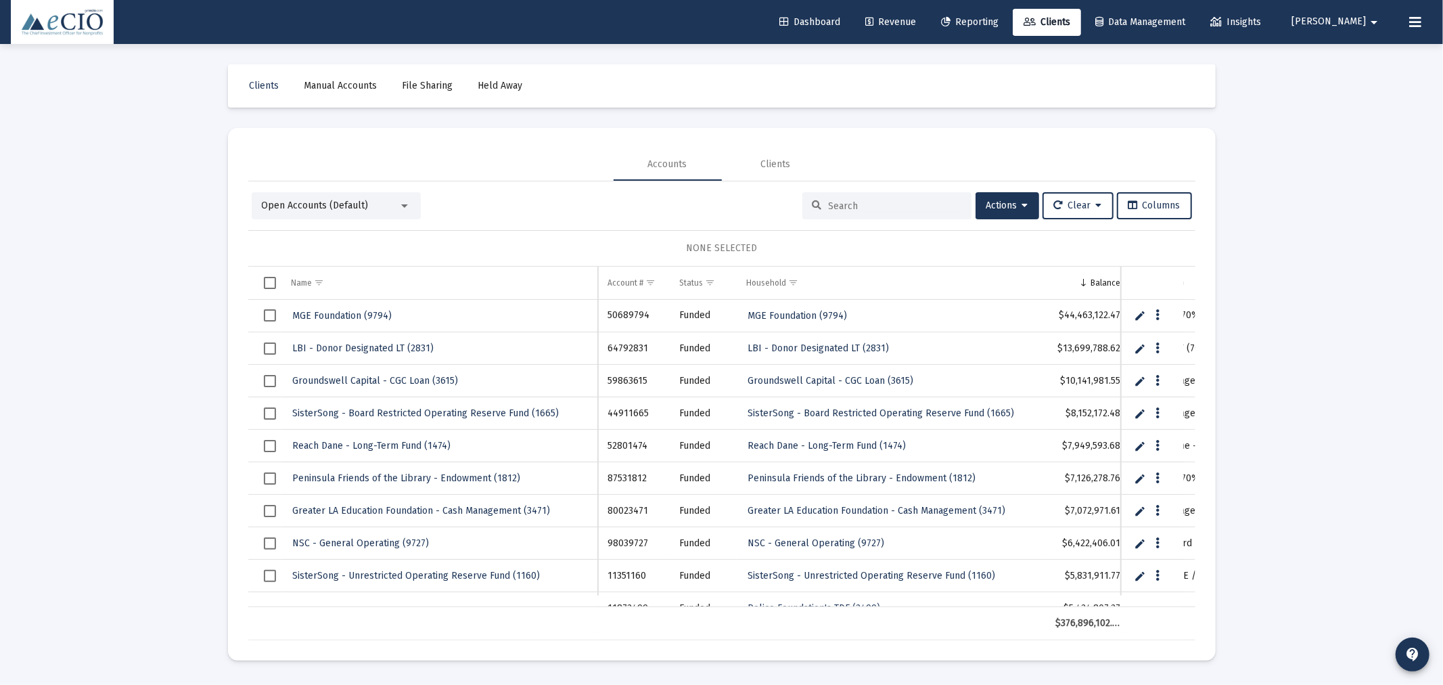
click at [932, 207] on input at bounding box center [895, 206] width 133 height 12
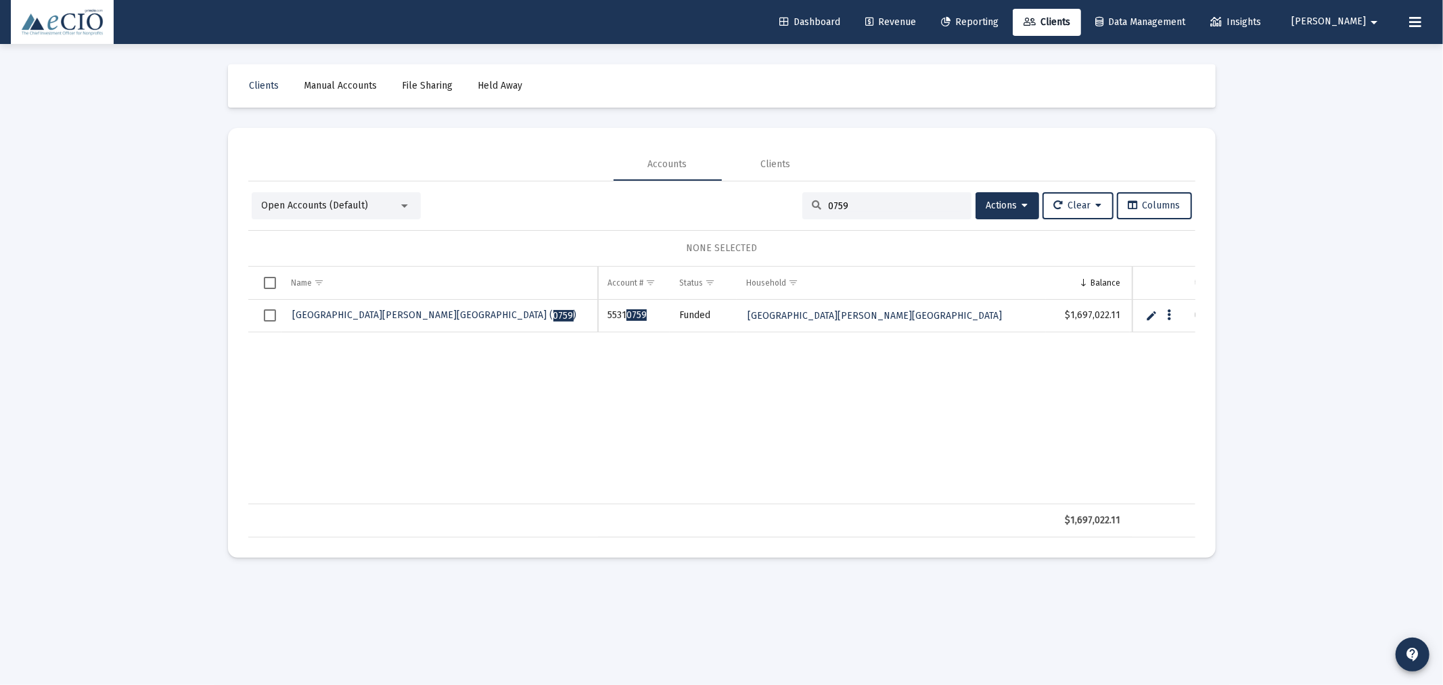
type input "0759"
click at [359, 313] on span "St. Jerome Parish - Eichberg ( 0759 )" at bounding box center [435, 315] width 284 height 12
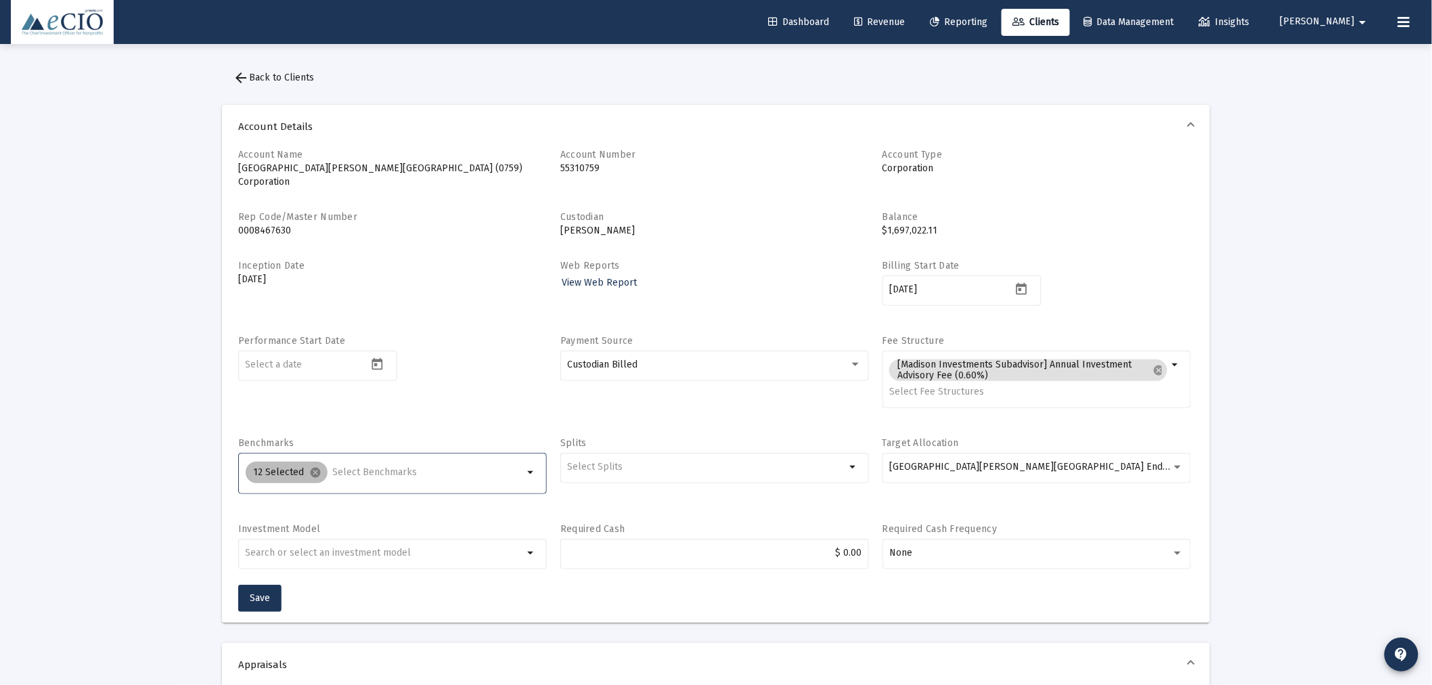
click at [350, 459] on div "12 Selected cancel" at bounding box center [384, 472] width 283 height 27
click at [349, 467] on input "Selection" at bounding box center [428, 472] width 191 height 11
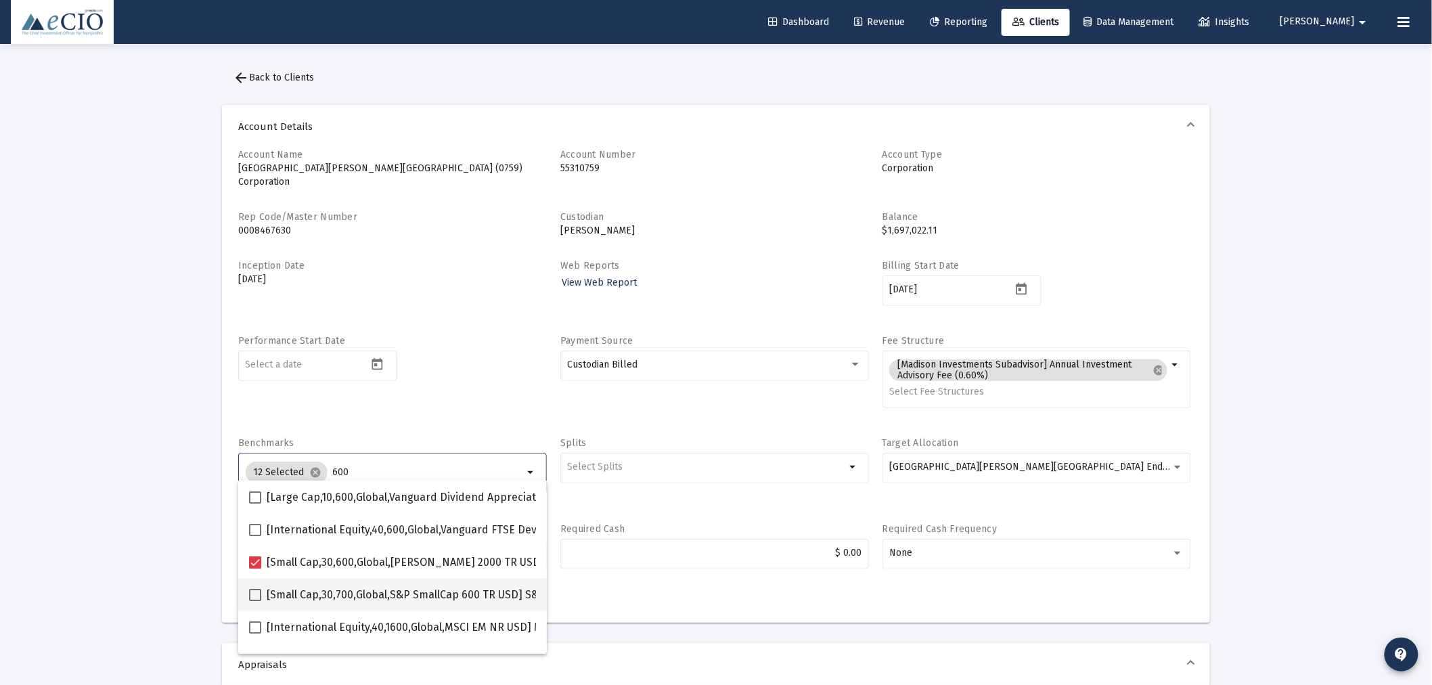
type input "600"
click at [252, 591] on span at bounding box center [255, 595] width 12 height 12
click at [254, 601] on input "[Small Cap,30,700,Global,S&P SmallCap 600 TR USD] S&P SmallCap 600 Index" at bounding box center [254, 601] width 1 height 1
checkbox input "true"
click at [424, 413] on div "Account Name St. Jerome Parish - Eichberg (0759) Corporation Account Number 553…" at bounding box center [715, 366] width 955 height 436
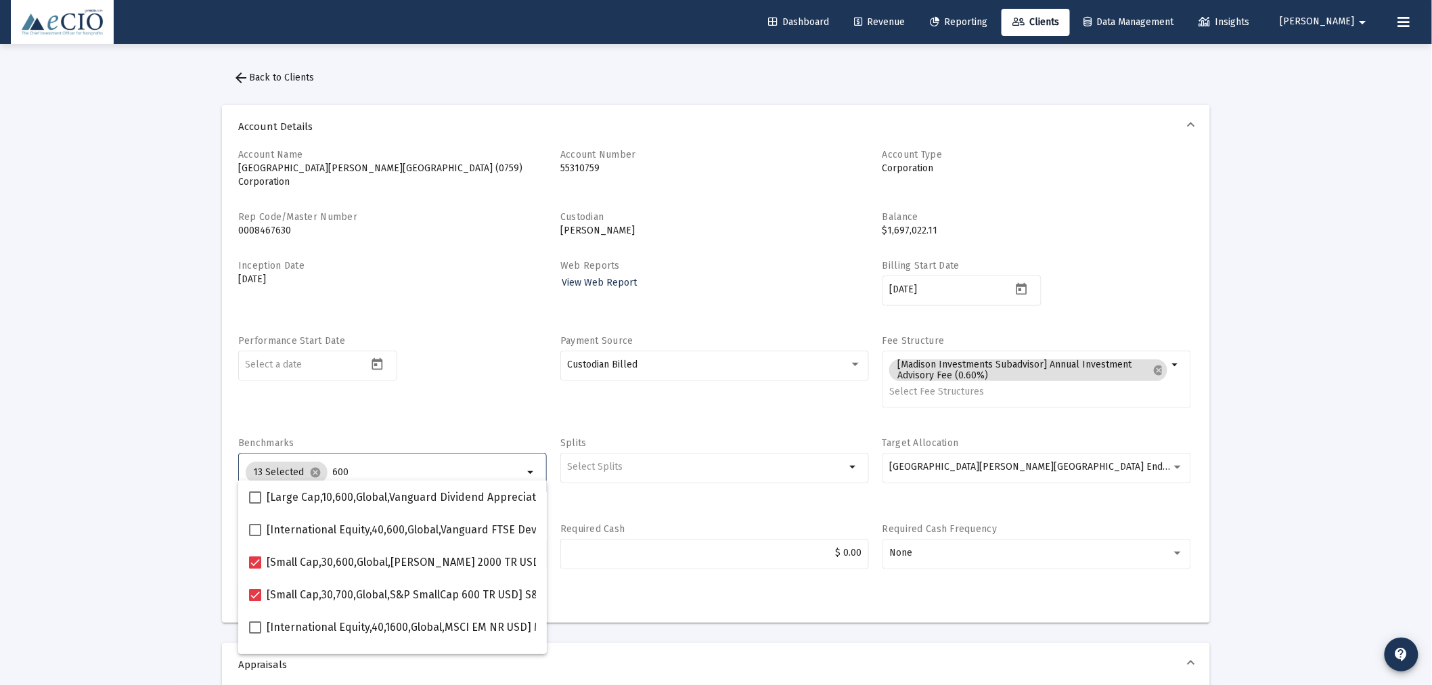
click at [381, 467] on input "600" at bounding box center [428, 472] width 191 height 11
click at [432, 395] on div "Performance Start Date" at bounding box center [392, 378] width 309 height 89
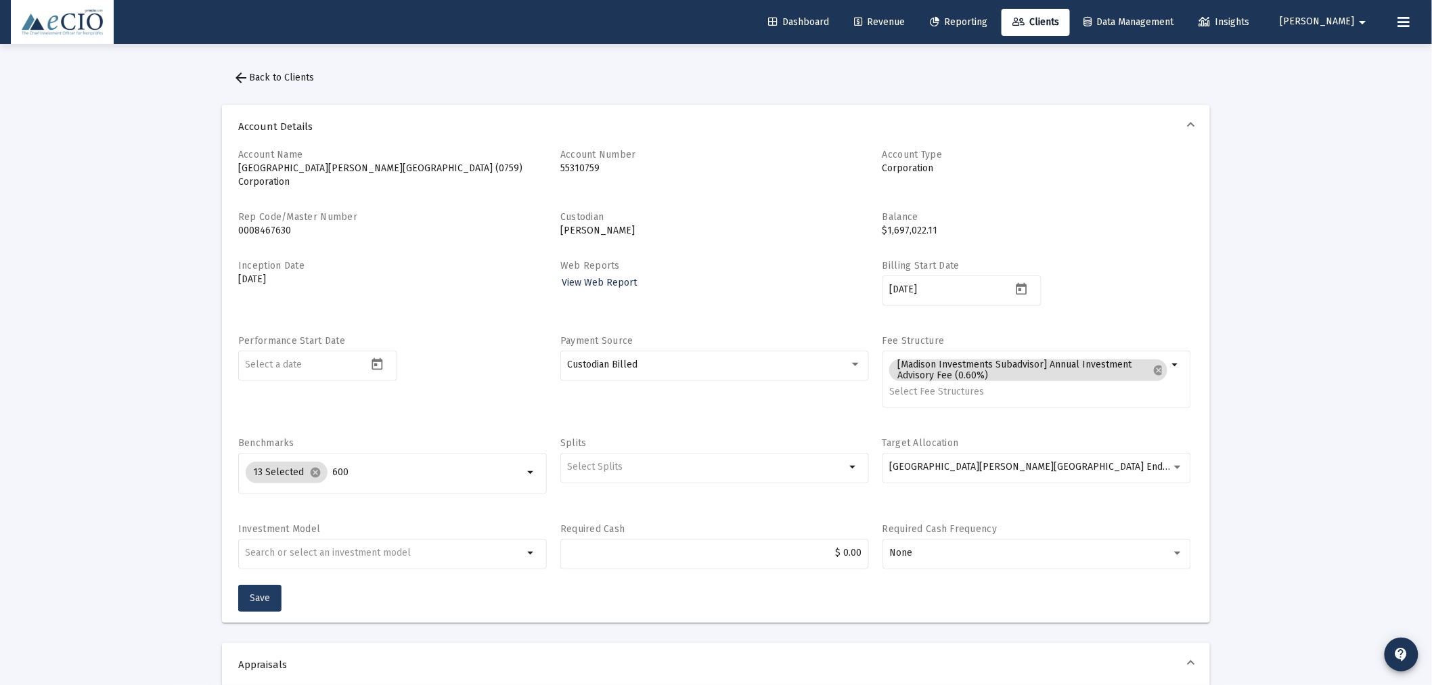
click at [262, 592] on span "Save" at bounding box center [260, 598] width 20 height 12
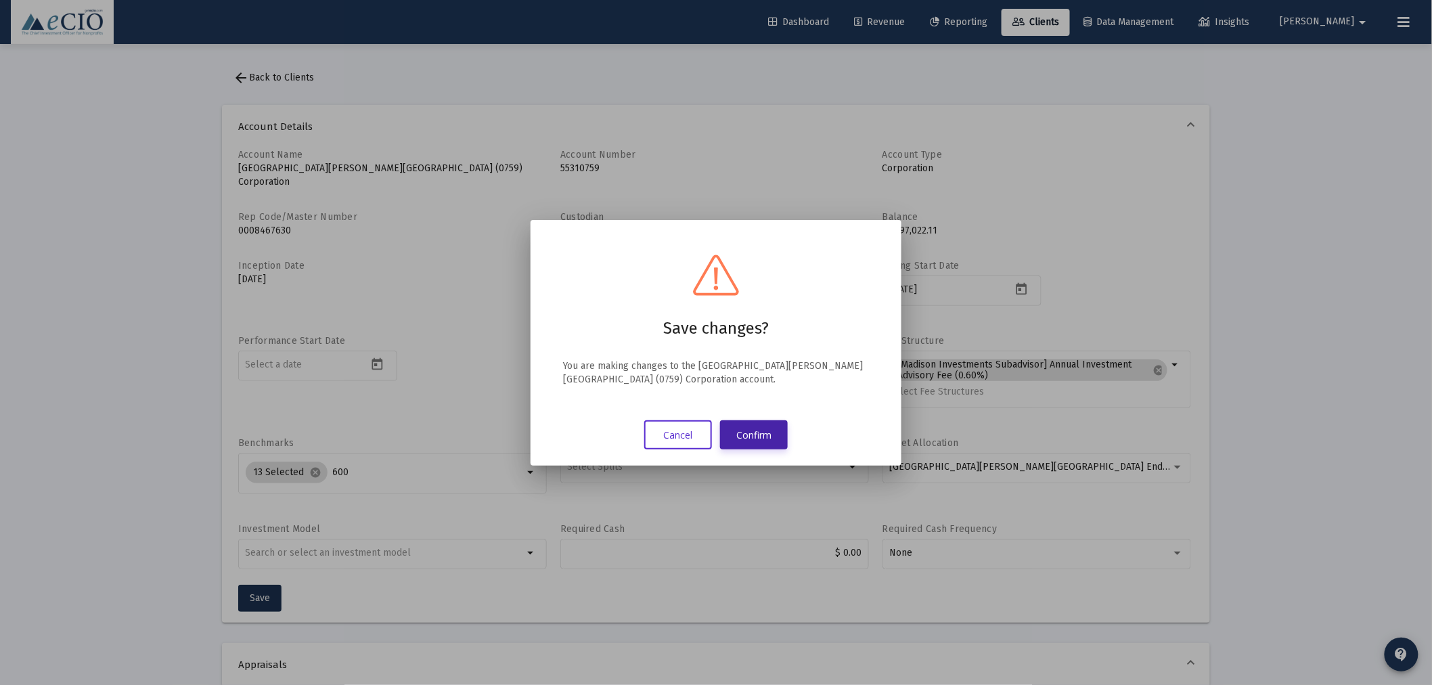
click at [765, 434] on button "Confirm" at bounding box center [754, 434] width 68 height 29
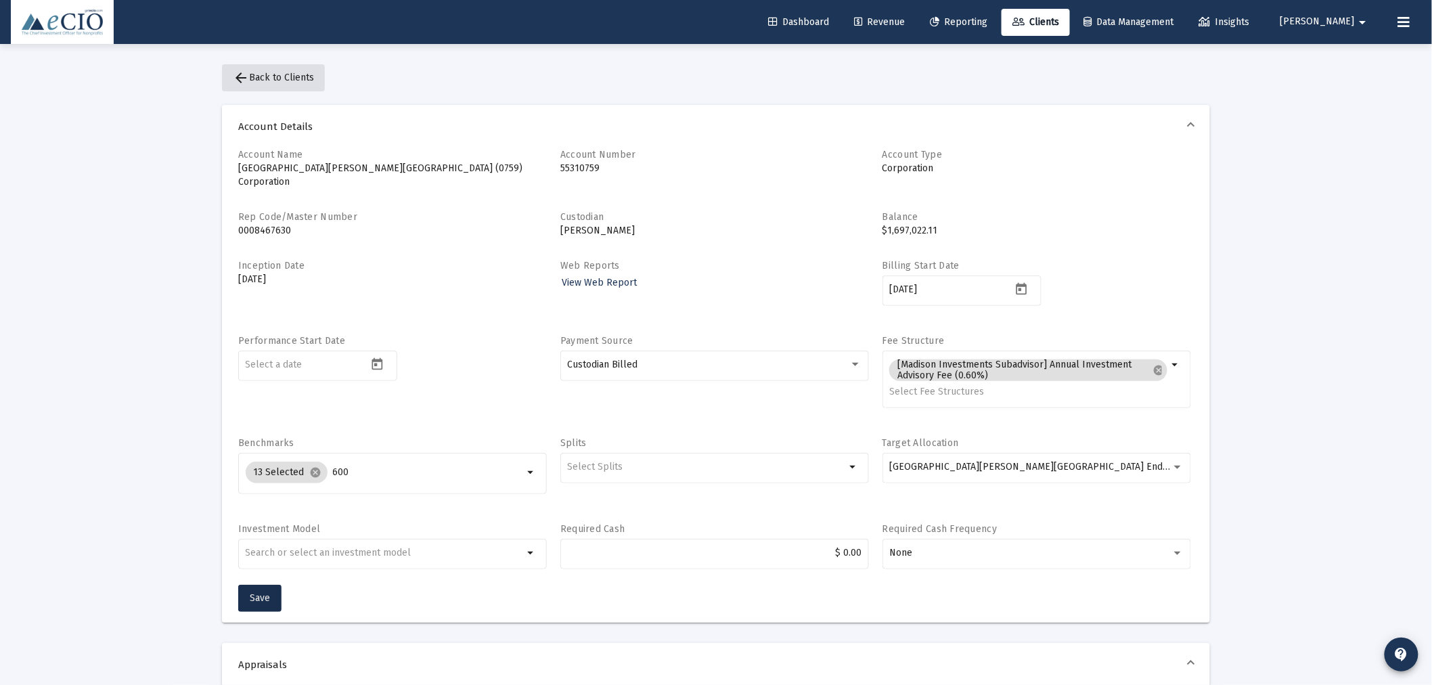
click at [299, 75] on span "arrow_back Back to Clients" at bounding box center [273, 78] width 81 height 12
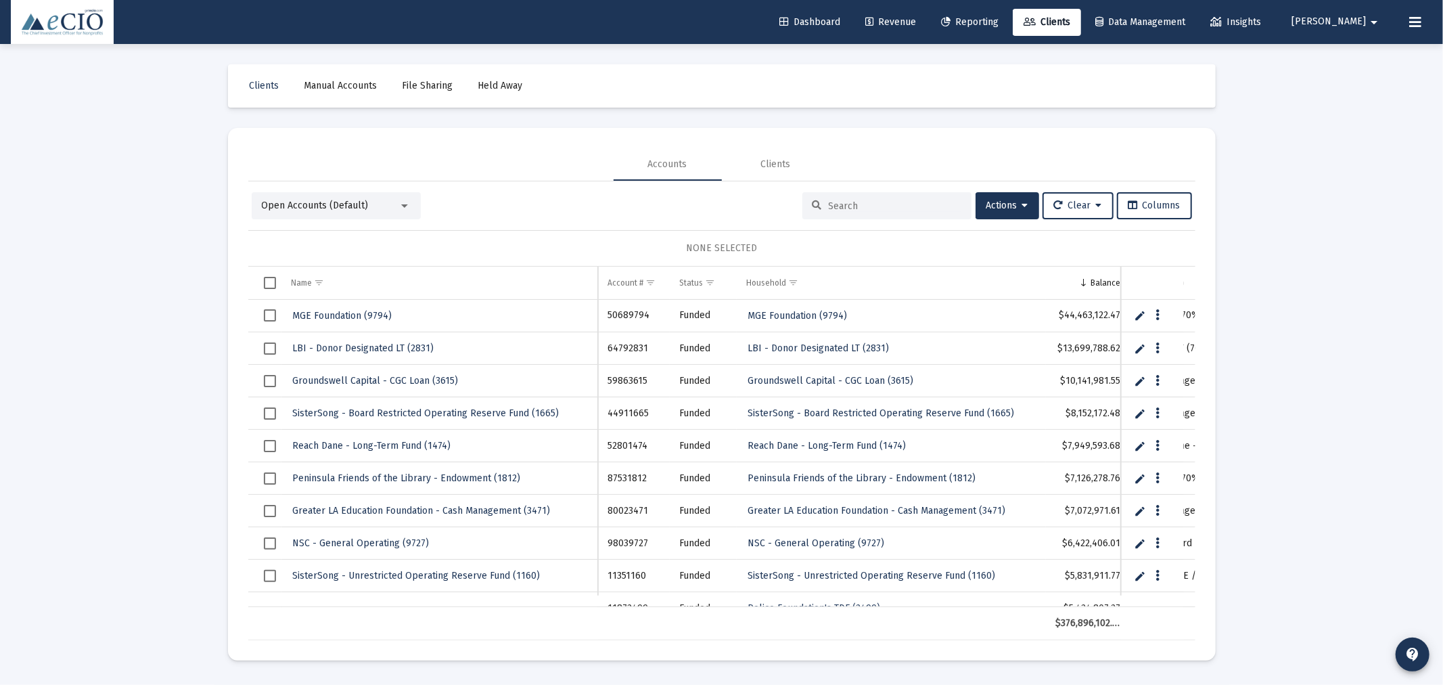
click at [912, 202] on input at bounding box center [895, 206] width 133 height 12
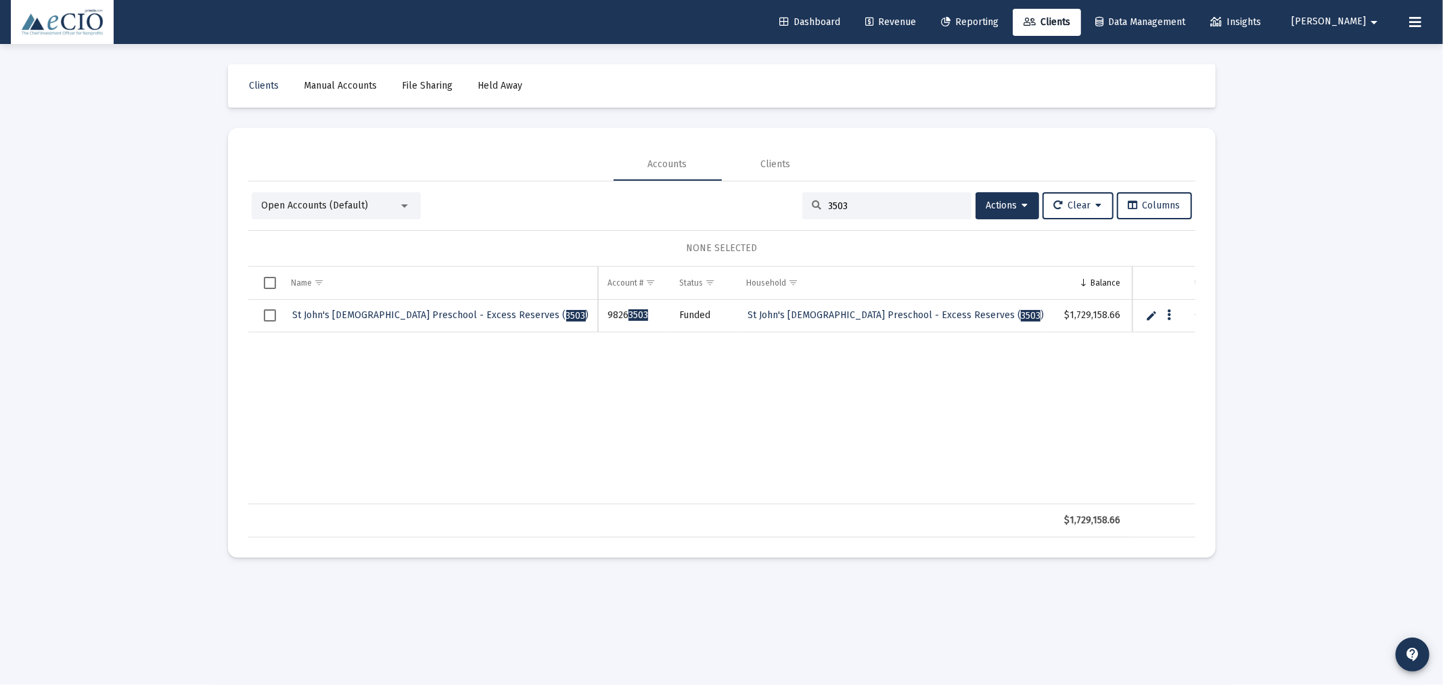
type input "3503"
click at [472, 316] on span "St John's Episcopal Preschool - Excess Reserves ( 3503 )" at bounding box center [441, 315] width 296 height 12
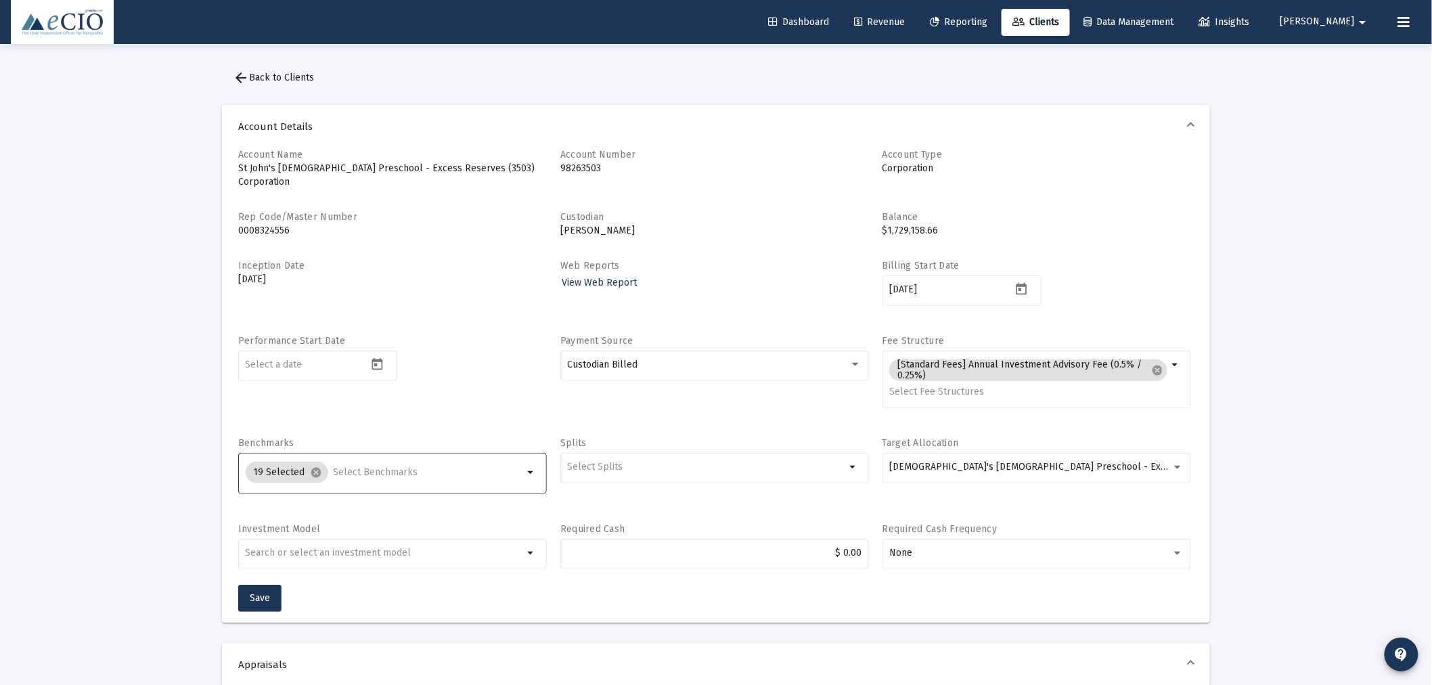
click at [379, 467] on input "Selection" at bounding box center [429, 472] width 190 height 11
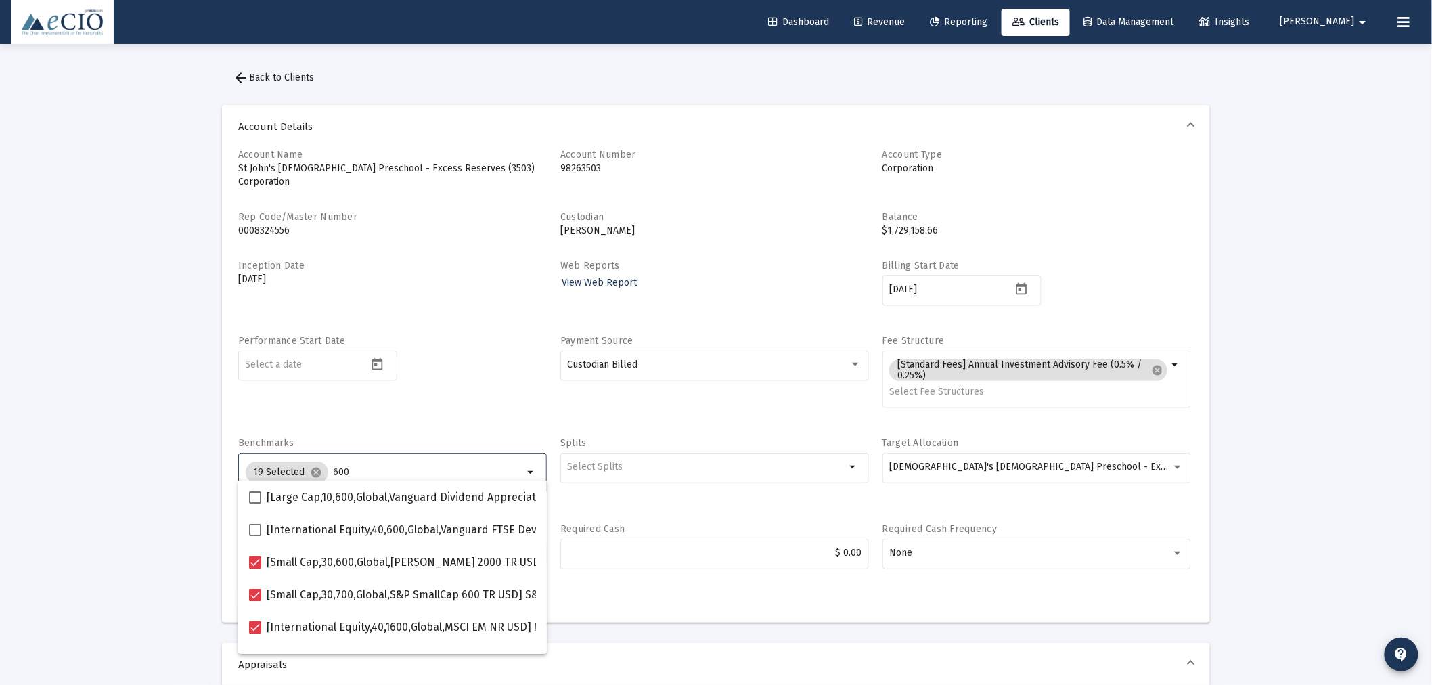
type input "600"
drag, startPoint x: 457, startPoint y: 373, endPoint x: 457, endPoint y: 383, distance: 10.2
click at [457, 379] on div "Performance Start Date" at bounding box center [392, 378] width 309 height 89
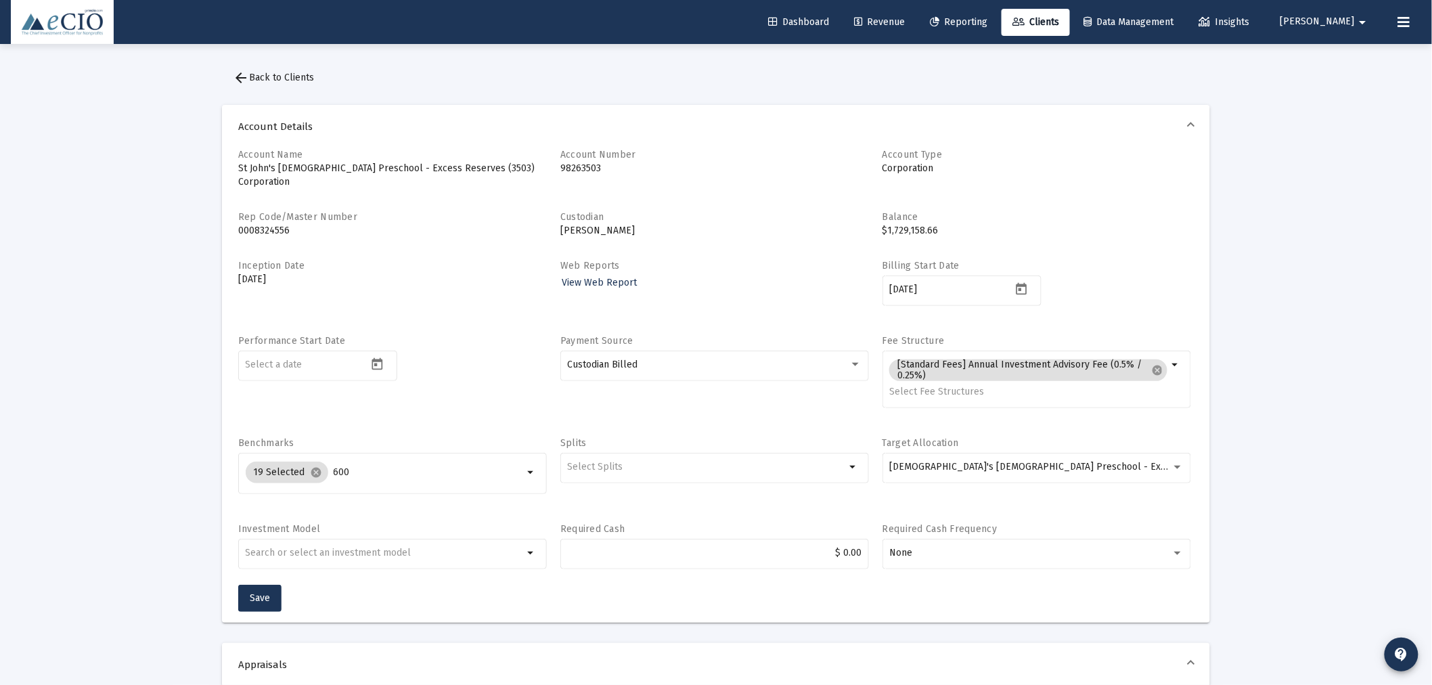
click at [274, 75] on span "arrow_back Back to Clients" at bounding box center [273, 78] width 81 height 12
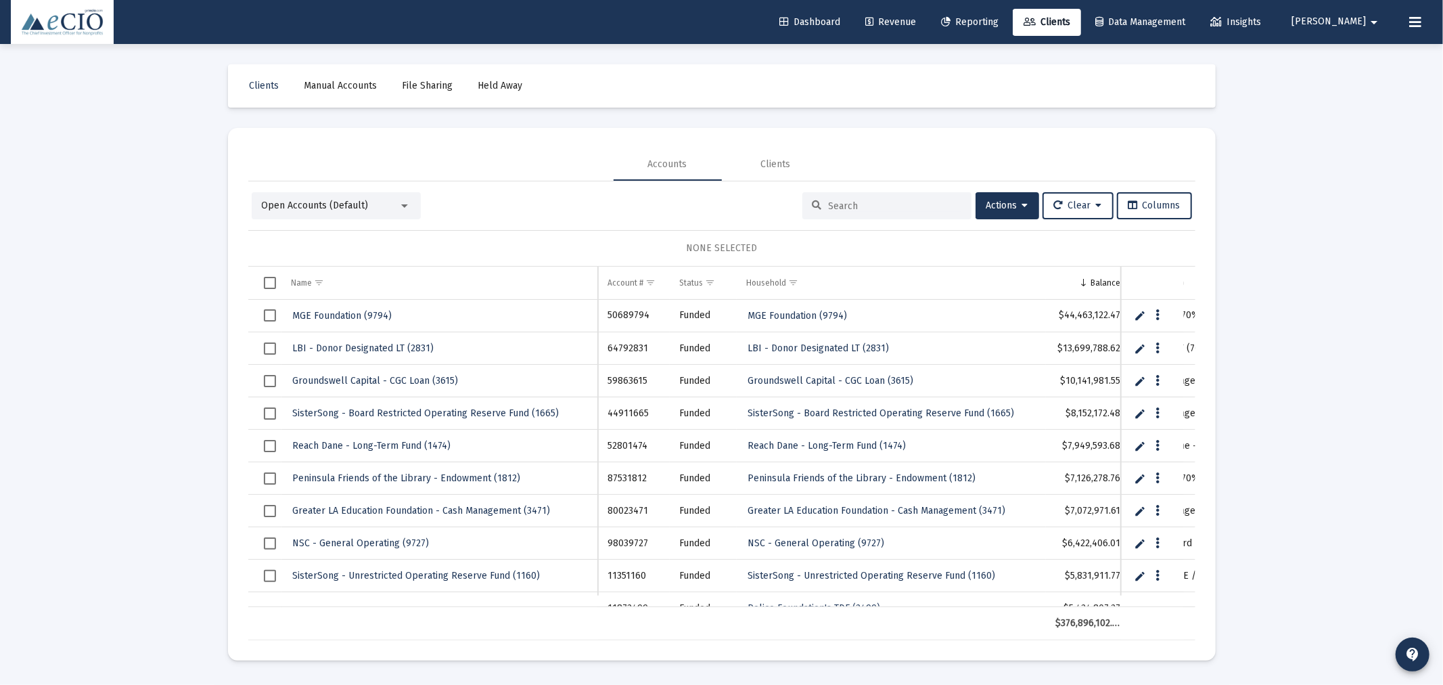
click at [838, 204] on input at bounding box center [895, 206] width 133 height 12
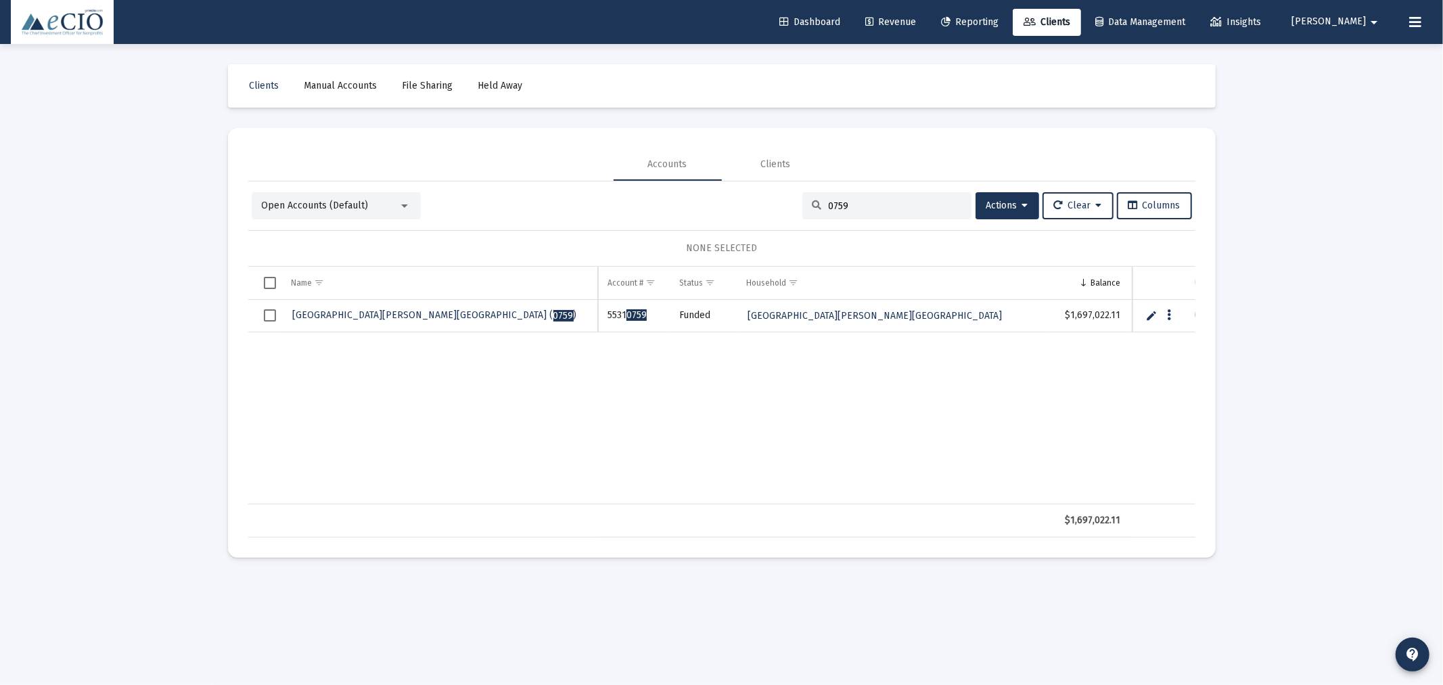
type input "0759"
click at [375, 313] on span "St. Jerome Parish - Eichberg ( 0759 )" at bounding box center [435, 315] width 284 height 12
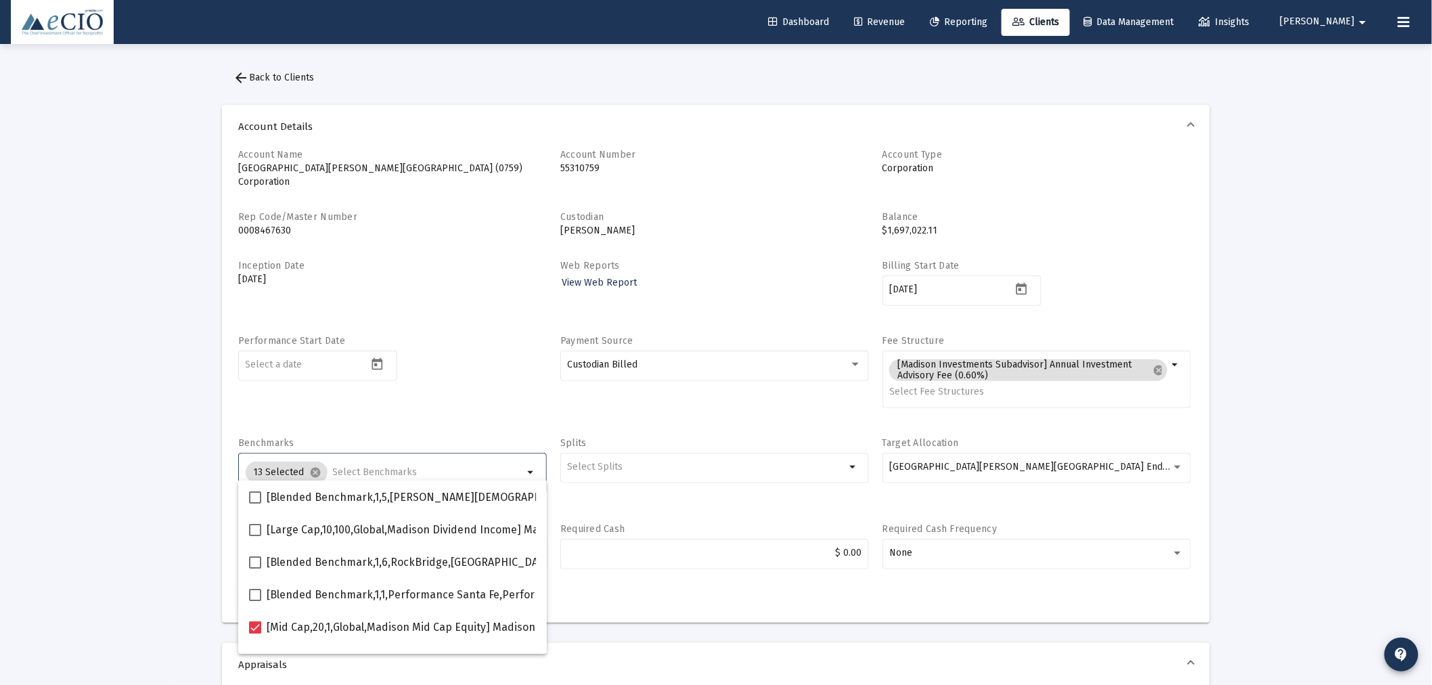
click at [355, 467] on input "Selection" at bounding box center [428, 472] width 191 height 11
type input "600"
click at [298, 76] on span "arrow_back Back to Clients" at bounding box center [273, 78] width 81 height 12
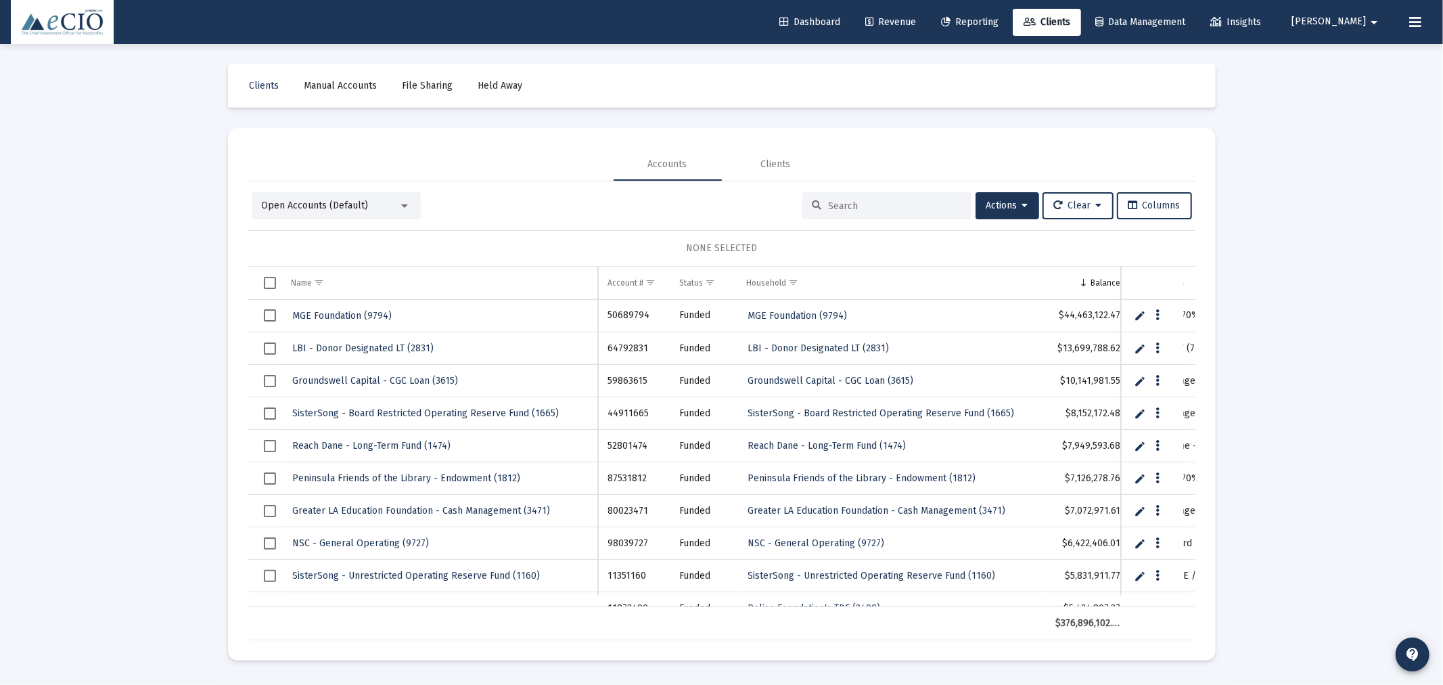
click at [873, 200] on input at bounding box center [895, 206] width 133 height 12
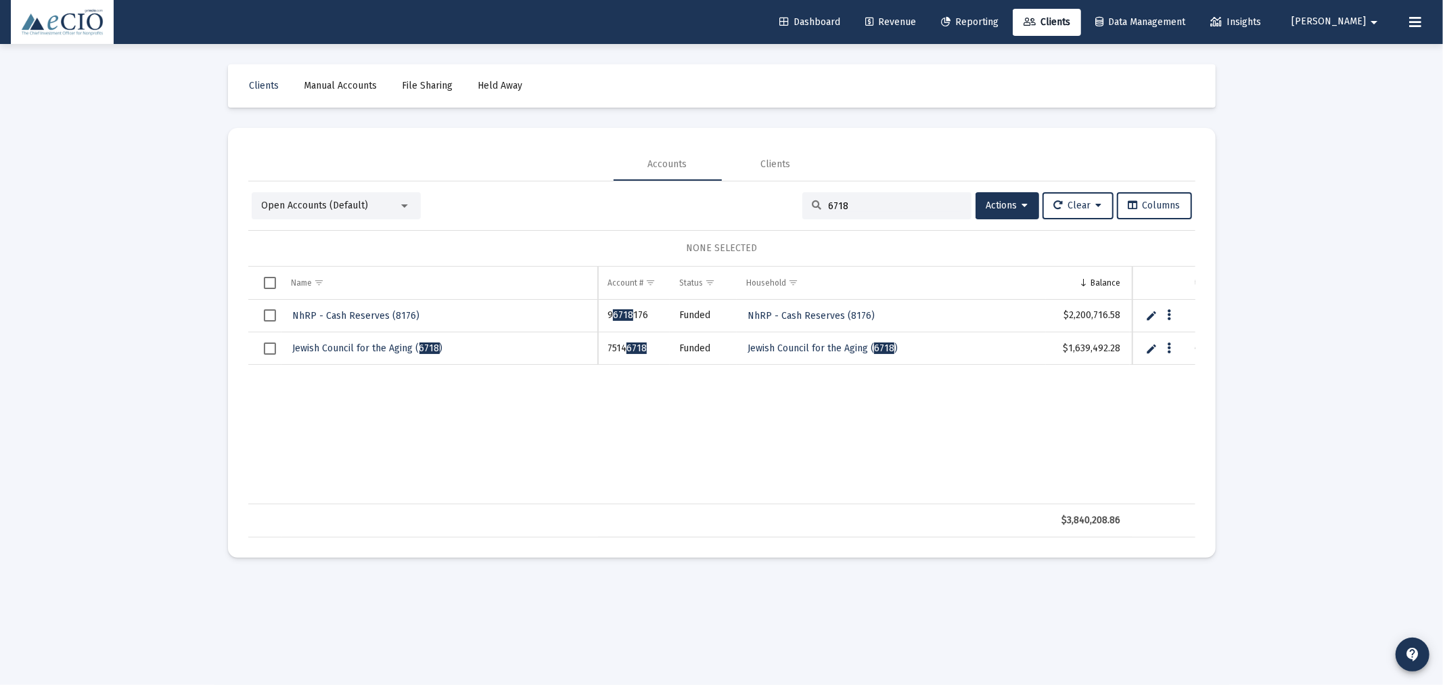
type input "6718"
click at [323, 349] on span "Jewish Council for the Aging ( 6718 )" at bounding box center [368, 348] width 150 height 12
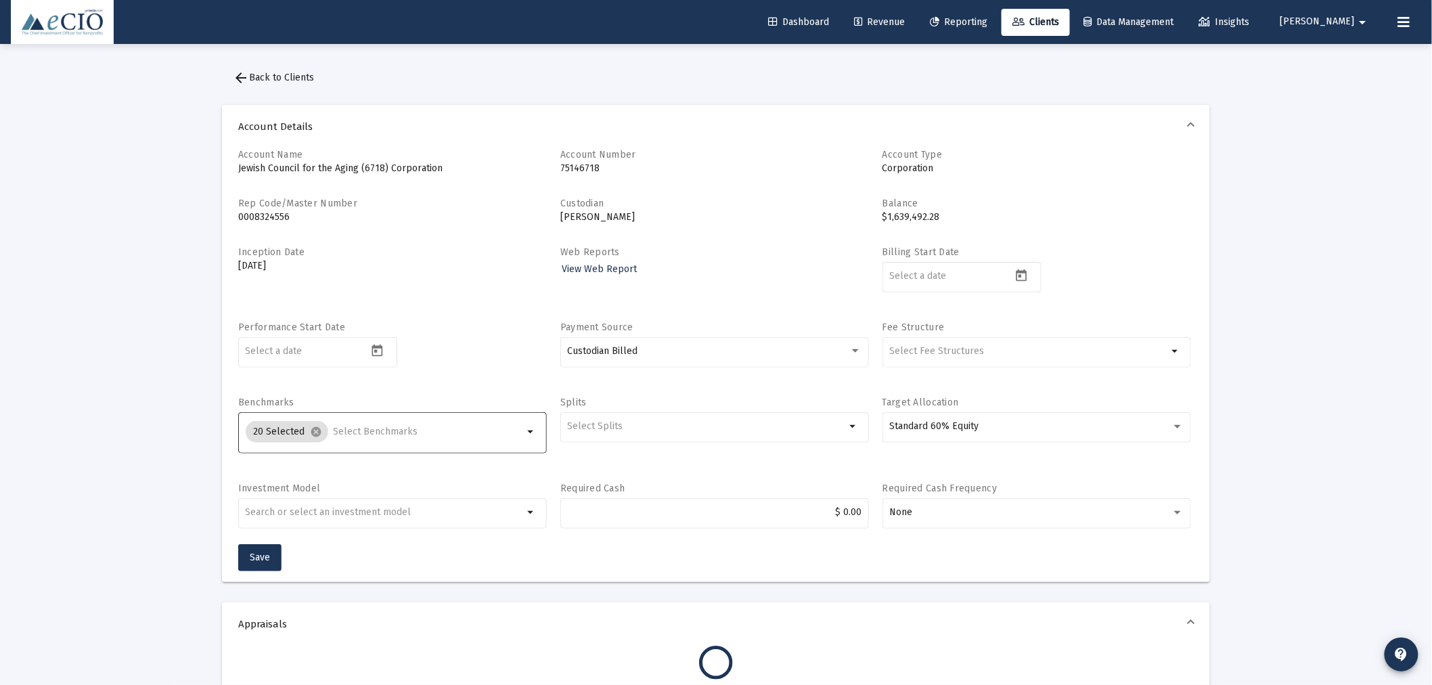
click at [344, 432] on input "Selection" at bounding box center [429, 431] width 190 height 11
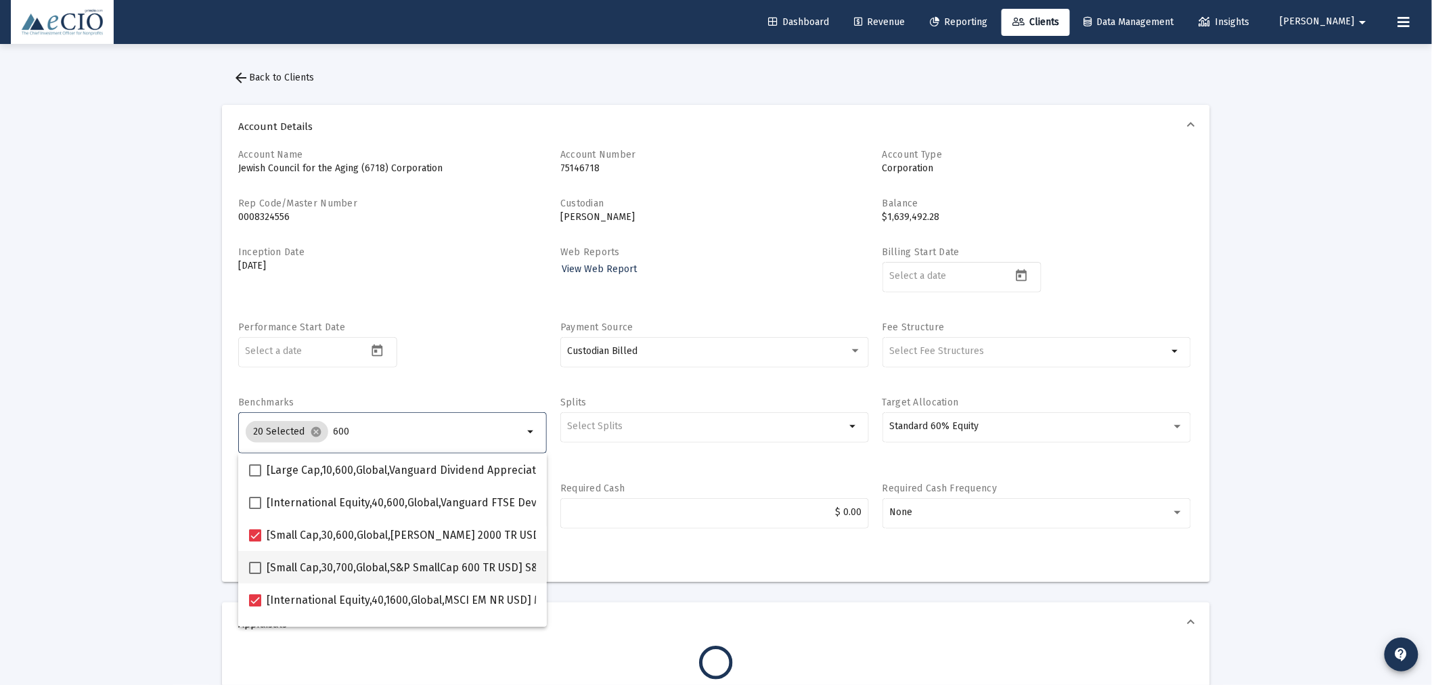
type input "600"
click at [260, 568] on span at bounding box center [255, 568] width 12 height 12
click at [255, 574] on input "[Small Cap,30,700,Global,S&P SmallCap 600 TR USD] S&P SmallCap 600 Index" at bounding box center [254, 574] width 1 height 1
checkbox input "true"
click at [496, 338] on div "Performance Start Date" at bounding box center [392, 352] width 309 height 62
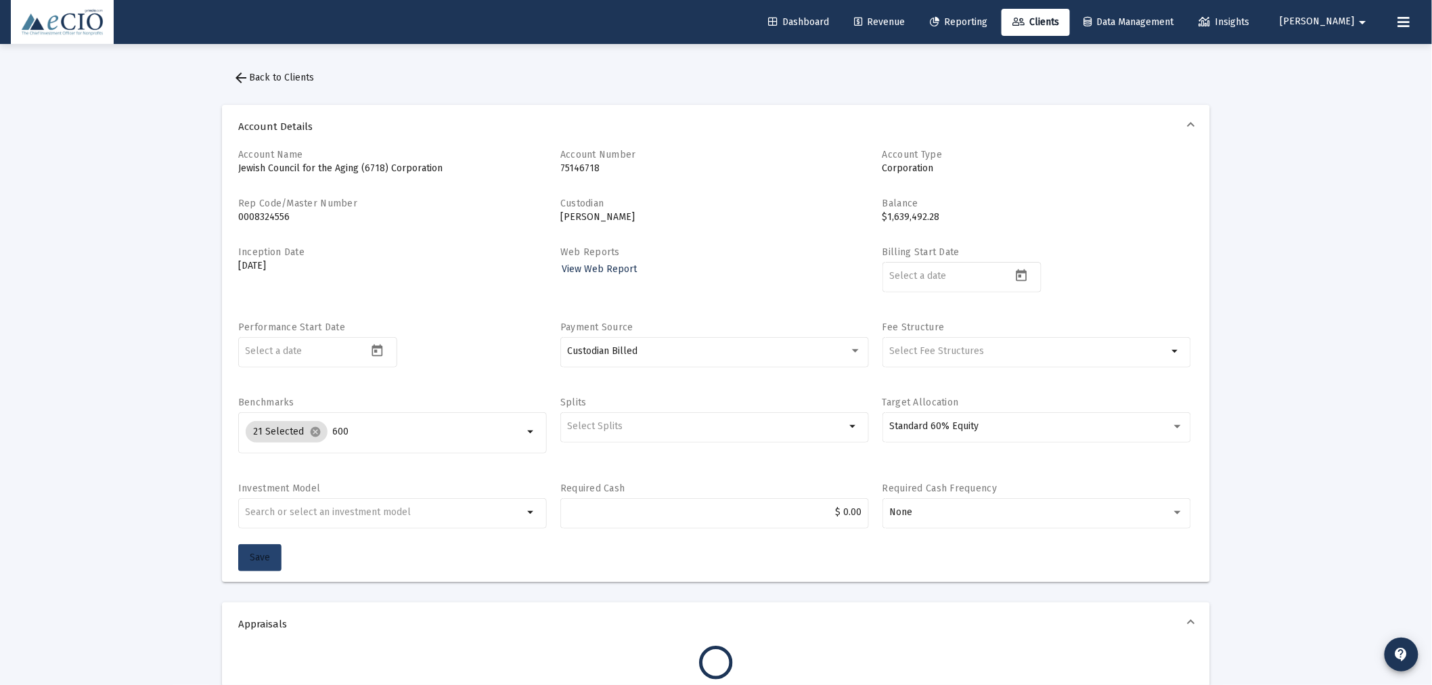
click at [259, 552] on span "Save" at bounding box center [260, 557] width 20 height 12
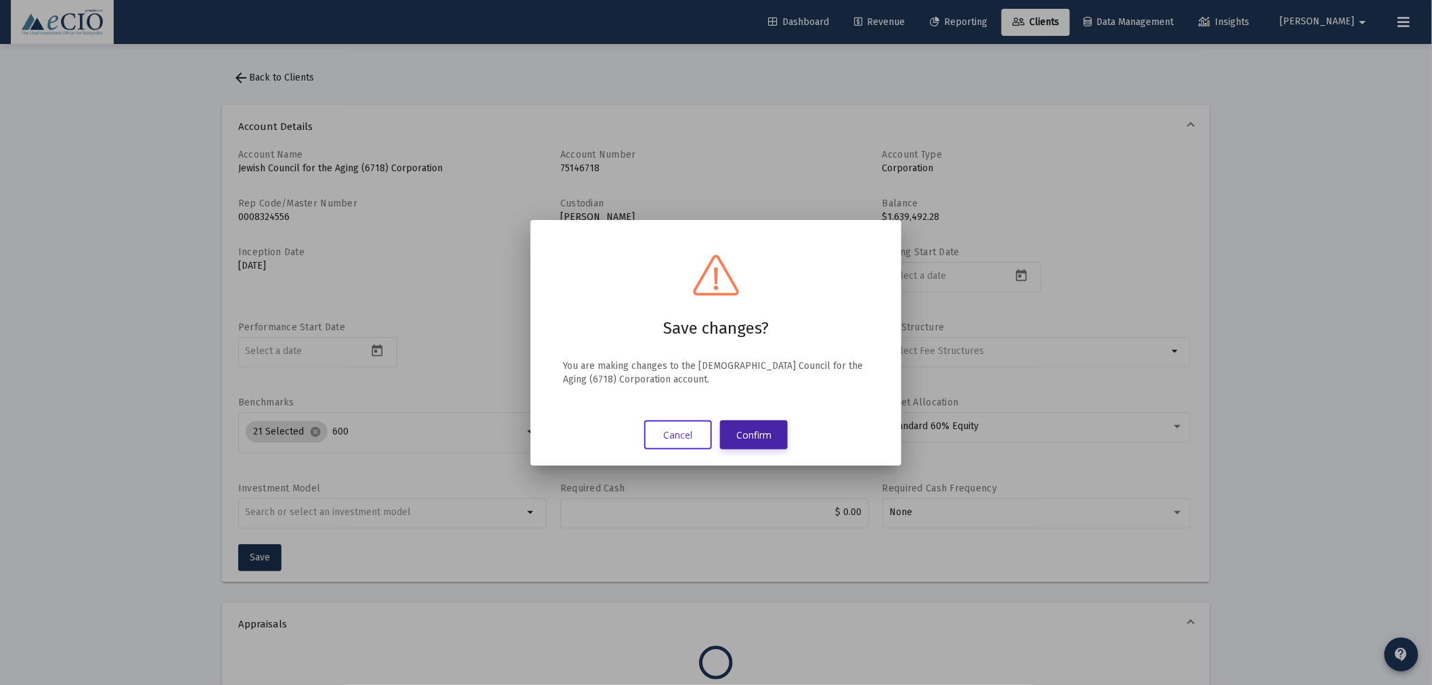
click at [765, 426] on button "Confirm" at bounding box center [754, 434] width 68 height 29
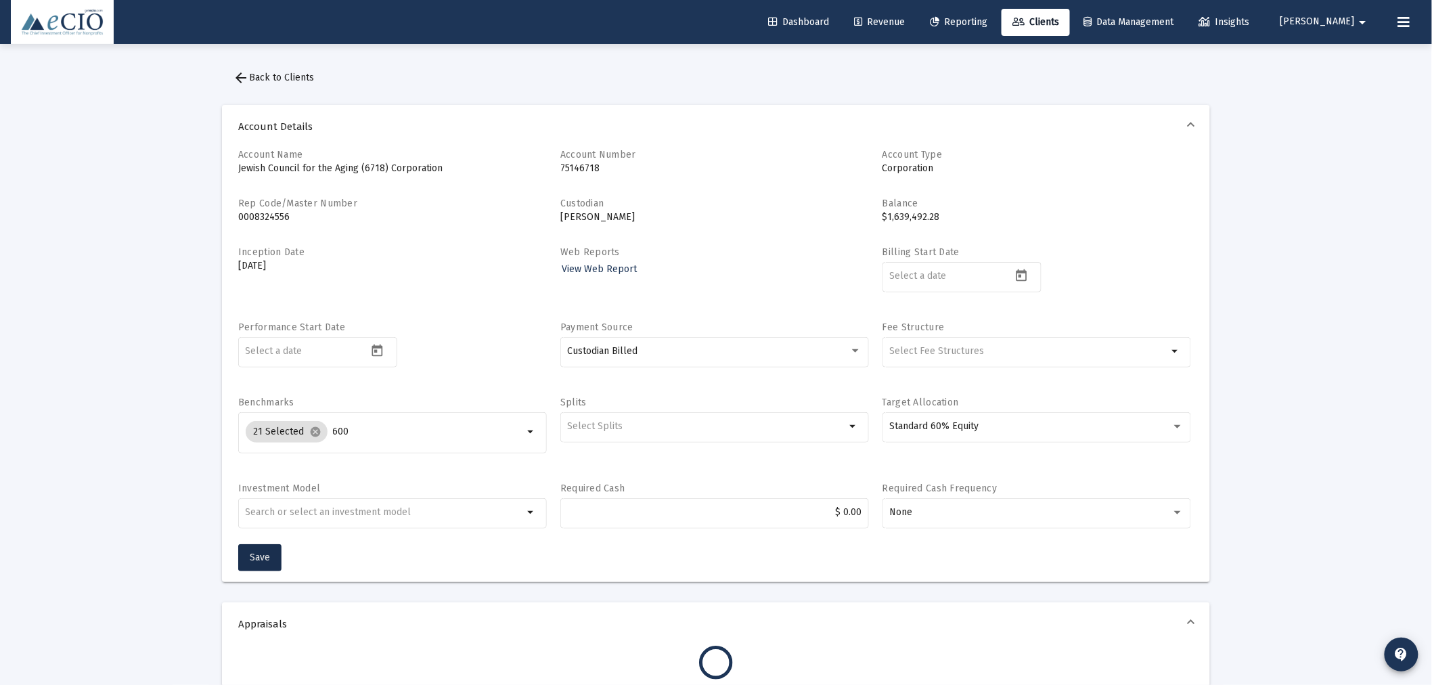
click at [276, 75] on span "arrow_back Back to Clients" at bounding box center [273, 78] width 81 height 12
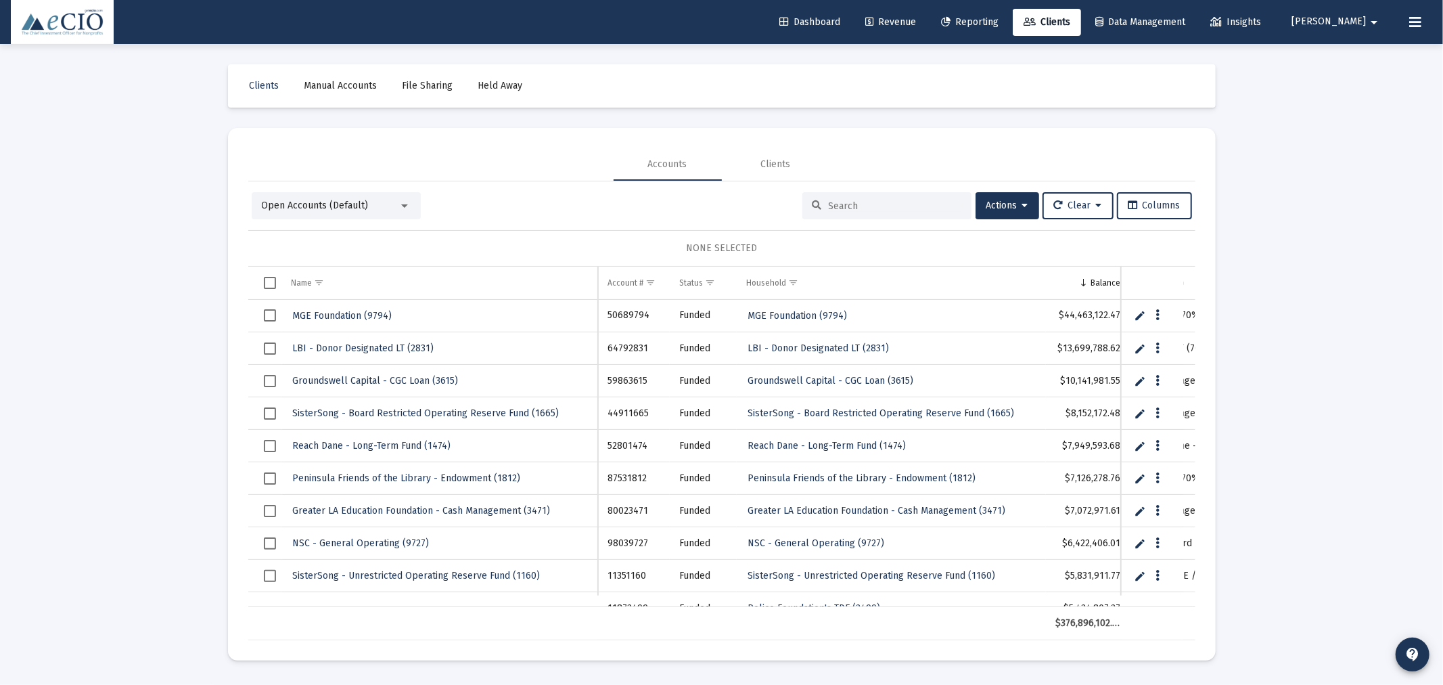
click at [869, 200] on input at bounding box center [895, 206] width 133 height 12
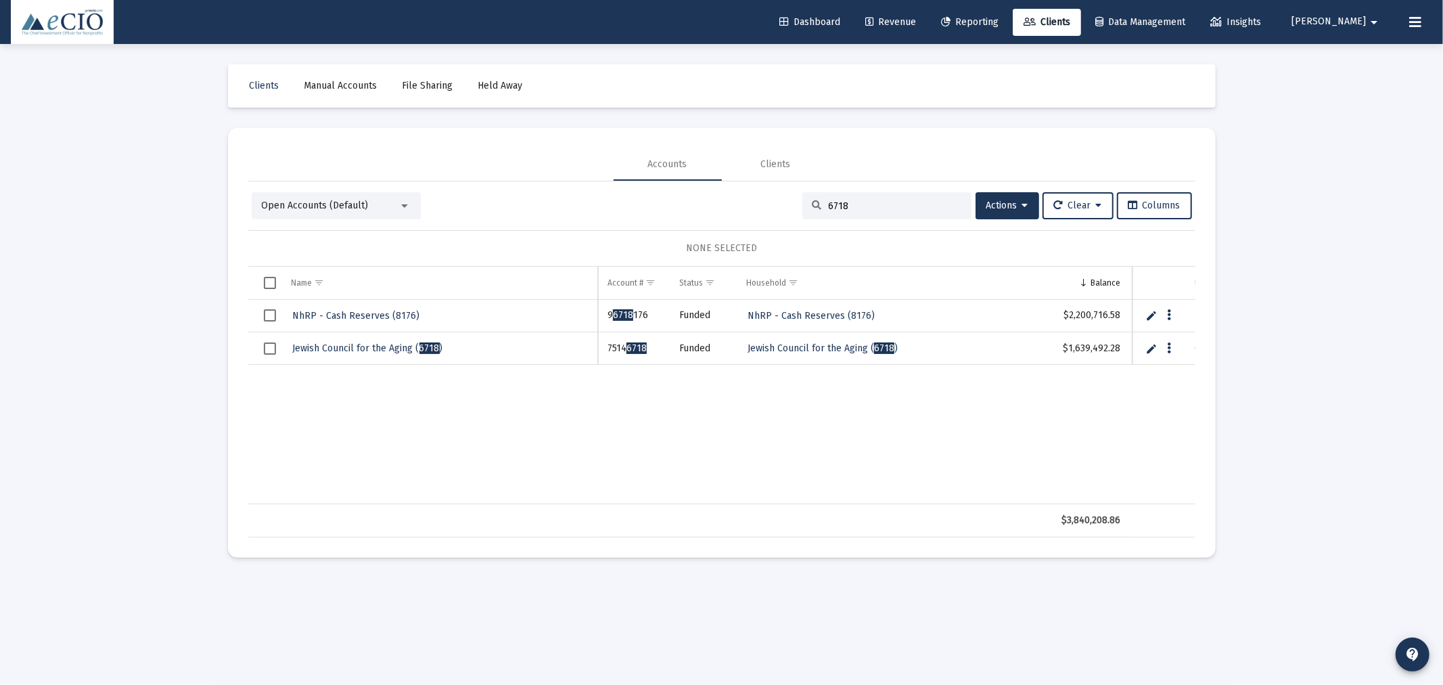
type input "6718"
click at [329, 340] on link "Jewish Council for the Aging ( 6718 )" at bounding box center [368, 348] width 153 height 20
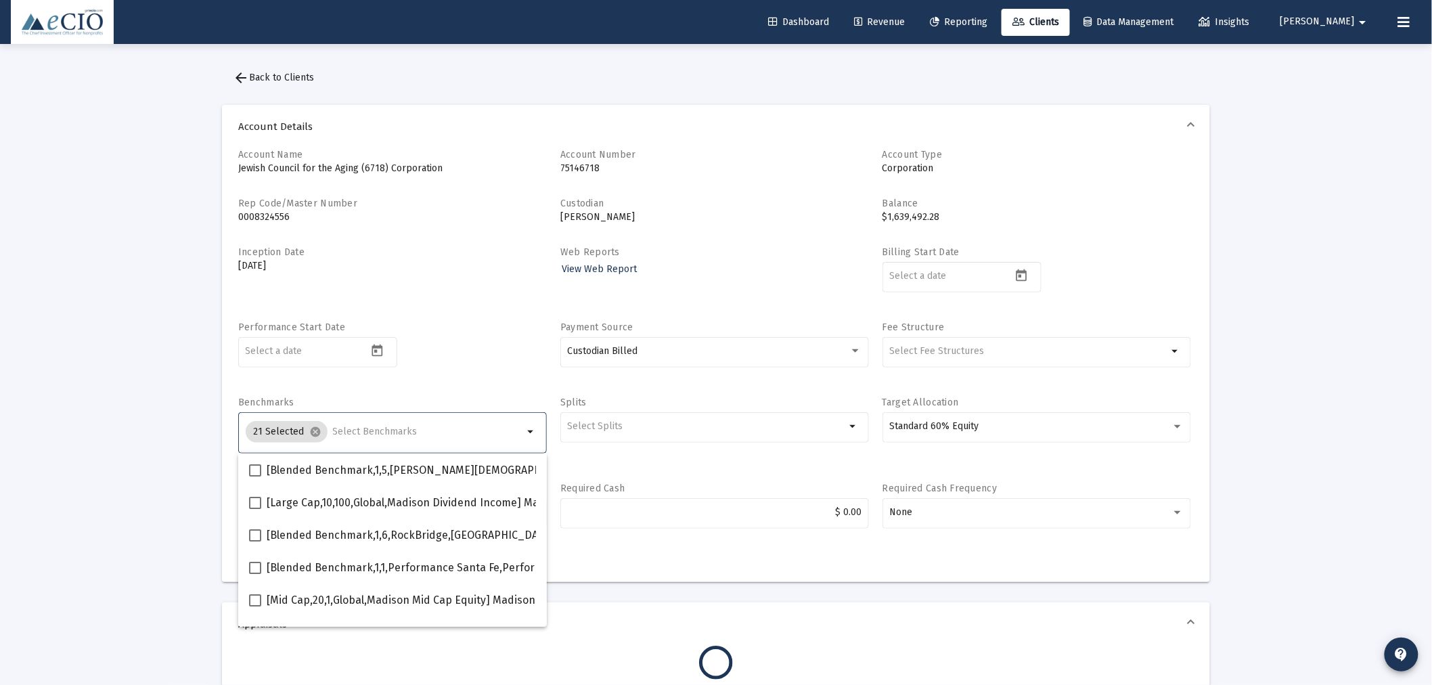
click at [380, 430] on input "Selection" at bounding box center [428, 431] width 191 height 11
type input "600"
click at [417, 284] on div "Inception Date Mar 28, 2024" at bounding box center [392, 277] width 309 height 62
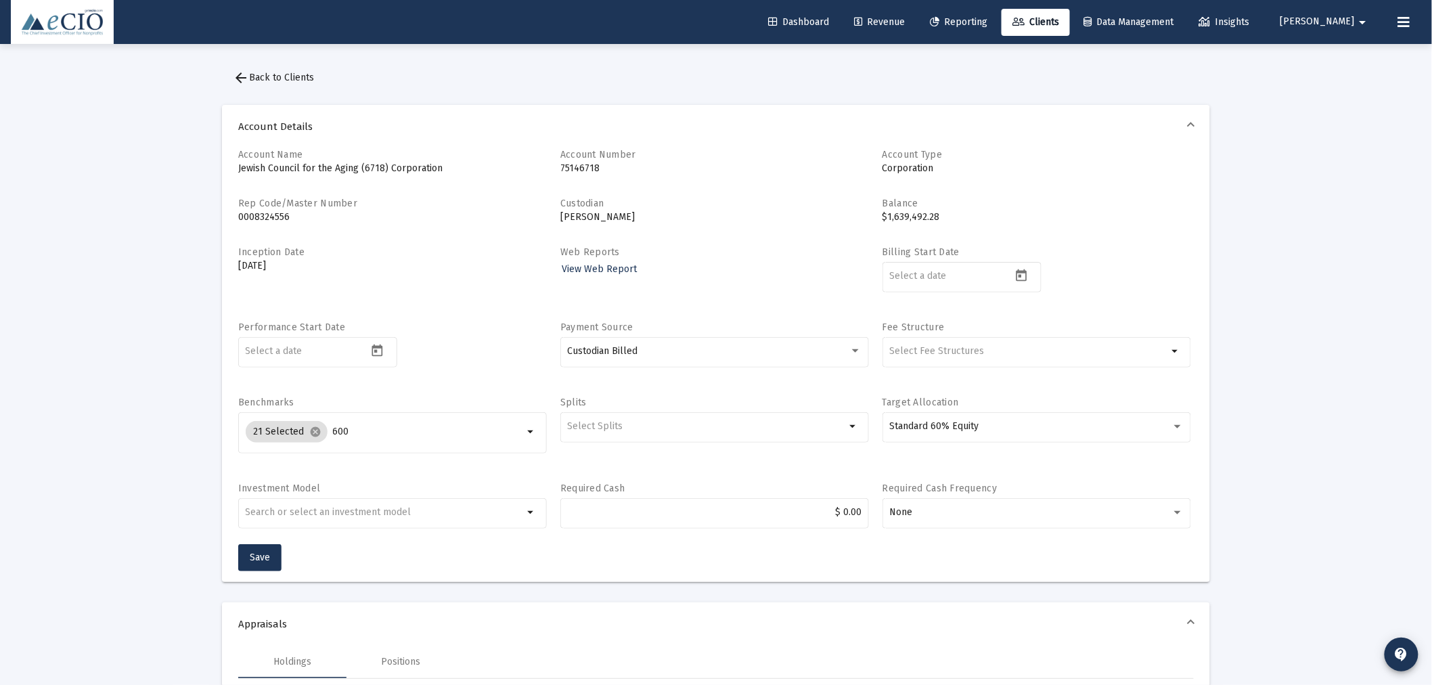
click at [298, 71] on button "arrow_back Back to Clients" at bounding box center [273, 77] width 103 height 27
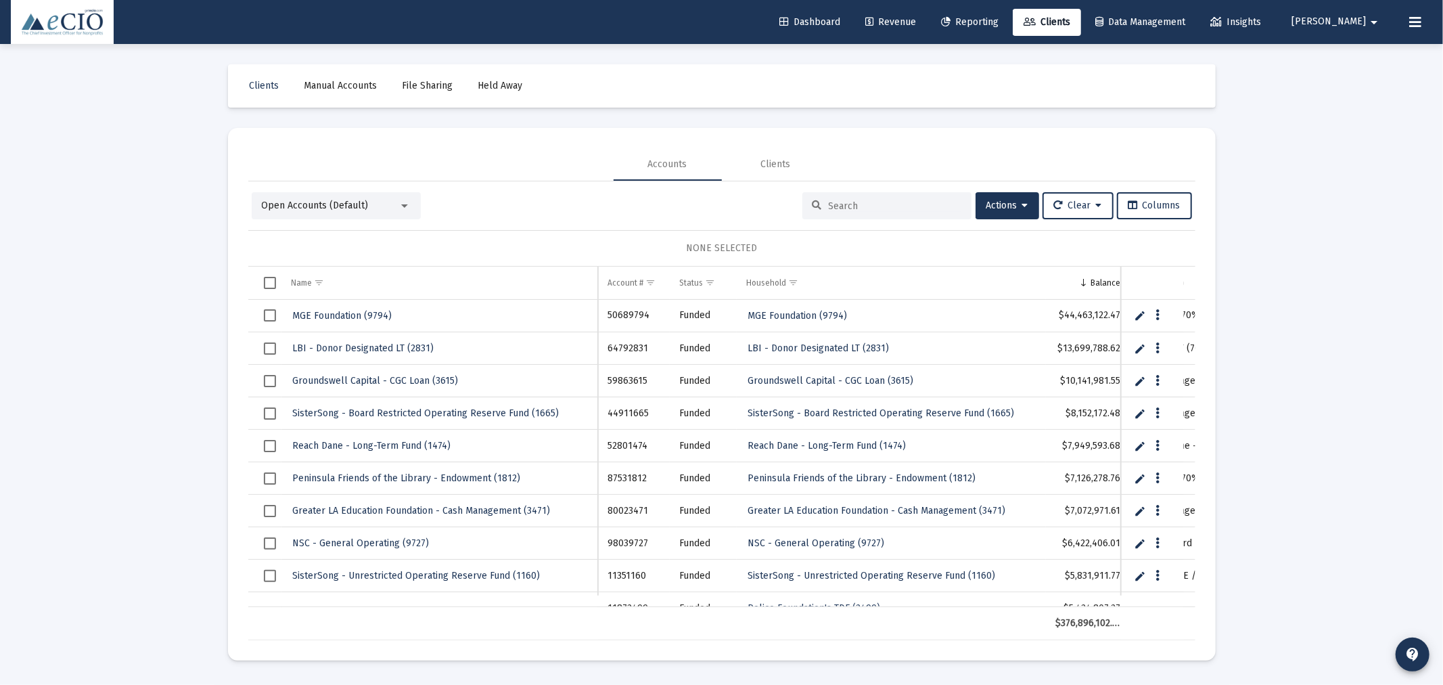
click at [944, 202] on input at bounding box center [895, 206] width 133 height 12
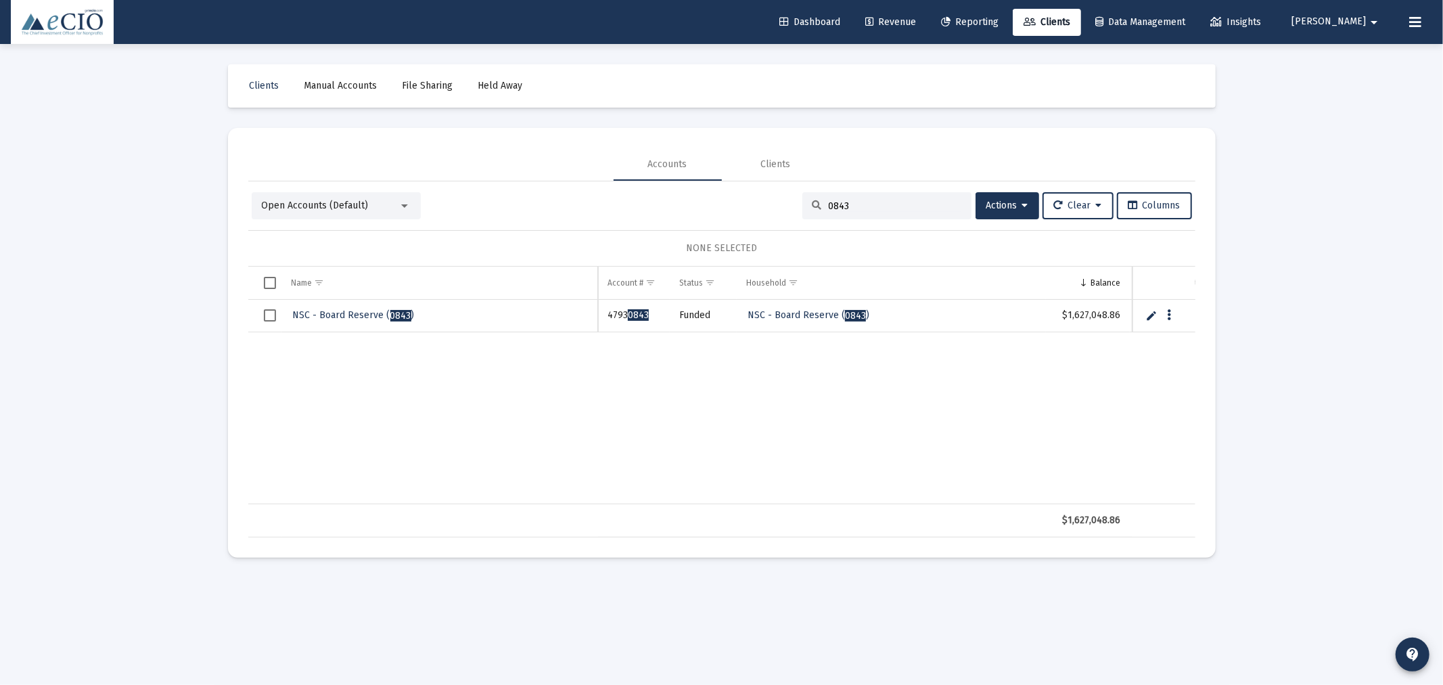
type input "0843"
click at [325, 311] on span "NSC - Board Reserve ( 0843 )" at bounding box center [354, 315] width 122 height 12
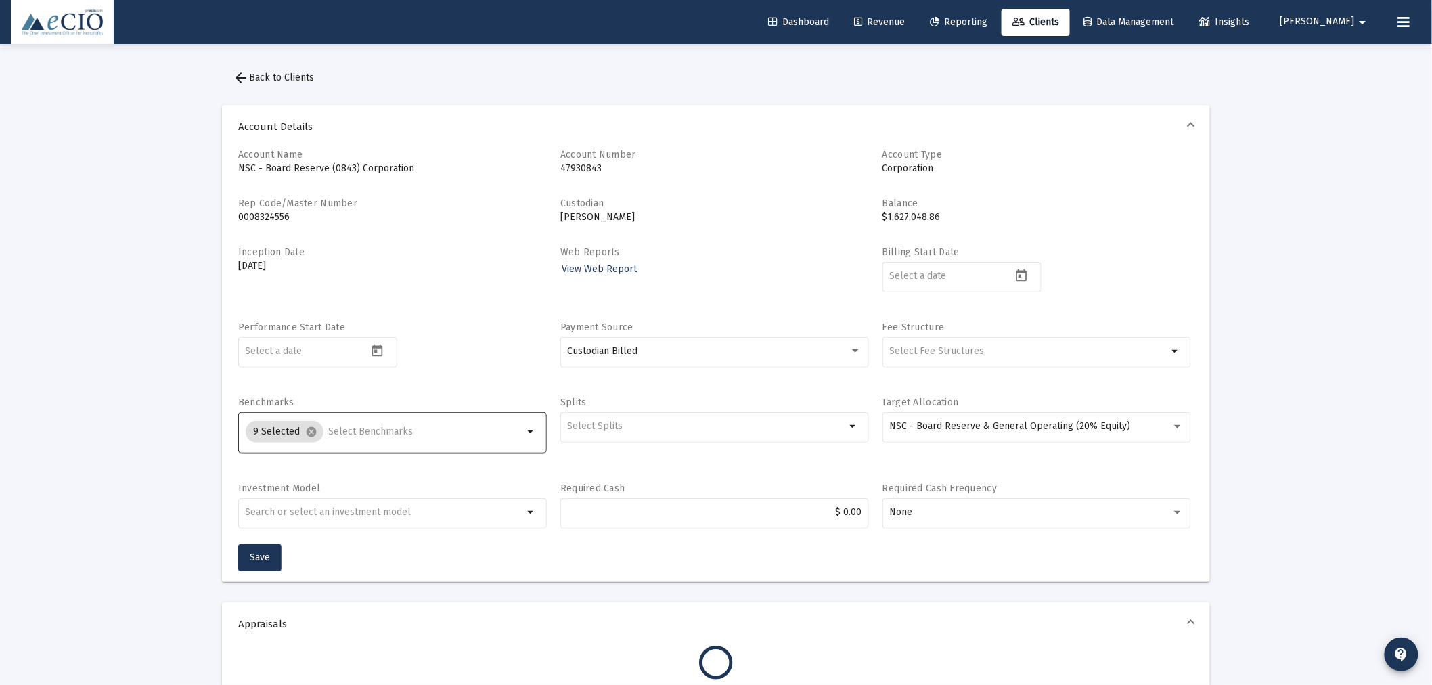
drag, startPoint x: 346, startPoint y: 430, endPoint x: 341, endPoint y: 438, distance: 9.8
click at [344, 434] on input "Selection" at bounding box center [426, 431] width 195 height 11
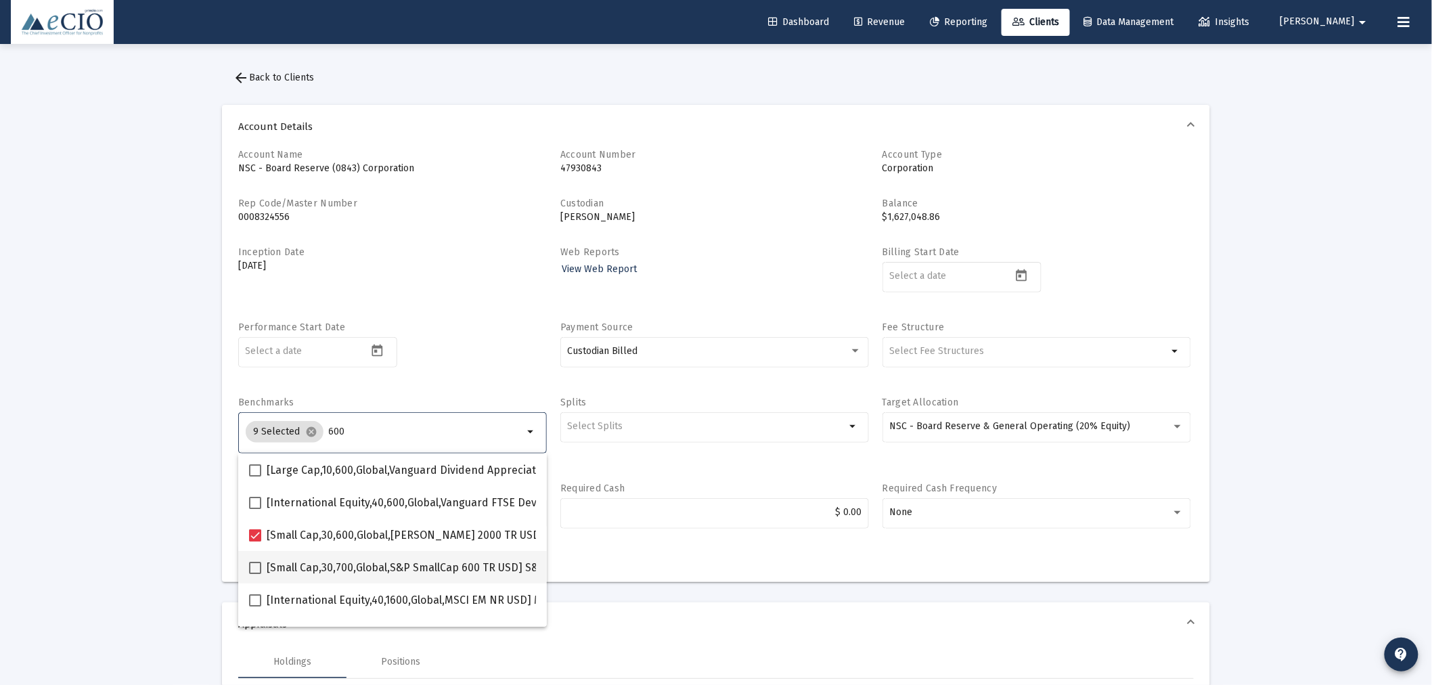
type input "600"
click at [253, 563] on span at bounding box center [255, 568] width 12 height 12
click at [254, 574] on input "[Small Cap,30,700,Global,S&P SmallCap 600 TR USD] S&P SmallCap 600 Index" at bounding box center [254, 574] width 1 height 1
checkbox input "true"
click at [445, 335] on div "Performance Start Date" at bounding box center [392, 352] width 309 height 62
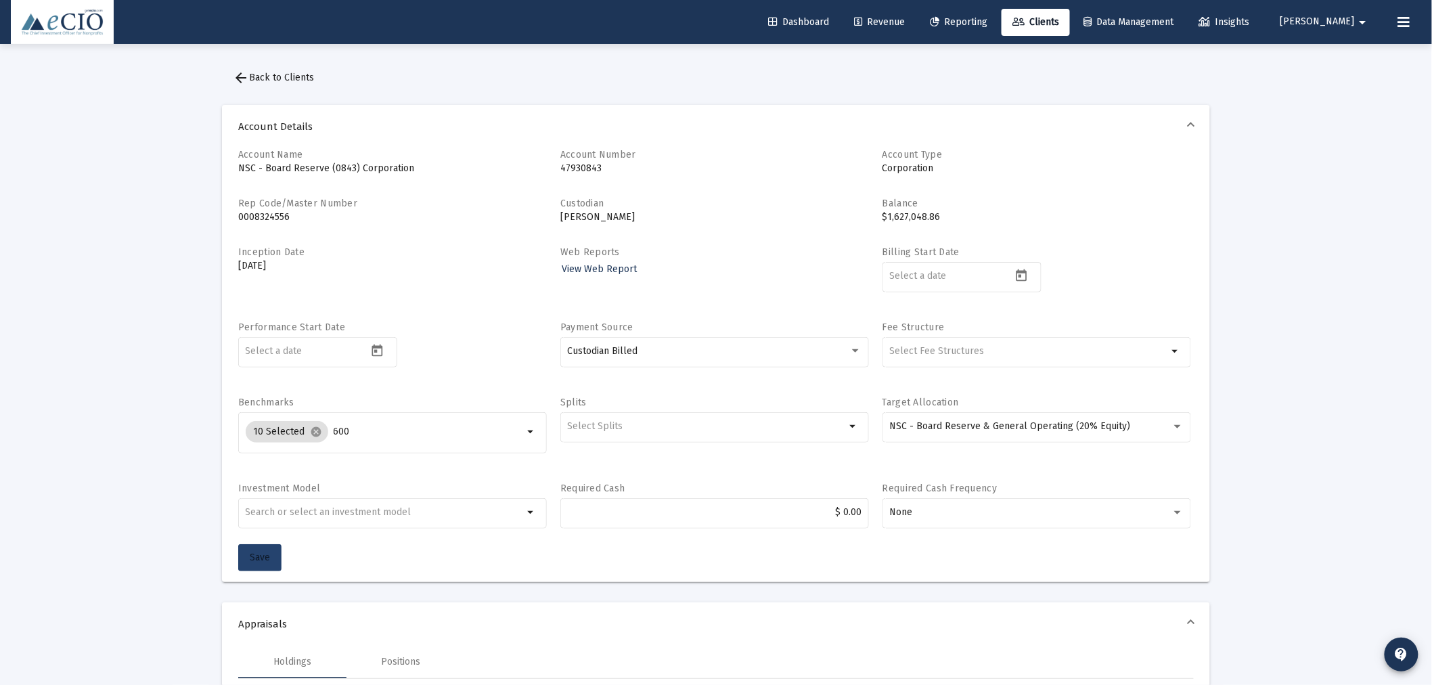
click at [273, 552] on button "Save" at bounding box center [259, 557] width 43 height 27
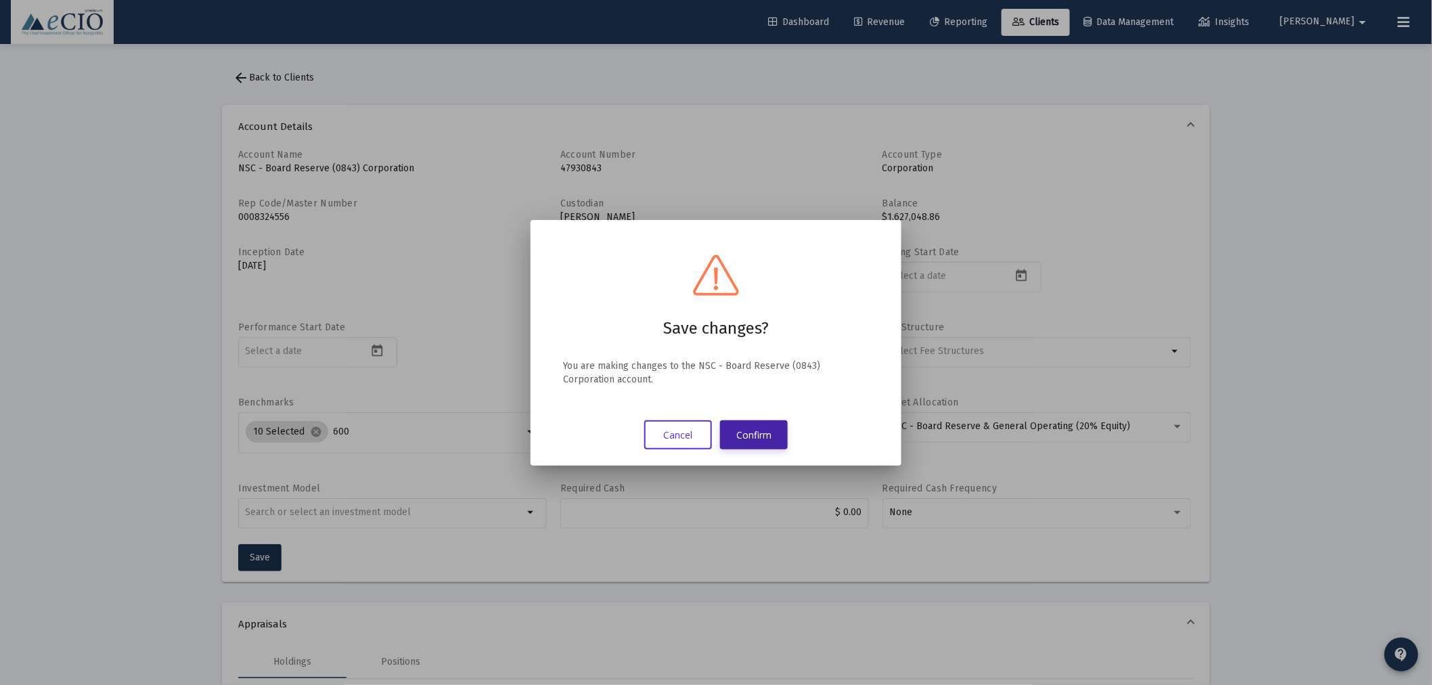
click at [749, 433] on button "Confirm" at bounding box center [754, 434] width 68 height 29
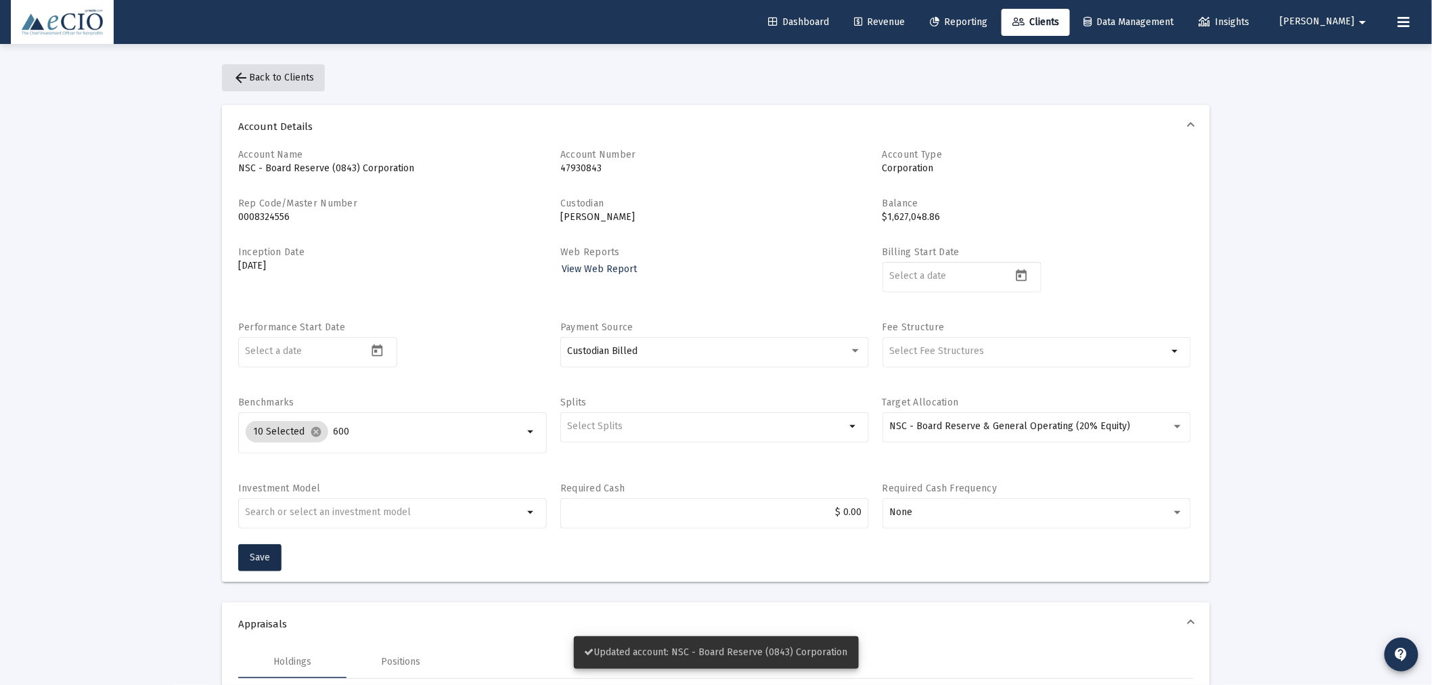
click at [293, 72] on span "arrow_back Back to Clients" at bounding box center [273, 78] width 81 height 12
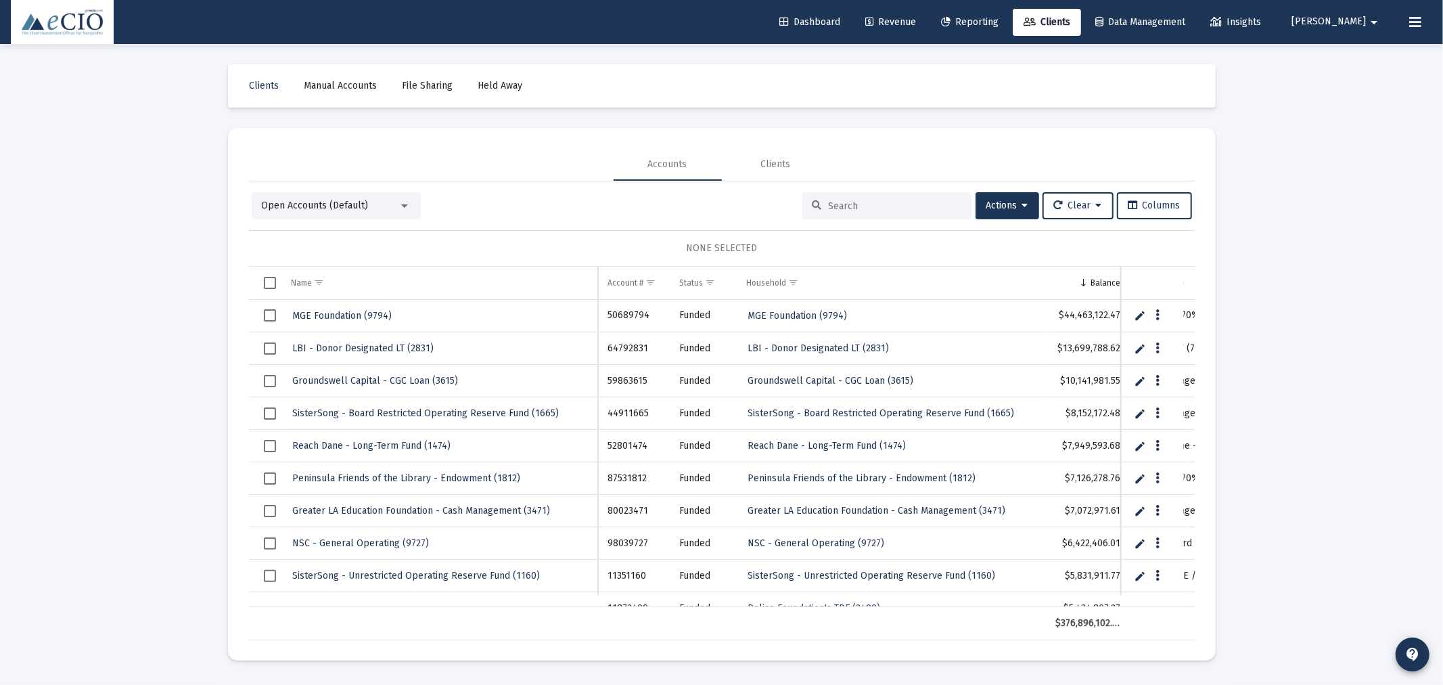
click at [849, 206] on input at bounding box center [895, 206] width 133 height 12
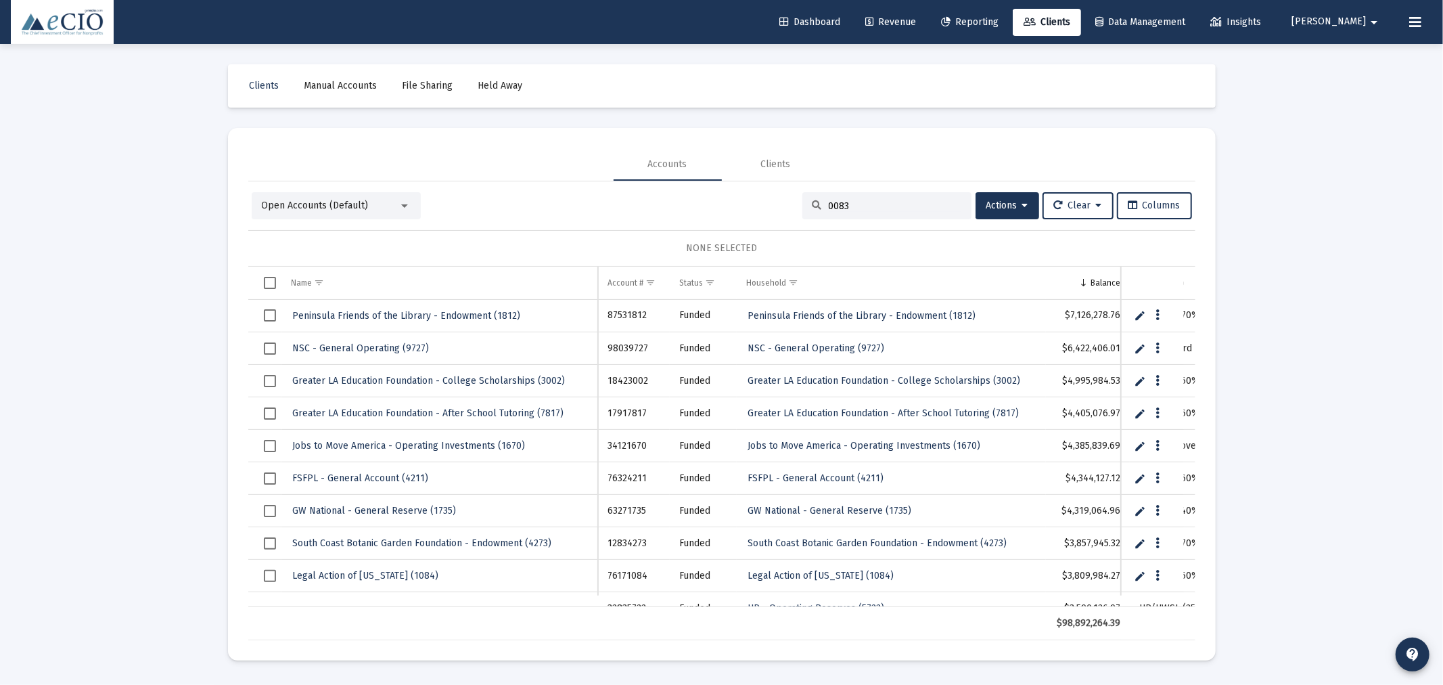
click at [850, 204] on input "0083" at bounding box center [895, 206] width 133 height 12
drag, startPoint x: 915, startPoint y: 206, endPoint x: 766, endPoint y: 204, distance: 149.5
click at [766, 204] on div "Open Accounts (Default) 0083 Actions Clear Columns" at bounding box center [722, 205] width 940 height 27
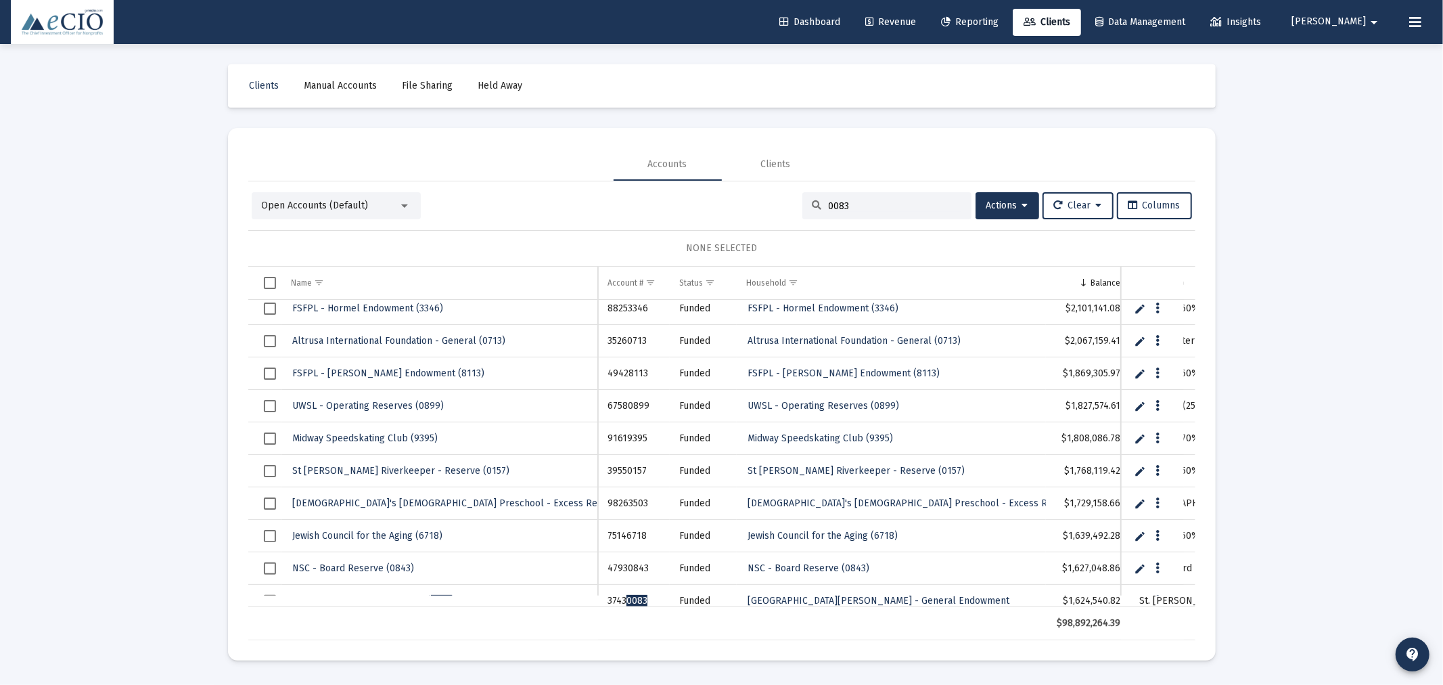
scroll to position [775, 0]
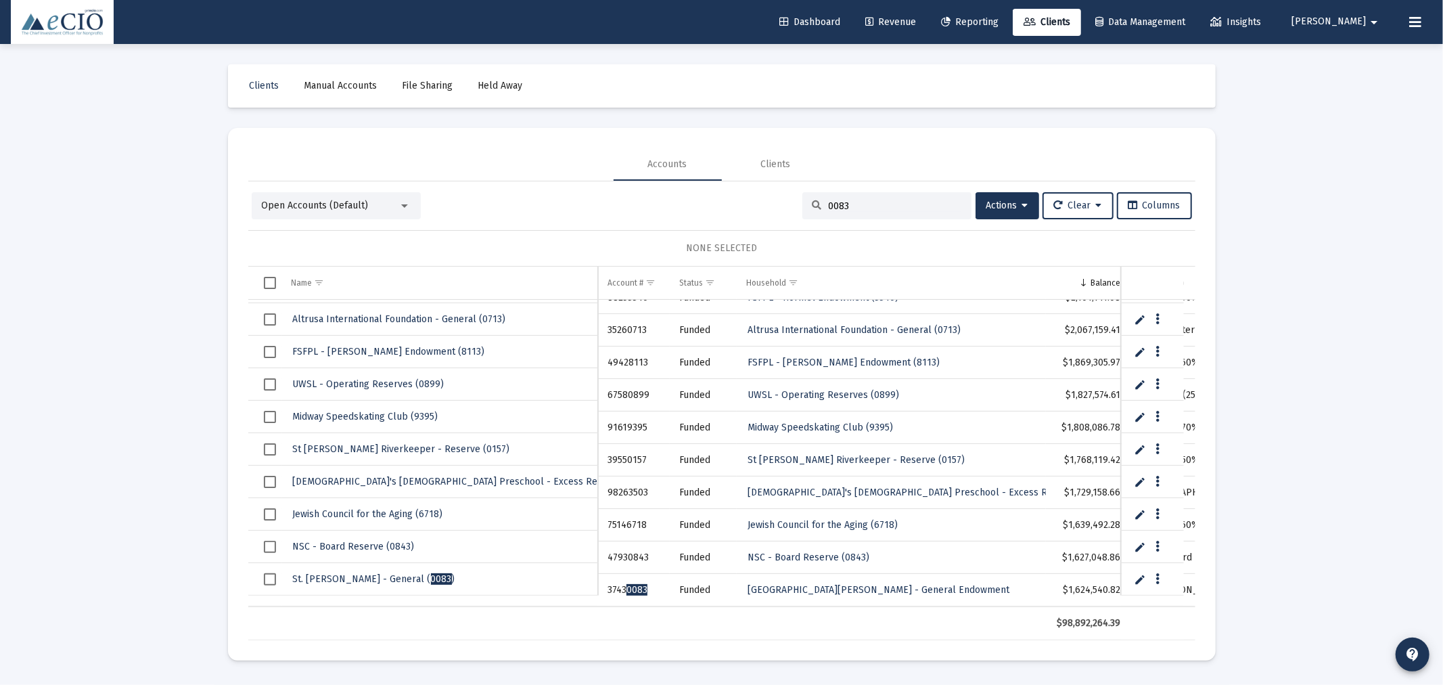
type input "0083"
click at [369, 575] on span "St. Jerome Parish - General ( 0083 )" at bounding box center [374, 579] width 162 height 12
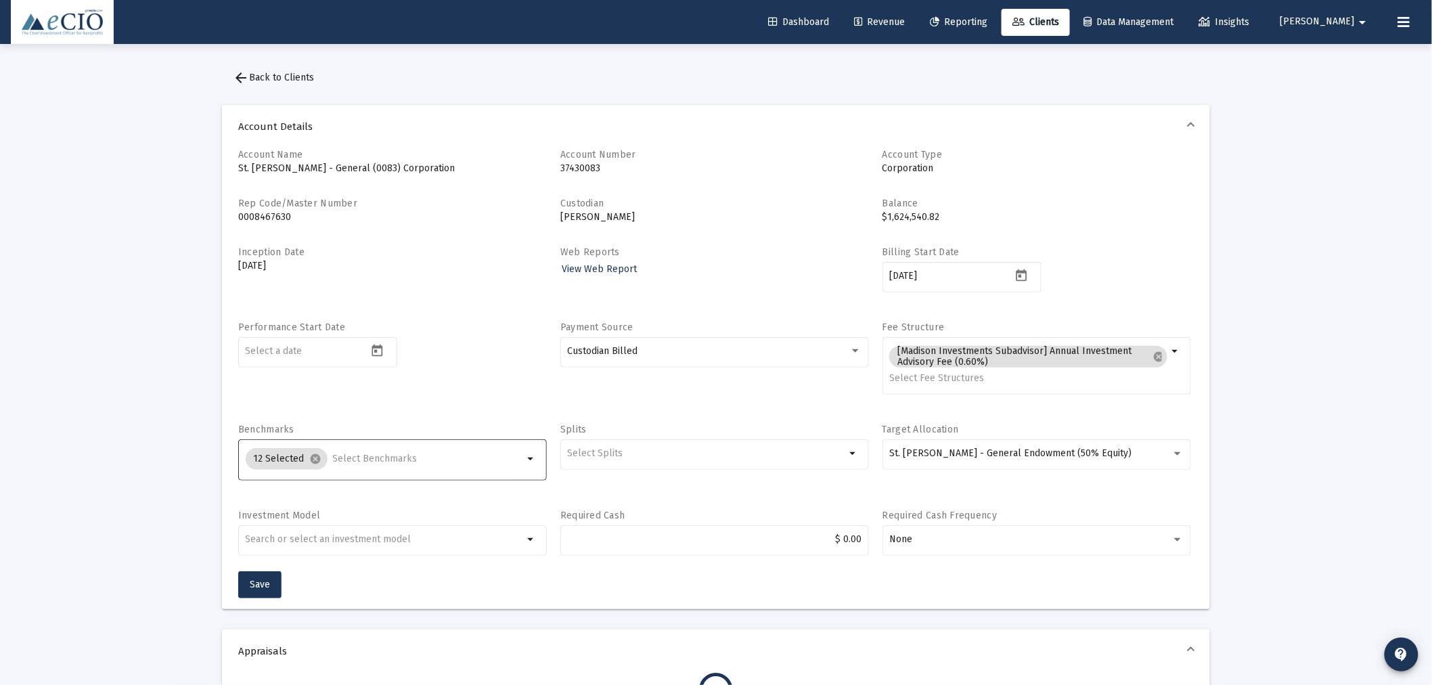
click at [386, 463] on input "Selection" at bounding box center [428, 458] width 191 height 11
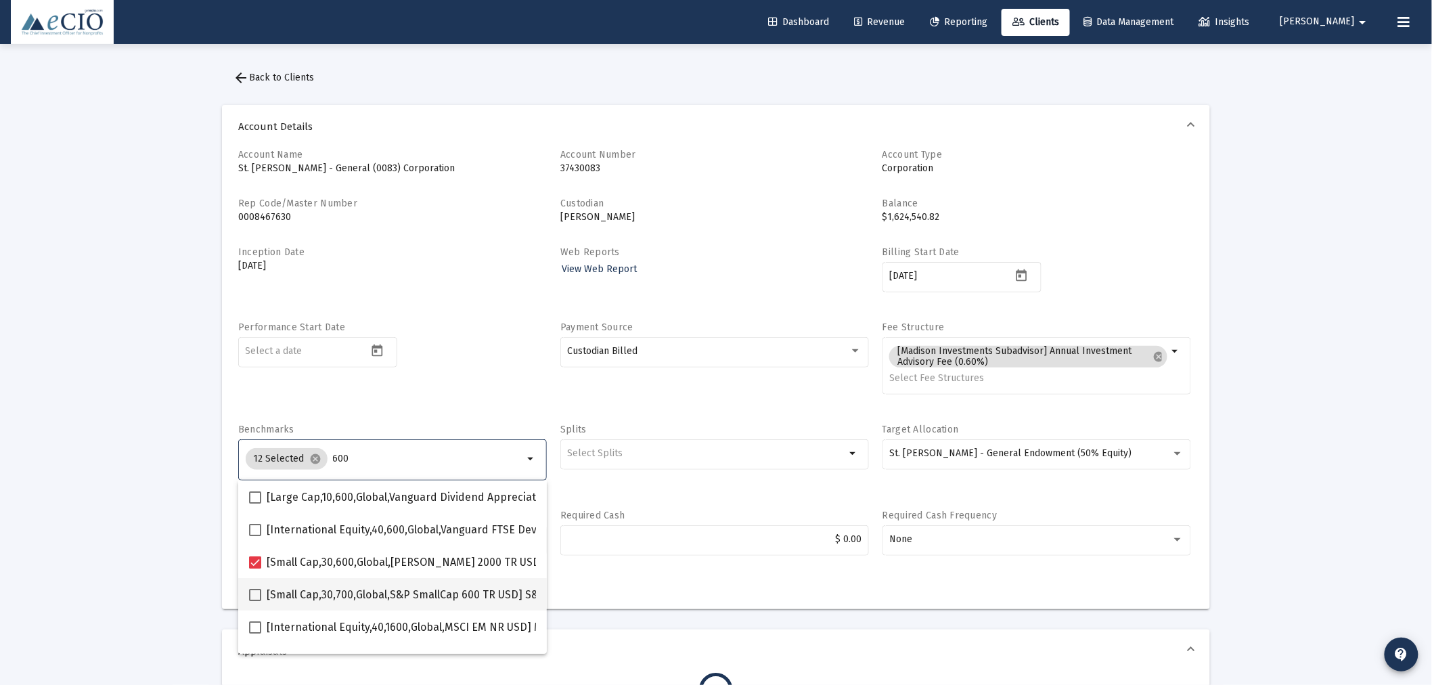
type input "600"
click at [380, 585] on mat-checkbox "[Small Cap,30,700,Global,S&P SmallCap 600 TR USD] S&P SmallCap 600 Index" at bounding box center [447, 594] width 397 height 32
click at [252, 597] on span at bounding box center [255, 595] width 12 height 12
click at [254, 601] on input "[Small Cap,30,700,Global,S&P SmallCap 600 TR USD] S&P SmallCap 600 Index" at bounding box center [254, 601] width 1 height 1
checkbox input "true"
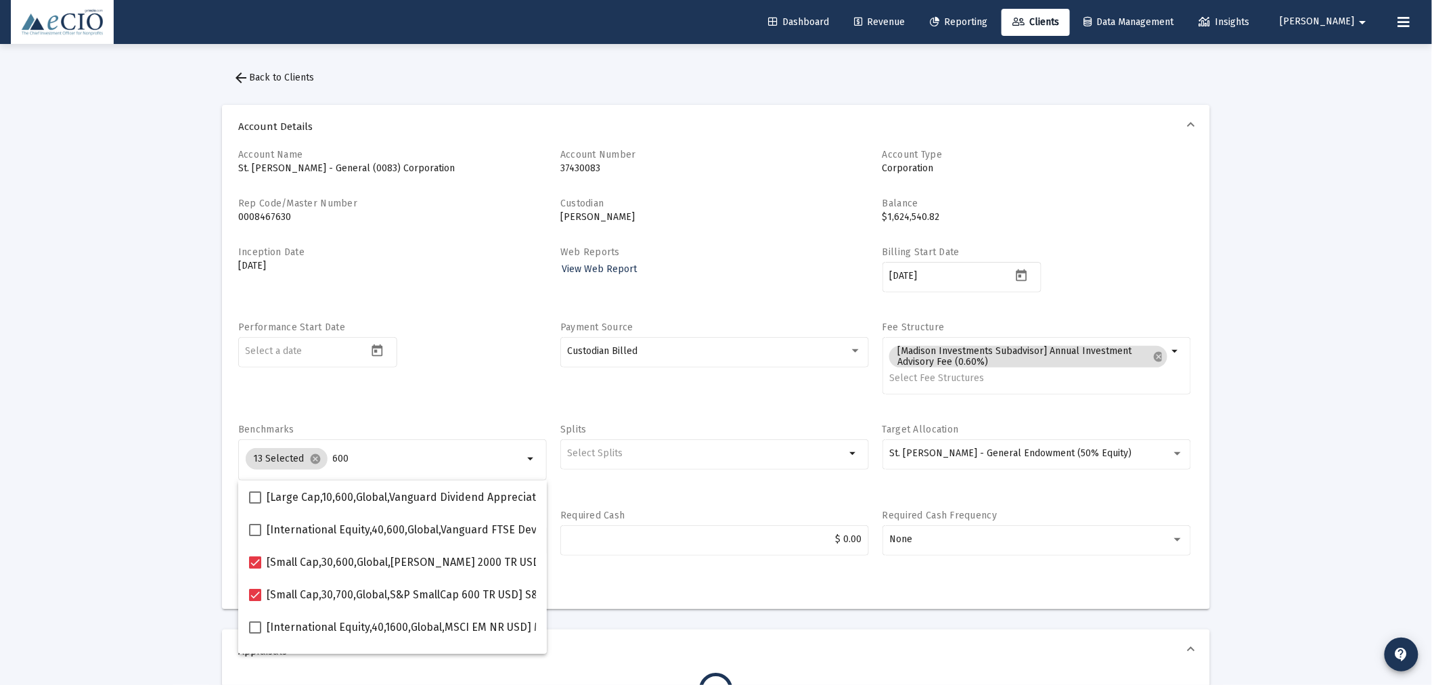
click at [451, 396] on div "Performance Start Date" at bounding box center [392, 365] width 309 height 89
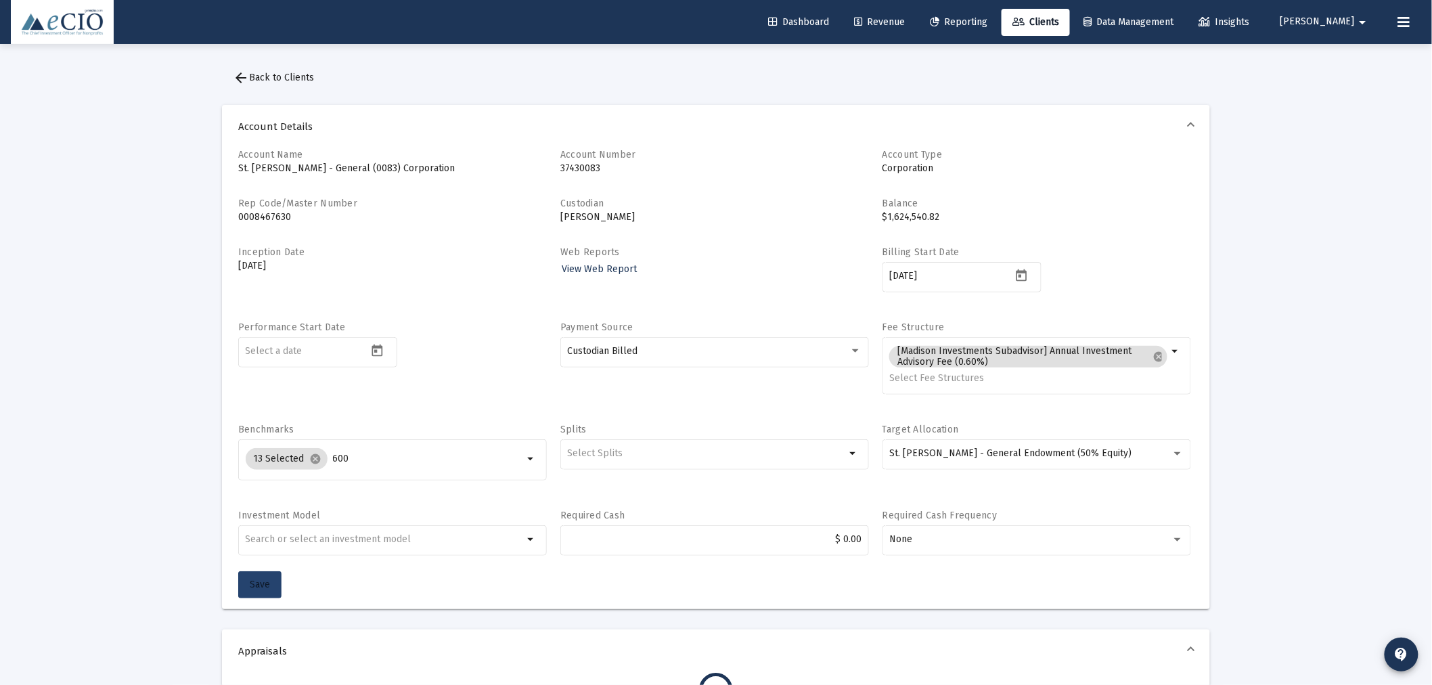
click at [256, 578] on span "Save" at bounding box center [260, 584] width 20 height 12
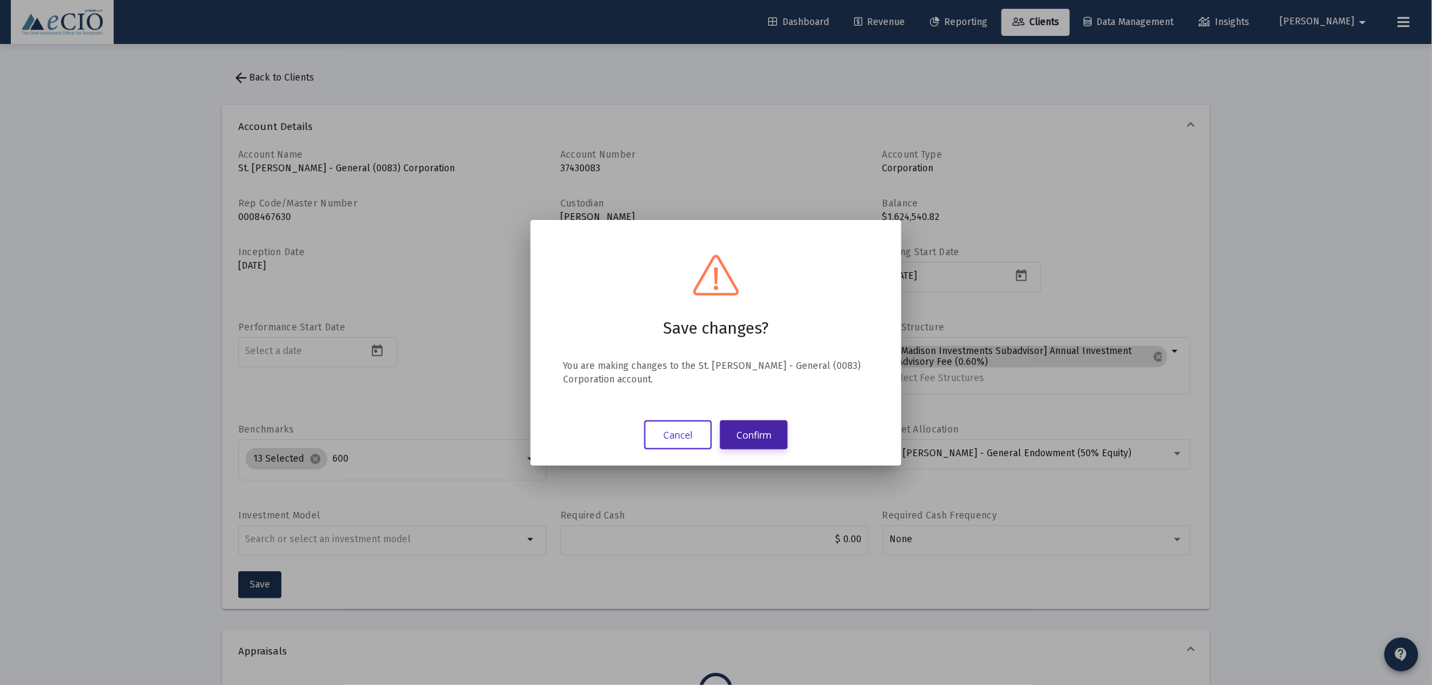
click at [754, 432] on button "Confirm" at bounding box center [754, 434] width 68 height 29
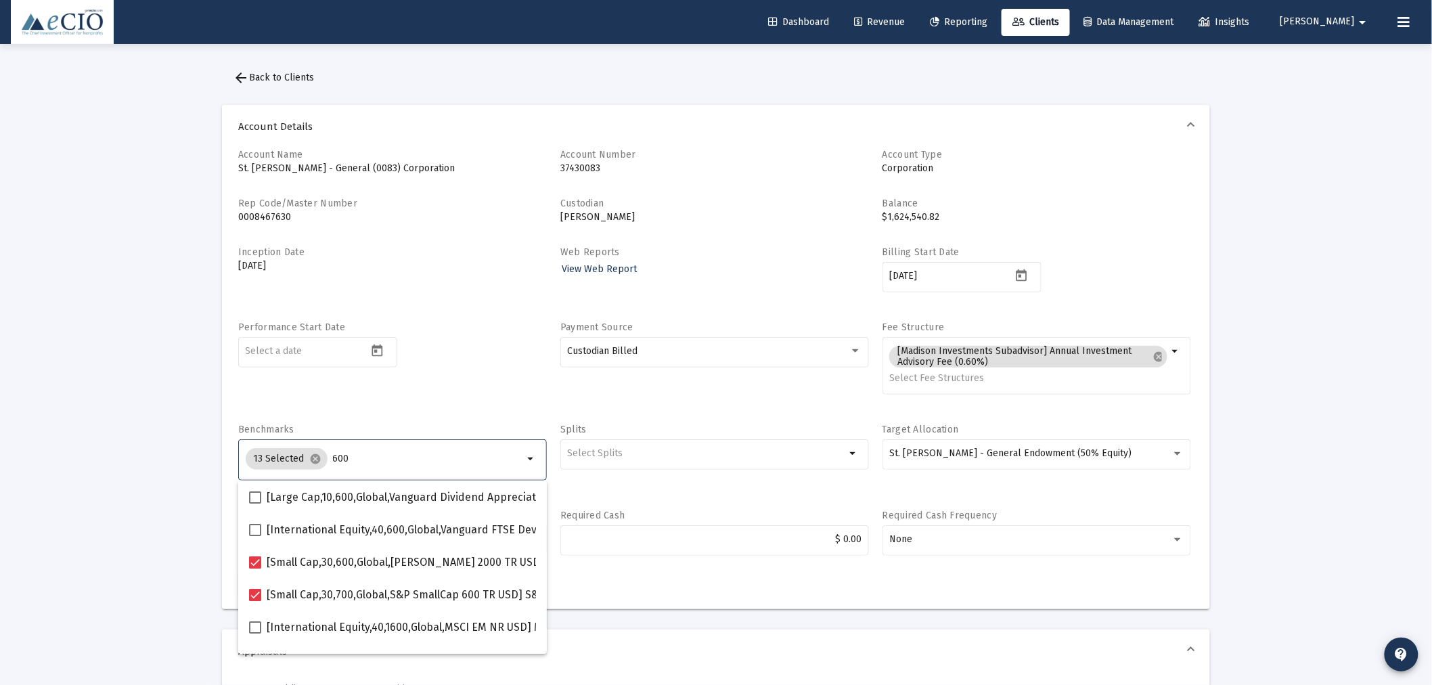
click at [357, 461] on input "600" at bounding box center [428, 458] width 191 height 11
click at [381, 404] on div "Performance Start Date" at bounding box center [392, 365] width 309 height 89
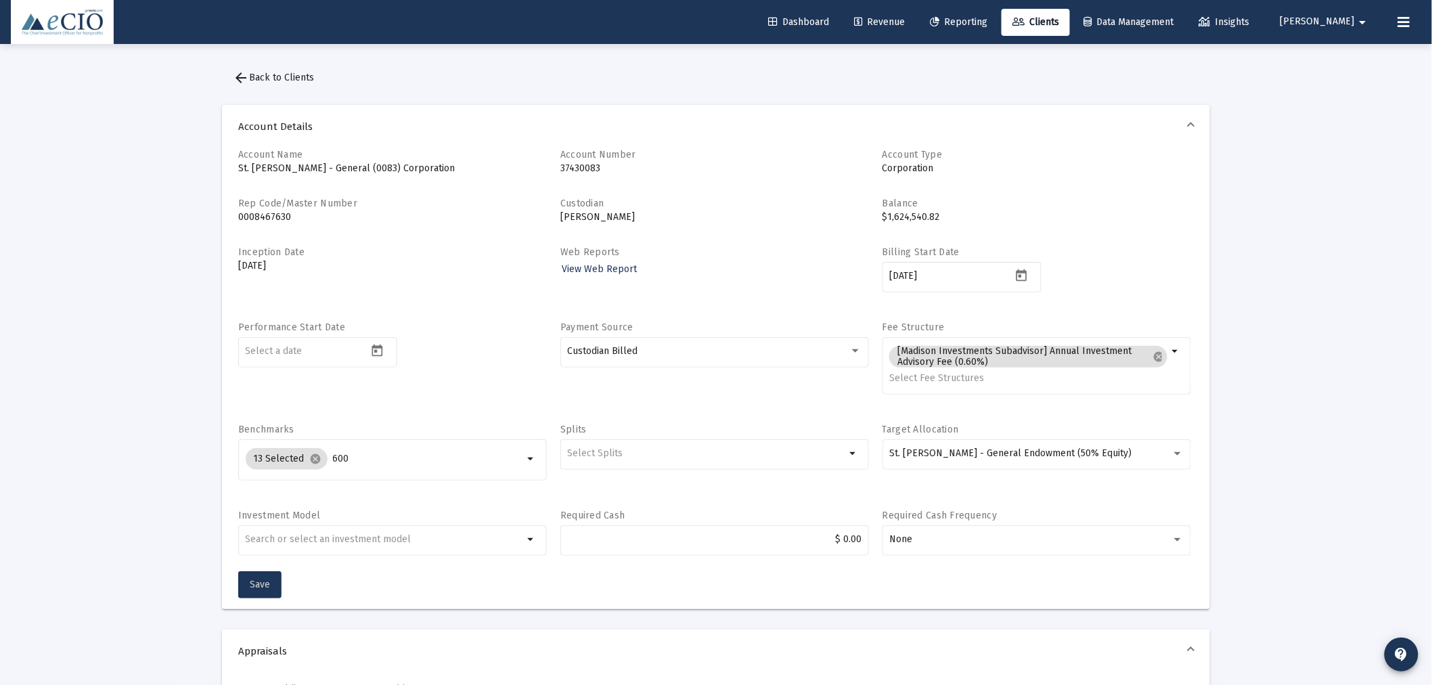
click at [257, 583] on span "Save" at bounding box center [260, 584] width 20 height 12
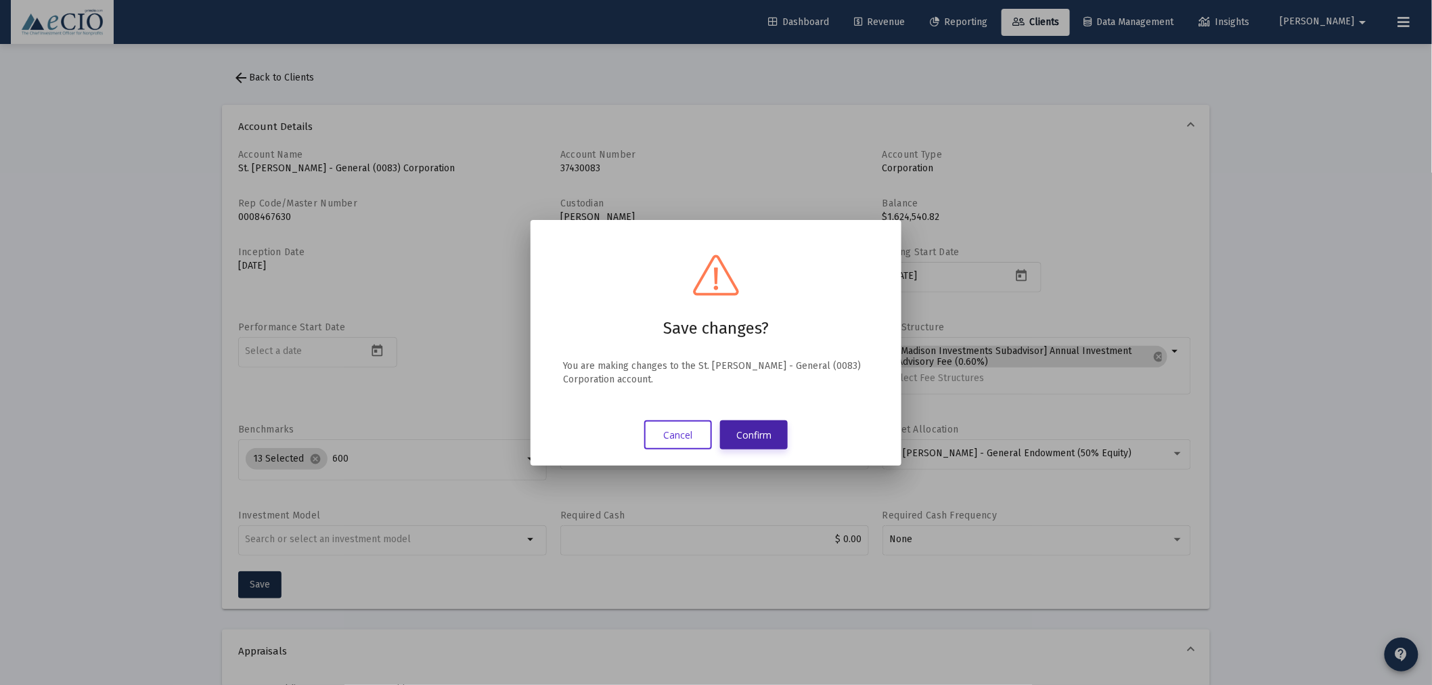
click at [755, 440] on button "Confirm" at bounding box center [754, 434] width 68 height 29
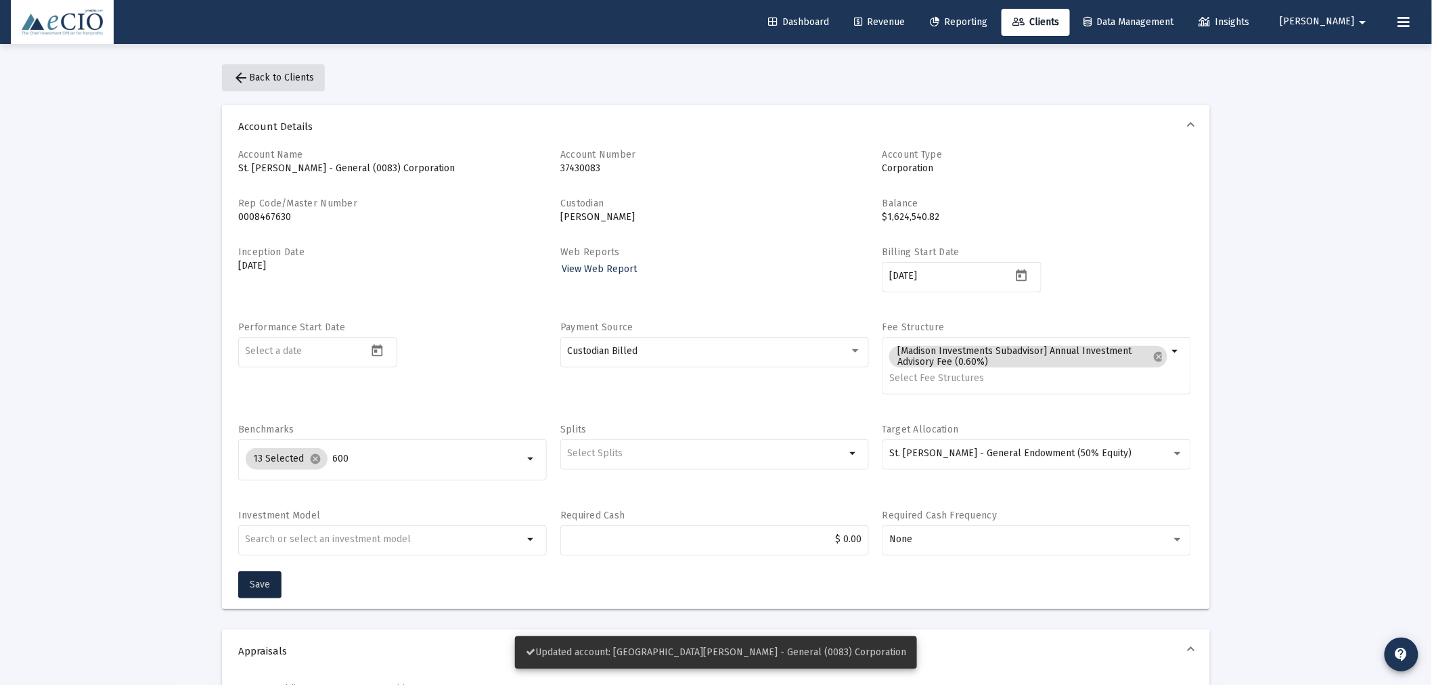
click at [279, 80] on span "arrow_back Back to Clients" at bounding box center [273, 78] width 81 height 12
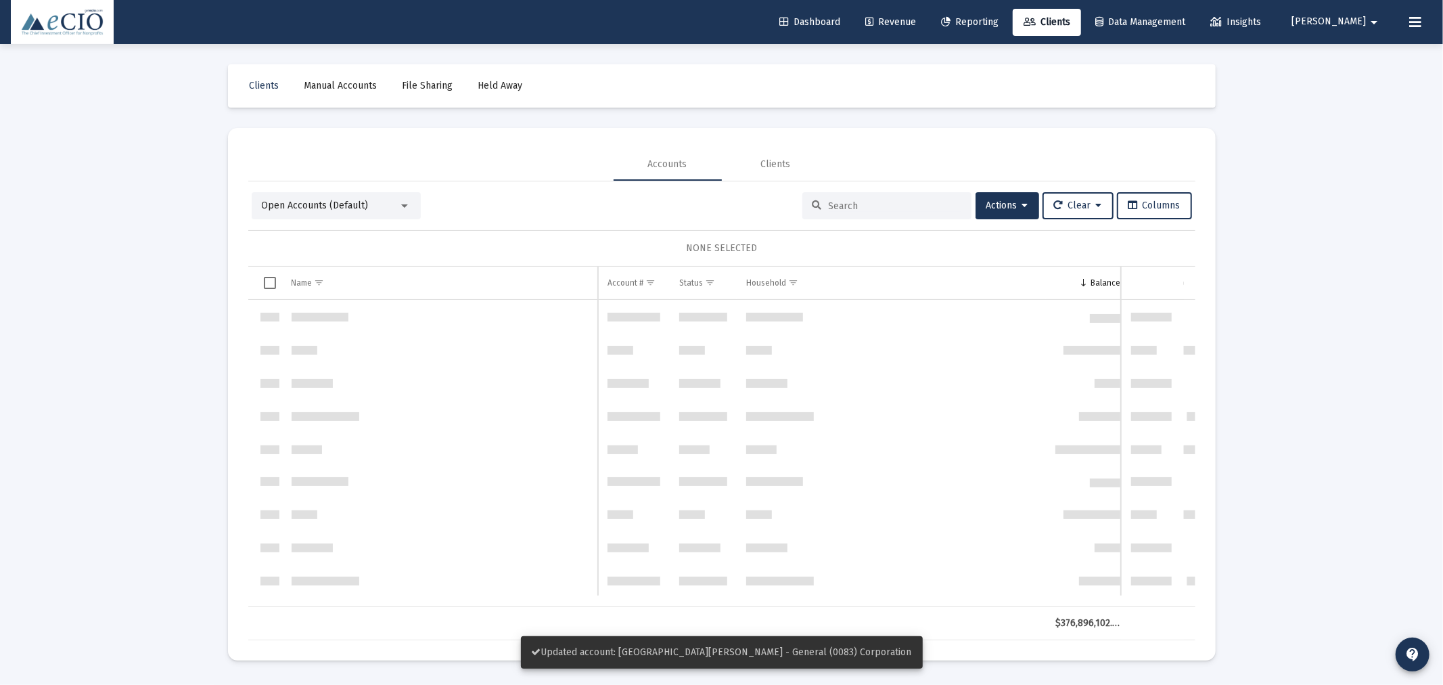
scroll to position [650, 0]
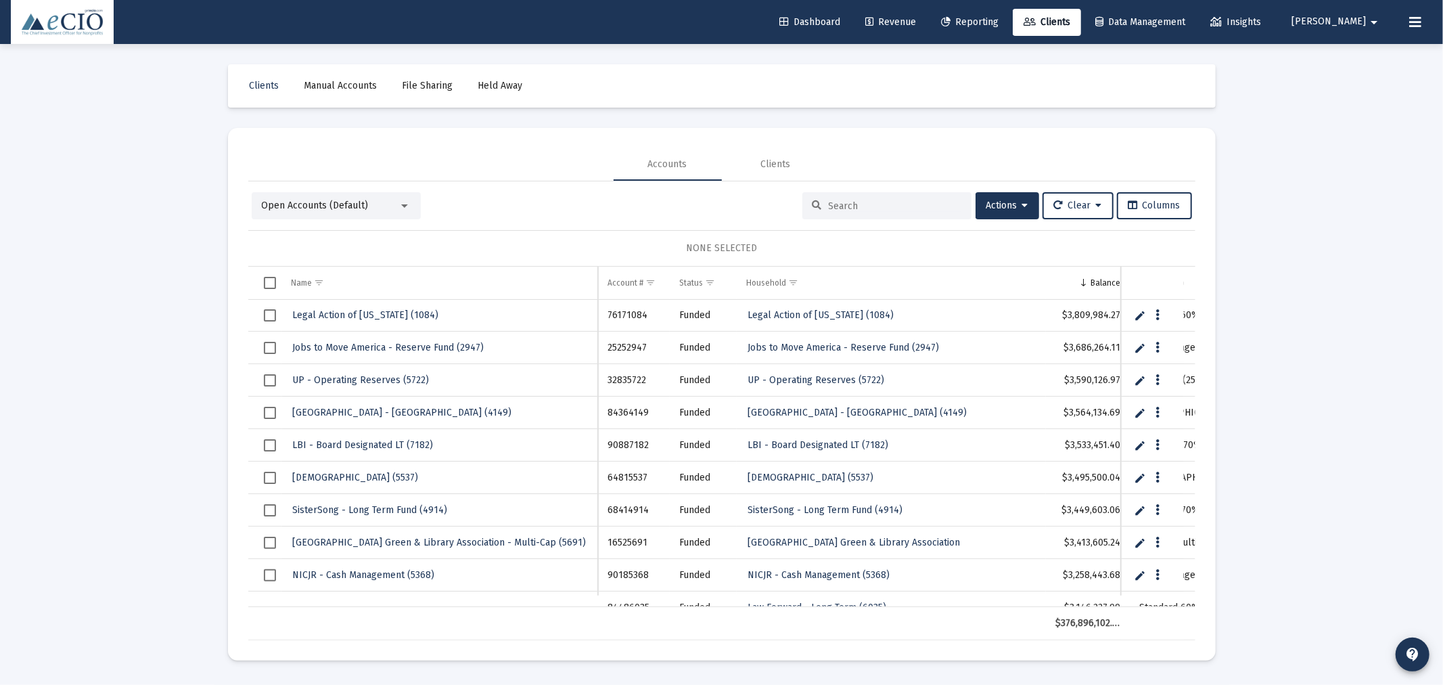
click at [832, 200] on input at bounding box center [895, 206] width 133 height 12
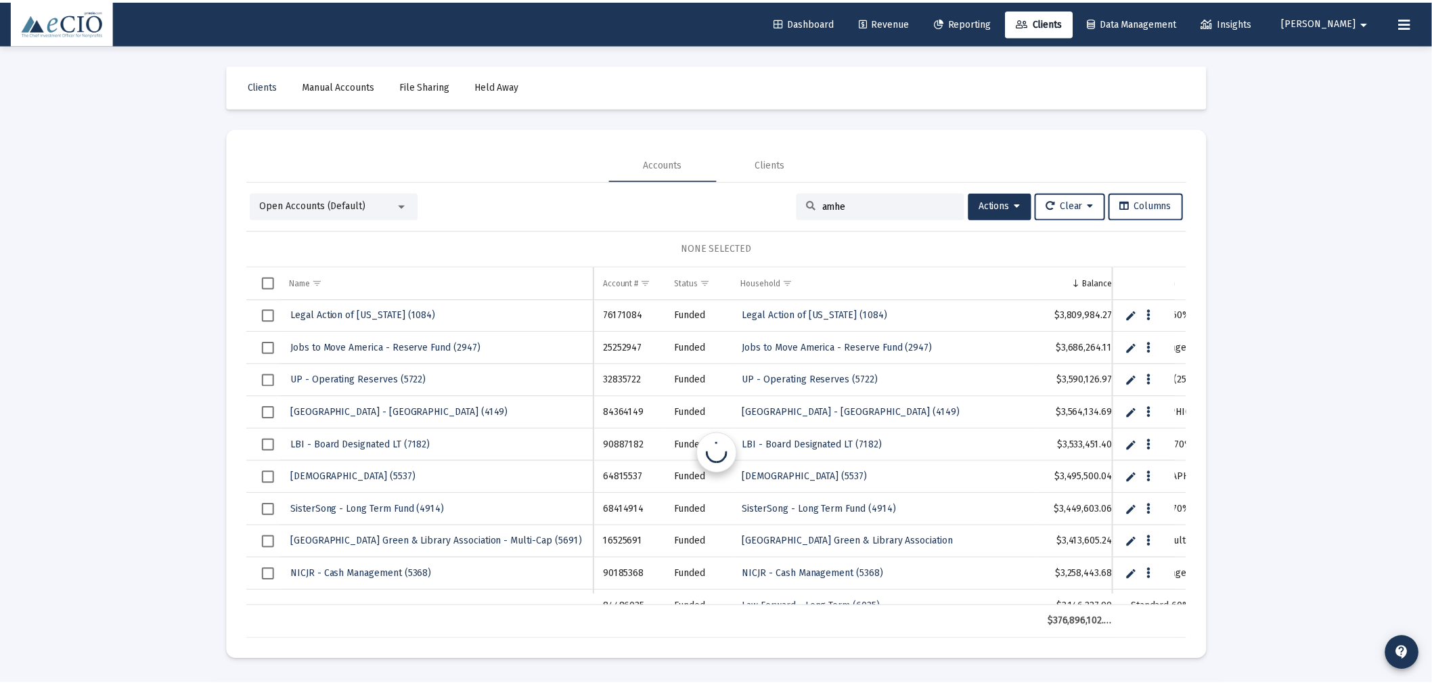
scroll to position [0, 0]
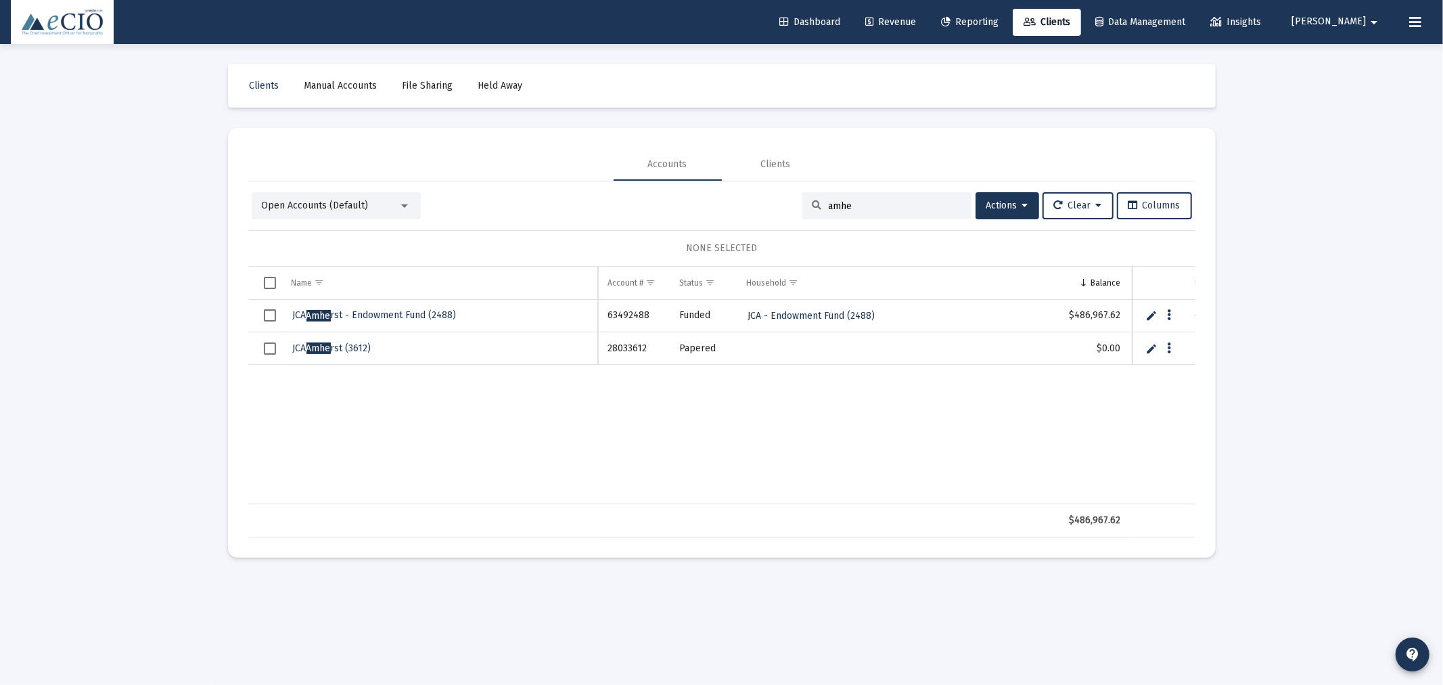
type input "amhe"
click at [423, 313] on span "JCA Amhe rst - Endowment Fund (2488)" at bounding box center [375, 315] width 164 height 12
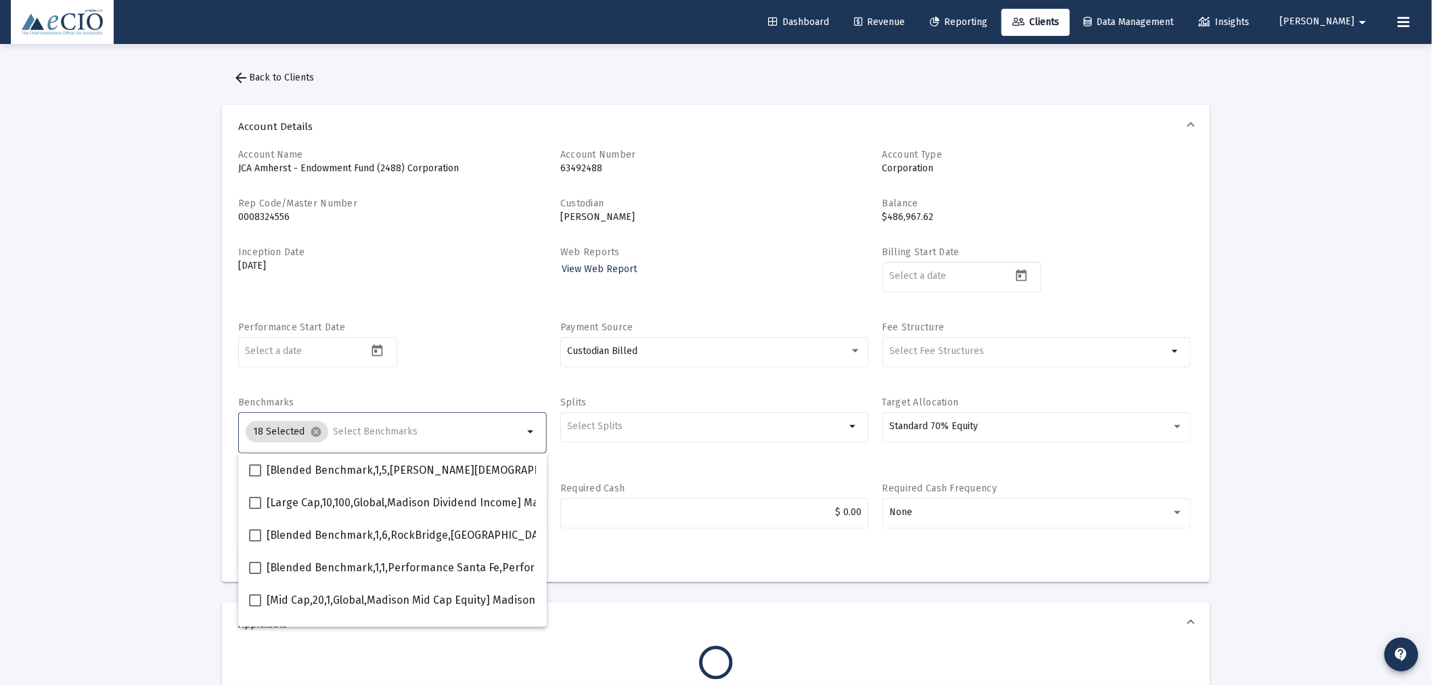
click at [380, 430] on input "Selection" at bounding box center [429, 431] width 190 height 11
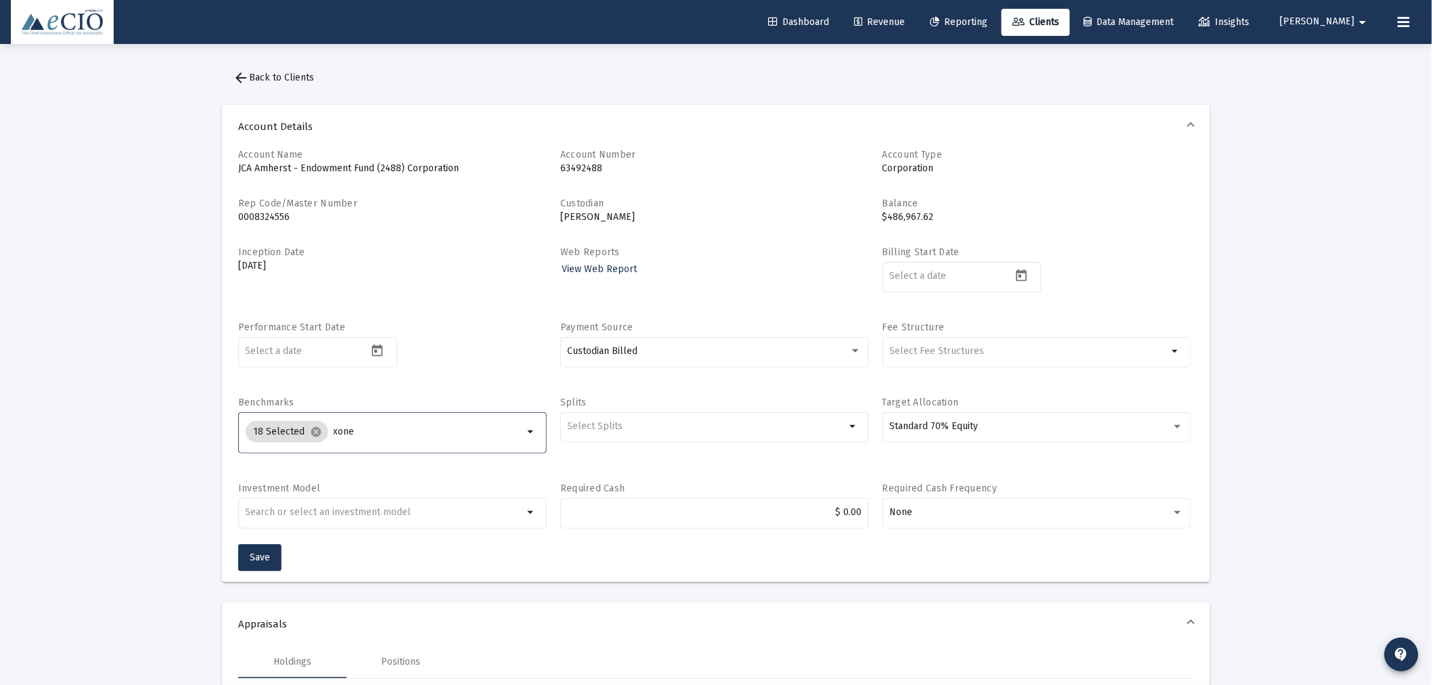
click at [380, 430] on input "xone" at bounding box center [429, 431] width 190 height 11
click at [369, 436] on input "xone" at bounding box center [429, 431] width 190 height 11
click at [354, 433] on input "xone" at bounding box center [429, 431] width 190 height 11
type input "x"
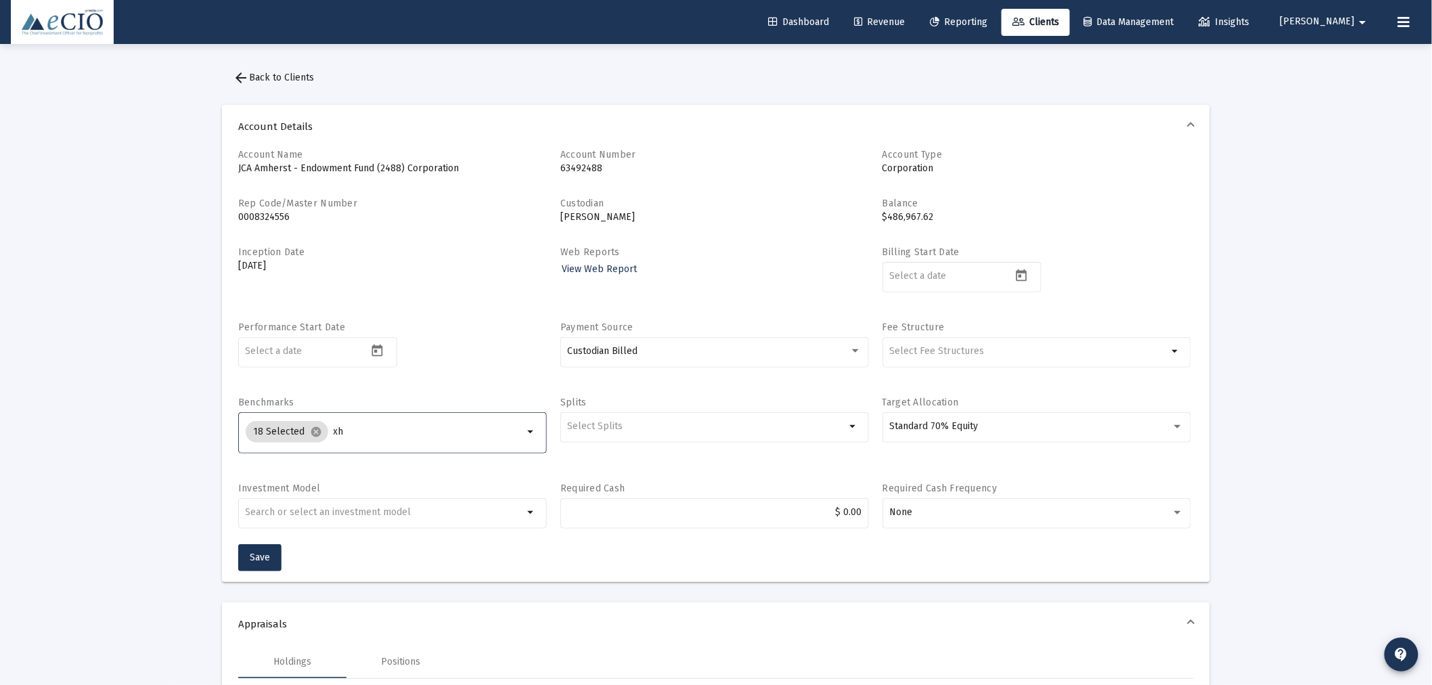
type input "x"
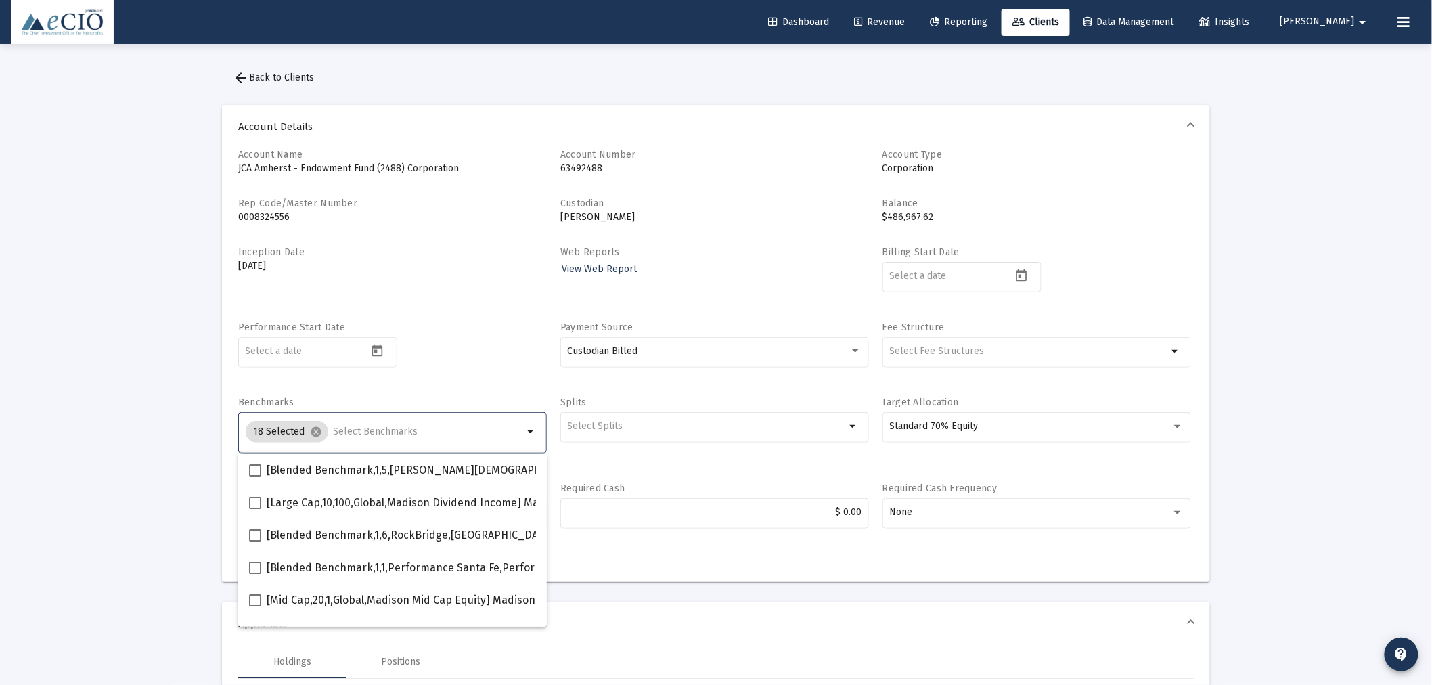
click at [441, 369] on div "Performance Start Date" at bounding box center [392, 352] width 309 height 62
click at [334, 427] on input "Selection" at bounding box center [429, 431] width 190 height 11
click at [464, 426] on input "Selection" at bounding box center [429, 431] width 190 height 11
click at [459, 346] on div "Performance Start Date" at bounding box center [392, 352] width 309 height 62
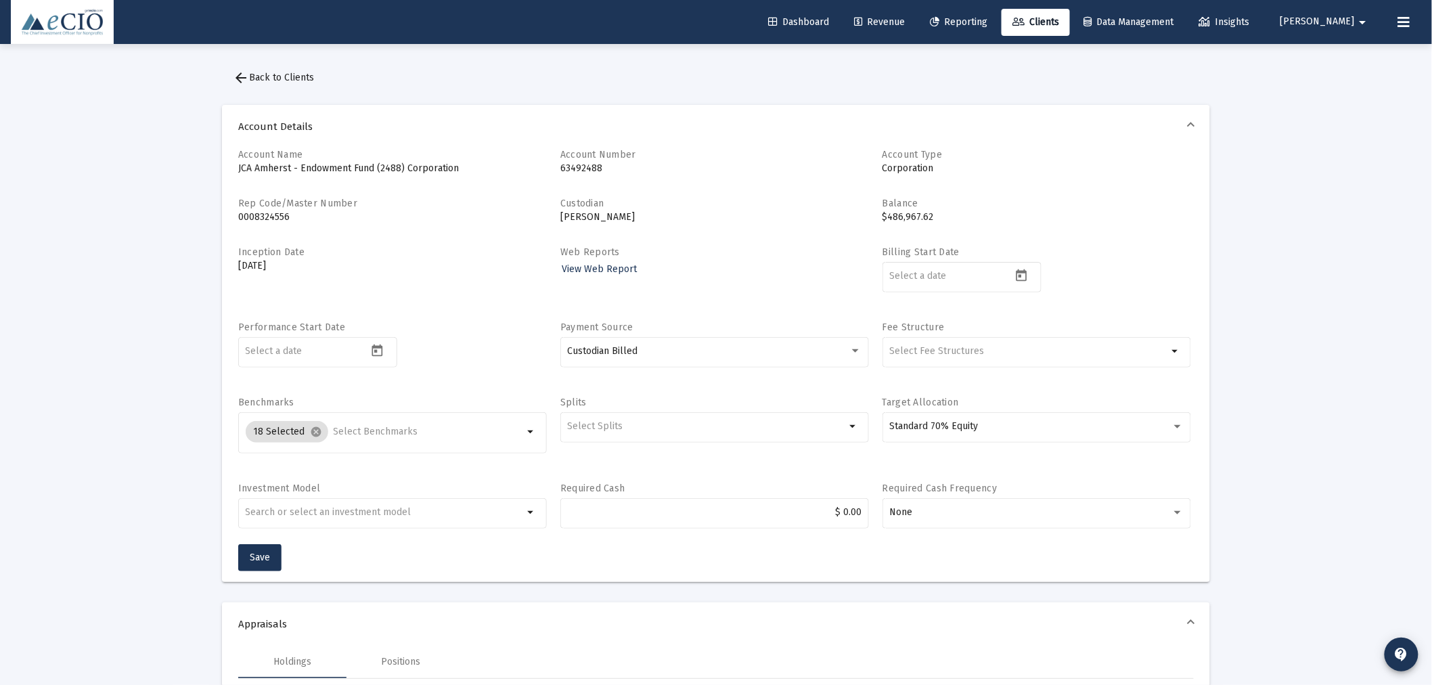
click at [252, 76] on span "arrow_back Back to Clients" at bounding box center [273, 78] width 81 height 12
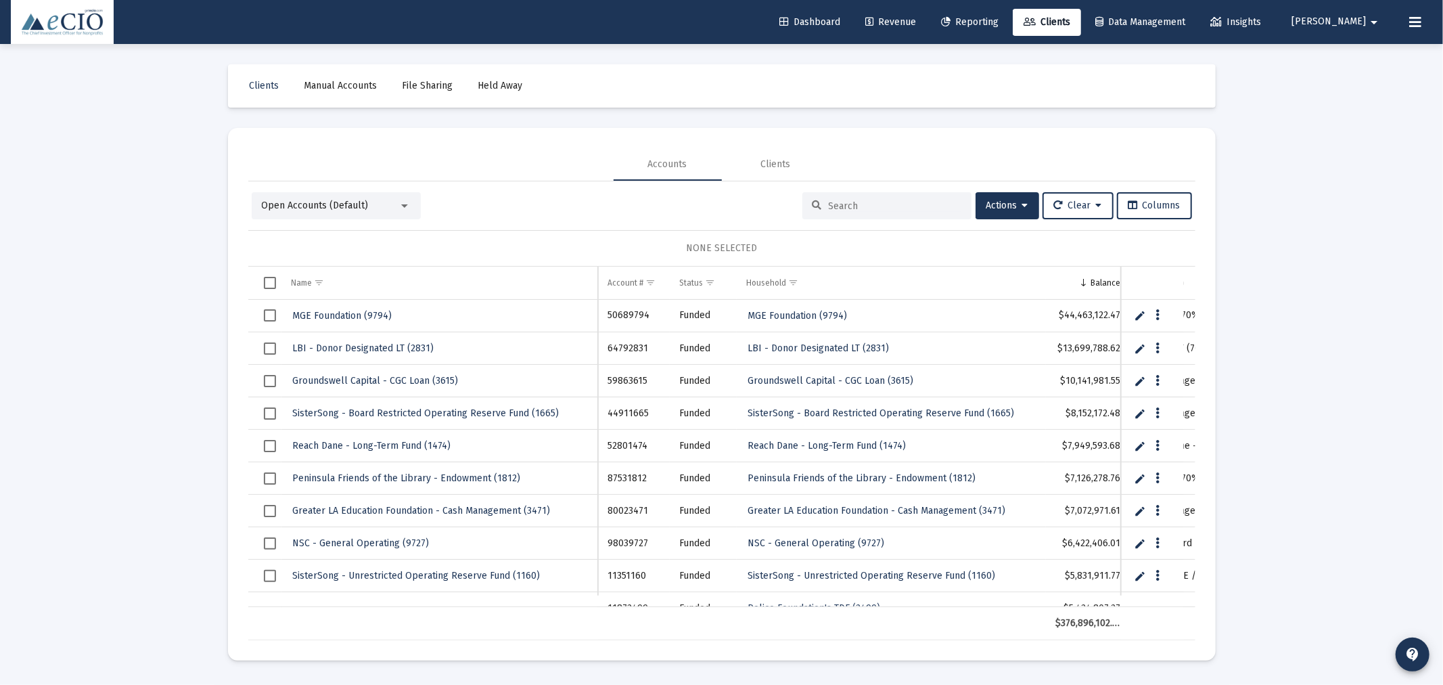
click at [829, 208] on input at bounding box center [895, 206] width 133 height 12
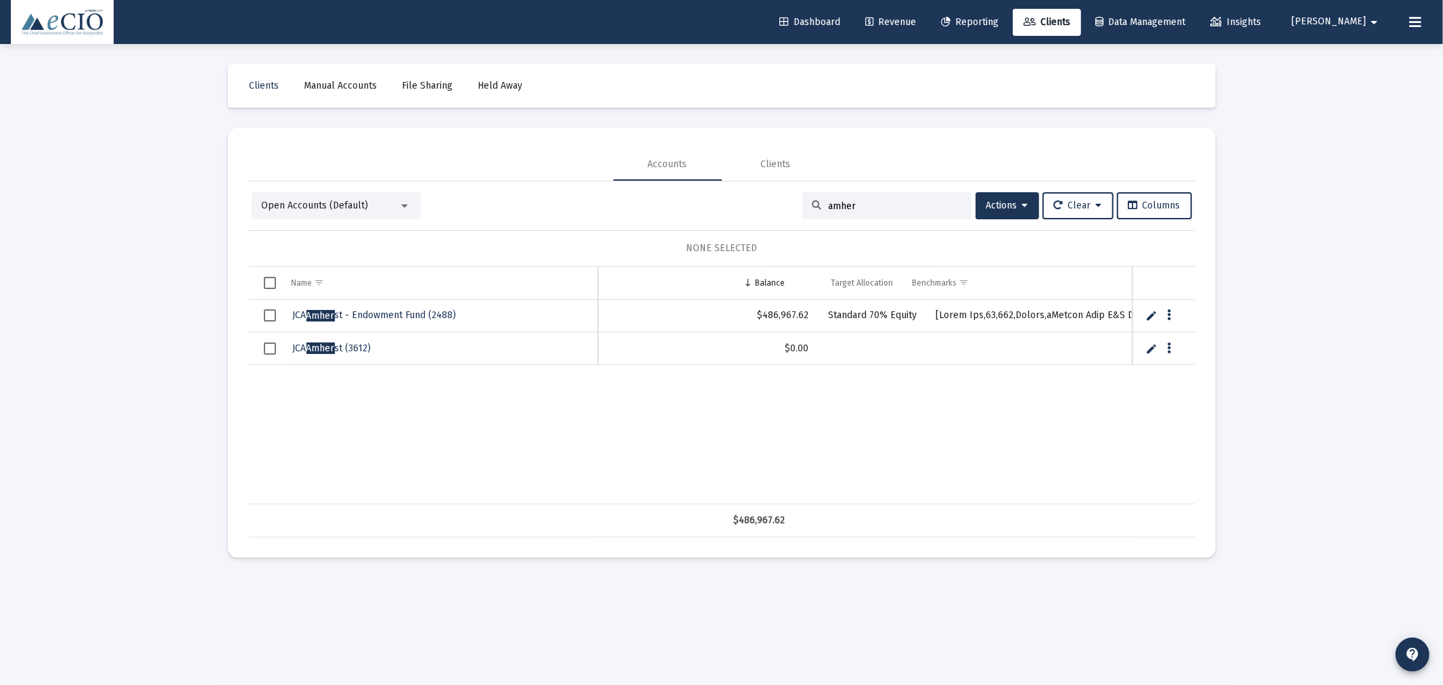
scroll to position [0, 359]
drag, startPoint x: 882, startPoint y: 204, endPoint x: 769, endPoint y: 202, distance: 113.0
click at [769, 202] on div "Open Accounts (Default) amher Actions Clear Columns" at bounding box center [722, 205] width 940 height 27
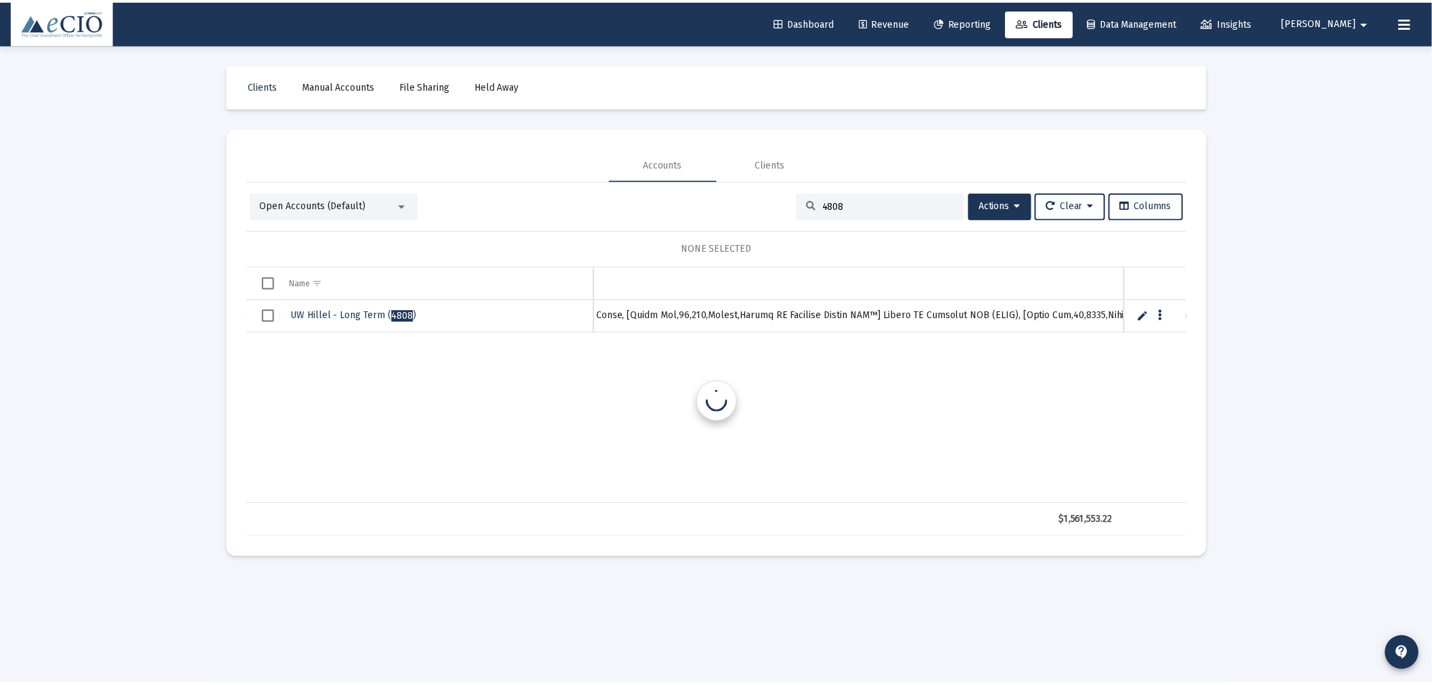
scroll to position [0, 4692]
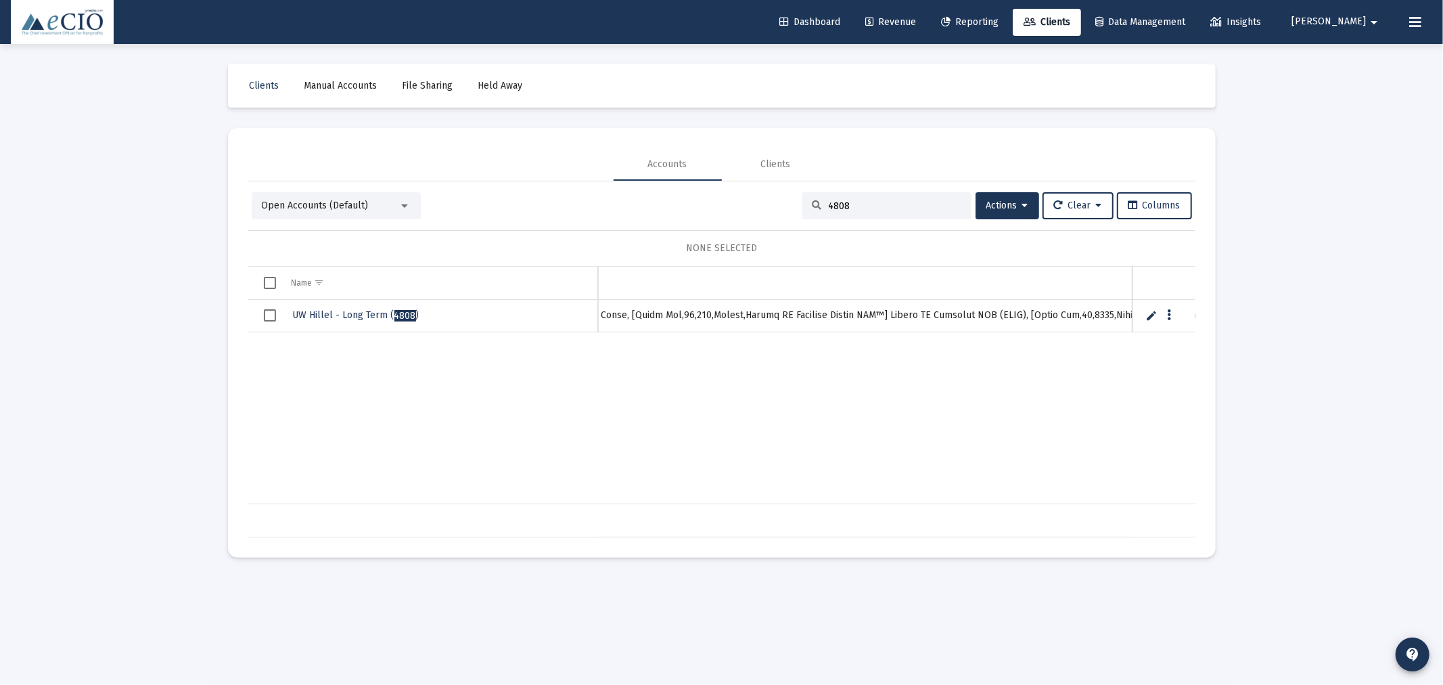
type input "4808"
click at [364, 312] on span "UW Hillel - Long Term ( 4808 )" at bounding box center [356, 315] width 127 height 12
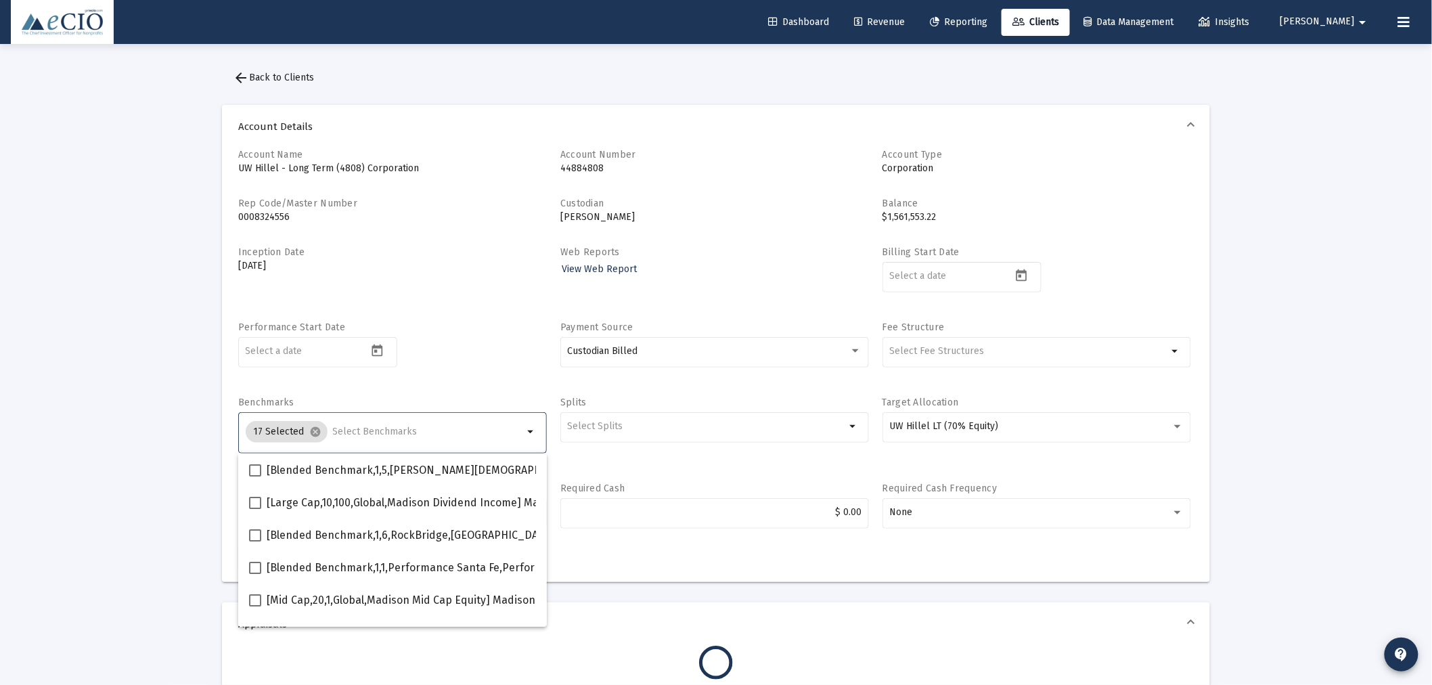
click at [448, 429] on input "Selection" at bounding box center [428, 431] width 191 height 11
click at [364, 394] on div "Account Name UW Hillel - Long Term (4808) Corporation Account Number 44884808 A…" at bounding box center [715, 346] width 955 height 396
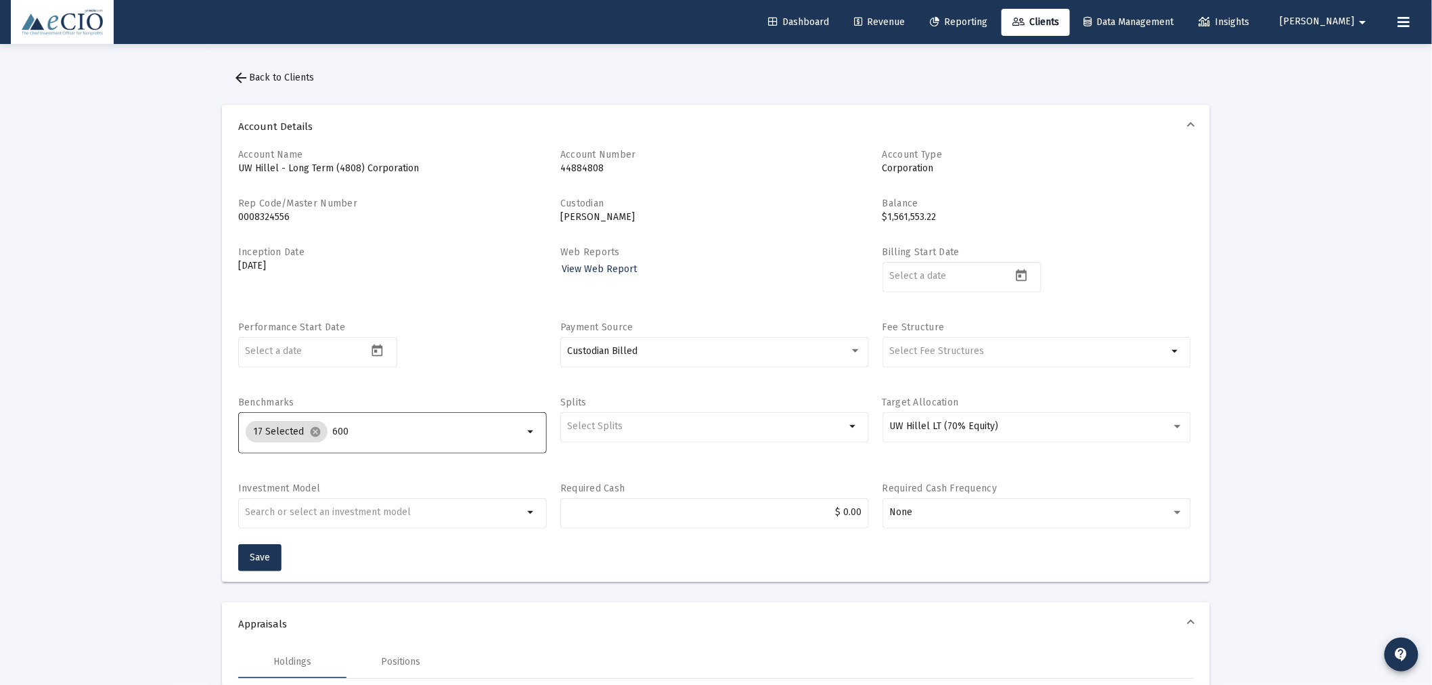
click at [361, 428] on input "600" at bounding box center [428, 431] width 191 height 11
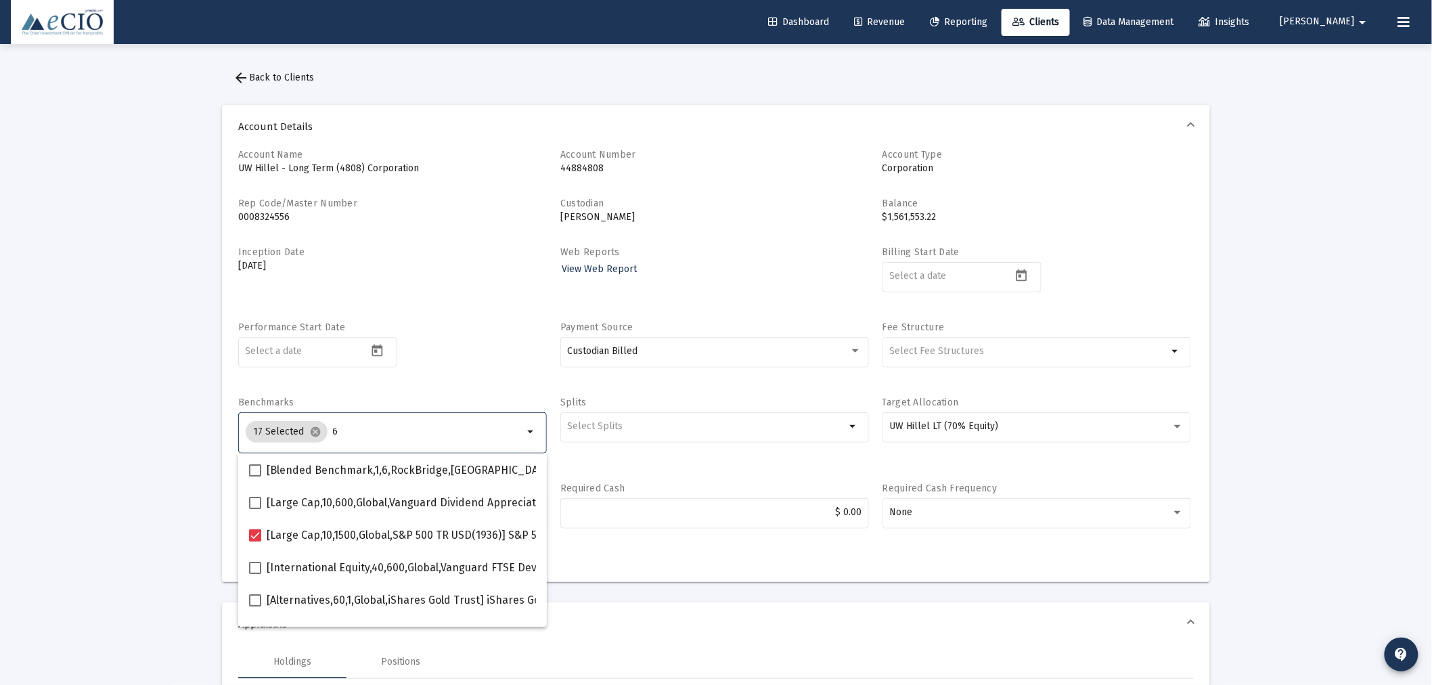
type input "6"
click at [286, 79] on span "arrow_back Back to Clients" at bounding box center [273, 78] width 81 height 12
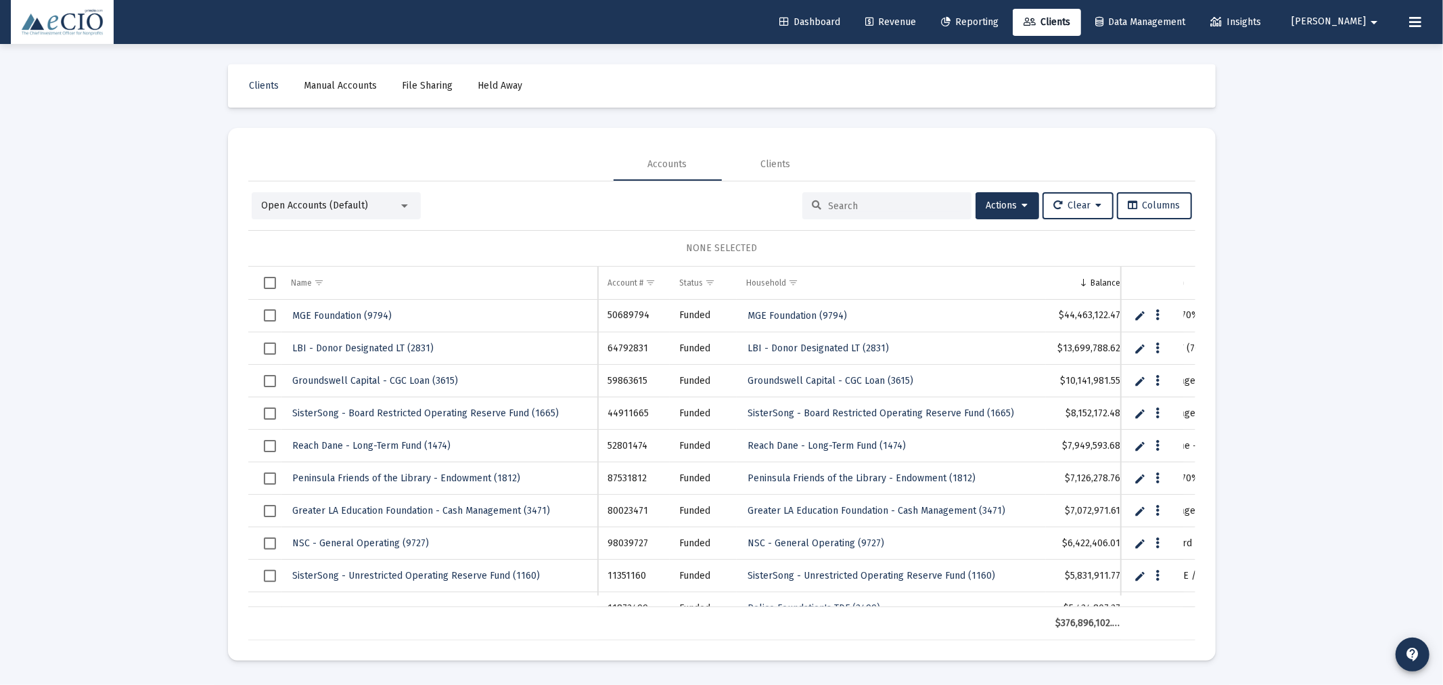
click at [918, 200] on input at bounding box center [895, 206] width 133 height 12
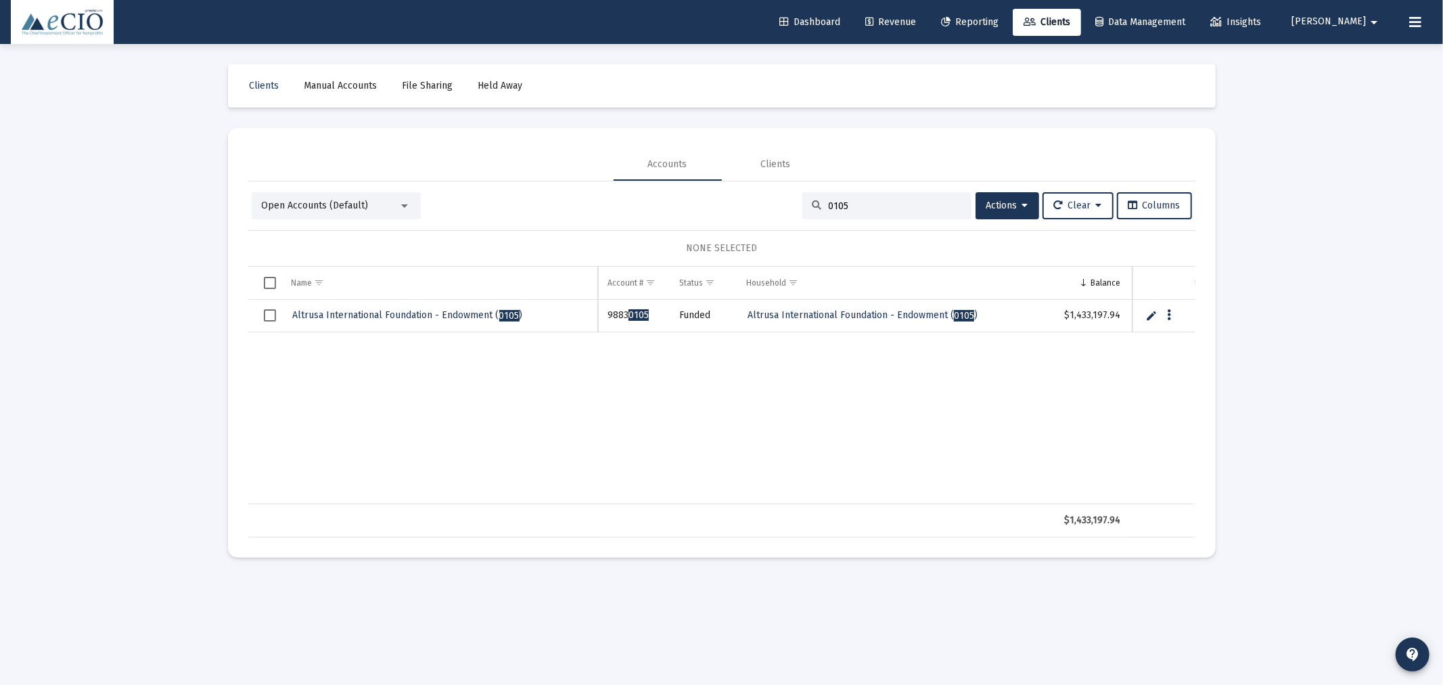
type input "0105"
click at [420, 313] on span "Altrusa International Foundation - Endowment ( 0105 )" at bounding box center [408, 315] width 230 height 12
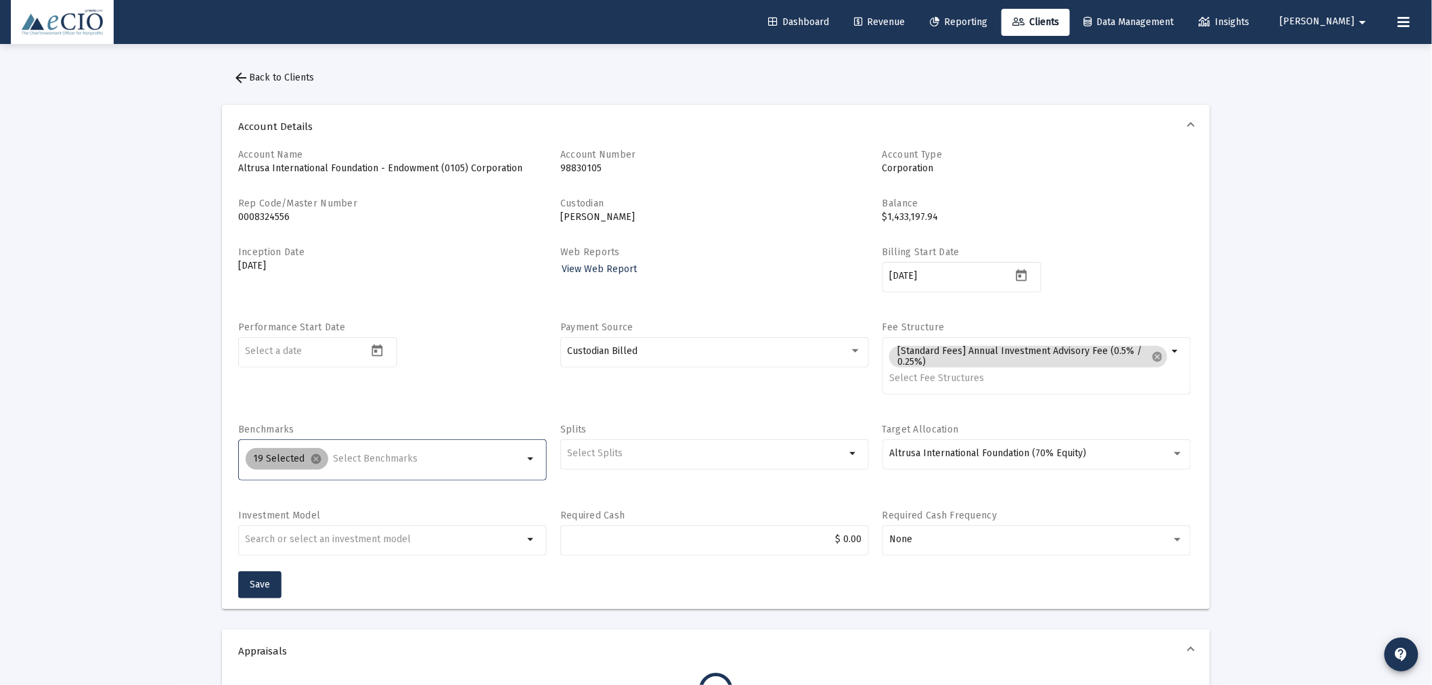
click at [403, 451] on div "19 Selected cancel" at bounding box center [384, 458] width 283 height 27
click at [400, 460] on input "Selection" at bounding box center [429, 458] width 190 height 11
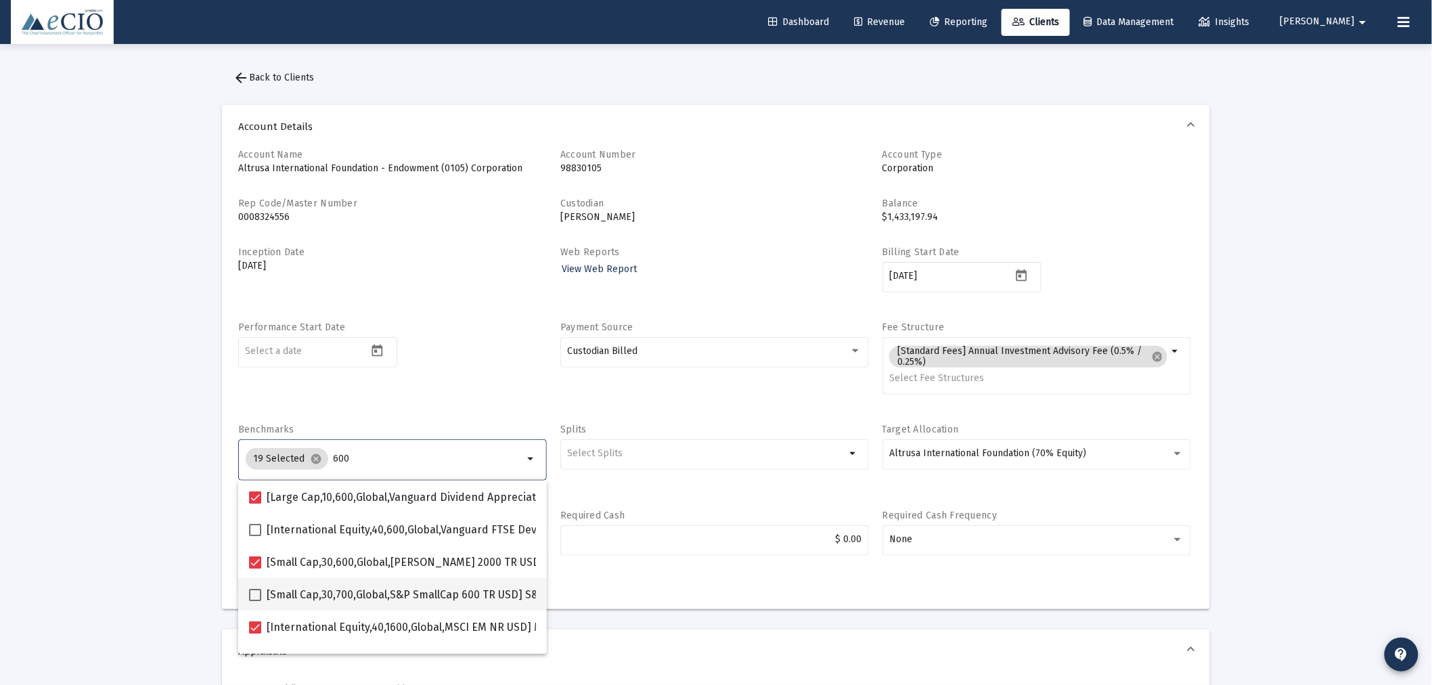
type input "600"
click at [353, 595] on span "[Small Cap,30,700,Global,S&P SmallCap 600 TR USD] S&P SmallCap 600 Index" at bounding box center [457, 595] width 380 height 16
click at [255, 601] on input "[Small Cap,30,700,Global,S&P SmallCap 600 TR USD] S&P SmallCap 600 Index" at bounding box center [254, 601] width 1 height 1
checkbox input "true"
click at [457, 375] on div "Performance Start Date" at bounding box center [392, 365] width 309 height 89
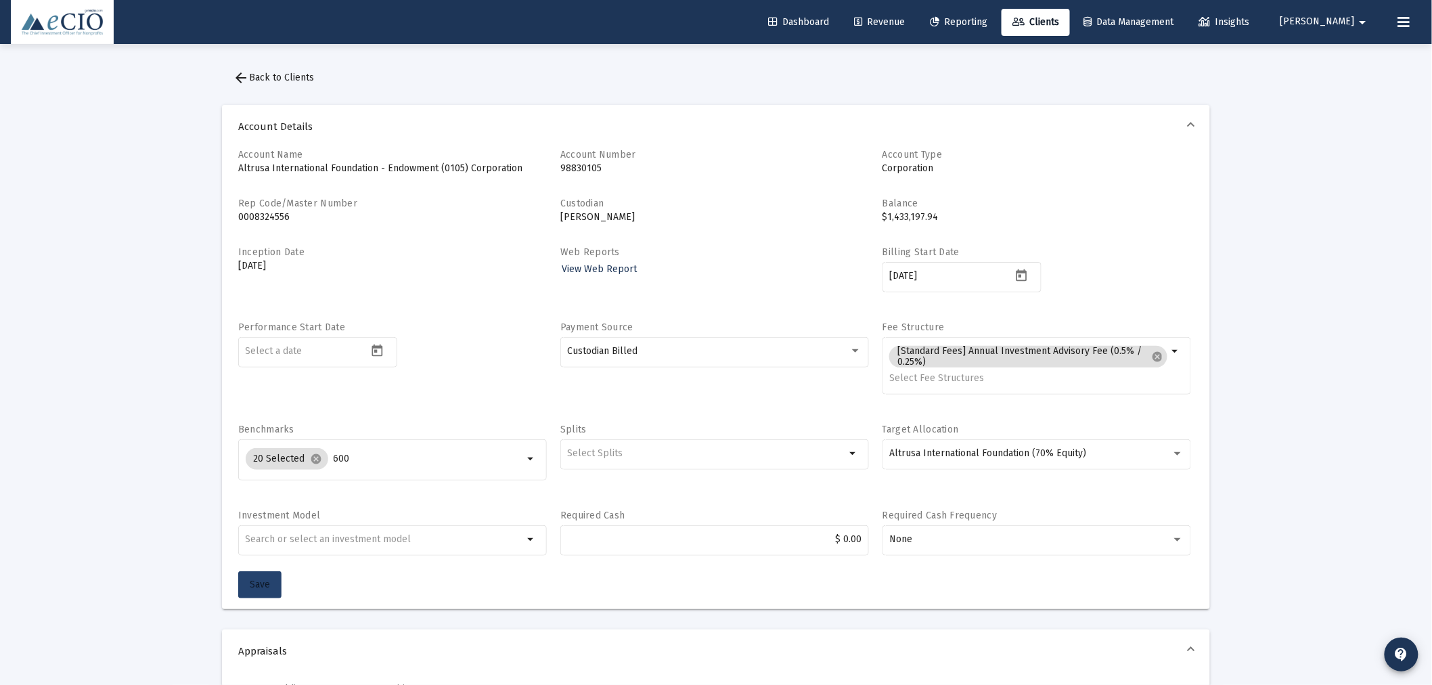
click at [273, 576] on button "Save" at bounding box center [259, 584] width 43 height 27
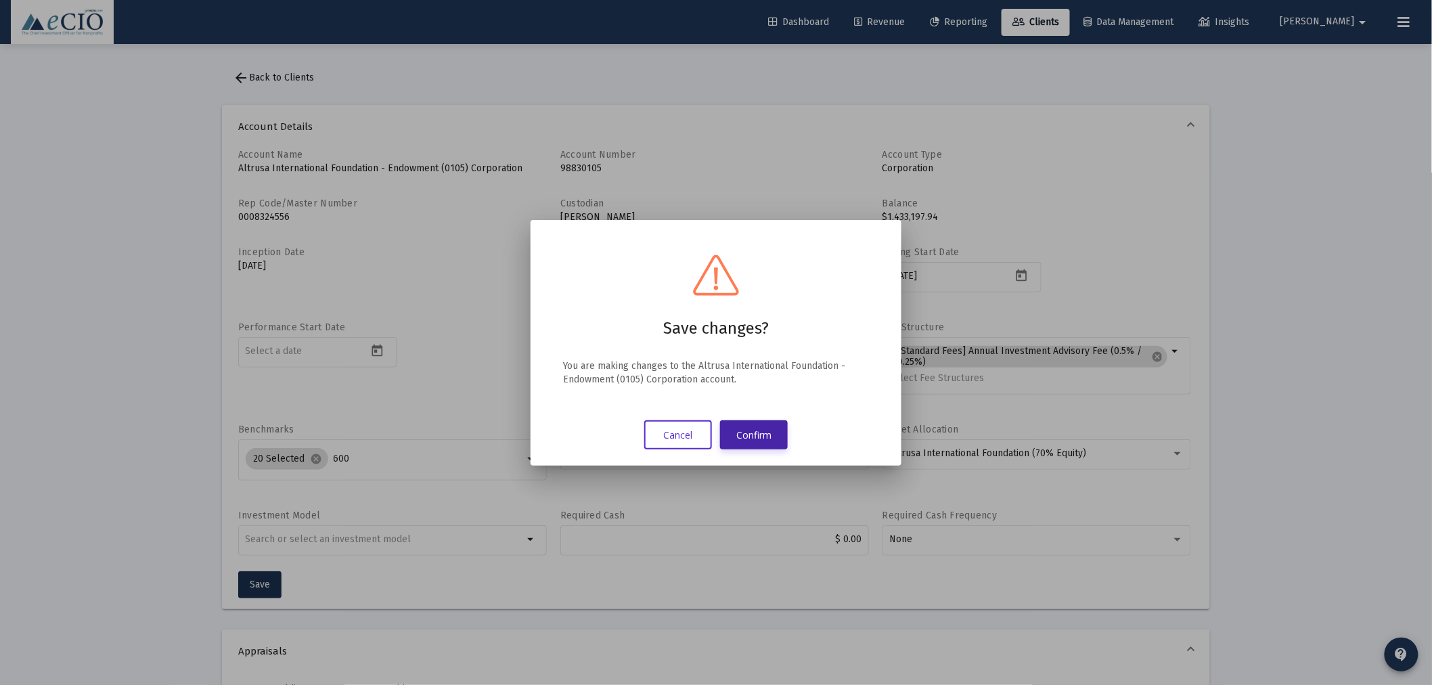
click at [761, 434] on button "Confirm" at bounding box center [754, 434] width 68 height 29
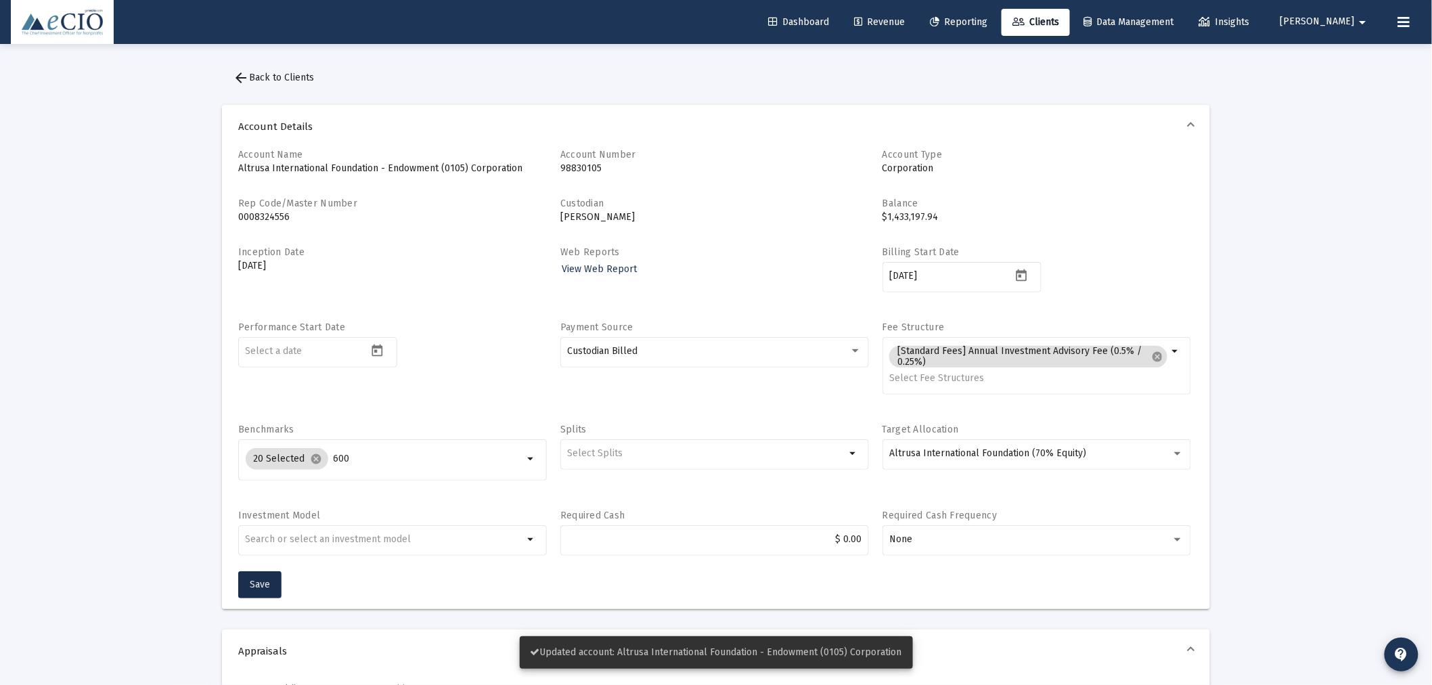
click at [281, 72] on span "arrow_back Back to Clients" at bounding box center [273, 78] width 81 height 12
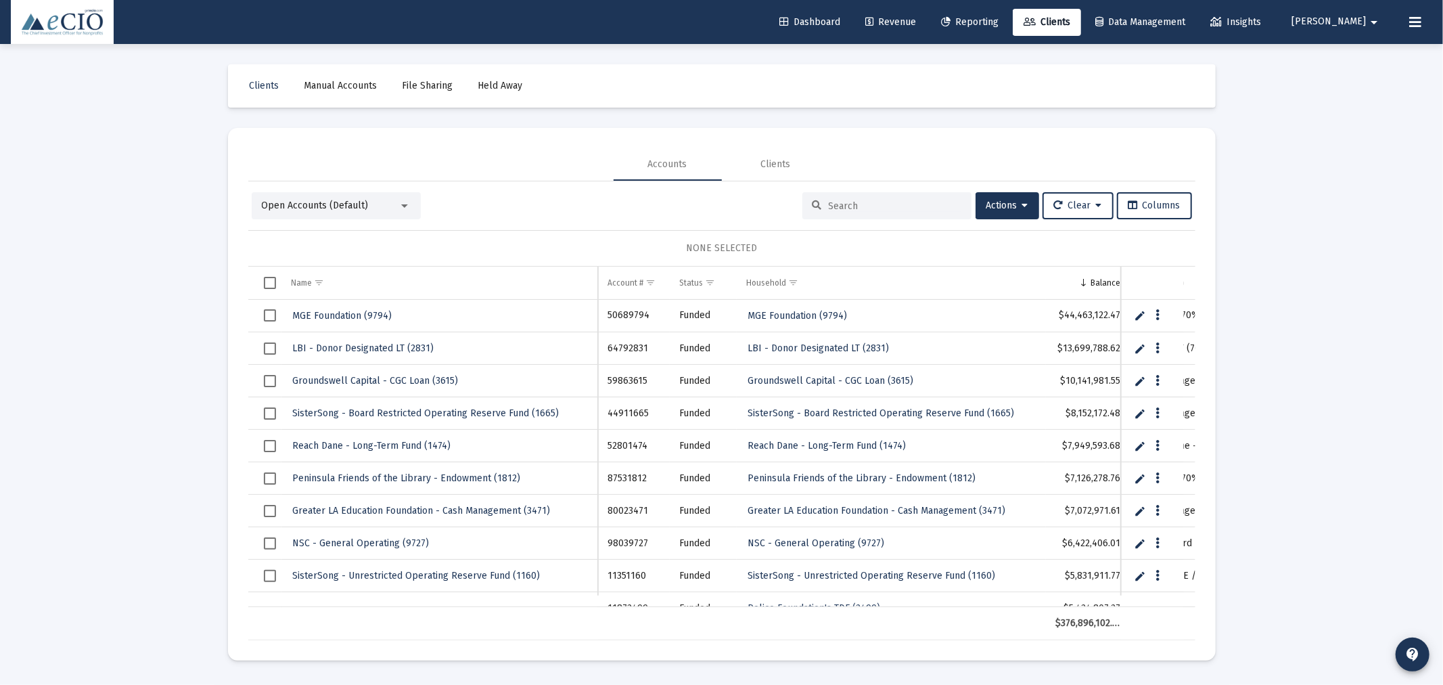
click at [894, 198] on div at bounding box center [886, 205] width 169 height 27
click at [894, 208] on input at bounding box center [895, 206] width 133 height 12
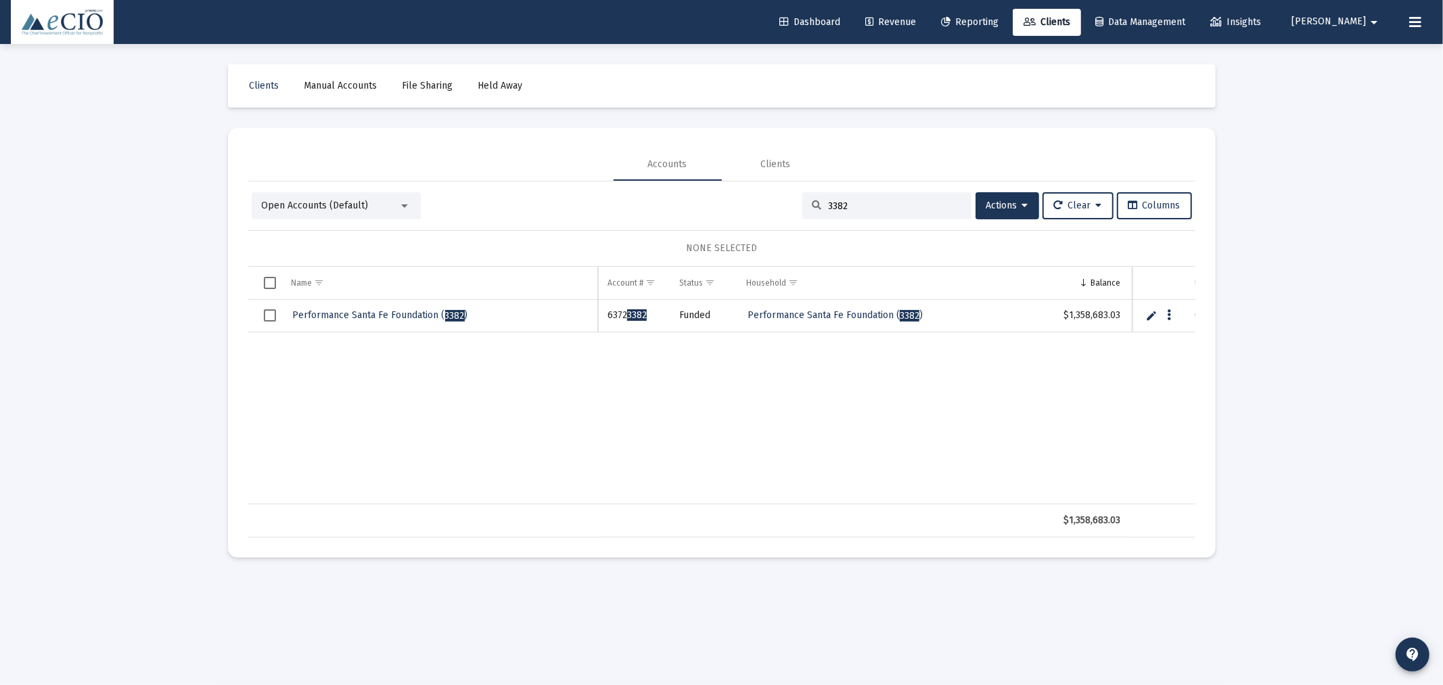
type input "3382"
click at [349, 317] on span "Performance Santa Fe Foundation ( 3382 )" at bounding box center [380, 315] width 175 height 12
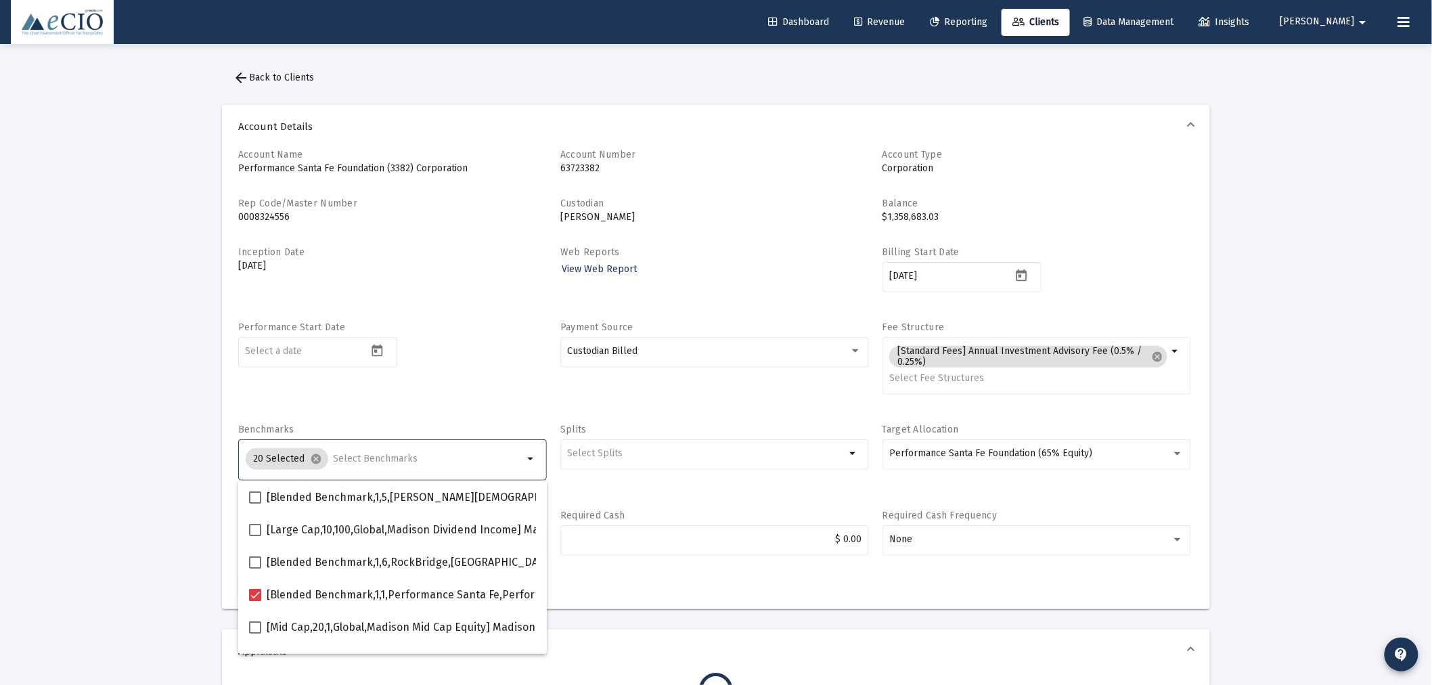
click at [350, 457] on input "Selection" at bounding box center [429, 458] width 190 height 11
type input "600"
click at [249, 592] on span at bounding box center [255, 595] width 12 height 12
click at [254, 601] on input "[Small Cap,30,700,Global,S&P SmallCap 600 TR USD] S&P SmallCap 600 Index" at bounding box center [254, 601] width 1 height 1
checkbox input "true"
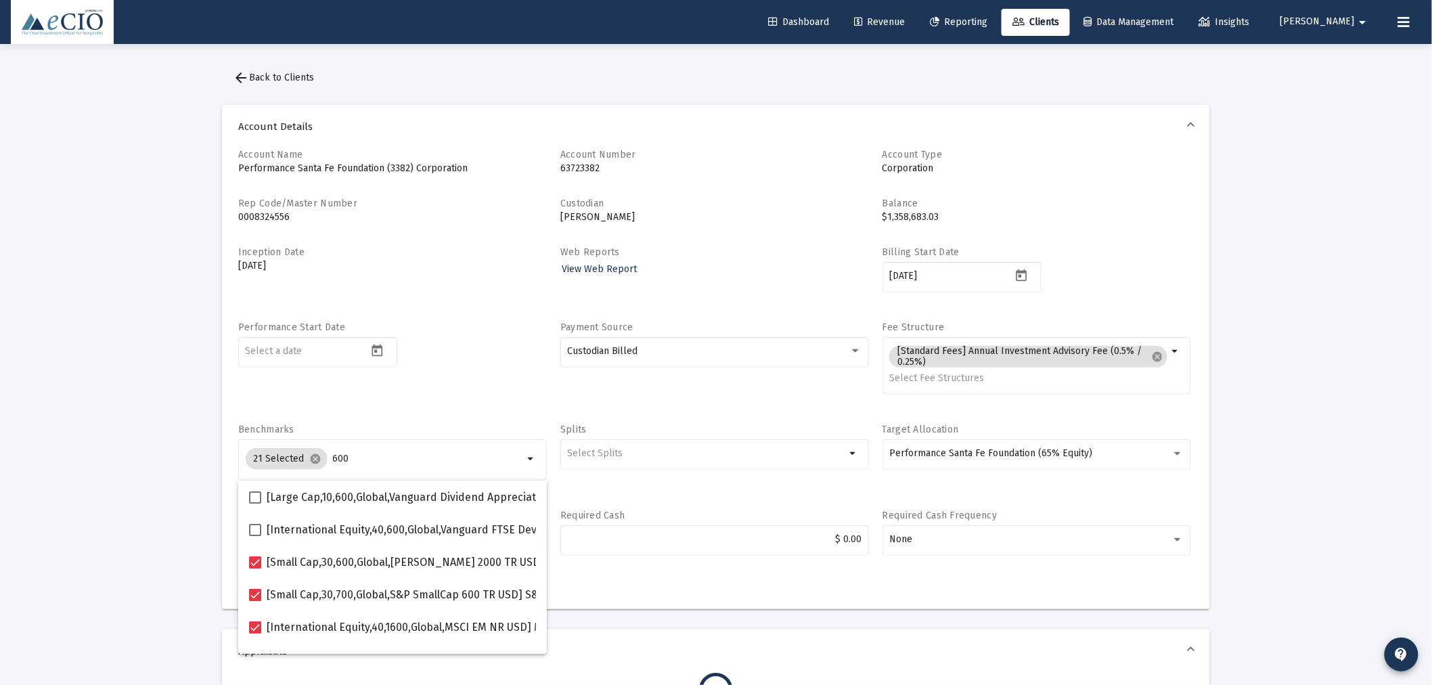
click at [455, 374] on div "Performance Start Date" at bounding box center [392, 365] width 309 height 89
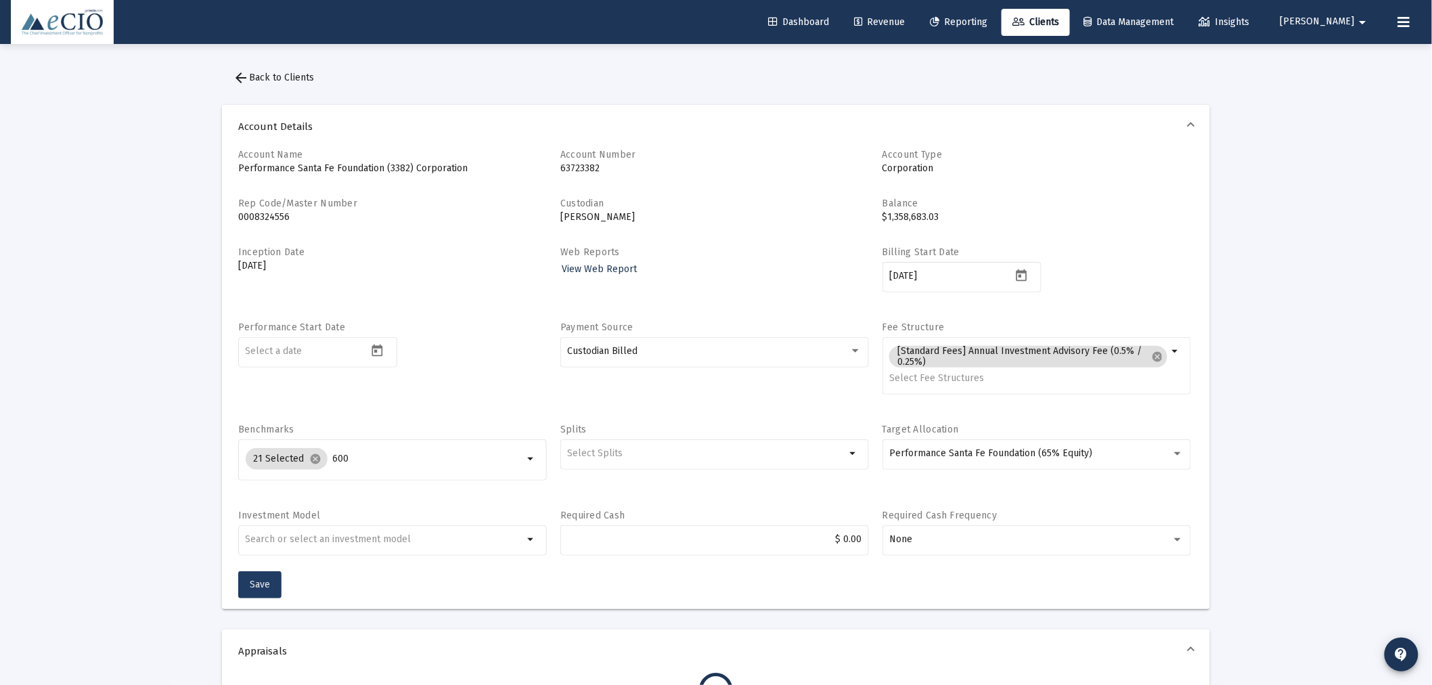
click at [271, 583] on button "Save" at bounding box center [259, 584] width 43 height 27
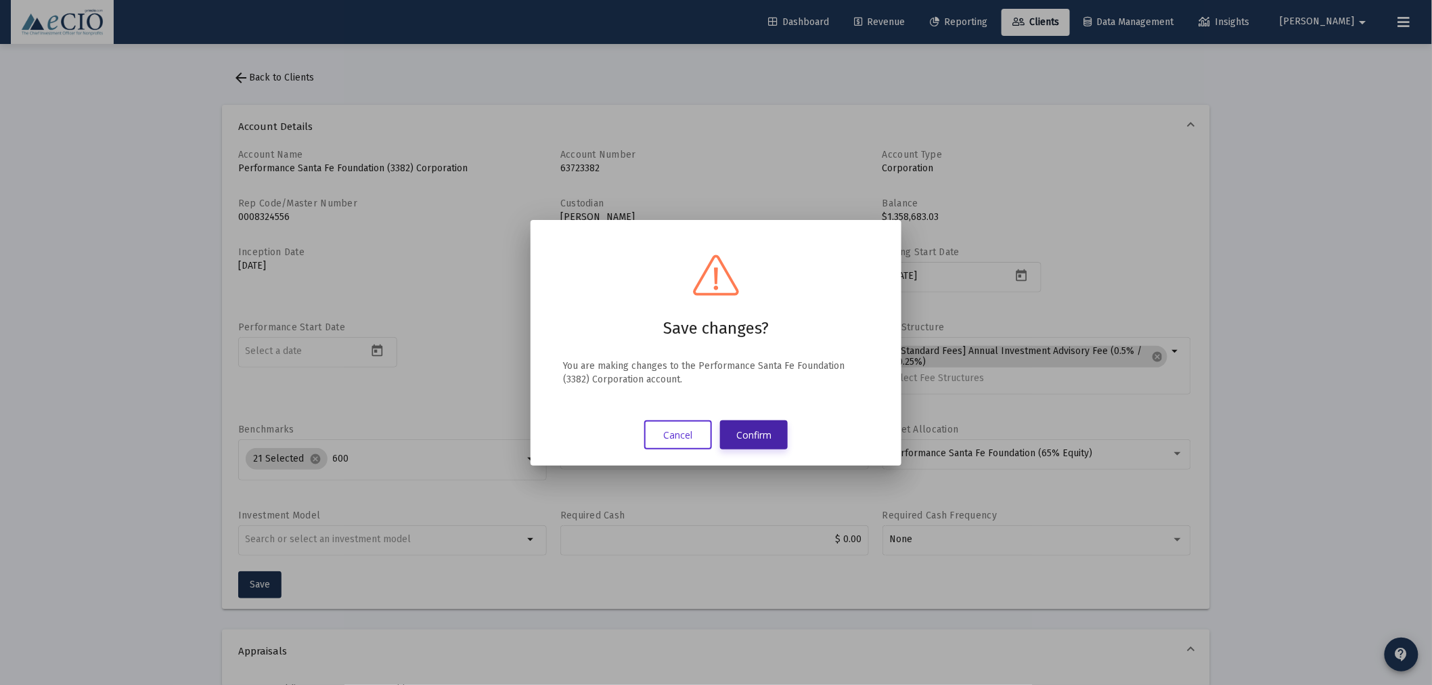
click at [762, 430] on button "Confirm" at bounding box center [754, 434] width 68 height 29
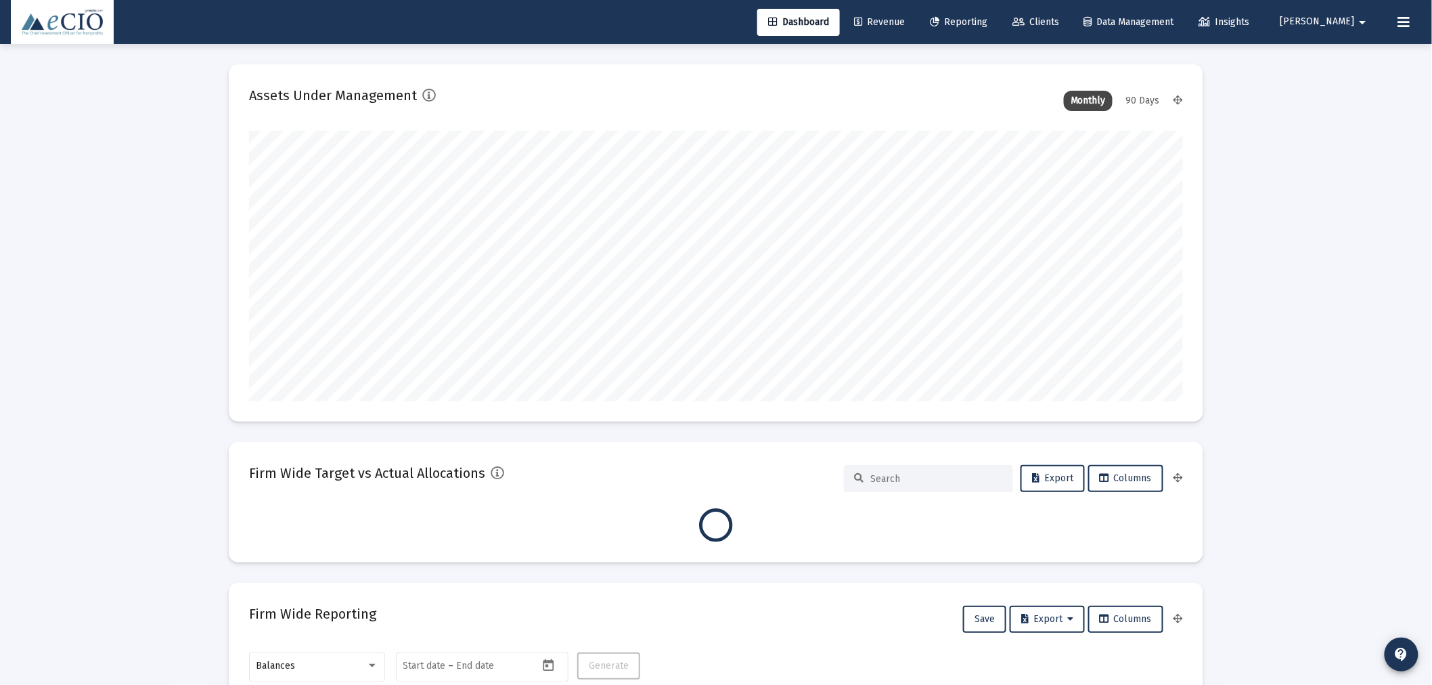
scroll to position [271, 934]
type input "[DATE]"
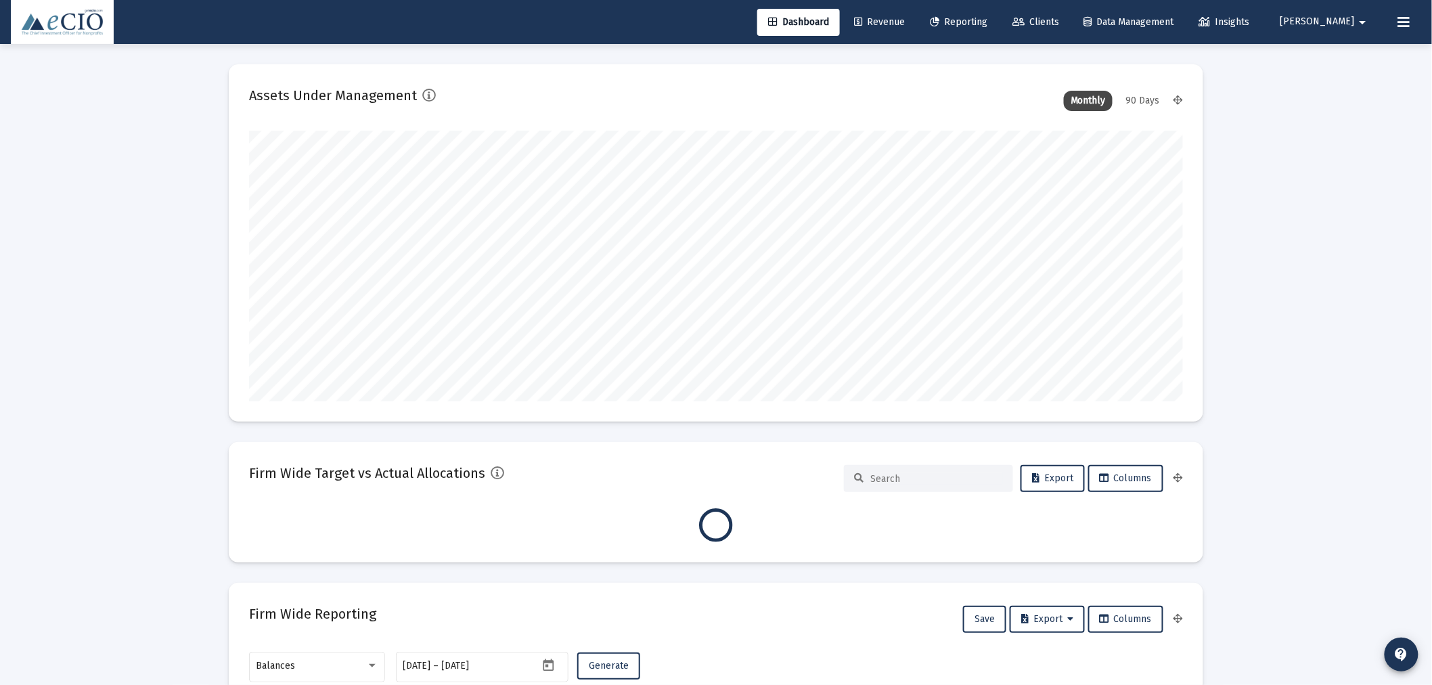
click at [1403, 25] on icon at bounding box center [1404, 22] width 12 height 16
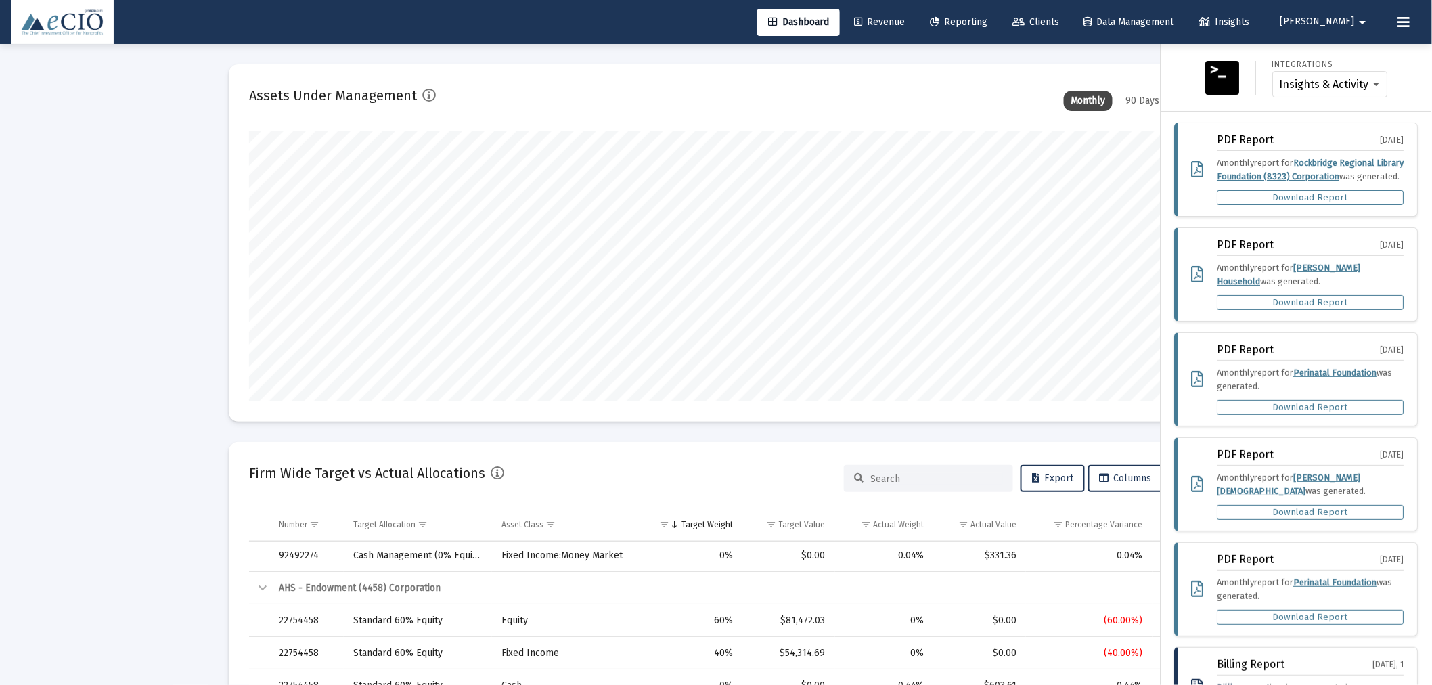
scroll to position [651, 0]
click at [1350, 12] on button "Erica arrow_drop_down" at bounding box center [1325, 21] width 123 height 27
click at [1348, 55] on span "Settings" at bounding box center [1368, 57] width 40 height 32
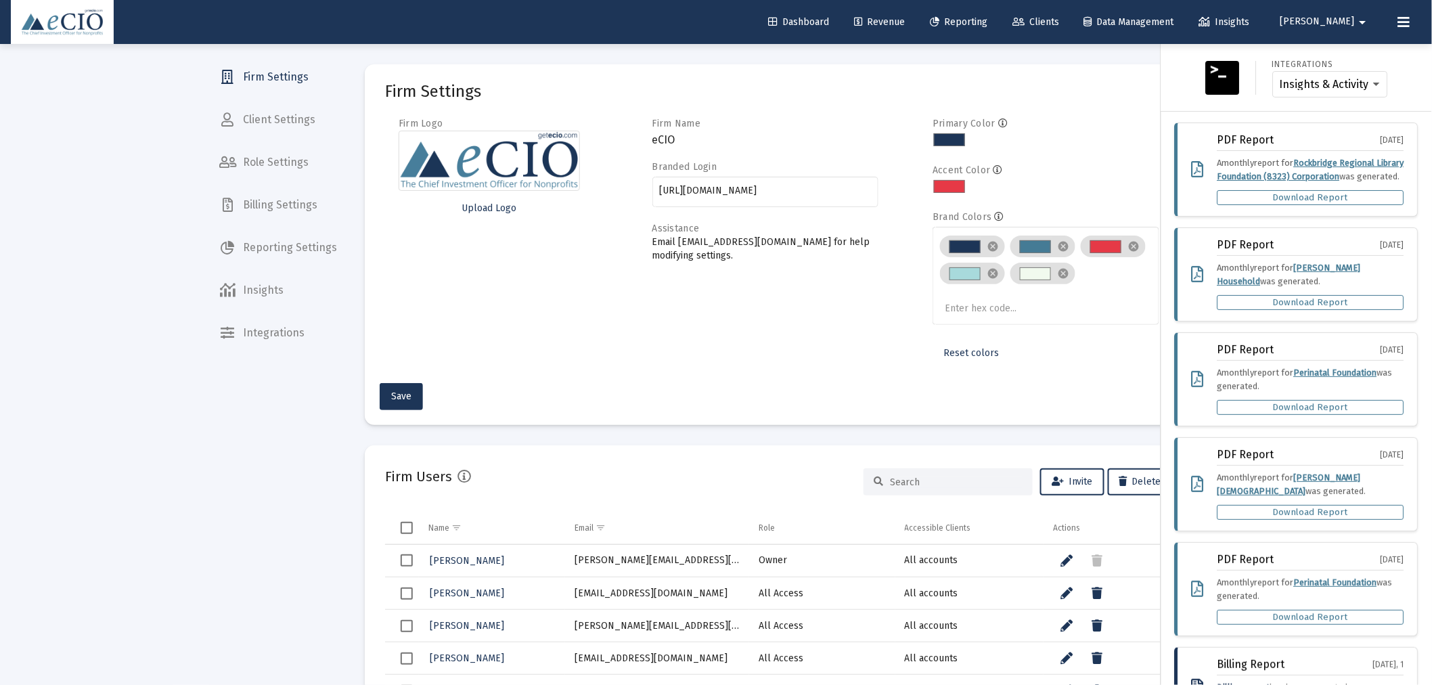
click at [289, 247] on div at bounding box center [716, 342] width 1432 height 685
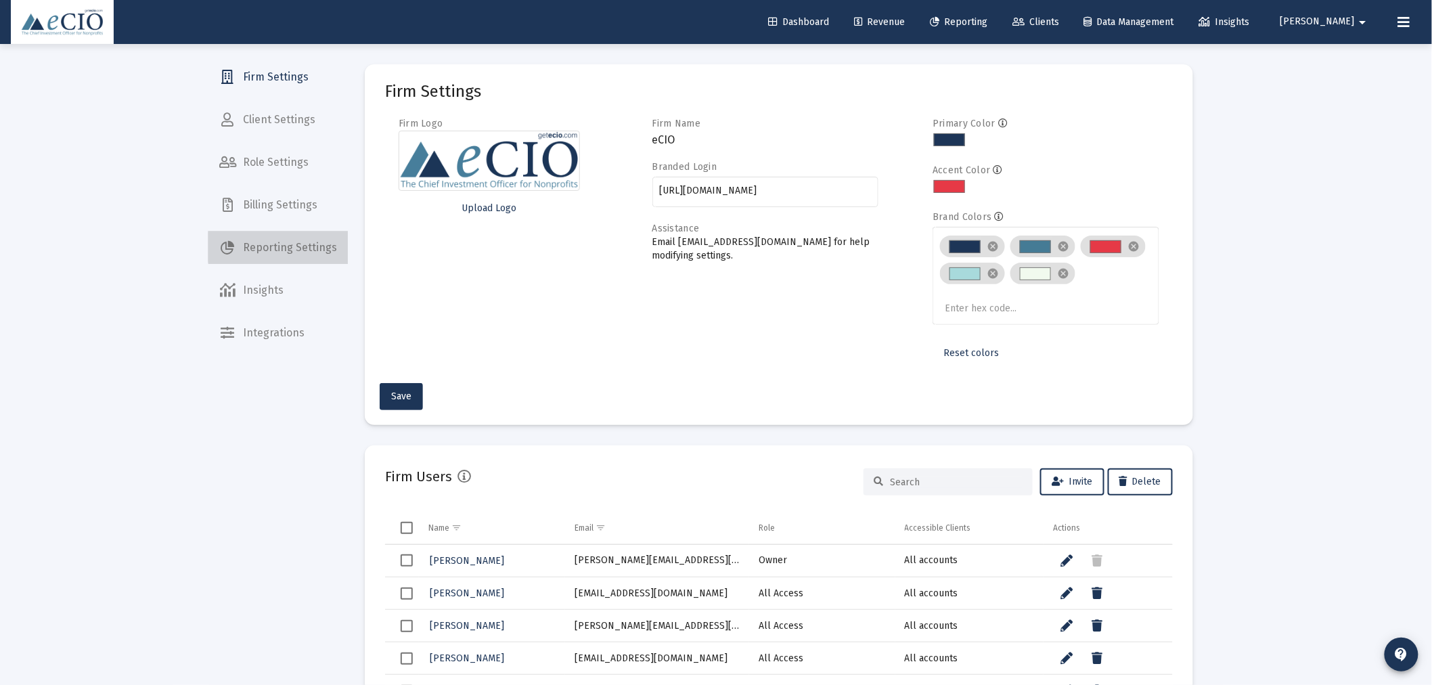
click at [289, 247] on span "Reporting Settings" at bounding box center [277, 247] width 139 height 32
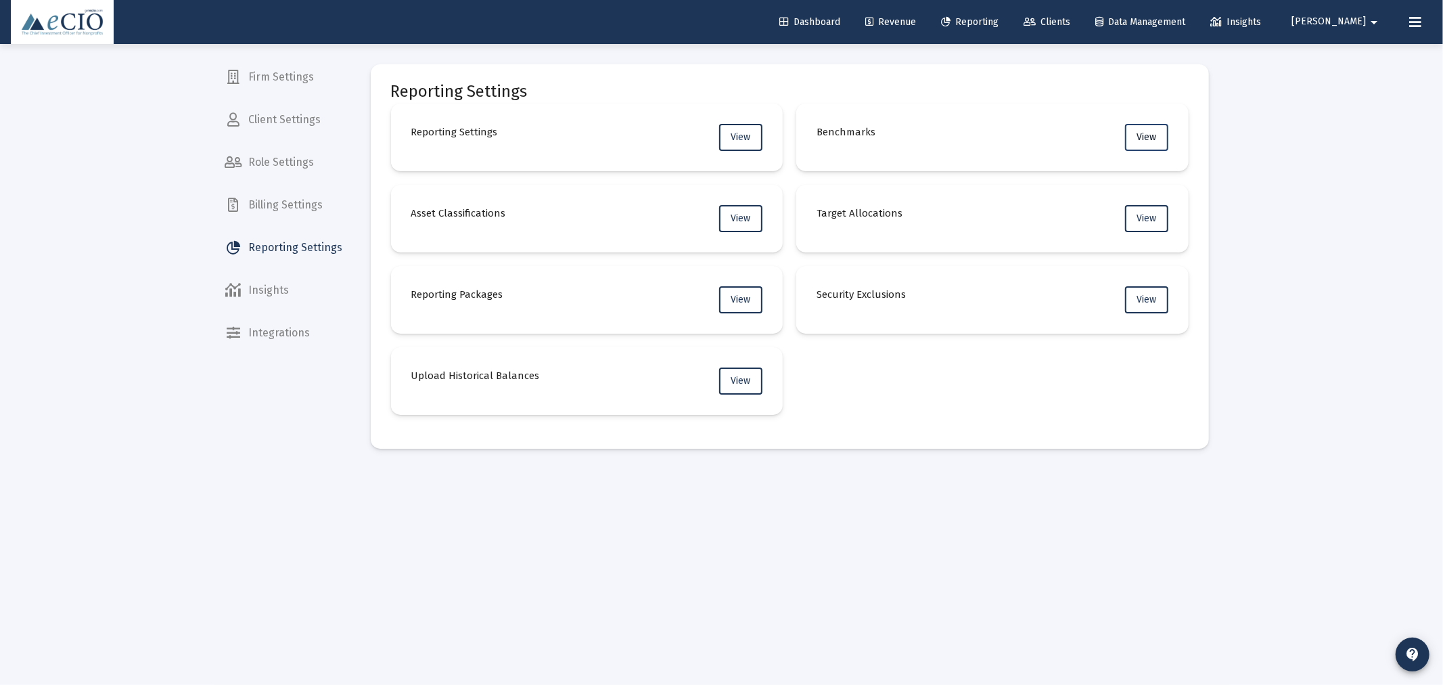
click at [1137, 131] on span "View" at bounding box center [1147, 137] width 20 height 12
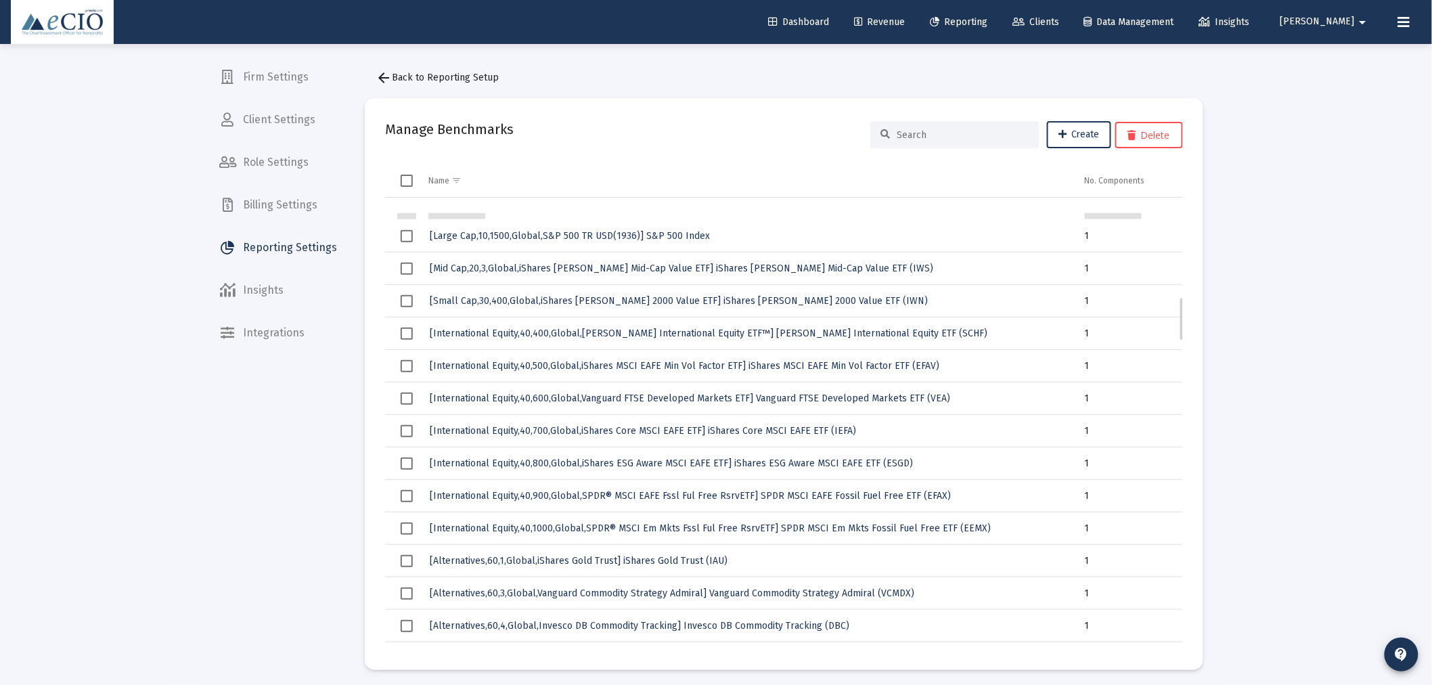
scroll to position [1011, 0]
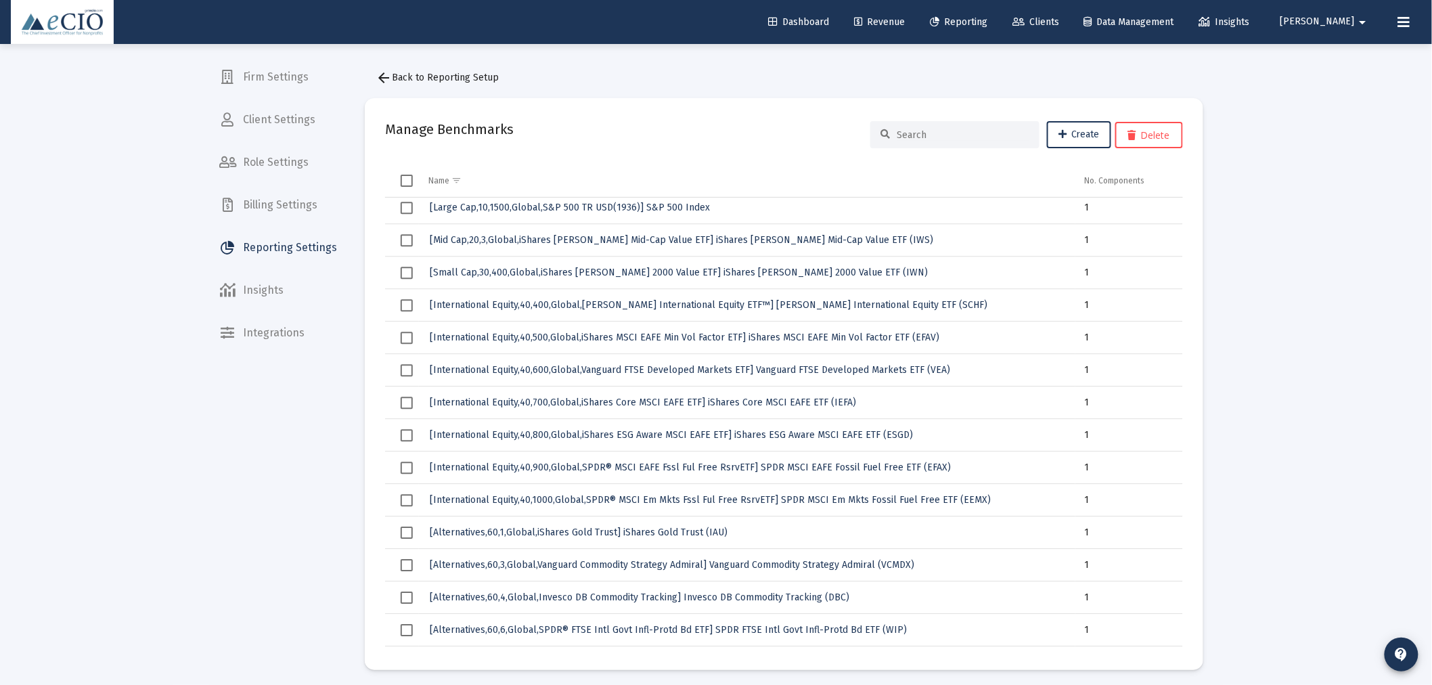
click at [911, 132] on input at bounding box center [962, 135] width 133 height 12
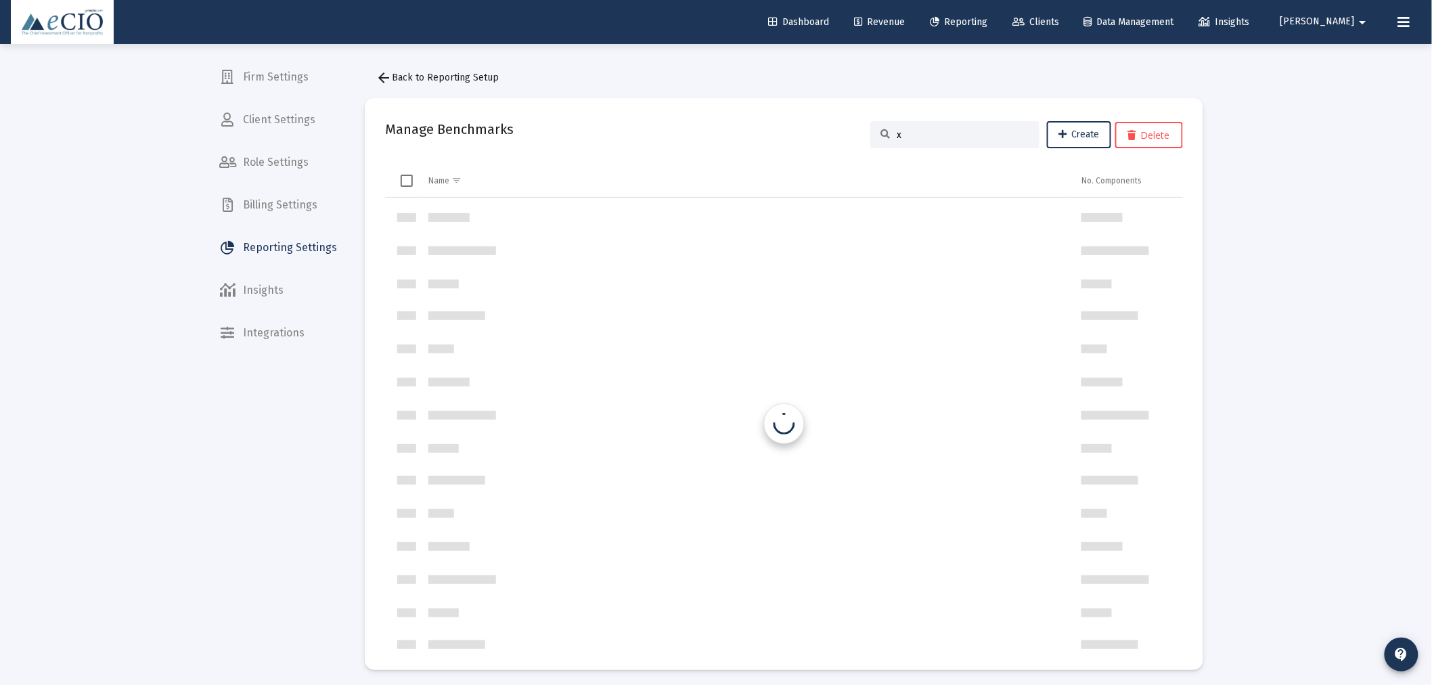
scroll to position [0, 0]
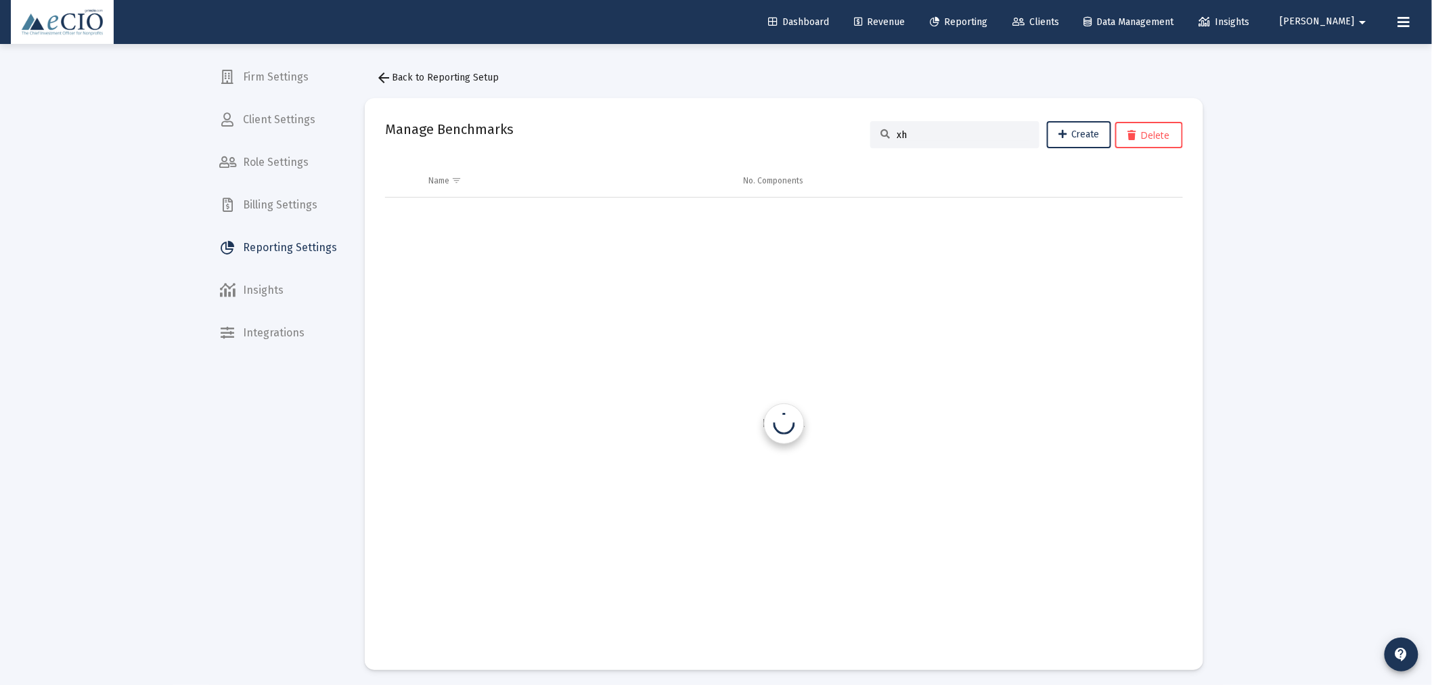
type input "x"
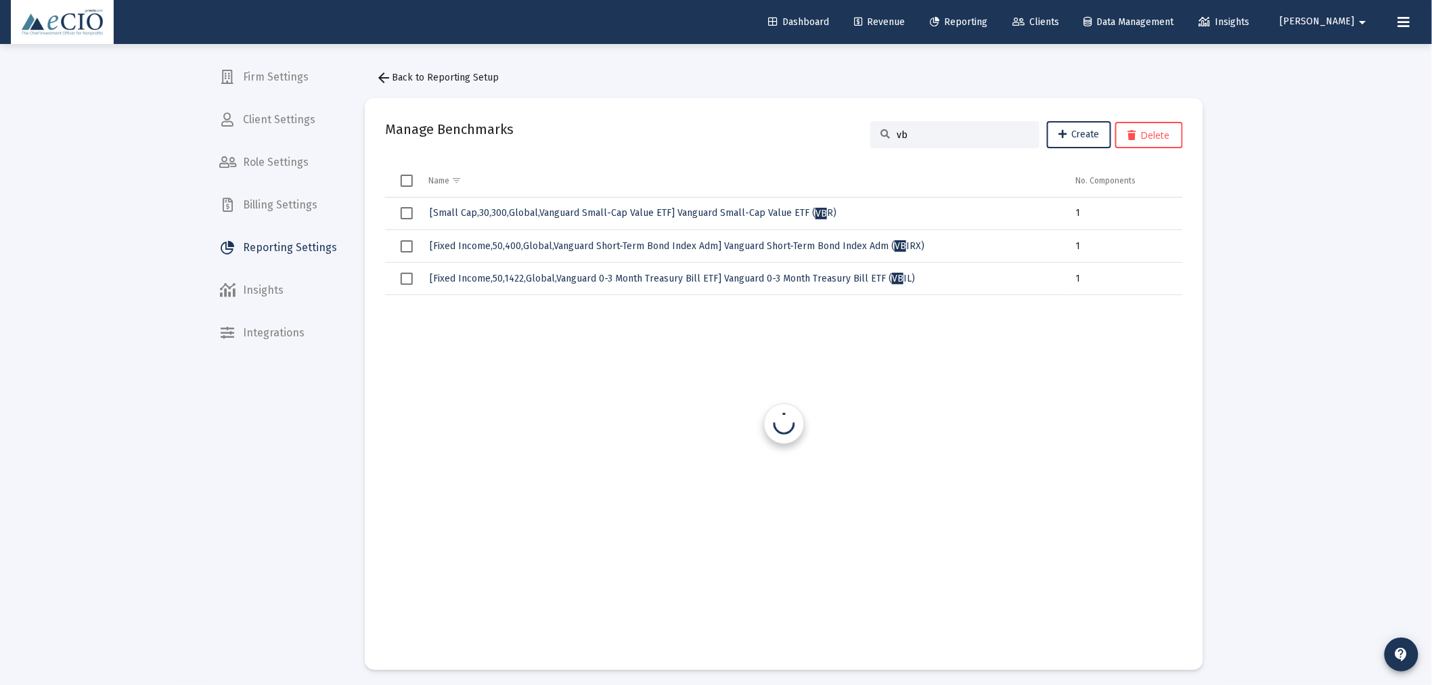
type input "v"
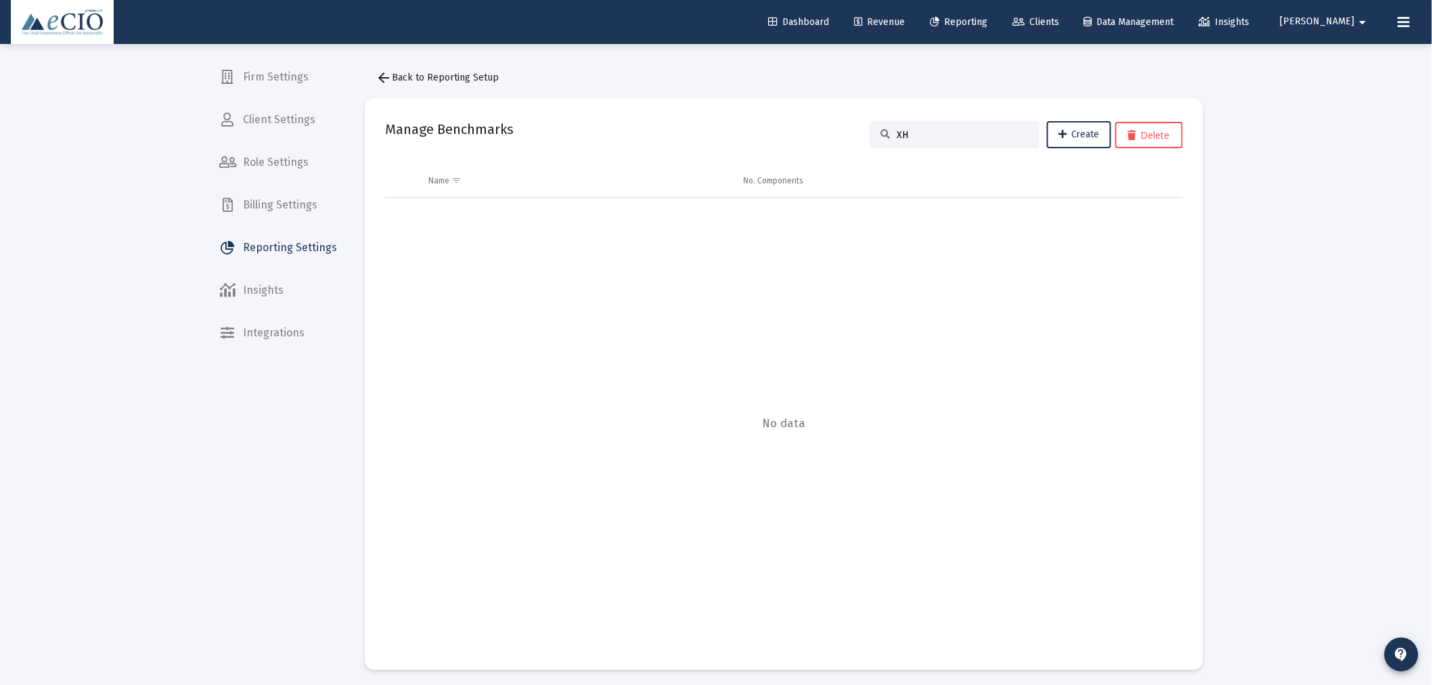
type input "X"
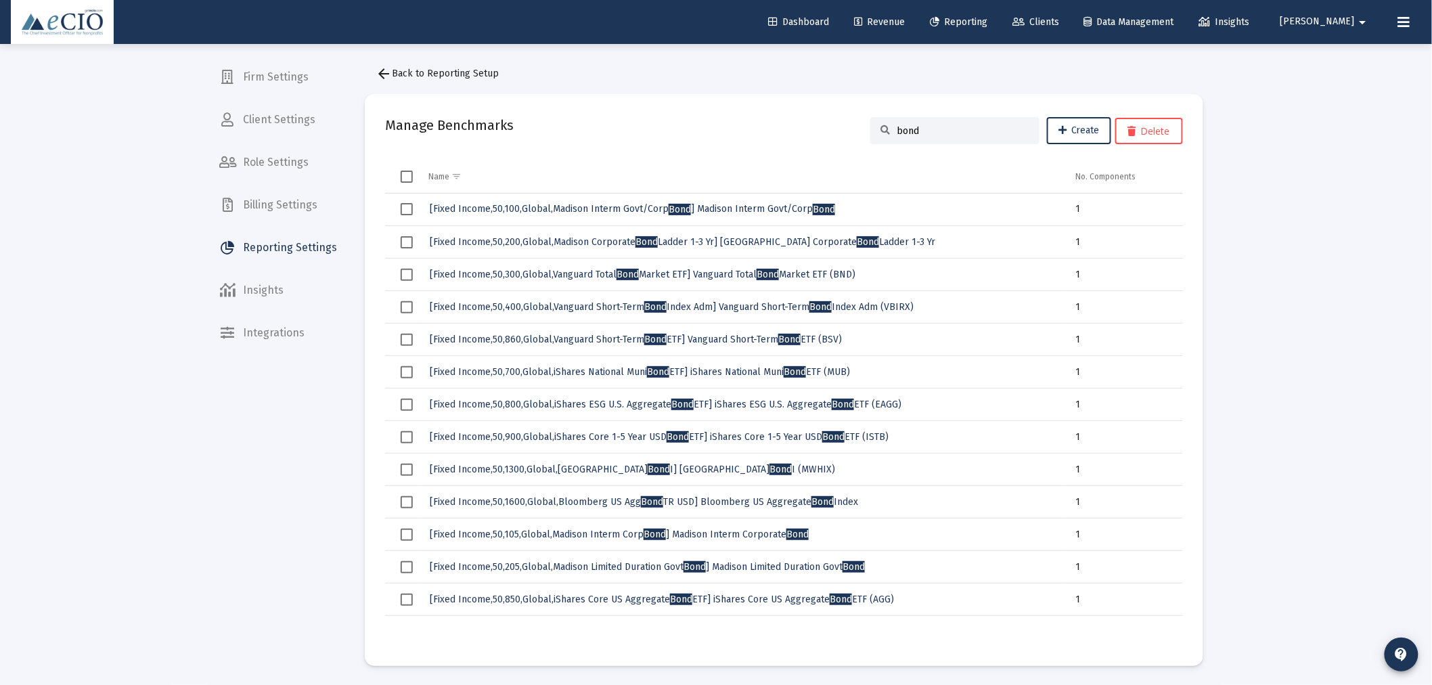
scroll to position [5, 0]
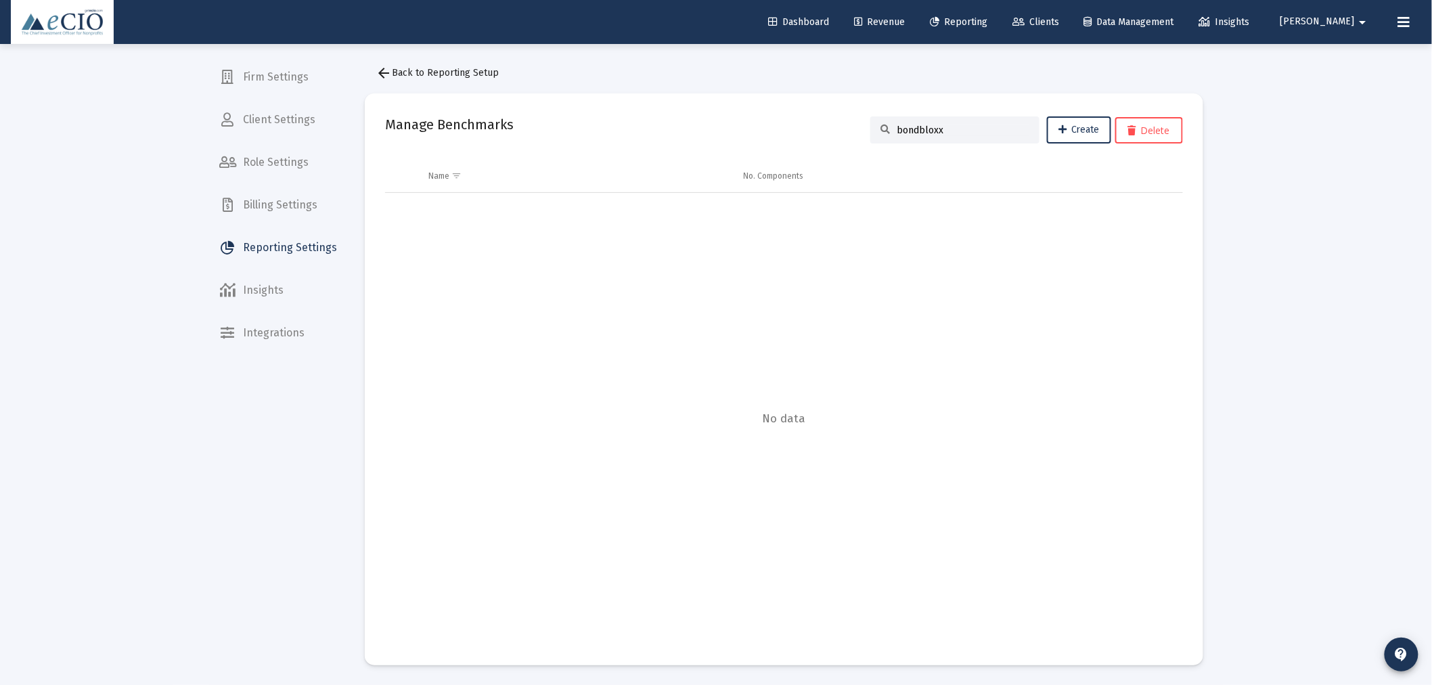
type input "bondbloxx"
click at [468, 73] on span "arrow_back Back to Reporting Setup" at bounding box center [436, 73] width 123 height 12
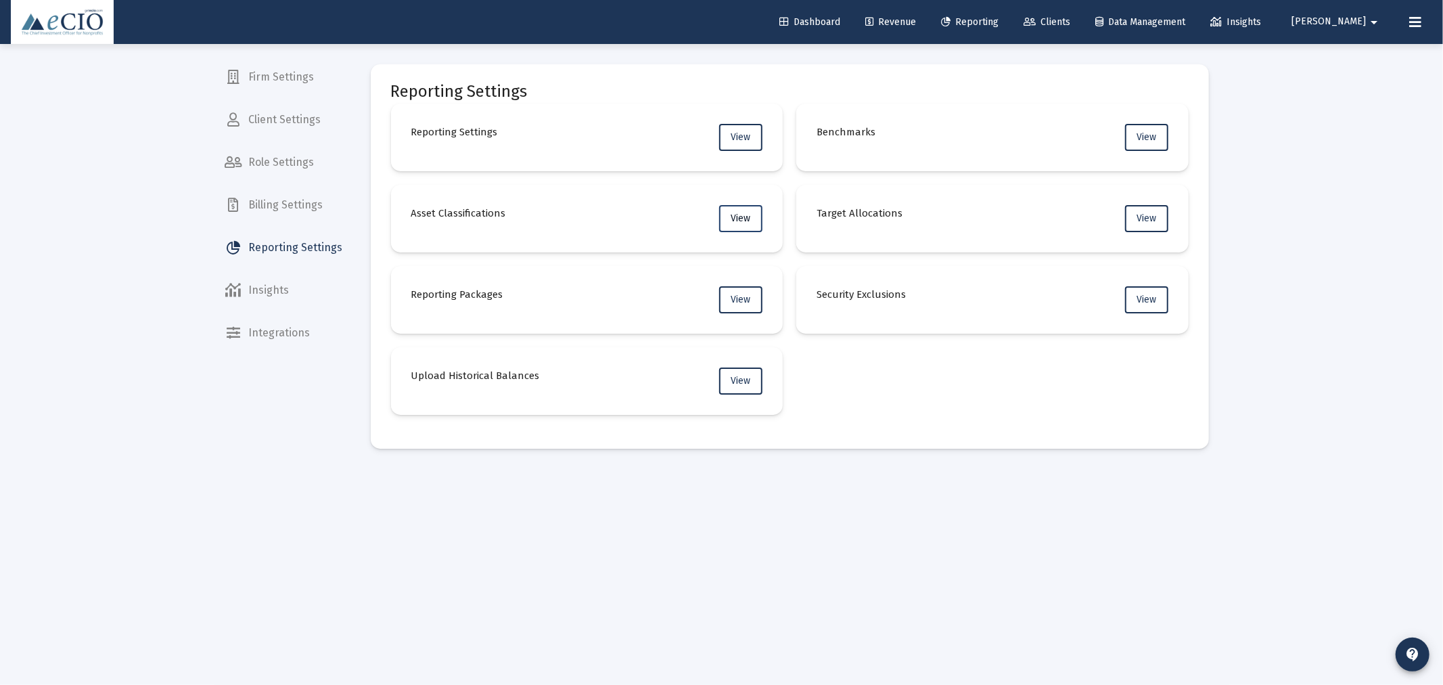
click at [749, 217] on span "View" at bounding box center [741, 218] width 20 height 12
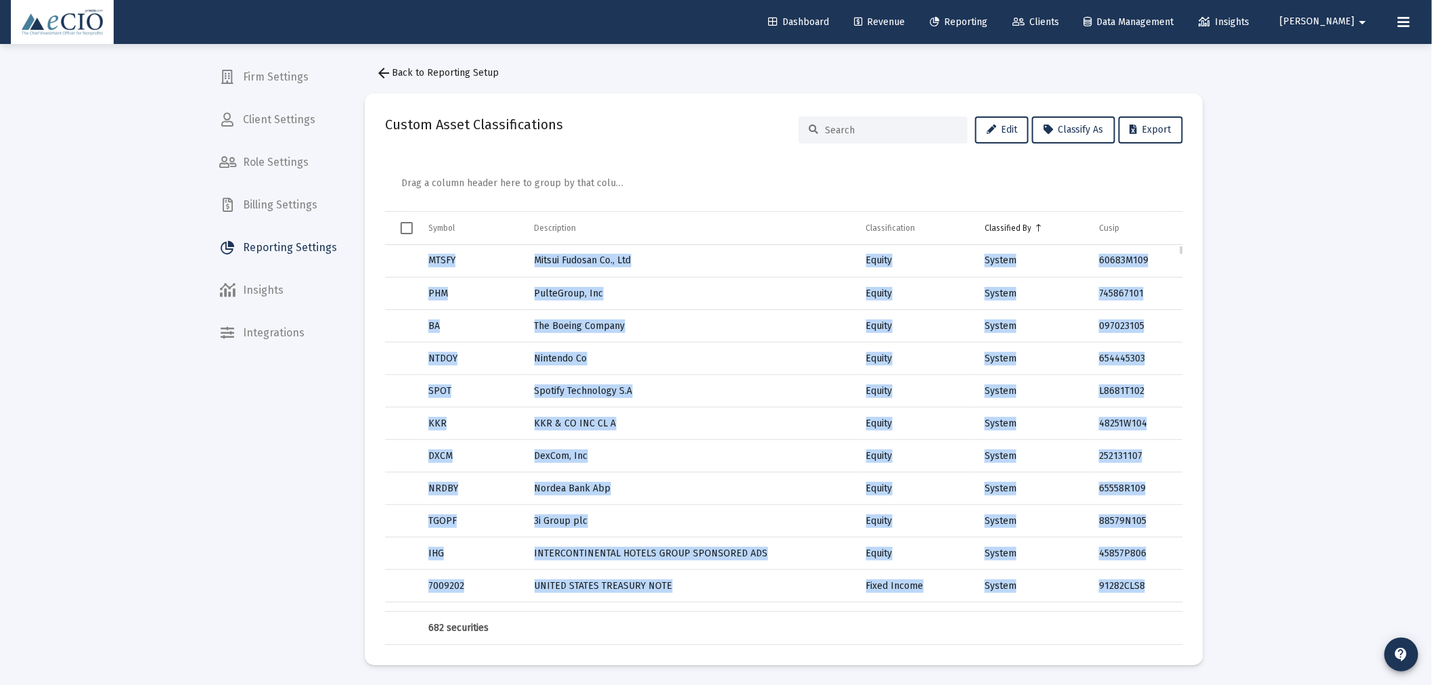
drag, startPoint x: 1184, startPoint y: 249, endPoint x: 1182, endPoint y: 281, distance: 32.5
click at [1182, 281] on mat-card "Custom Asset Classifications Edit Classify As Export Drag a column header here …" at bounding box center [784, 379] width 838 height 572
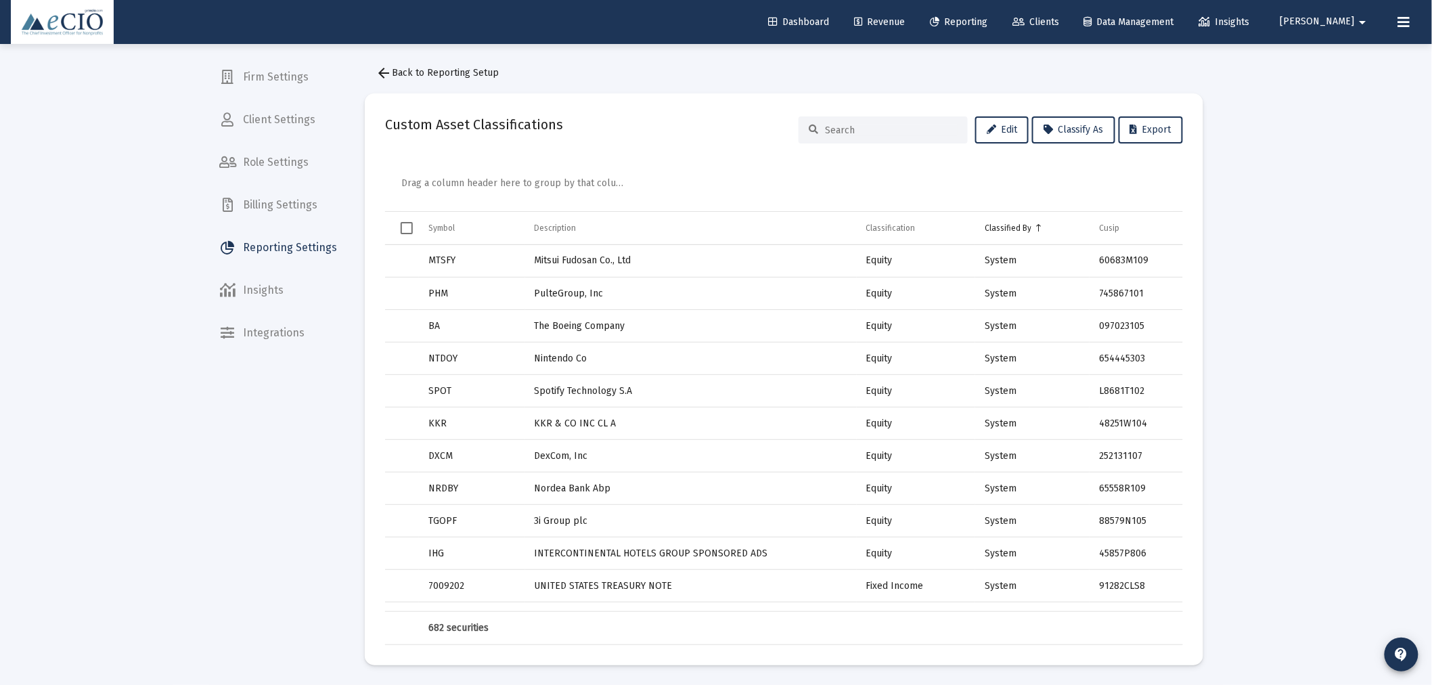
click at [1141, 192] on div "Drag a column header here to group by that column" at bounding box center [787, 185] width 772 height 51
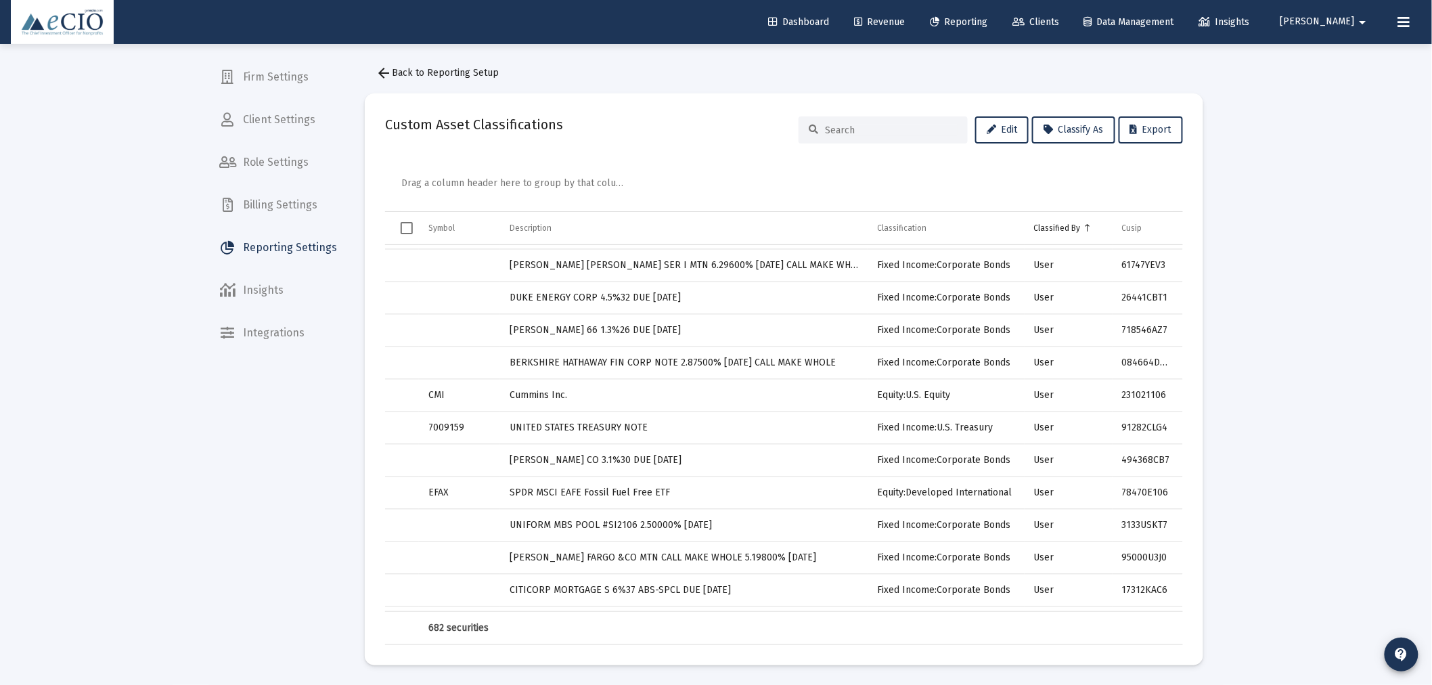
scroll to position [3989, 0]
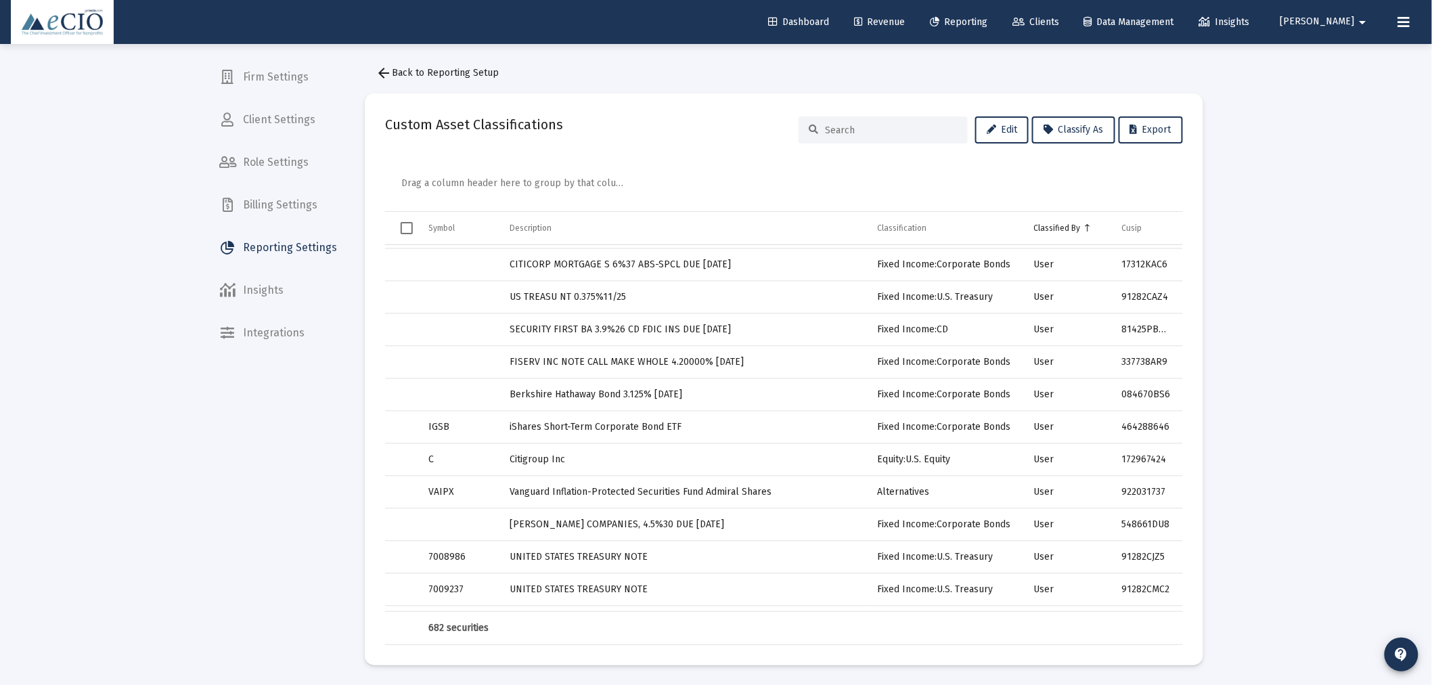
drag, startPoint x: 1181, startPoint y: 248, endPoint x: 1191, endPoint y: 321, distance: 73.7
click at [1191, 321] on body "Dashboard Revenue Reporting Clients Data Management Insights Erica arrow_drop_d…" at bounding box center [716, 337] width 1432 height 685
click at [887, 131] on input at bounding box center [891, 130] width 133 height 12
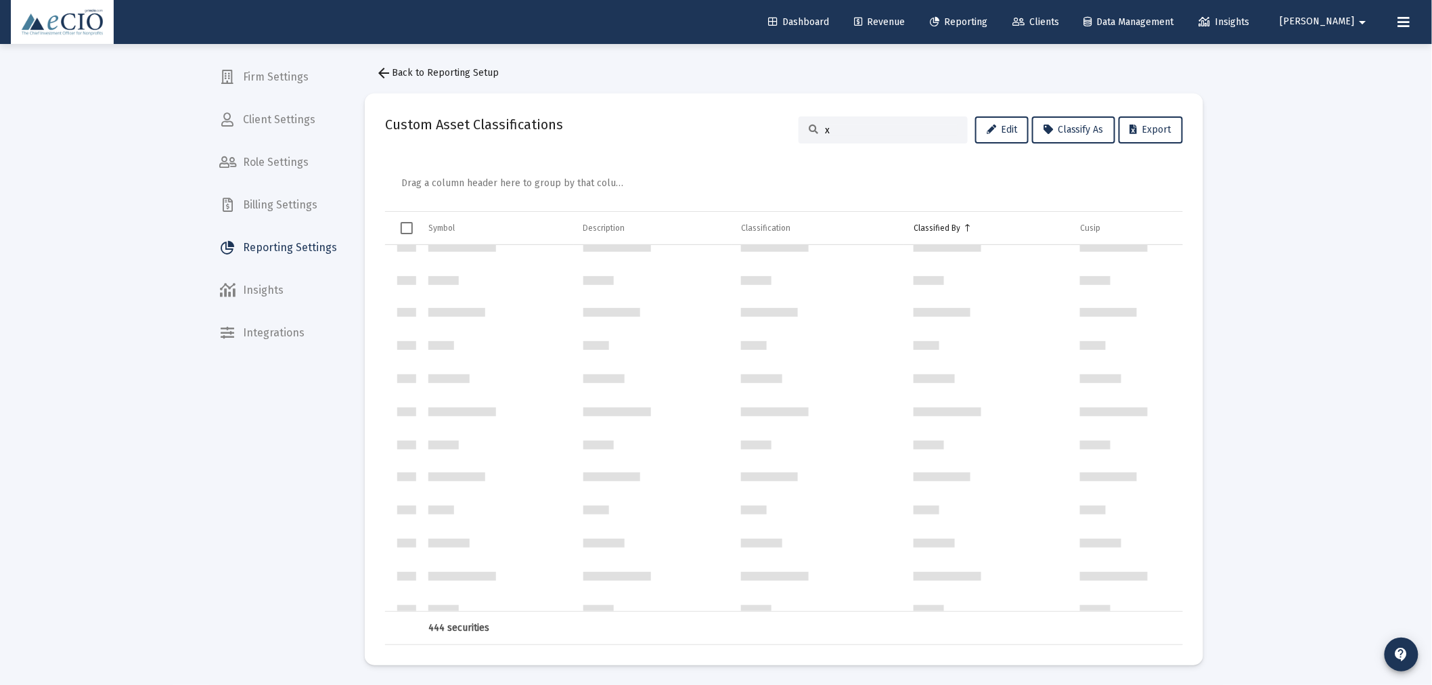
scroll to position [0, 0]
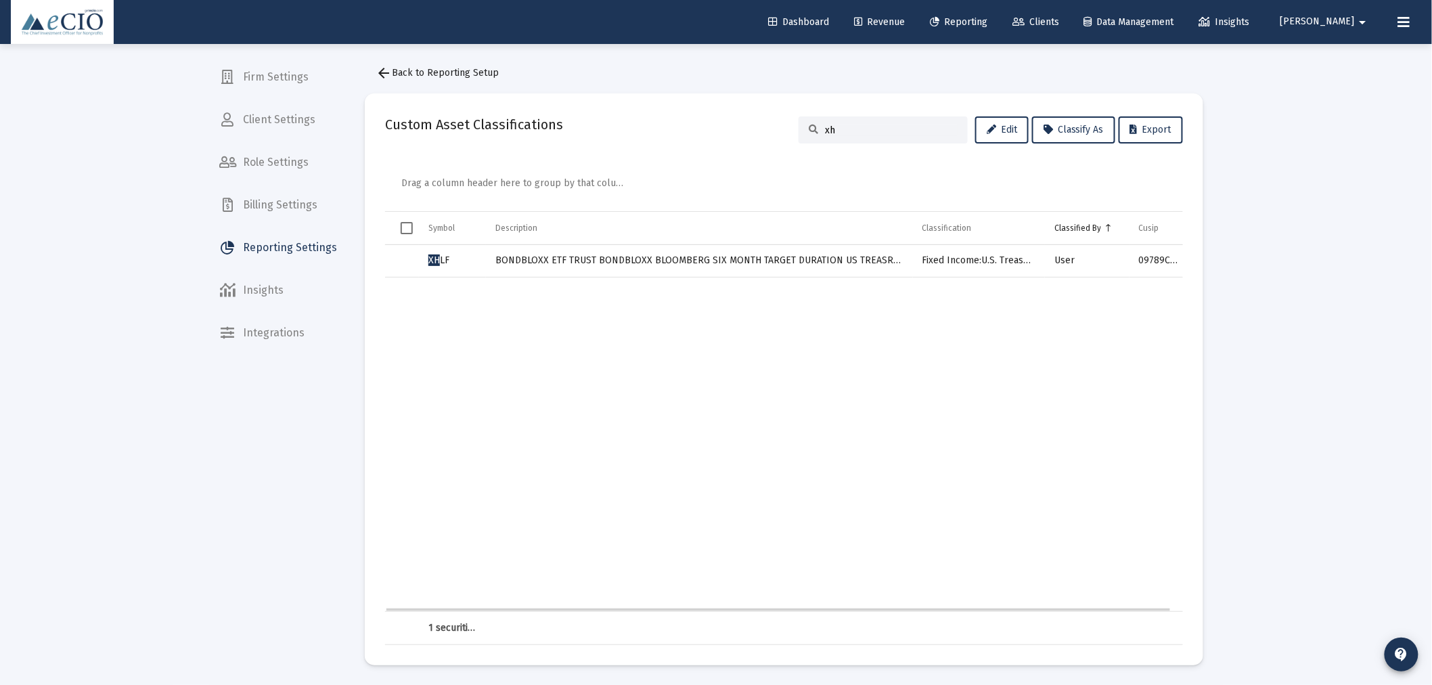
click at [884, 259] on td "BONDBLOXX ETF TRUST BONDBLOXX BLOOMBERG SIX MONTH TARGET DURATION US TREASRY ETF" at bounding box center [699, 261] width 427 height 32
click at [762, 265] on td "BONDBLOXX ETF TRUST BONDBLOXX BLOOMBERG SIX MONTH TARGET DURATION US TREASRY ETF" at bounding box center [699, 261] width 427 height 32
drag, startPoint x: 838, startPoint y: 130, endPoint x: 810, endPoint y: 127, distance: 27.9
click at [810, 127] on div "xh" at bounding box center [882, 129] width 169 height 27
click at [800, 258] on td "BONDBLOXX ETF TRUST BONDBLOXX BLOOMBERG SIX MONTH TARGET DURATION US TREASRY ETF" at bounding box center [699, 261] width 427 height 32
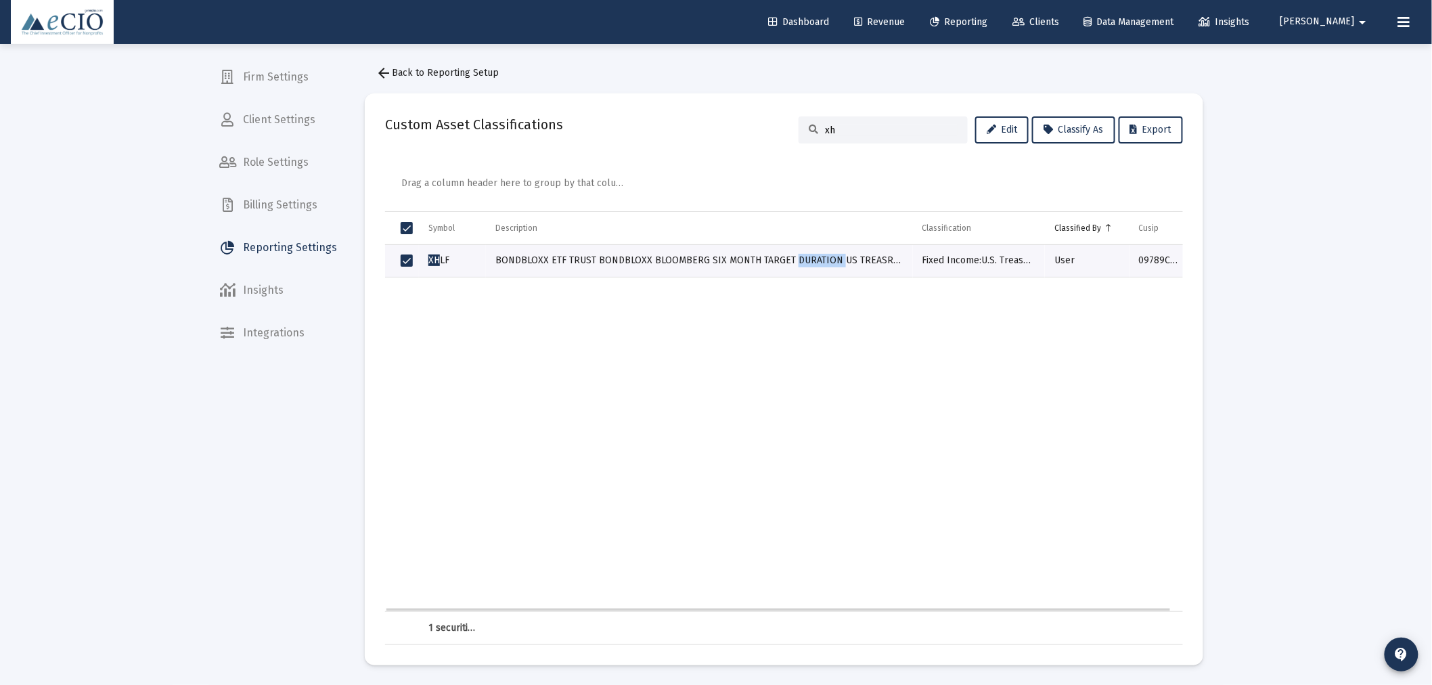
click at [800, 258] on td "BONDBLOXX ETF TRUST BONDBLOXX BLOOMBERG SIX MONTH TARGET DURATION US TREASRY ETF" at bounding box center [699, 261] width 427 height 32
click at [800, 263] on td "BONDBLOXX ETF TRUST BONDBLOXX BLOOMBERG SIX MONTH TARGET DURATION US TREASRY ETF" at bounding box center [699, 261] width 427 height 32
click at [859, 122] on div "xh" at bounding box center [882, 129] width 169 height 27
click at [857, 129] on input "xh" at bounding box center [891, 130] width 133 height 12
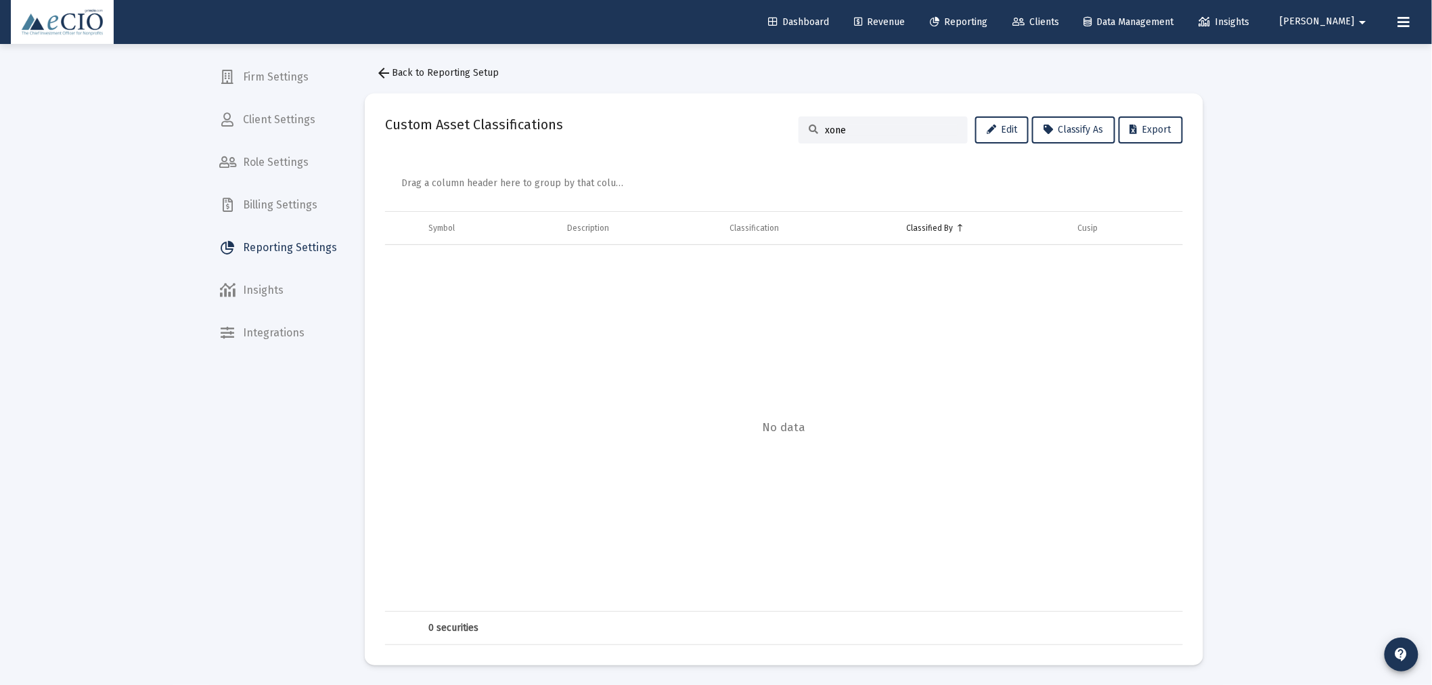
type input "xone"
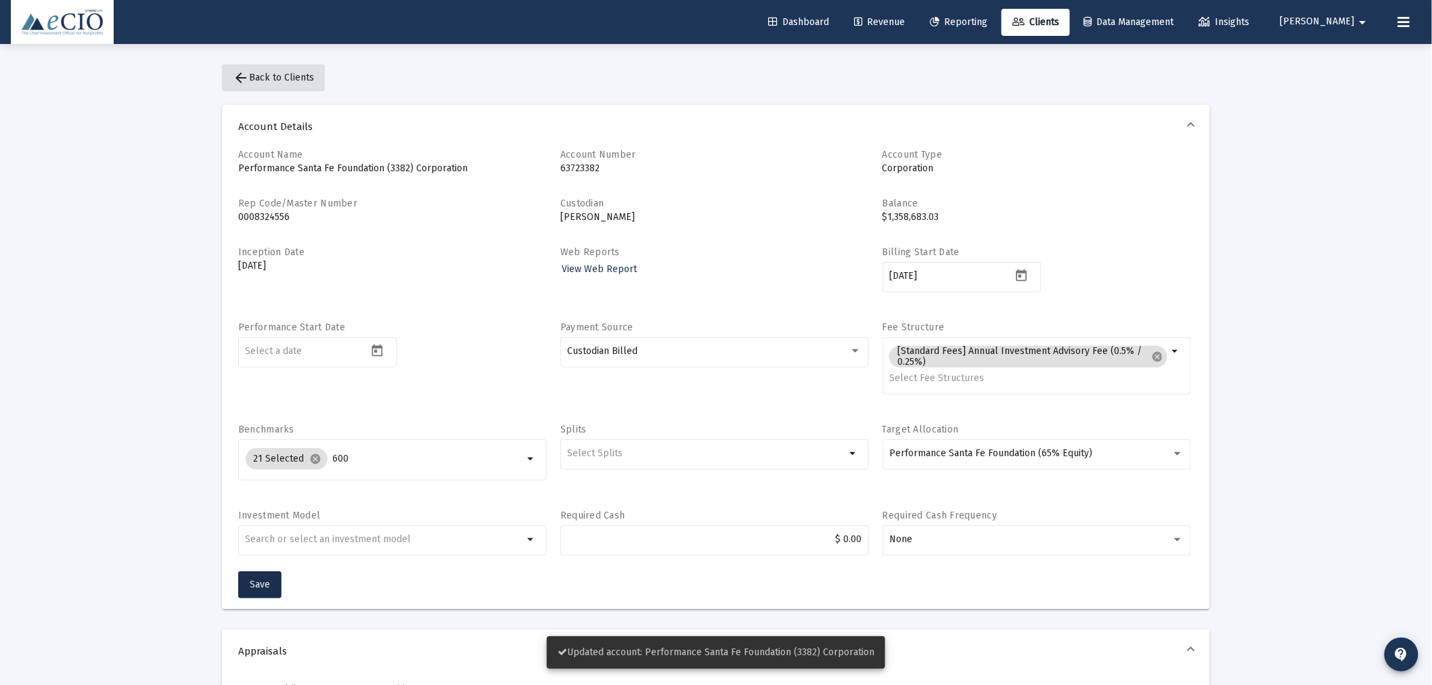
click at [302, 80] on span "arrow_back Back to Clients" at bounding box center [273, 78] width 81 height 12
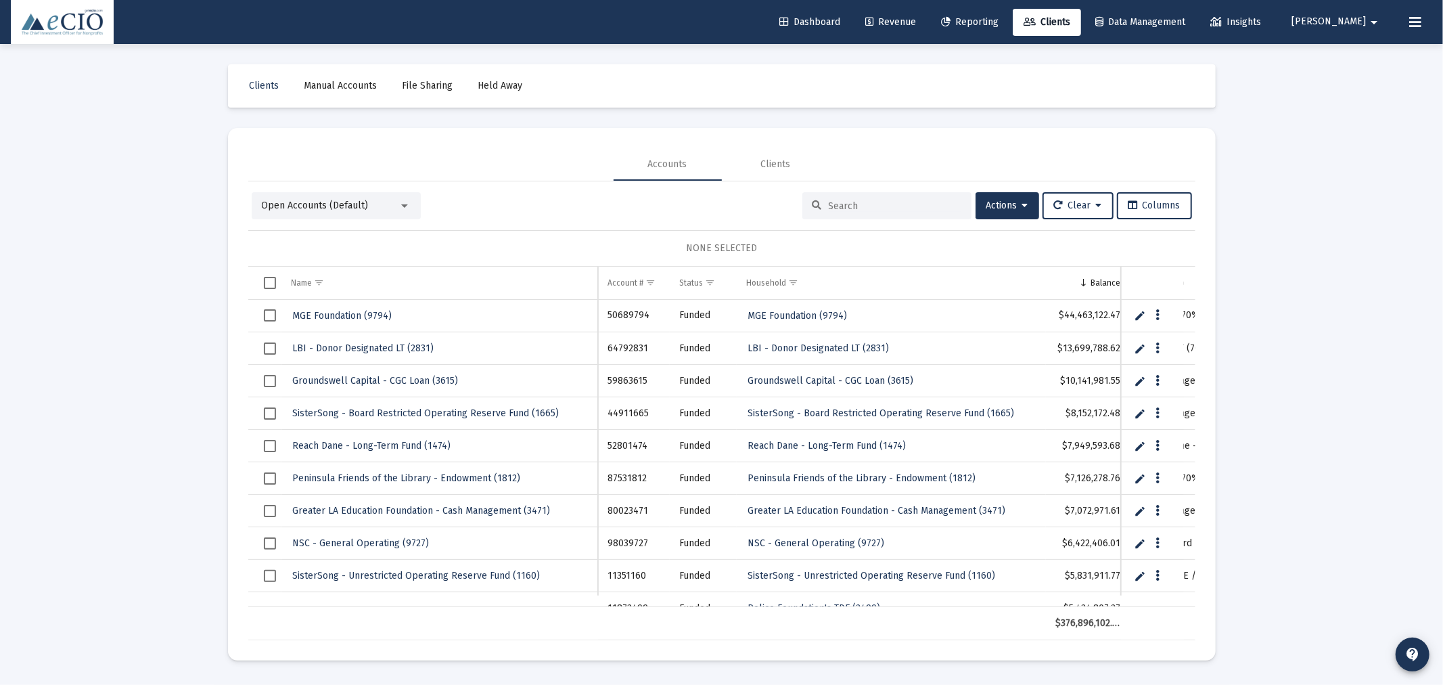
click at [863, 206] on input at bounding box center [895, 206] width 133 height 12
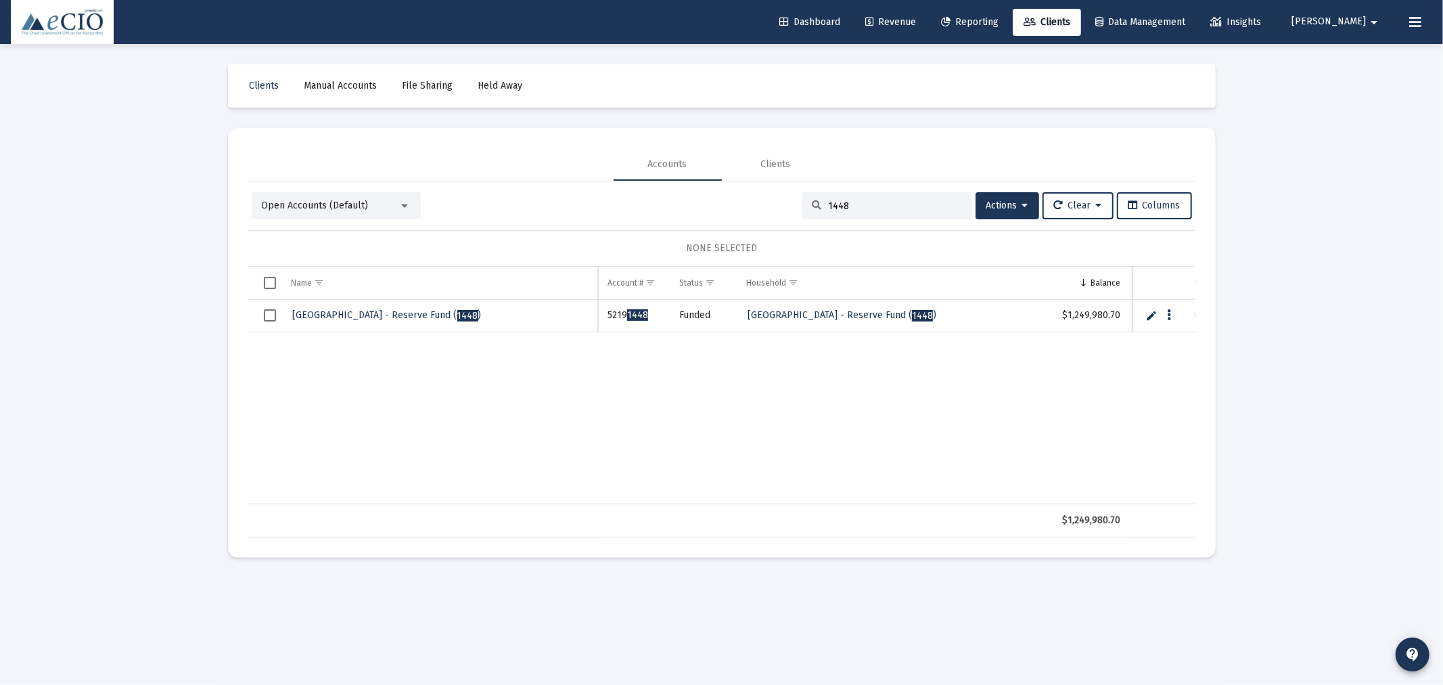
type input "1448"
click at [355, 310] on span "[GEOGRAPHIC_DATA] - Reserve Fund ( 1448 )" at bounding box center [387, 315] width 189 height 12
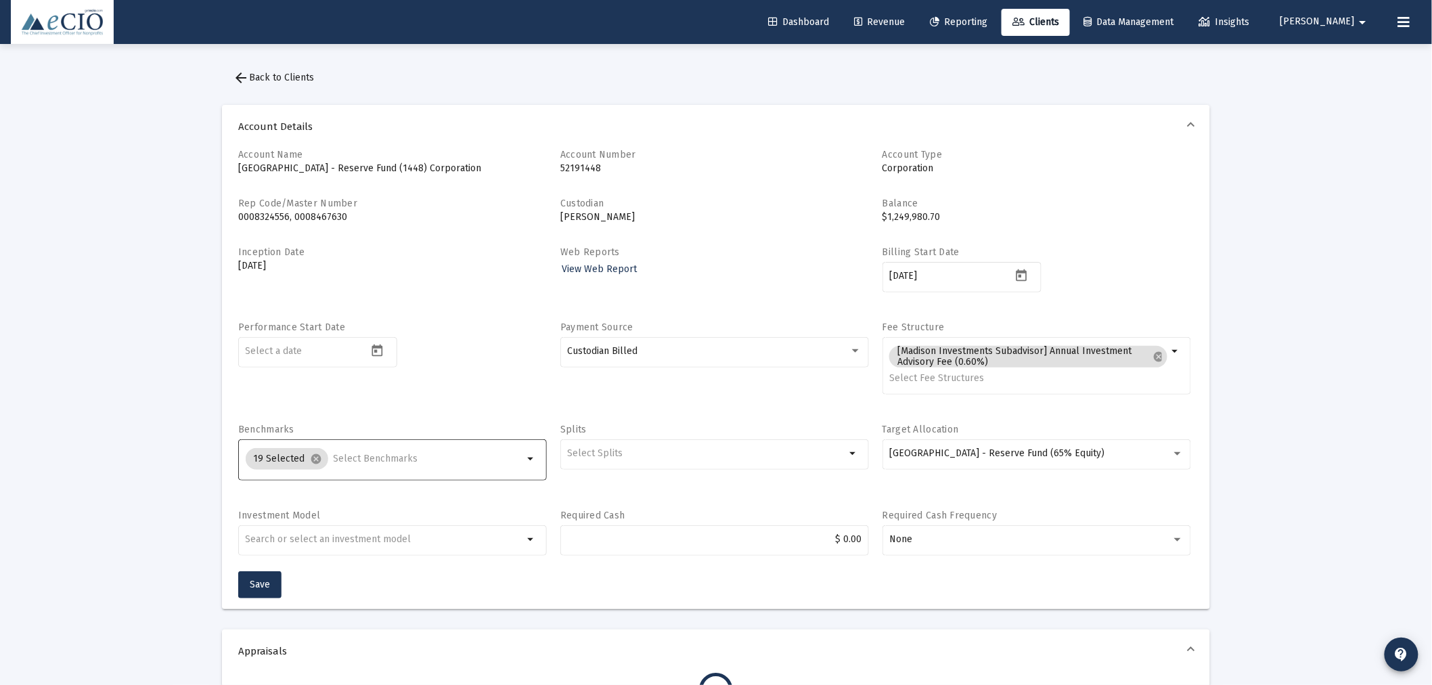
click at [384, 457] on input "Selection" at bounding box center [429, 458] width 190 height 11
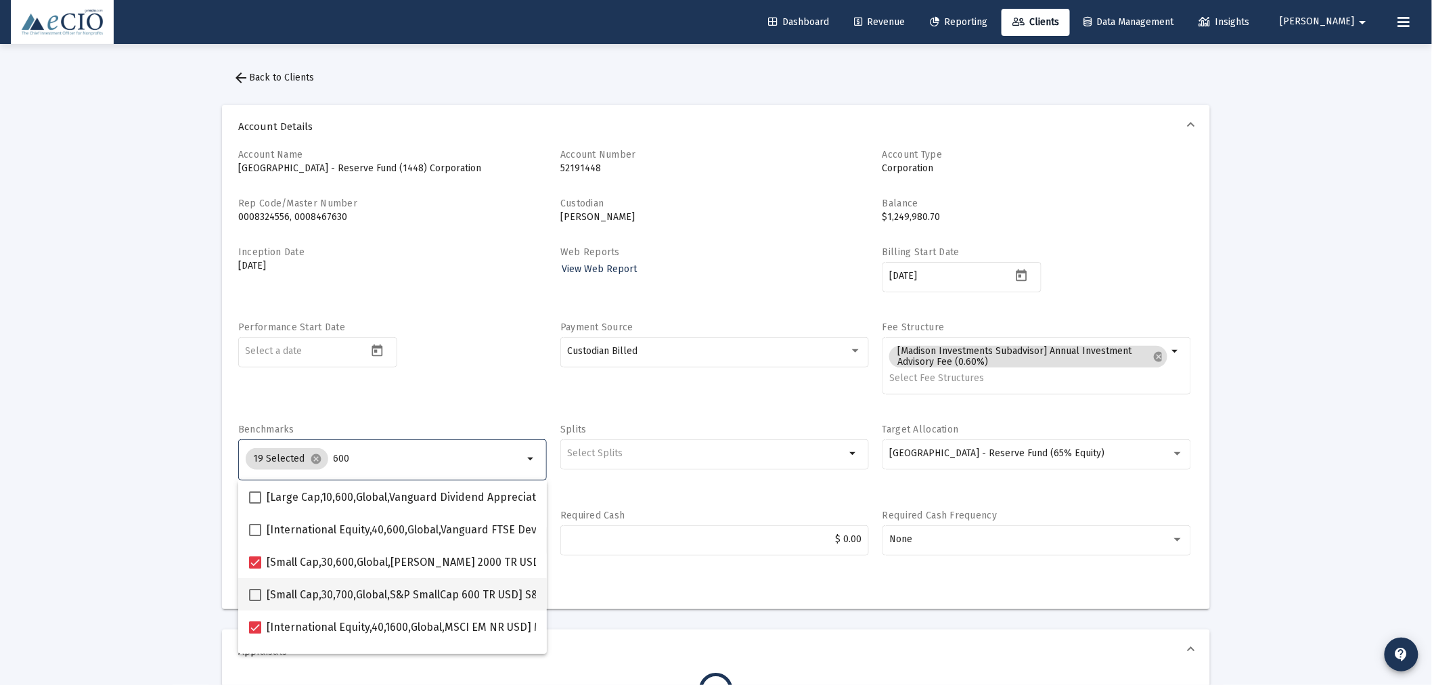
type input "600"
click at [257, 592] on span at bounding box center [255, 595] width 12 height 12
click at [255, 601] on input "[Small Cap,30,700,Global,S&P SmallCap 600 TR USD] S&P SmallCap 600 Index" at bounding box center [254, 601] width 1 height 1
checkbox input "true"
click at [409, 375] on div "Performance Start Date" at bounding box center [392, 365] width 309 height 89
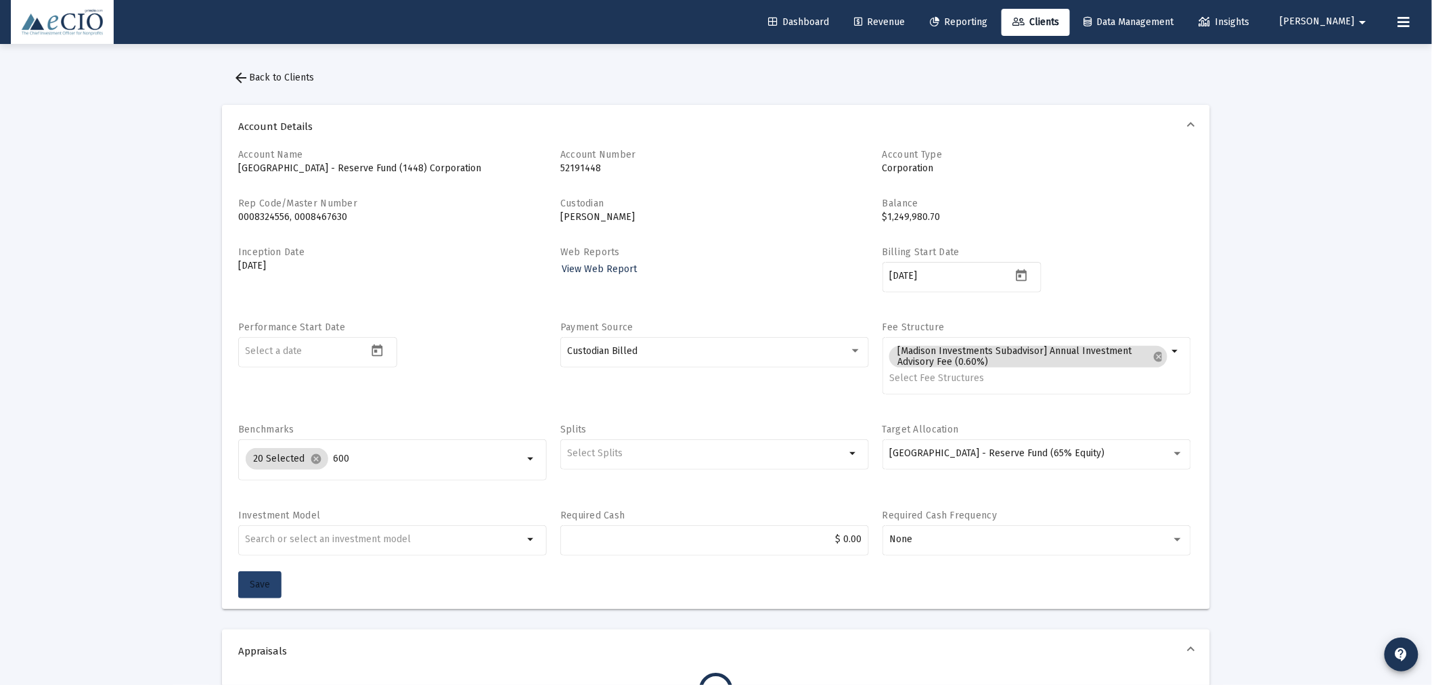
click at [258, 580] on span "Save" at bounding box center [260, 584] width 20 height 12
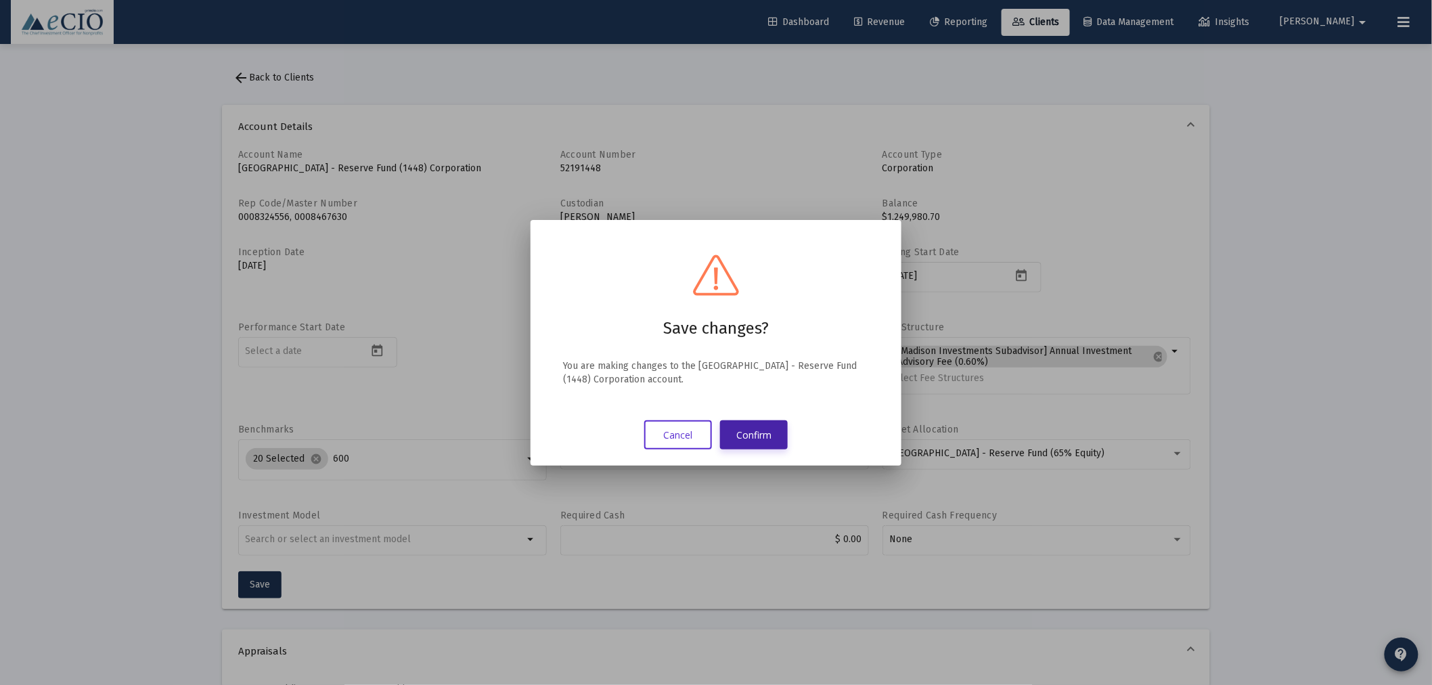
click at [754, 436] on button "Confirm" at bounding box center [754, 434] width 68 height 29
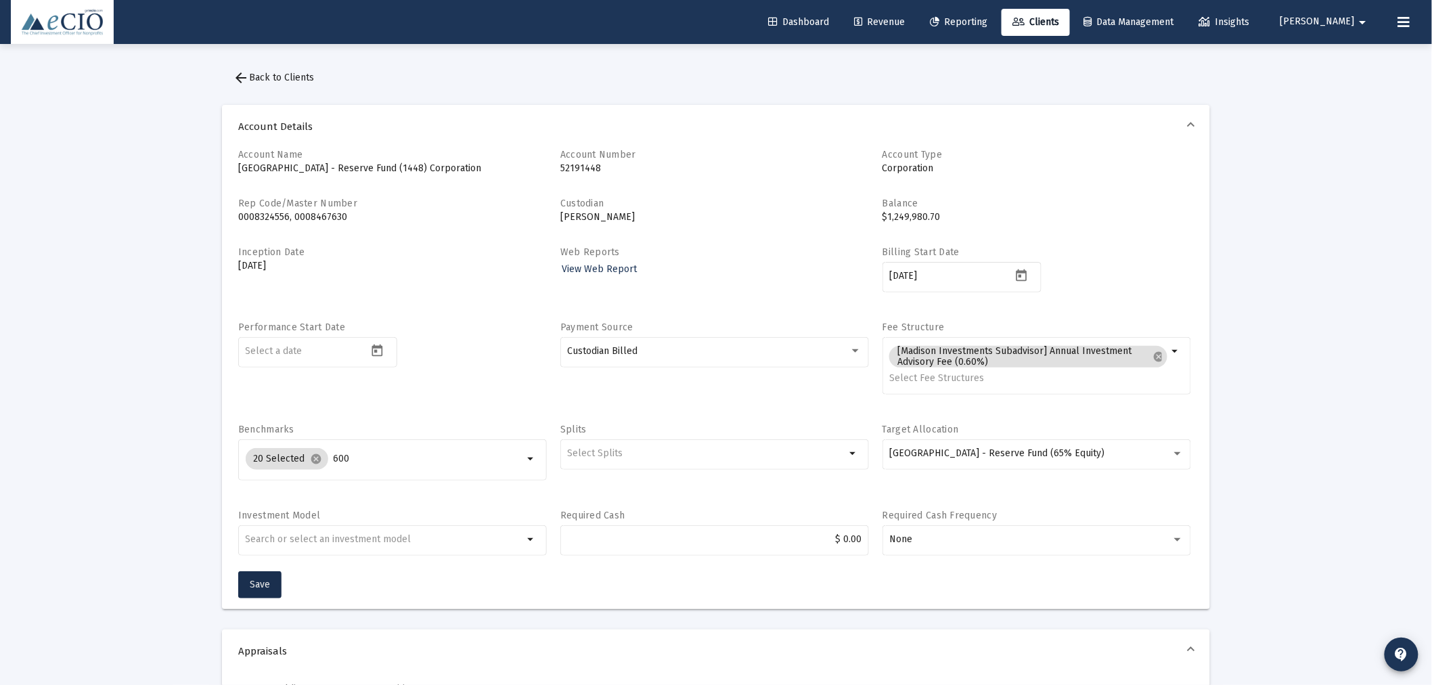
click at [280, 76] on span "arrow_back Back to Clients" at bounding box center [273, 78] width 81 height 12
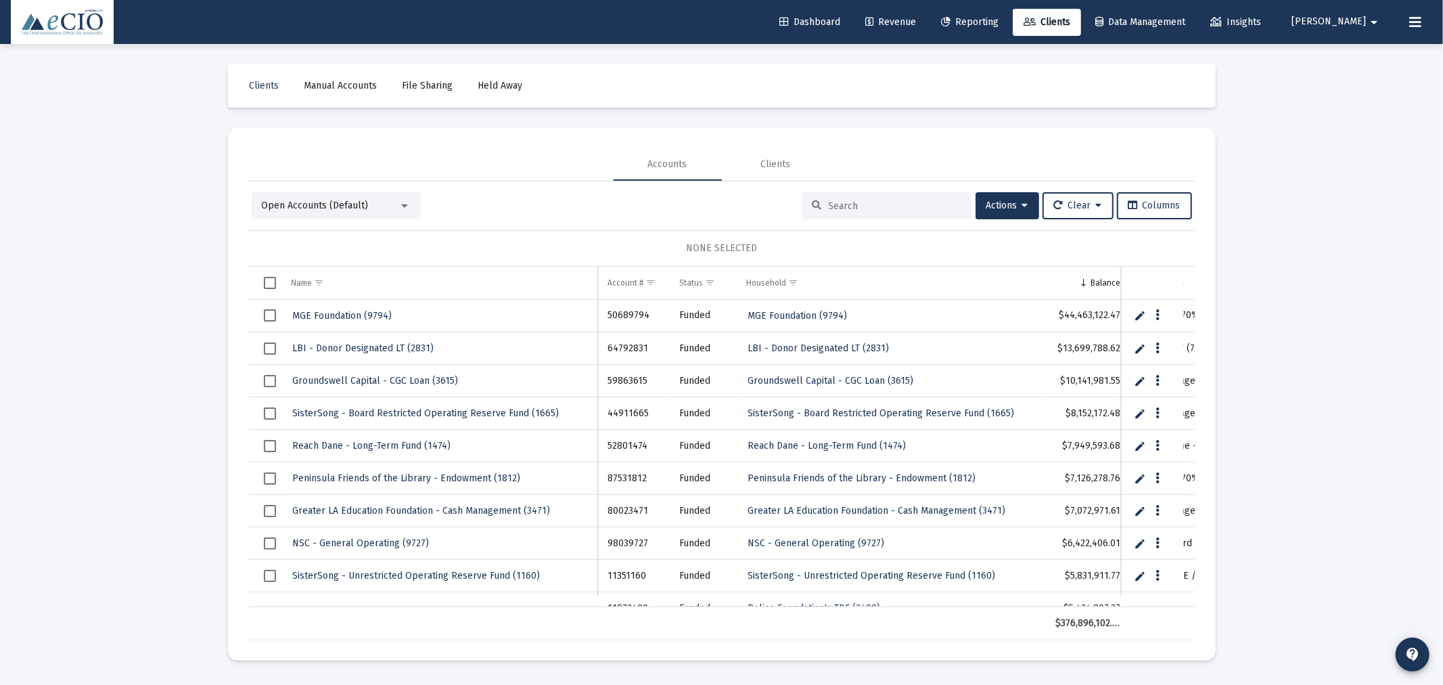
click at [894, 213] on div at bounding box center [886, 205] width 169 height 27
click at [894, 208] on input at bounding box center [895, 206] width 133 height 12
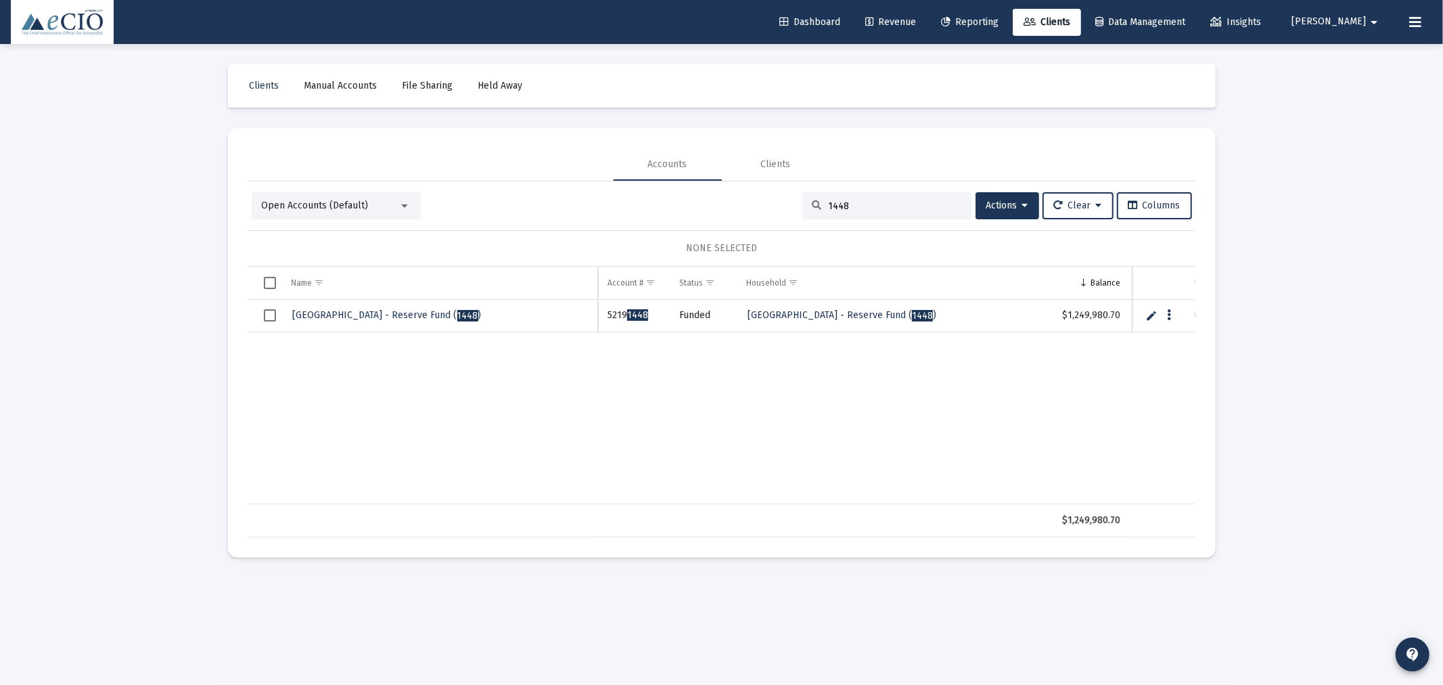
type input "1448"
click at [321, 311] on span "[GEOGRAPHIC_DATA] - Reserve Fund ( 1448 )" at bounding box center [387, 315] width 189 height 12
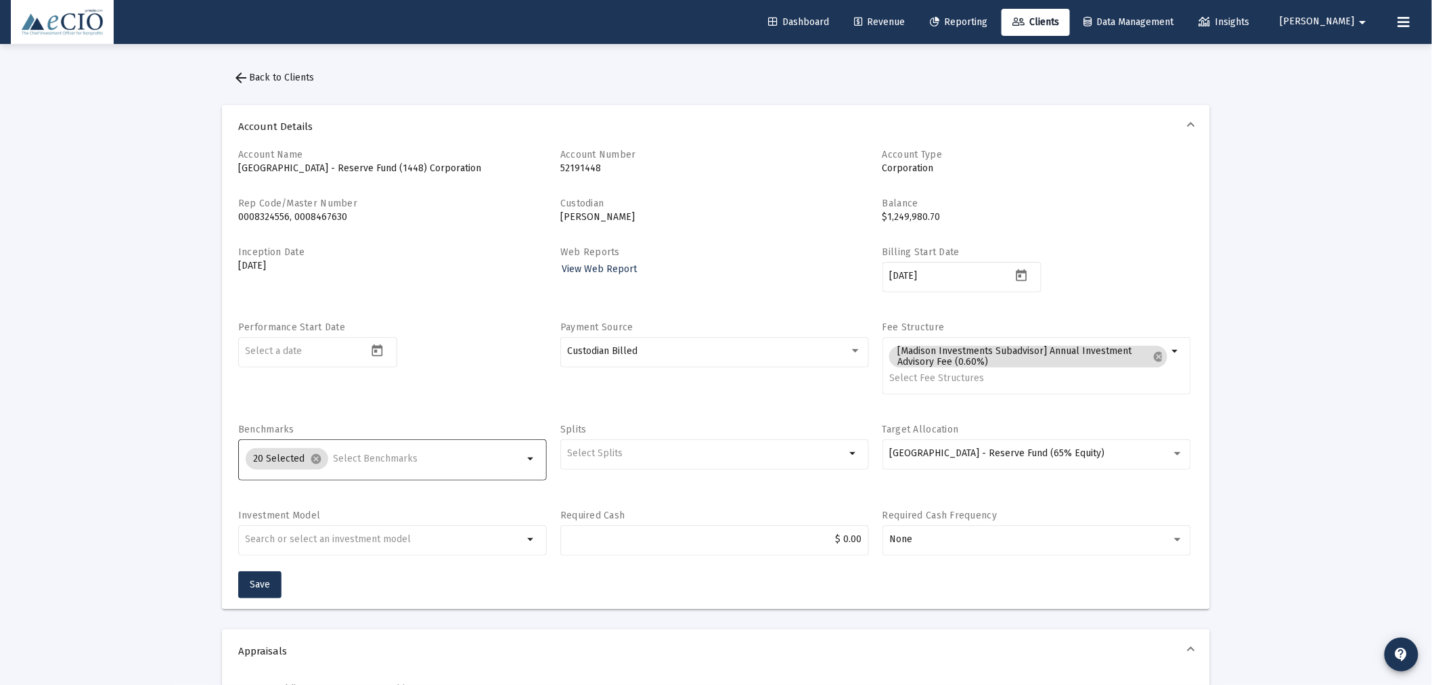
click at [421, 458] on input "Selection" at bounding box center [429, 458] width 190 height 11
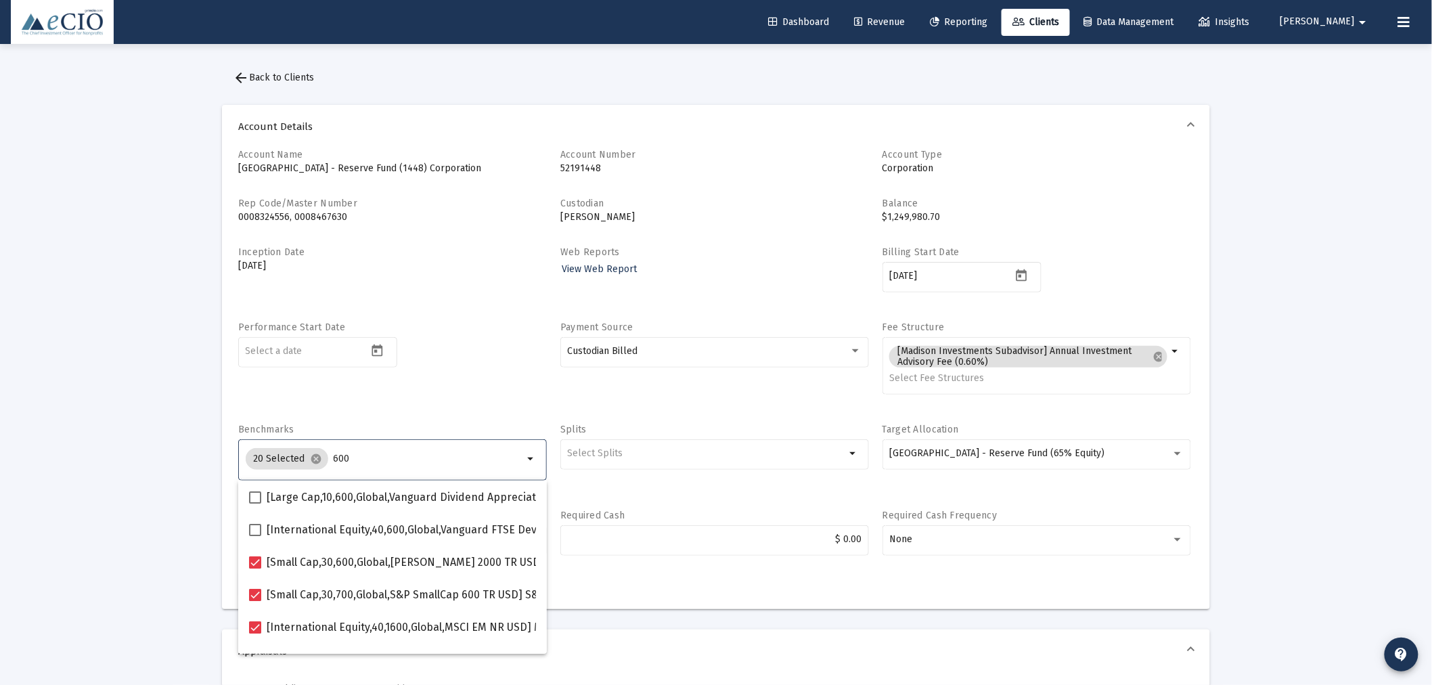
type input "600"
click at [286, 83] on span "arrow_back Back to Clients" at bounding box center [273, 78] width 81 height 12
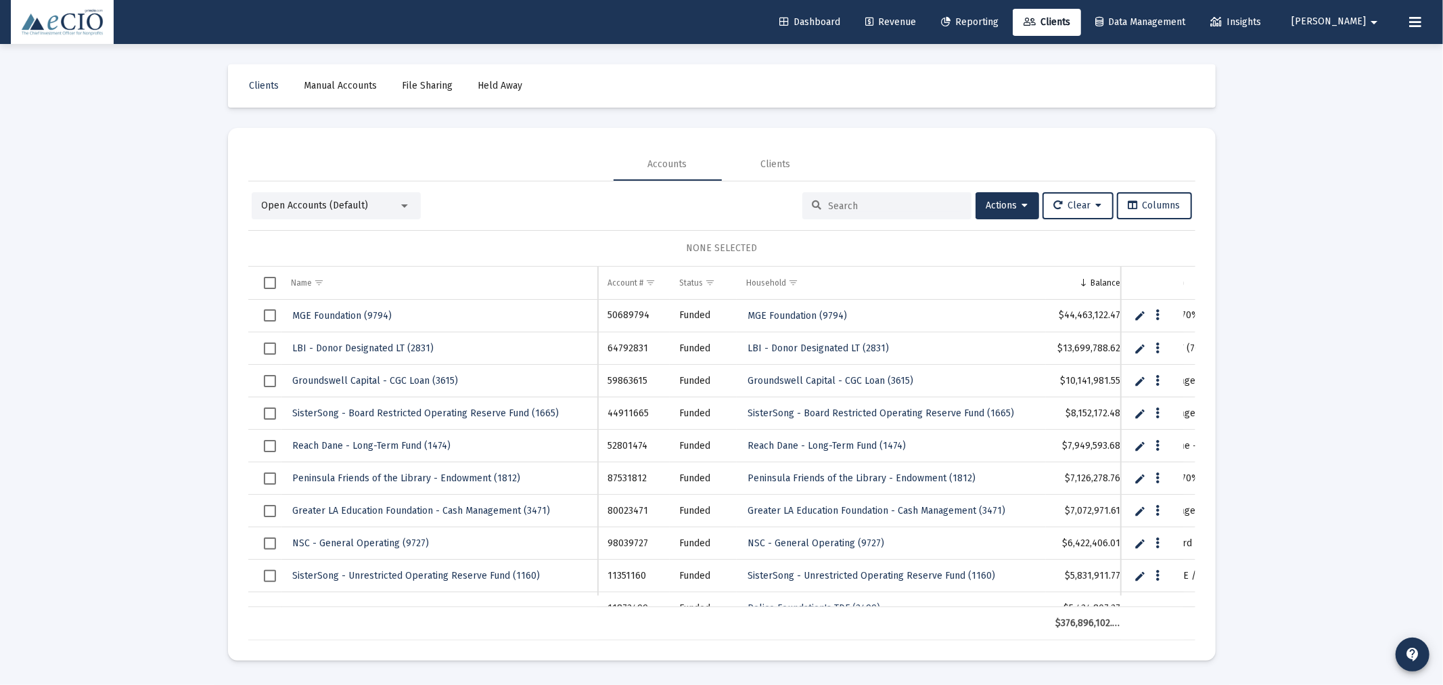
click at [869, 198] on div at bounding box center [886, 205] width 169 height 27
click at [869, 199] on div at bounding box center [886, 205] width 169 height 27
click at [867, 210] on input at bounding box center [895, 206] width 133 height 12
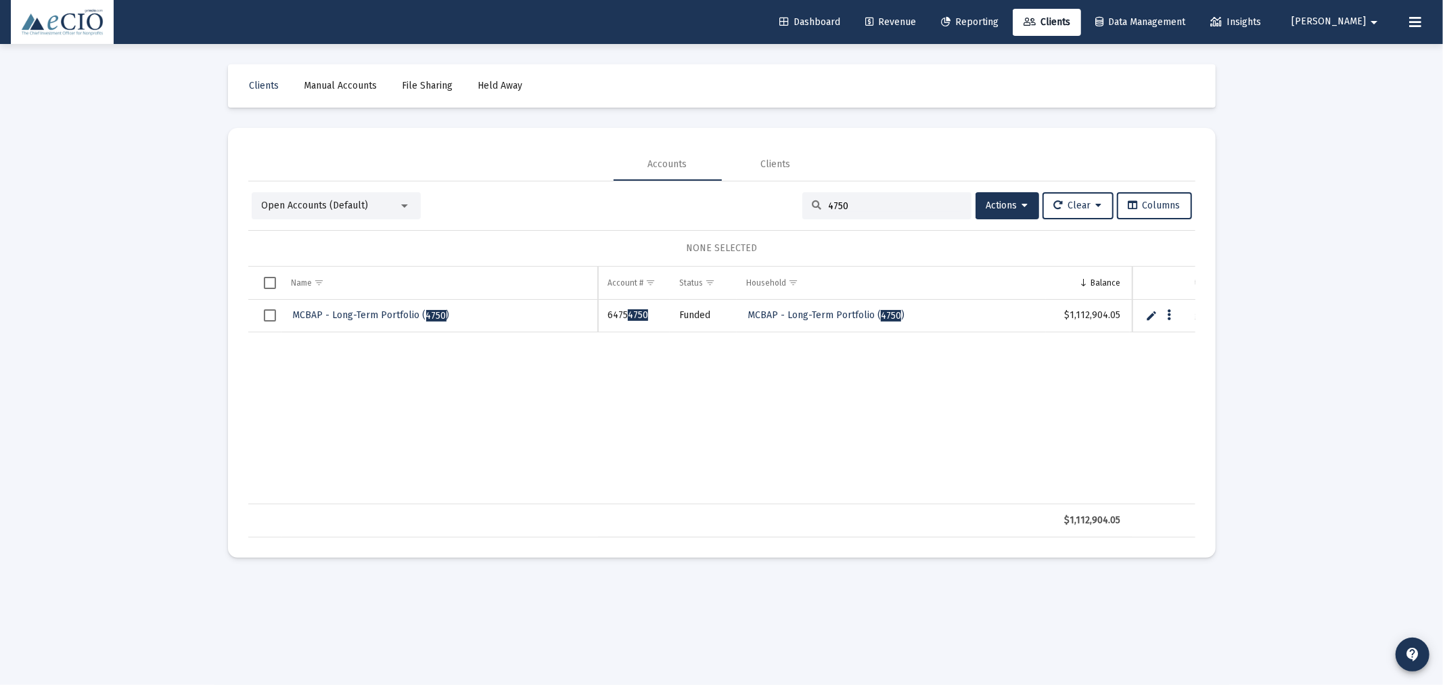
type input "4750"
click at [365, 313] on span "MCBAP - Long-Term Portfolio ( 4750 )" at bounding box center [371, 315] width 157 height 12
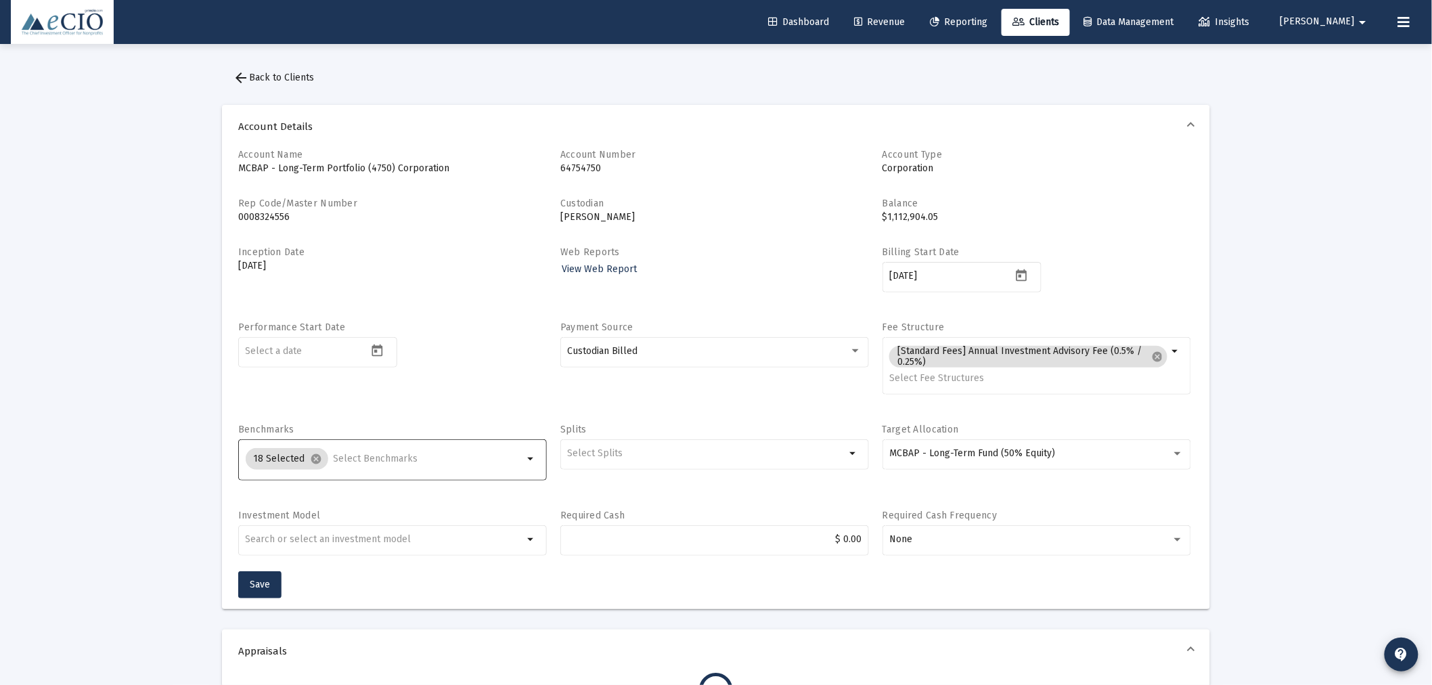
click at [338, 453] on input "Selection" at bounding box center [429, 458] width 190 height 11
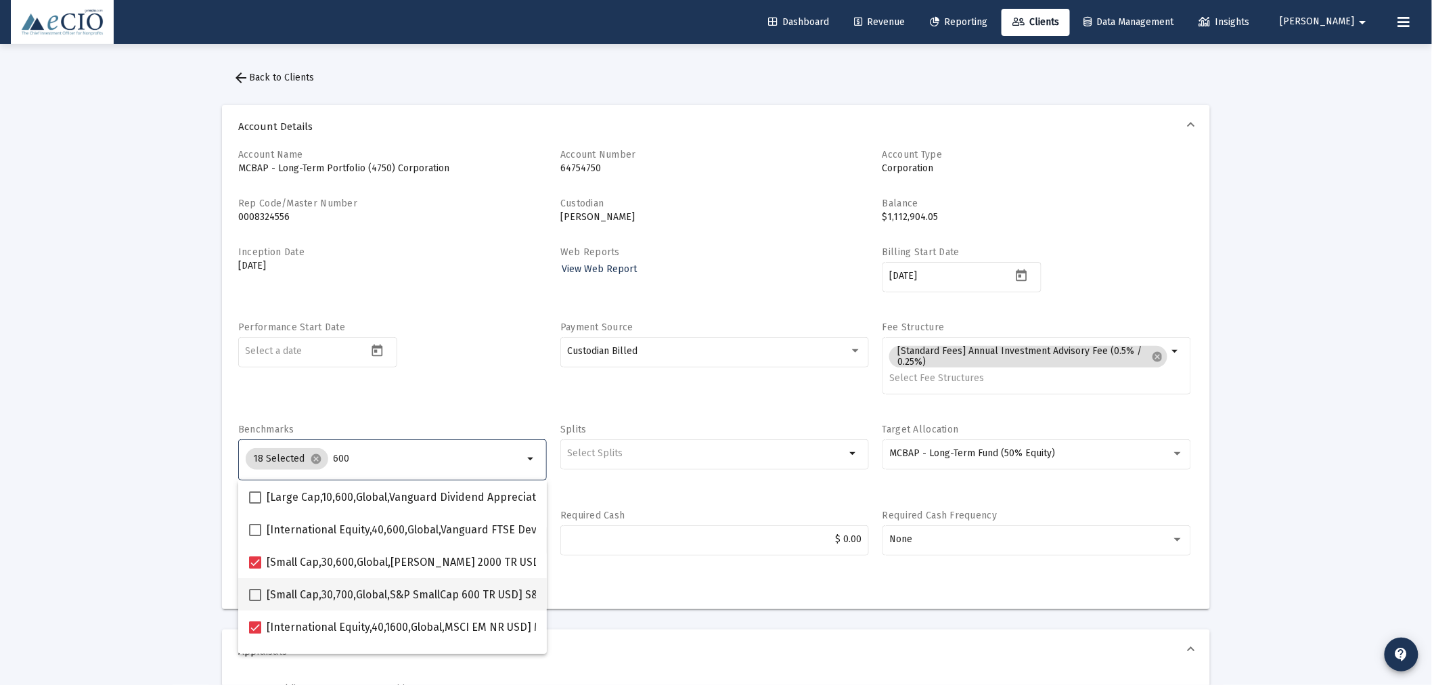
type input "600"
click at [260, 598] on span at bounding box center [255, 595] width 12 height 12
click at [255, 601] on input "[Small Cap,30,700,Global,S&P SmallCap 600 TR USD] S&P SmallCap 600 Index" at bounding box center [254, 601] width 1 height 1
checkbox input "true"
click at [455, 394] on div "Performance Start Date" at bounding box center [392, 365] width 309 height 89
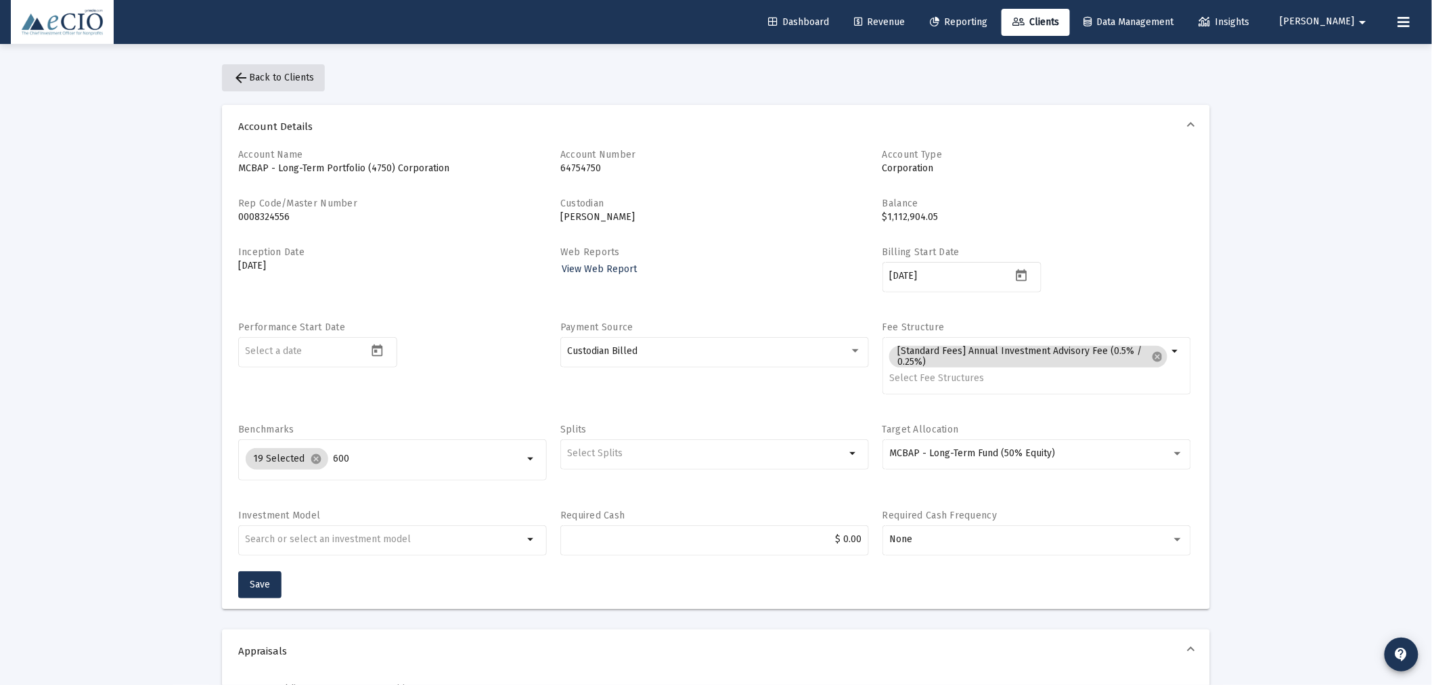
click at [285, 78] on span "arrow_back Back to Clients" at bounding box center [273, 78] width 81 height 12
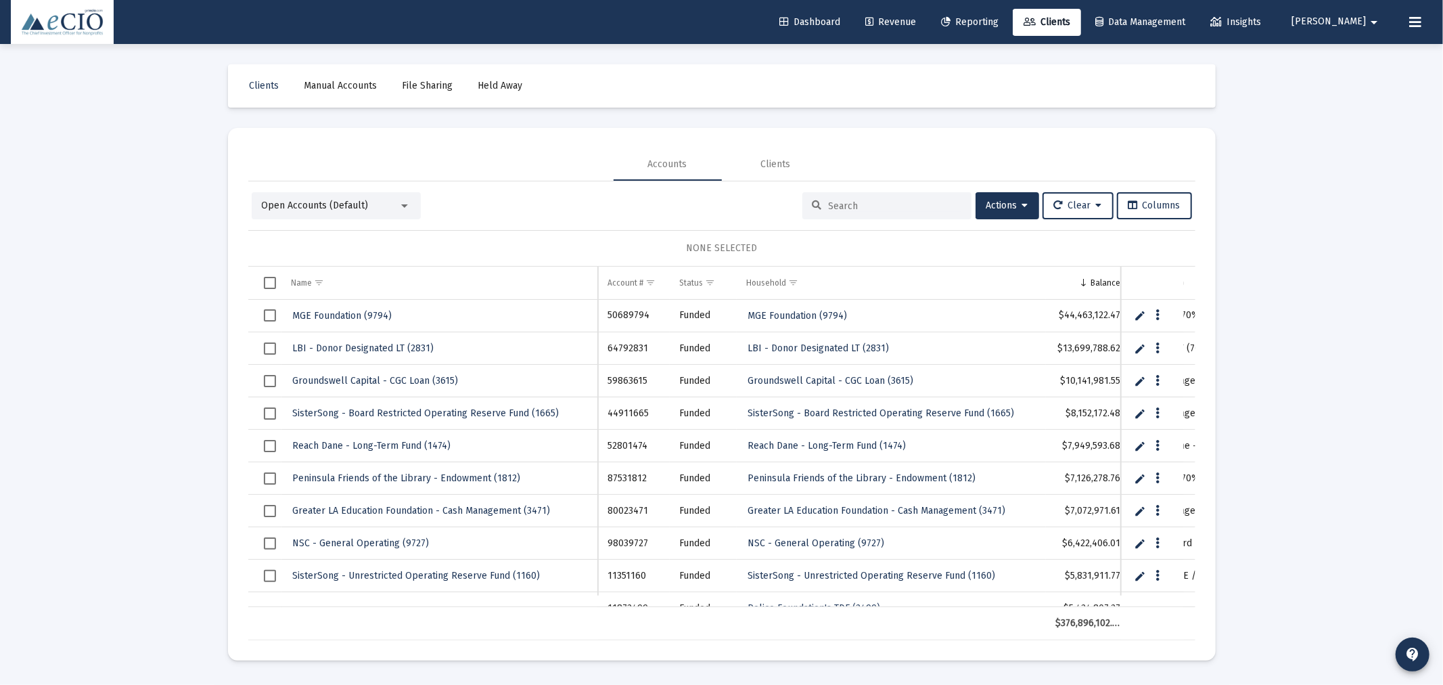
click at [849, 204] on input at bounding box center [895, 206] width 133 height 12
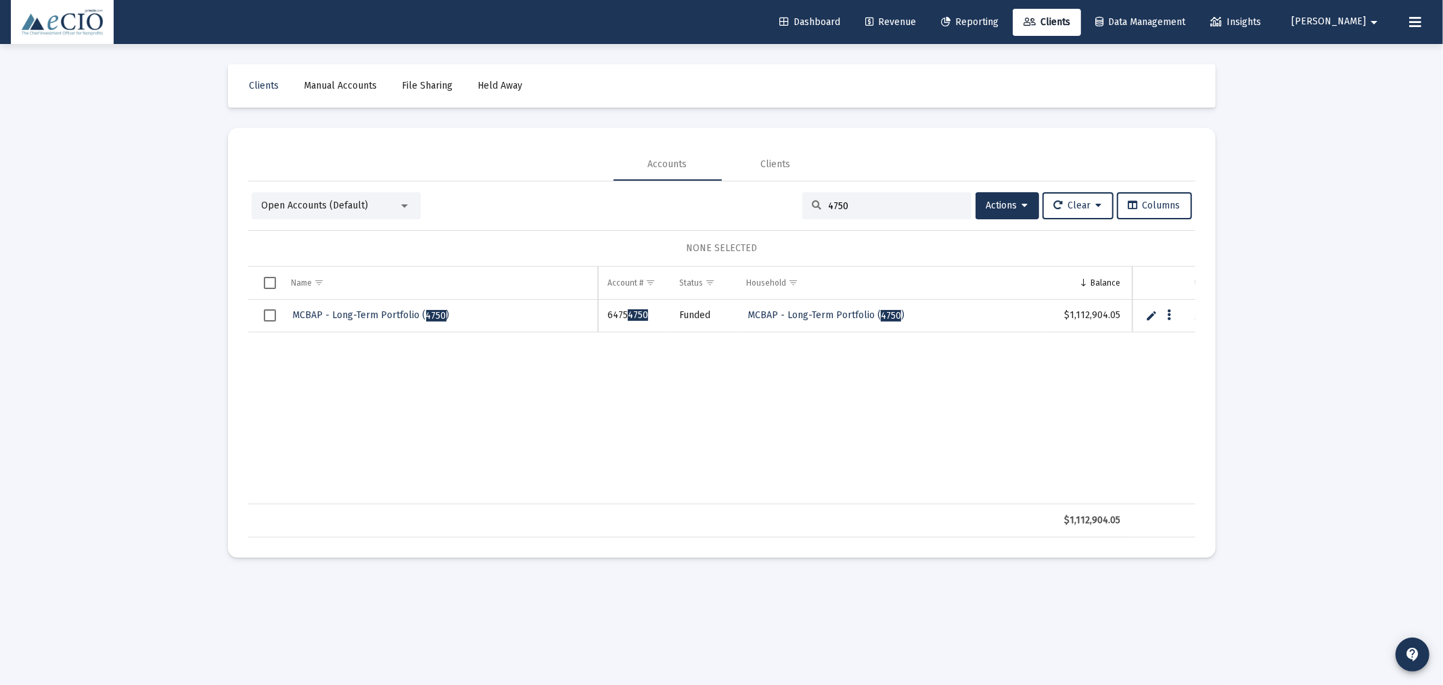
type input "4750"
click at [401, 319] on span "MCBAP - Long-Term Portfolio ( 4750 )" at bounding box center [371, 315] width 157 height 12
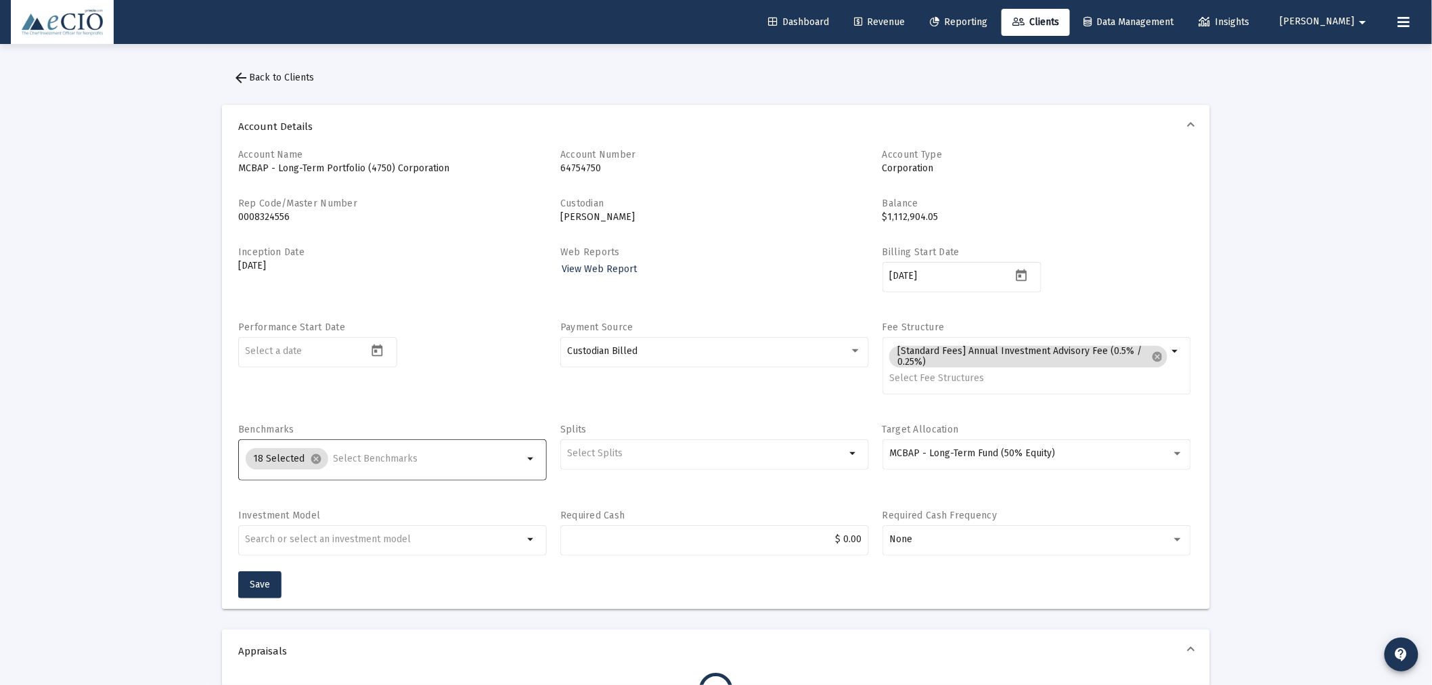
click at [390, 455] on input "Selection" at bounding box center [429, 458] width 190 height 11
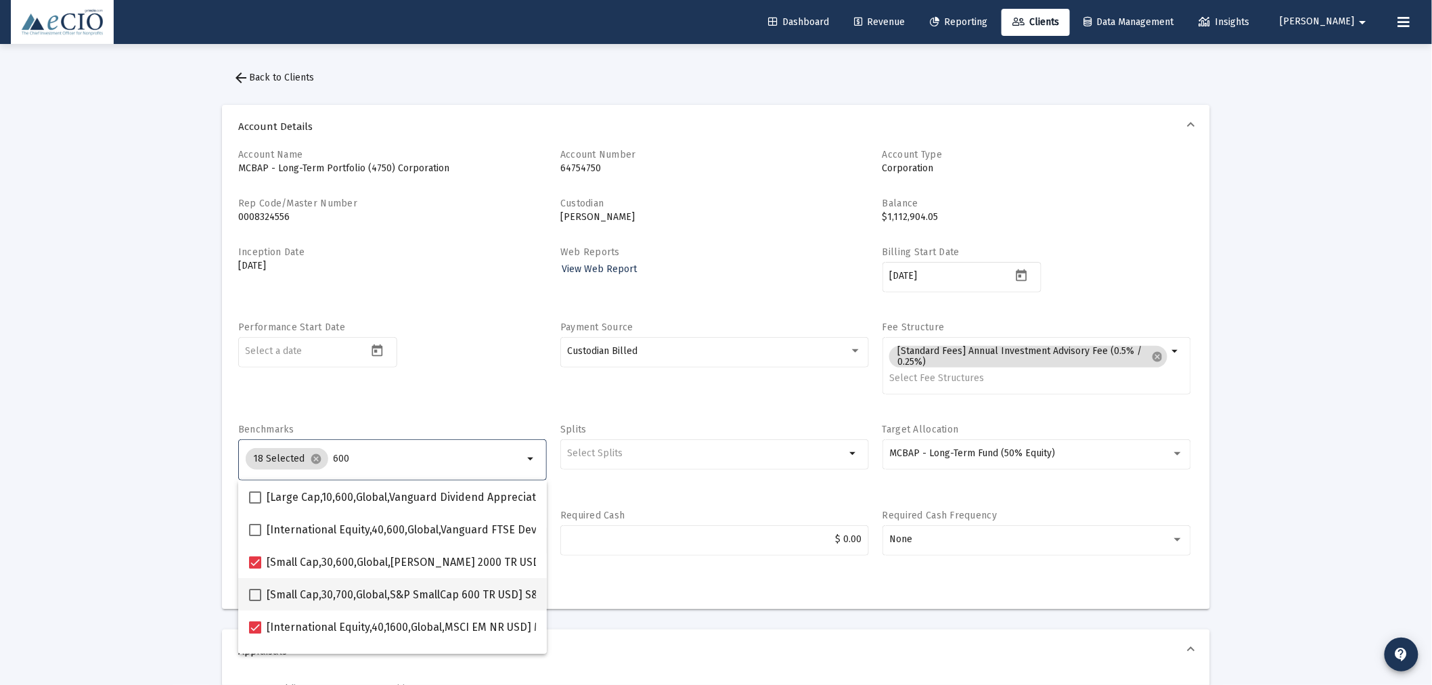
type input "600"
click at [255, 590] on span at bounding box center [255, 595] width 12 height 12
click at [255, 601] on input "[Small Cap,30,700,Global,S&P SmallCap 600 TR USD] S&P SmallCap 600 Index" at bounding box center [254, 601] width 1 height 1
checkbox input "true"
click at [432, 379] on div "Performance Start Date" at bounding box center [392, 365] width 309 height 89
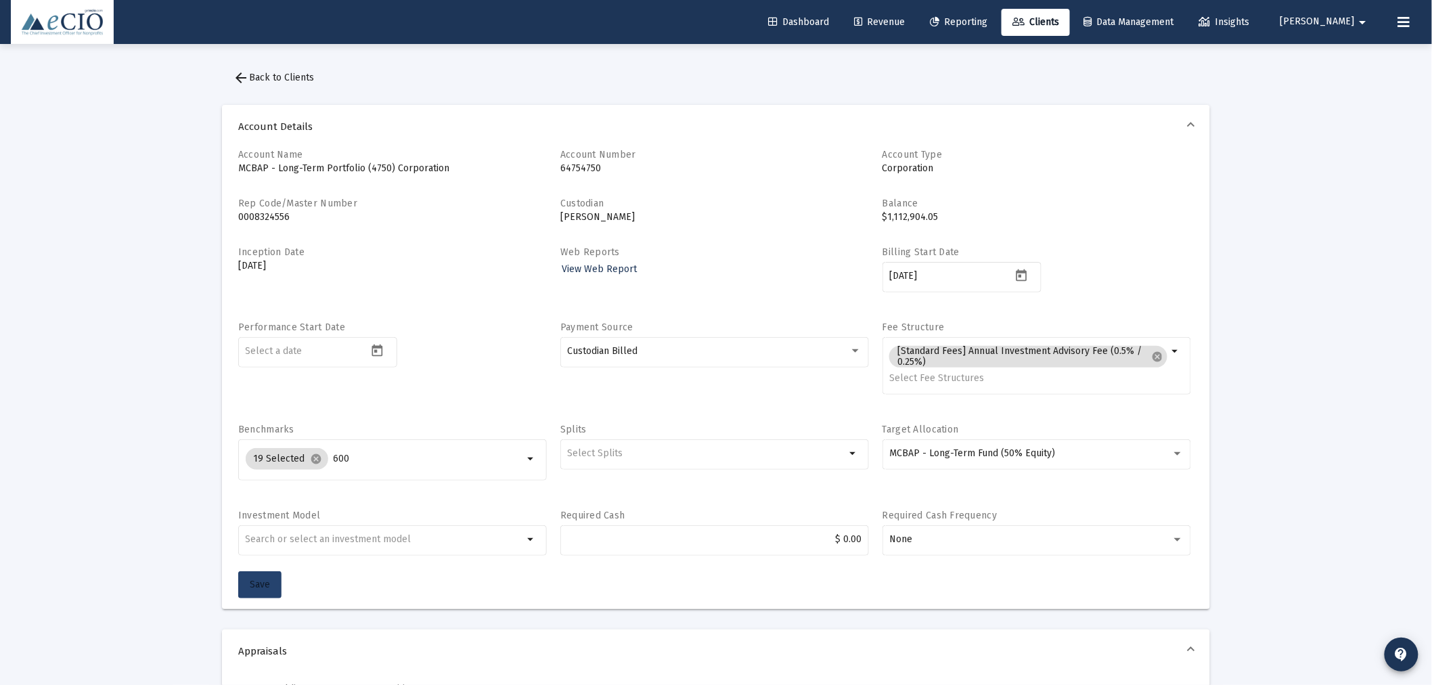
click at [262, 584] on span "Save" at bounding box center [260, 584] width 20 height 12
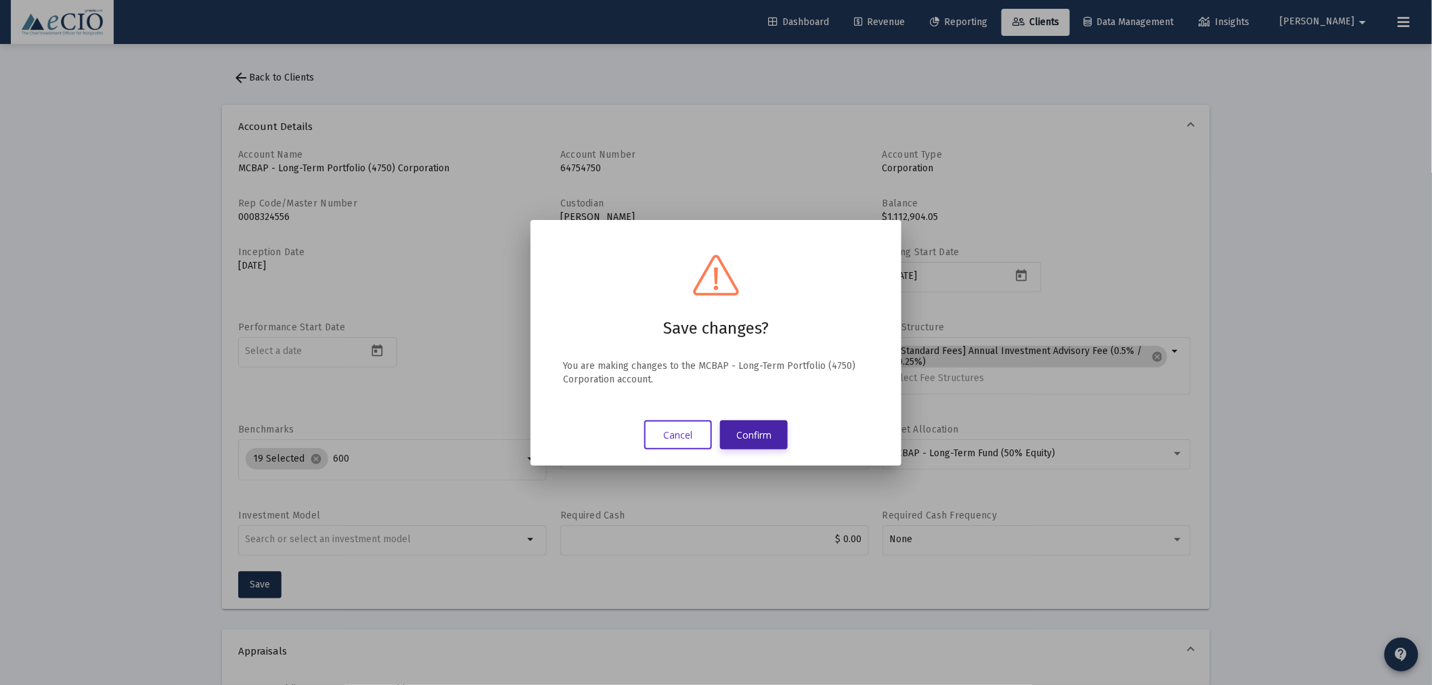
click at [763, 432] on button "Confirm" at bounding box center [754, 434] width 68 height 29
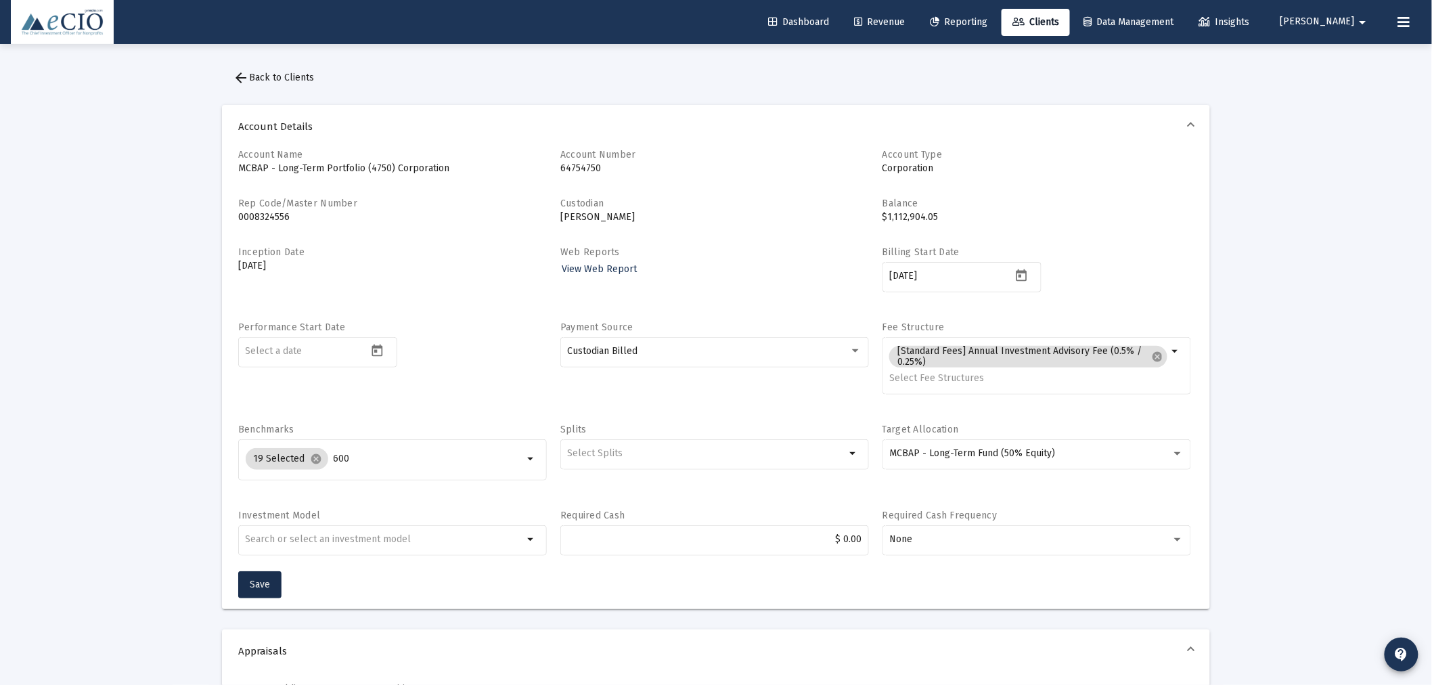
click at [305, 78] on span "arrow_back Back to Clients" at bounding box center [273, 78] width 81 height 12
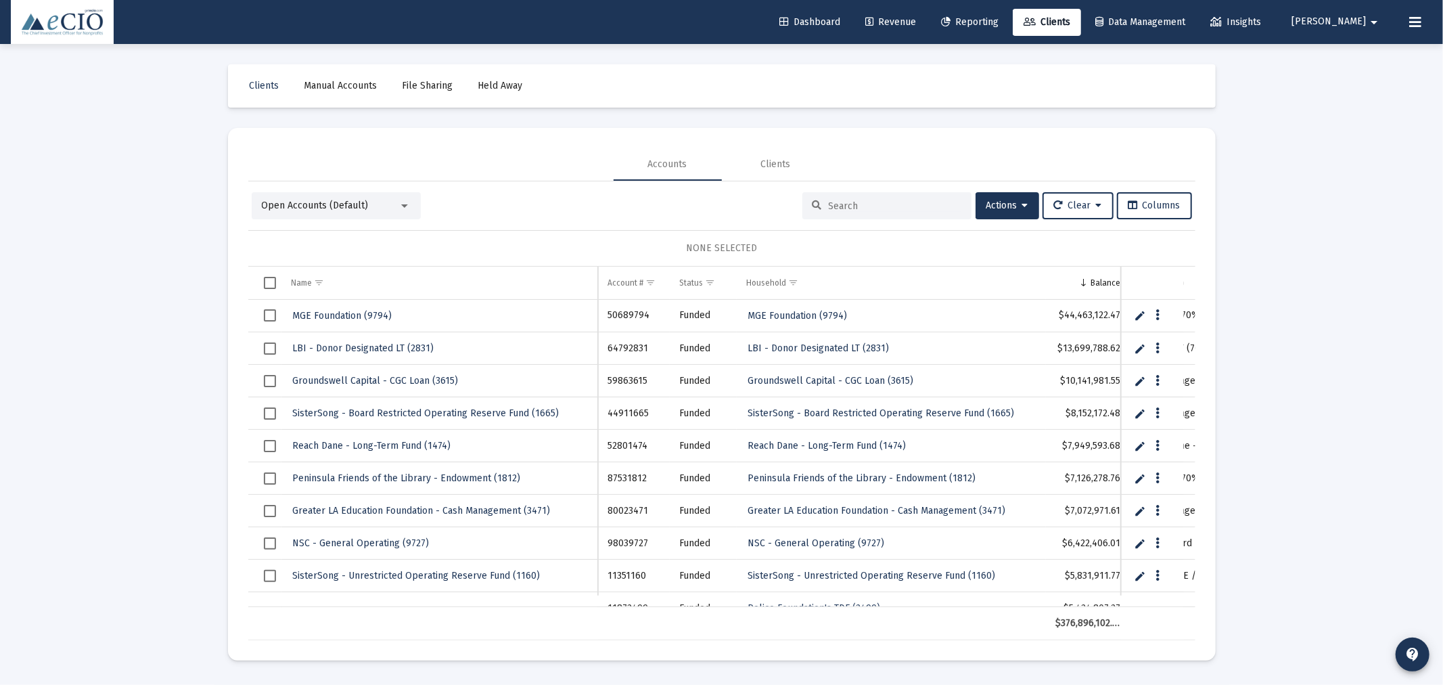
click at [857, 208] on input at bounding box center [895, 206] width 133 height 12
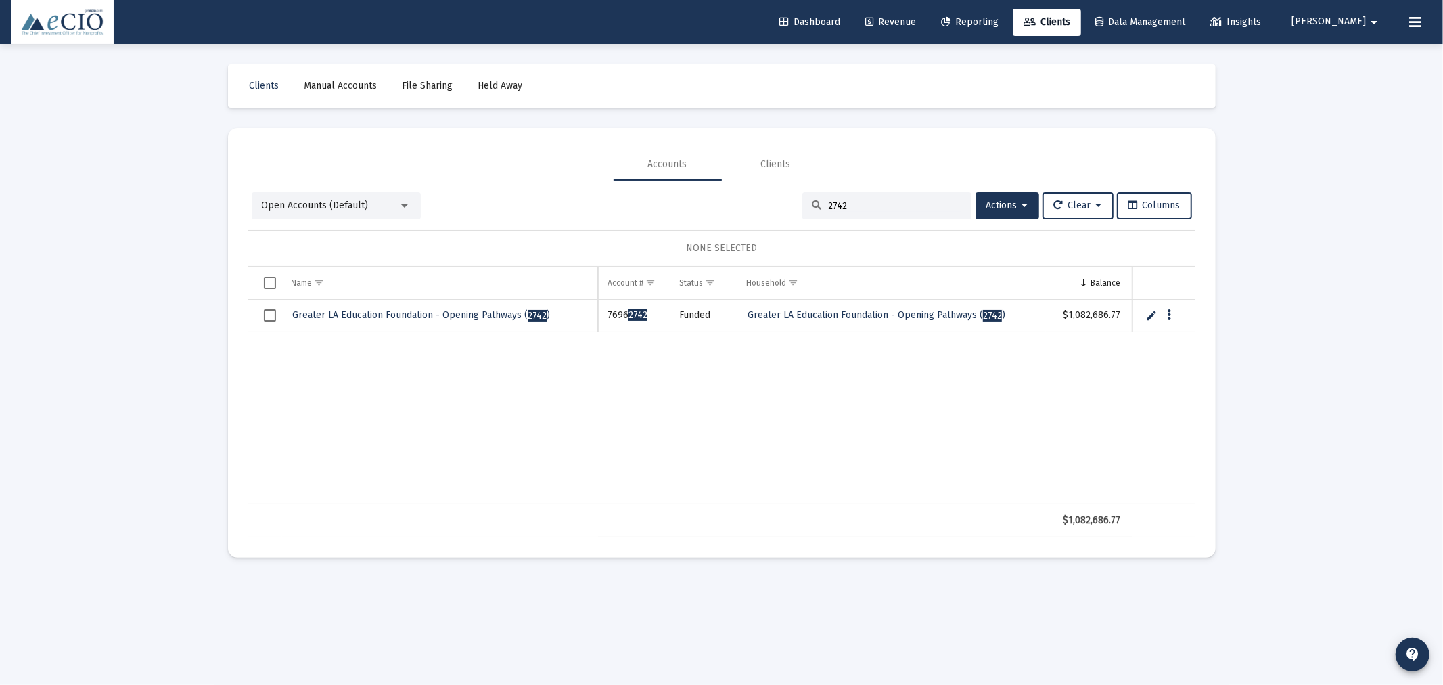
type input "2742"
click at [359, 313] on span "Greater LA Education Foundation - Opening Pathways ( 2742 )" at bounding box center [422, 315] width 258 height 12
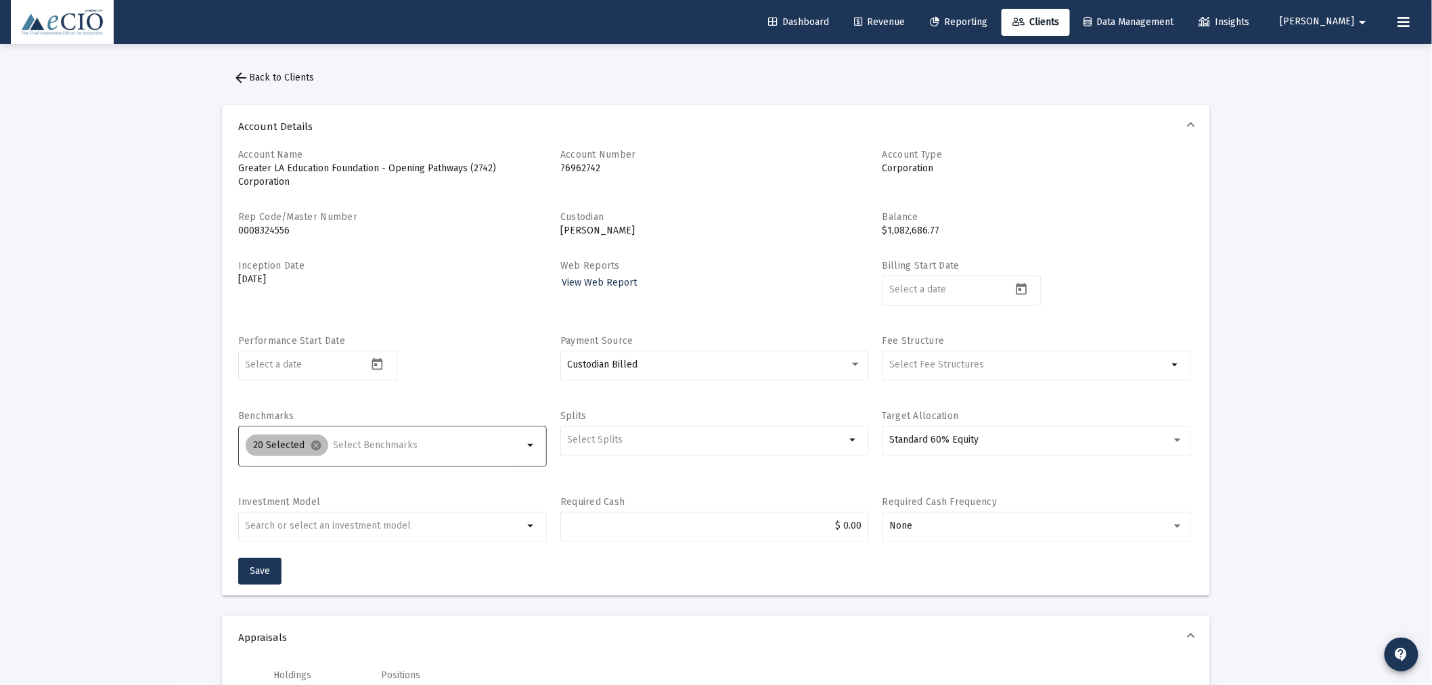
click at [336, 432] on div "20 Selected cancel" at bounding box center [384, 445] width 283 height 27
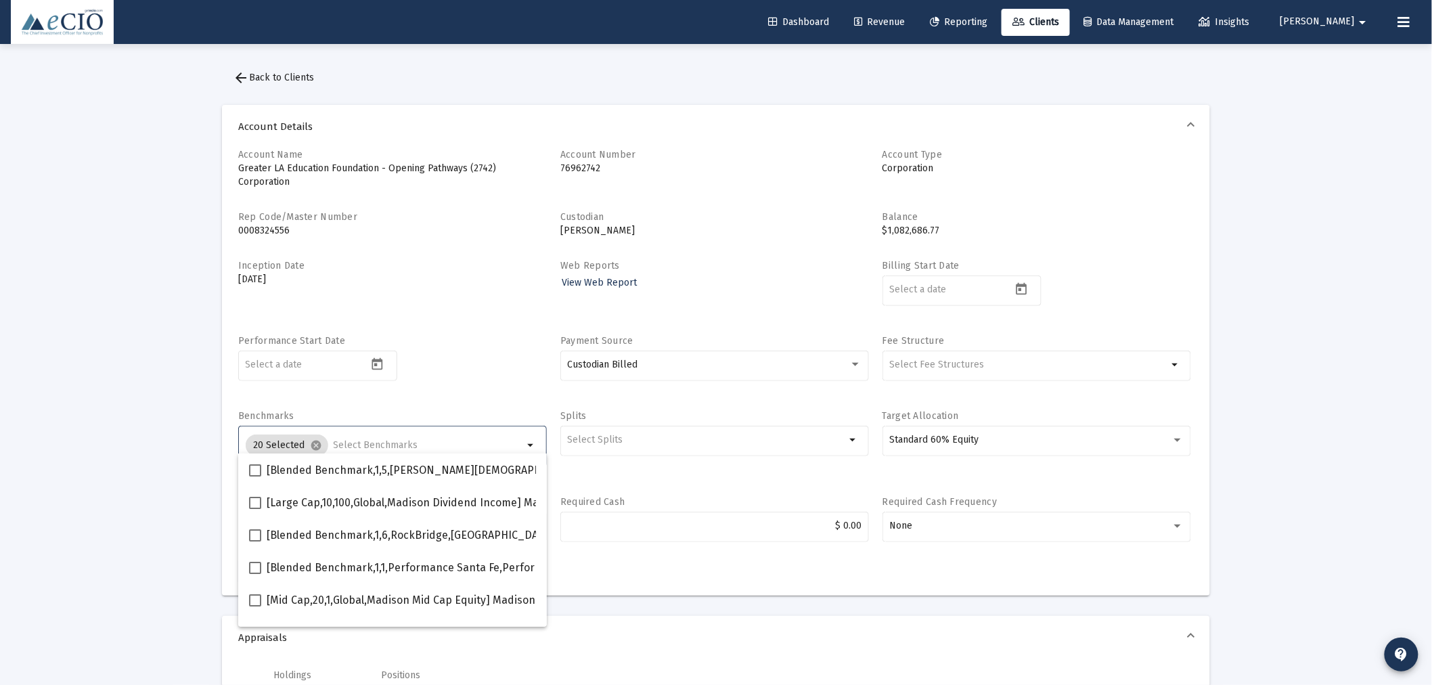
click at [340, 440] on input "Selection" at bounding box center [429, 445] width 190 height 11
type input "600"
click at [249, 566] on span at bounding box center [255, 568] width 12 height 12
click at [254, 574] on input "[Small Cap,30,700,Global,S&P SmallCap 600 TR USD] S&P SmallCap 600 Index" at bounding box center [254, 574] width 1 height 1
checkbox input "true"
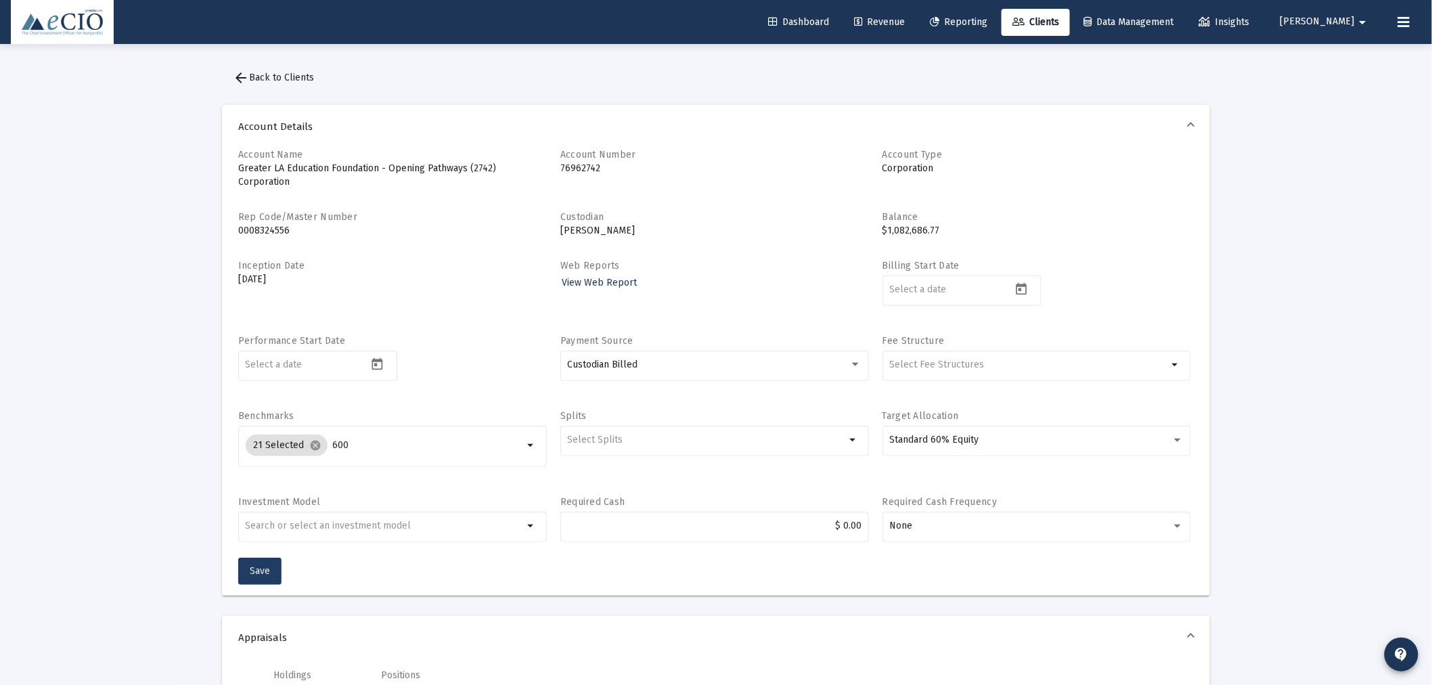
click at [252, 565] on span "Save" at bounding box center [260, 571] width 20 height 12
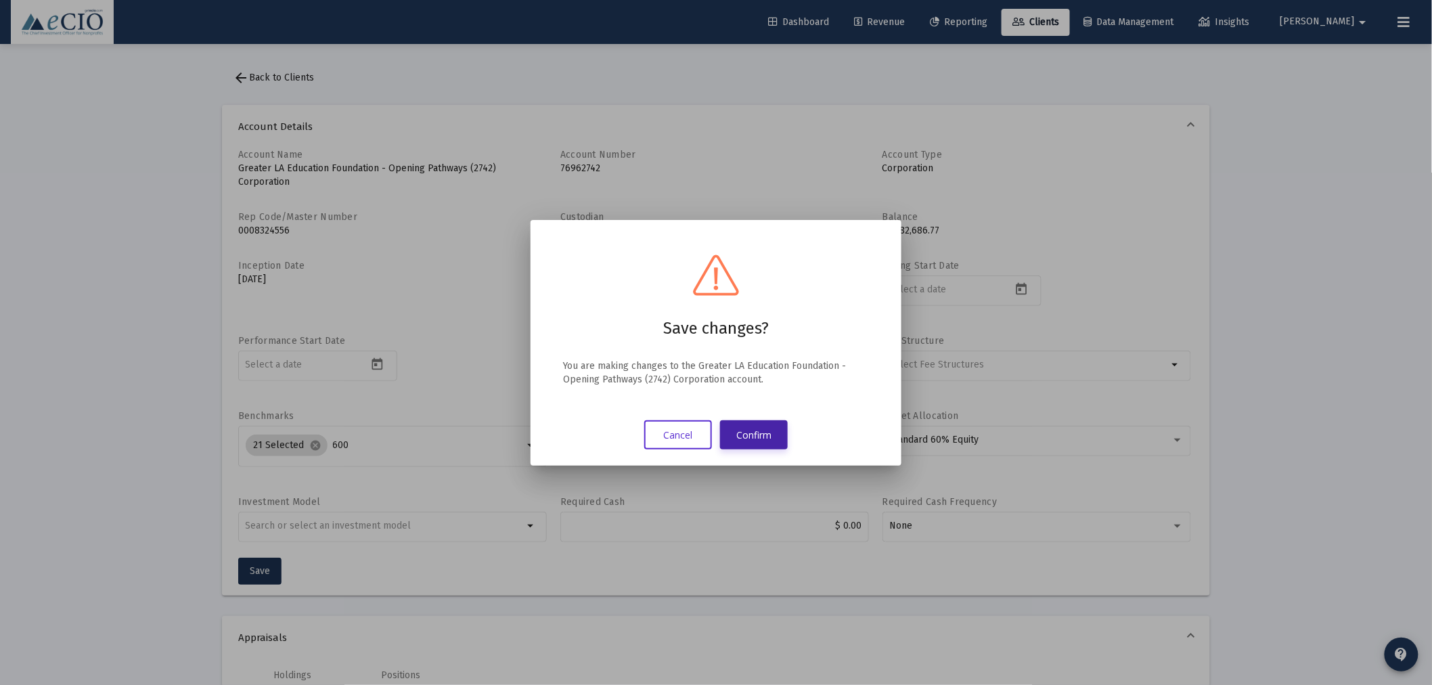
click at [752, 435] on button "Confirm" at bounding box center [754, 434] width 68 height 29
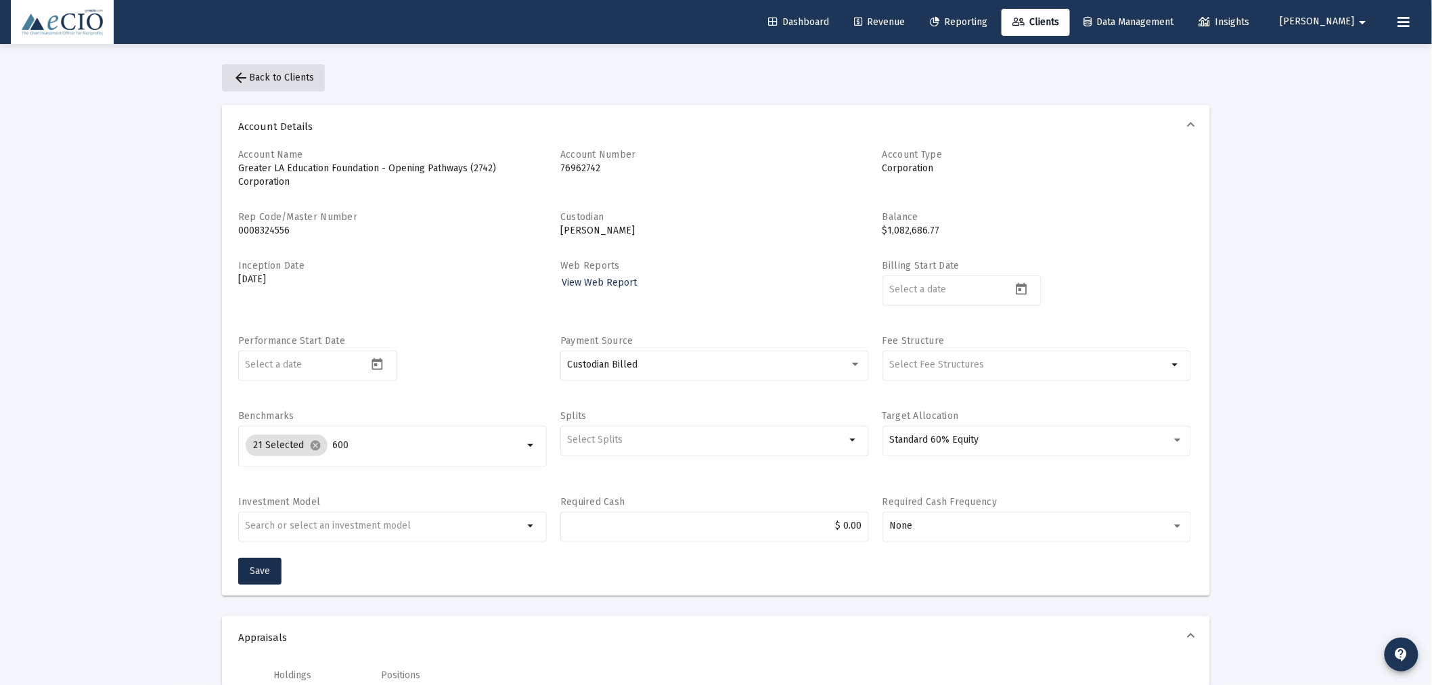
click at [273, 75] on span "arrow_back Back to Clients" at bounding box center [273, 78] width 81 height 12
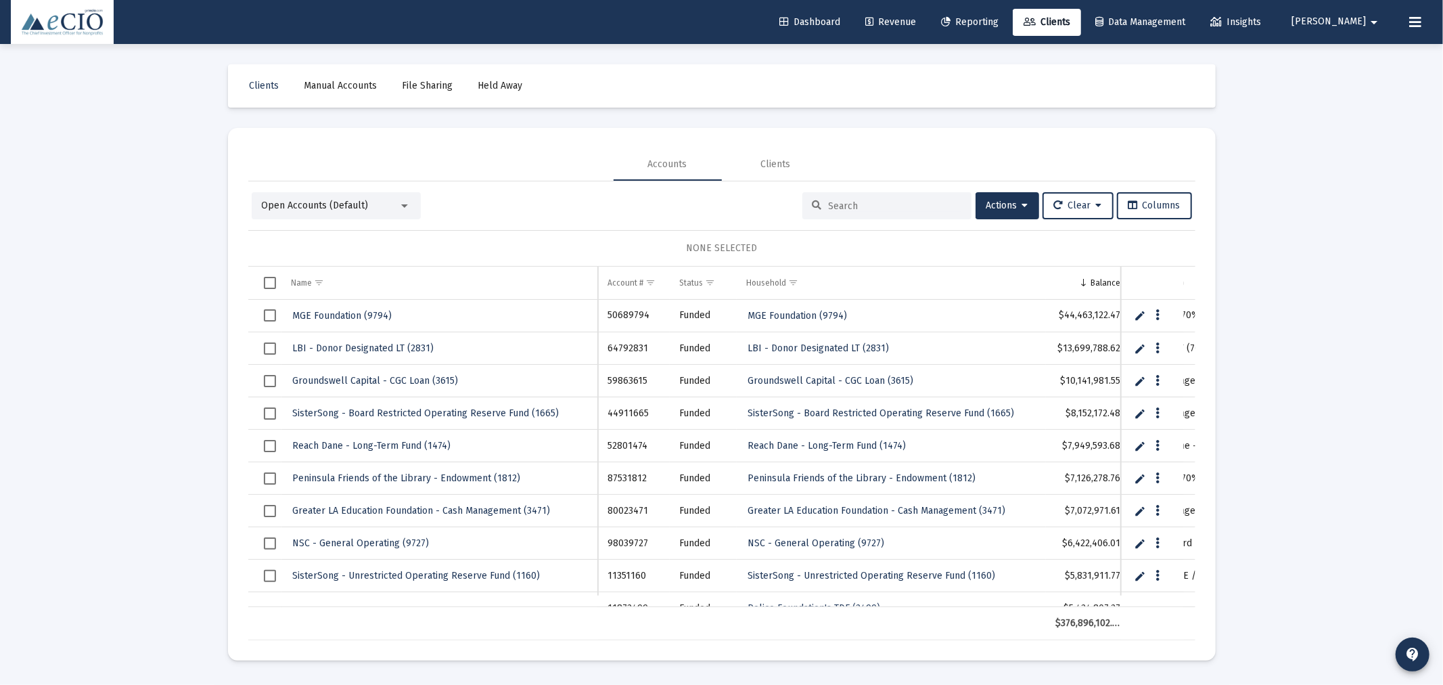
click at [903, 204] on input at bounding box center [895, 206] width 133 height 12
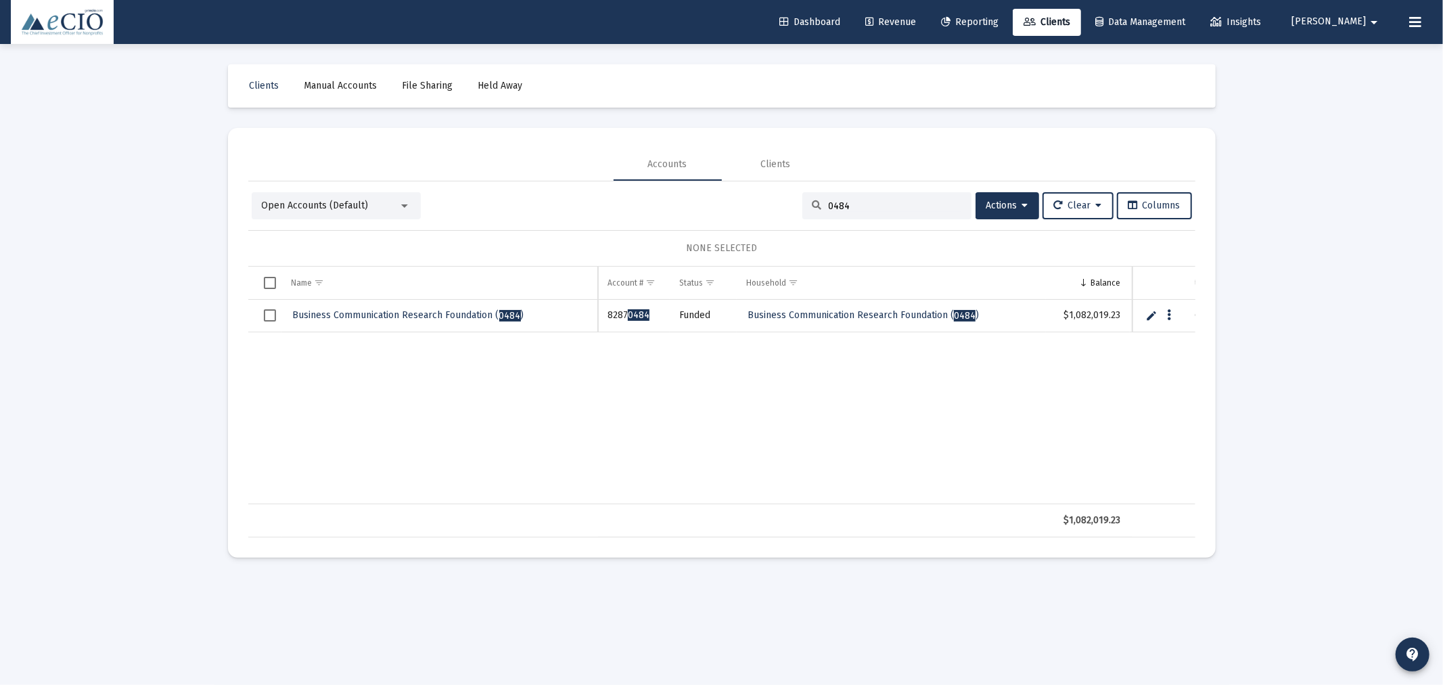
type input "0484"
click at [414, 309] on span "Business Communication Research Foundation ( 0484 )" at bounding box center [408, 315] width 231 height 12
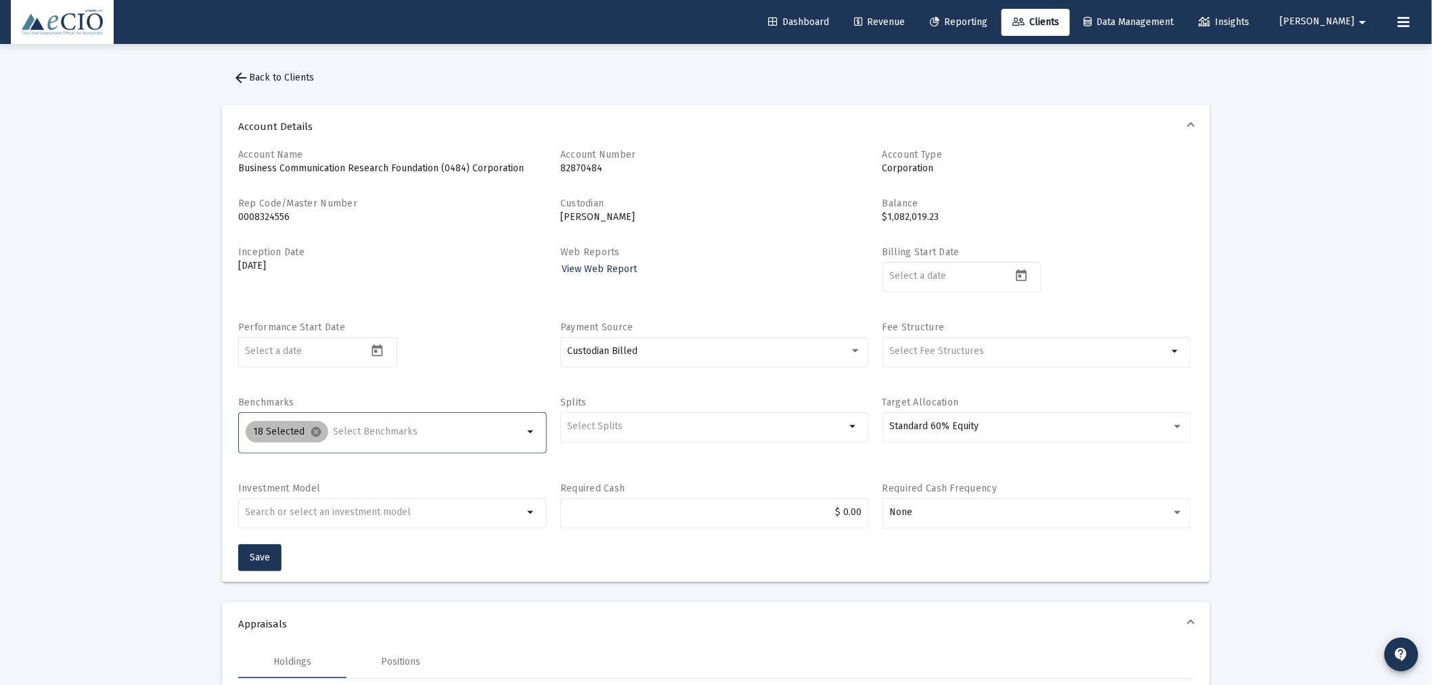
click at [359, 438] on div "18 Selected cancel" at bounding box center [384, 431] width 283 height 27
click at [363, 434] on input "Selection" at bounding box center [429, 431] width 190 height 11
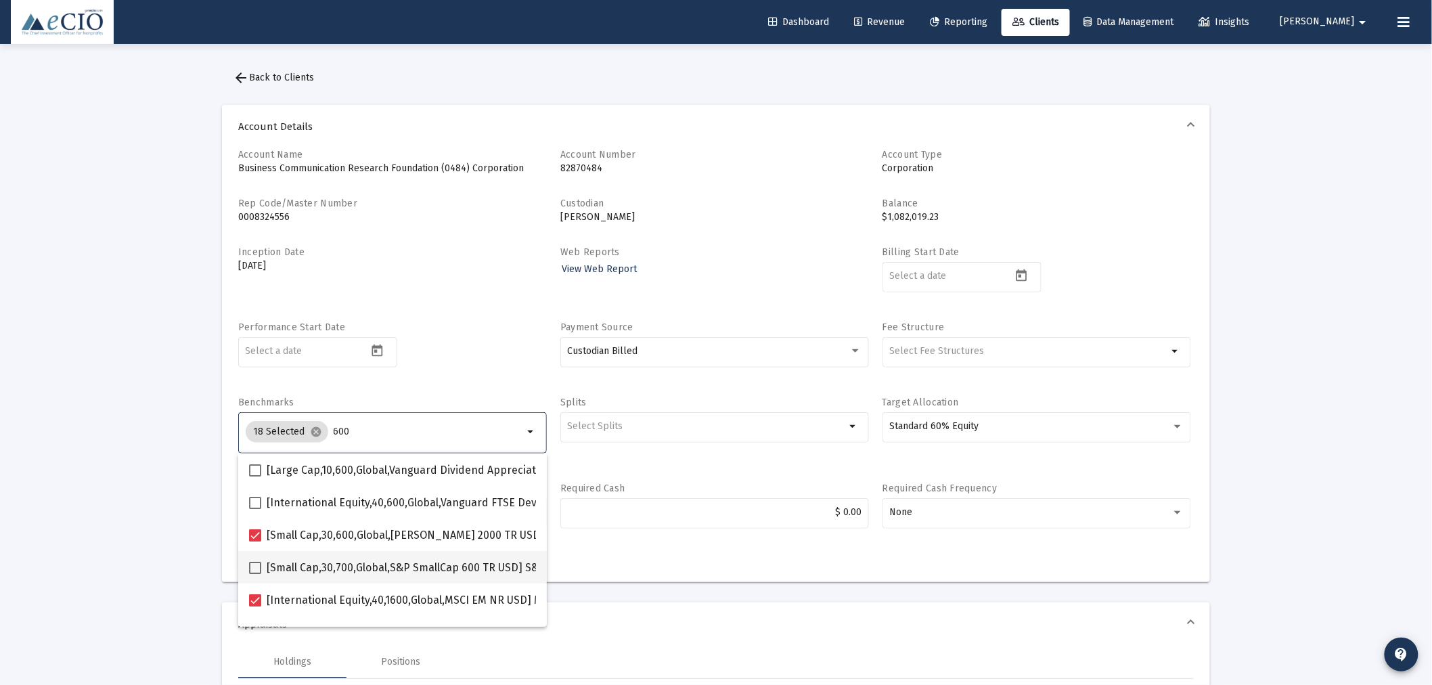
type input "600"
click at [254, 567] on span at bounding box center [255, 568] width 12 height 12
click at [254, 574] on input "[Small Cap,30,700,Global,S&P SmallCap 600 TR USD] S&P SmallCap 600 Index" at bounding box center [254, 574] width 1 height 1
checkbox input "true"
click at [461, 355] on div "Performance Start Date" at bounding box center [392, 352] width 309 height 62
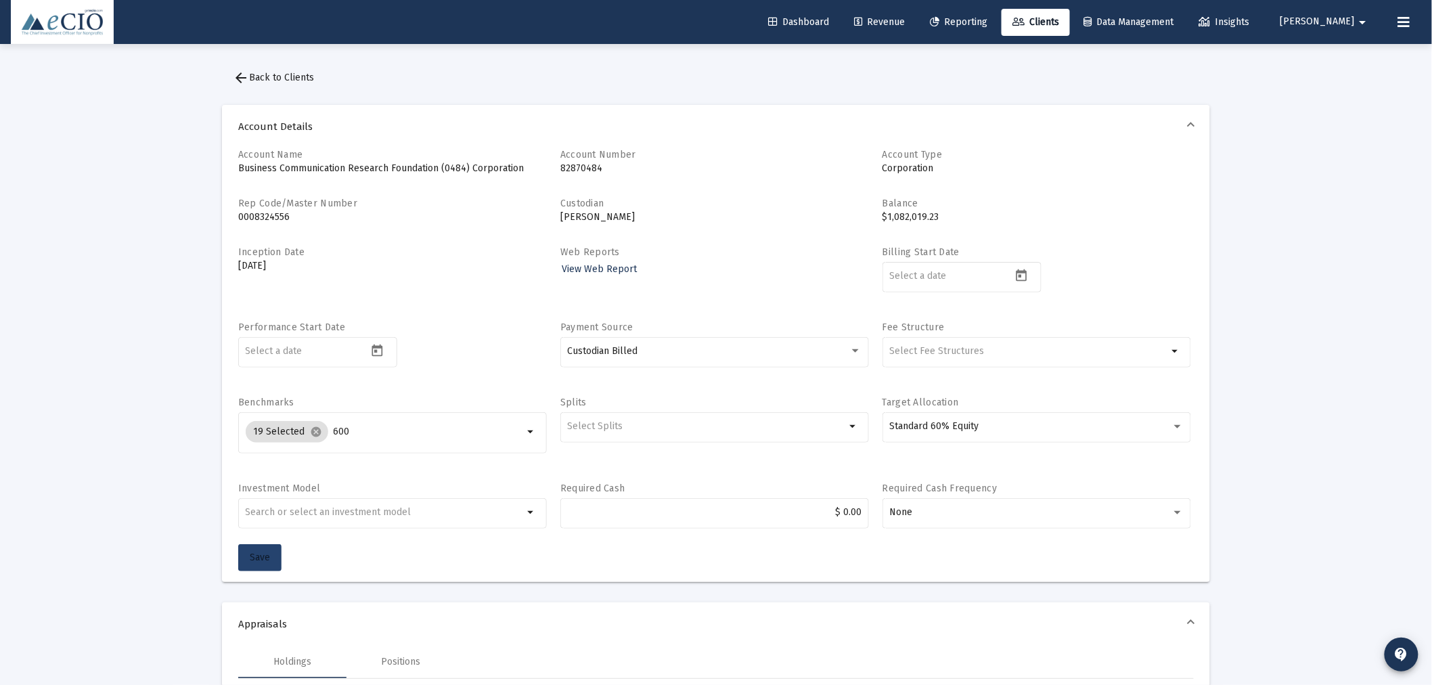
click at [268, 562] on span "Save" at bounding box center [260, 557] width 20 height 12
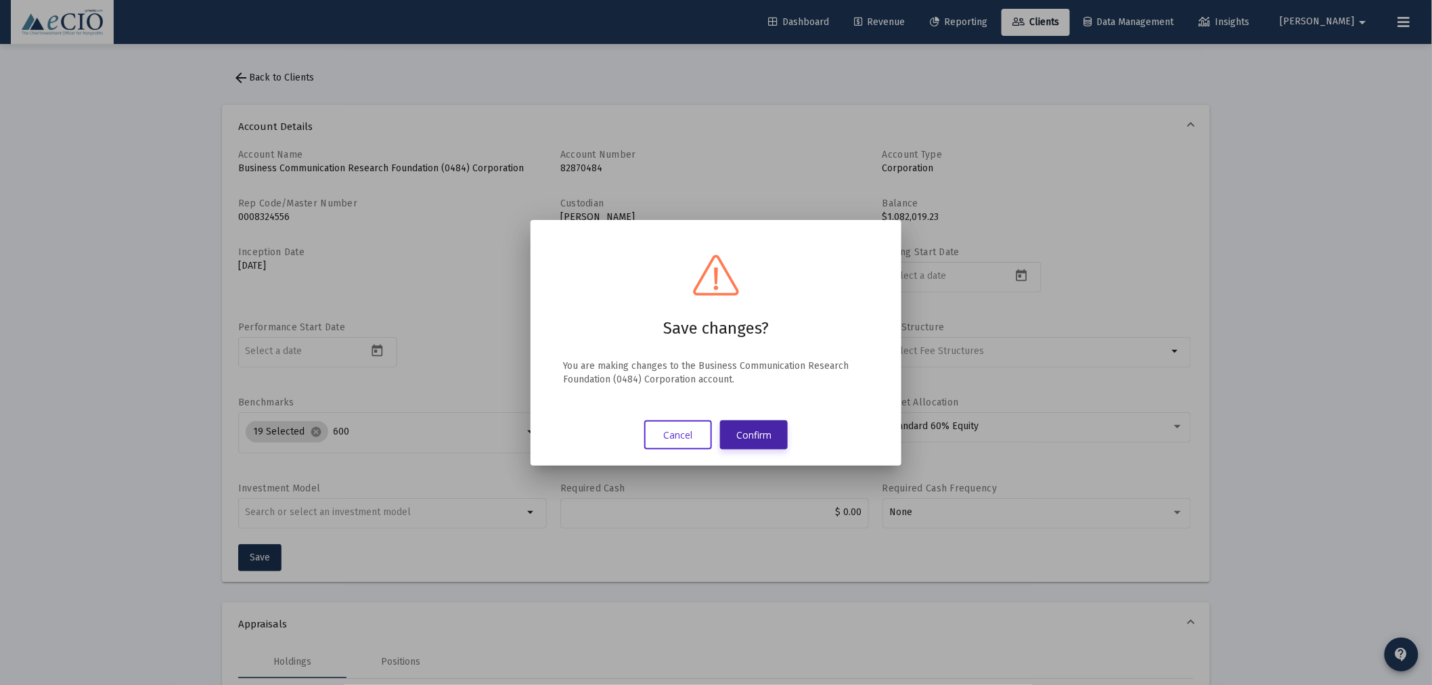
click at [781, 431] on button "Confirm" at bounding box center [754, 434] width 68 height 29
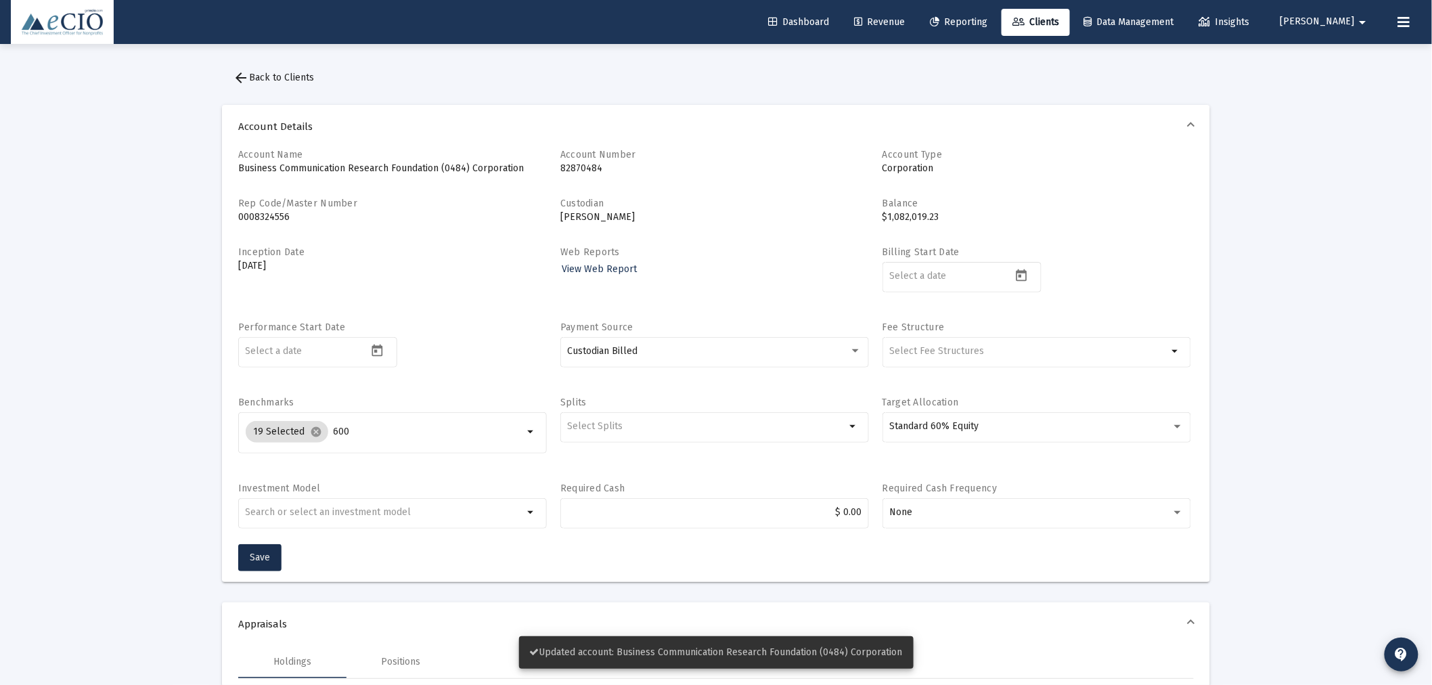
click at [284, 74] on span "arrow_back Back to Clients" at bounding box center [273, 78] width 81 height 12
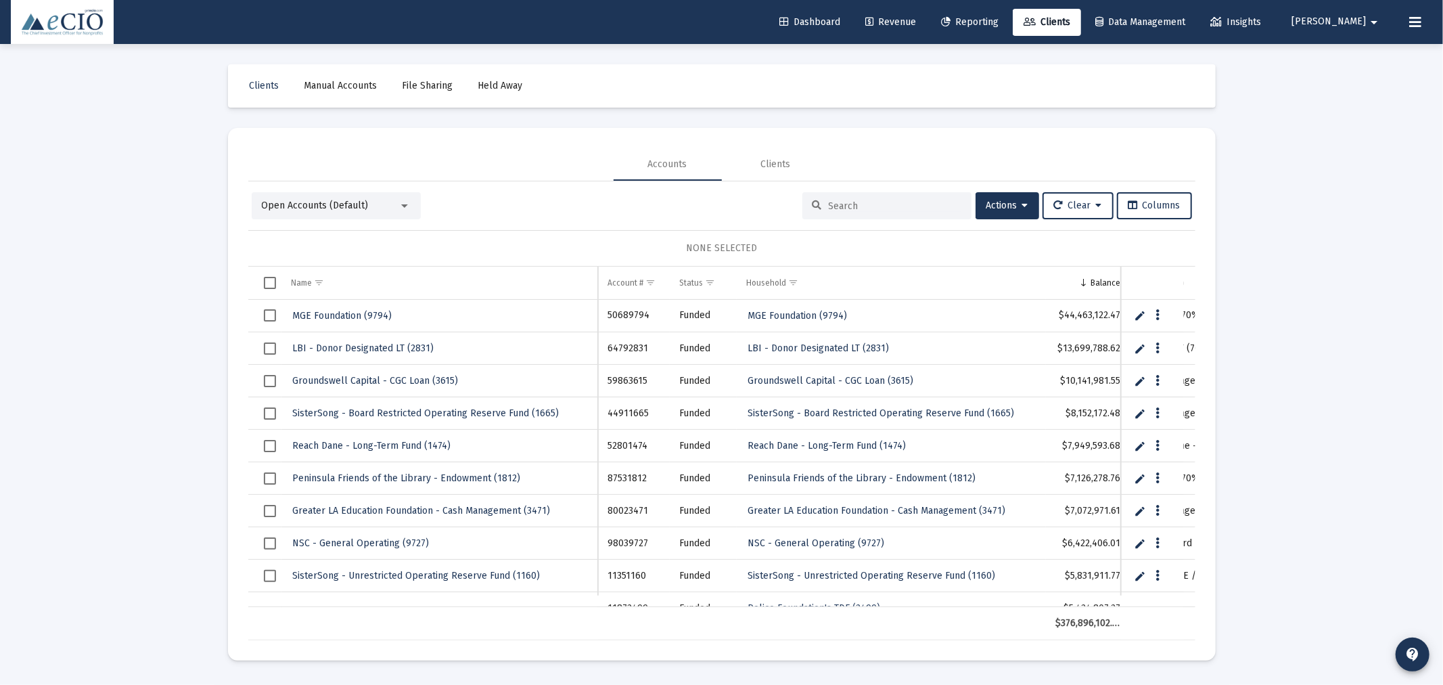
click at [930, 206] on input at bounding box center [895, 206] width 133 height 12
type input "5"
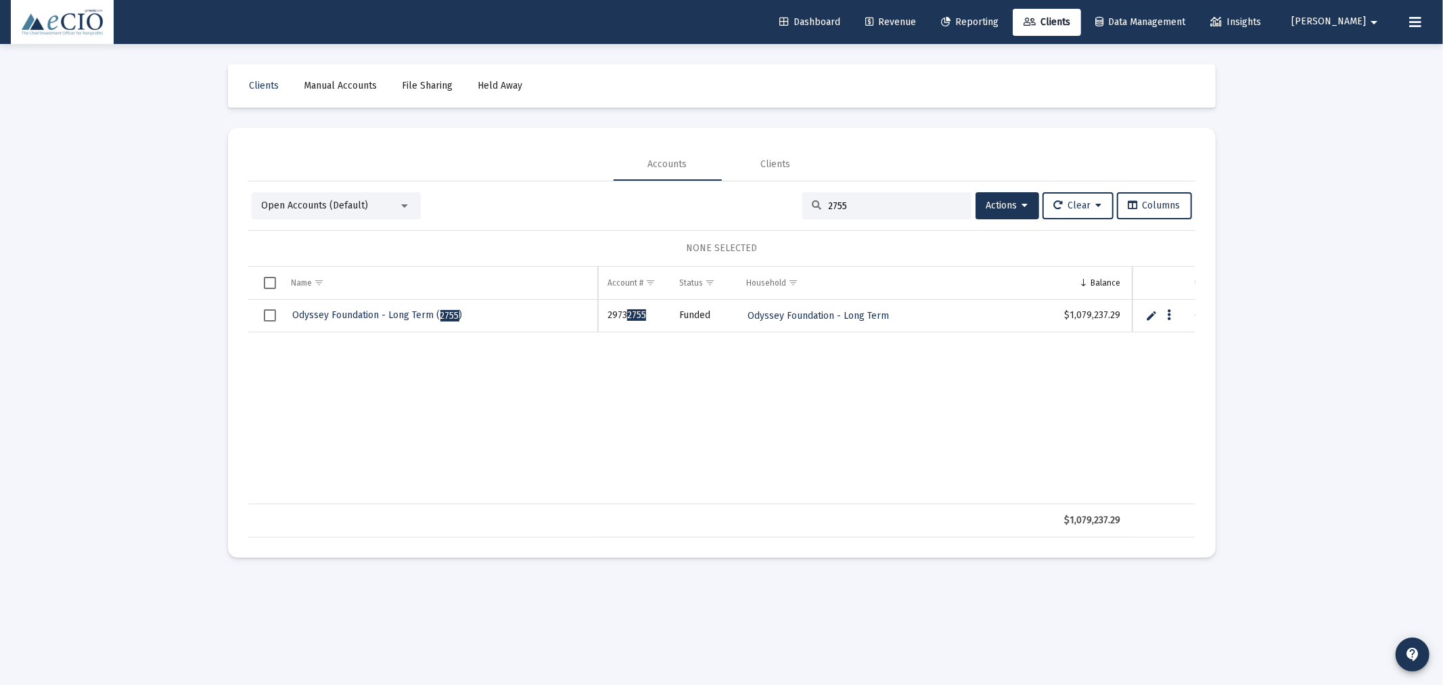
type input "2755"
click at [407, 320] on span "Odyssey Foundation - Long Term ( 2755 )" at bounding box center [378, 315] width 170 height 12
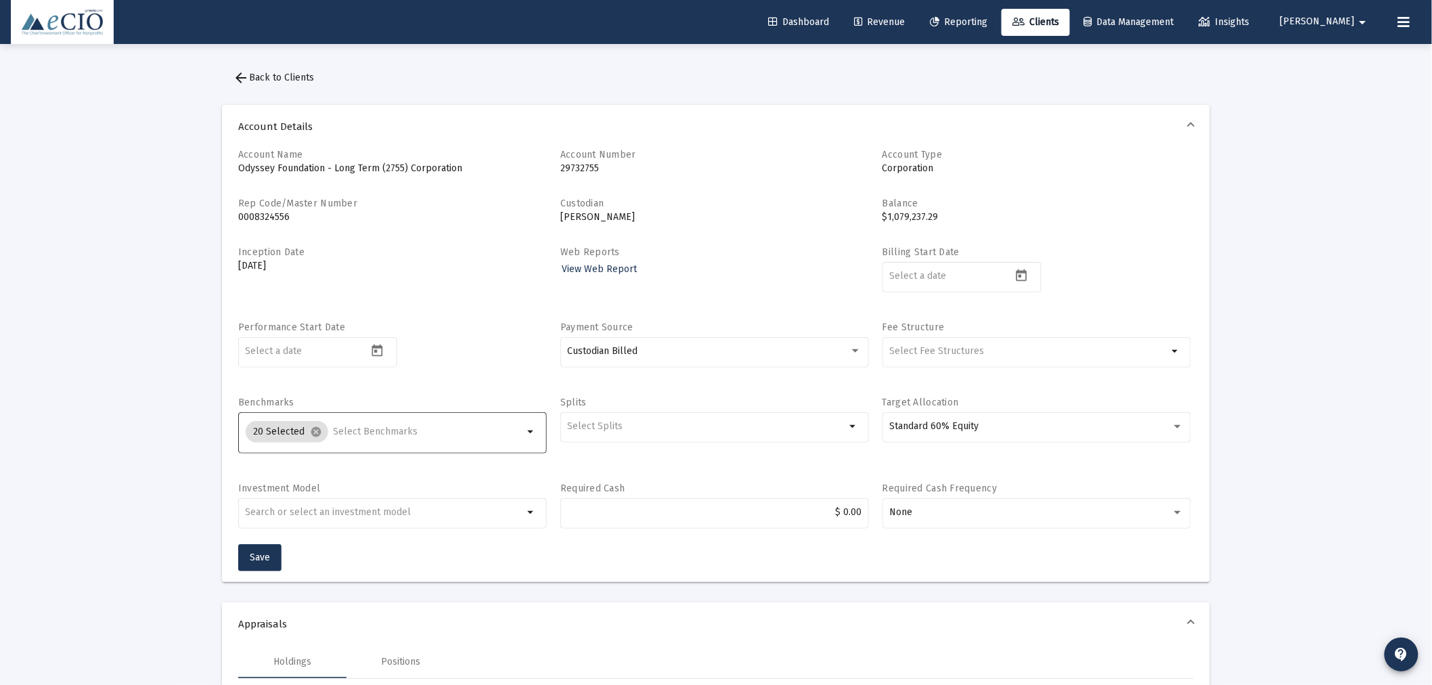
click at [377, 436] on input "Selection" at bounding box center [429, 431] width 190 height 11
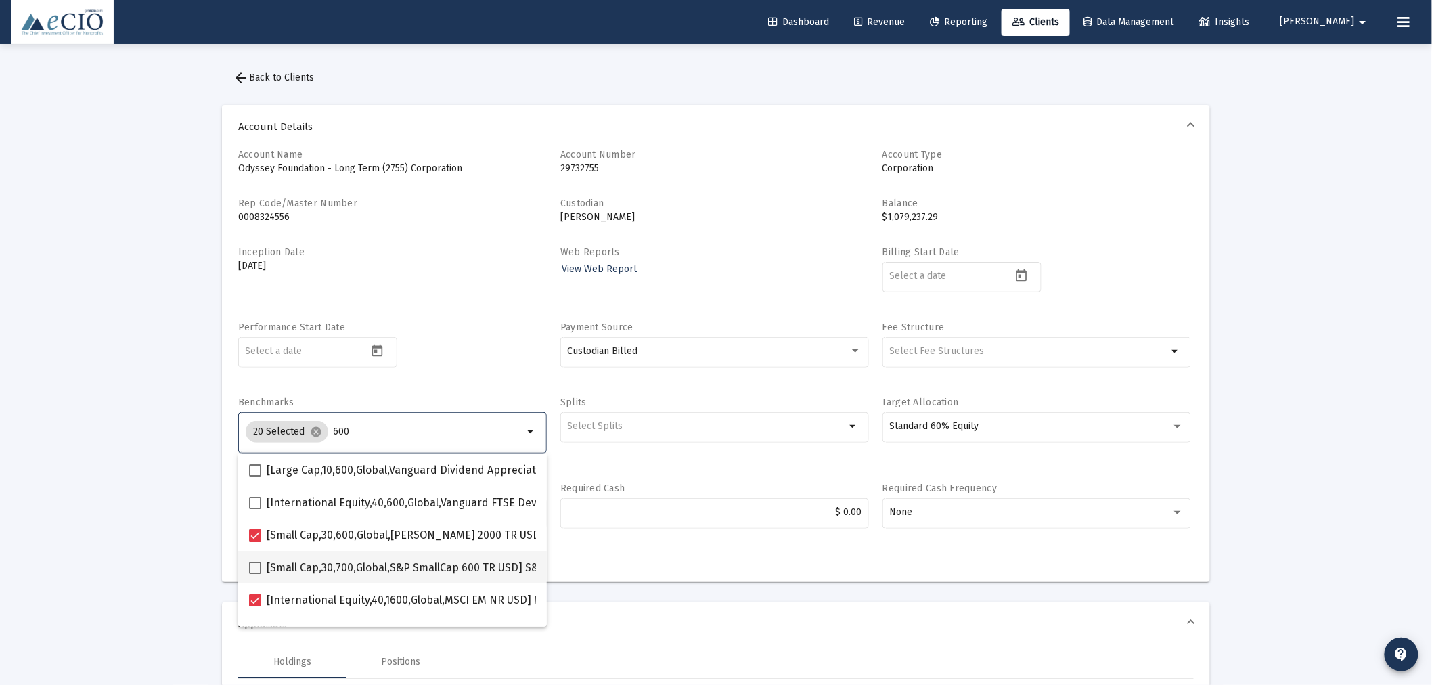
type input "600"
click at [257, 564] on span at bounding box center [255, 568] width 12 height 12
click at [255, 574] on input "[Small Cap,30,700,Global,S&P SmallCap 600 TR USD] S&P SmallCap 600 Index" at bounding box center [254, 574] width 1 height 1
checkbox input "true"
click at [478, 370] on div "Performance Start Date" at bounding box center [392, 352] width 309 height 62
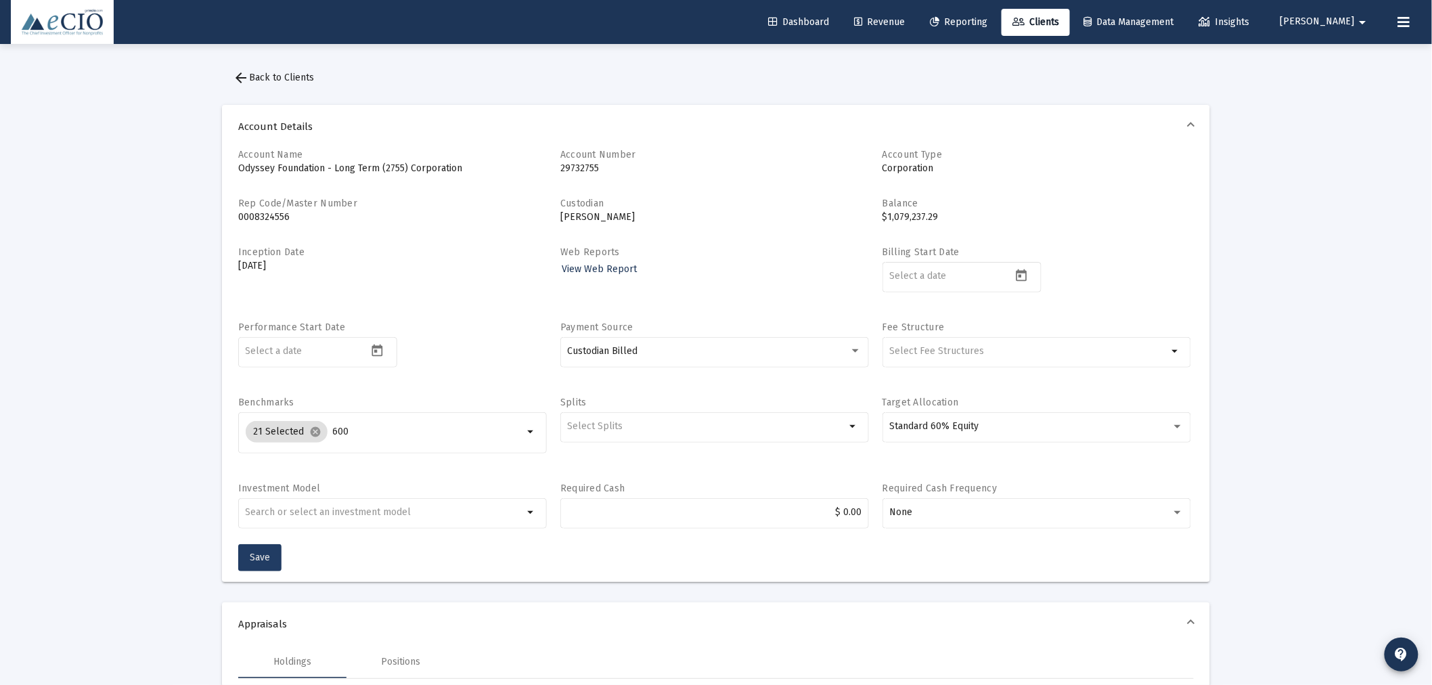
click at [273, 553] on button "Save" at bounding box center [259, 557] width 43 height 27
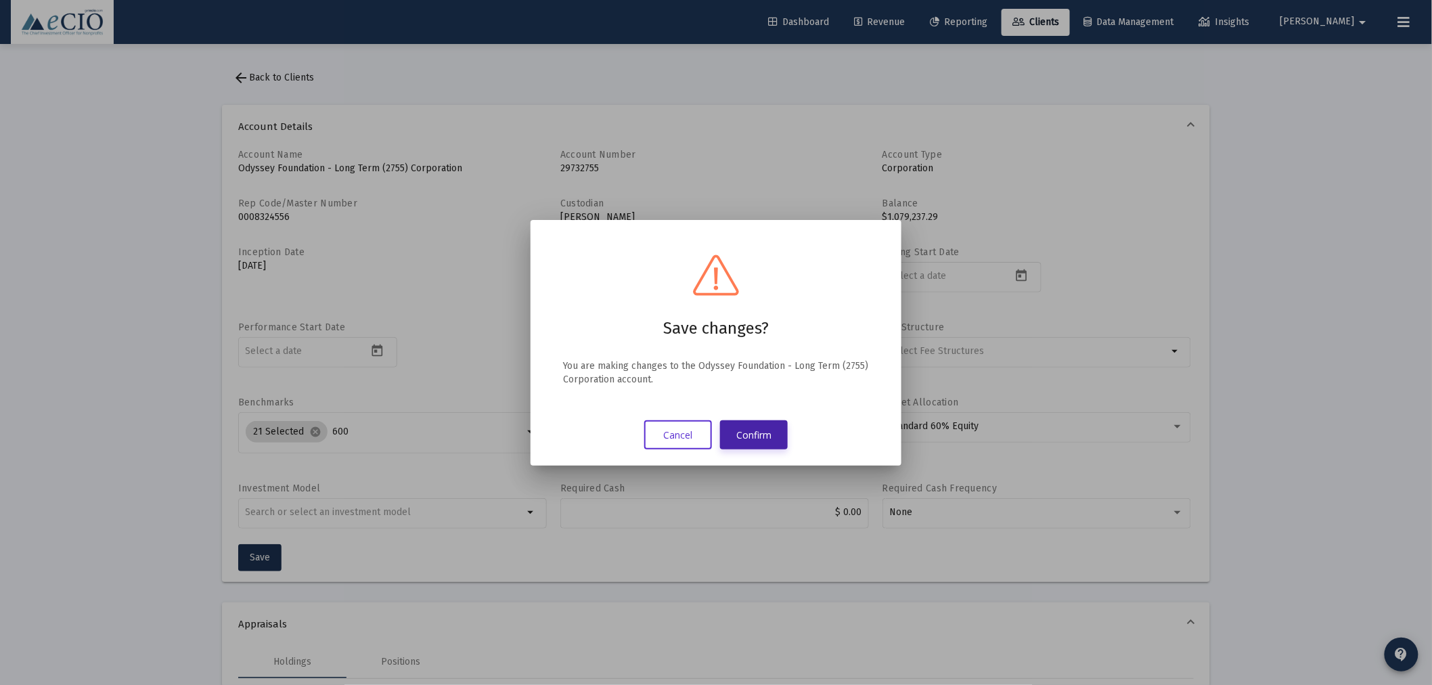
click at [750, 428] on button "Confirm" at bounding box center [754, 434] width 68 height 29
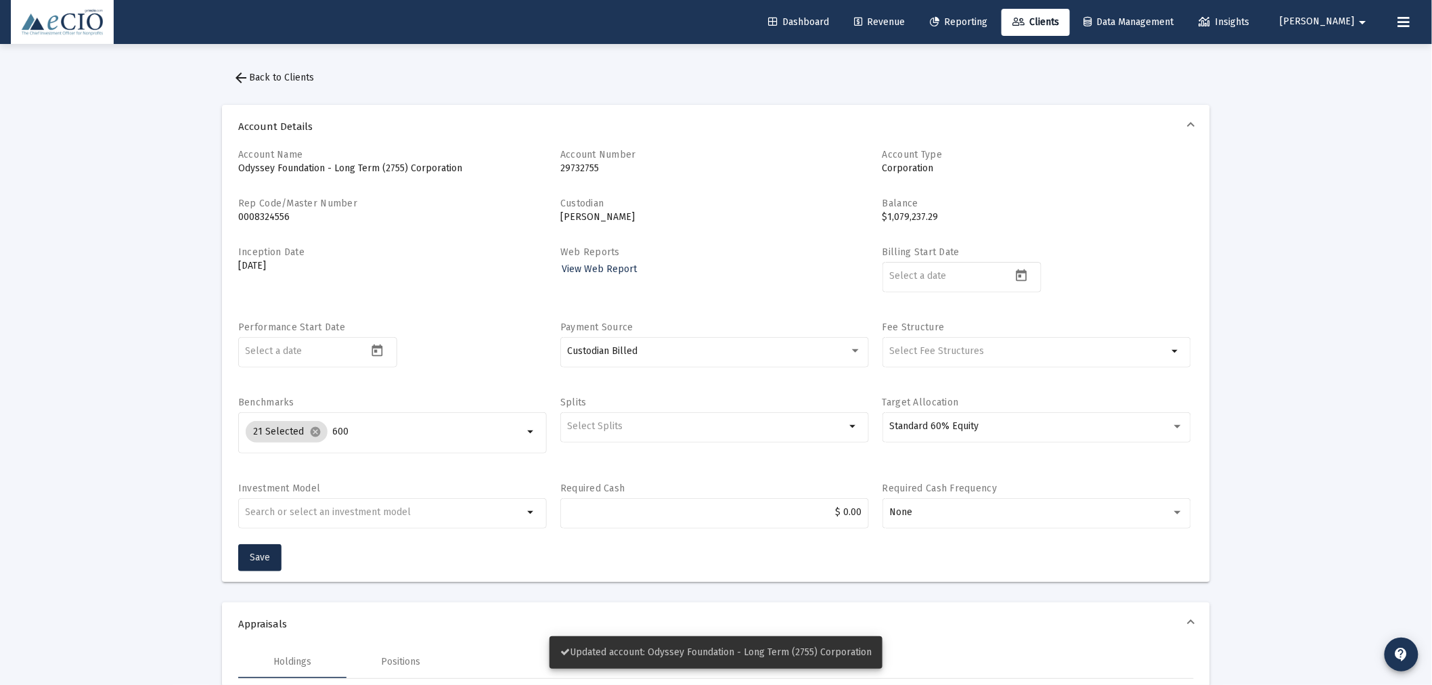
click at [269, 75] on span "arrow_back Back to Clients" at bounding box center [273, 78] width 81 height 12
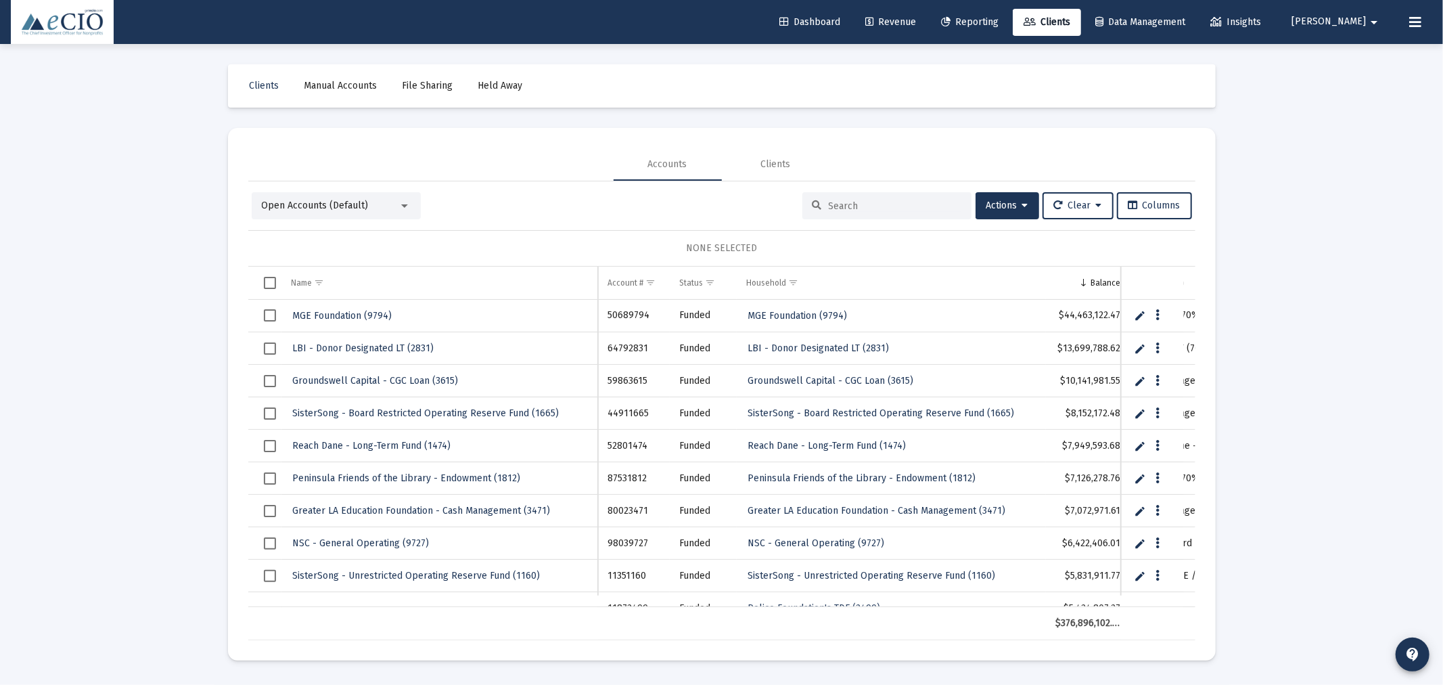
click at [882, 197] on div at bounding box center [886, 205] width 169 height 27
click at [878, 200] on input at bounding box center [895, 206] width 133 height 12
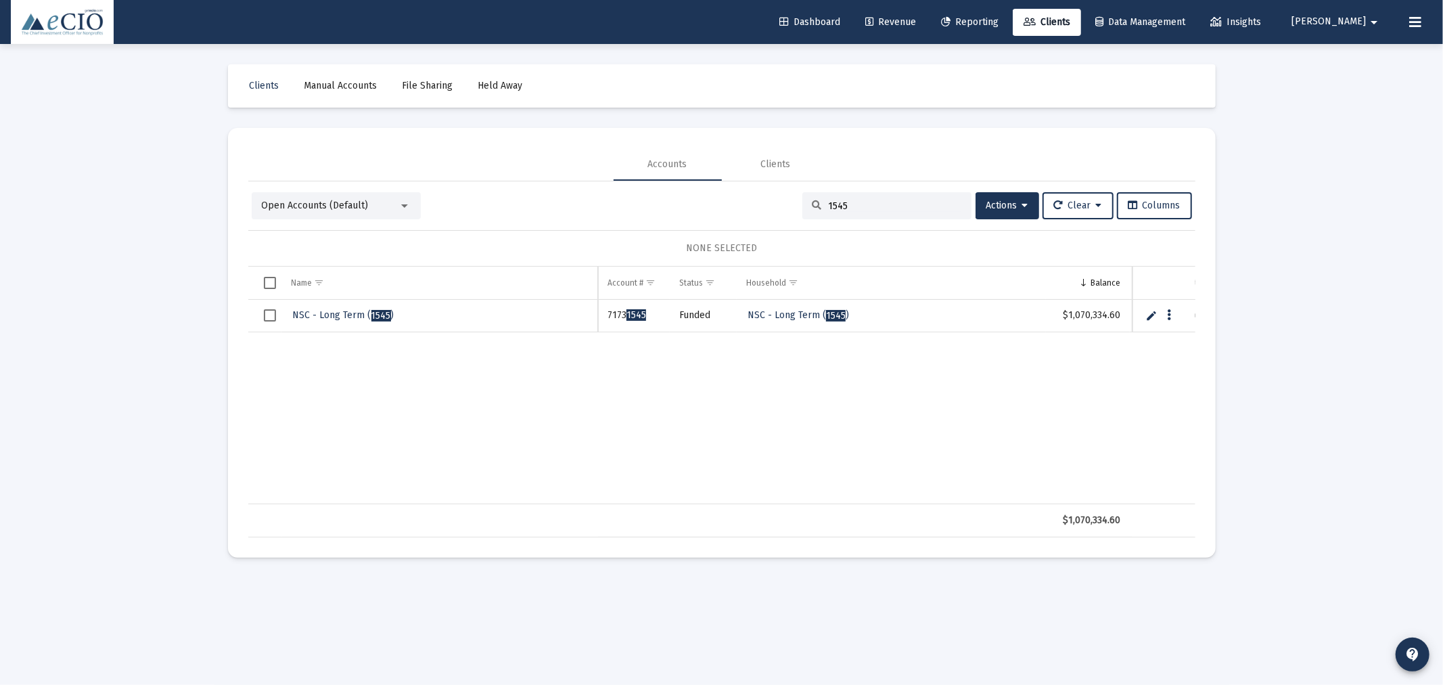
type input "1545"
click at [319, 312] on span "NSC - Long Term ( 1545 )" at bounding box center [343, 315] width 101 height 12
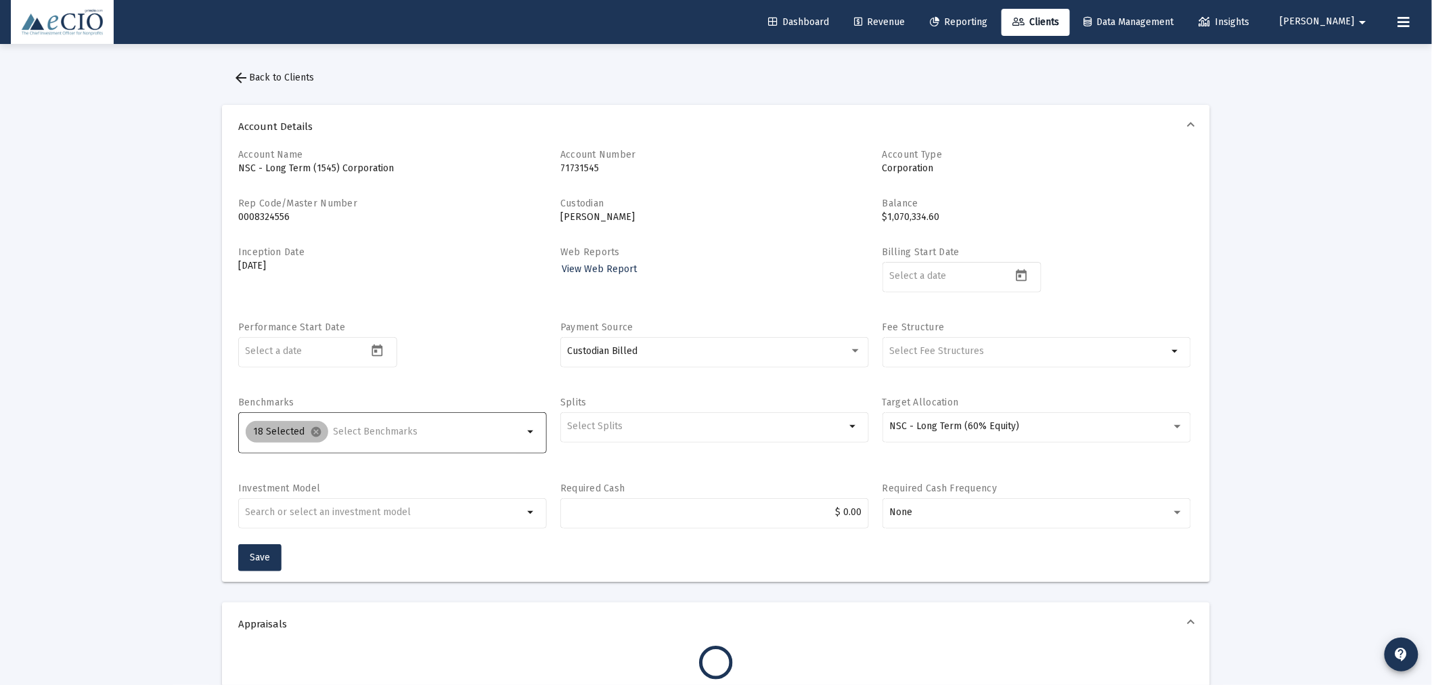
click at [376, 441] on div "18 Selected cancel" at bounding box center [384, 431] width 283 height 27
click at [376, 435] on input "Selection" at bounding box center [429, 431] width 190 height 11
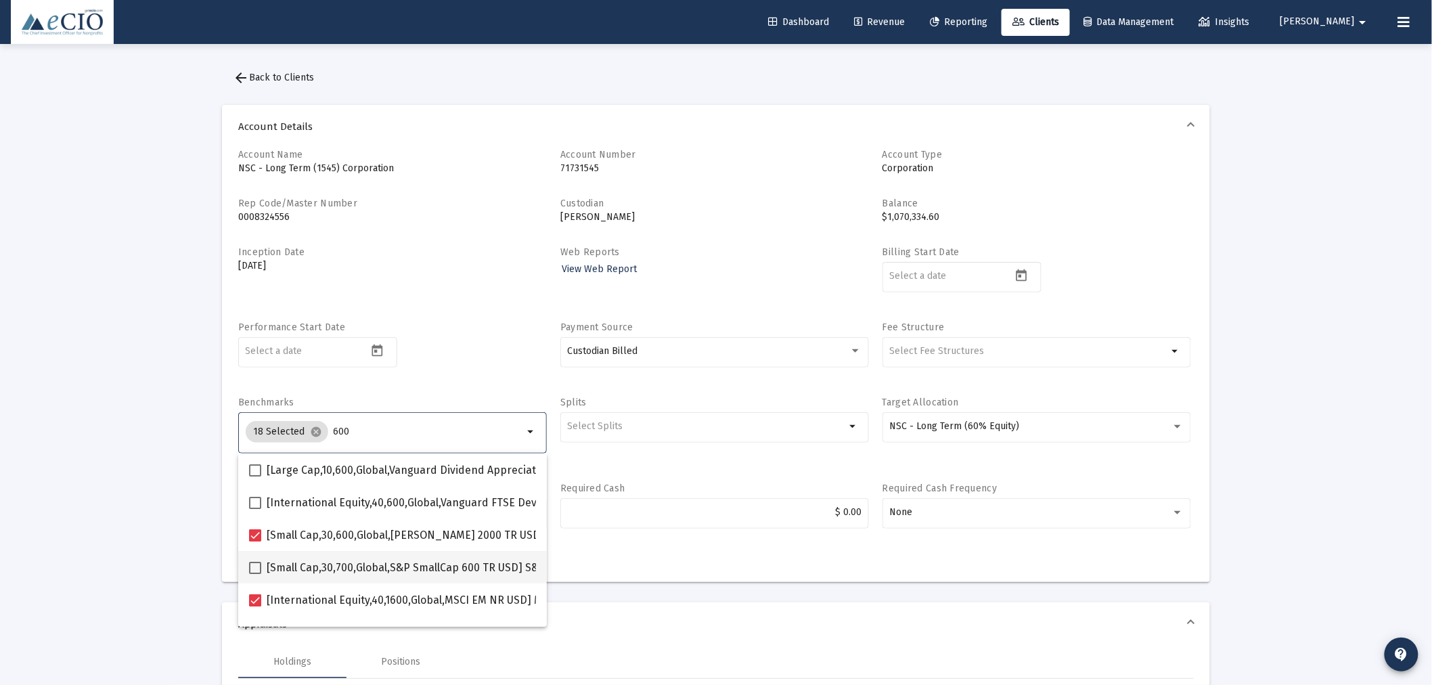
type input "600"
click at [253, 562] on span at bounding box center [255, 568] width 12 height 12
click at [254, 574] on input "[Small Cap,30,700,Global,S&P SmallCap 600 TR USD] S&P SmallCap 600 Index" at bounding box center [254, 574] width 1 height 1
checkbox input "true"
click at [474, 348] on div "Performance Start Date" at bounding box center [392, 352] width 309 height 62
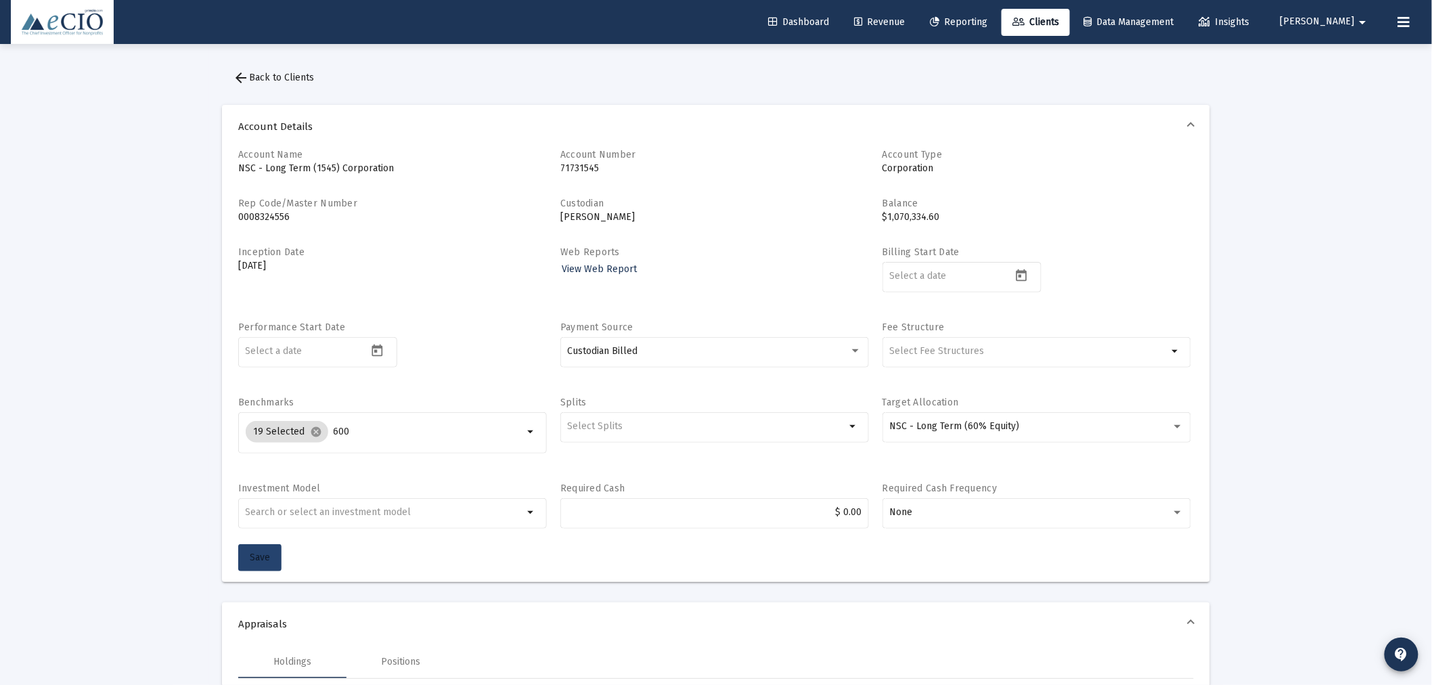
click at [260, 551] on span "Save" at bounding box center [260, 557] width 20 height 12
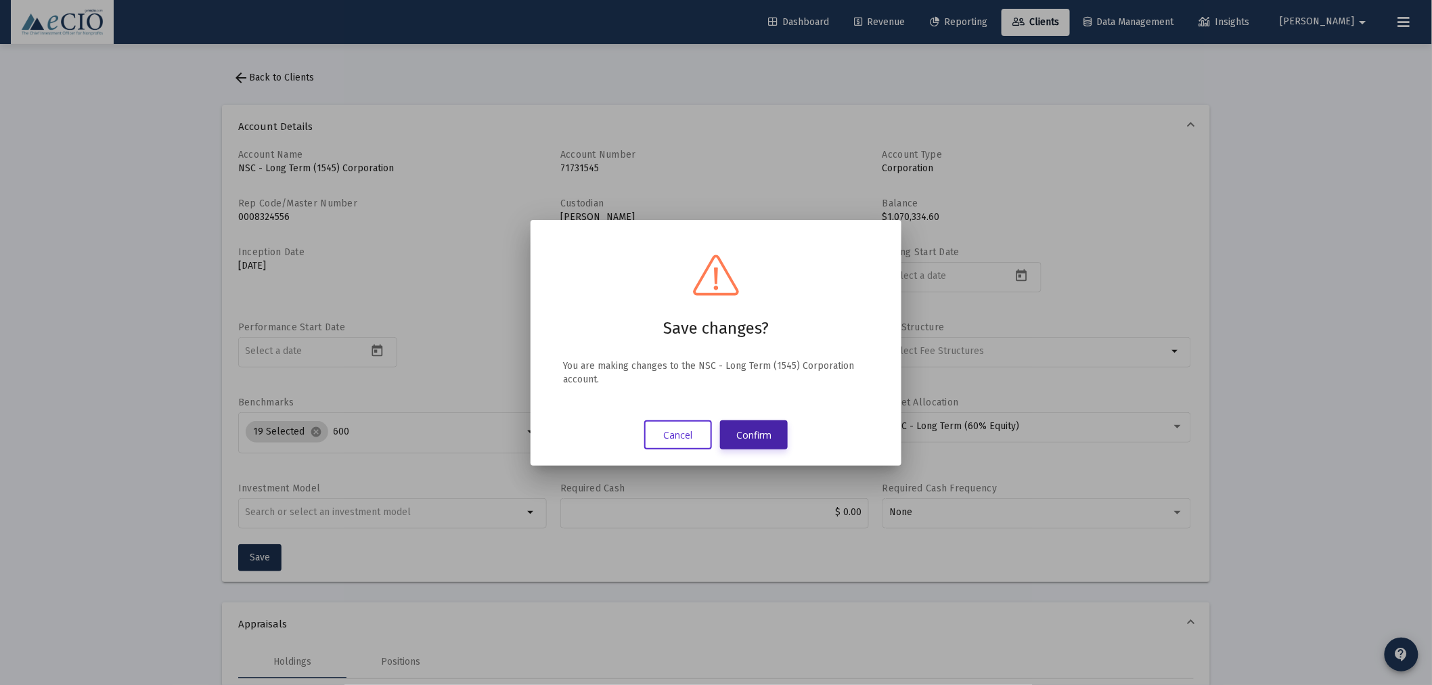
click at [755, 429] on button "Confirm" at bounding box center [754, 434] width 68 height 29
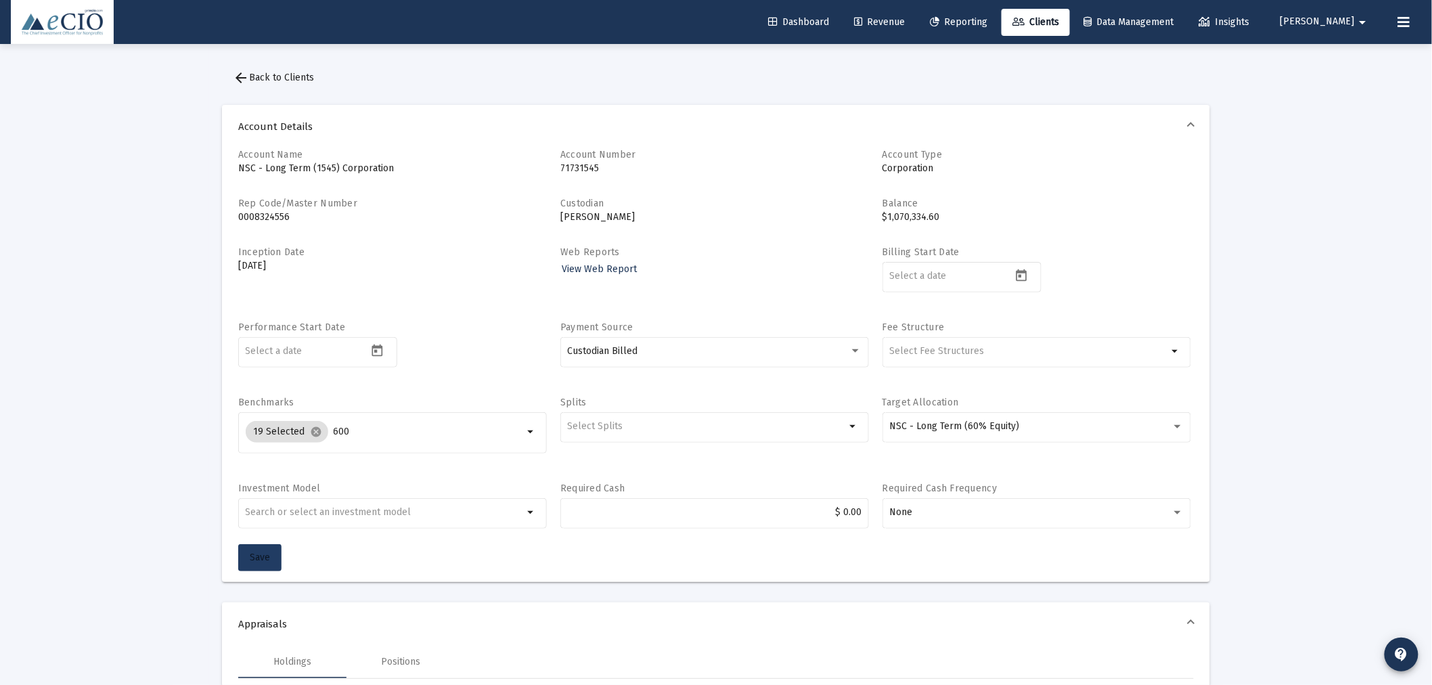
click at [247, 555] on button "Save" at bounding box center [259, 557] width 43 height 27
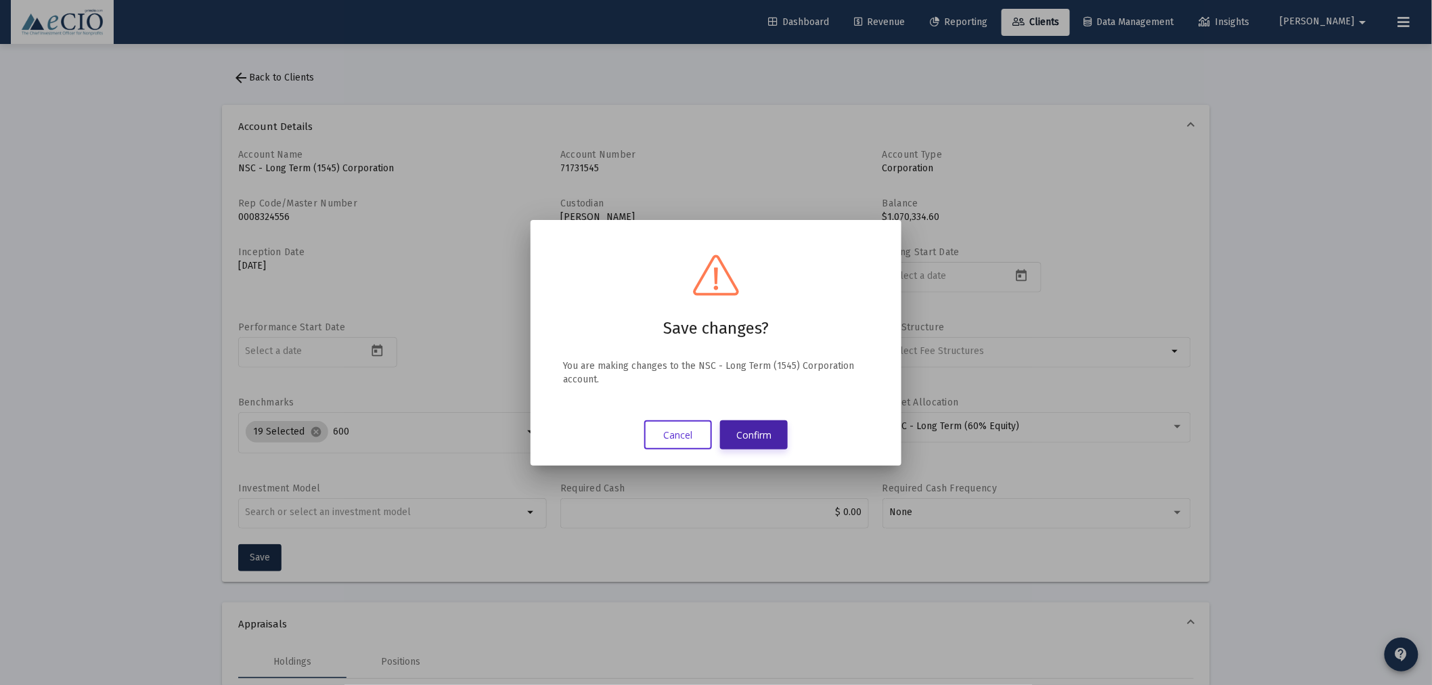
click at [752, 436] on button "Confirm" at bounding box center [754, 434] width 68 height 29
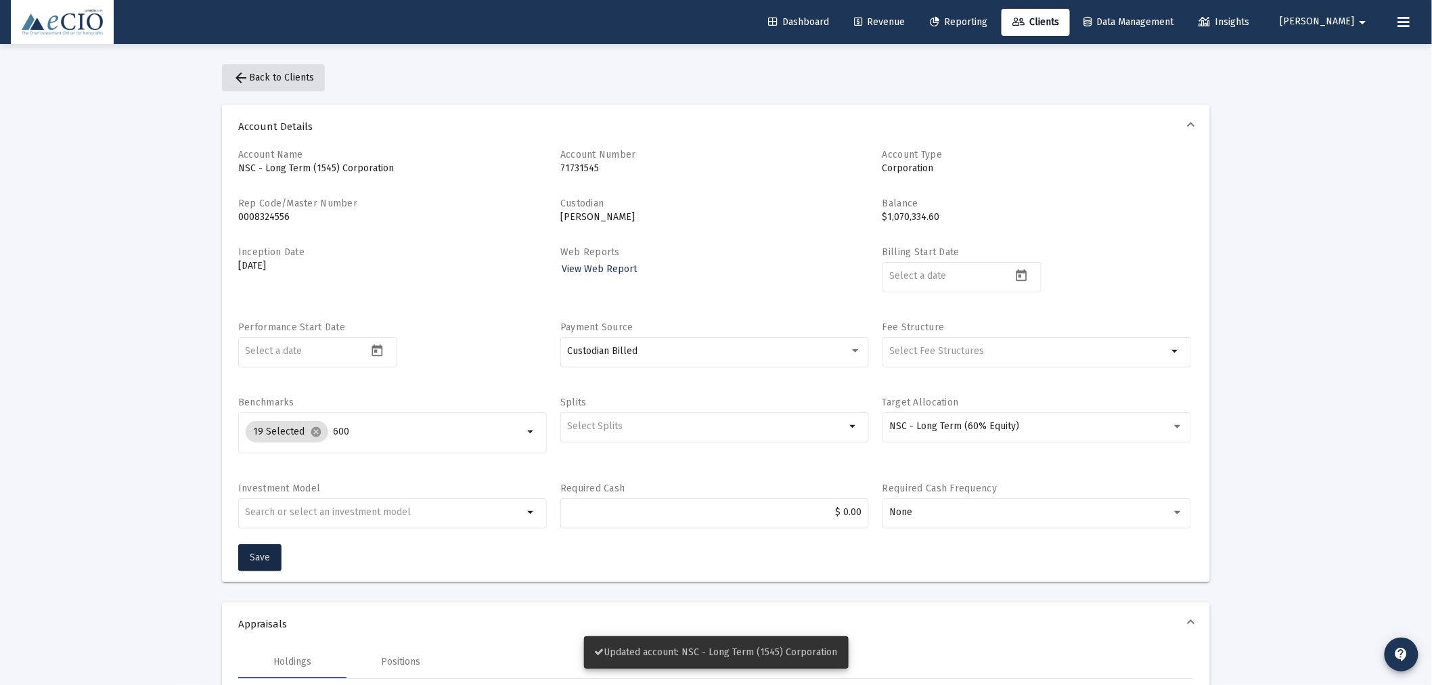
click at [280, 73] on span "arrow_back Back to Clients" at bounding box center [273, 78] width 81 height 12
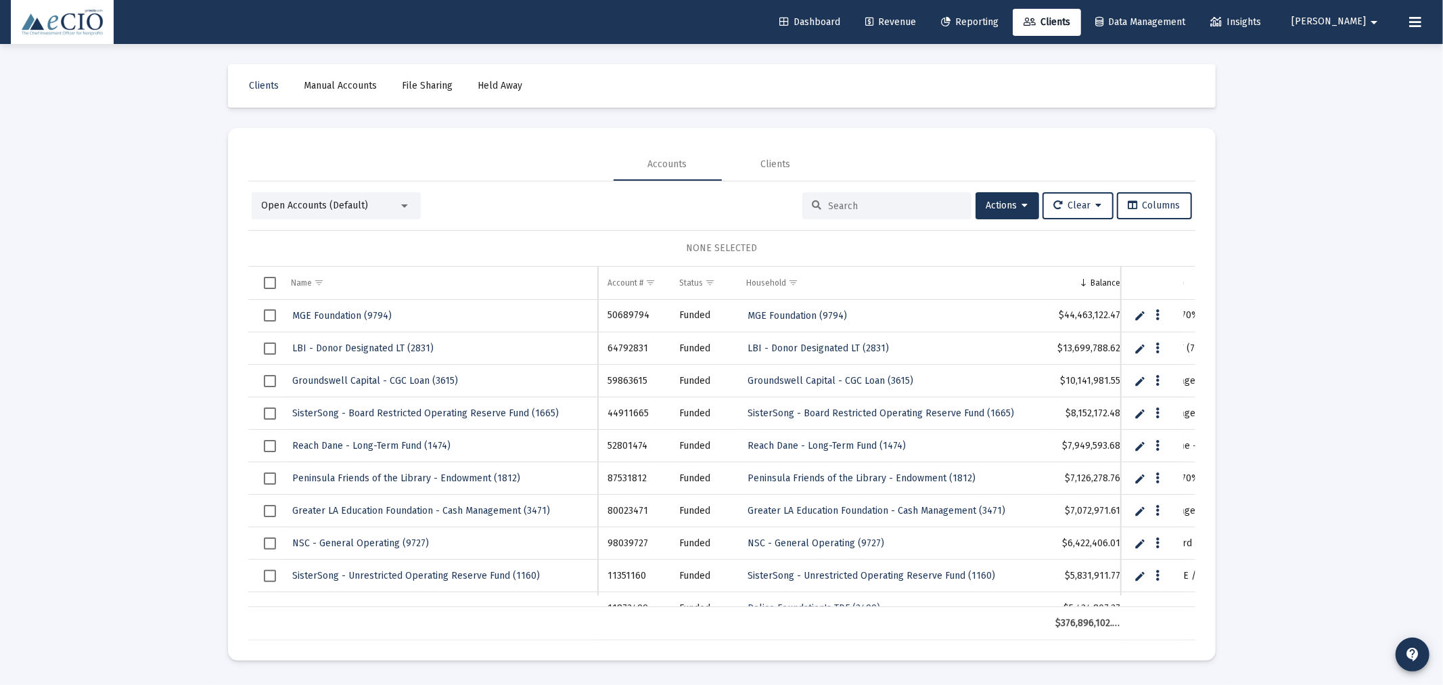
click at [901, 214] on div at bounding box center [886, 205] width 169 height 27
click at [897, 210] on input at bounding box center [895, 206] width 133 height 12
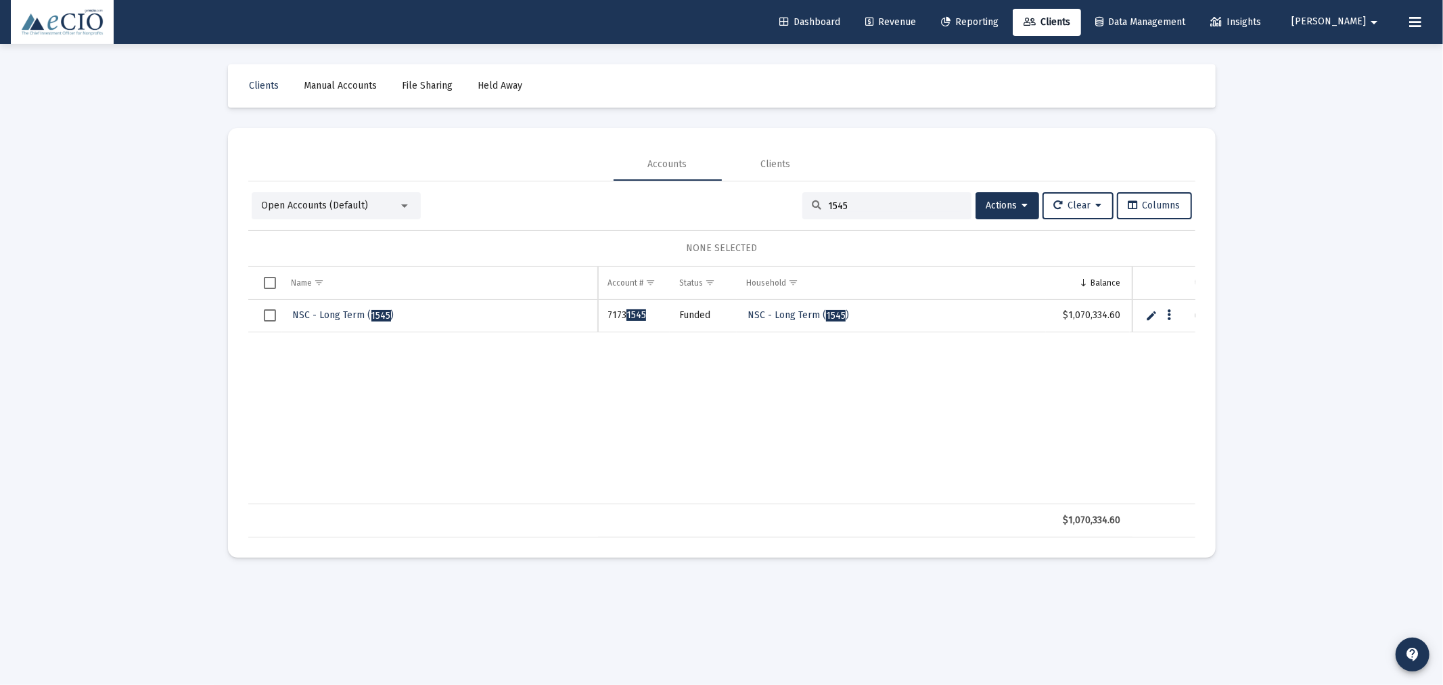
type input "1545"
click at [364, 306] on link "NSC - Long Term ( 1545 )" at bounding box center [344, 315] width 104 height 20
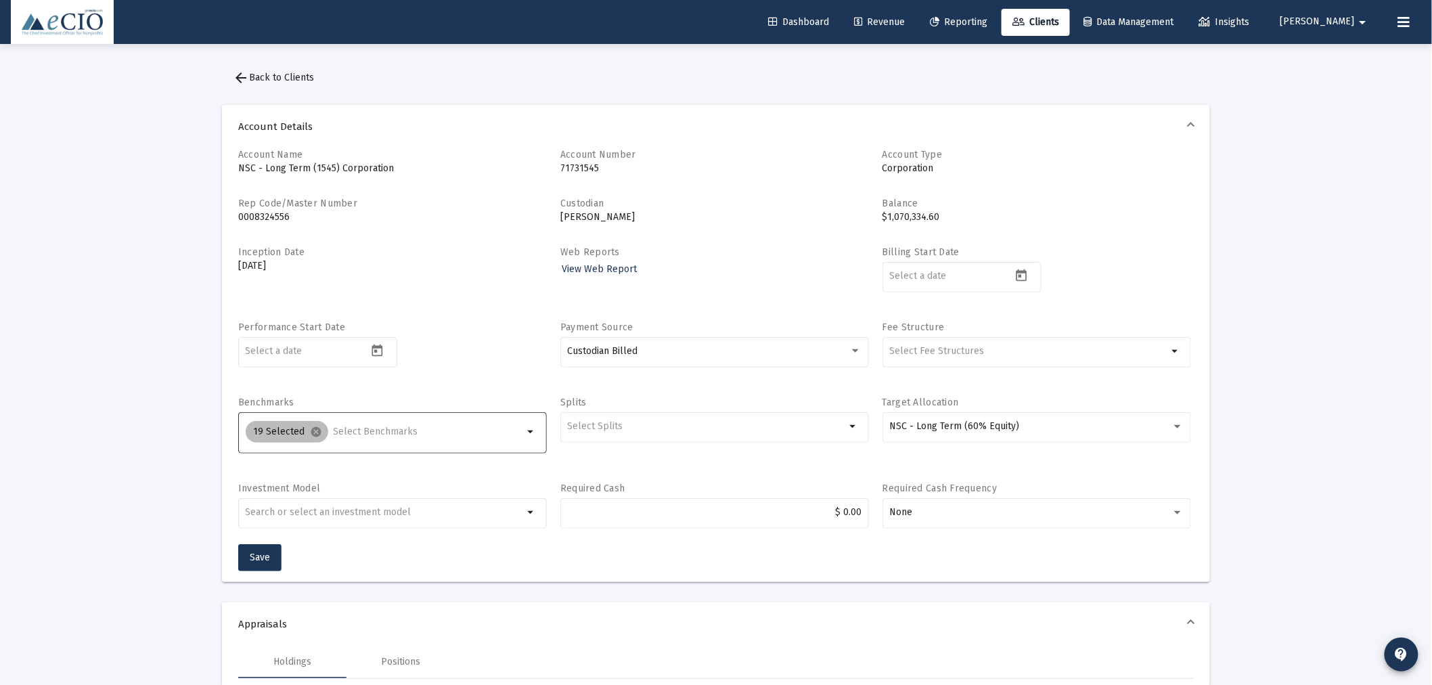
click at [357, 437] on div "19 Selected cancel" at bounding box center [384, 431] width 283 height 27
click at [357, 434] on input "Selection" at bounding box center [429, 431] width 190 height 11
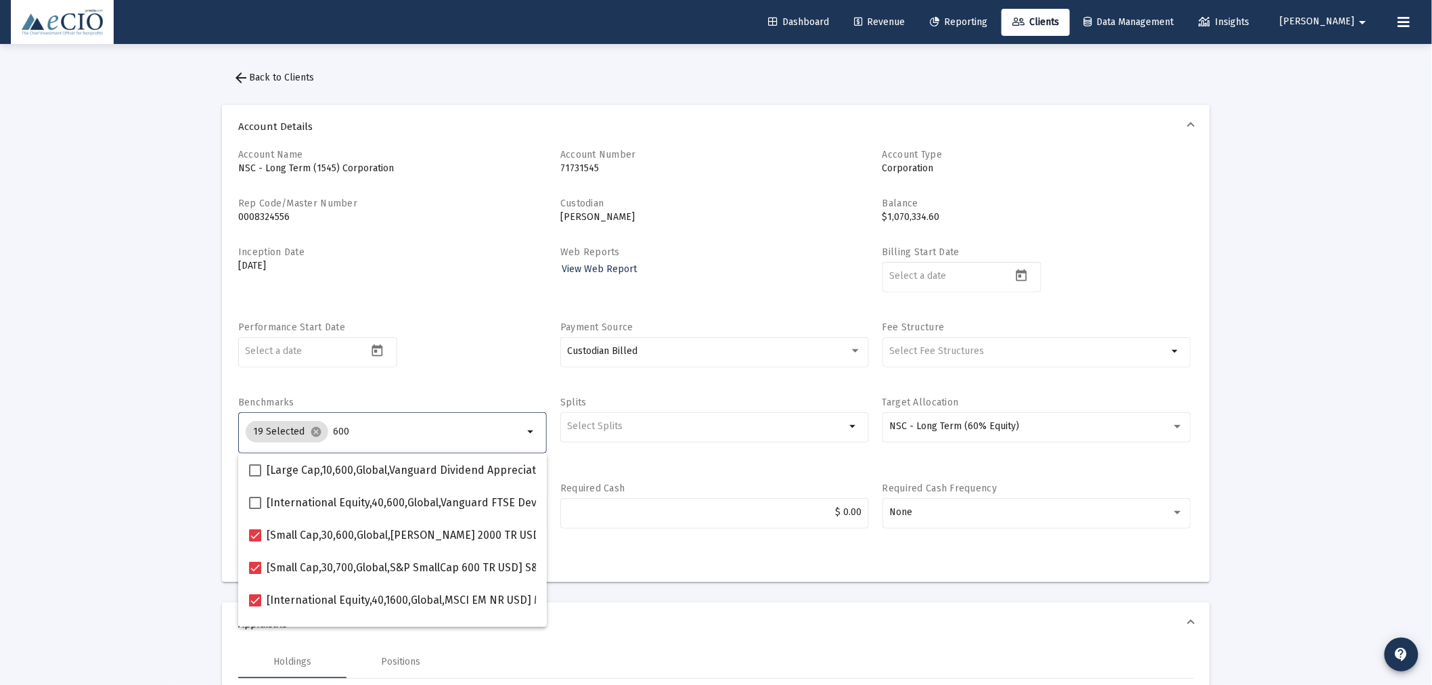
type input "600"
drag, startPoint x: 463, startPoint y: 392, endPoint x: 455, endPoint y: 367, distance: 26.1
click at [463, 389] on div "Account Name NSC - Long Term (1545) Corporation Account Number 71731545 Account…" at bounding box center [715, 346] width 955 height 396
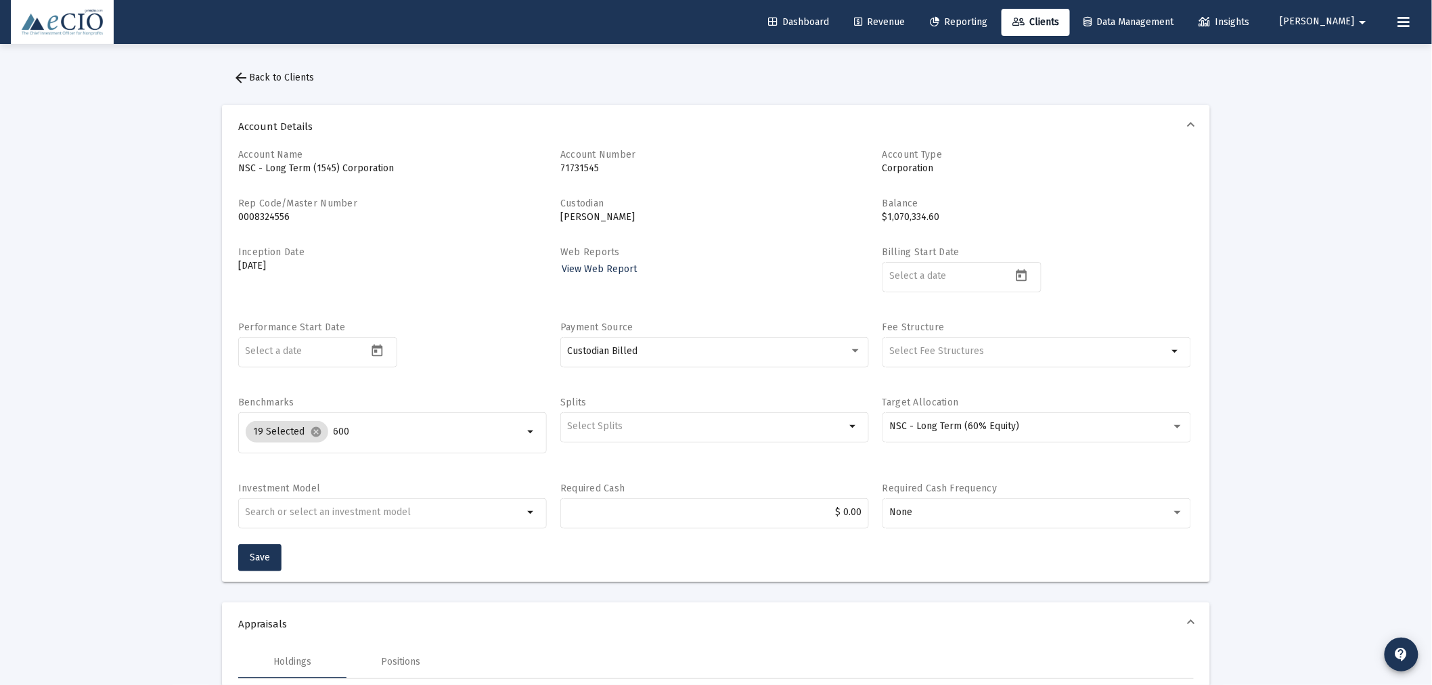
click at [273, 78] on span "arrow_back Back to Clients" at bounding box center [273, 78] width 81 height 12
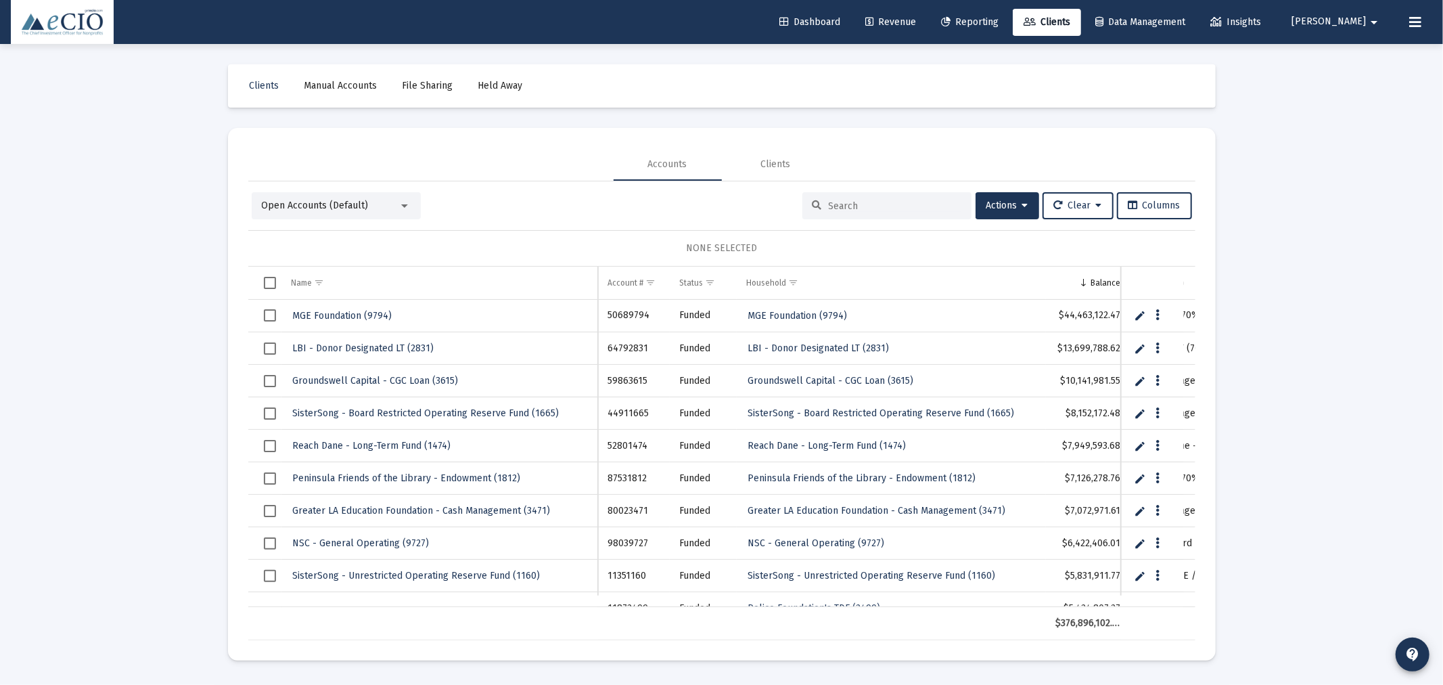
click at [867, 206] on input at bounding box center [895, 206] width 133 height 12
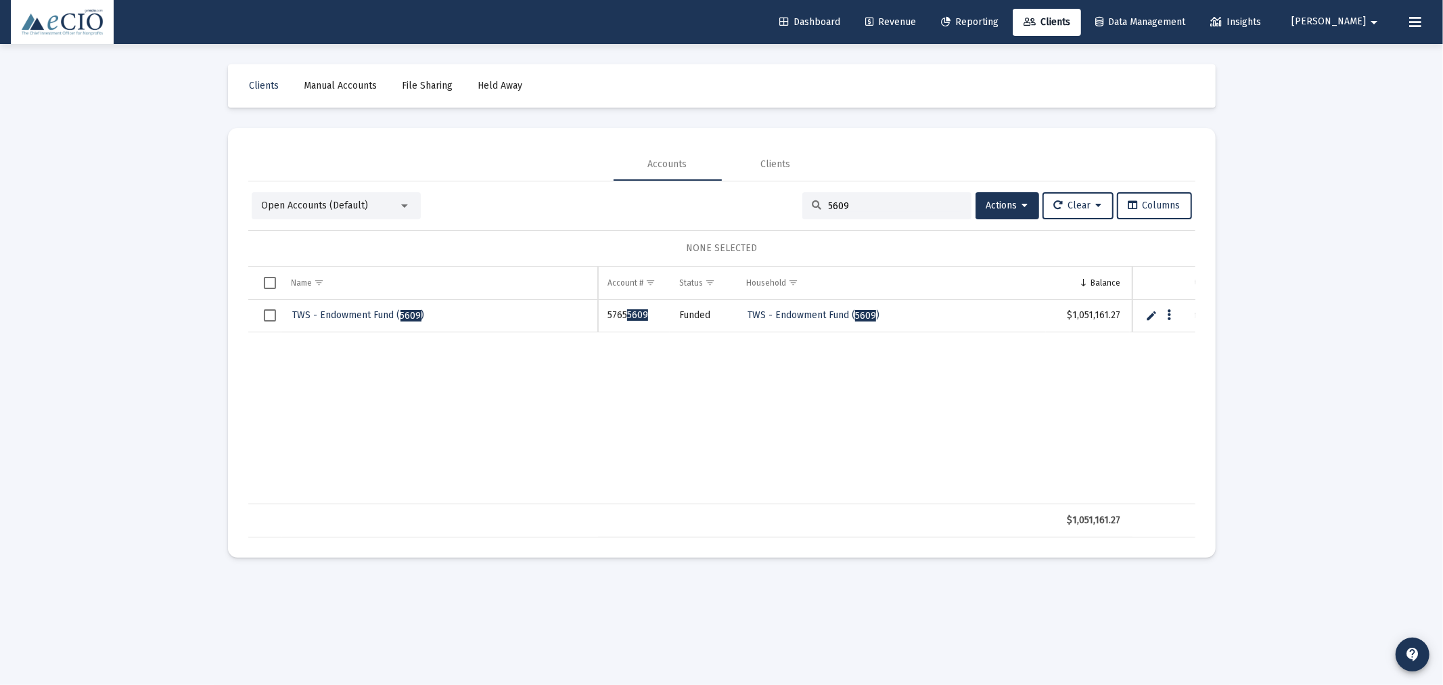
type input "5609"
click at [348, 315] on span "TWS - Endowment Fund ( 5609 )" at bounding box center [359, 315] width 132 height 12
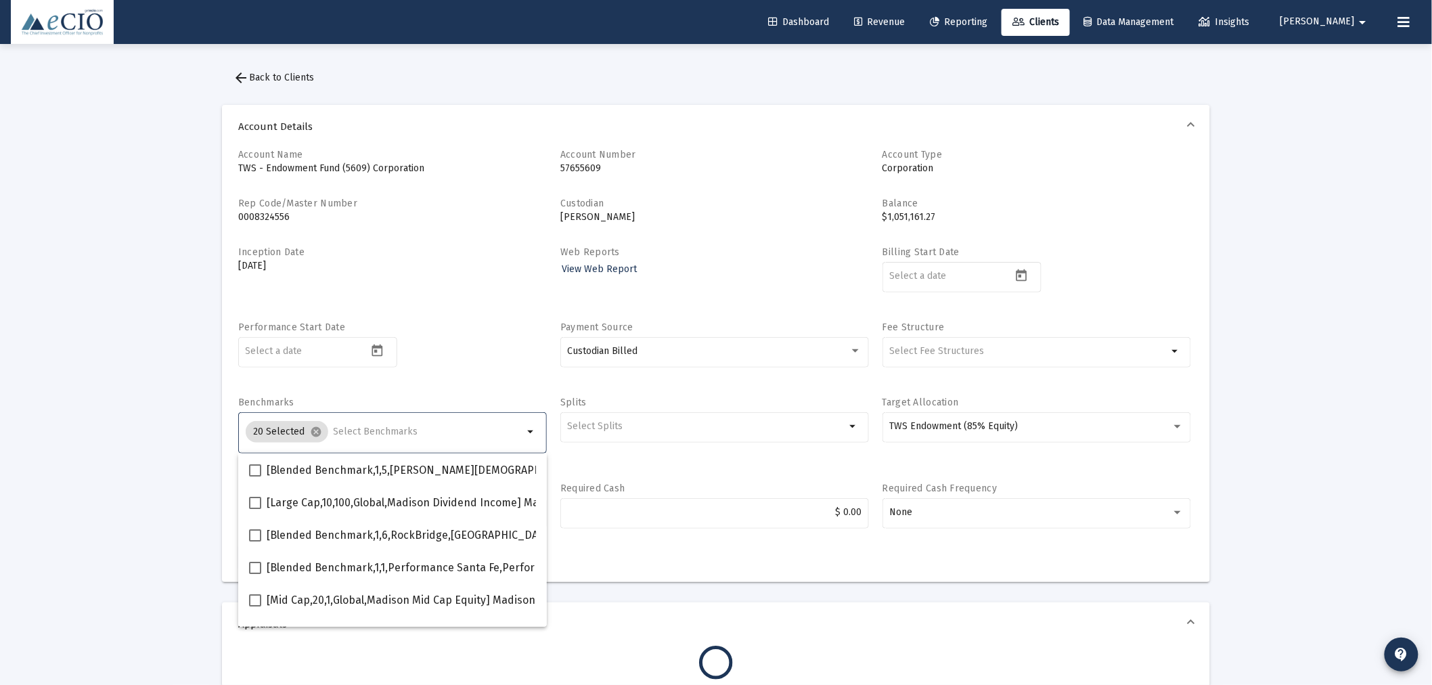
click at [359, 435] on input "Selection" at bounding box center [429, 431] width 190 height 11
type input "600"
click at [260, 564] on span at bounding box center [255, 568] width 12 height 12
click at [255, 574] on input "[Small Cap,30,700,Global,S&P SmallCap 600 TR USD] S&P SmallCap 600 Index" at bounding box center [254, 574] width 1 height 1
checkbox input "true"
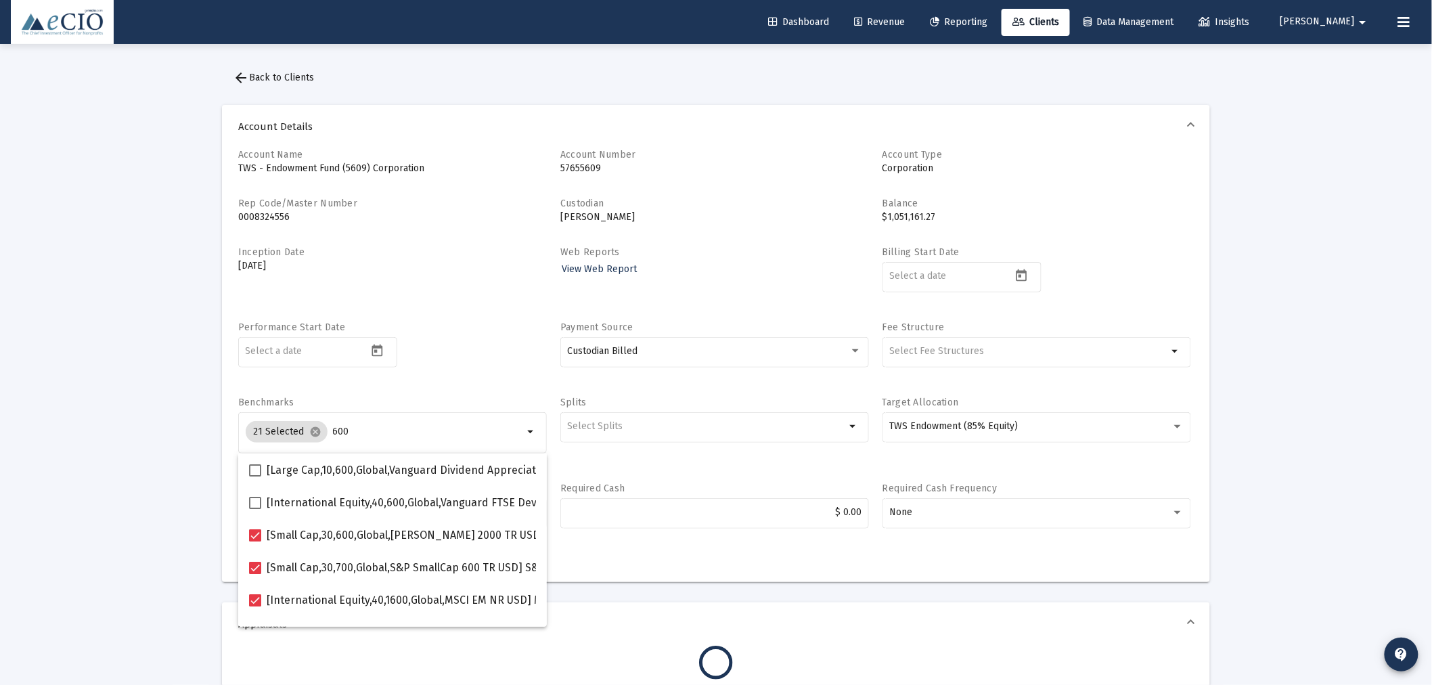
click at [463, 306] on div "Inception Date [DATE]" at bounding box center [392, 277] width 309 height 62
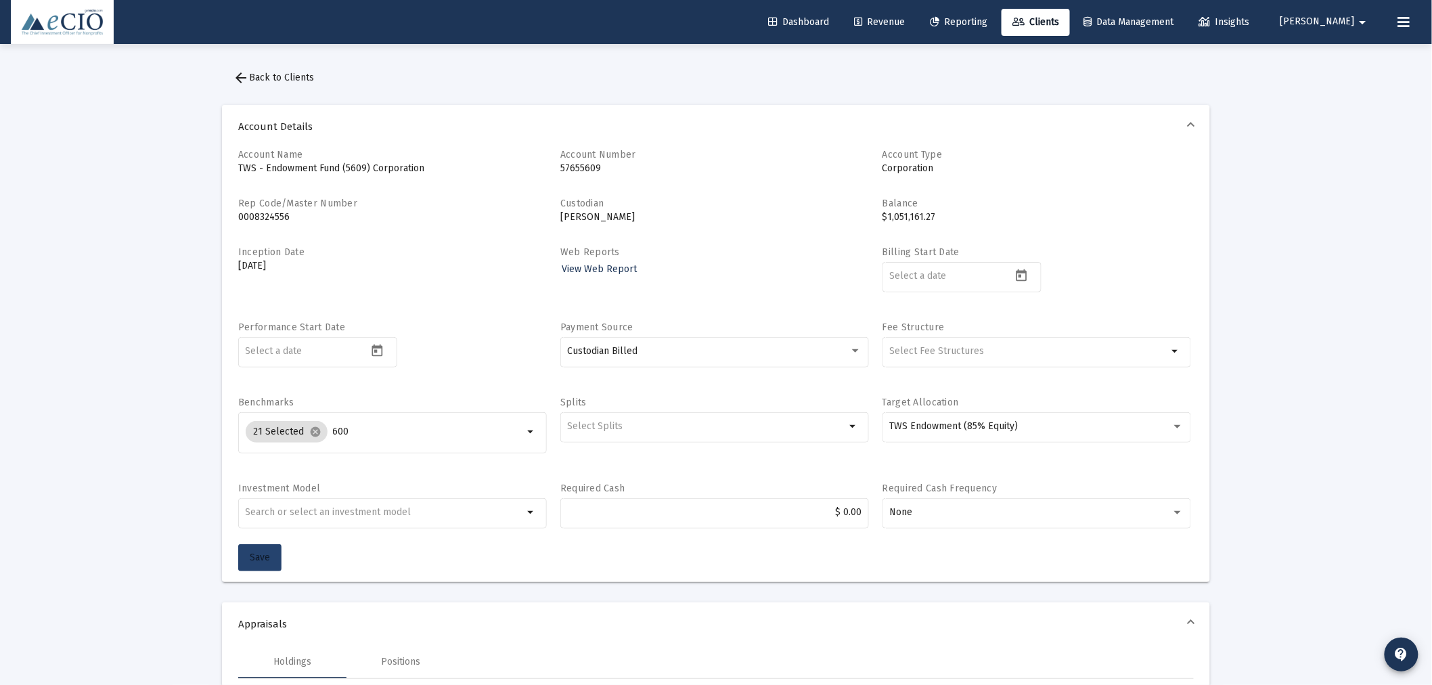
click at [269, 555] on span "Save" at bounding box center [260, 557] width 20 height 12
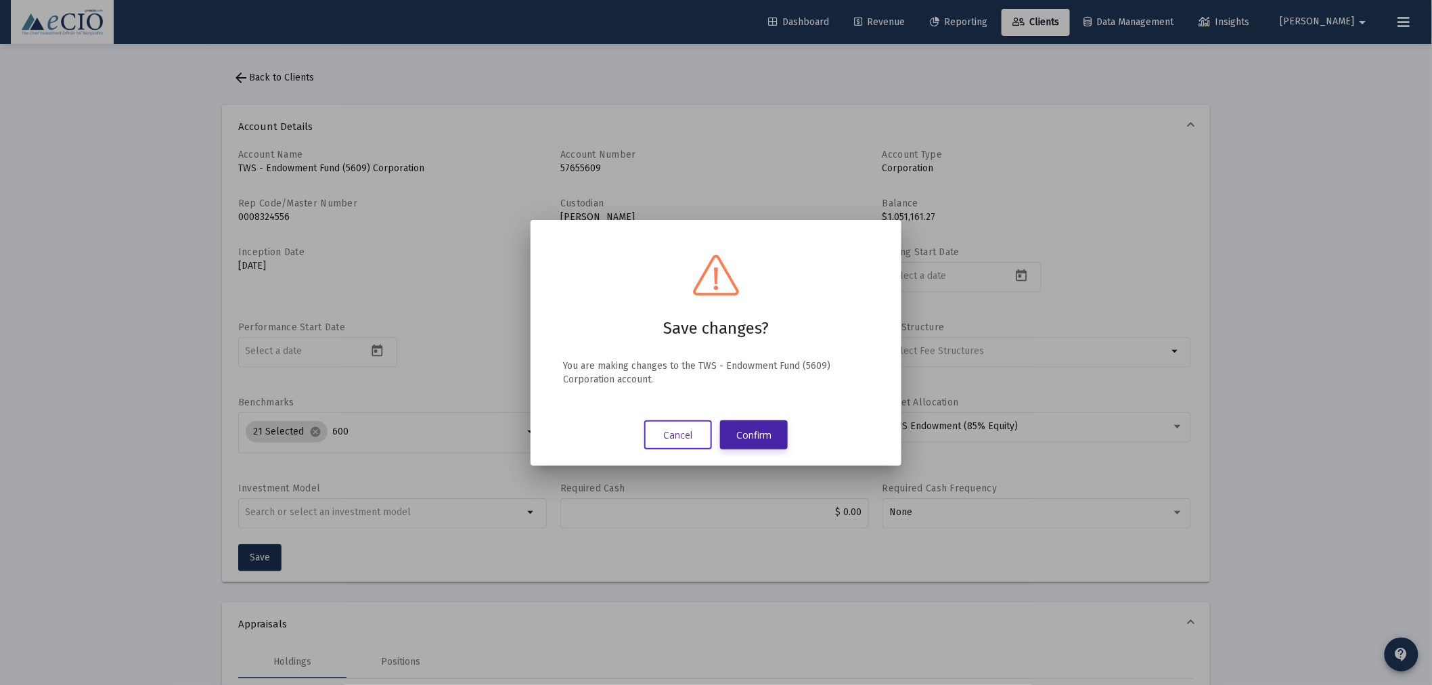
click at [758, 433] on button "Confirm" at bounding box center [754, 434] width 68 height 29
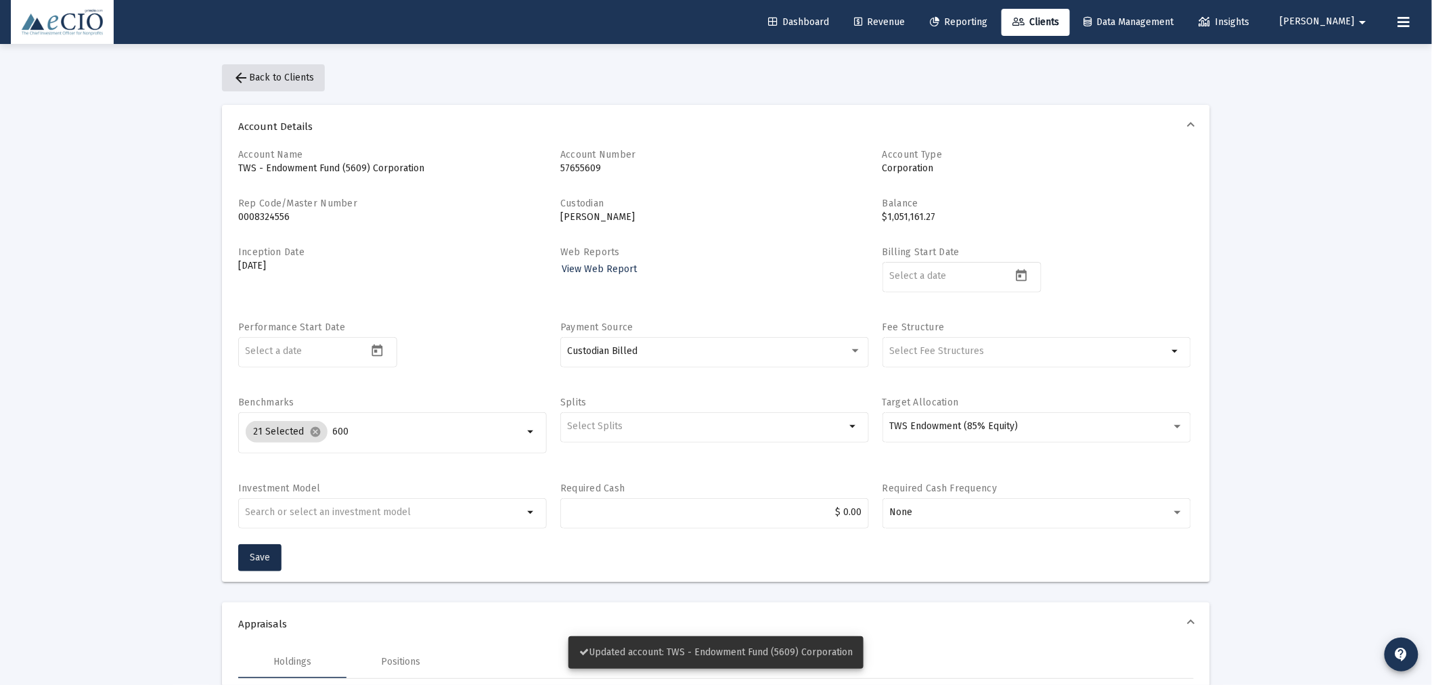
click at [295, 81] on span "arrow_back Back to Clients" at bounding box center [273, 78] width 81 height 12
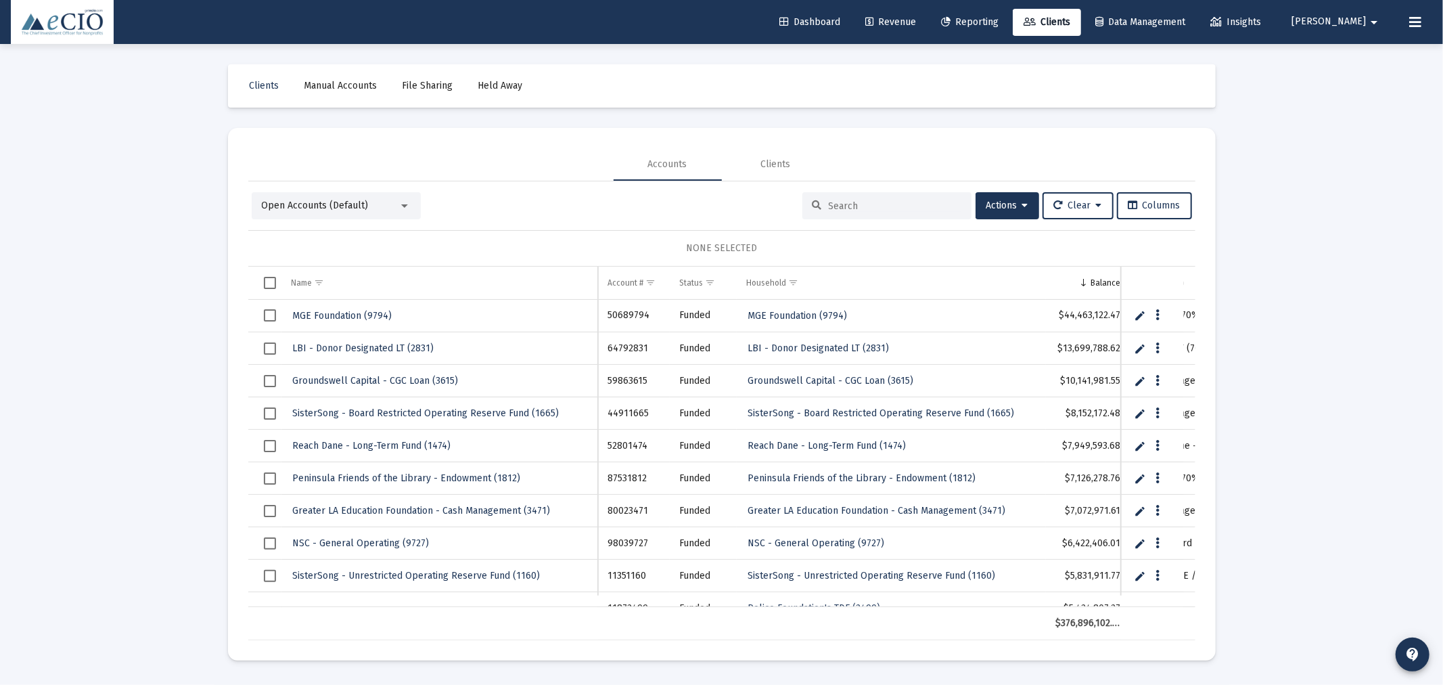
click at [877, 203] on input at bounding box center [895, 206] width 133 height 12
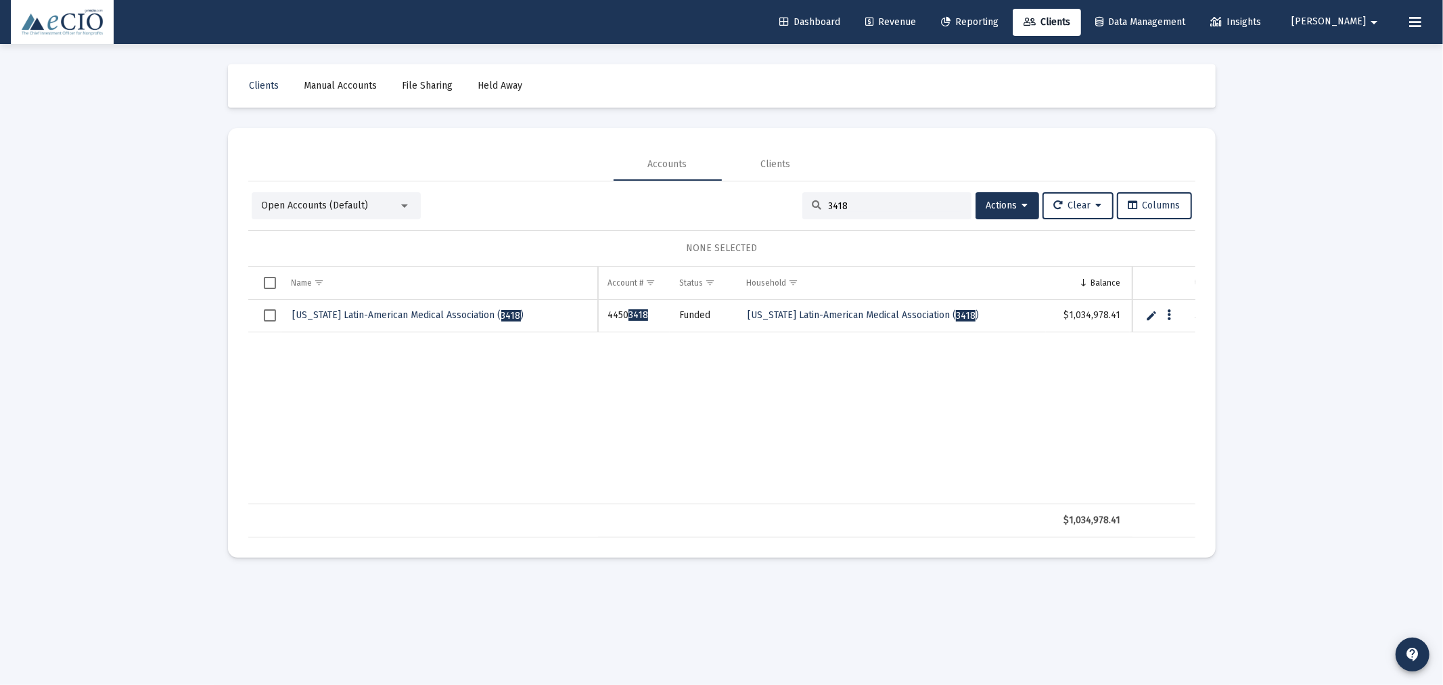
type input "3418"
click at [340, 315] on span "[US_STATE] Latin-American Medical Association ( 3418 )" at bounding box center [408, 315] width 231 height 12
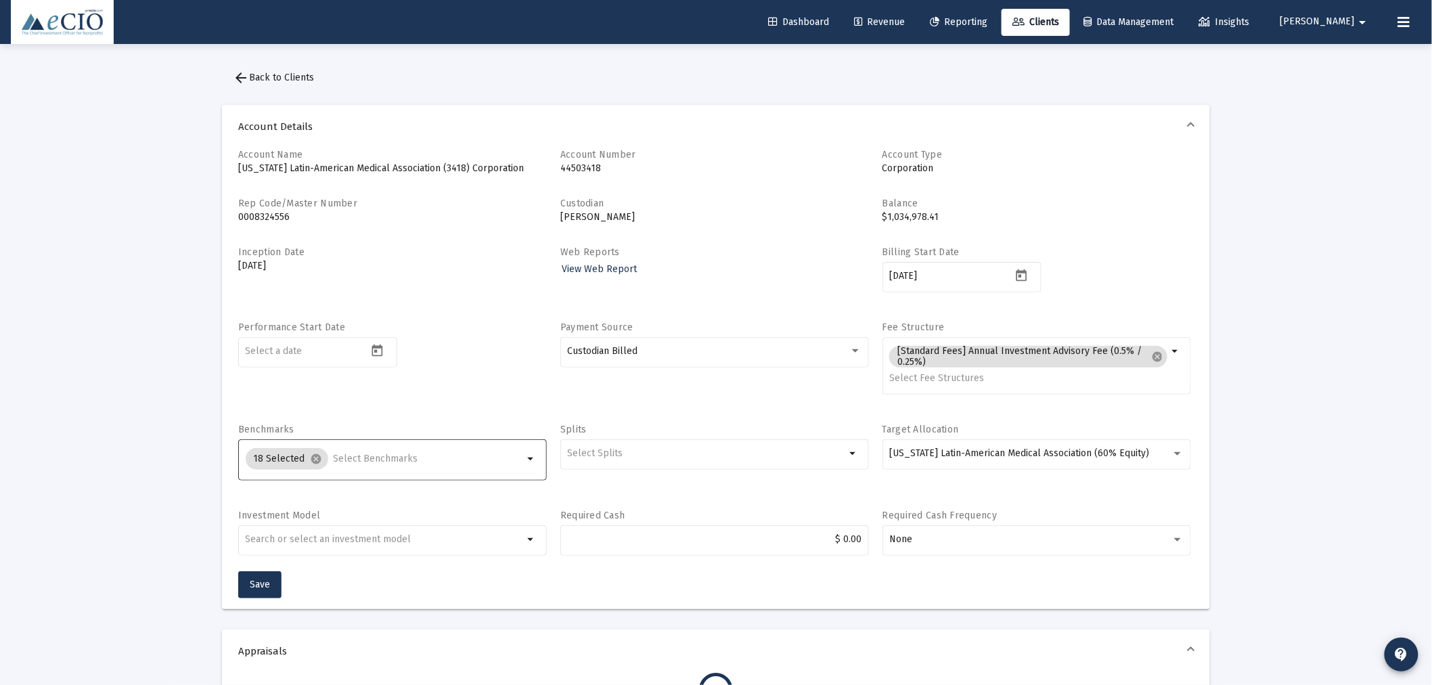
click at [346, 457] on input "Selection" at bounding box center [429, 458] width 190 height 11
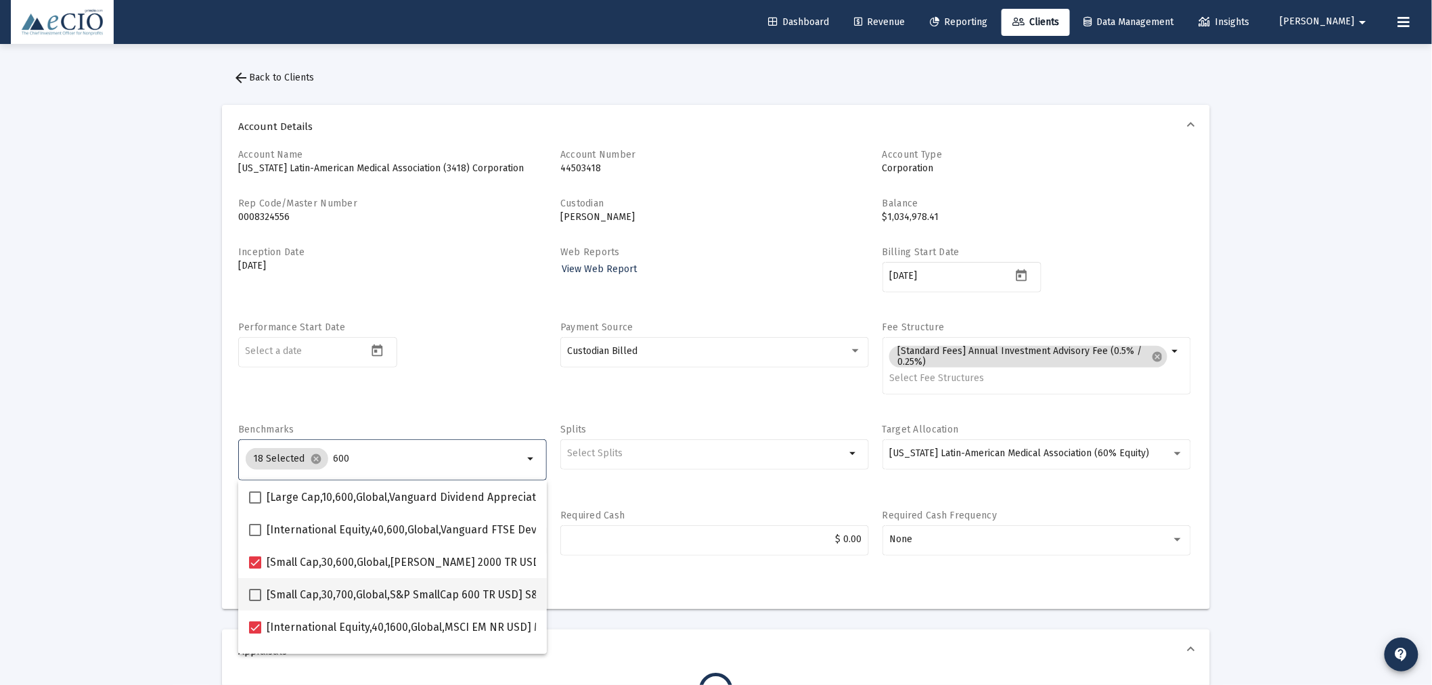
type input "600"
click at [251, 591] on span at bounding box center [255, 595] width 12 height 12
click at [254, 601] on input "[Small Cap,30,700,Global,S&P SmallCap 600 TR USD] S&P SmallCap 600 Index" at bounding box center [254, 601] width 1 height 1
checkbox input "true"
click at [455, 398] on div "Performance Start Date" at bounding box center [392, 365] width 309 height 89
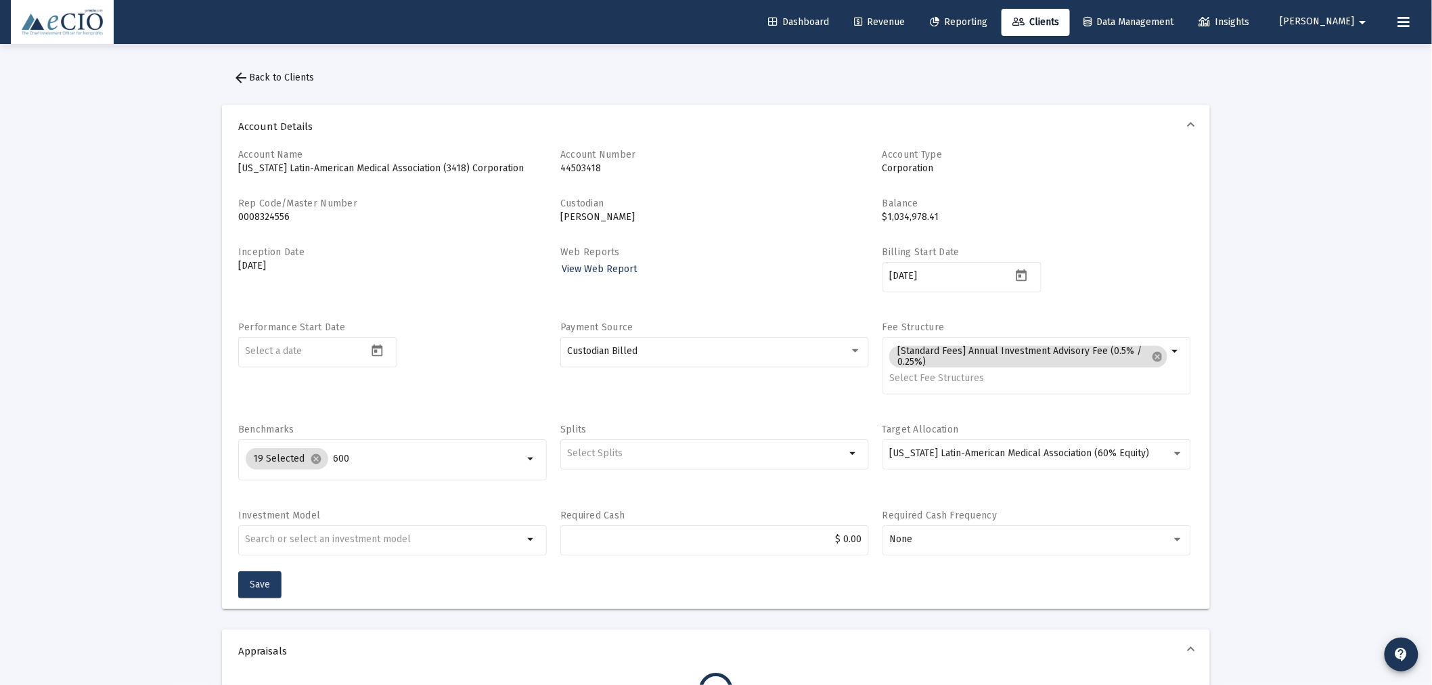
click at [265, 580] on span "Save" at bounding box center [260, 584] width 20 height 12
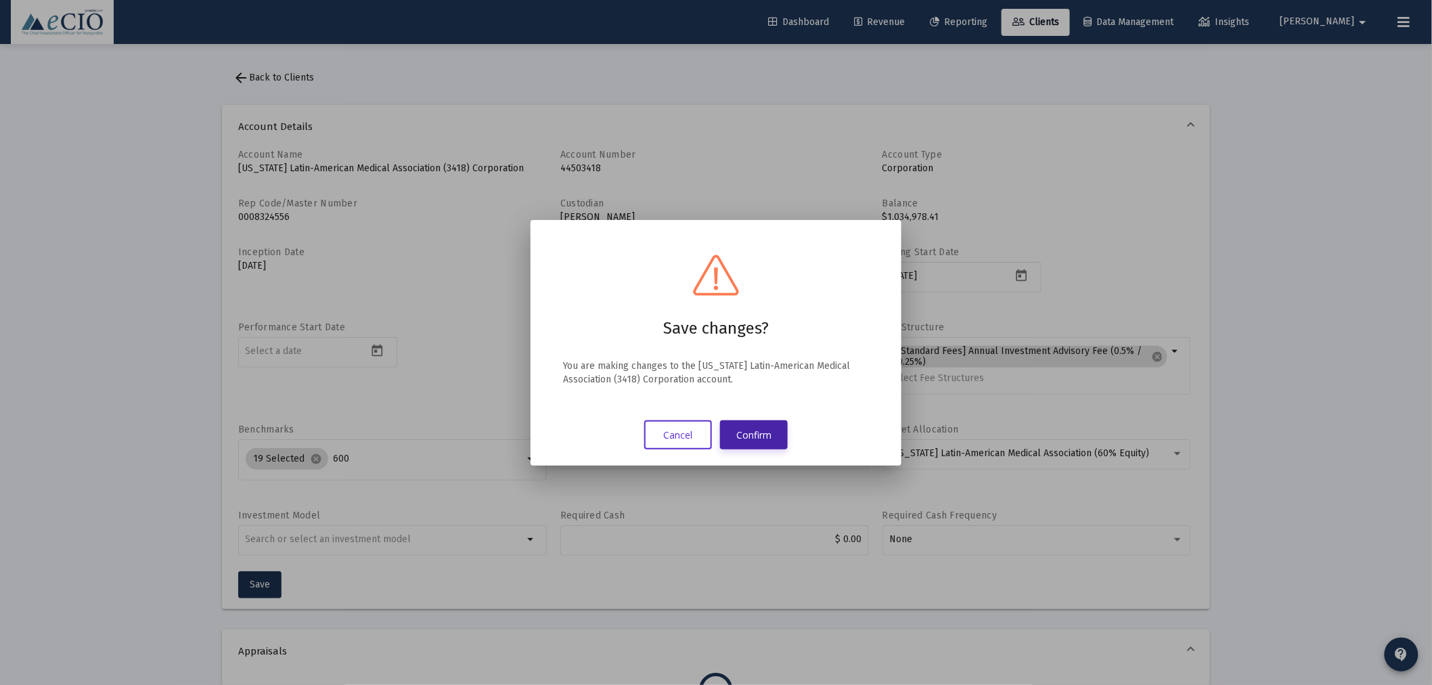
click at [749, 432] on button "Confirm" at bounding box center [754, 434] width 68 height 29
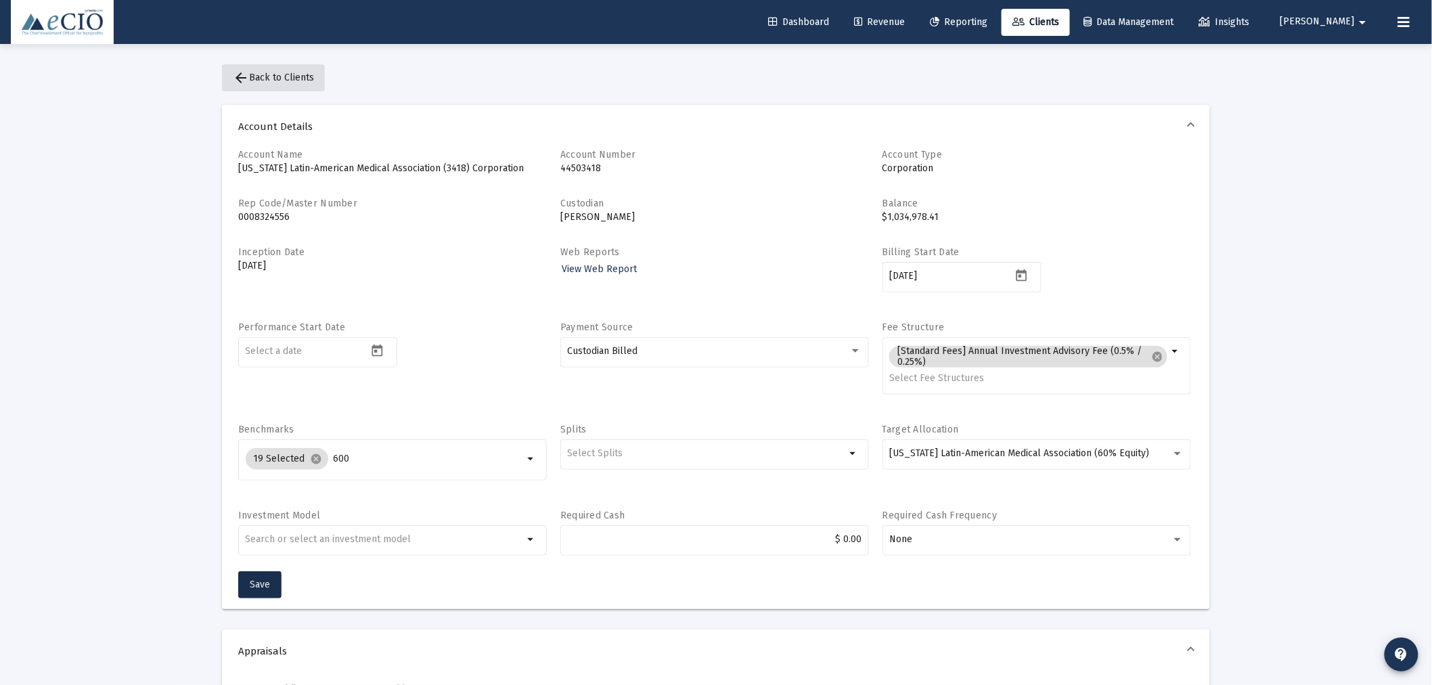
click at [268, 70] on button "arrow_back Back to Clients" at bounding box center [273, 77] width 103 height 27
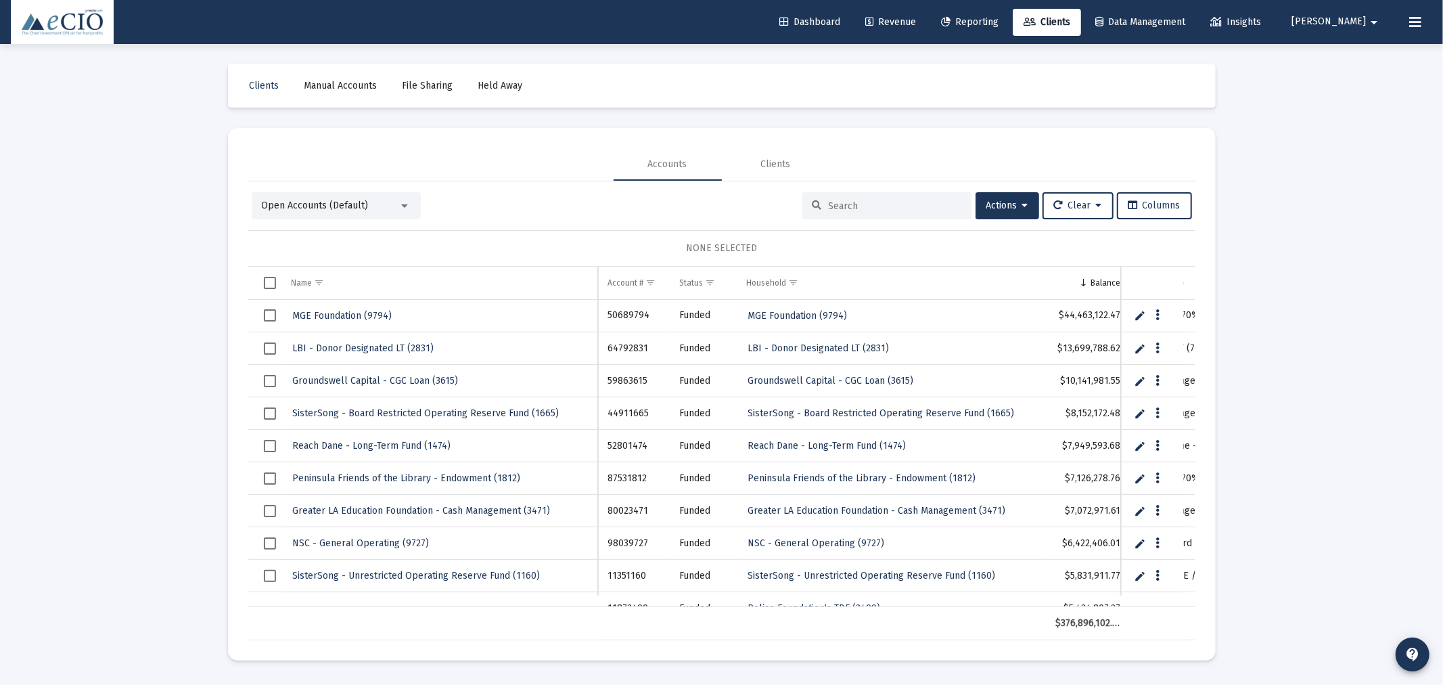
click at [855, 206] on input at bounding box center [895, 206] width 133 height 12
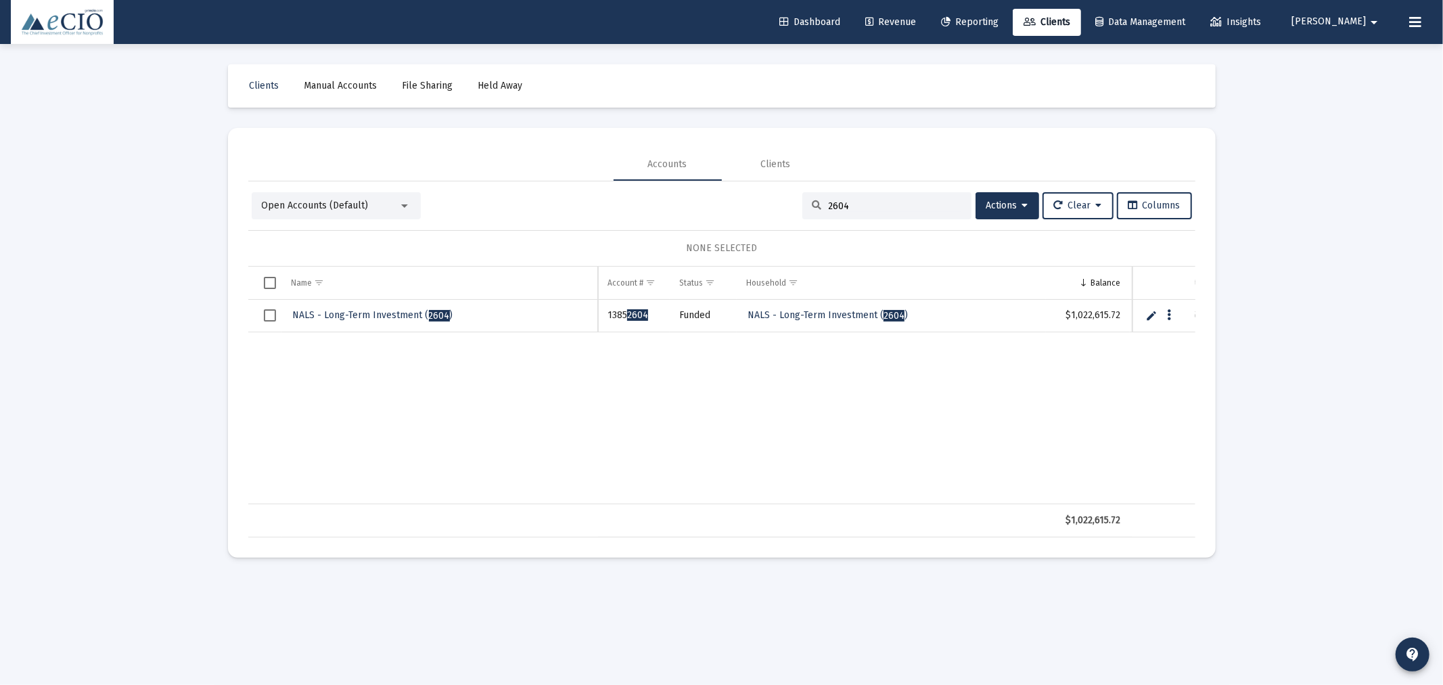
type input "2604"
click at [335, 311] on span "NALS - Long-Term Investment ( 2604 )" at bounding box center [373, 315] width 160 height 12
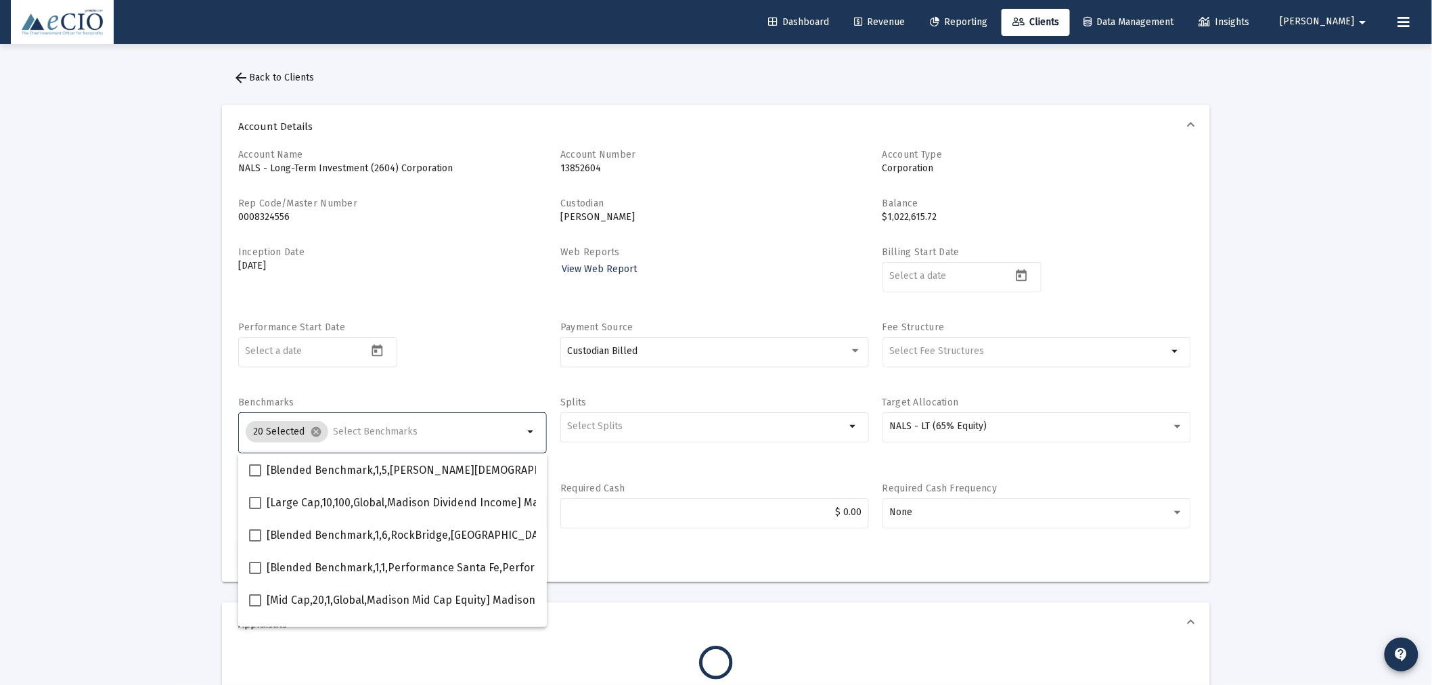
click at [365, 426] on input "Selection" at bounding box center [429, 431] width 190 height 11
type input "600"
click at [244, 70] on mat-icon "arrow_back" at bounding box center [241, 78] width 16 height 16
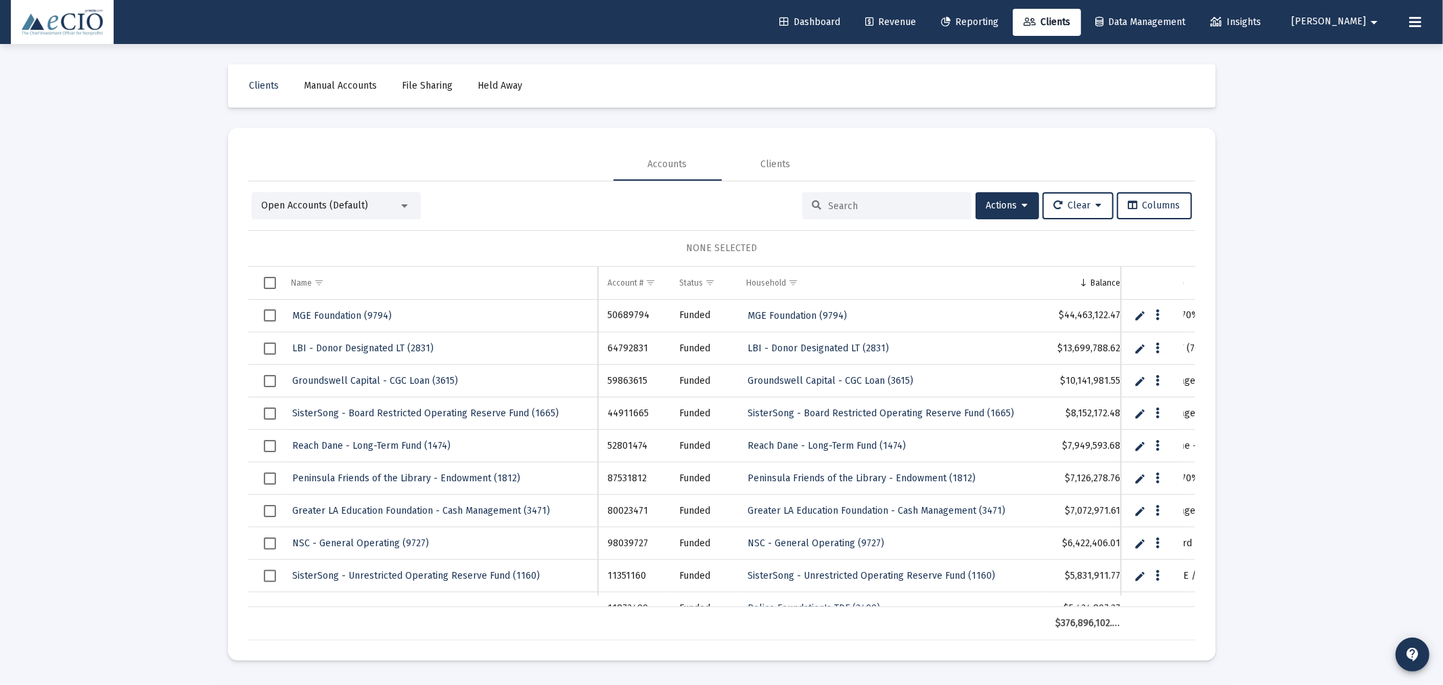
click at [846, 200] on input at bounding box center [895, 206] width 133 height 12
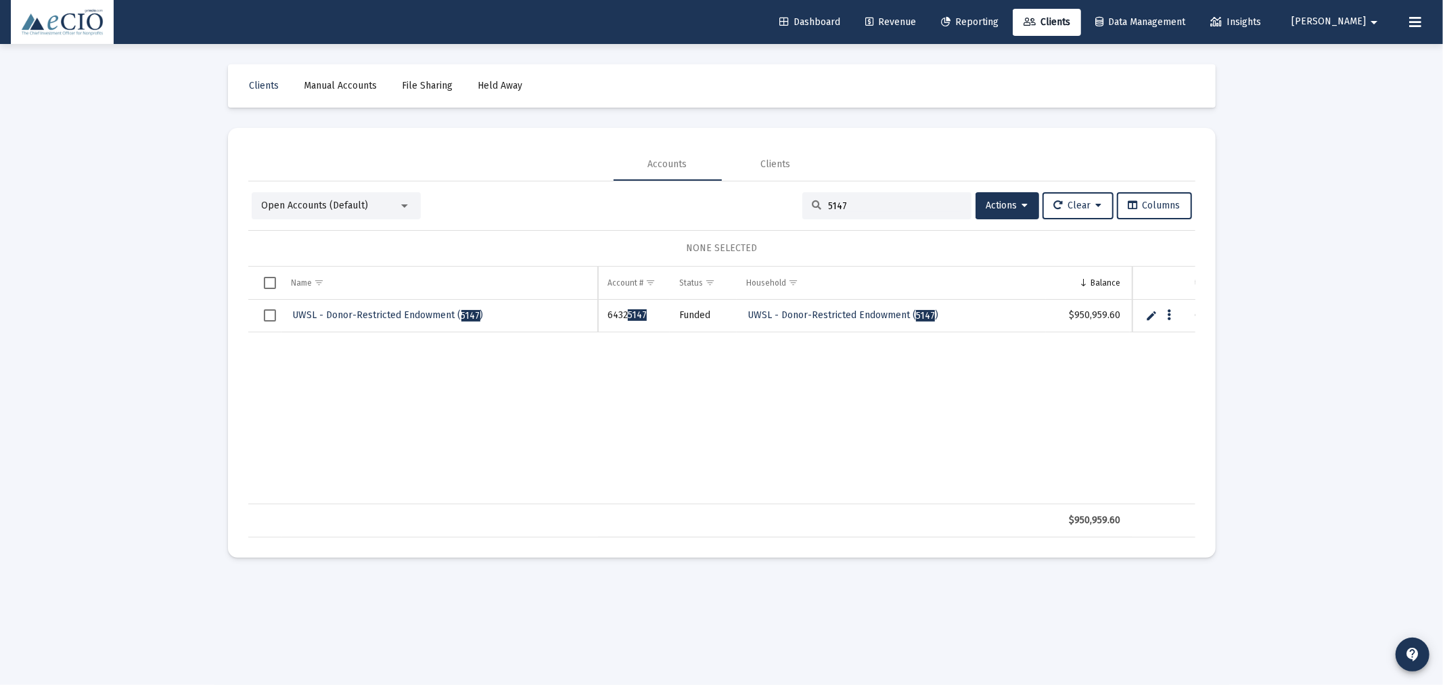
type input "5147"
click at [386, 308] on link "UWSL - Donor-Restricted Endowment ( 5147 )" at bounding box center [388, 315] width 193 height 20
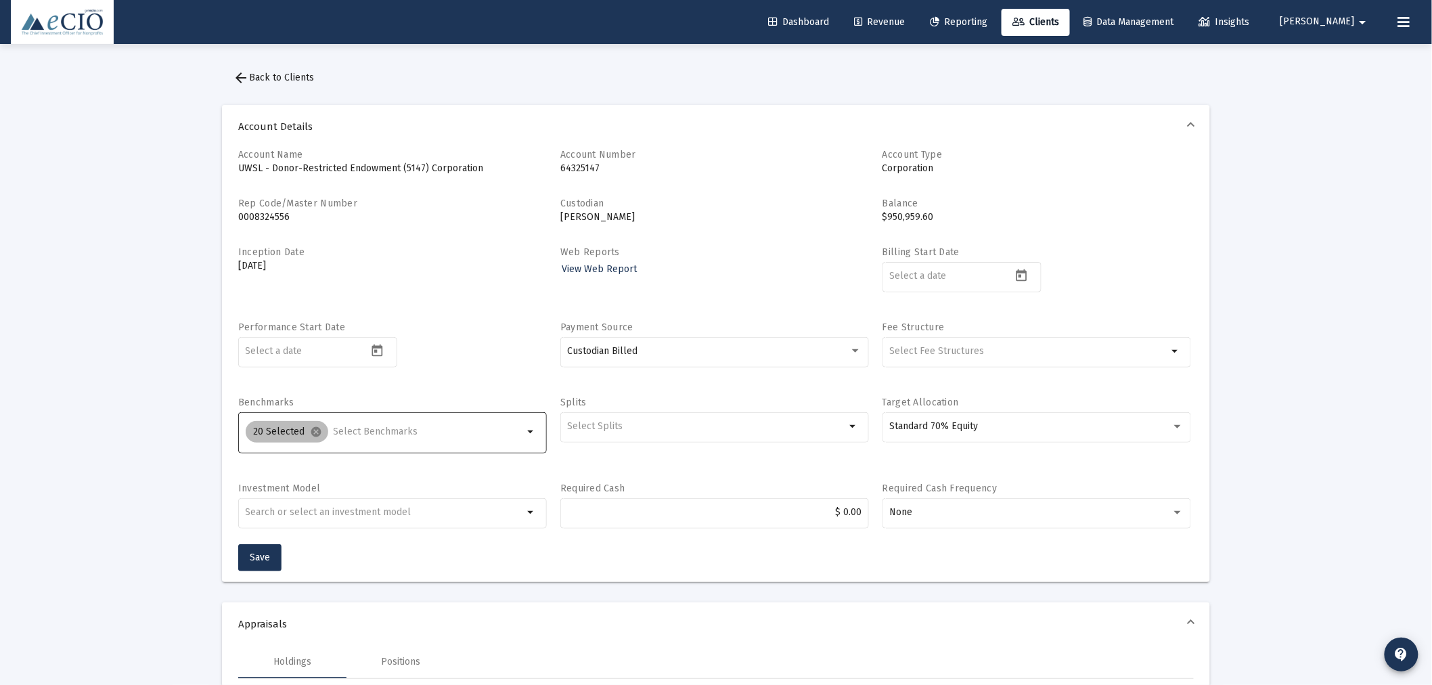
click at [345, 424] on div "20 Selected cancel" at bounding box center [384, 431] width 283 height 27
click at [346, 427] on input "Selection" at bounding box center [429, 431] width 190 height 11
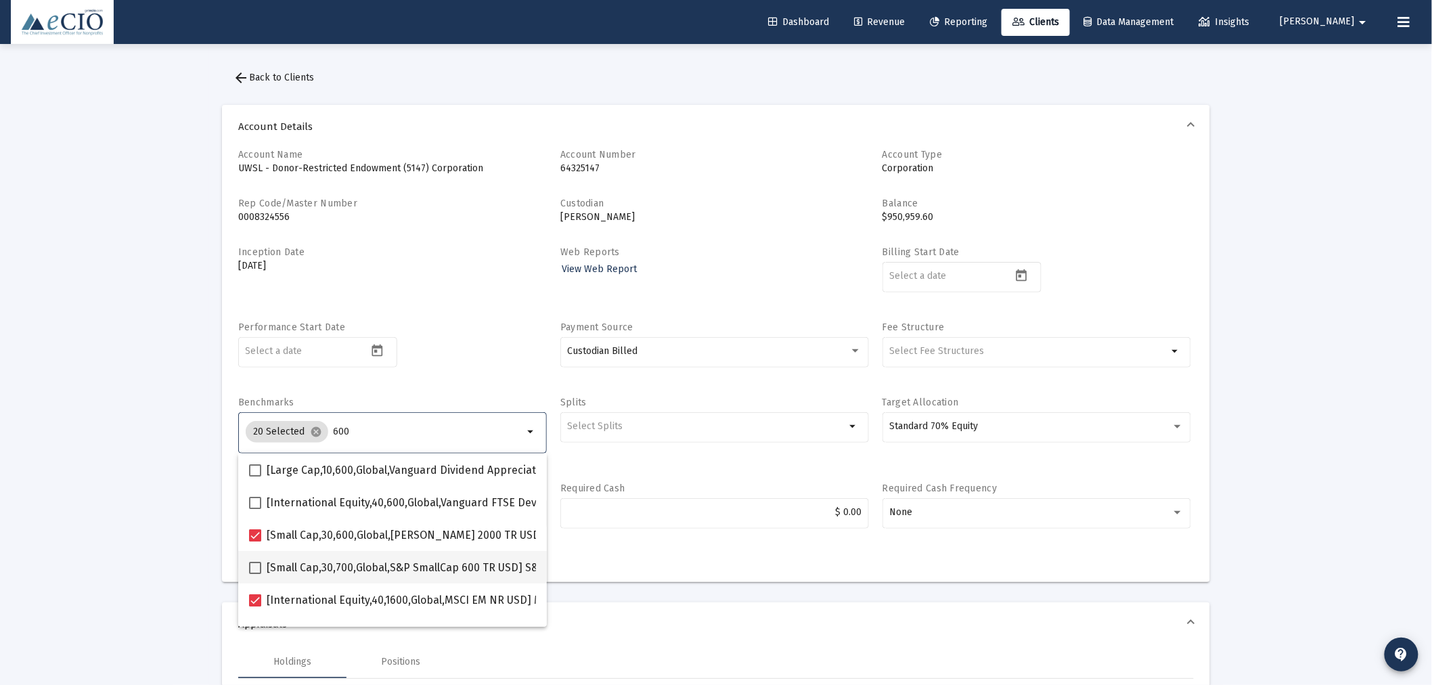
type input "600"
click at [291, 555] on mat-checkbox "[Small Cap,30,700,Global,S&P SmallCap 600 TR USD] S&P SmallCap 600 Index" at bounding box center [447, 567] width 397 height 32
click at [248, 566] on mat-option "[Small Cap,30,700,Global,S&P SmallCap 600 TR USD] S&P SmallCap 600 Index" at bounding box center [392, 567] width 309 height 32
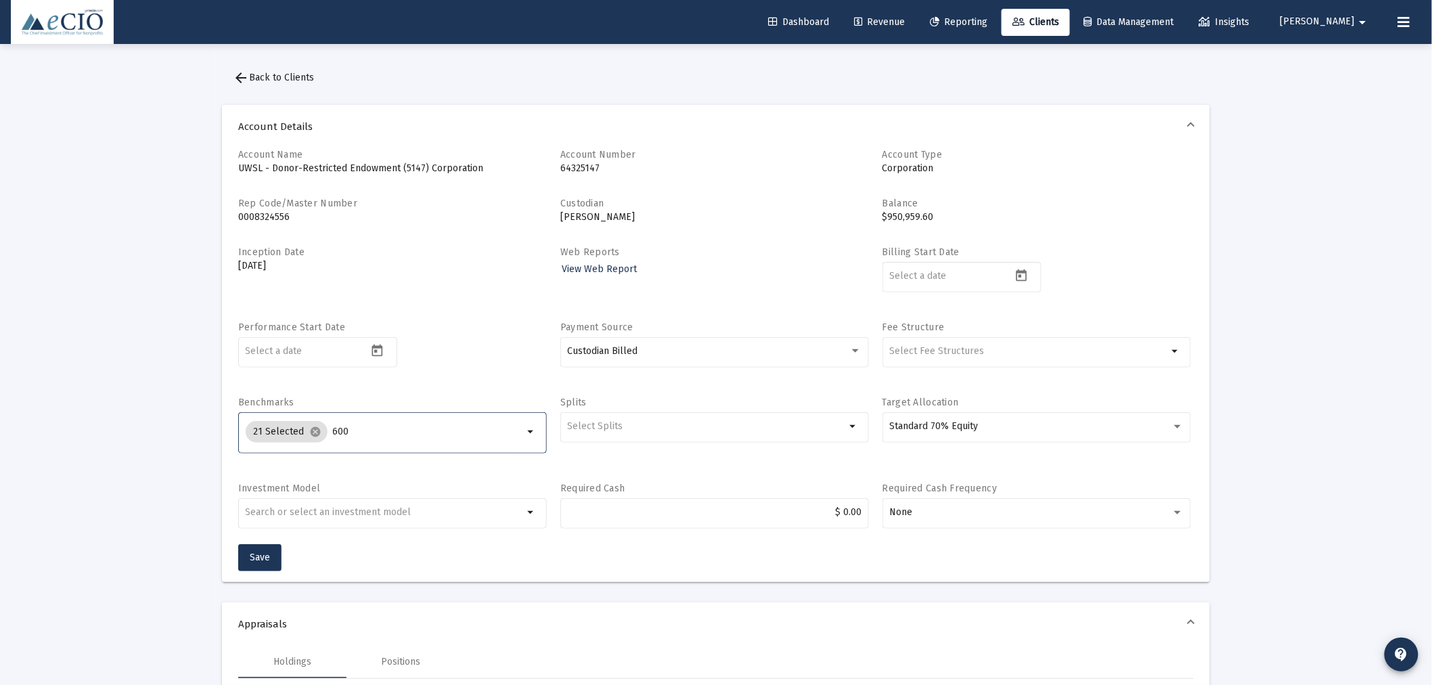
click at [353, 434] on input "600" at bounding box center [428, 431] width 191 height 11
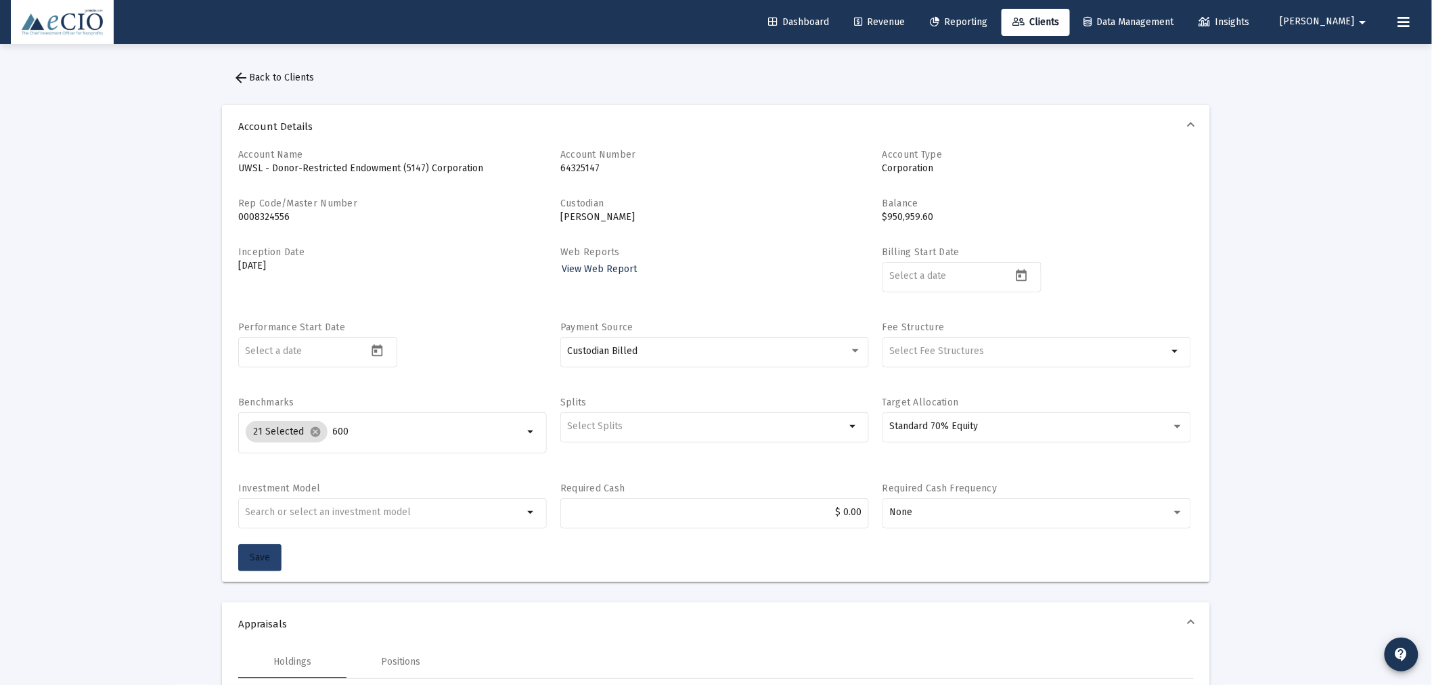
click at [255, 552] on span "Save" at bounding box center [260, 557] width 20 height 12
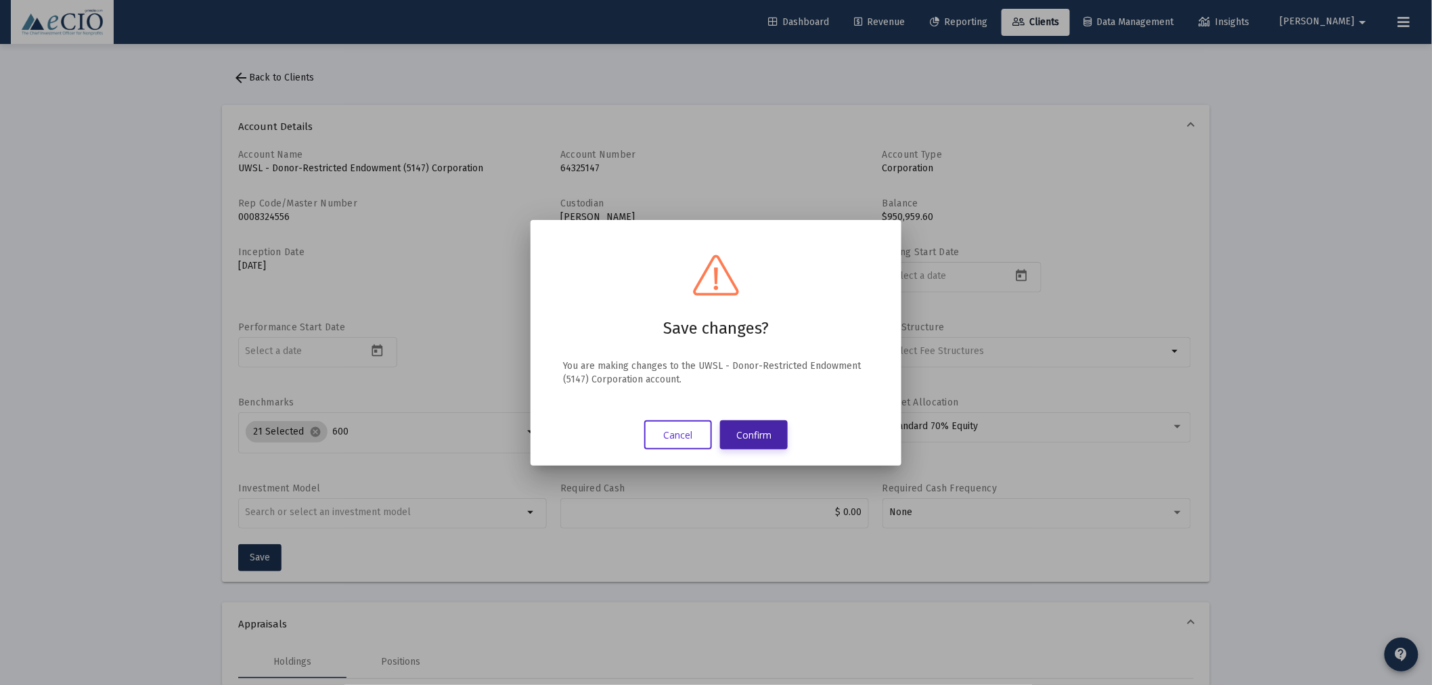
click at [754, 435] on button "Confirm" at bounding box center [754, 434] width 68 height 29
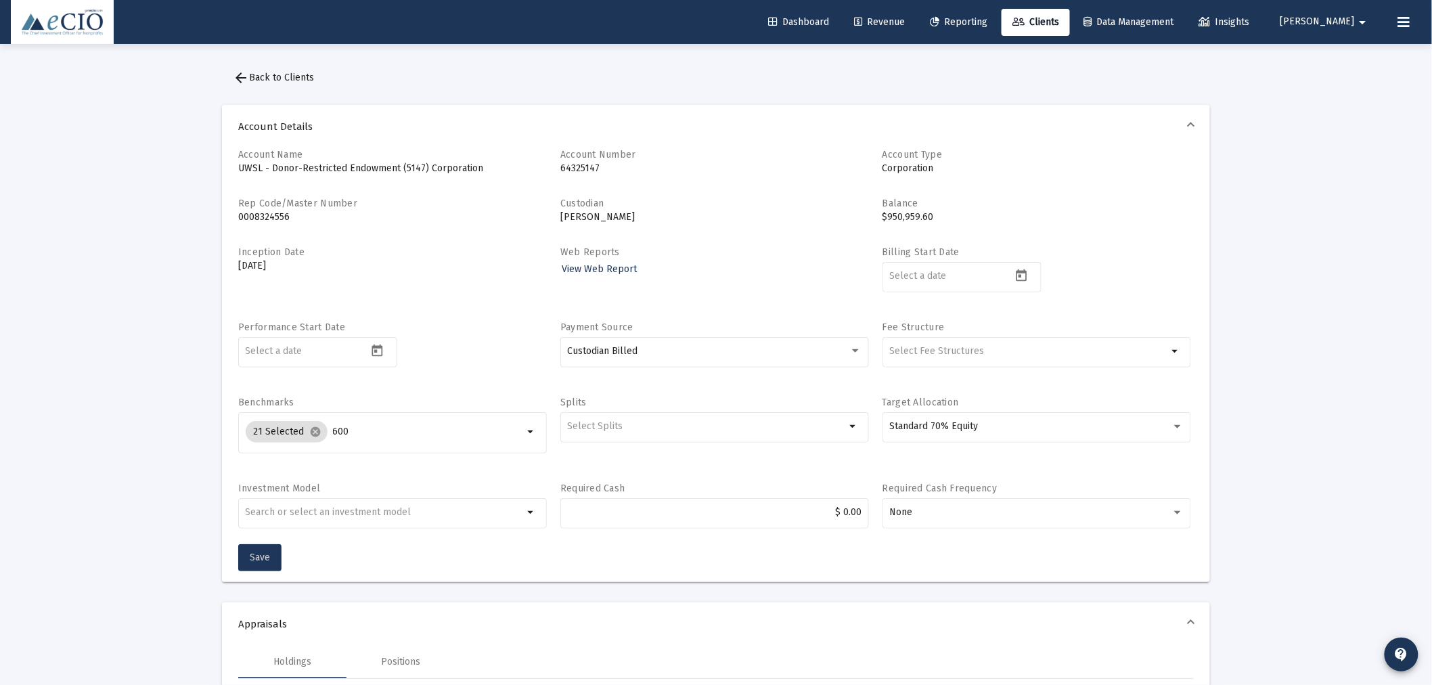
click at [259, 551] on span "Save" at bounding box center [260, 557] width 20 height 12
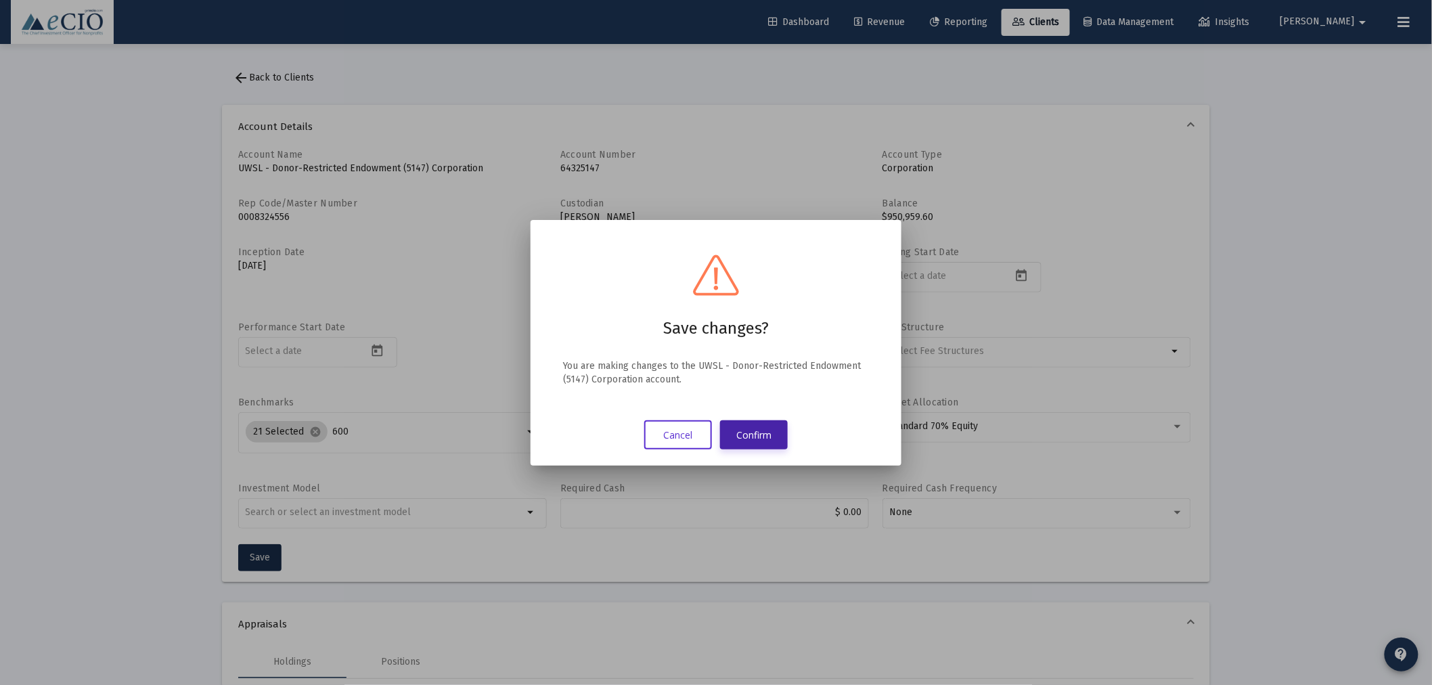
click at [756, 421] on button "Confirm" at bounding box center [754, 434] width 68 height 29
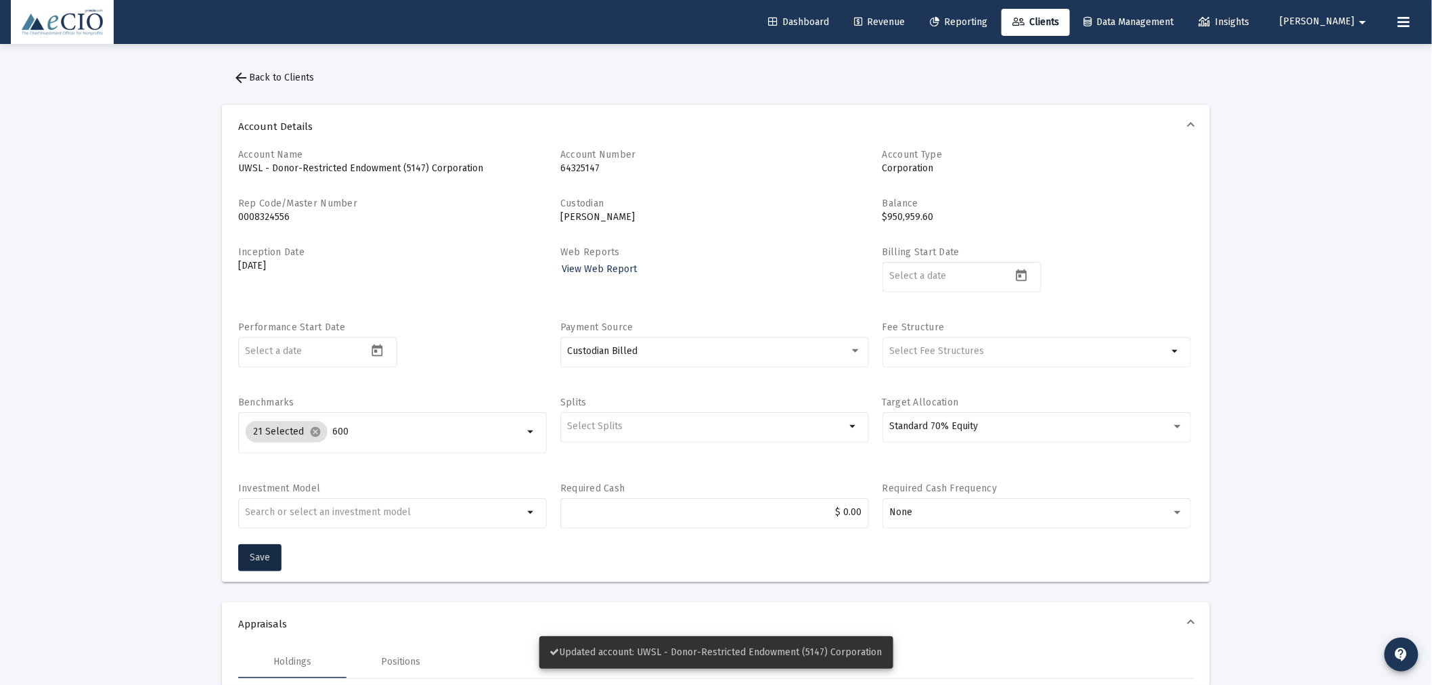
click at [273, 76] on span "arrow_back Back to Clients" at bounding box center [273, 78] width 81 height 12
